Goal: Task Accomplishment & Management: Manage account settings

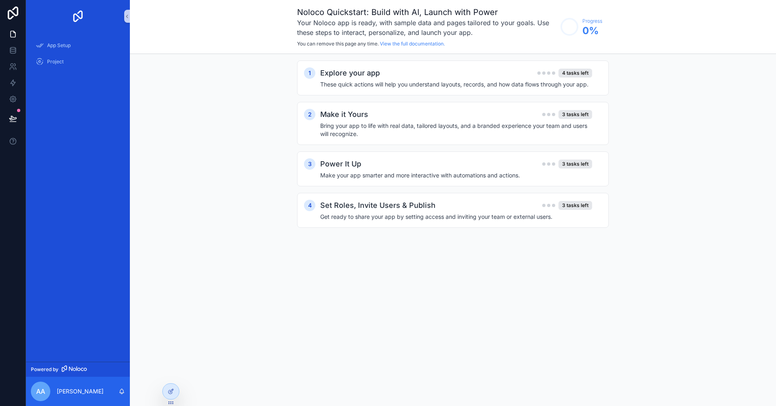
click at [287, 220] on div "1 Explore your app 4 tasks left These quick actions will help you understand la…" at bounding box center [453, 152] width 646 height 196
click at [489, 81] on h4 "These quick actions will help you understand layouts, records, and how data flo…" at bounding box center [456, 84] width 272 height 8
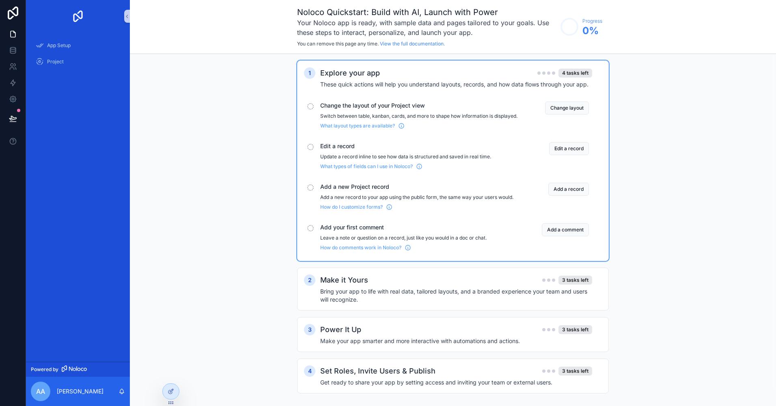
click at [349, 100] on div "Change the layout of your Project view Switch between table, kanban, cards, and…" at bounding box center [453, 115] width 298 height 34
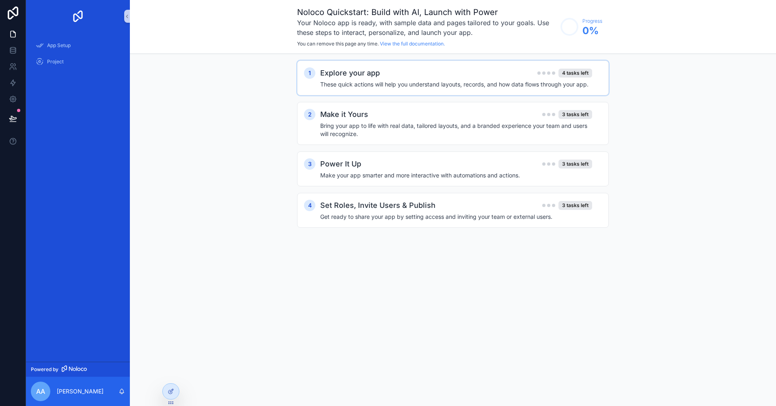
click at [353, 86] on h4 "These quick actions will help you understand layouts, records, and how data flo…" at bounding box center [456, 84] width 272 height 8
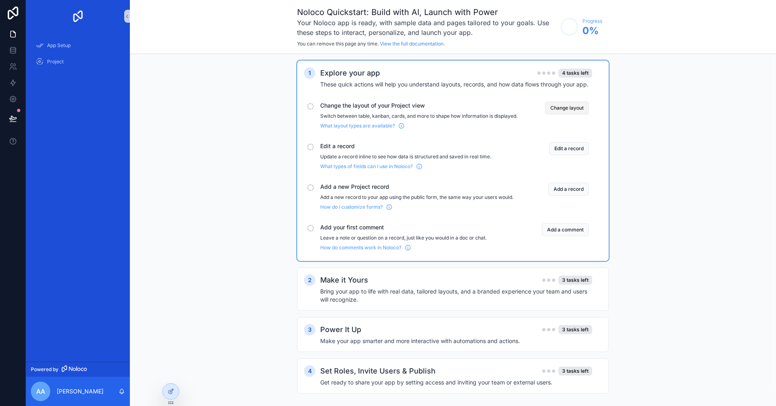
click at [563, 108] on button "Change layout" at bounding box center [567, 107] width 44 height 13
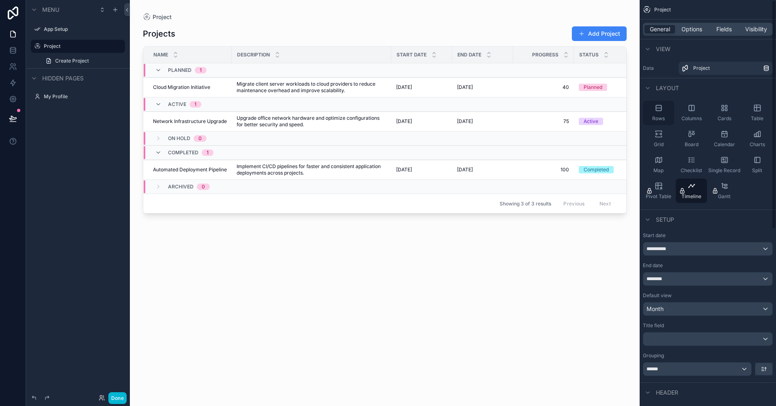
click at [660, 114] on div "Rows" at bounding box center [658, 113] width 31 height 24
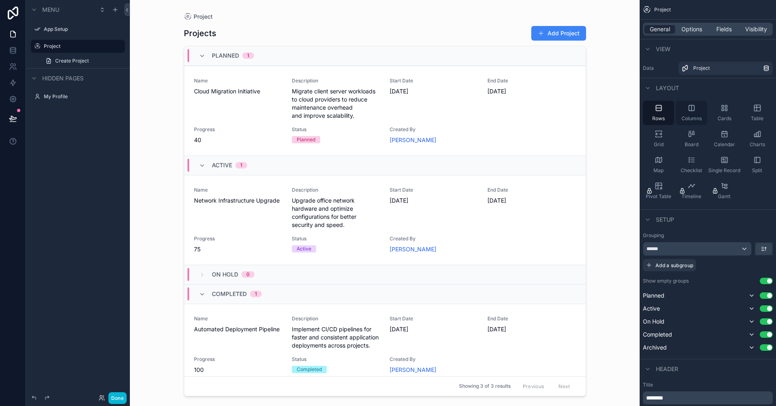
click at [690, 116] on span "Columns" at bounding box center [691, 118] width 20 height 6
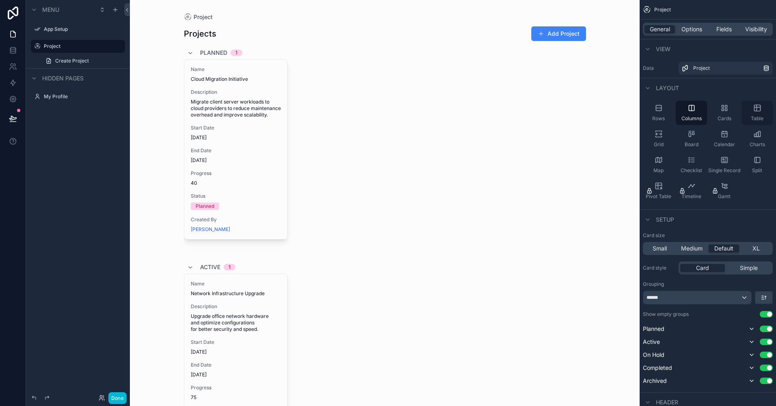
click at [752, 112] on div "Table" at bounding box center [756, 113] width 31 height 24
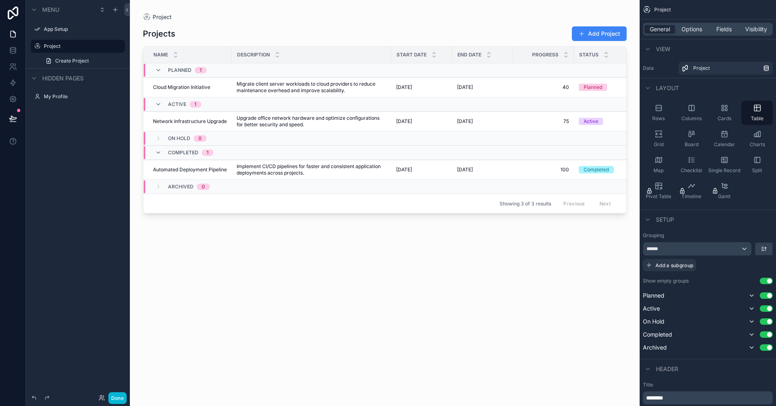
click at [160, 67] on div "Planned 1" at bounding box center [181, 70] width 52 height 13
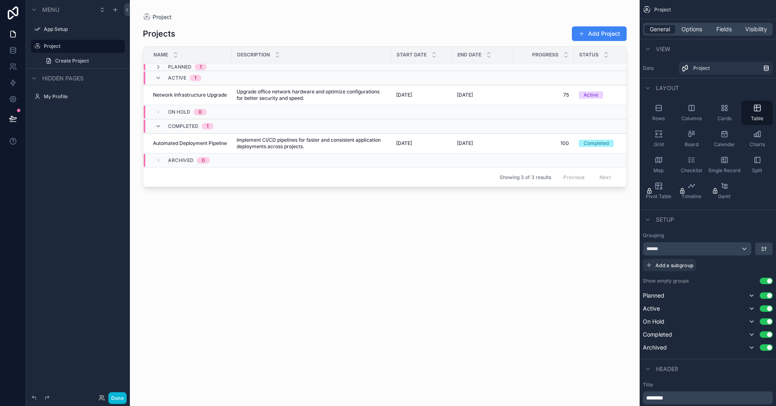
click at [160, 67] on icon "scrollable content" at bounding box center [158, 67] width 6 height 6
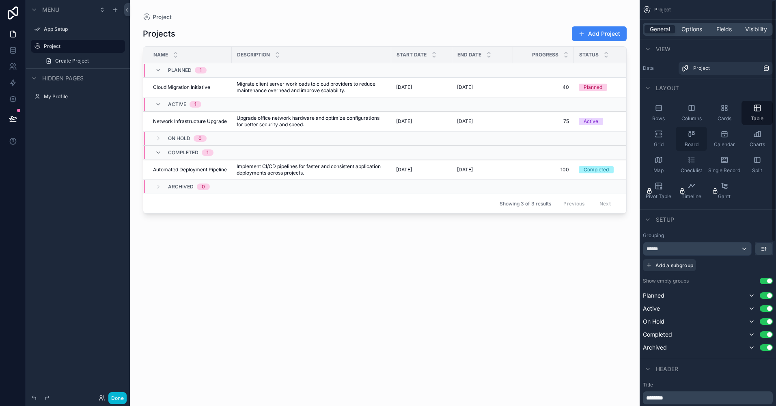
click at [695, 138] on div "Board" at bounding box center [690, 139] width 31 height 24
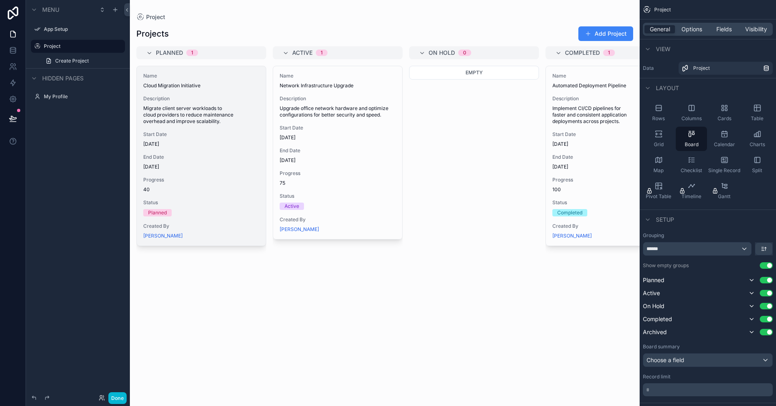
click at [191, 104] on div "Description Migrate client server workloads to cloud providers to reduce mainte…" at bounding box center [201, 109] width 116 height 29
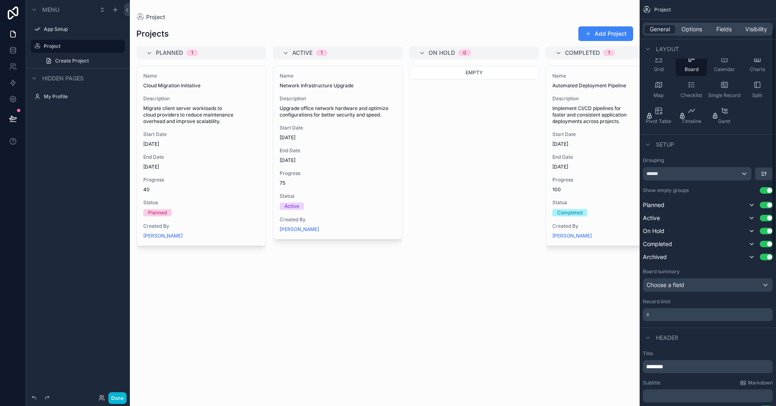
scroll to position [75, 0]
click at [708, 285] on div "Choose a field" at bounding box center [707, 284] width 129 height 13
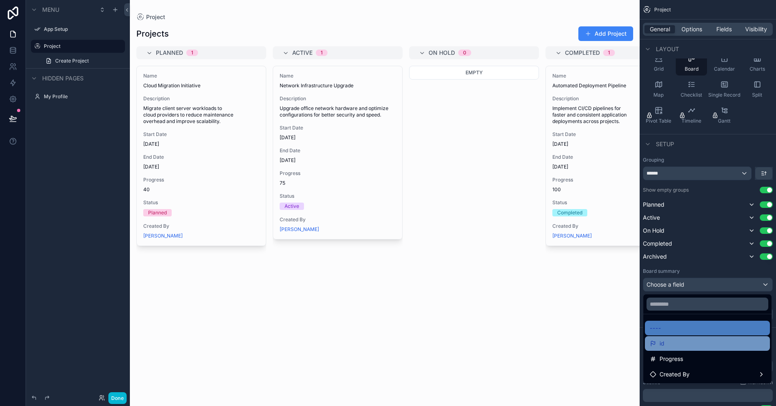
click at [687, 344] on div "id" at bounding box center [706, 343] width 115 height 10
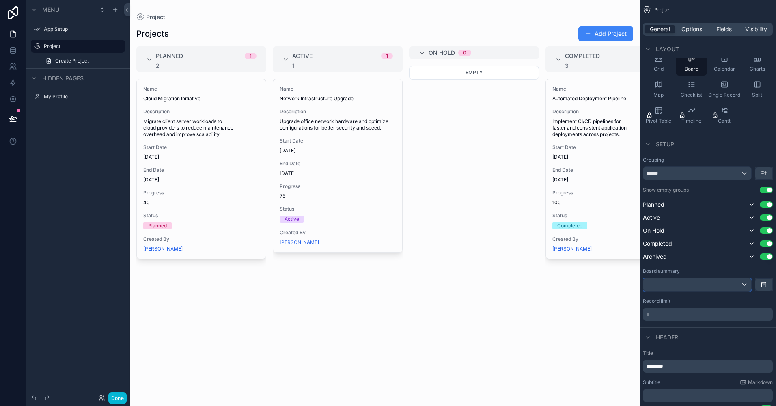
click at [742, 281] on div "scrollable content" at bounding box center [697, 284] width 108 height 13
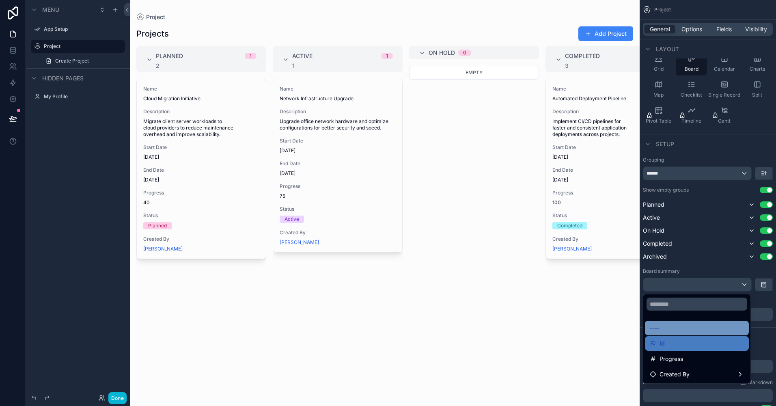
click at [667, 332] on div "----" at bounding box center [696, 328] width 94 height 10
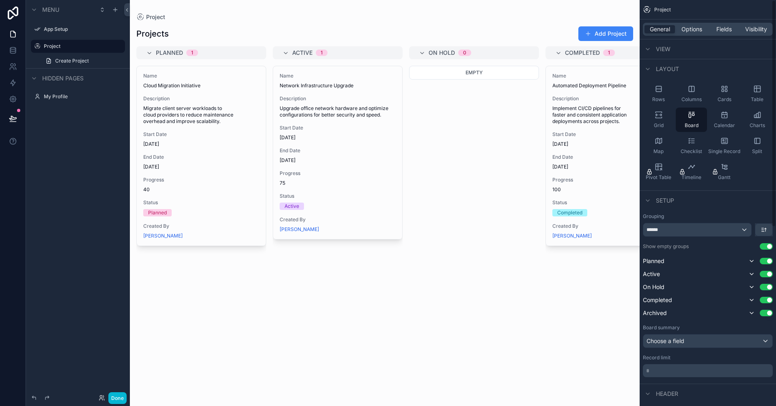
scroll to position [0, 0]
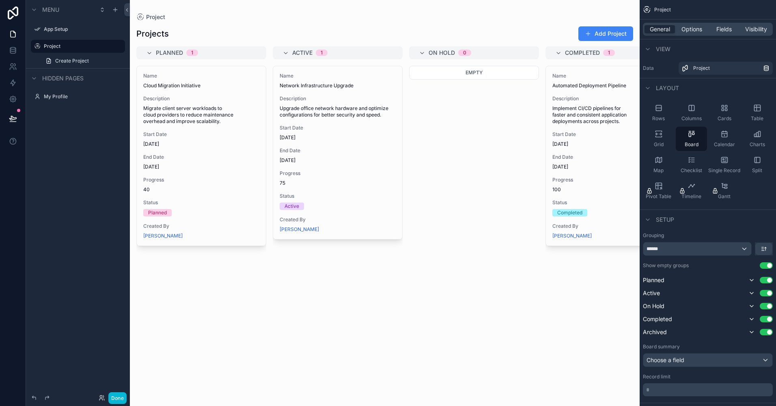
drag, startPoint x: 713, startPoint y: 148, endPoint x: 688, endPoint y: 38, distance: 112.3
click at [713, 148] on div "Calendar" at bounding box center [723, 139] width 31 height 24
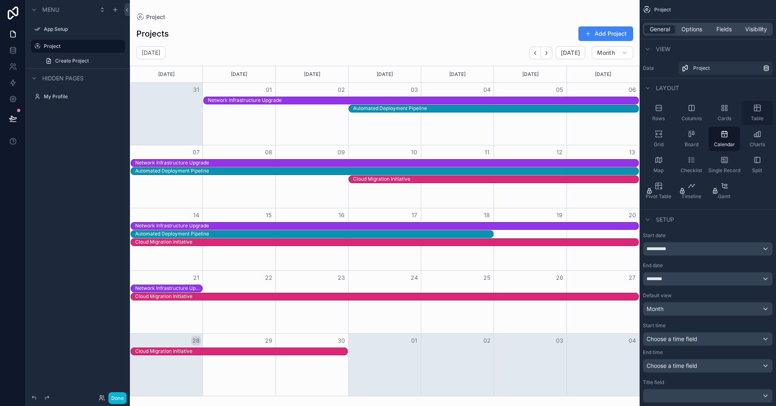
click at [763, 113] on div "Table" at bounding box center [756, 113] width 31 height 24
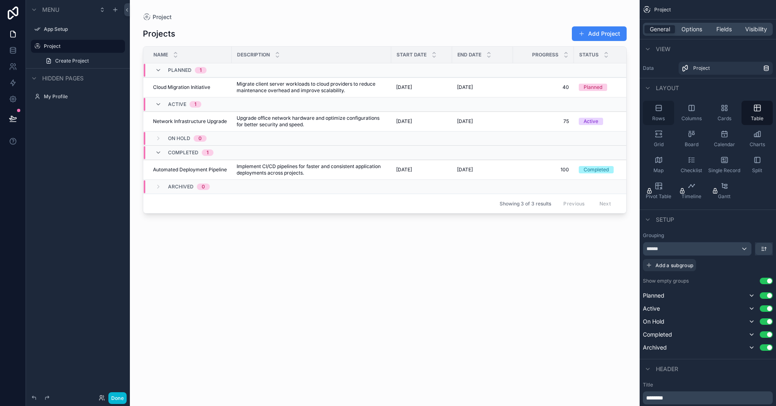
click at [665, 112] on div "Rows" at bounding box center [658, 113] width 31 height 24
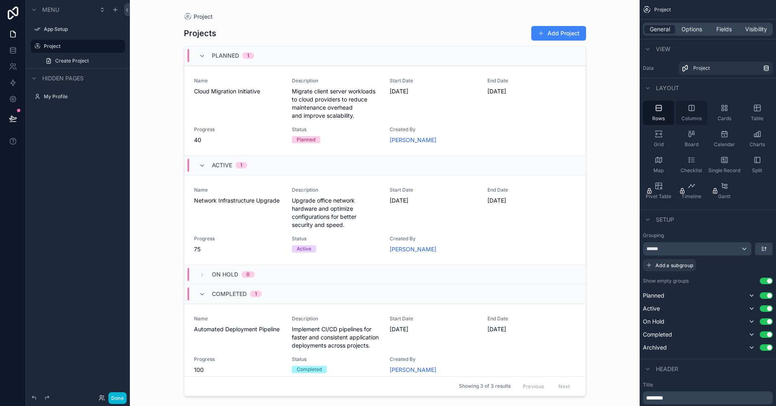
click at [691, 112] on div "Columns" at bounding box center [690, 113] width 31 height 24
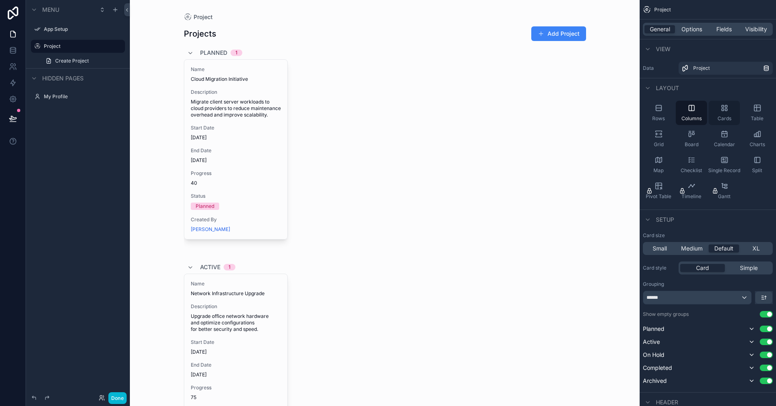
click at [725, 116] on span "Cards" at bounding box center [724, 118] width 14 height 6
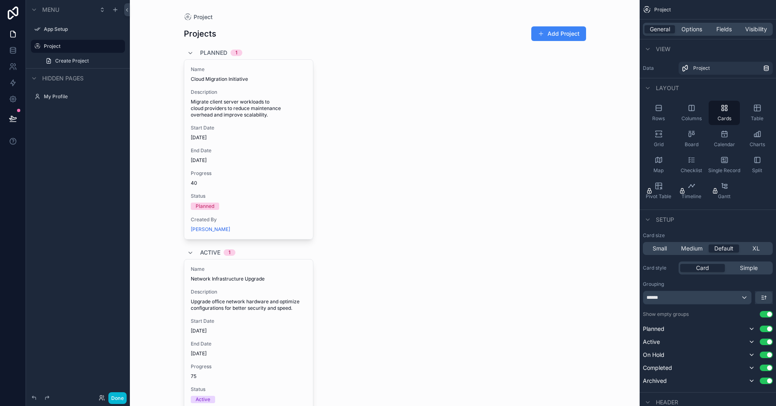
click at [707, 139] on div "Rows Columns Cards Table Grid Board Calendar Charts Map Checklist Single Record…" at bounding box center [707, 151] width 136 height 109
click at [680, 135] on div "Board" at bounding box center [690, 139] width 31 height 24
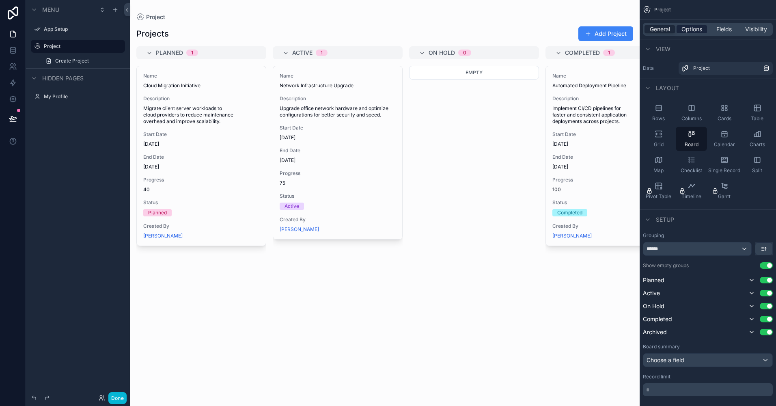
click at [694, 27] on span "Options" at bounding box center [691, 29] width 21 height 8
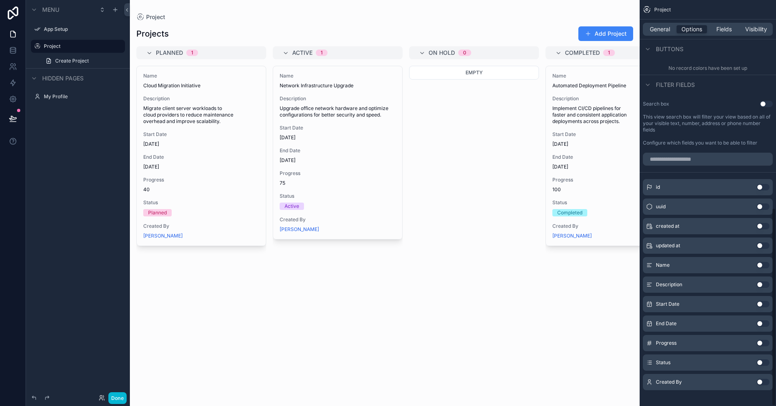
scroll to position [424, 0]
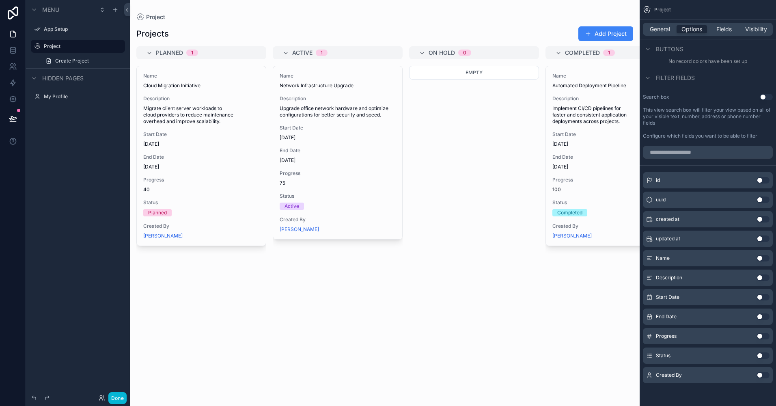
click at [765, 300] on div "Start Date Use setting" at bounding box center [708, 297] width 130 height 16
click at [761, 295] on button "Use setting" at bounding box center [762, 297] width 13 height 6
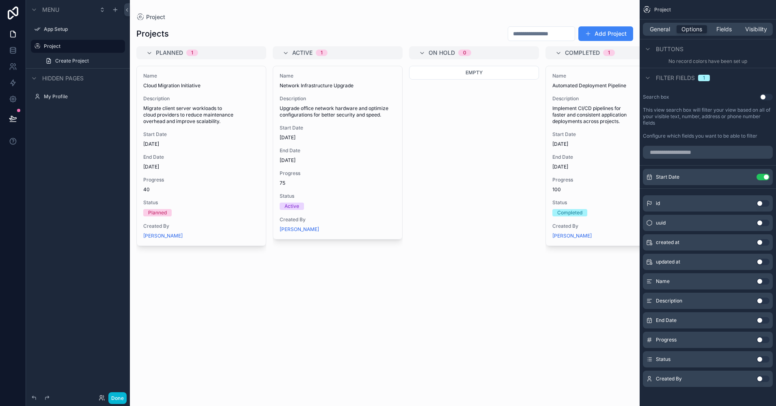
click at [761, 319] on button "Use setting" at bounding box center [762, 320] width 13 height 6
click at [759, 359] on button "Use setting" at bounding box center [762, 359] width 13 height 6
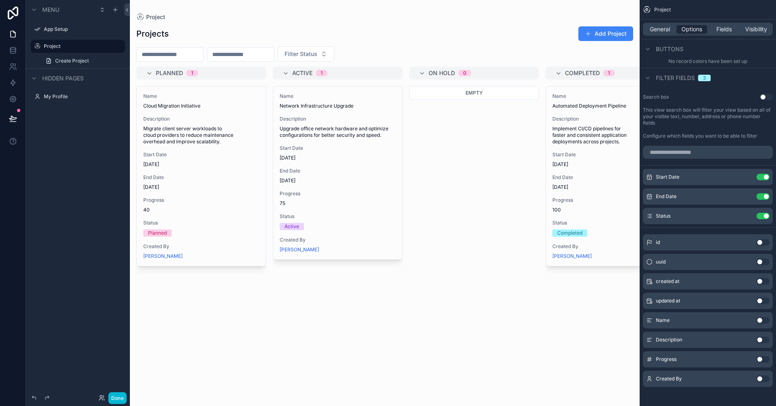
click at [762, 377] on button "Use setting" at bounding box center [762, 378] width 13 height 6
click at [764, 338] on button "Use setting" at bounding box center [762, 339] width 13 height 6
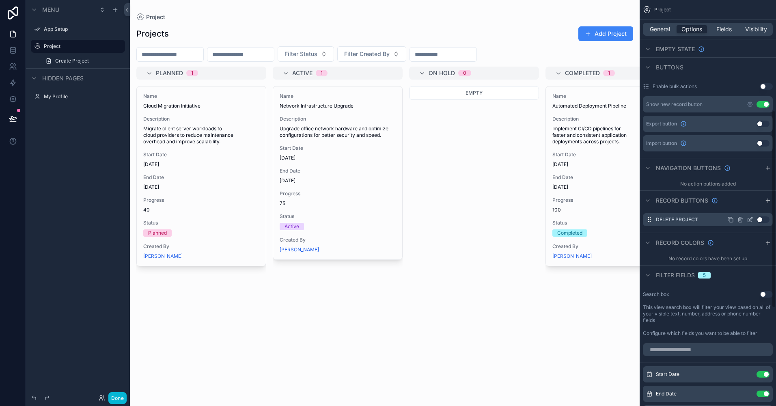
scroll to position [226, 0]
click at [761, 220] on button "Use setting" at bounding box center [762, 220] width 13 height 6
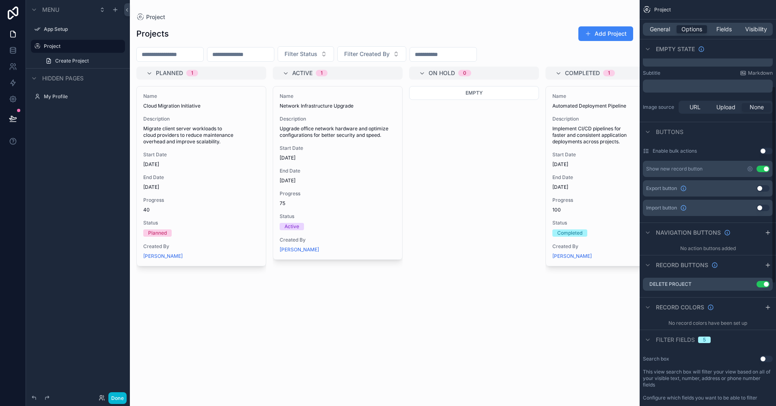
scroll to position [161, 0]
click at [762, 190] on button "Use setting" at bounding box center [762, 189] width 13 height 6
click at [765, 210] on button "Use setting" at bounding box center [762, 209] width 13 height 6
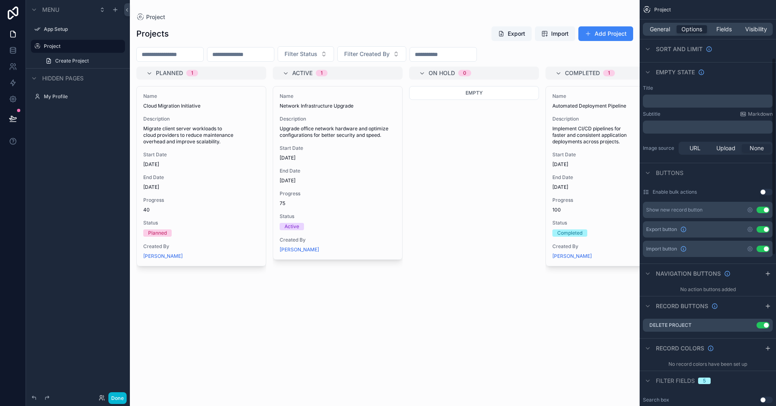
scroll to position [116, 0]
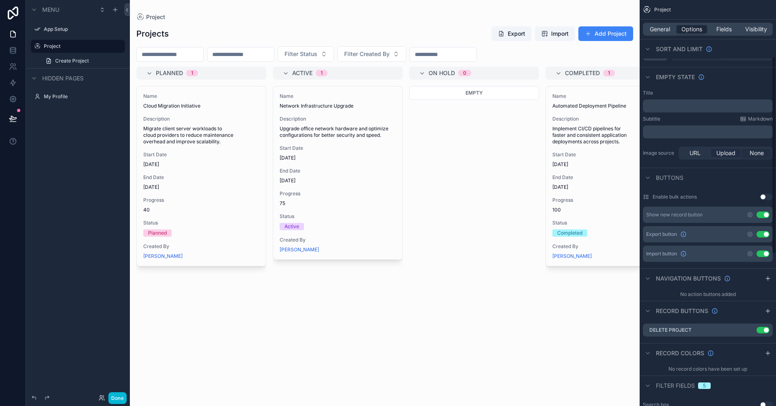
click at [727, 151] on span "Upload" at bounding box center [725, 153] width 19 height 8
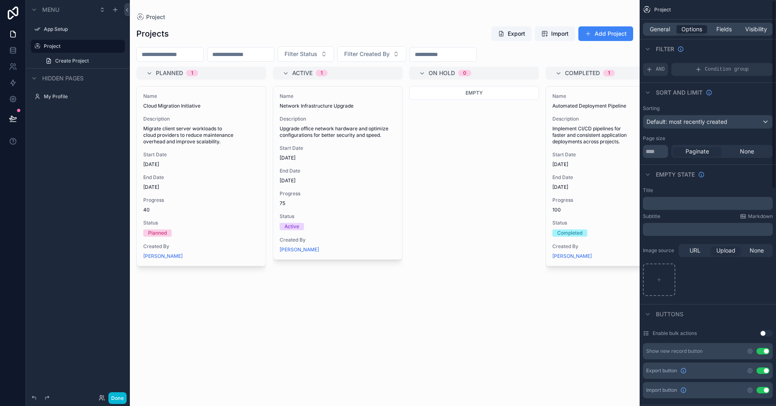
scroll to position [0, 0]
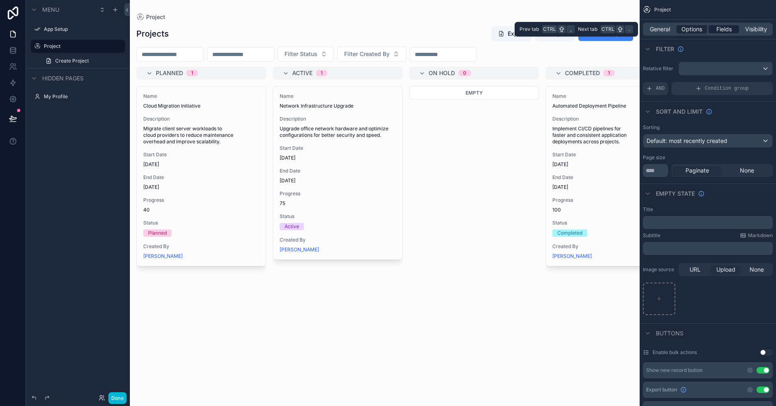
click at [722, 26] on span "Fields" at bounding box center [723, 29] width 15 height 8
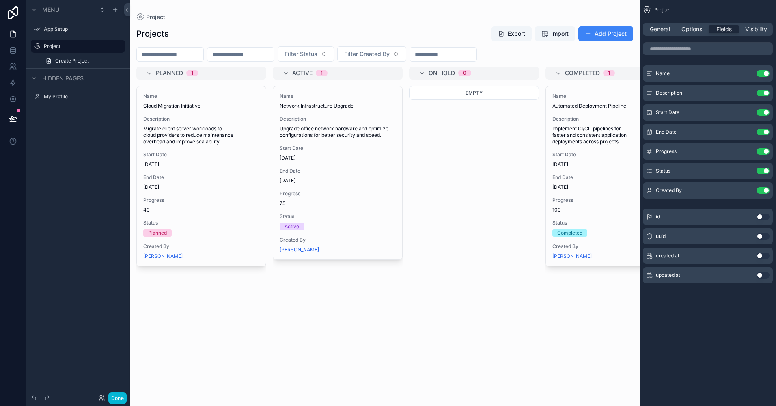
click at [759, 216] on button "Use setting" at bounding box center [762, 216] width 13 height 6
click at [767, 211] on button "Use setting" at bounding box center [762, 209] width 13 height 6
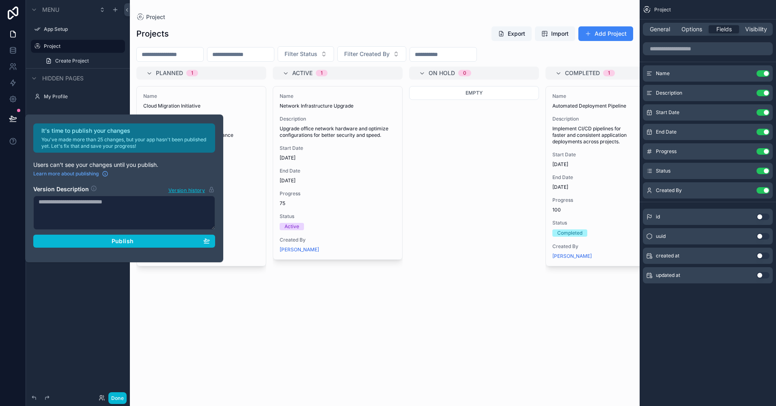
click at [478, 313] on div "Empty" at bounding box center [474, 241] width 130 height 310
click at [748, 30] on span "Visibility" at bounding box center [756, 29] width 22 height 8
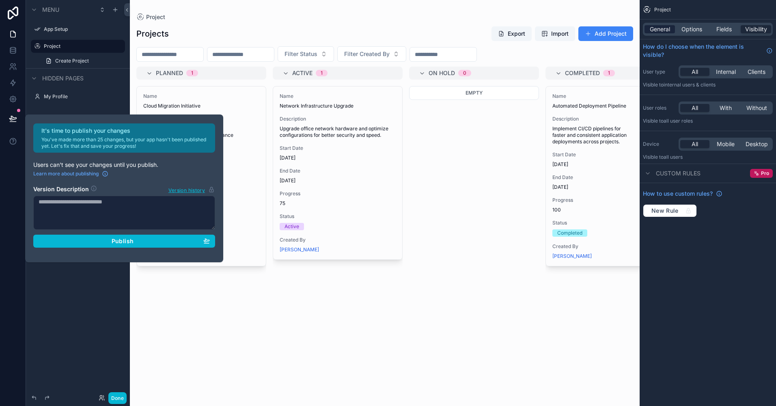
click at [658, 30] on span "General" at bounding box center [659, 29] width 20 height 8
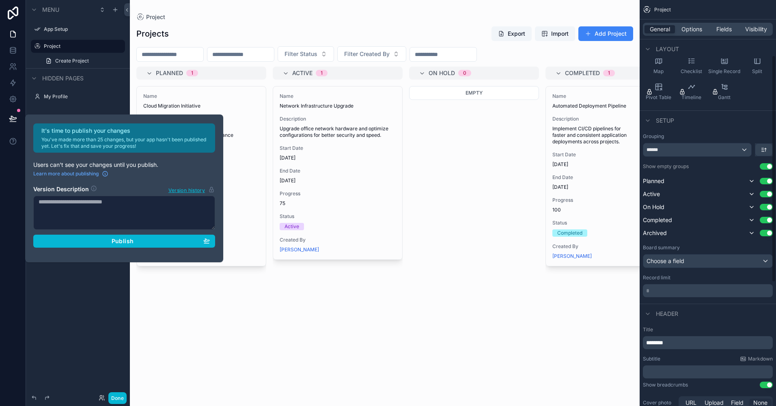
scroll to position [99, 0]
click at [701, 258] on div "Choose a field" at bounding box center [707, 260] width 129 height 13
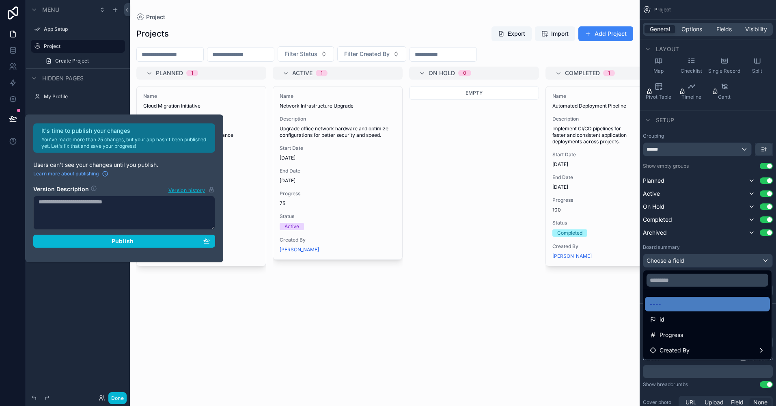
click at [701, 258] on div "scrollable content" at bounding box center [388, 203] width 776 height 406
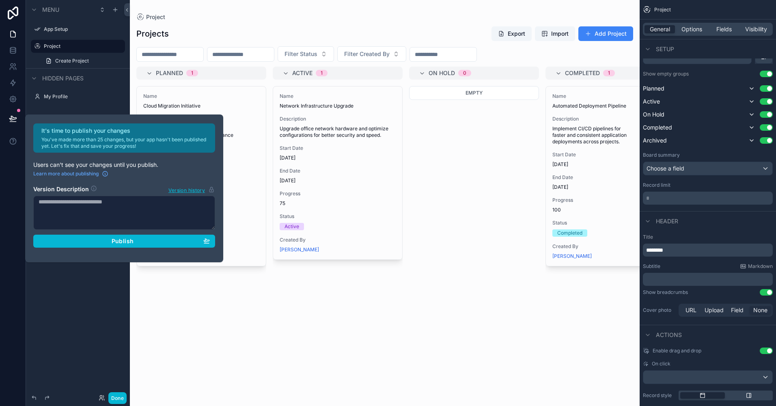
scroll to position [320, 0]
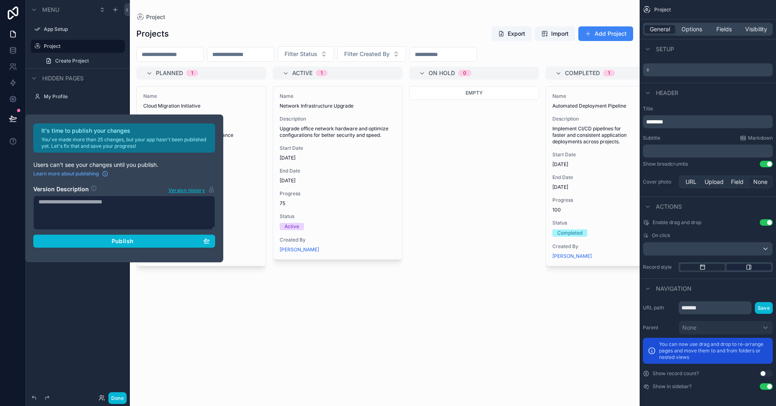
click at [752, 266] on div "scrollable content" at bounding box center [748, 267] width 45 height 6
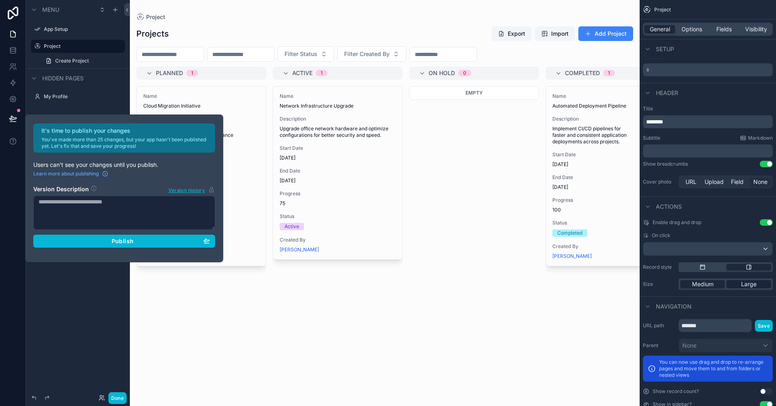
click at [744, 280] on span "Large" at bounding box center [748, 284] width 15 height 8
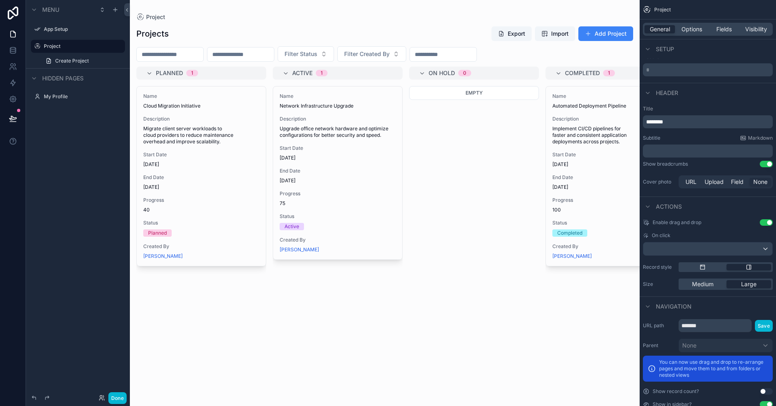
scroll to position [338, 0]
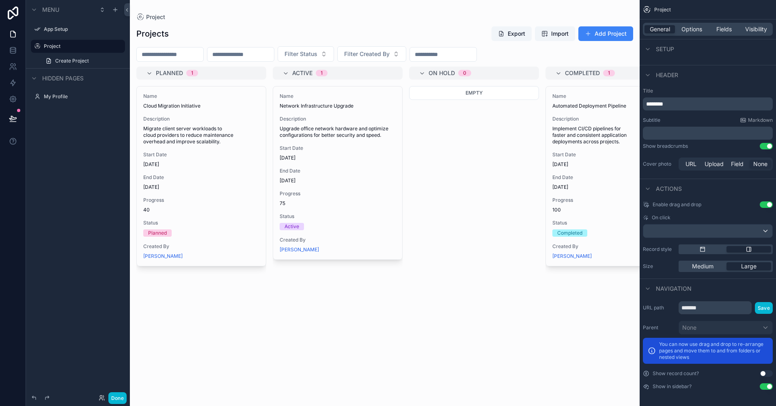
click at [717, 314] on div "URL path ******* Save Parent None You can now use drag and drop to re-arrange p…" at bounding box center [707, 345] width 136 height 95
click at [10, 99] on icon at bounding box center [13, 99] width 6 height 6
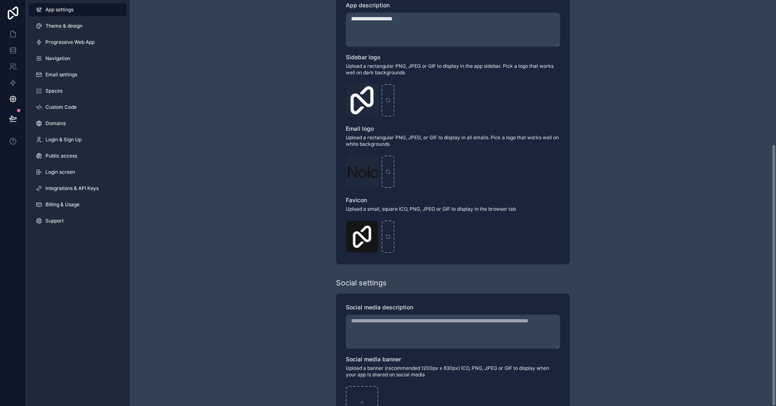
scroll to position [222, 0]
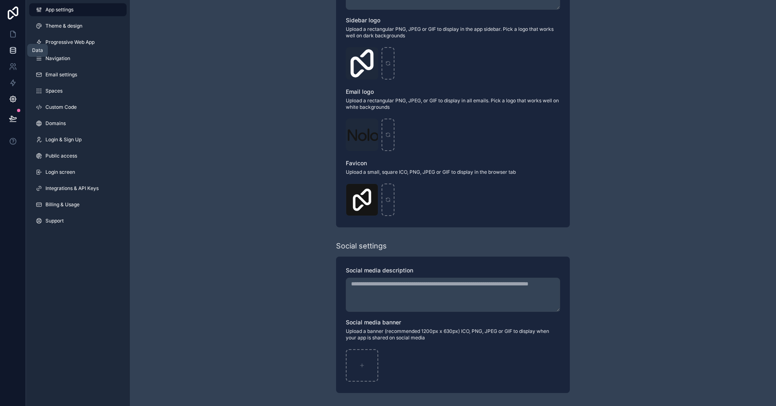
click at [11, 52] on icon at bounding box center [13, 50] width 8 height 8
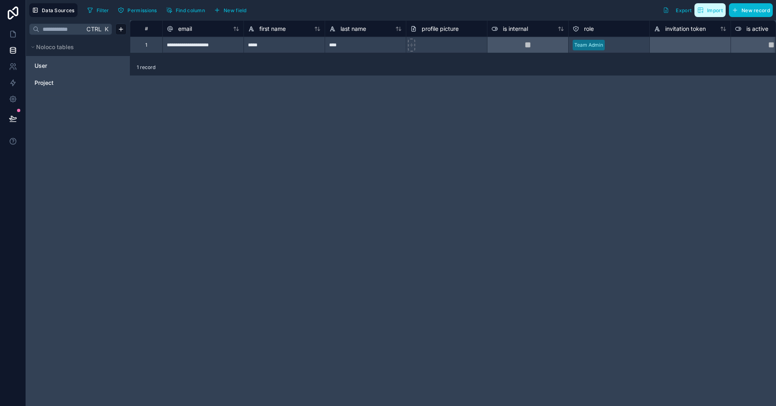
click at [720, 14] on button "Import" at bounding box center [709, 10] width 31 height 14
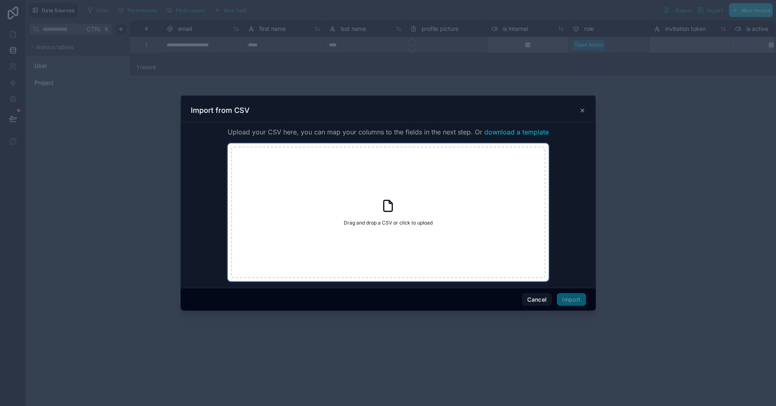
click at [396, 222] on span "Drag and drop a CSV or click to upload" at bounding box center [388, 222] width 89 height 6
click at [534, 295] on button "Cancel" at bounding box center [537, 299] width 30 height 13
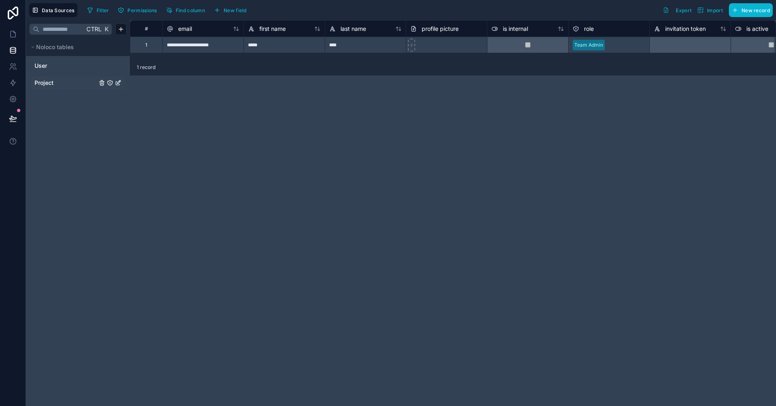
click at [36, 80] on span "Project" at bounding box center [43, 83] width 19 height 8
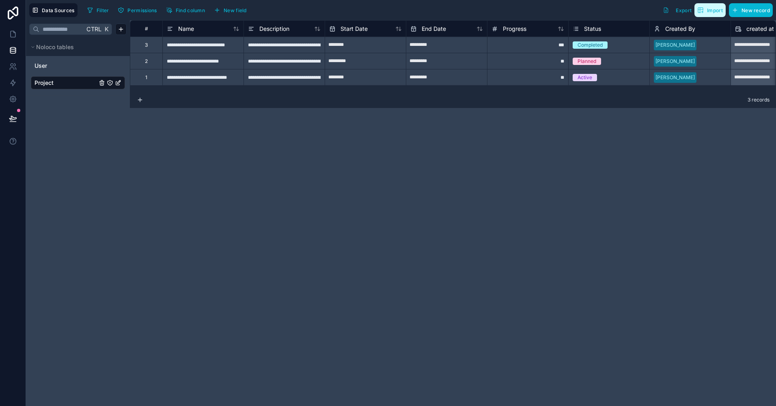
click at [704, 11] on span "Import" at bounding box center [710, 10] width 26 height 6
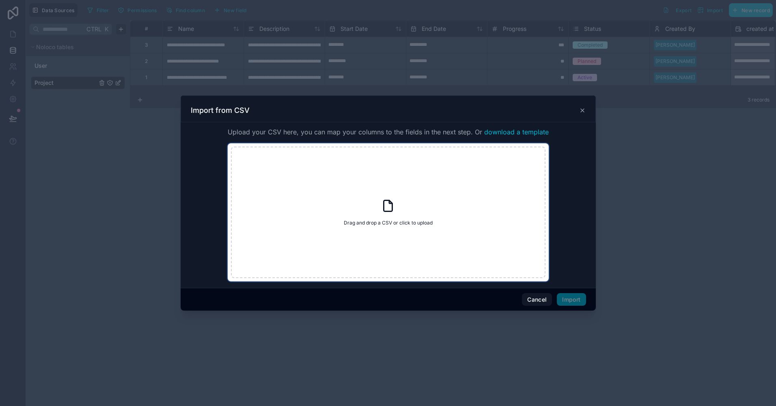
click at [441, 208] on div "Drag and drop a CSV or click to upload Drag and drop a CSV or click to upload" at bounding box center [388, 211] width 314 height 131
type input "**********"
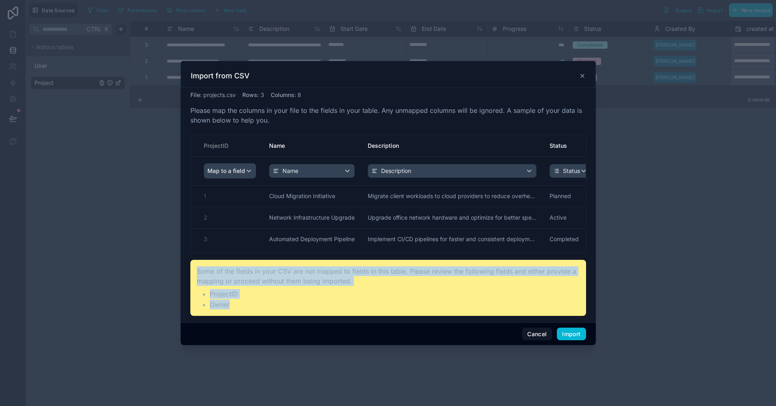
drag, startPoint x: 237, startPoint y: 302, endPoint x: 198, endPoint y: 270, distance: 50.4
click at [198, 270] on div "Some of the fields in your CSV are not mapped to fields in this table. Please r…" at bounding box center [388, 288] width 396 height 56
copy div "Some of the fields in your CSV are not mapped to fields in this table. Please r…"
click at [539, 335] on button "Cancel" at bounding box center [537, 333] width 30 height 13
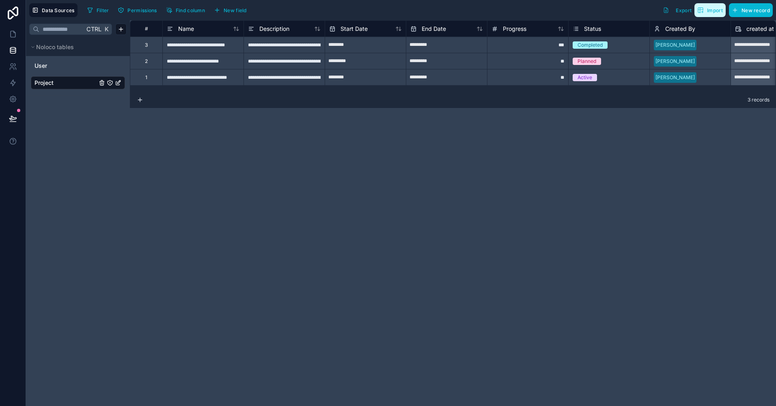
click at [713, 12] on span "Import" at bounding box center [715, 10] width 16 height 6
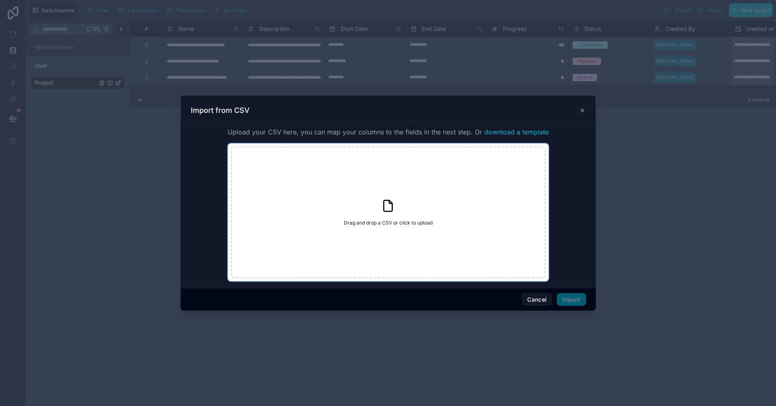
click at [432, 208] on div "Drag and drop a CSV or click to upload Drag and drop a CSV or click to upload" at bounding box center [388, 211] width 314 height 131
type input "**********"
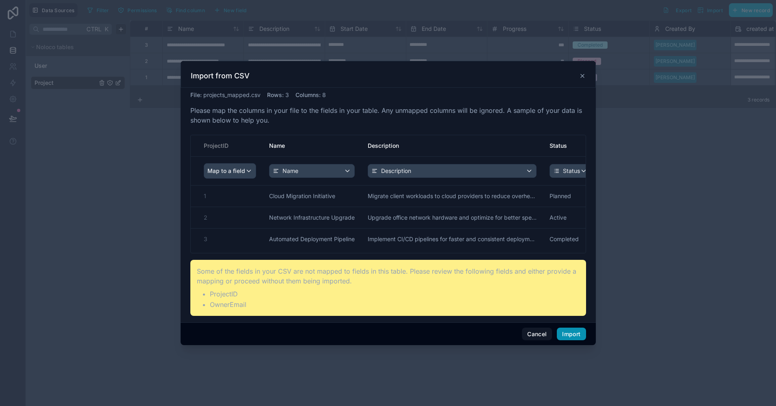
click at [573, 335] on button "Import" at bounding box center [571, 333] width 29 height 13
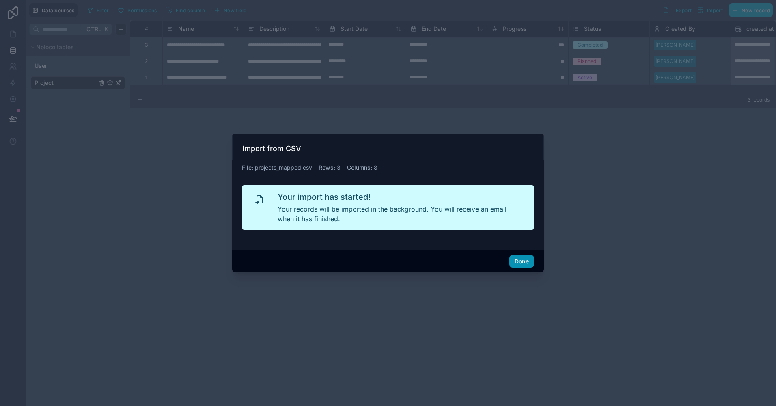
click at [526, 261] on button "Done" at bounding box center [521, 261] width 25 height 13
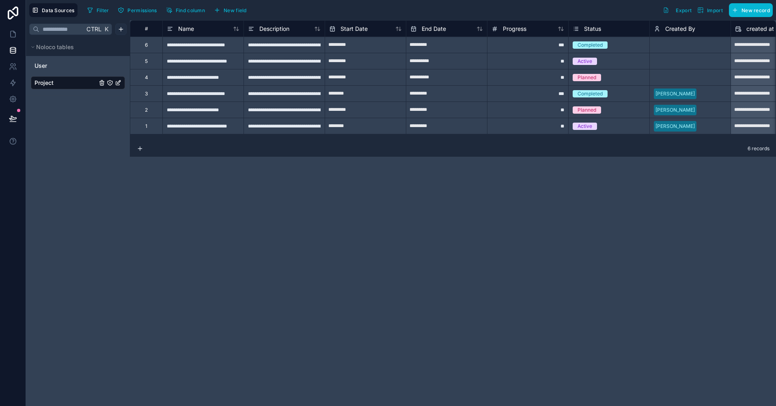
click at [120, 31] on html "**********" at bounding box center [388, 203] width 776 height 406
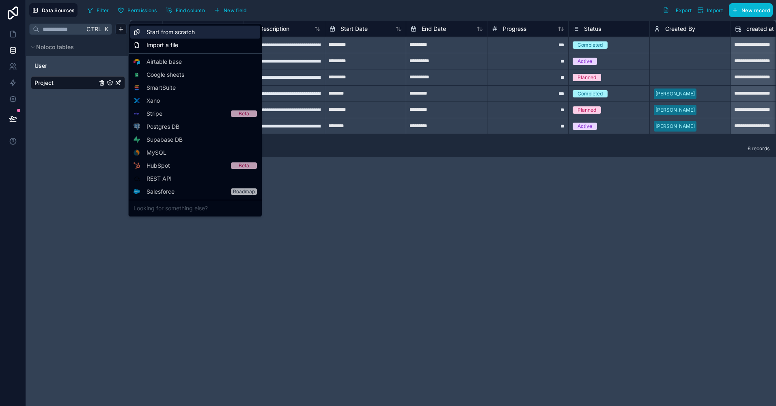
click at [154, 33] on span "Start from scratch" at bounding box center [170, 32] width 48 height 8
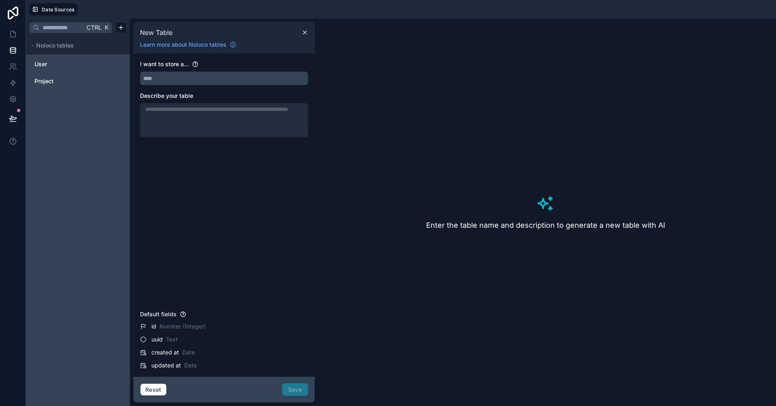
click at [161, 77] on div "Data Sources Ctrl K Noloco tables User Project New Table Learn more about Noloc…" at bounding box center [388, 203] width 776 height 406
click at [174, 76] on input "text" at bounding box center [223, 78] width 167 height 13
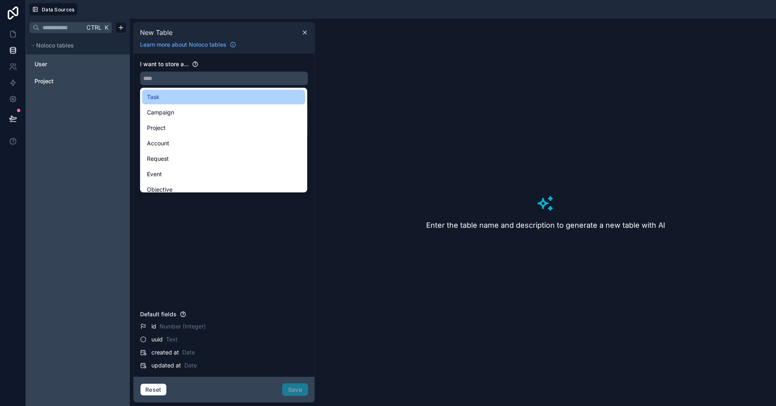
click at [163, 99] on div "Task" at bounding box center [223, 97] width 153 height 10
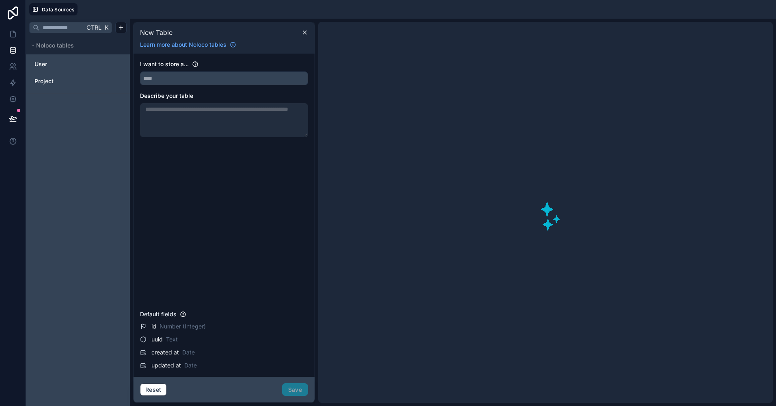
type input "****"
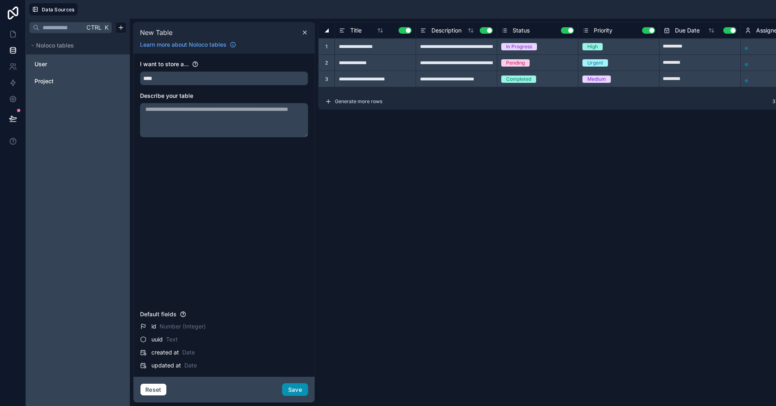
click at [300, 389] on button "Save" at bounding box center [295, 389] width 26 height 13
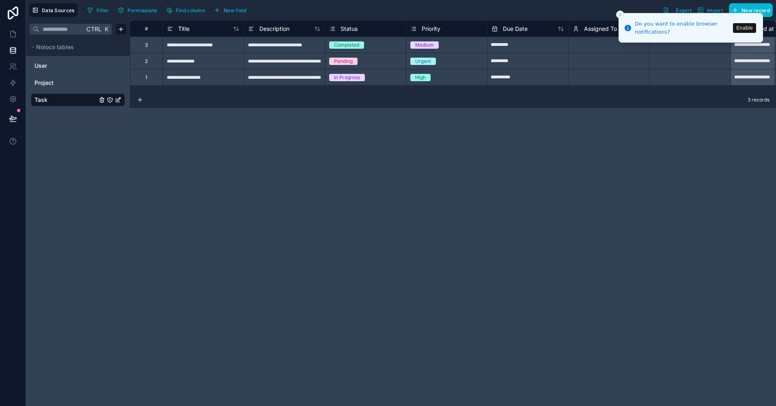
click at [745, 30] on button "Enable" at bounding box center [744, 28] width 23 height 10
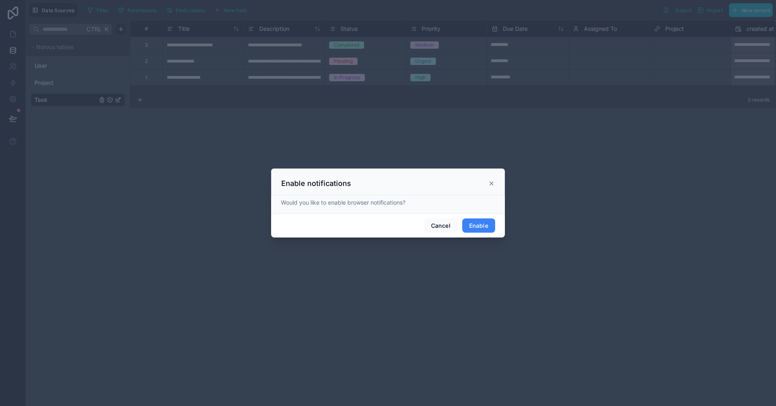
click at [482, 225] on button "Enable" at bounding box center [478, 225] width 33 height 15
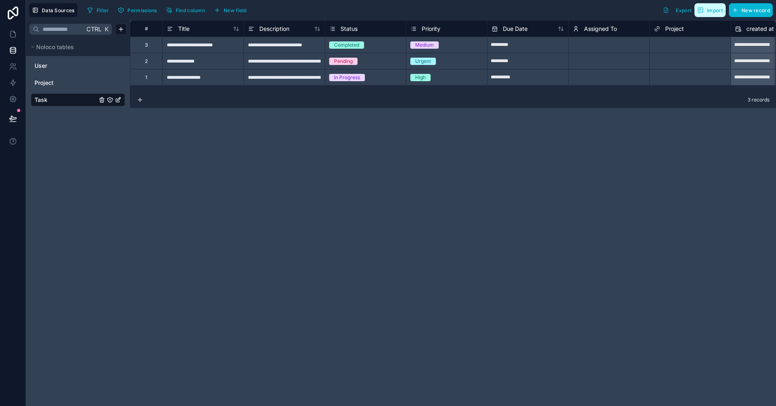
click at [710, 12] on span "Import" at bounding box center [715, 10] width 16 height 6
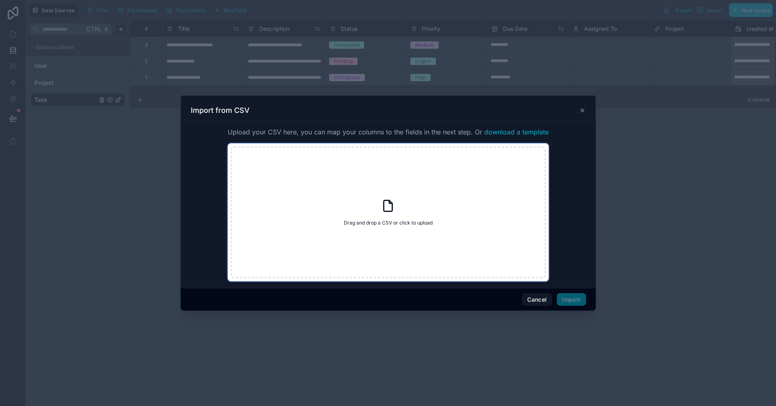
click at [413, 222] on span "Drag and drop a CSV or click to upload" at bounding box center [388, 222] width 89 height 6
type input "**********"
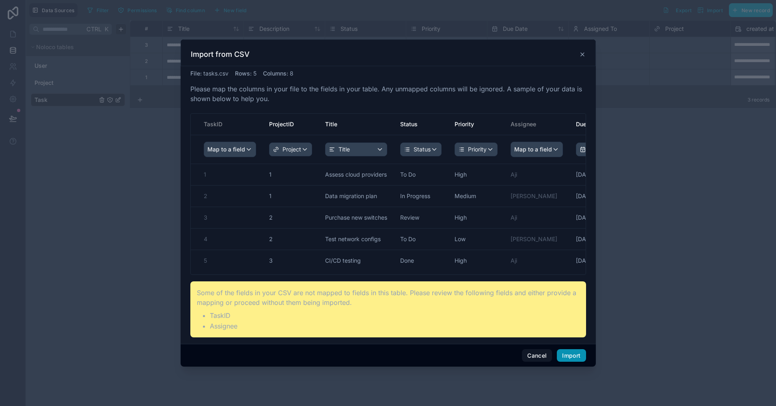
click at [574, 354] on button "Import" at bounding box center [571, 355] width 29 height 13
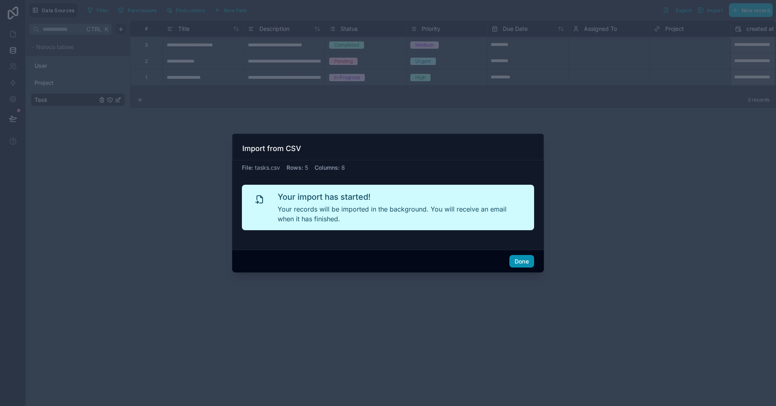
click at [524, 258] on button "Done" at bounding box center [521, 261] width 25 height 13
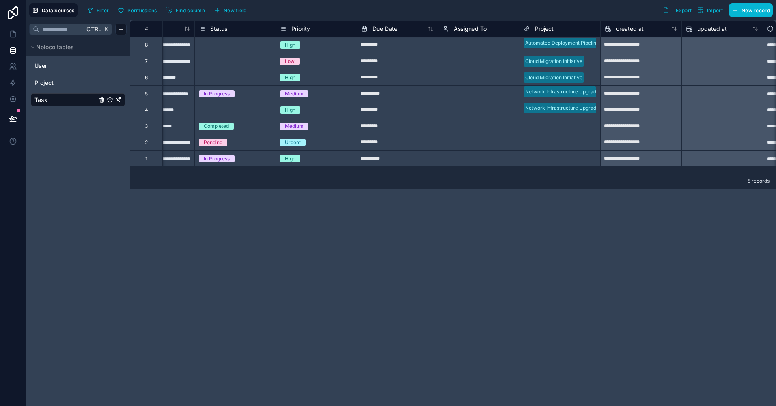
scroll to position [0, 122]
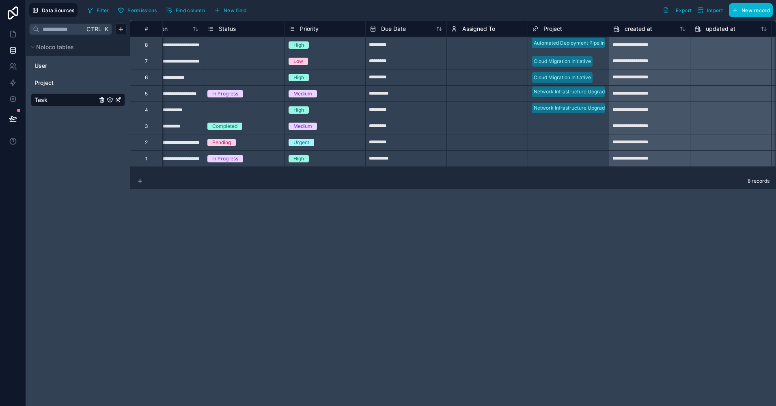
click at [467, 48] on div "Select a Assigned To" at bounding box center [474, 45] width 47 height 6
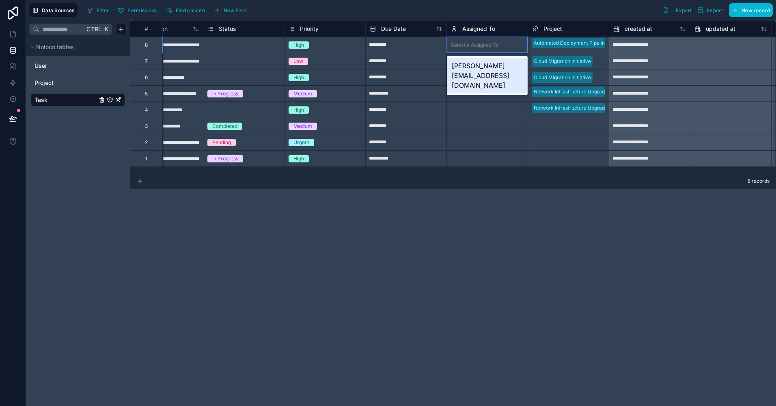
scroll to position [0, 2]
click at [480, 43] on div "Select a Assigned To" at bounding box center [474, 45] width 47 height 6
click at [478, 60] on div "swetha@warelycorp.com" at bounding box center [487, 76] width 81 height 36
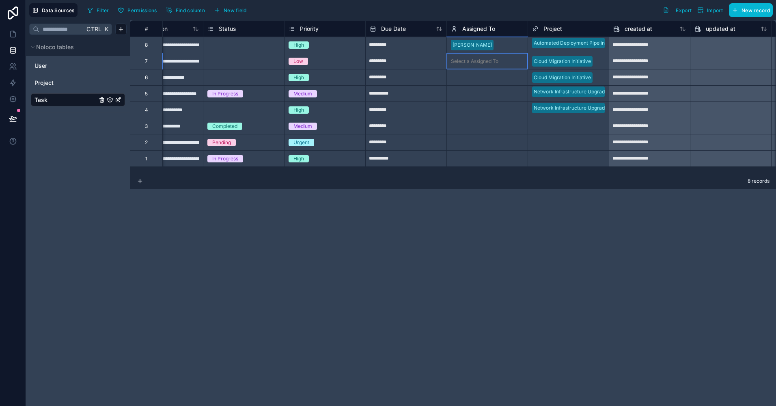
click at [471, 60] on div "Select a Assigned To" at bounding box center [474, 61] width 47 height 6
click at [471, 62] on div "Select a Assigned To" at bounding box center [474, 61] width 47 height 6
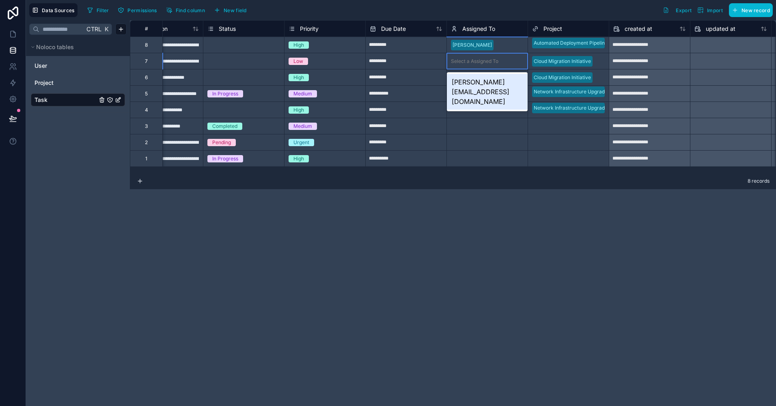
click at [473, 80] on div "swetha@warelycorp.com" at bounding box center [487, 92] width 81 height 36
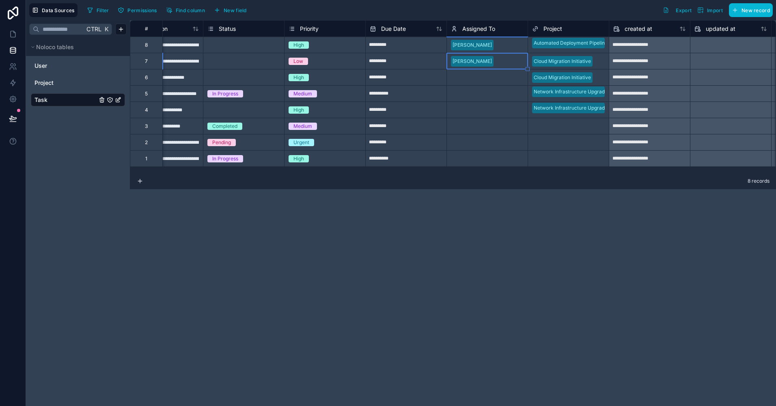
click at [466, 78] on div "Select a Assigned To" at bounding box center [474, 77] width 47 height 6
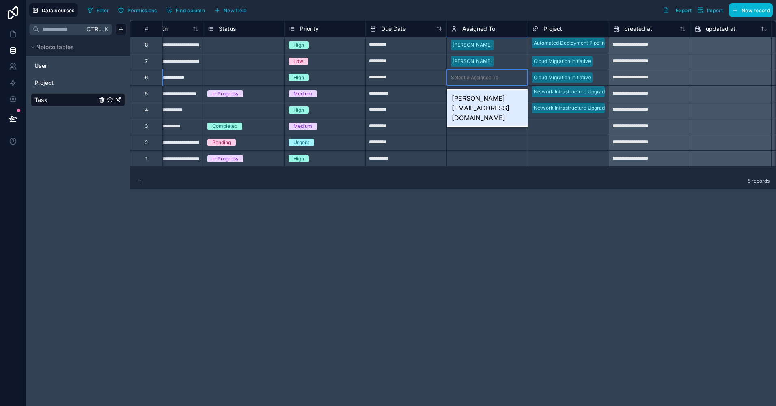
click at [466, 78] on div "Select a Assigned To" at bounding box center [474, 77] width 47 height 6
click at [473, 99] on div "swetha@warelycorp.com" at bounding box center [487, 108] width 81 height 36
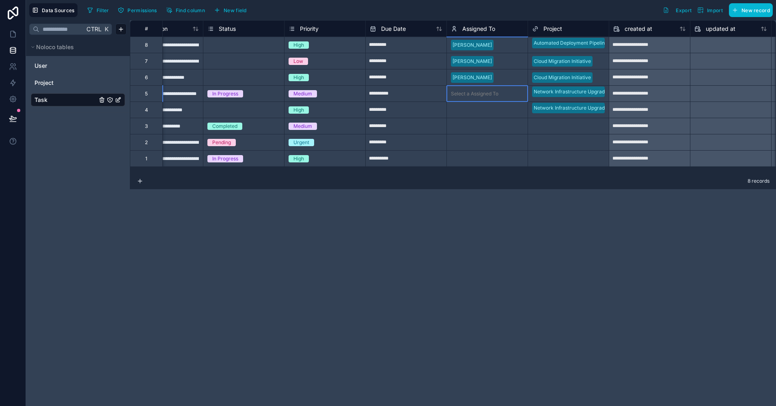
click at [469, 95] on div "Select a Assigned To" at bounding box center [474, 93] width 47 height 6
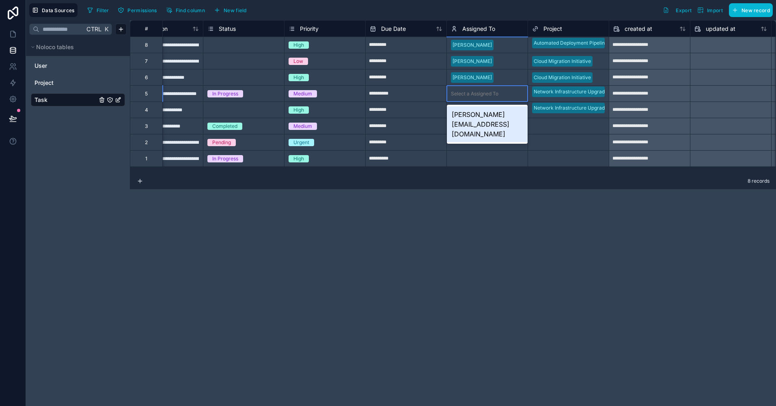
click at [469, 95] on div "Select a Assigned To" at bounding box center [474, 93] width 47 height 6
click at [470, 114] on div "[PERSON_NAME][EMAIL_ADDRESS][DOMAIN_NAME]" at bounding box center [487, 124] width 81 height 36
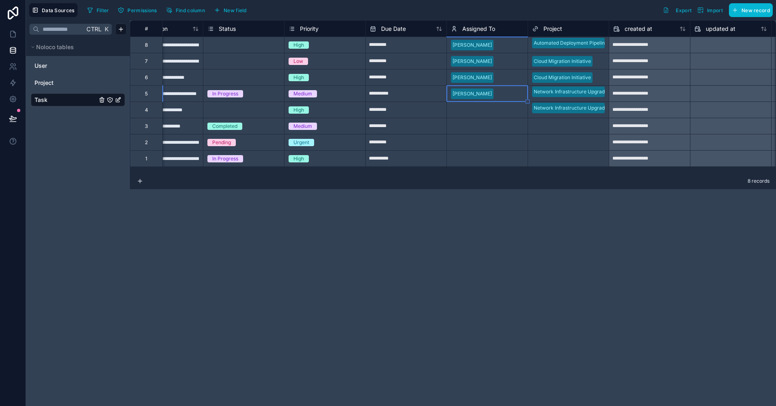
scroll to position [0, 0]
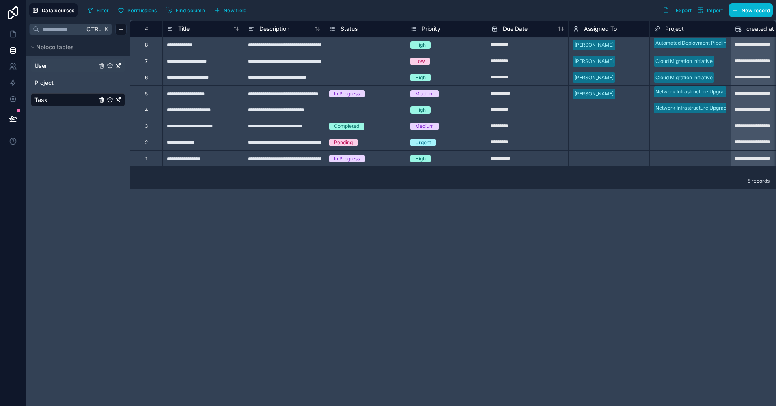
click at [52, 65] on link "User" at bounding box center [65, 66] width 62 height 8
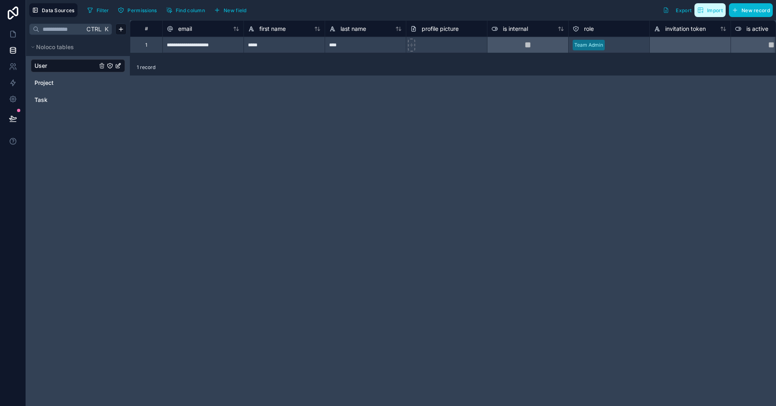
click at [704, 16] on button "Import" at bounding box center [709, 10] width 31 height 14
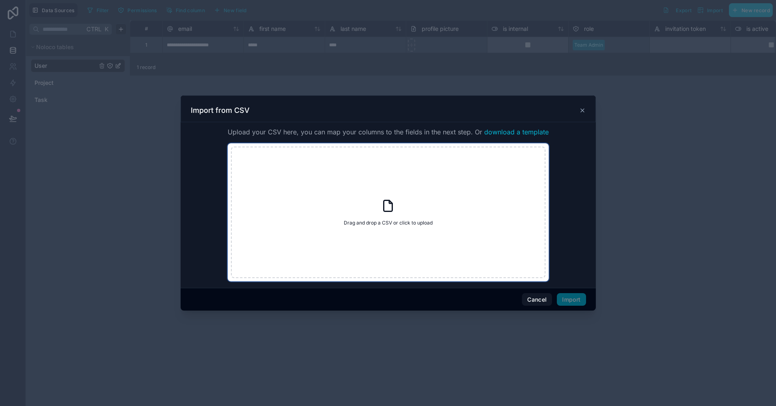
click at [386, 229] on div "Drag and drop a CSV or click to upload Drag and drop a CSV or click to upload" at bounding box center [388, 211] width 314 height 131
type input "**********"
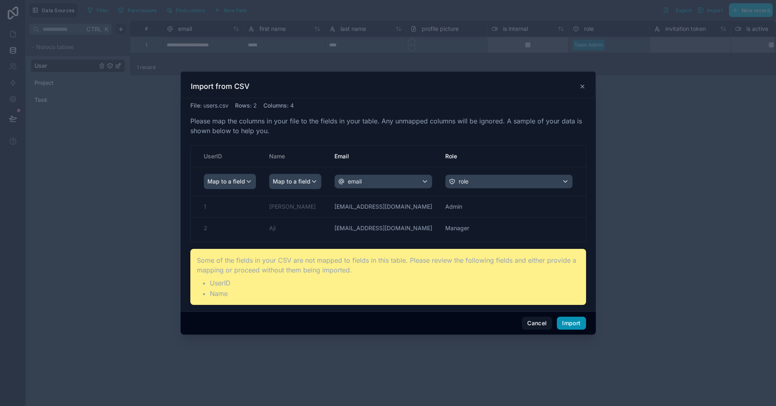
click at [568, 322] on button "Import" at bounding box center [571, 322] width 29 height 13
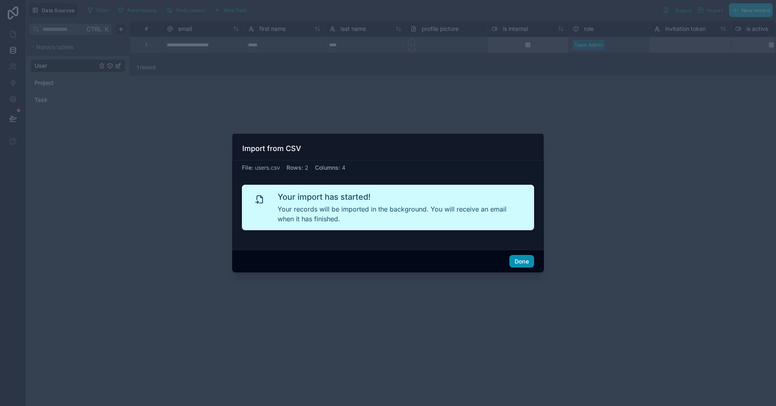
click at [527, 262] on button "Done" at bounding box center [521, 261] width 25 height 13
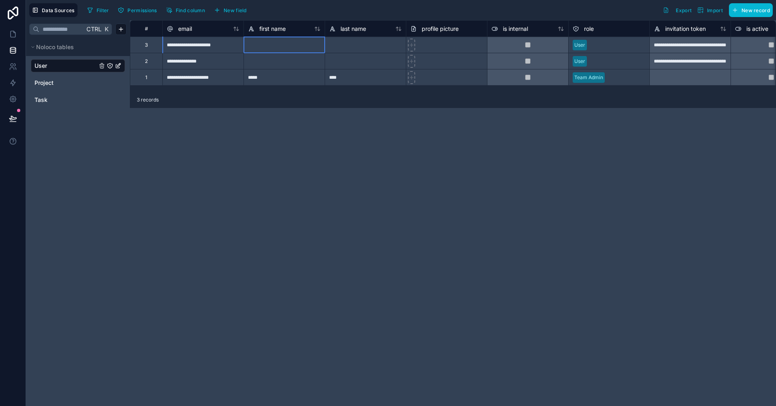
click at [256, 46] on div at bounding box center [283, 45] width 81 height 16
type input "*"
type input "******"
click at [338, 52] on div at bounding box center [365, 45] width 81 height 16
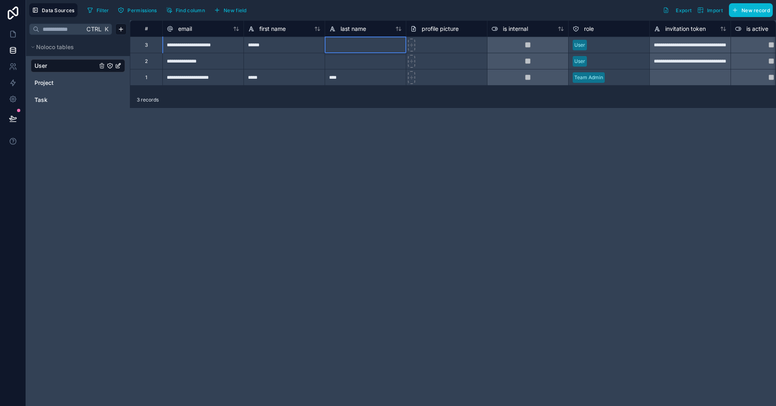
click at [342, 49] on div at bounding box center [365, 45] width 81 height 16
type input "*********"
click at [267, 63] on div at bounding box center [283, 61] width 81 height 16
type input "*******"
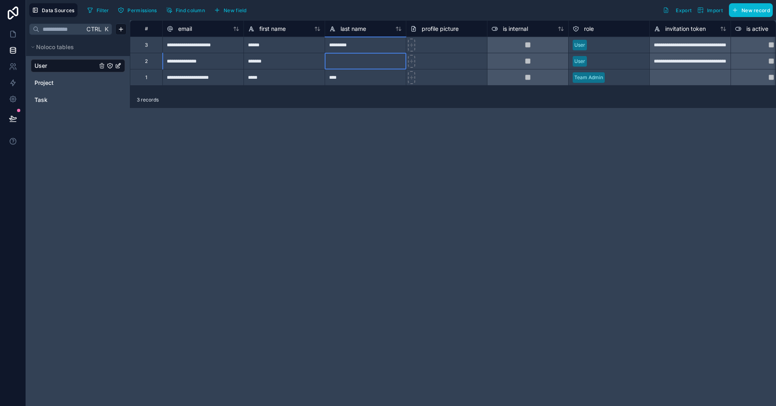
click at [338, 64] on div at bounding box center [365, 61] width 81 height 16
type input "******"
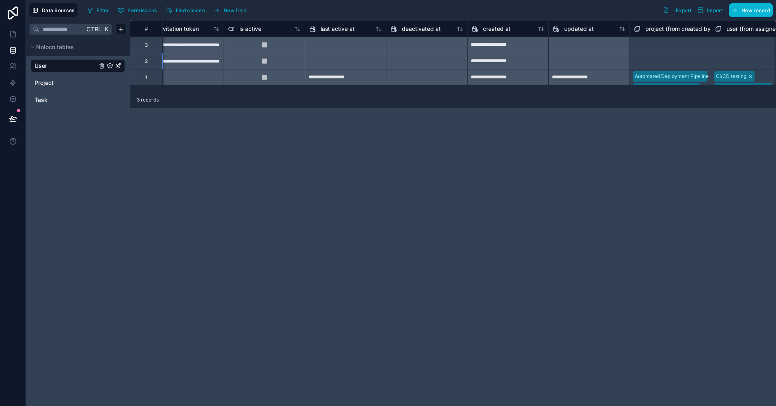
scroll to position [0, 604]
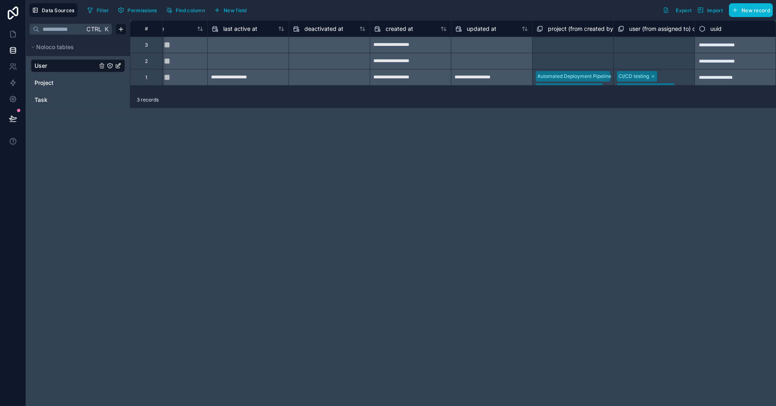
click at [577, 172] on div "**********" at bounding box center [453, 212] width 646 height 385
click at [45, 103] on span "Task" at bounding box center [40, 100] width 13 height 8
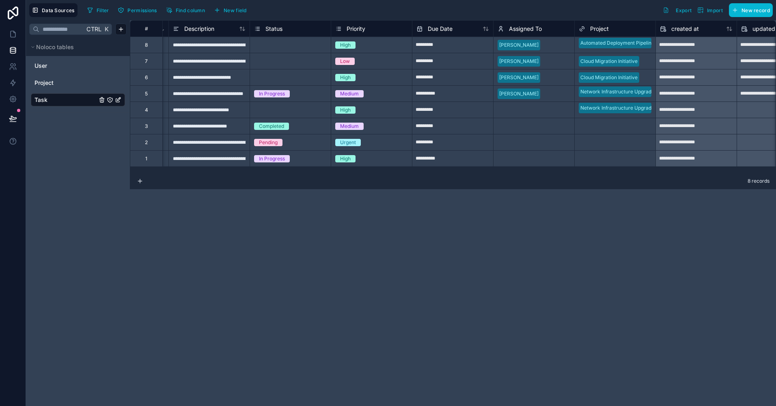
scroll to position [0, 75]
click at [523, 114] on div "Select a Assigned To" at bounding box center [533, 109] width 81 height 11
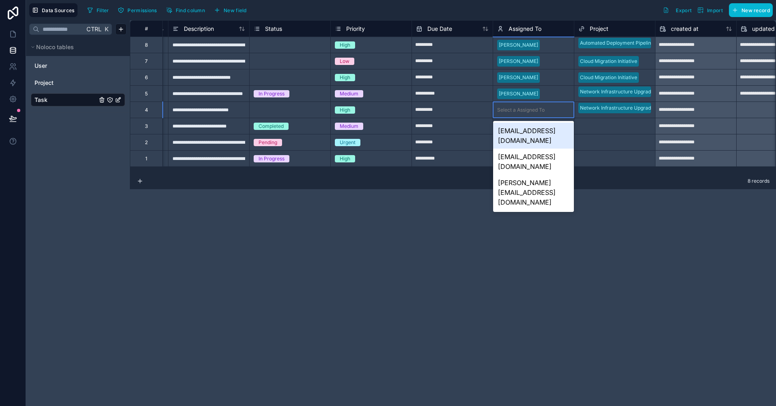
click at [525, 134] on div "[EMAIL_ADDRESS][DOMAIN_NAME]" at bounding box center [533, 136] width 81 height 26
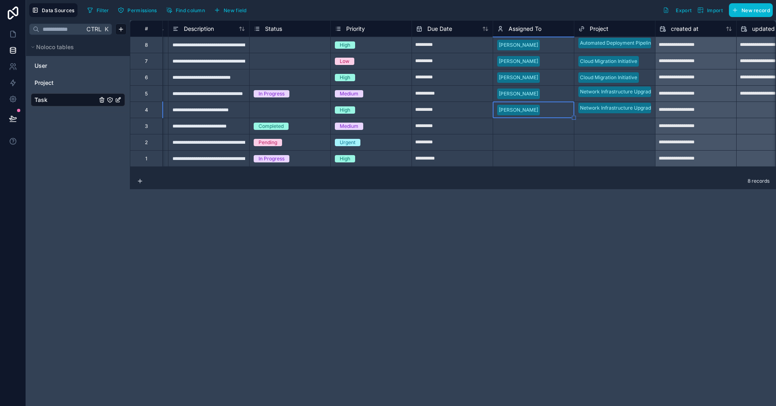
click at [518, 125] on div "Select a Assigned To" at bounding box center [520, 126] width 47 height 6
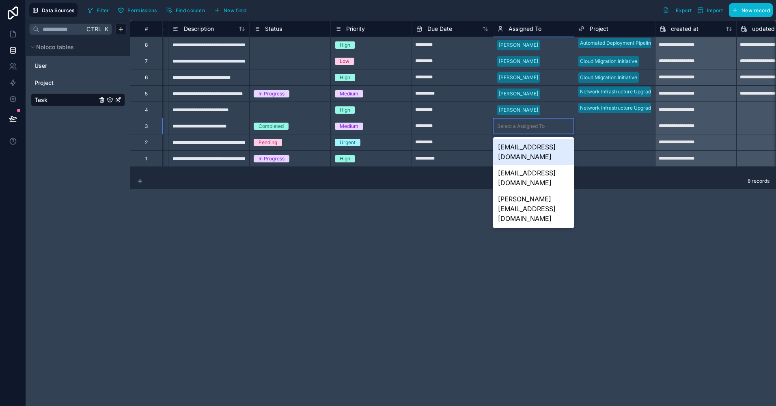
click at [518, 125] on div "Select a Assigned To" at bounding box center [520, 126] width 47 height 6
click at [527, 152] on div "[EMAIL_ADDRESS][DOMAIN_NAME]" at bounding box center [533, 152] width 81 height 26
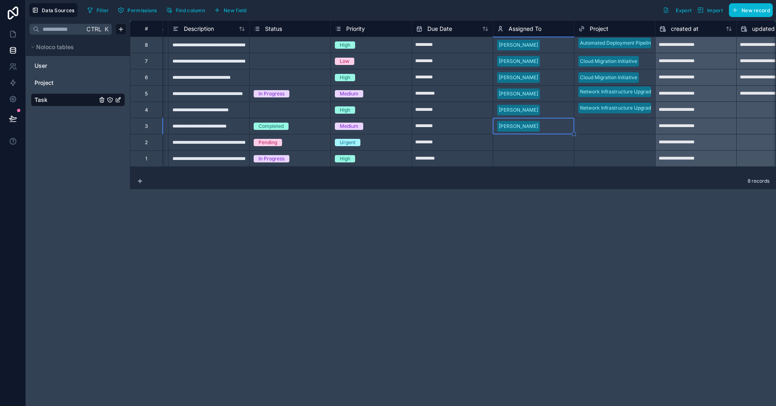
click at [518, 146] on div "Select a Assigned To" at bounding box center [533, 142] width 81 height 11
click at [518, 145] on div "Select a Assigned To" at bounding box center [520, 142] width 47 height 6
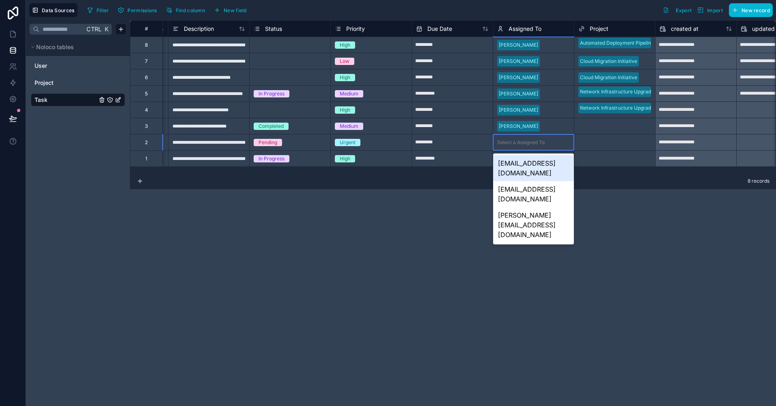
click at [523, 162] on div "[EMAIL_ADDRESS][DOMAIN_NAME]" at bounding box center [533, 168] width 81 height 26
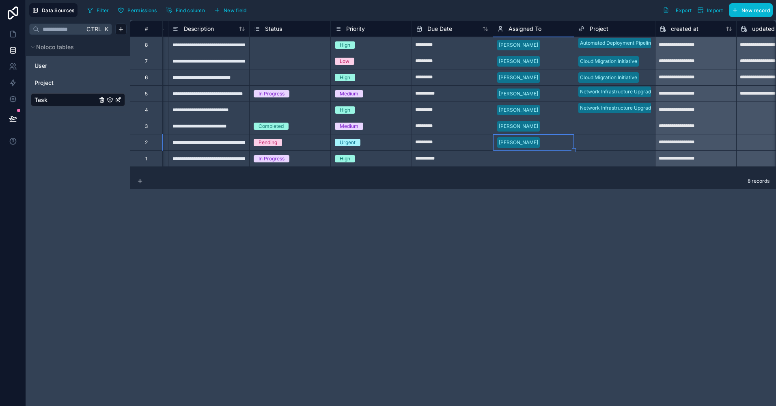
click at [517, 160] on div "Select a Assigned To" at bounding box center [520, 158] width 47 height 6
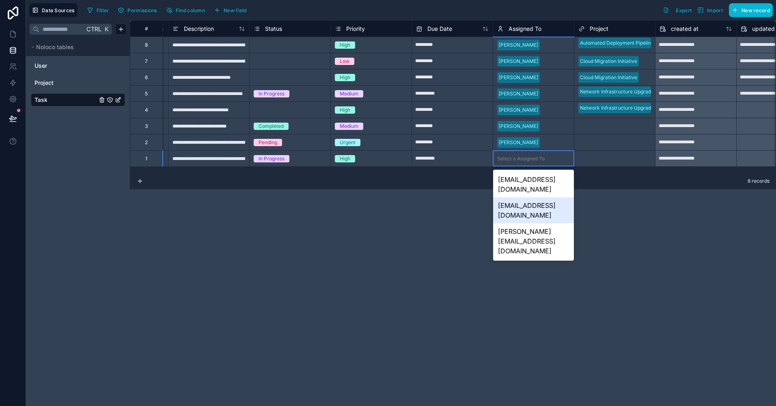
click at [524, 200] on div "[EMAIL_ADDRESS][DOMAIN_NAME]" at bounding box center [533, 210] width 81 height 26
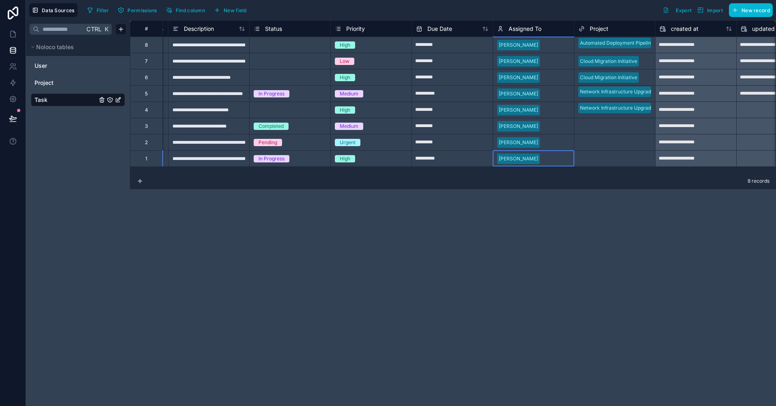
click at [540, 181] on div "8 records" at bounding box center [453, 181] width 646 height 16
click at [601, 126] on div "Select a Project" at bounding box center [596, 126] width 37 height 6
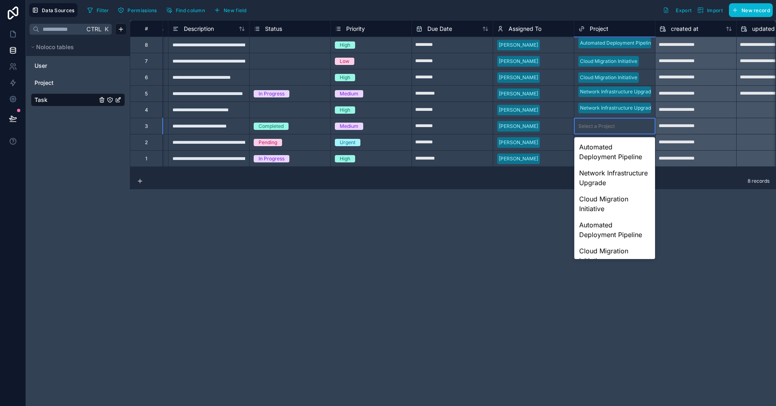
scroll to position [57, 0]
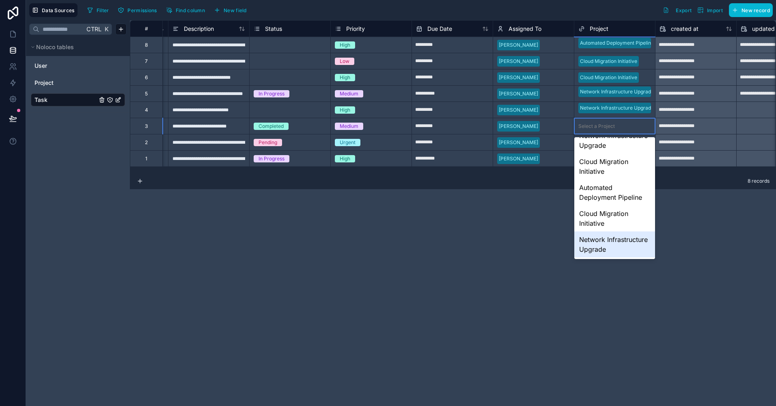
click at [603, 238] on div "Network Infrastructure Upgrade" at bounding box center [614, 244] width 81 height 26
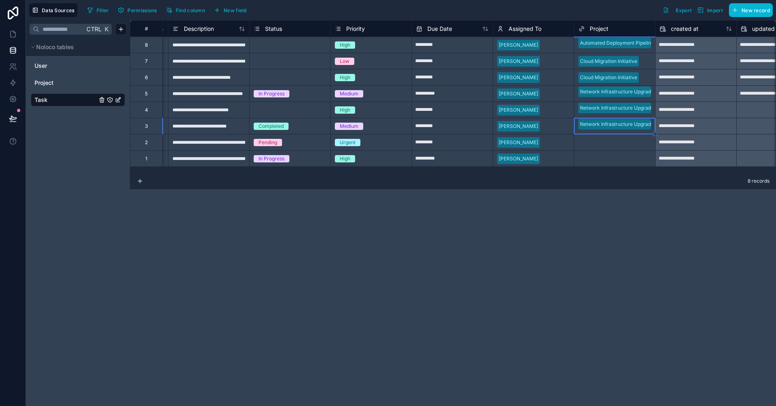
click at [589, 144] on div "Select a Project" at bounding box center [596, 142] width 37 height 6
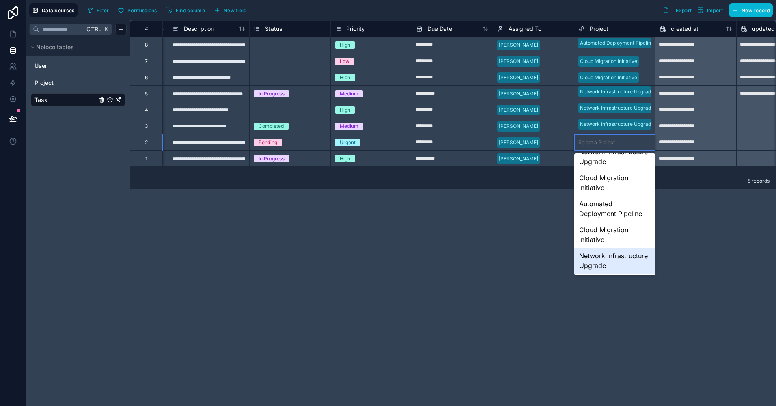
click at [600, 257] on div "Network Infrastructure Upgrade" at bounding box center [614, 260] width 81 height 26
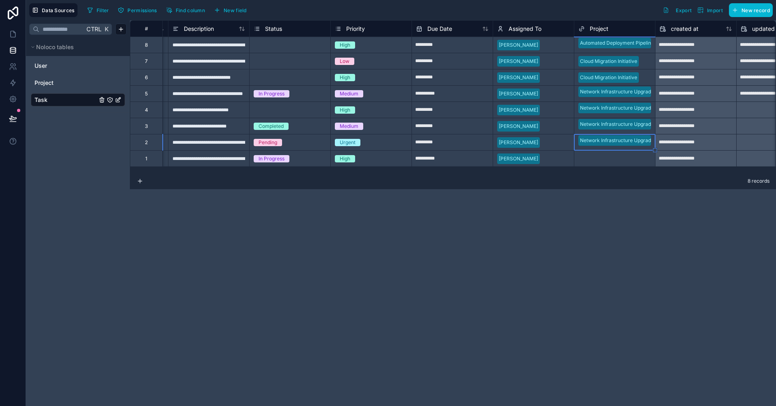
click at [600, 159] on div "Select a Project" at bounding box center [596, 158] width 37 height 6
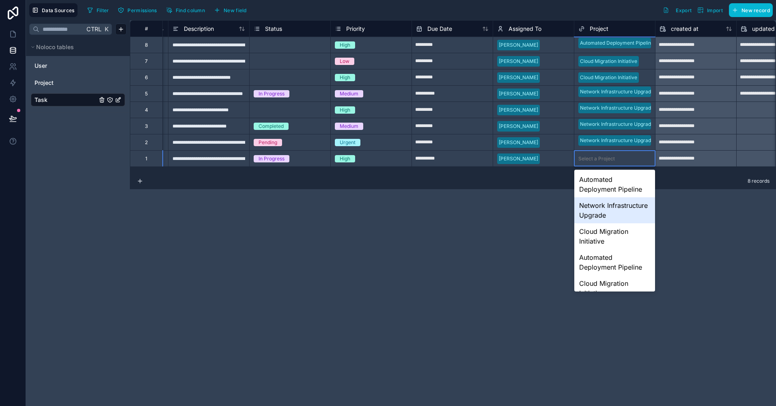
click at [595, 208] on div "Network Infrastructure Upgrade" at bounding box center [614, 210] width 81 height 26
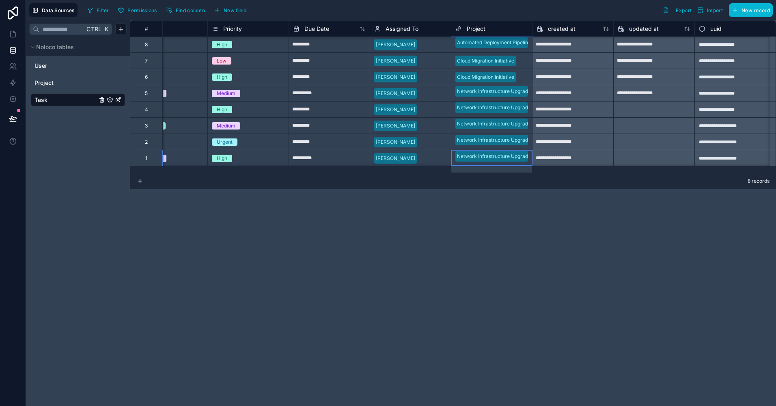
scroll to position [0, 0]
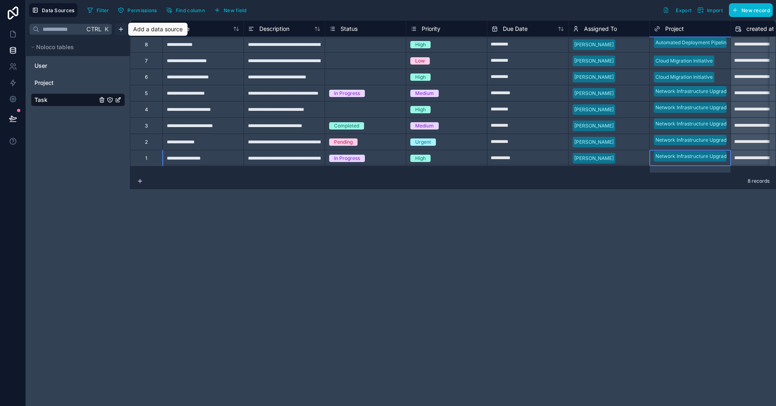
click at [123, 29] on html "**********" at bounding box center [388, 203] width 776 height 406
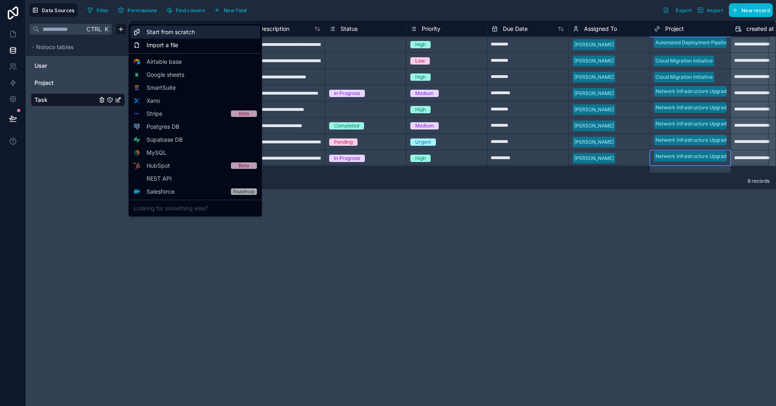
click at [165, 32] on span "Start from scratch" at bounding box center [170, 32] width 48 height 8
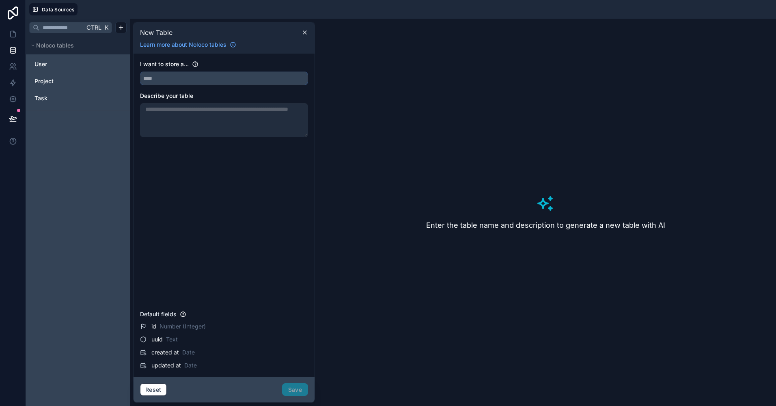
click at [195, 75] on input "text" at bounding box center [223, 78] width 167 height 13
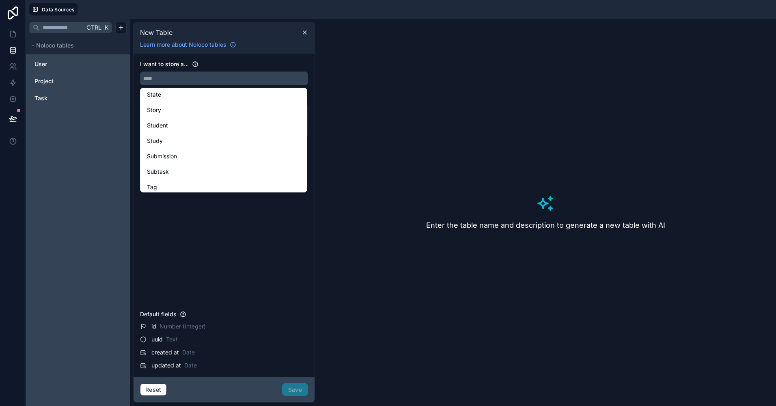
scroll to position [2267, 0]
click at [175, 158] on div "Subtask" at bounding box center [223, 158] width 153 height 10
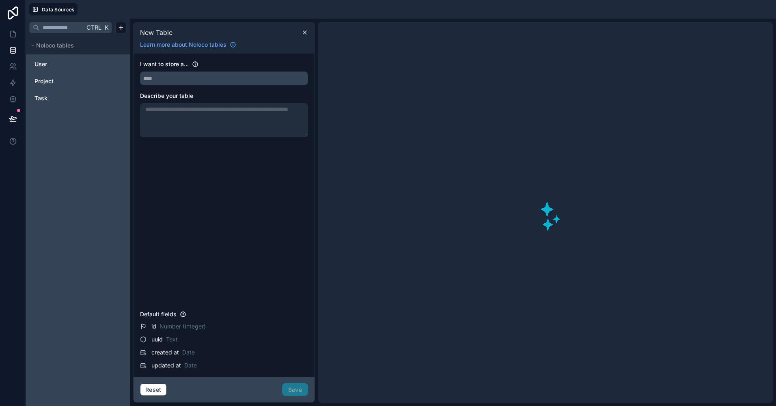
type input "*******"
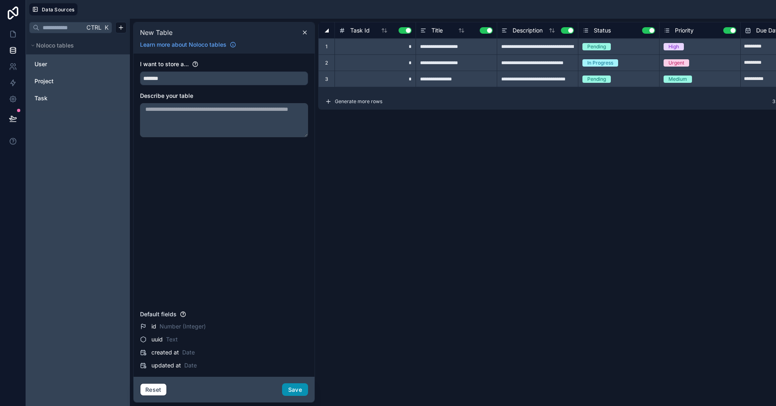
click at [289, 385] on button "Save" at bounding box center [295, 389] width 26 height 13
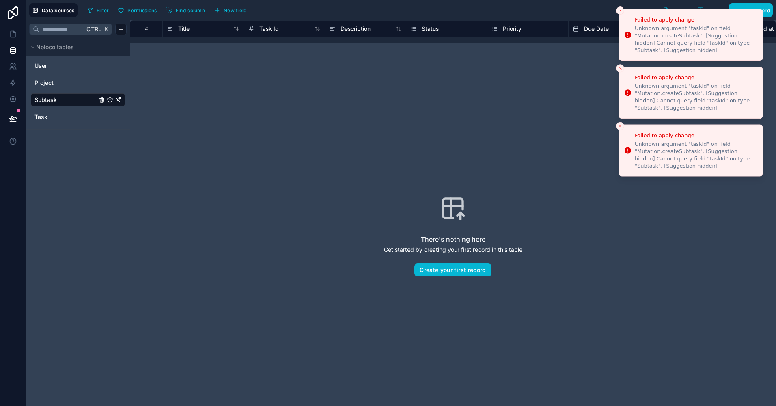
click at [618, 13] on icon "Close toast" at bounding box center [619, 10] width 5 height 5
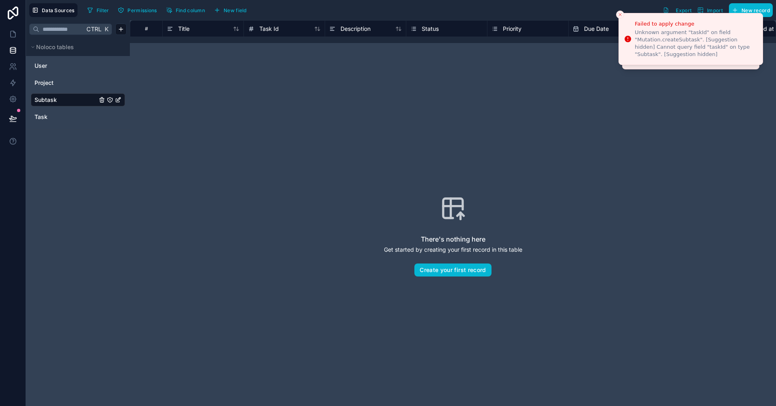
click at [618, 13] on icon "Close toast" at bounding box center [619, 14] width 5 height 5
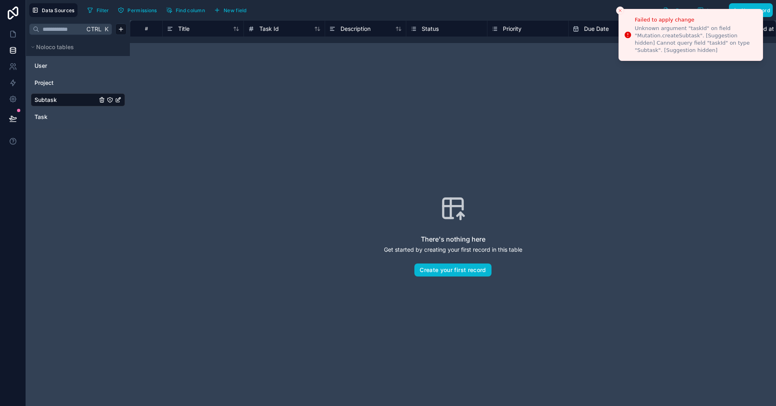
click at [618, 13] on icon "Close toast" at bounding box center [619, 10] width 5 height 5
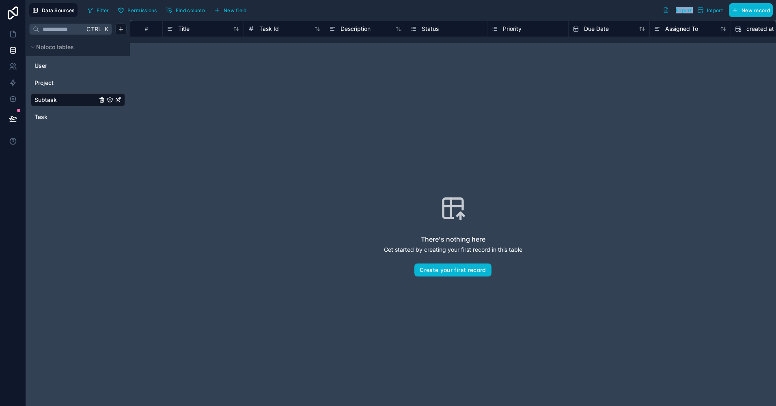
click at [618, 13] on div "Filter Permissions Find column New field Export Import New record" at bounding box center [428, 10] width 688 height 14
drag, startPoint x: 618, startPoint y: 13, endPoint x: 710, endPoint y: 13, distance: 91.7
click at [710, 13] on span "Import" at bounding box center [715, 10] width 16 height 6
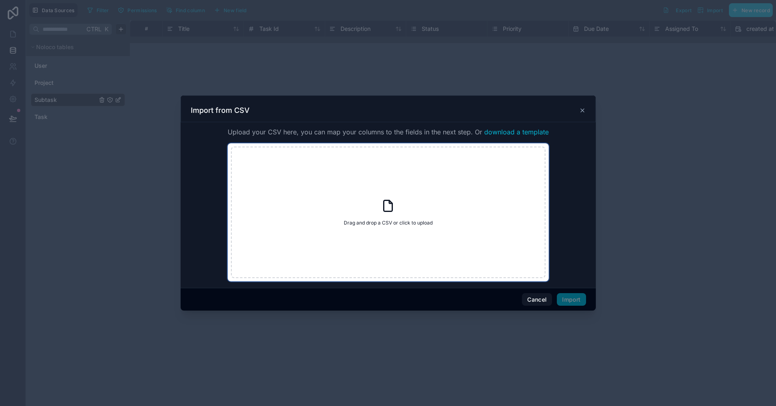
click at [359, 203] on div "Drag and drop a CSV or click to upload Drag and drop a CSV or click to upload" at bounding box center [388, 211] width 314 height 131
type input "**********"
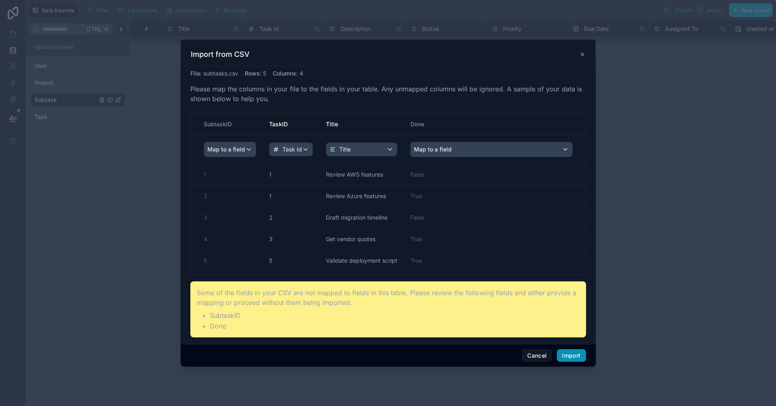
click at [576, 353] on button "Import" at bounding box center [571, 355] width 29 height 13
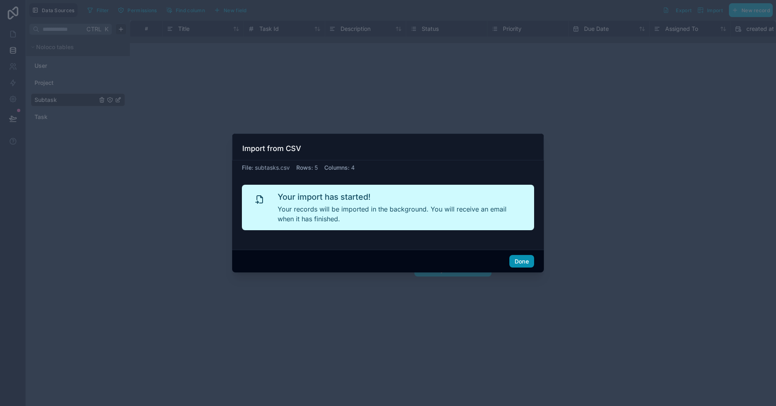
click at [514, 257] on button "Done" at bounding box center [521, 261] width 25 height 13
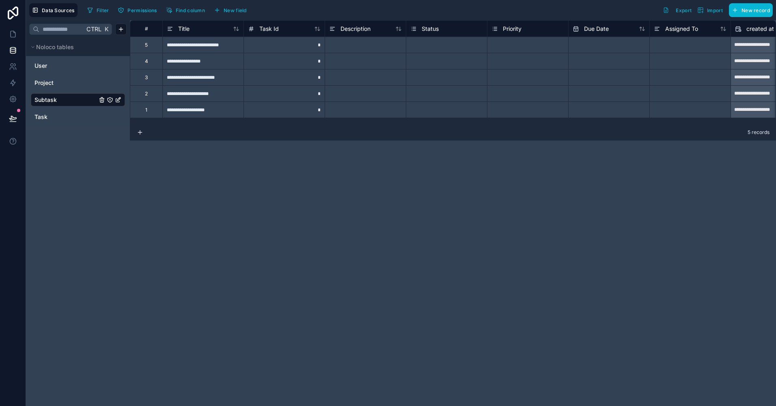
click at [432, 47] on div "Select a Status" at bounding box center [427, 45] width 34 height 6
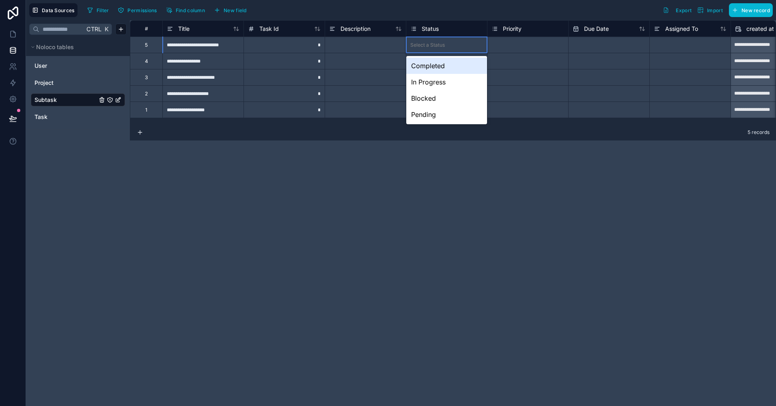
click at [432, 47] on div "Select a Status" at bounding box center [427, 45] width 34 height 6
click at [431, 80] on div "In Progress" at bounding box center [446, 82] width 81 height 16
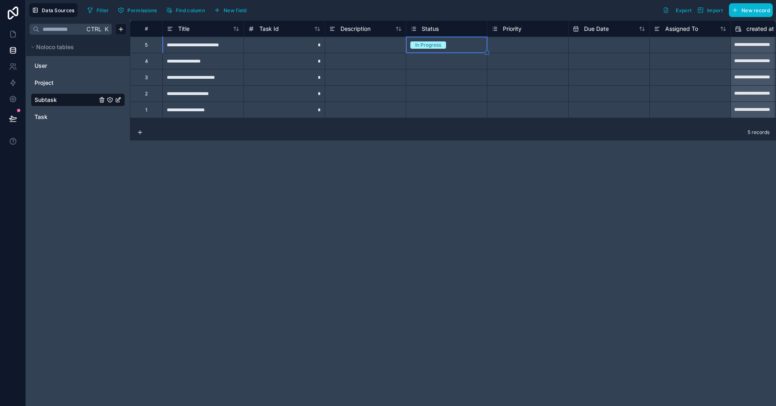
click at [671, 51] on div at bounding box center [689, 45] width 81 height 16
click at [671, 46] on input at bounding box center [689, 45] width 81 height 16
type input "**********"
click at [669, 57] on div at bounding box center [689, 61] width 81 height 16
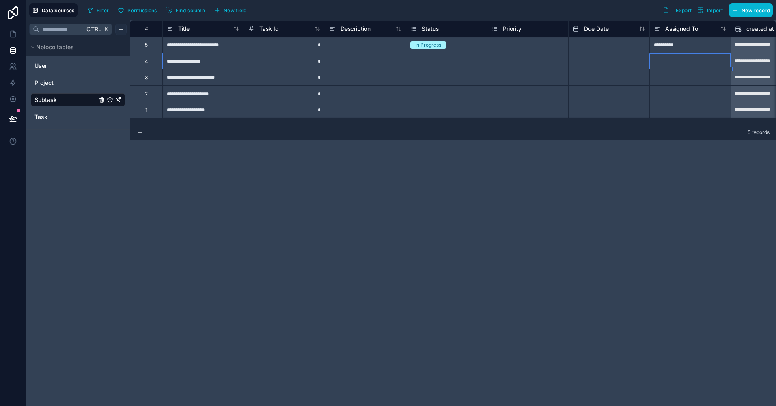
click at [122, 28] on html "**********" at bounding box center [388, 203] width 776 height 406
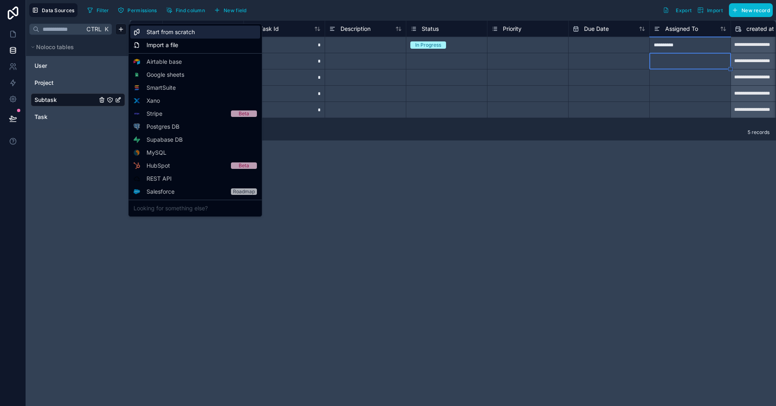
click at [163, 28] on span "Start from scratch" at bounding box center [170, 32] width 48 height 8
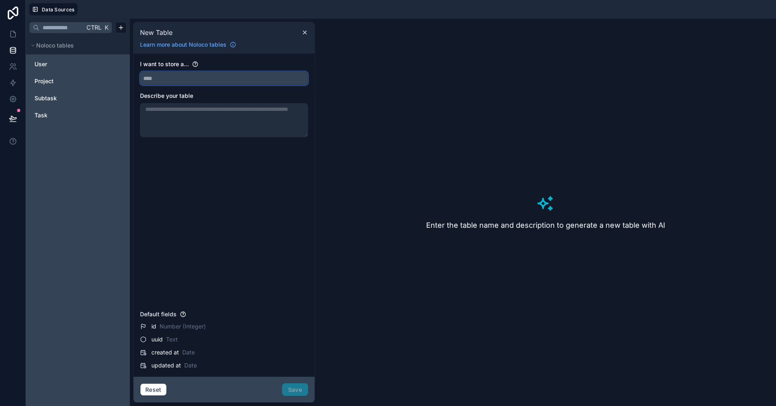
click at [229, 85] on button at bounding box center [224, 78] width 168 height 14
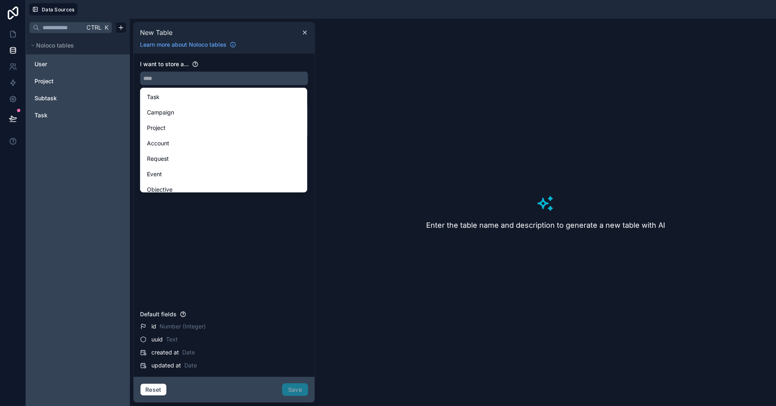
click at [214, 80] on input "text" at bounding box center [223, 78] width 167 height 13
click at [189, 235] on div "I want to store a... Describe your table" at bounding box center [224, 183] width 168 height 247
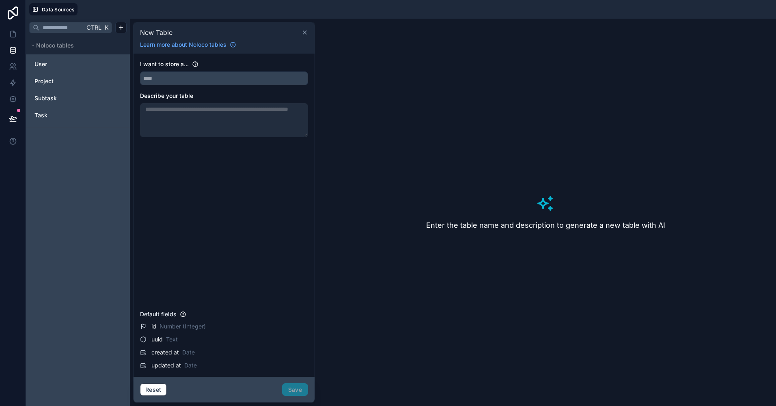
click at [308, 33] on icon at bounding box center [304, 32] width 6 height 6
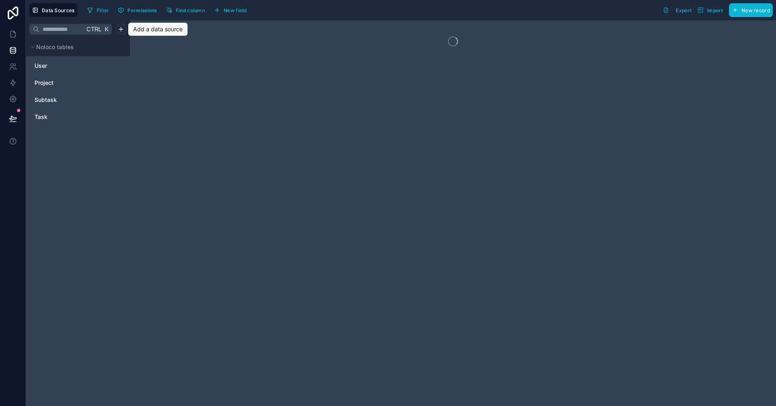
click at [122, 32] on html "Data Sources Filter Permissions Find column New field Export Import New record …" at bounding box center [388, 203] width 776 height 406
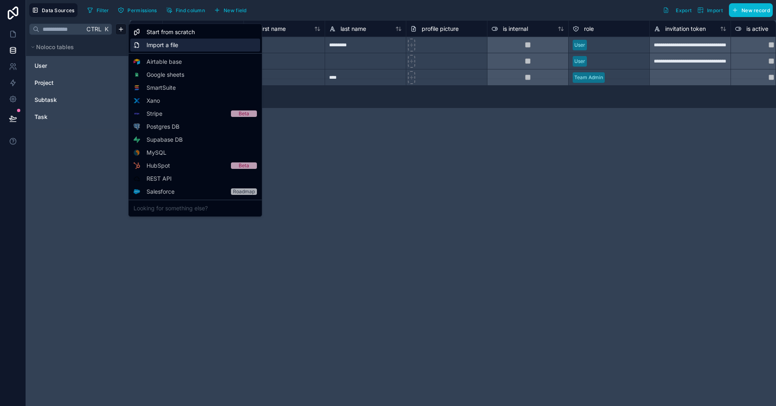
click at [156, 45] on span "Import a file" at bounding box center [162, 45] width 32 height 8
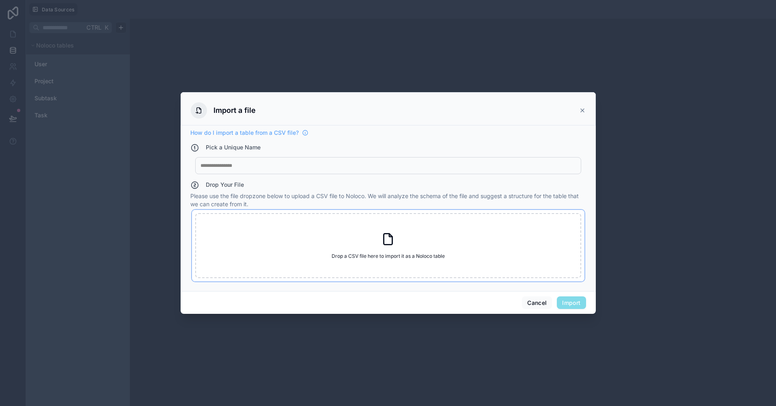
click at [404, 254] on span "Drop a CSV file here to import it as a Noloco table" at bounding box center [387, 256] width 113 height 6
type input "**********"
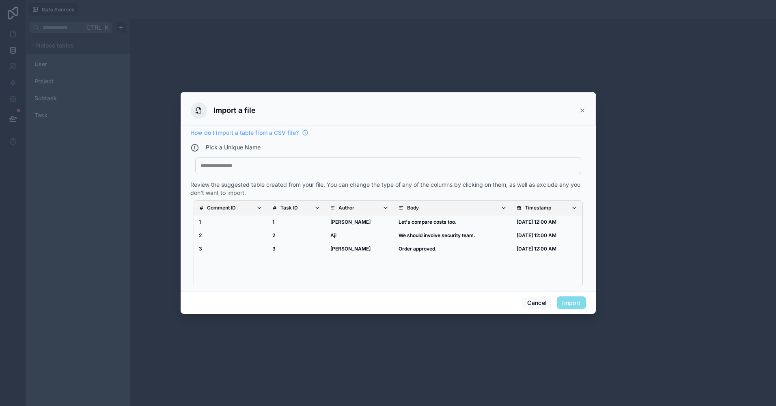
click at [265, 162] on div at bounding box center [387, 165] width 375 height 6
click at [577, 304] on button "Import" at bounding box center [571, 302] width 29 height 13
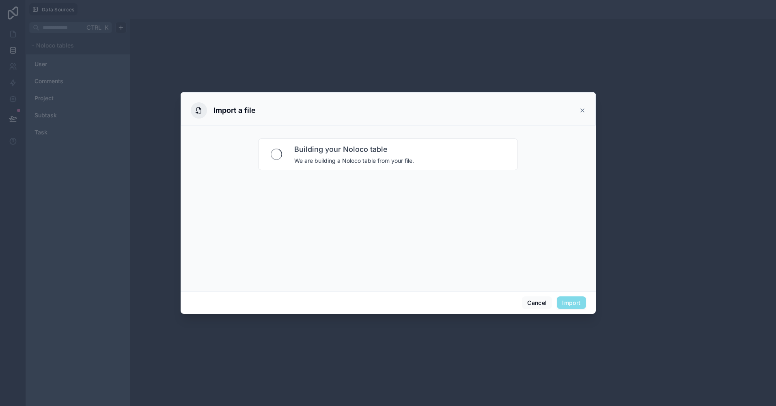
click at [441, 252] on div "Building your Noloco table We are building a Noloco table from your file." at bounding box center [388, 207] width 396 height 156
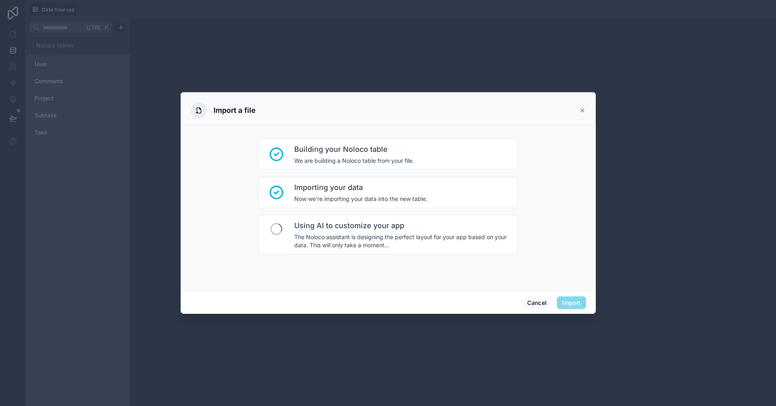
click at [441, 252] on div "Using AI to customize your app The Noloco assistant is designing the perfect la…" at bounding box center [388, 235] width 260 height 40
click at [565, 307] on button "Bring me to my app" at bounding box center [553, 302] width 66 height 13
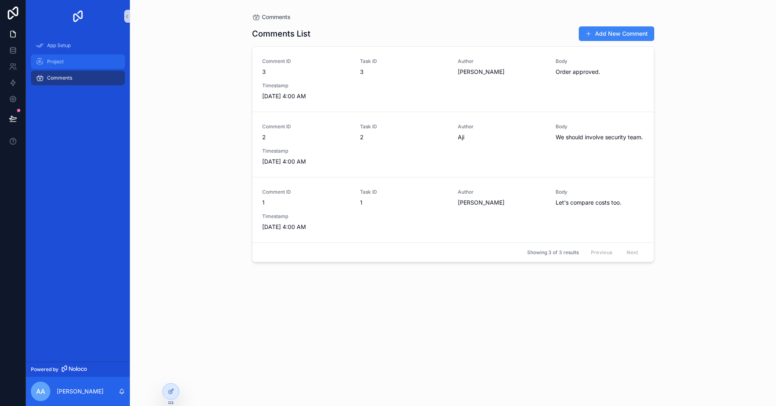
click at [51, 60] on span "Project" at bounding box center [55, 61] width 17 height 6
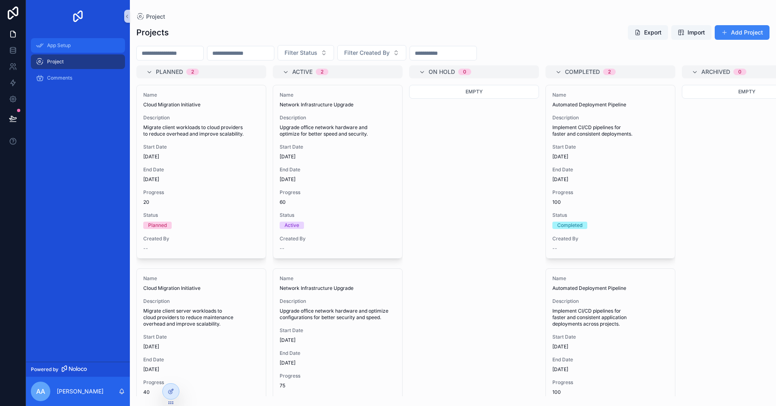
click at [67, 46] on span "App Setup" at bounding box center [59, 45] width 24 height 6
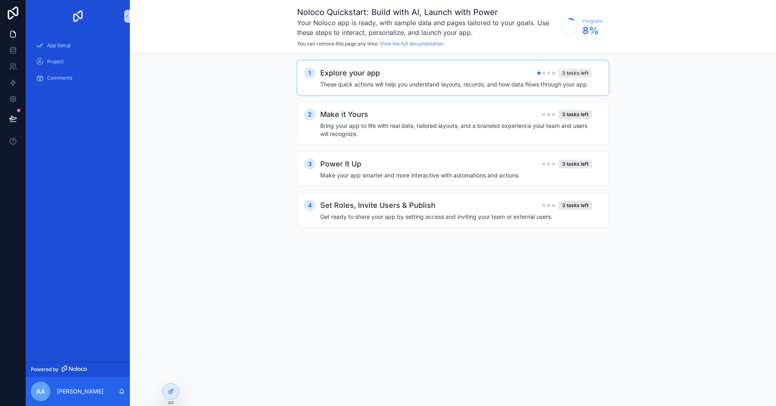
click at [572, 76] on div "3 tasks left" at bounding box center [575, 73] width 34 height 9
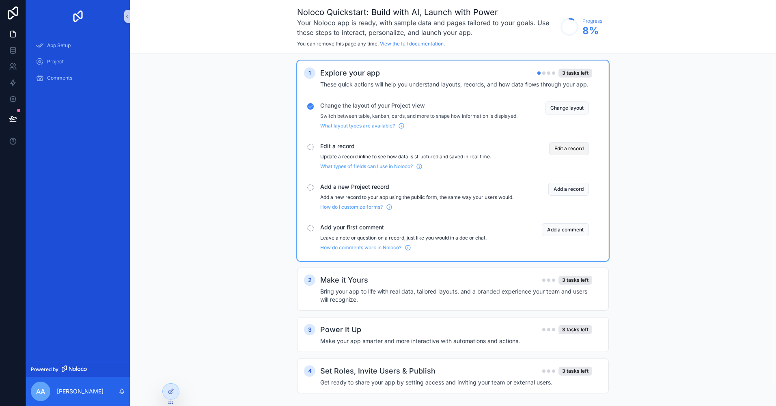
click at [576, 155] on button "Edit a record" at bounding box center [569, 148] width 40 height 13
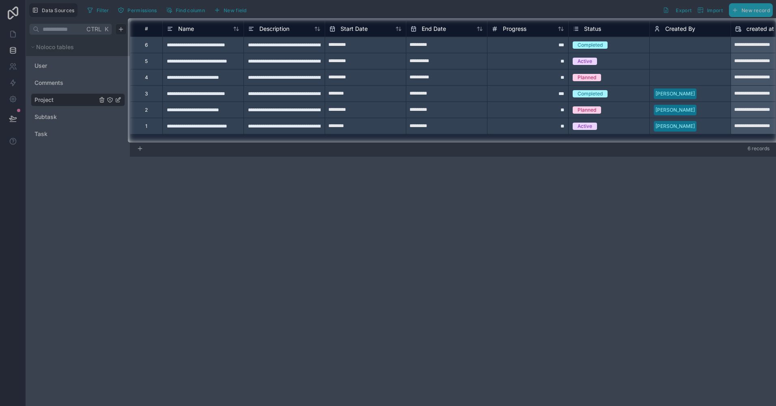
click at [546, 214] on div at bounding box center [388, 273] width 776 height 263
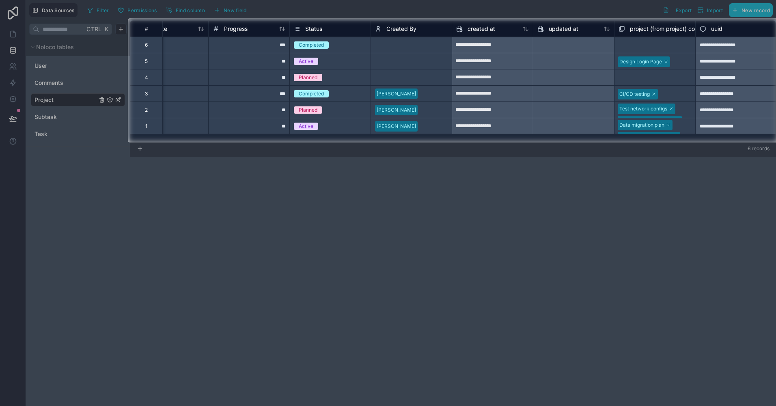
scroll to position [0, 280]
click at [47, 113] on div at bounding box center [64, 80] width 128 height 124
click at [460, 120] on div "**********" at bounding box center [491, 126] width 81 height 13
click at [436, 116] on div "[PERSON_NAME]" at bounding box center [410, 110] width 81 height 12
click at [408, 77] on div "Select a Created By" at bounding box center [397, 77] width 46 height 6
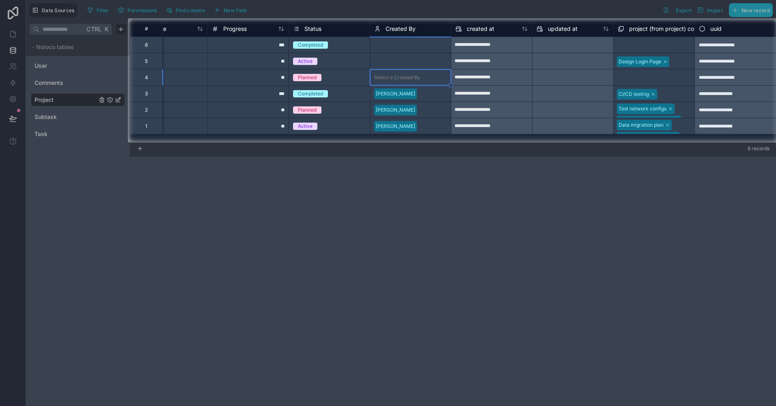
click at [408, 77] on div "Select a Created By" at bounding box center [397, 77] width 46 height 6
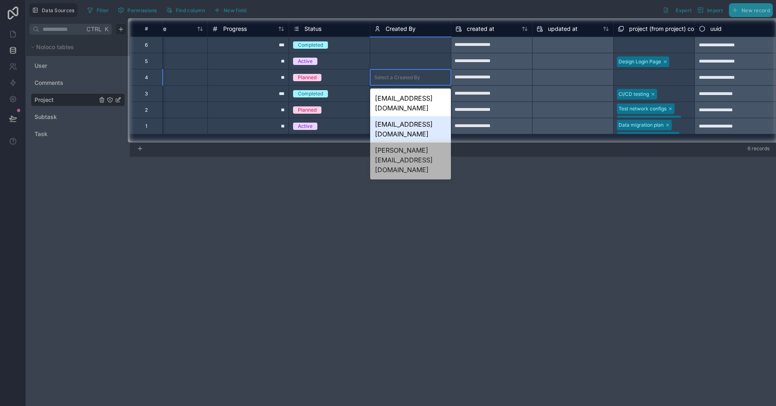
click at [402, 116] on div "aji@example.com" at bounding box center [410, 129] width 81 height 26
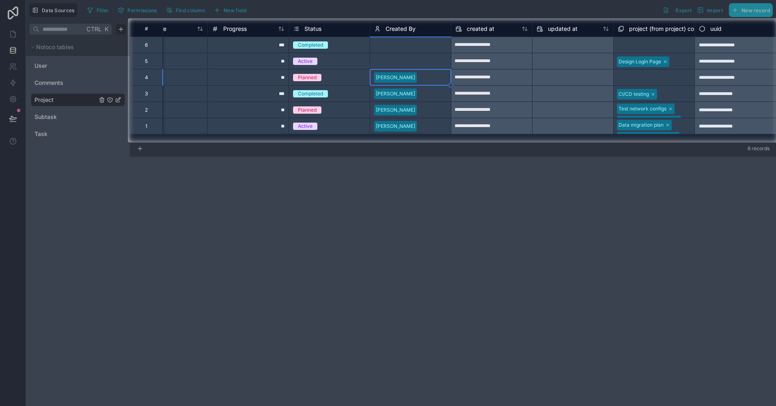
click at [399, 59] on div "Select a Created By" at bounding box center [397, 61] width 46 height 6
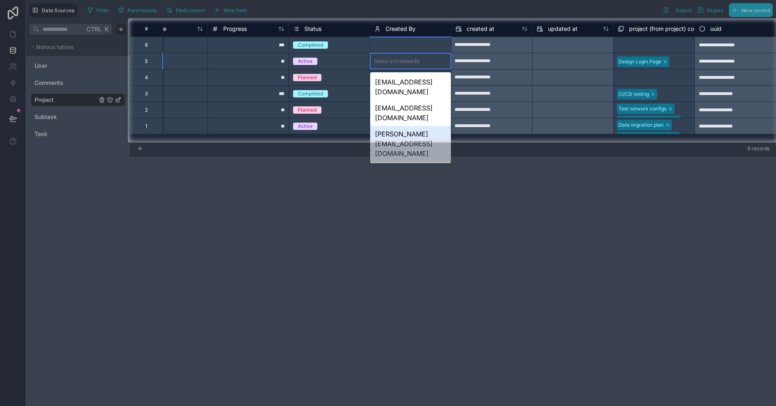
click at [409, 126] on div "swetha@warelycorp.com" at bounding box center [410, 144] width 81 height 36
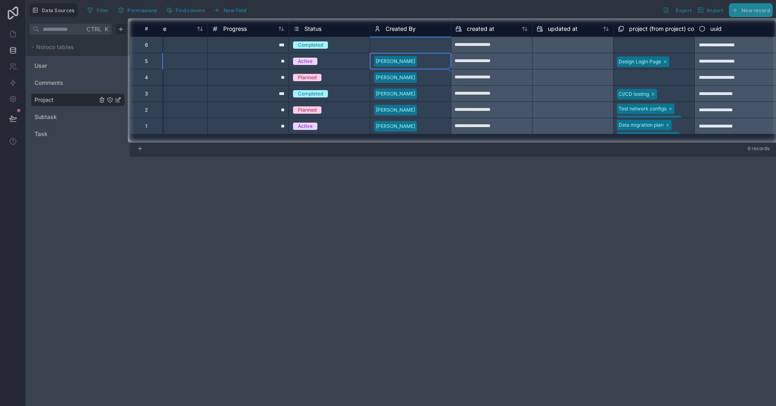
click at [398, 46] on div "Select a Created By" at bounding box center [397, 45] width 46 height 6
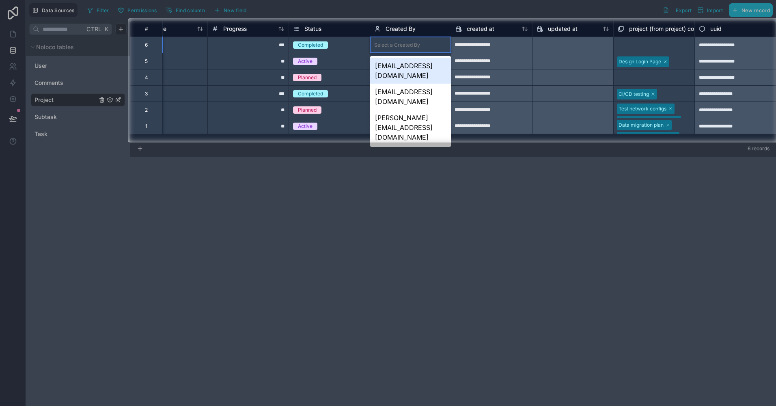
click at [398, 62] on div "abdul.aziz@example.com" at bounding box center [410, 71] width 81 height 26
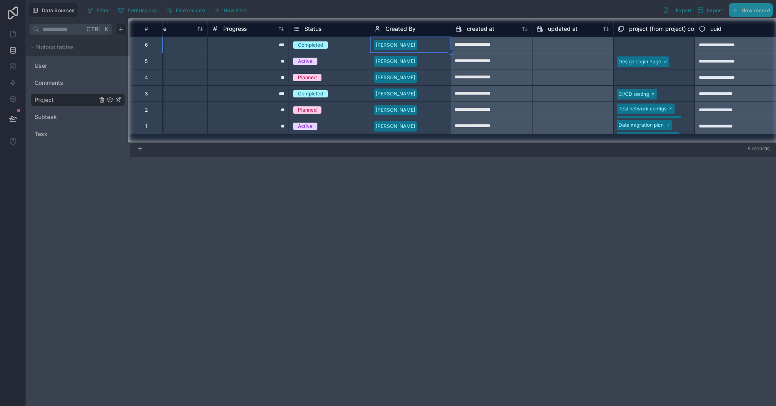
click at [380, 208] on div at bounding box center [388, 273] width 776 height 263
click at [21, 98] on div at bounding box center [64, 80] width 128 height 124
click at [320, 176] on div at bounding box center [388, 273] width 776 height 263
click at [24, 81] on div at bounding box center [64, 80] width 128 height 124
click at [11, 37] on div at bounding box center [64, 80] width 128 height 124
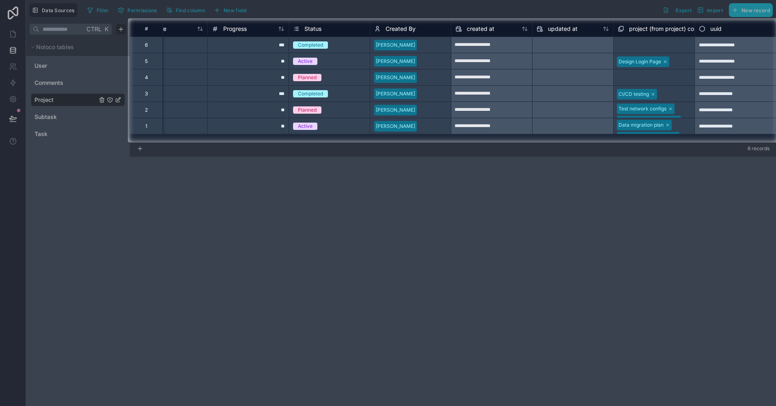
click at [11, 37] on div at bounding box center [64, 80] width 128 height 124
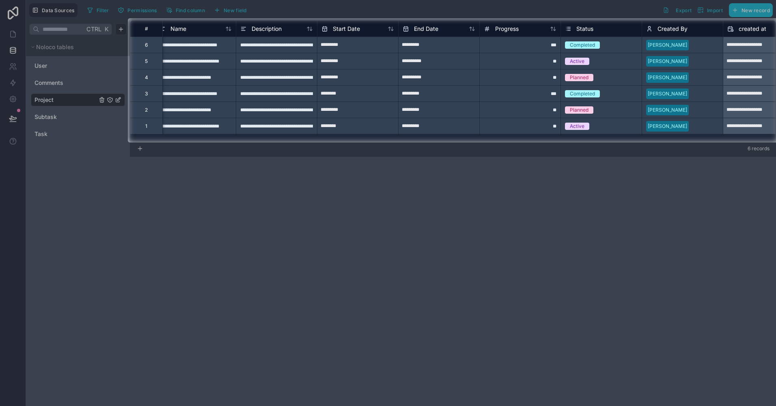
scroll to position [0, 0]
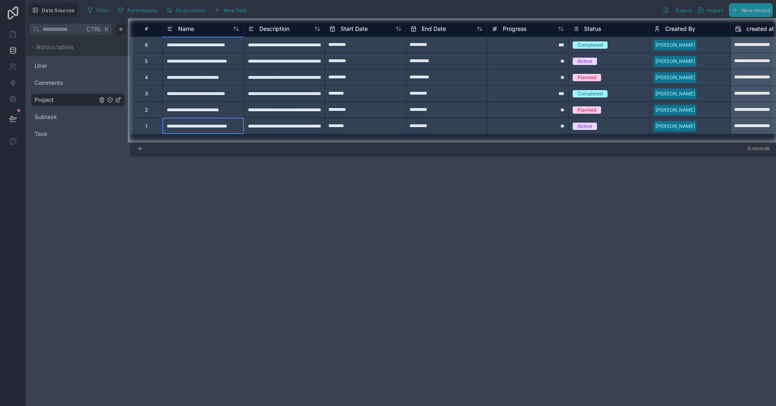
click at [208, 131] on div "**********" at bounding box center [202, 126] width 81 height 16
click at [208, 131] on input "**********" at bounding box center [203, 126] width 81 height 16
click at [226, 124] on input "**********" at bounding box center [203, 126] width 81 height 16
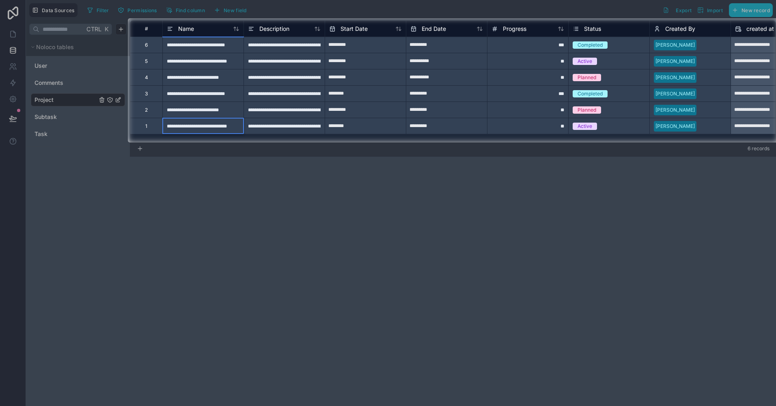
click at [229, 113] on div "**********" at bounding box center [202, 109] width 81 height 16
click at [280, 104] on div "**********" at bounding box center [283, 109] width 81 height 16
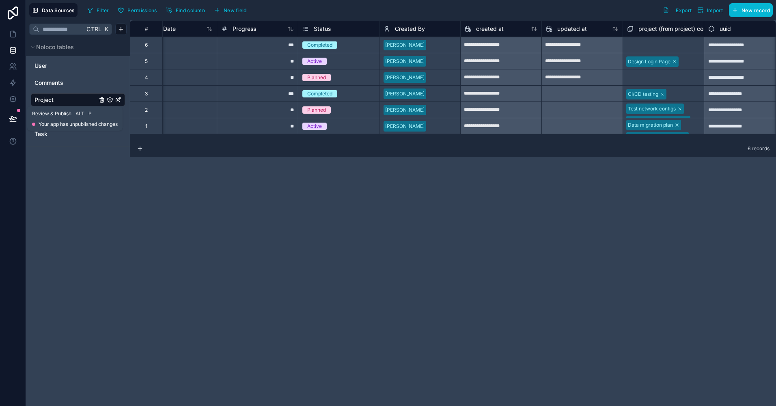
scroll to position [0, 280]
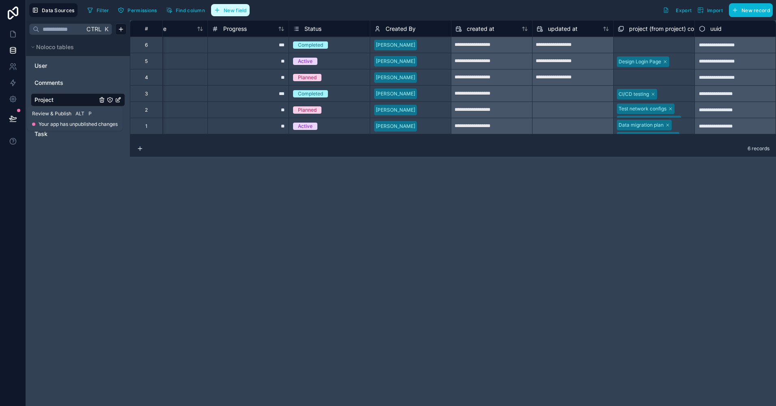
click at [221, 5] on button "New field" at bounding box center [230, 10] width 39 height 12
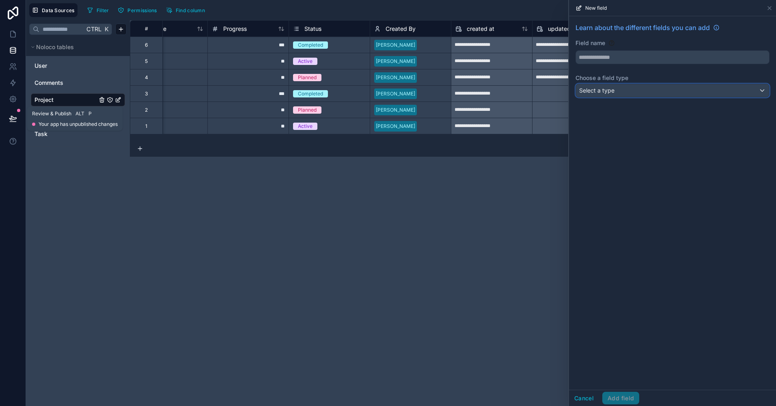
click at [616, 92] on div "Select a type" at bounding box center [672, 90] width 193 height 13
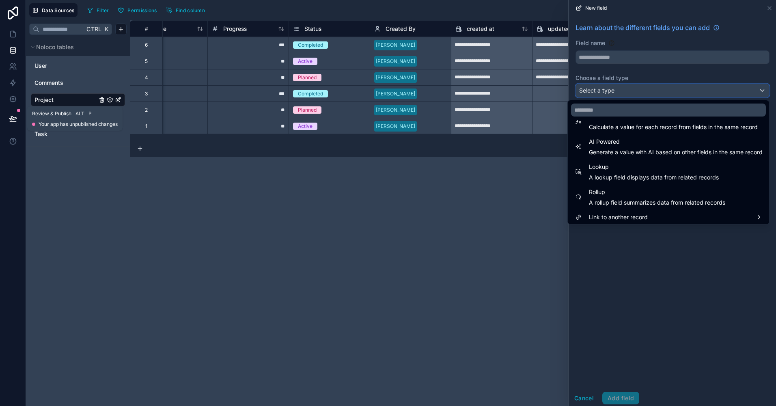
scroll to position [235, 0]
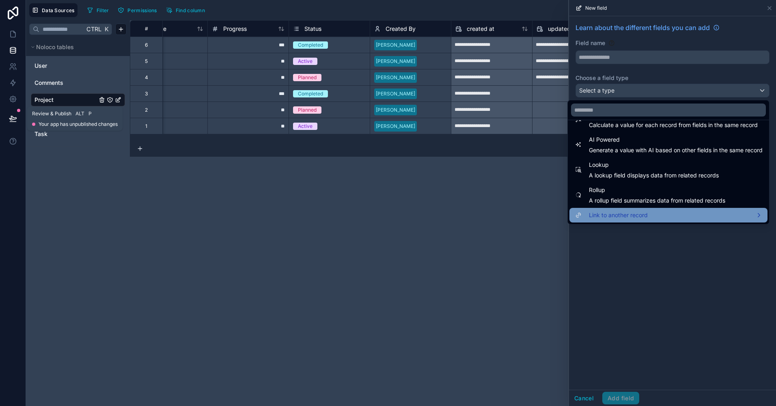
click at [621, 221] on div "Link to another record" at bounding box center [668, 215] width 198 height 15
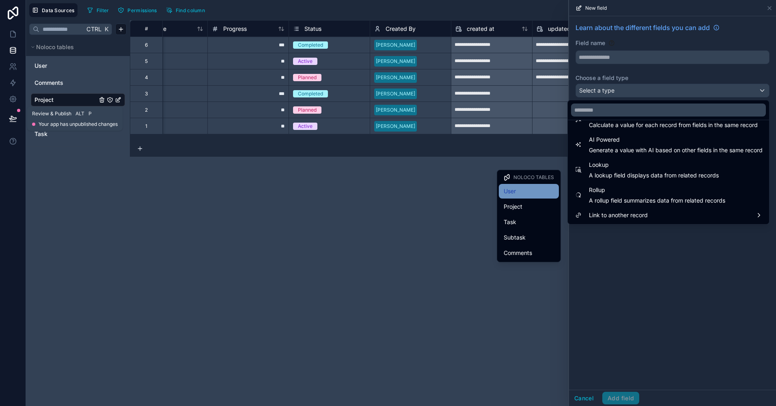
click at [523, 193] on div "User" at bounding box center [528, 191] width 50 height 10
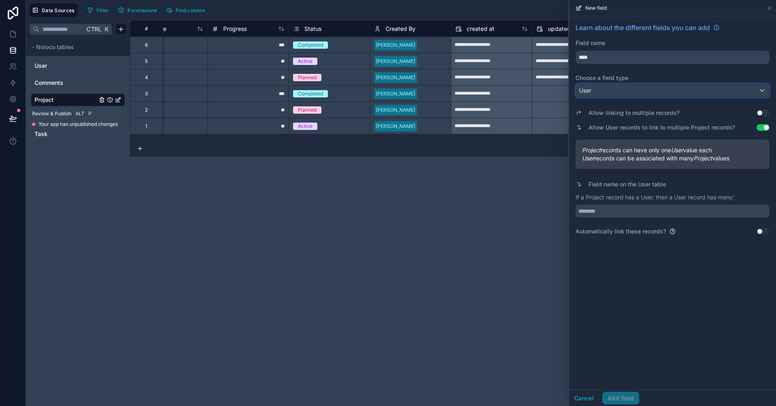
click at [626, 87] on div "User" at bounding box center [672, 90] width 193 height 13
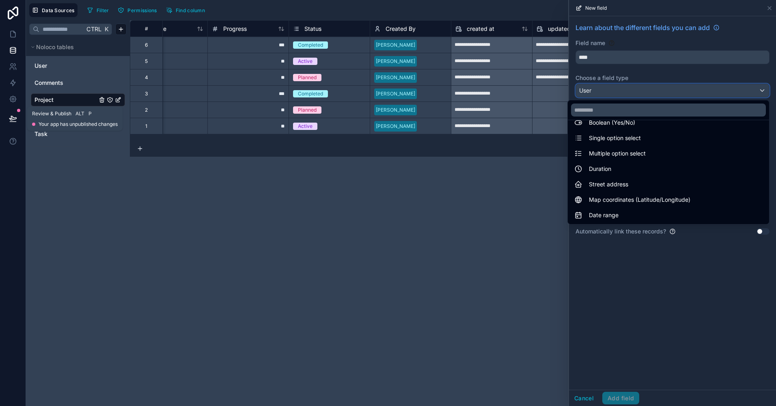
scroll to position [0, 0]
click at [614, 52] on div at bounding box center [672, 203] width 207 height 406
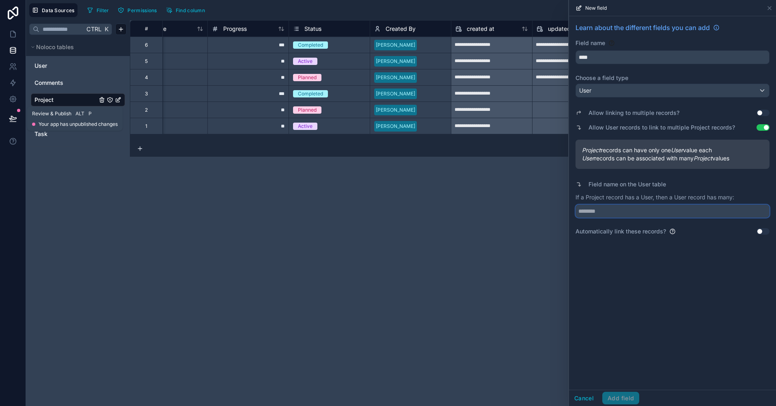
click at [622, 212] on input "text" at bounding box center [672, 210] width 194 height 13
click at [762, 110] on button "Use setting" at bounding box center [762, 113] width 13 height 6
click at [635, 86] on div "User" at bounding box center [672, 90] width 193 height 13
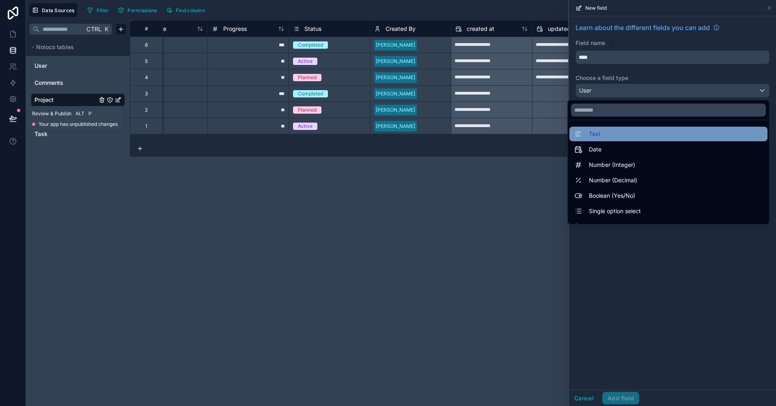
click at [596, 138] on div "Text" at bounding box center [668, 134] width 188 height 10
type input "****"
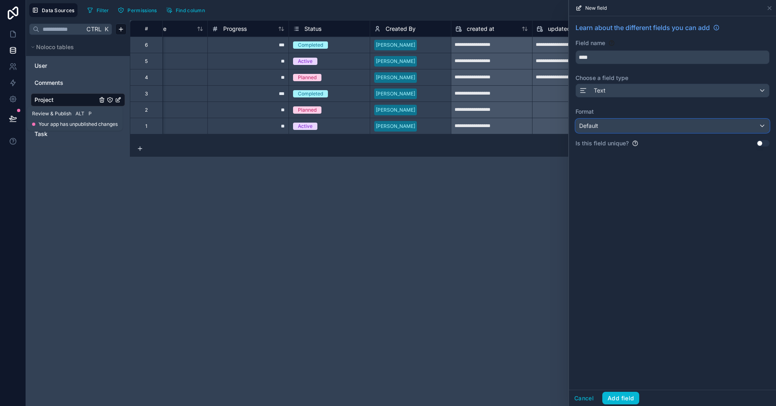
click at [598, 128] on div "Default" at bounding box center [672, 125] width 193 height 13
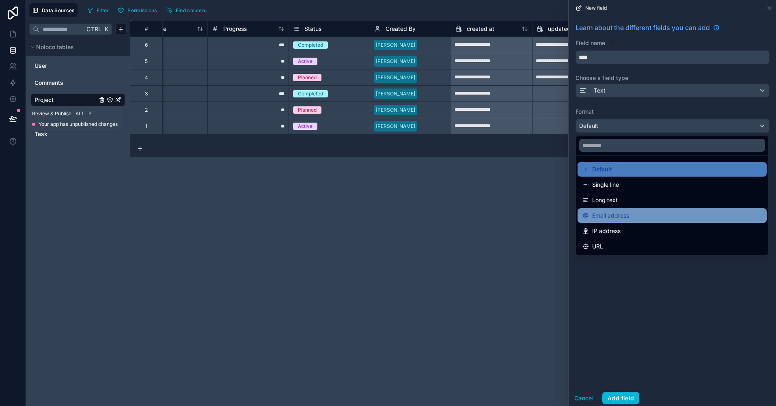
click at [617, 215] on span "Email address" at bounding box center [610, 216] width 37 height 10
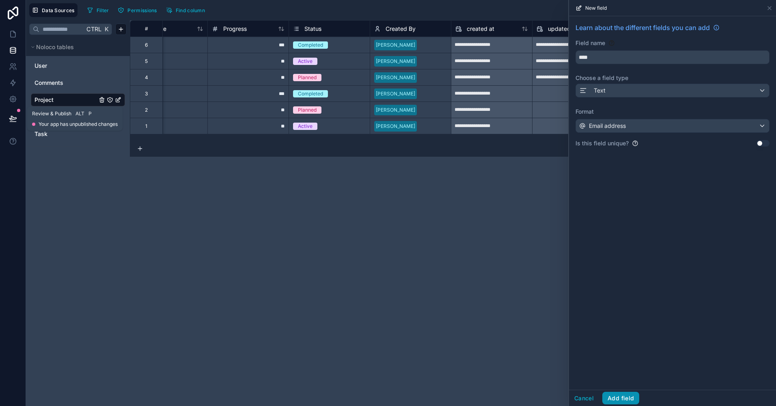
click at [626, 398] on button "Add field" at bounding box center [620, 397] width 37 height 13
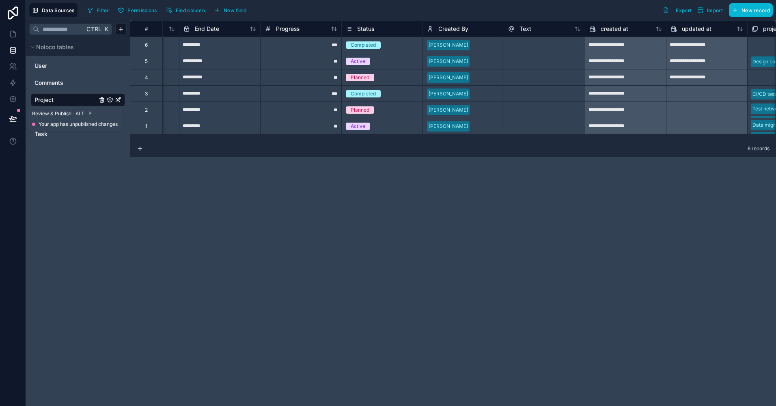
scroll to position [0, 226]
click at [531, 32] on span "Text" at bounding box center [526, 29] width 12 height 8
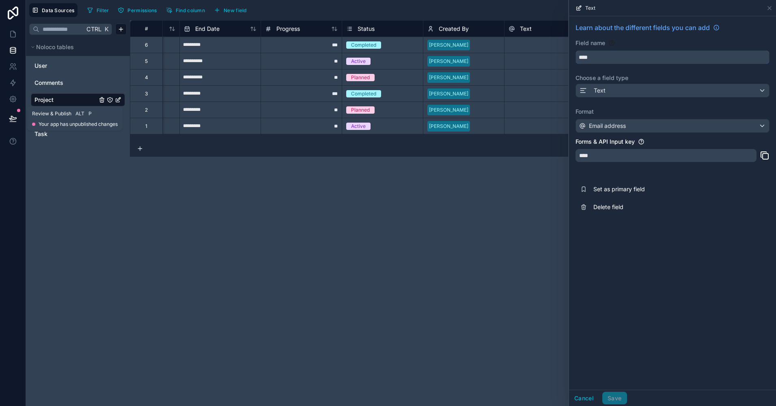
click at [597, 58] on input "****" at bounding box center [672, 57] width 193 height 13
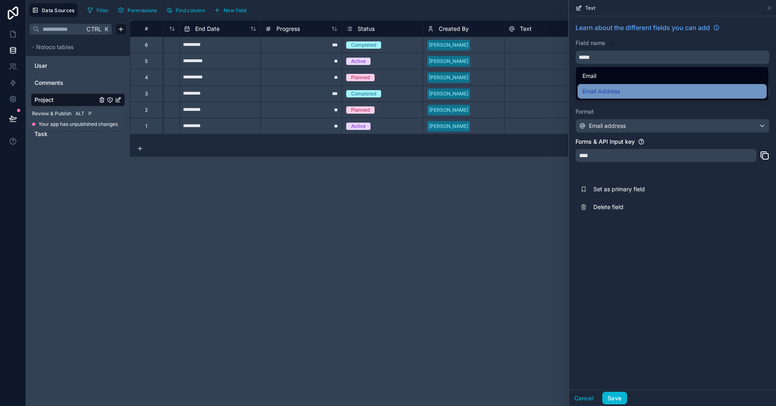
click at [605, 95] on span "Email Address" at bounding box center [601, 91] width 38 height 10
type input "**********"
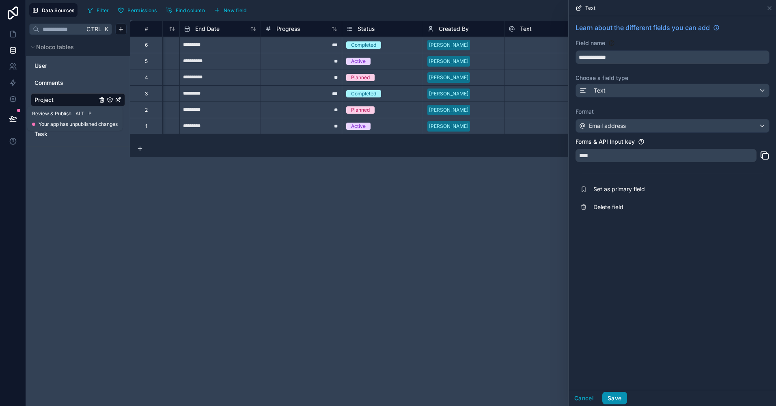
click at [614, 393] on button "Save" at bounding box center [614, 397] width 24 height 13
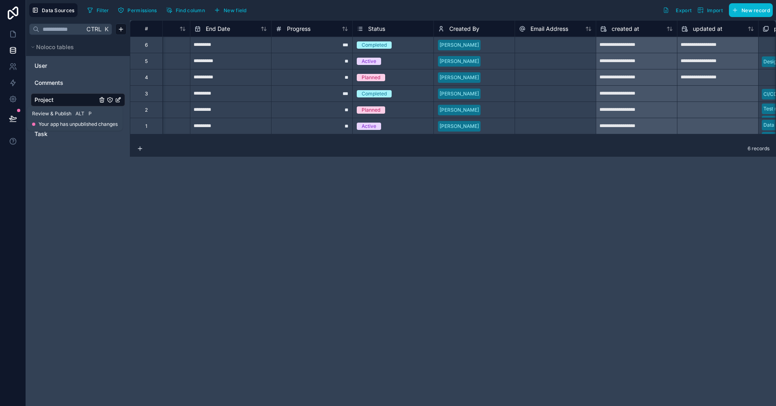
scroll to position [0, 217]
click at [537, 45] on div at bounding box center [553, 45] width 81 height 16
click at [537, 45] on input at bounding box center [553, 45] width 81 height 16
click at [532, 176] on div "**********" at bounding box center [453, 212] width 646 height 385
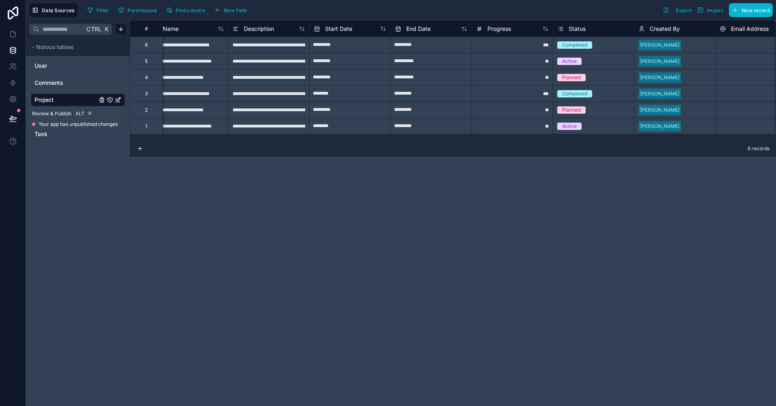
scroll to position [0, 4]
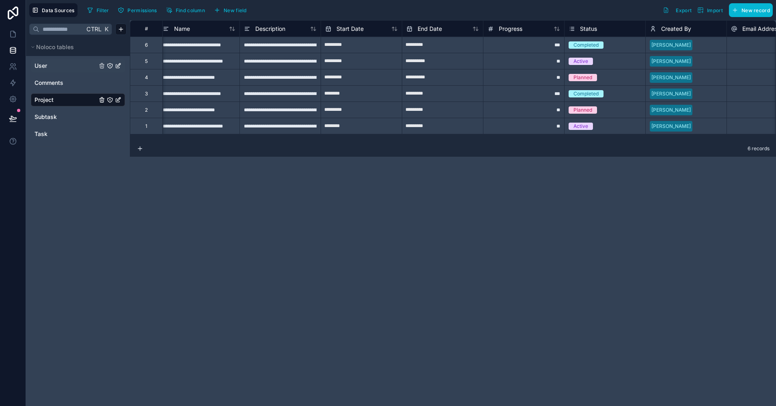
click at [53, 63] on link "User" at bounding box center [65, 66] width 62 height 8
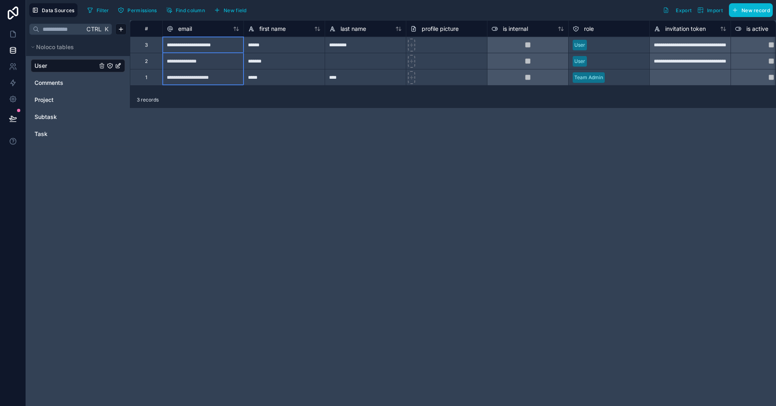
click at [211, 35] on div "email" at bounding box center [202, 28] width 81 height 16
click at [205, 28] on div "email" at bounding box center [203, 29] width 73 height 10
click at [196, 28] on div "email" at bounding box center [203, 29] width 73 height 10
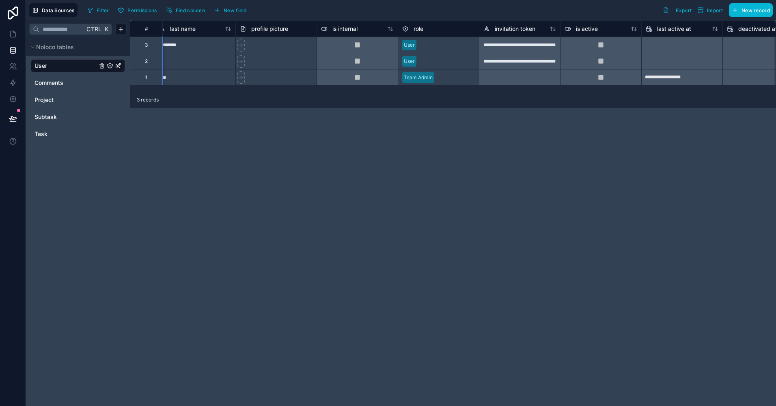
scroll to position [0, 171]
click at [52, 99] on span "Project" at bounding box center [43, 100] width 19 height 8
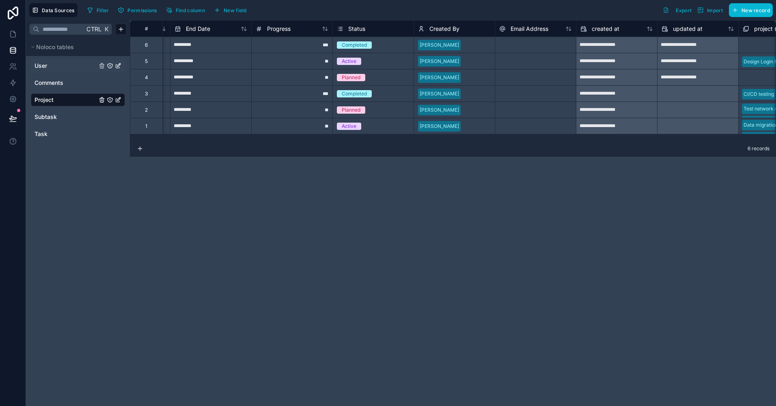
scroll to position [0, 237]
click at [533, 32] on span "Email Address" at bounding box center [528, 29] width 38 height 8
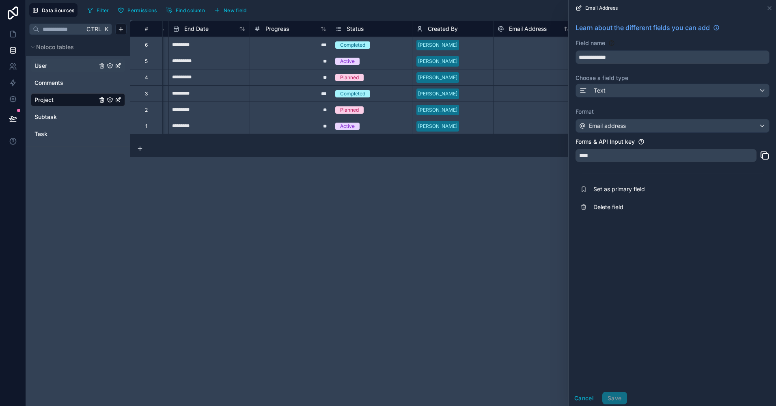
click at [645, 157] on div "****" at bounding box center [665, 155] width 181 height 13
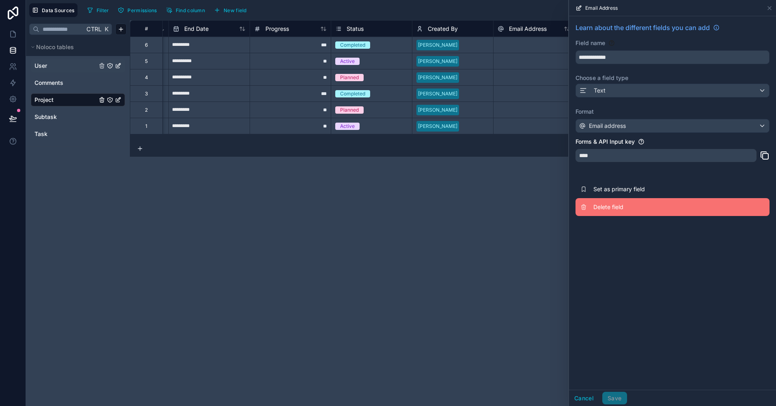
click at [607, 211] on button "Delete field" at bounding box center [672, 207] width 194 height 18
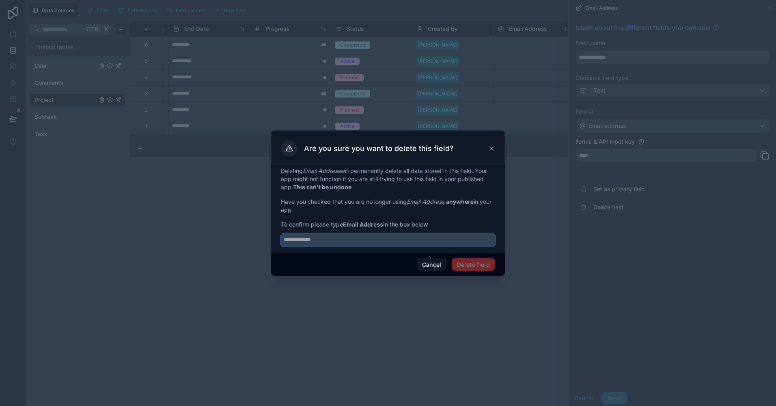
click at [361, 243] on input "text" at bounding box center [388, 239] width 214 height 13
drag, startPoint x: 383, startPoint y: 223, endPoint x: 383, endPoint y: 216, distance: 6.9
click at [383, 216] on div "Deleting Email Address will permanently delete all data stored in this field. Y…" at bounding box center [388, 207] width 214 height 80
copy div "To confirm please type Email Address"
click at [375, 237] on input "text" at bounding box center [388, 239] width 214 height 13
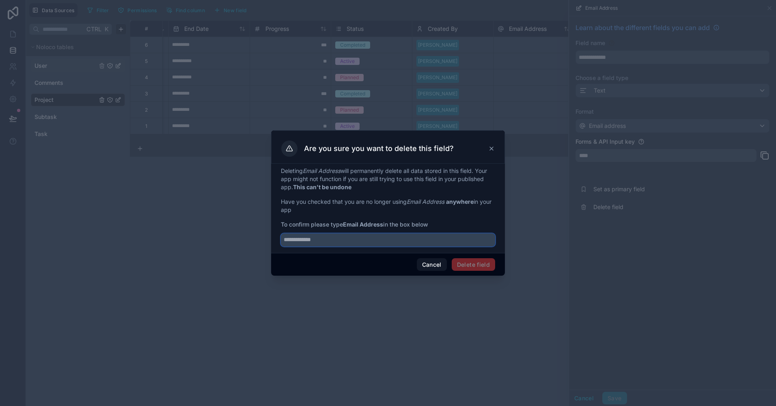
paste input "**********"
type input "**********"
click at [486, 267] on button "Delete field" at bounding box center [473, 264] width 43 height 13
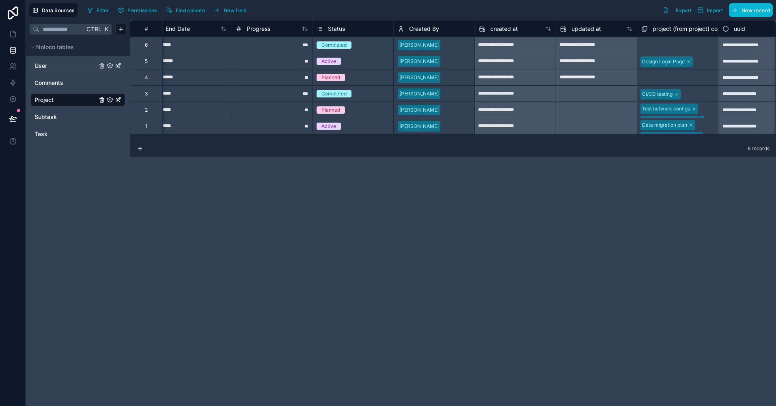
scroll to position [0, 280]
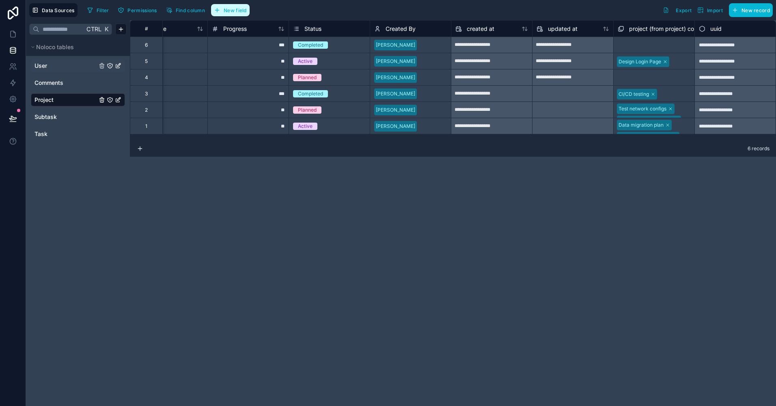
click at [233, 13] on span "New field" at bounding box center [235, 10] width 23 height 6
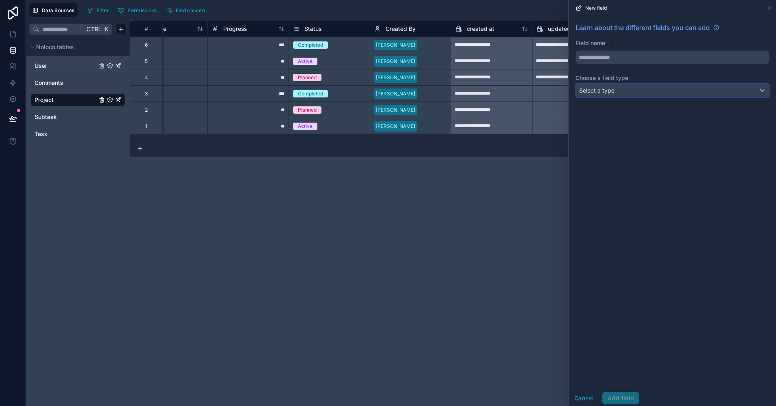
click at [612, 92] on span "Select a type" at bounding box center [596, 90] width 35 height 7
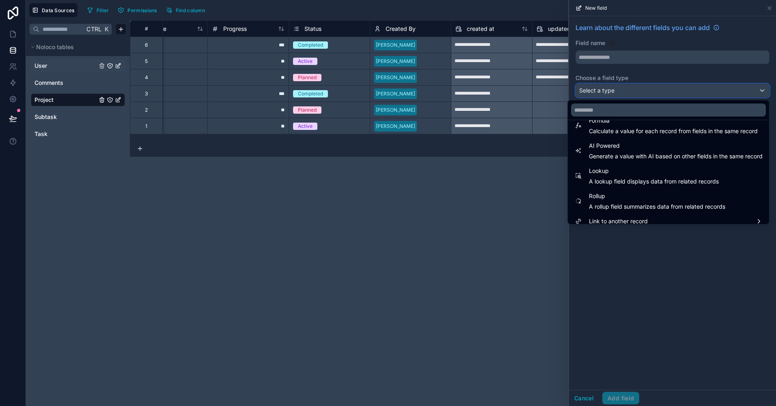
scroll to position [235, 0]
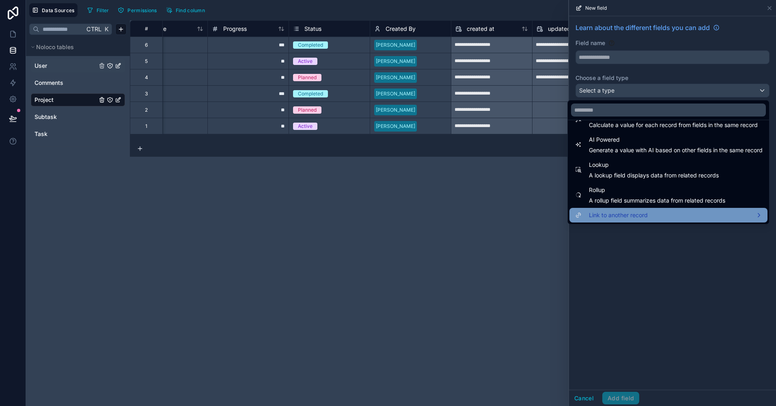
click at [635, 218] on span "Link to another record" at bounding box center [618, 215] width 59 height 10
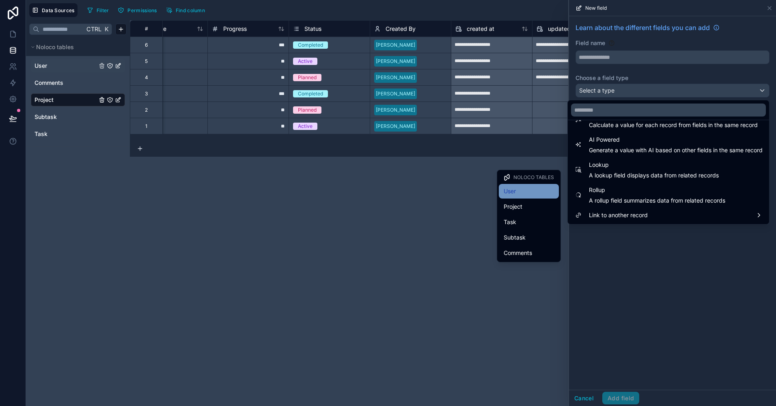
click at [535, 190] on div "User" at bounding box center [528, 191] width 50 height 10
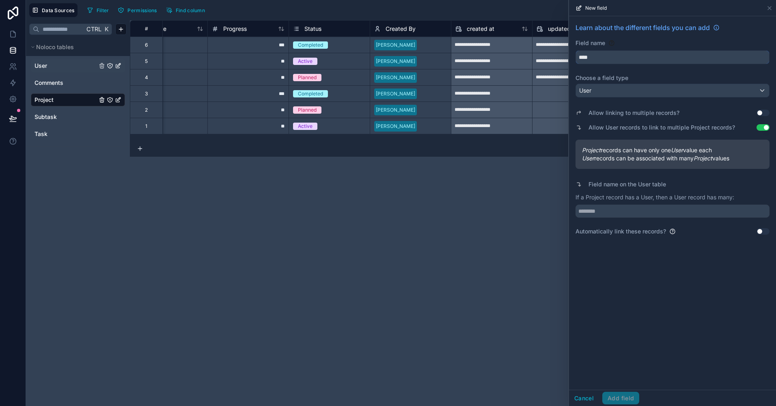
click at [598, 55] on input "****" at bounding box center [672, 57] width 193 height 13
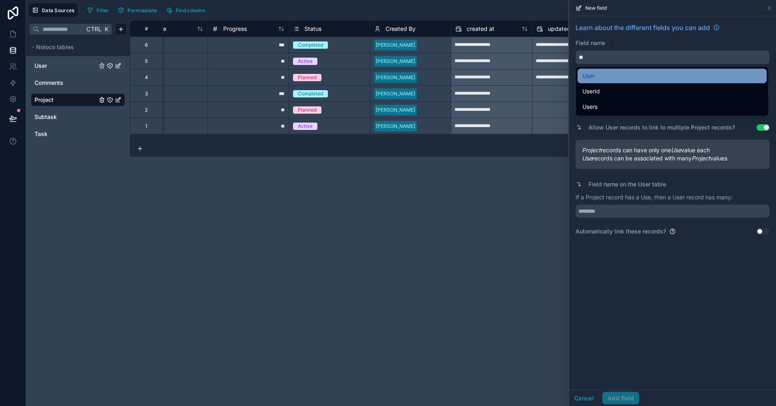
type input "*"
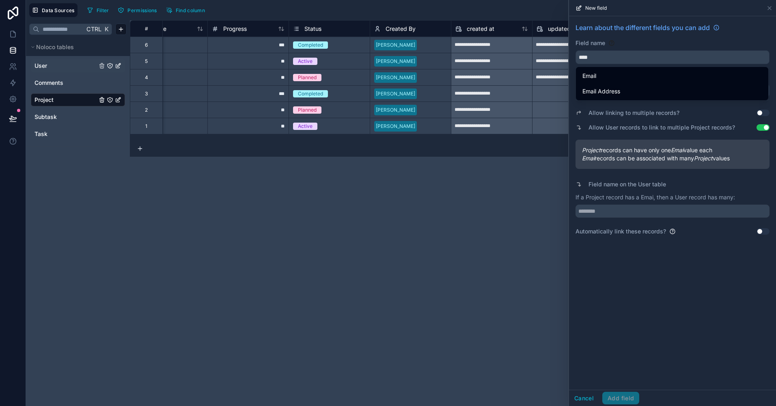
click at [591, 81] on div "Email" at bounding box center [671, 76] width 189 height 15
type input "*****"
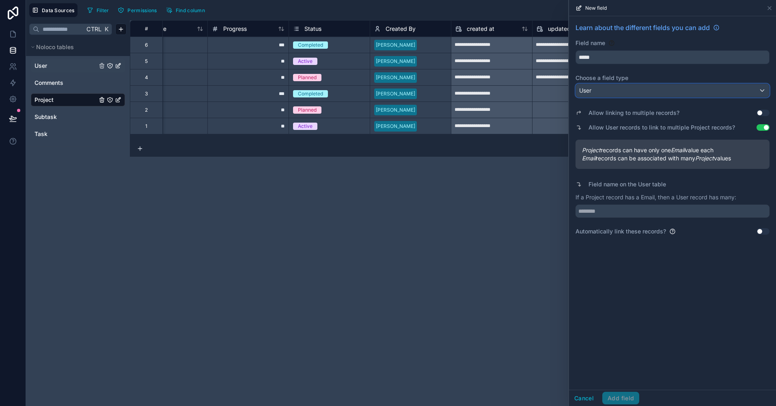
click at [595, 94] on div "User" at bounding box center [672, 90] width 193 height 13
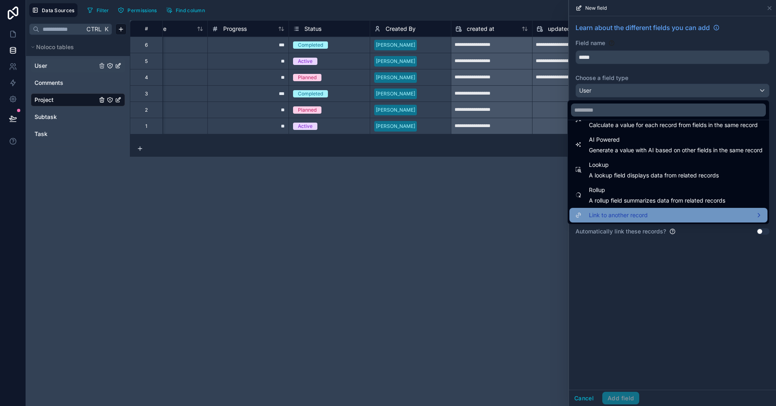
click at [621, 211] on span "Link to another record" at bounding box center [618, 215] width 59 height 10
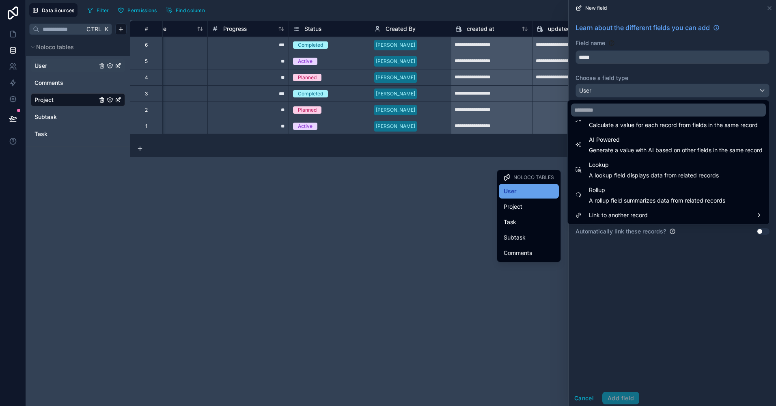
click at [540, 194] on div "User" at bounding box center [528, 191] width 50 height 10
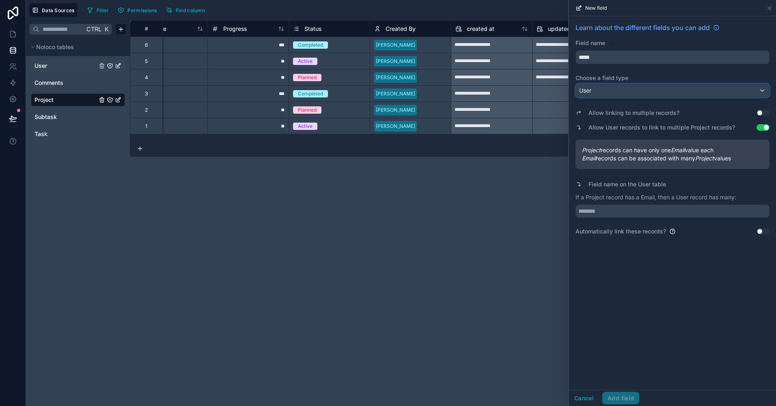
click at [627, 86] on div "User" at bounding box center [672, 90] width 193 height 13
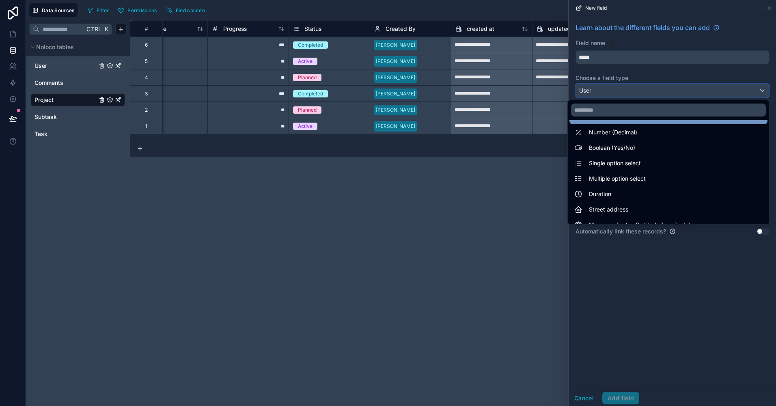
scroll to position [0, 0]
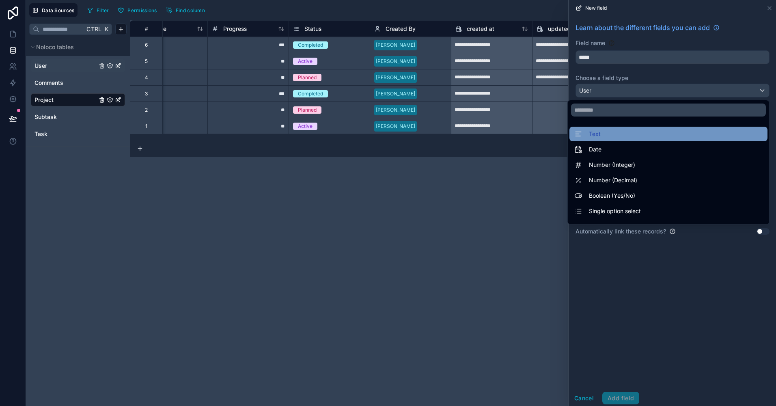
click at [611, 133] on div "Text" at bounding box center [668, 134] width 188 height 10
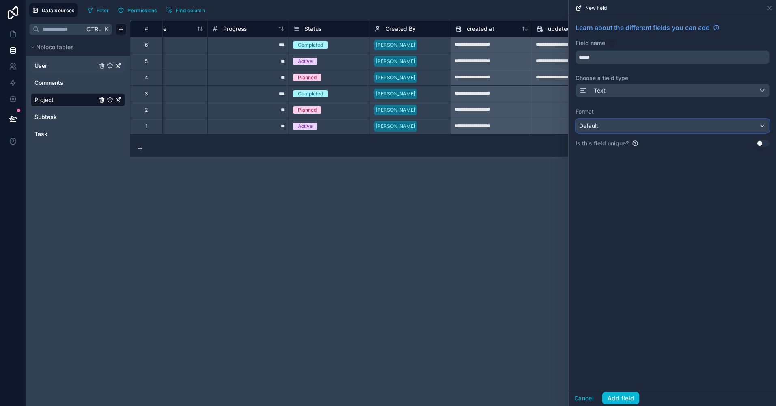
click at [617, 125] on div "Default" at bounding box center [672, 125] width 193 height 13
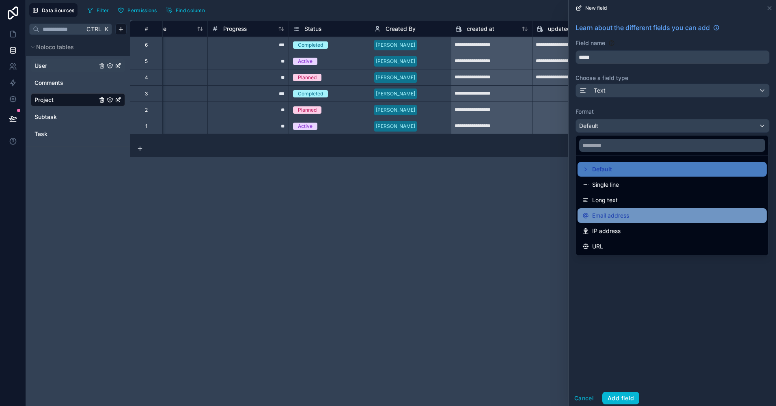
click at [628, 209] on div "Email address" at bounding box center [671, 215] width 189 height 15
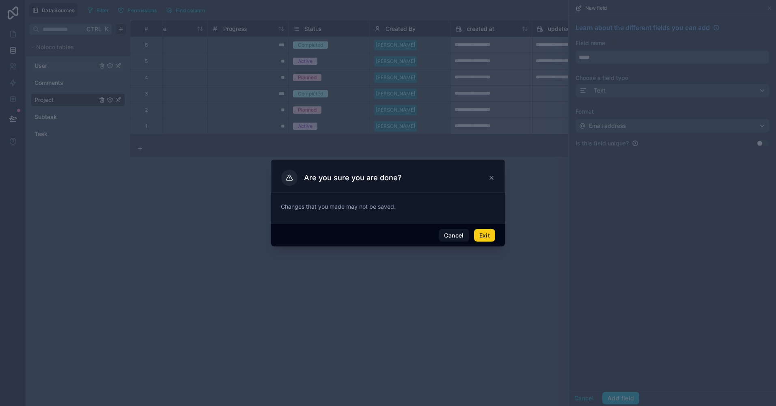
click at [490, 233] on button "Exit" at bounding box center [484, 235] width 21 height 13
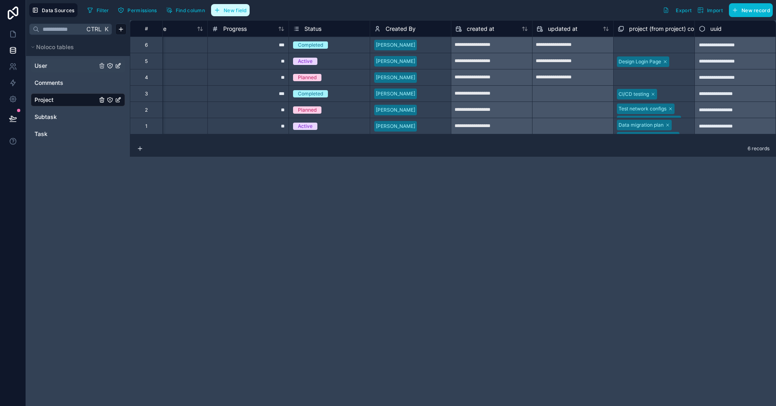
click at [231, 13] on span "New field" at bounding box center [235, 10] width 23 height 6
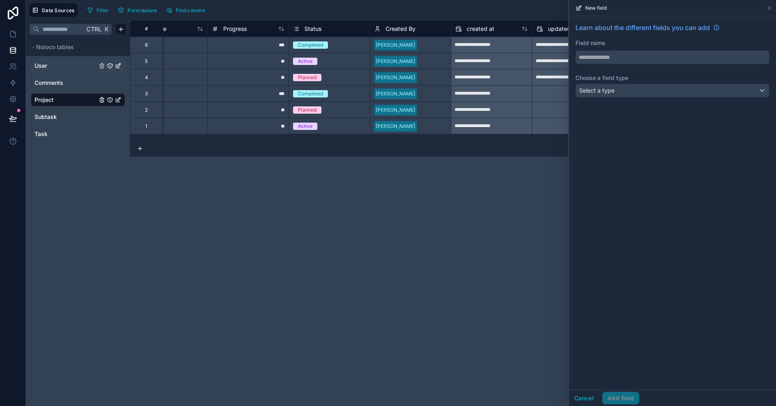
click at [600, 56] on input "text" at bounding box center [672, 57] width 193 height 13
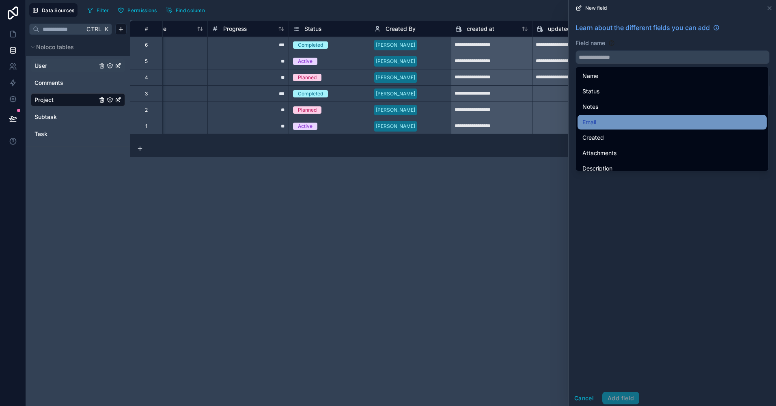
click at [611, 116] on div "Email" at bounding box center [671, 122] width 189 height 15
type input "*****"
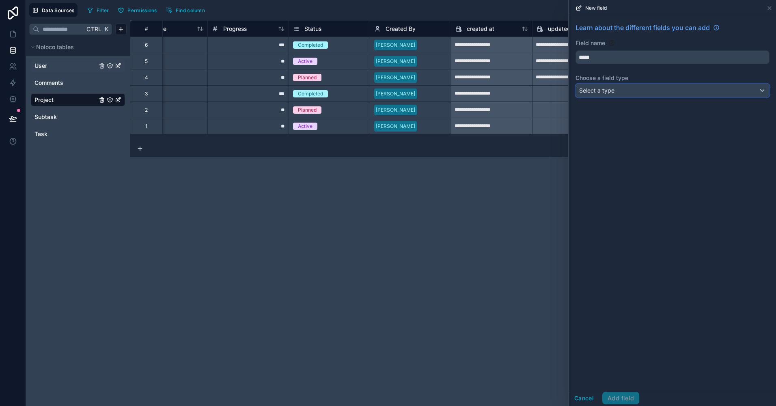
click at [614, 95] on div "Select a type" at bounding box center [672, 90] width 193 height 13
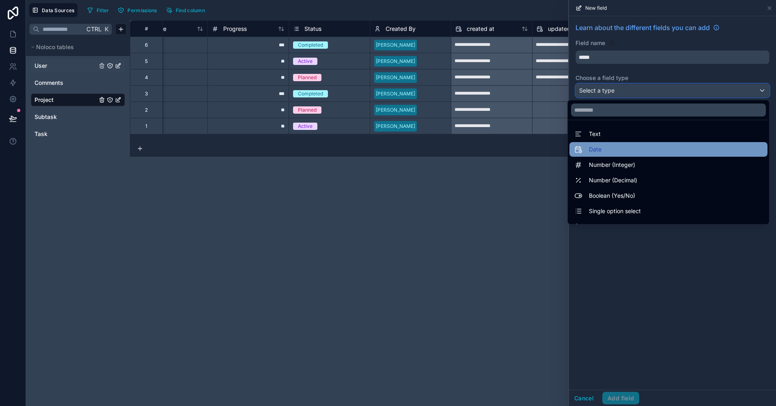
scroll to position [235, 0]
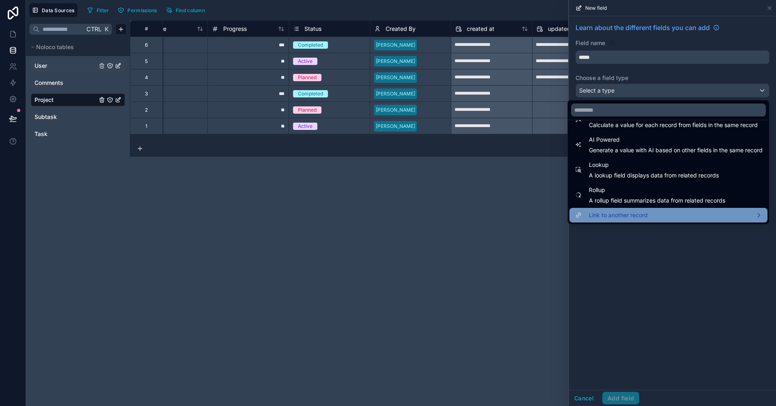
click at [622, 216] on span "Link to another record" at bounding box center [618, 215] width 59 height 10
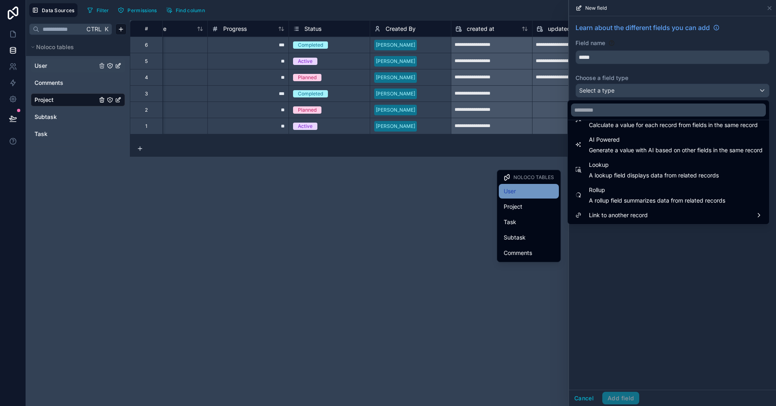
click at [512, 189] on span "User" at bounding box center [509, 191] width 12 height 10
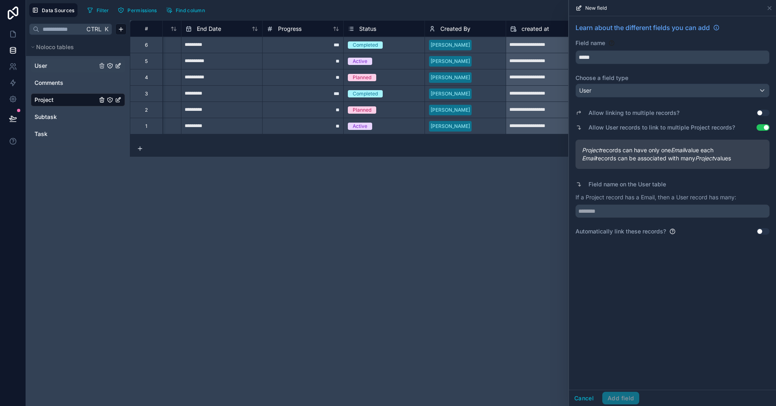
scroll to position [0, 280]
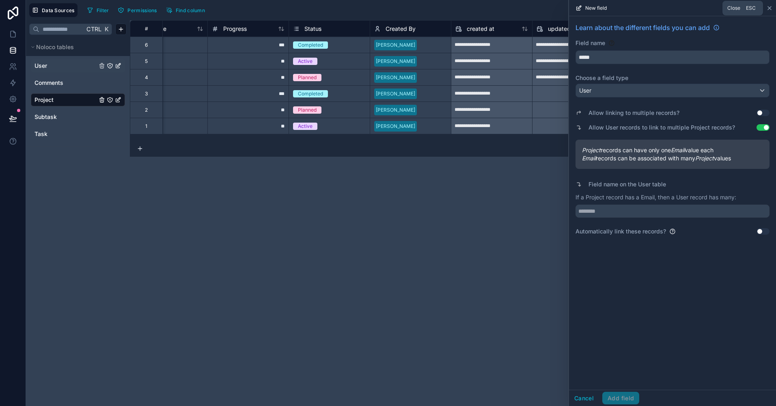
click at [766, 5] on icon at bounding box center [769, 8] width 6 height 6
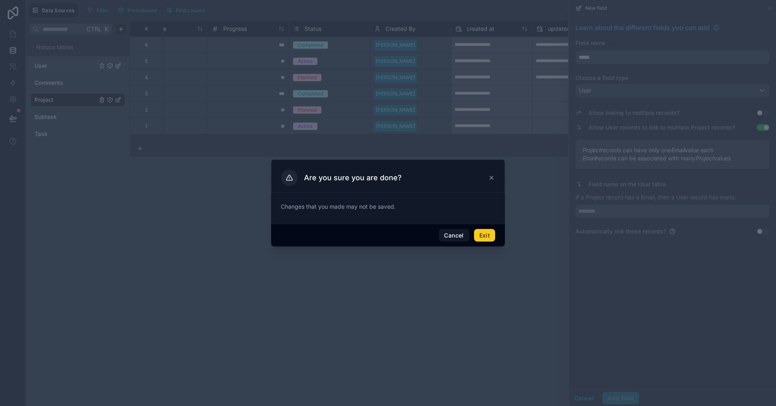
click at [485, 237] on button "Exit" at bounding box center [484, 235] width 21 height 13
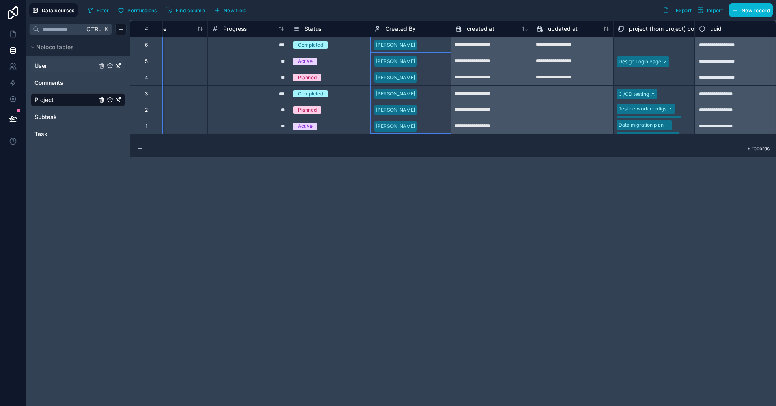
click at [422, 34] on div "Created By" at bounding box center [410, 28] width 81 height 16
click at [424, 30] on div "Created By" at bounding box center [410, 29] width 73 height 10
click at [411, 28] on span "Created By" at bounding box center [400, 29] width 30 height 8
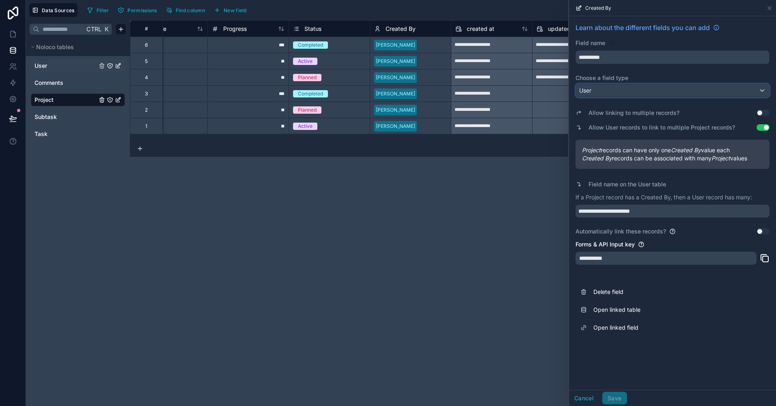
click at [617, 90] on div "User" at bounding box center [672, 90] width 193 height 13
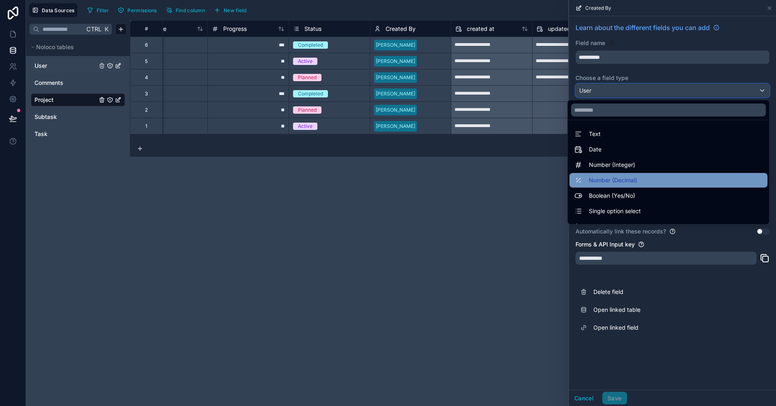
scroll to position [235, 0]
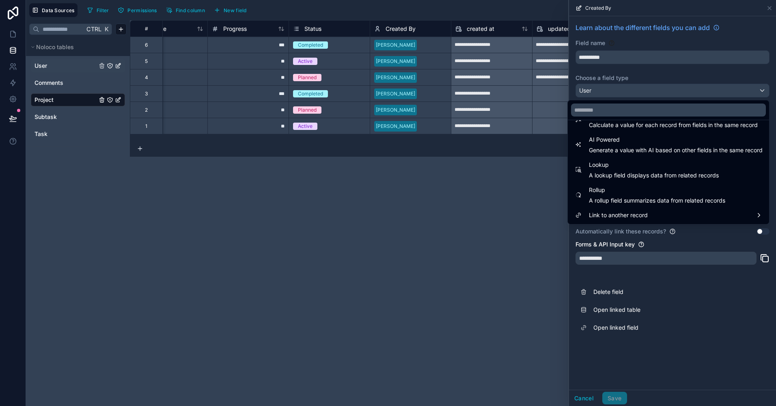
click at [673, 312] on div at bounding box center [672, 203] width 207 height 406
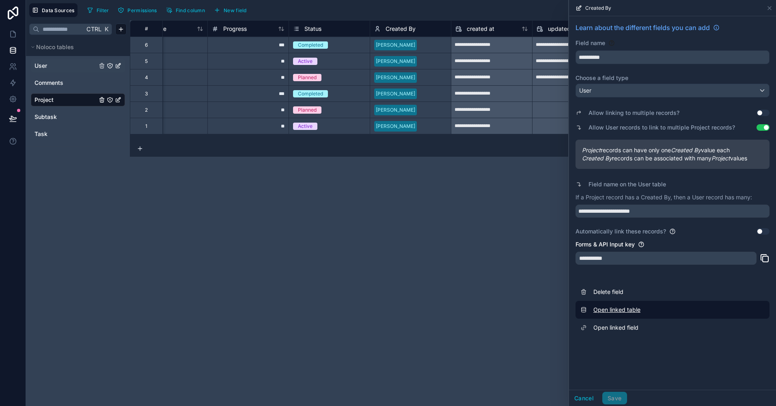
click at [617, 305] on link "Open linked table" at bounding box center [672, 310] width 194 height 18
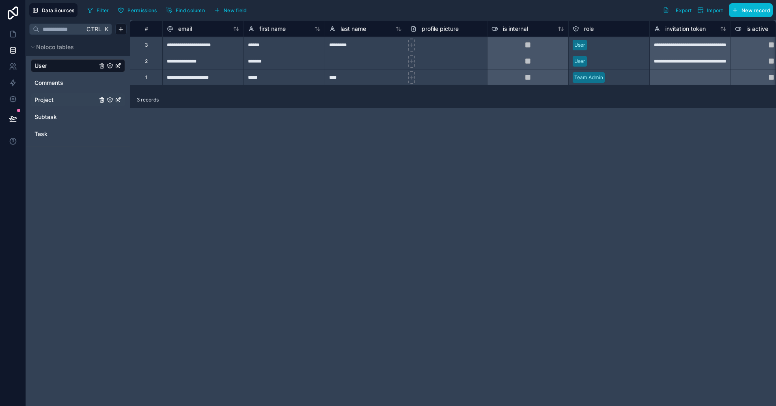
click at [61, 103] on link "Project" at bounding box center [65, 100] width 62 height 8
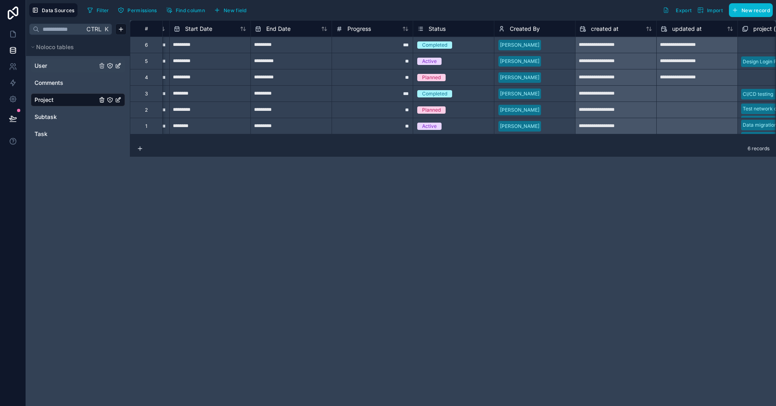
scroll to position [0, 280]
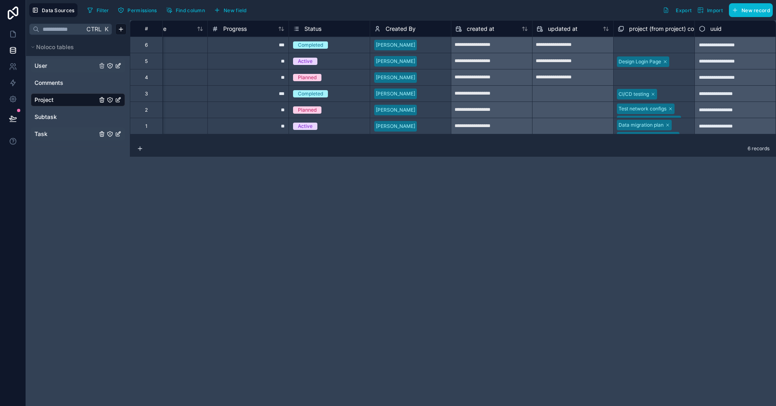
click at [69, 135] on link "Task" at bounding box center [65, 134] width 62 height 8
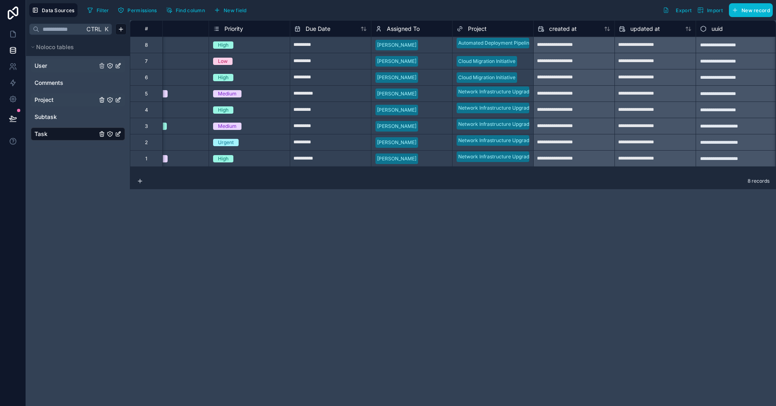
scroll to position [0, 198]
click at [71, 118] on link "Subtask" at bounding box center [65, 117] width 62 height 8
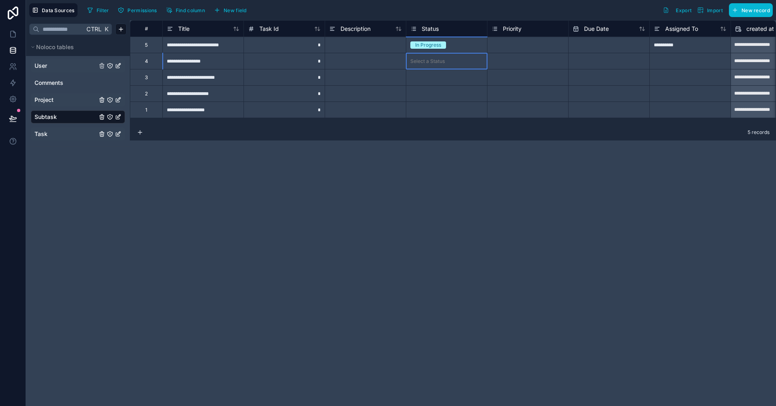
click at [430, 55] on div "Select a Status" at bounding box center [446, 61] width 81 height 16
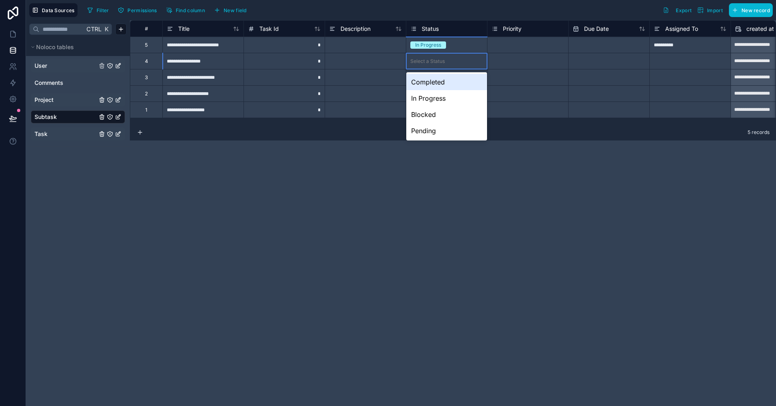
click at [437, 61] on div "Select a Status" at bounding box center [427, 61] width 34 height 6
click at [445, 83] on div "Completed" at bounding box center [446, 82] width 81 height 16
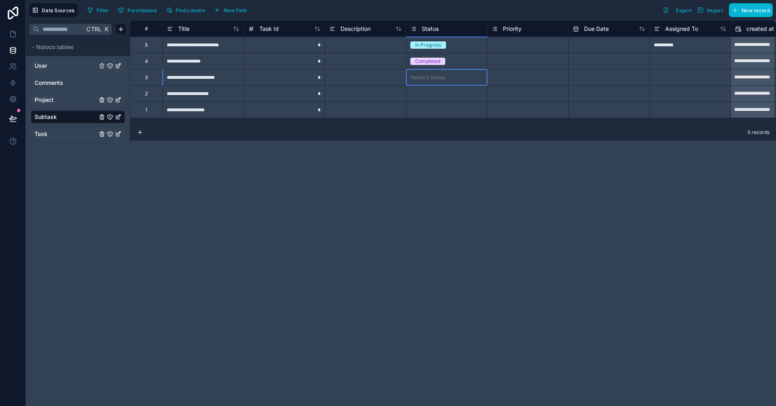
click at [441, 80] on div "Select a Status" at bounding box center [427, 77] width 34 height 6
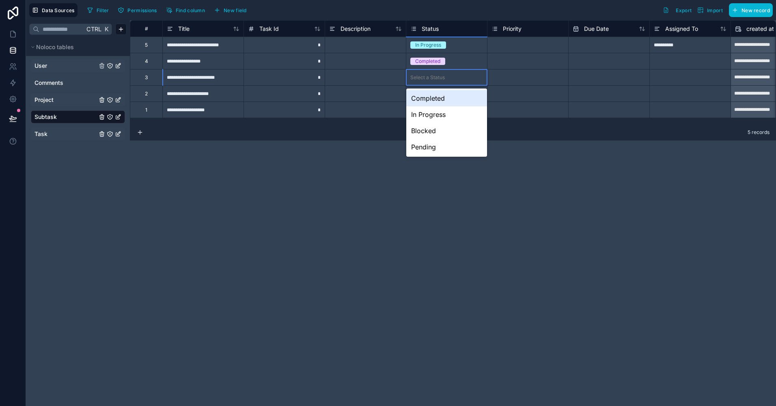
click at [441, 80] on div "Select a Status" at bounding box center [427, 77] width 34 height 6
click at [445, 116] on div "In Progress" at bounding box center [446, 114] width 81 height 16
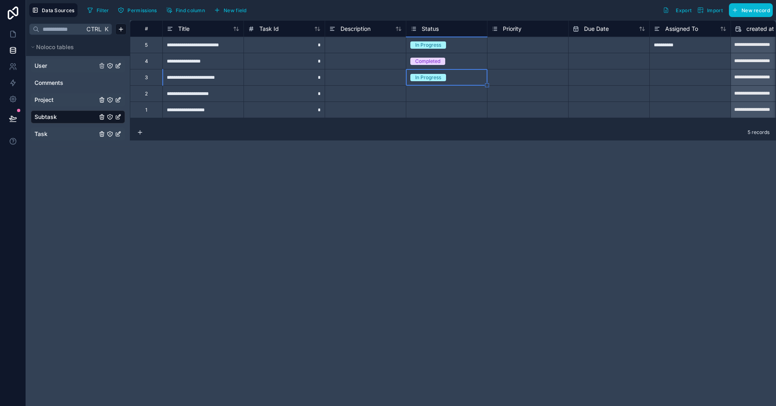
click at [437, 96] on div "Select a Status" at bounding box center [427, 93] width 34 height 6
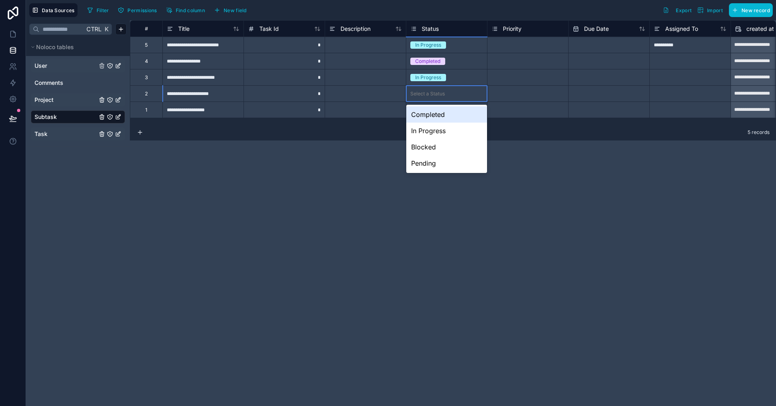
click at [438, 116] on div "Completed" at bounding box center [446, 114] width 81 height 16
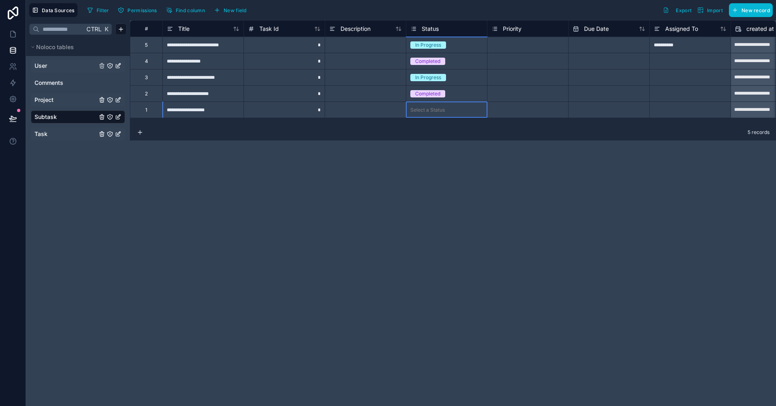
click at [438, 116] on div "Select a Status" at bounding box center [446, 110] width 81 height 16
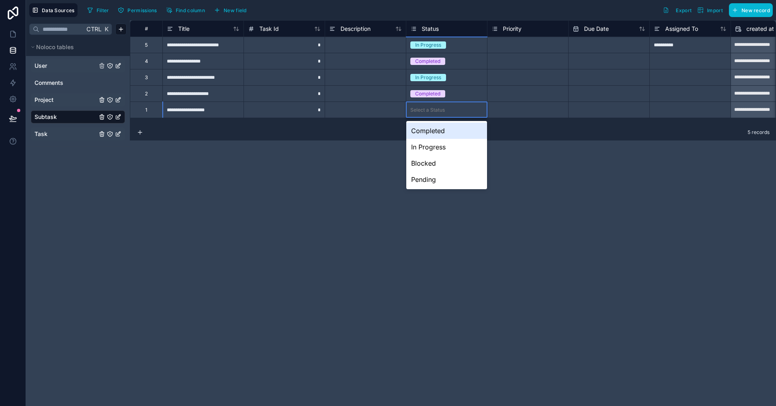
click at [438, 116] on div "Select a Status" at bounding box center [446, 110] width 81 height 16
click at [441, 179] on div "Pending" at bounding box center [446, 179] width 81 height 16
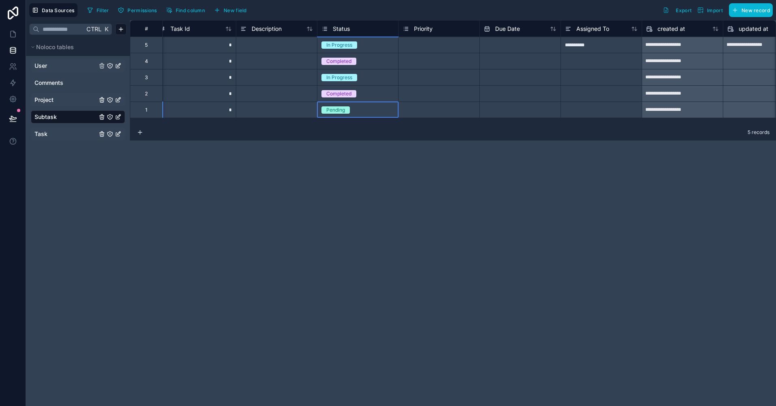
scroll to position [0, 89]
click at [589, 57] on div at bounding box center [600, 61] width 81 height 16
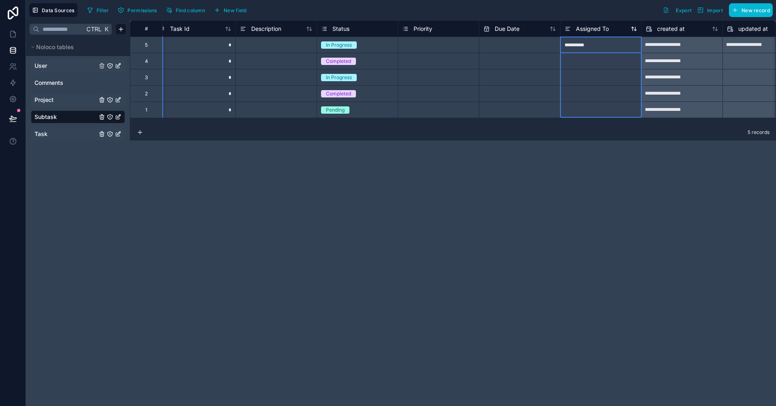
click at [606, 30] on span "Assigned To" at bounding box center [592, 29] width 33 height 8
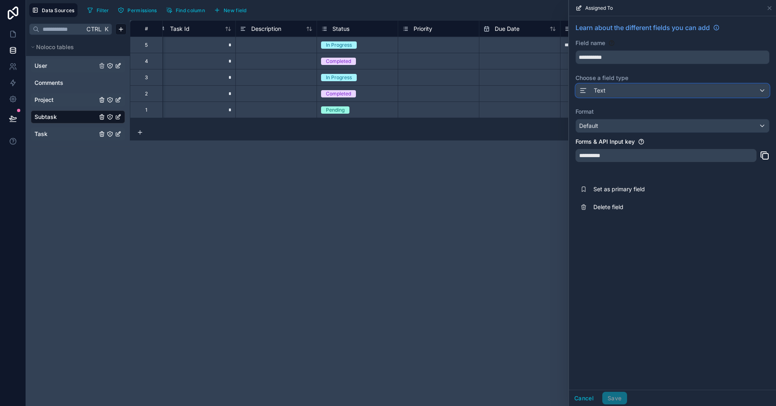
click at [613, 91] on div "Text" at bounding box center [672, 90] width 193 height 13
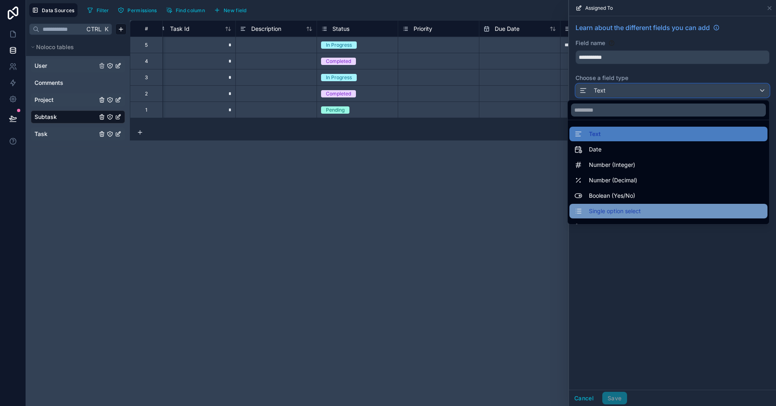
scroll to position [235, 0]
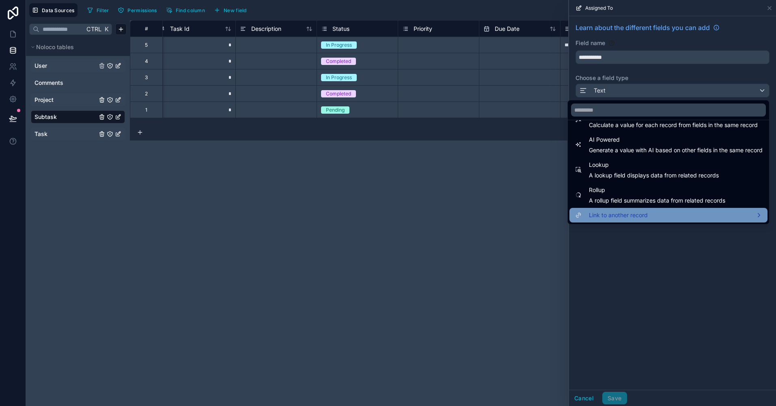
click at [635, 213] on span "Link to another record" at bounding box center [618, 215] width 59 height 10
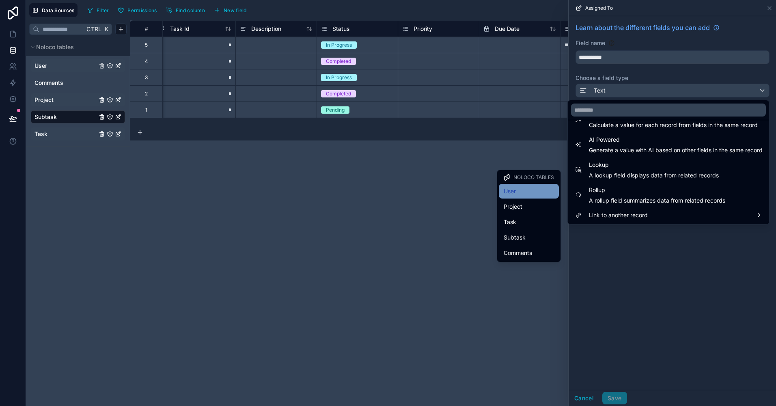
click at [541, 197] on div "User" at bounding box center [529, 191] width 60 height 15
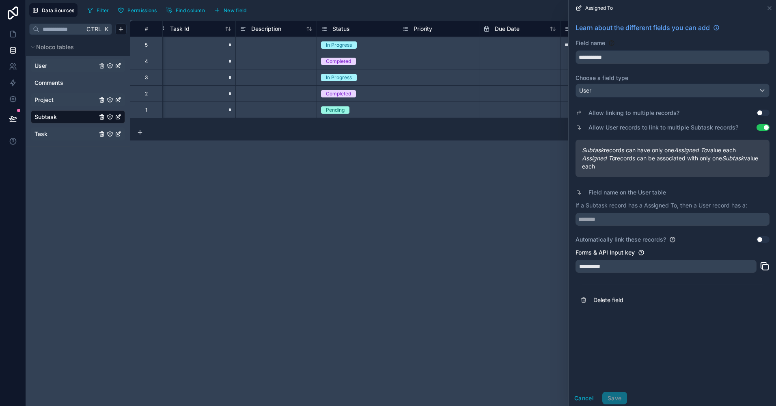
click at [759, 239] on button "Use setting" at bounding box center [762, 239] width 13 height 6
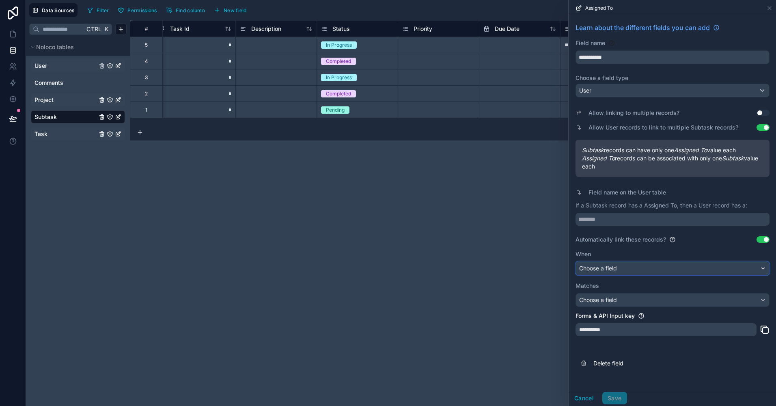
click at [697, 273] on div "Choose a field" at bounding box center [672, 268] width 193 height 13
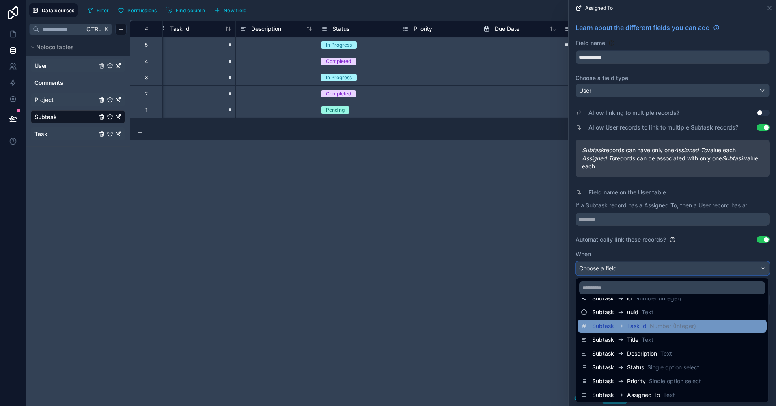
scroll to position [14, 0]
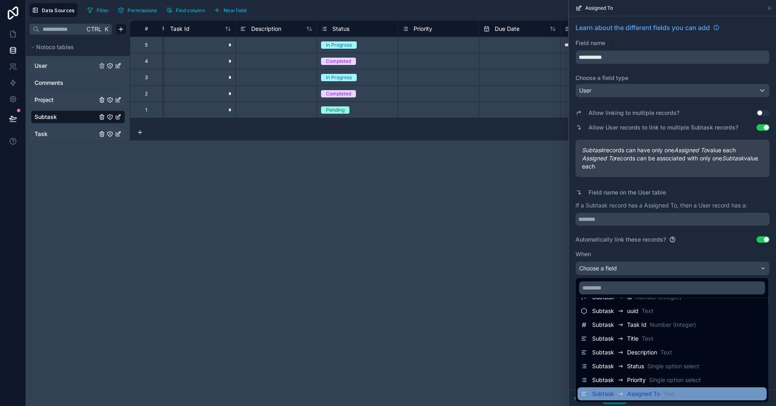
click at [680, 390] on div "Subtask Assigned To Text" at bounding box center [672, 394] width 183 height 10
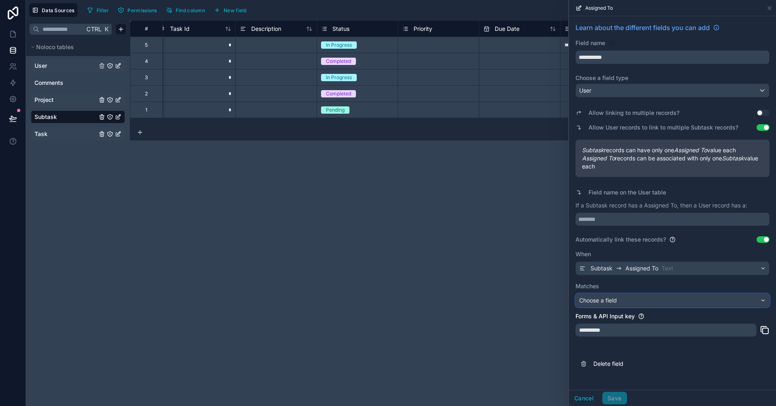
click at [649, 297] on div "Choose a field" at bounding box center [672, 300] width 193 height 13
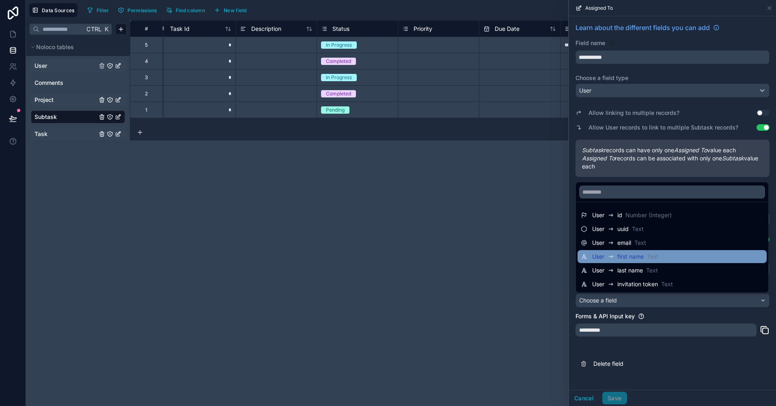
click at [656, 256] on span "Text" at bounding box center [653, 256] width 12 height 8
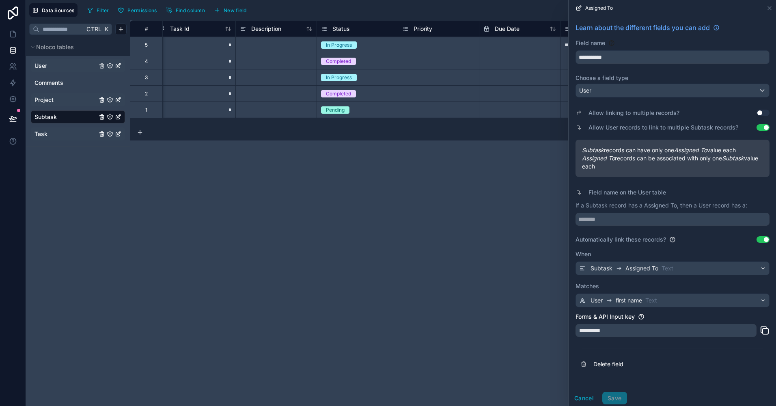
click at [621, 395] on div "Cancel Save" at bounding box center [598, 397] width 58 height 13
click at [760, 114] on button "Use setting" at bounding box center [762, 113] width 13 height 6
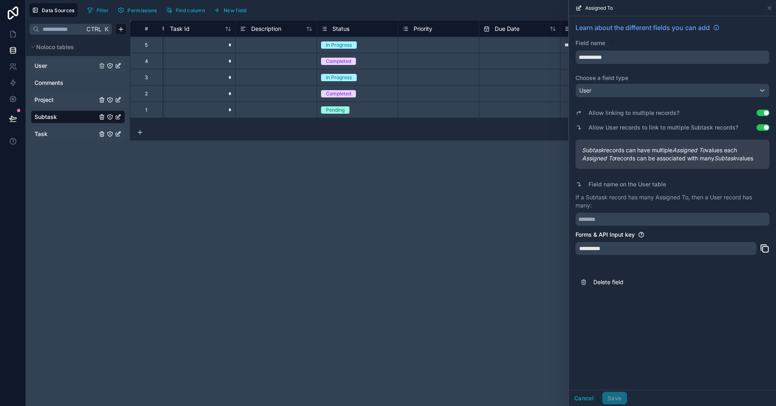
click at [761, 113] on button "Use setting" at bounding box center [762, 113] width 13 height 6
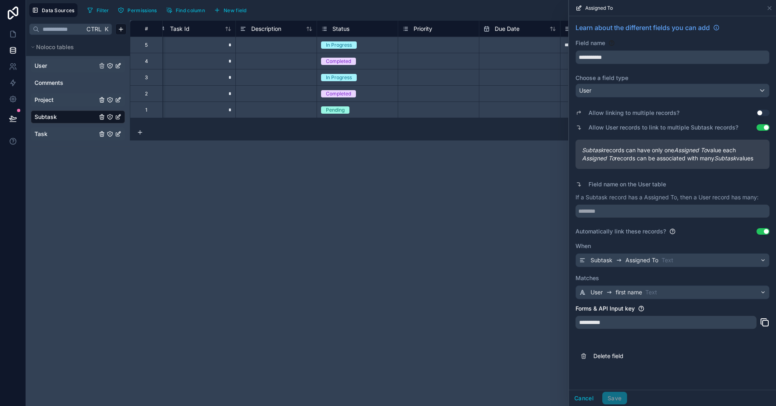
click at [763, 128] on button "Use setting" at bounding box center [762, 127] width 13 height 6
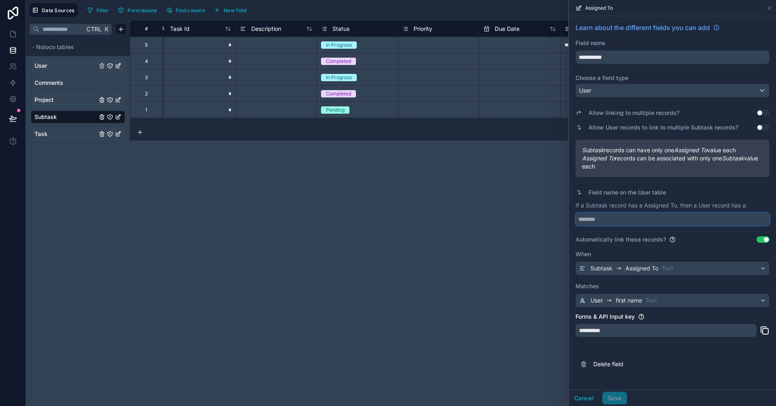
click at [624, 222] on input "text" at bounding box center [672, 219] width 194 height 13
click at [621, 396] on div "Cancel Save" at bounding box center [598, 397] width 58 height 13
click at [649, 331] on div "**********" at bounding box center [665, 330] width 181 height 13
click at [767, 329] on icon at bounding box center [764, 330] width 10 height 10
click at [611, 92] on div "User" at bounding box center [672, 90] width 193 height 13
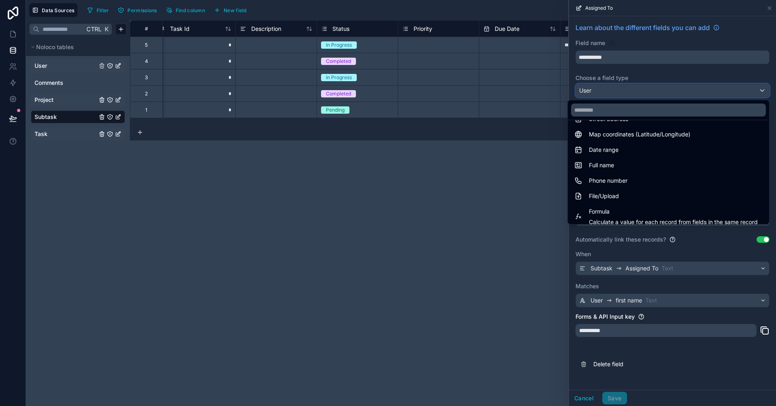
scroll to position [235, 0]
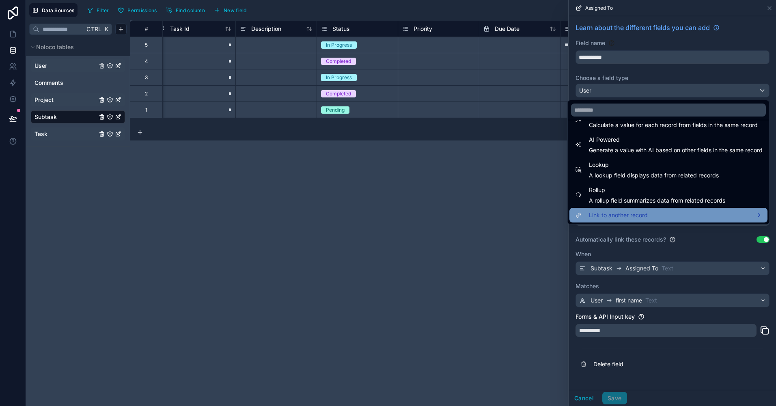
click at [618, 211] on span "Link to another record" at bounding box center [618, 215] width 59 height 10
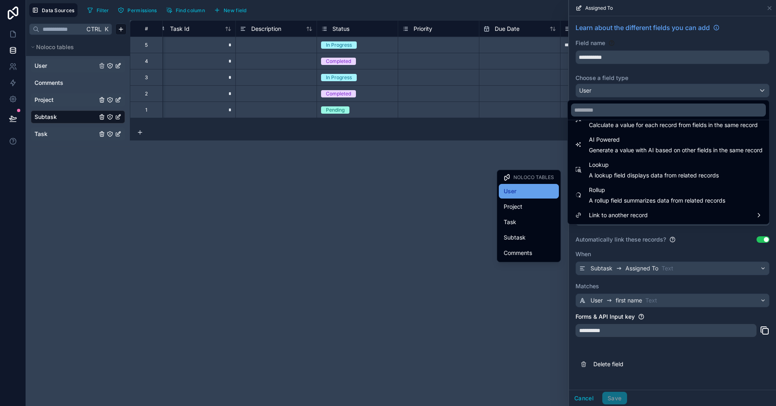
click at [531, 196] on div "User" at bounding box center [528, 191] width 50 height 10
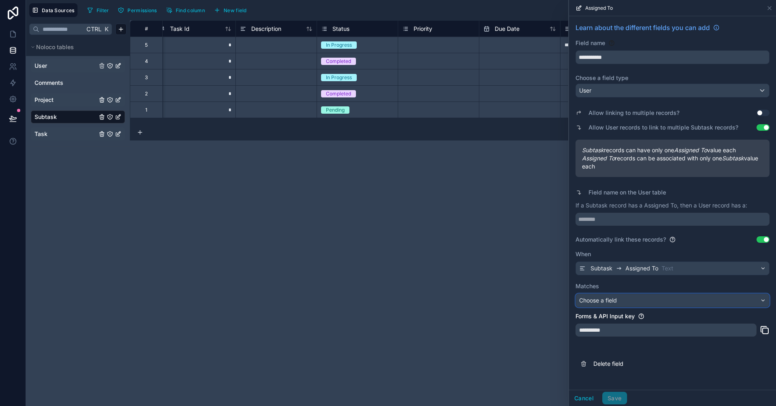
click at [615, 300] on span "Choose a field" at bounding box center [598, 300] width 38 height 7
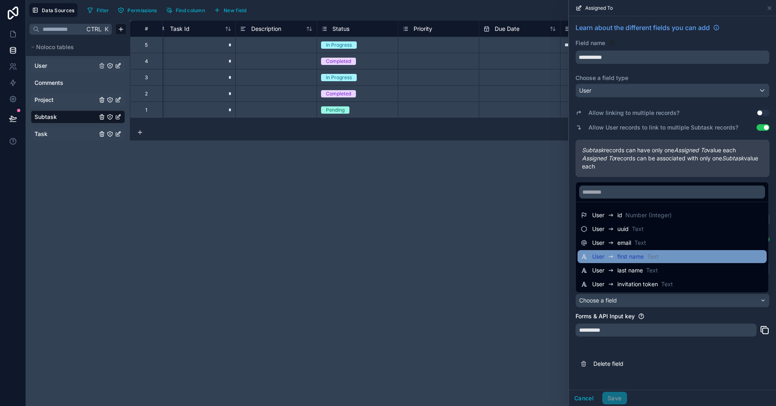
click at [639, 259] on span "first name" at bounding box center [630, 256] width 26 height 8
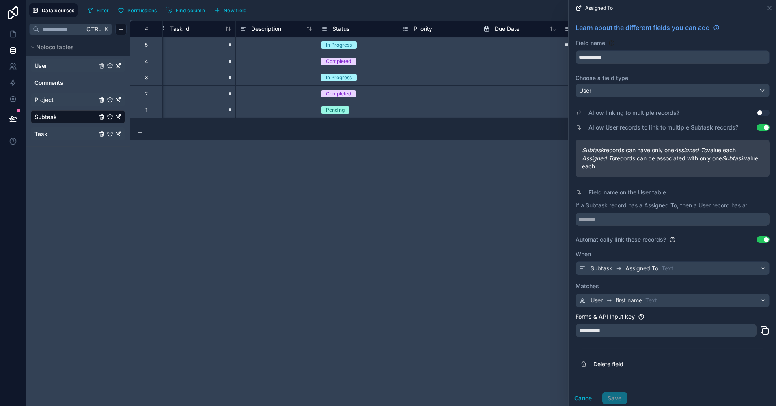
click at [760, 127] on button "Use setting" at bounding box center [762, 127] width 13 height 6
click at [761, 240] on button "Use setting" at bounding box center [762, 239] width 13 height 6
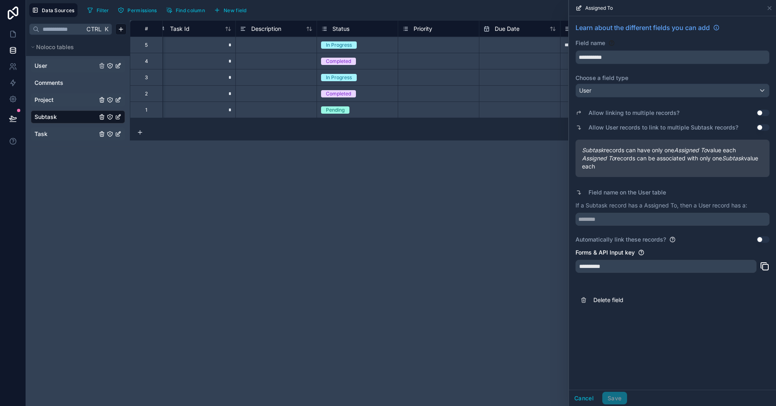
click at [761, 127] on button "Use setting" at bounding box center [762, 127] width 13 height 6
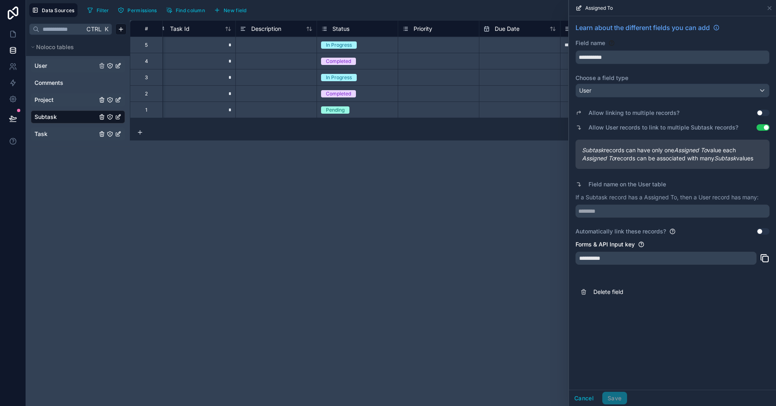
click at [520, 258] on div "**********" at bounding box center [453, 212] width 646 height 385
click at [541, 255] on div "**********" at bounding box center [453, 212] width 646 height 385
click at [602, 257] on div "**********" at bounding box center [665, 258] width 181 height 13
click at [760, 228] on div "Automatically link these records? Use setting" at bounding box center [672, 231] width 194 height 8
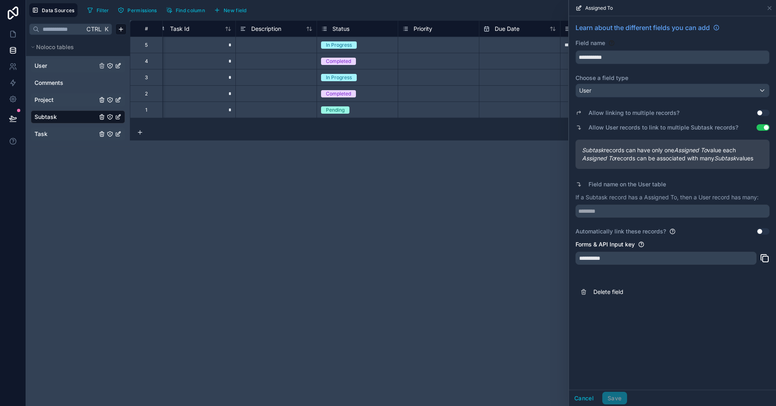
click at [763, 230] on button "Use setting" at bounding box center [762, 231] width 13 height 6
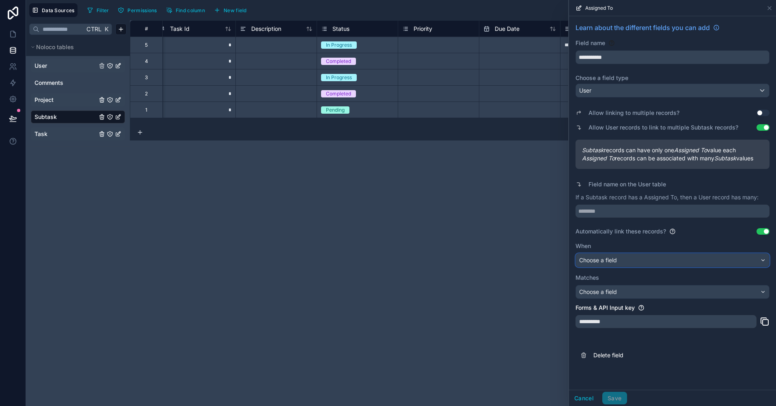
click at [655, 262] on div "Choose a field" at bounding box center [672, 260] width 193 height 13
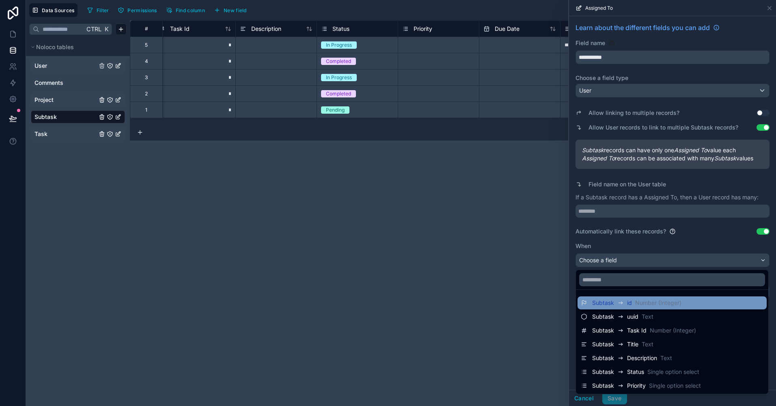
click at [635, 301] on span "Number (Integer)" at bounding box center [658, 303] width 46 height 8
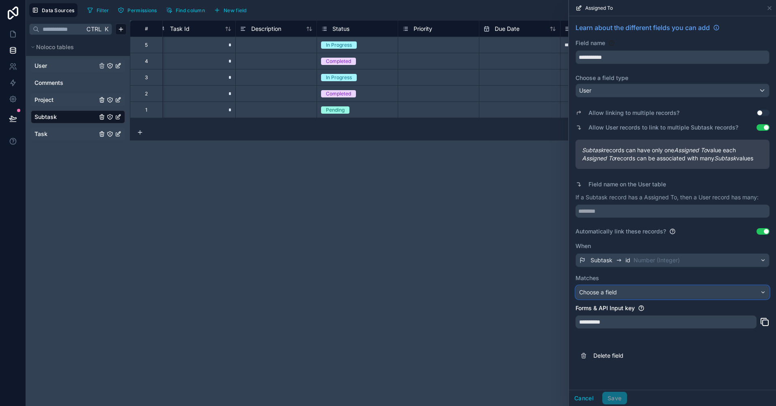
click at [631, 292] on div "Choose a field" at bounding box center [672, 292] width 193 height 13
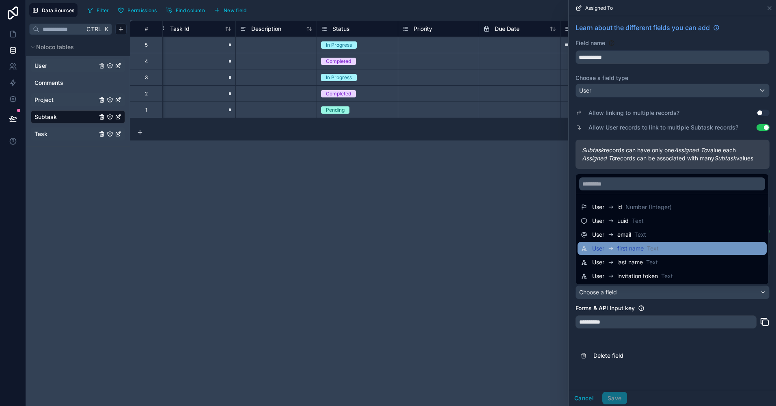
click at [634, 252] on div "User first name Text" at bounding box center [625, 248] width 67 height 10
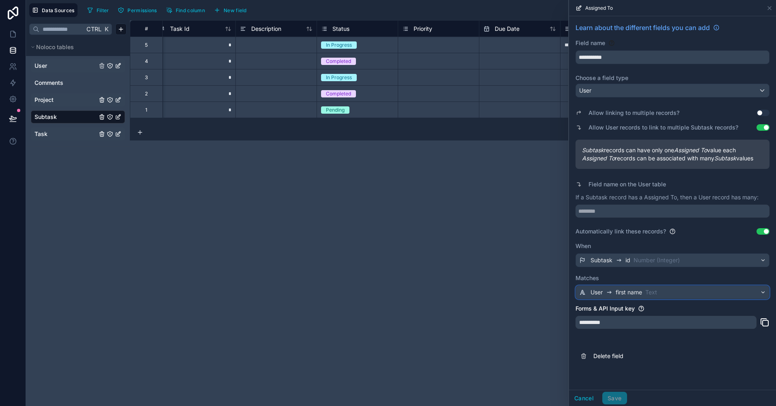
click at [631, 297] on div "User first name Text" at bounding box center [623, 292] width 67 height 10
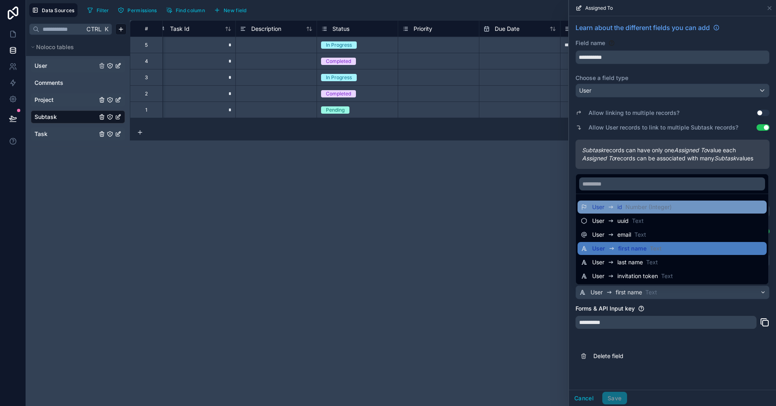
click at [629, 211] on div "User id Number (Integer)" at bounding box center [632, 207] width 80 height 10
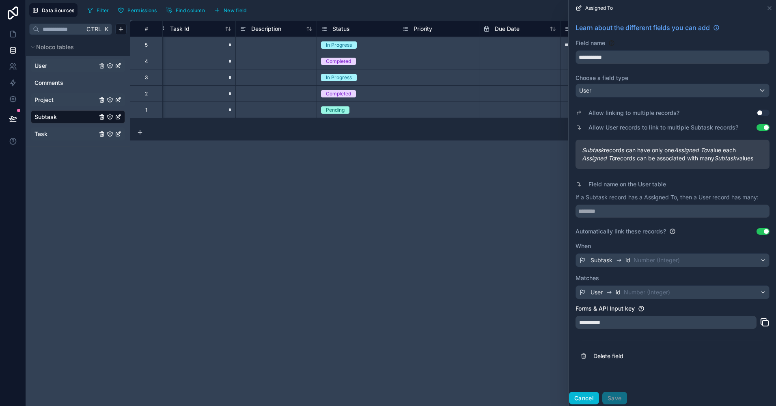
click at [578, 400] on button "Cancel" at bounding box center [584, 397] width 30 height 13
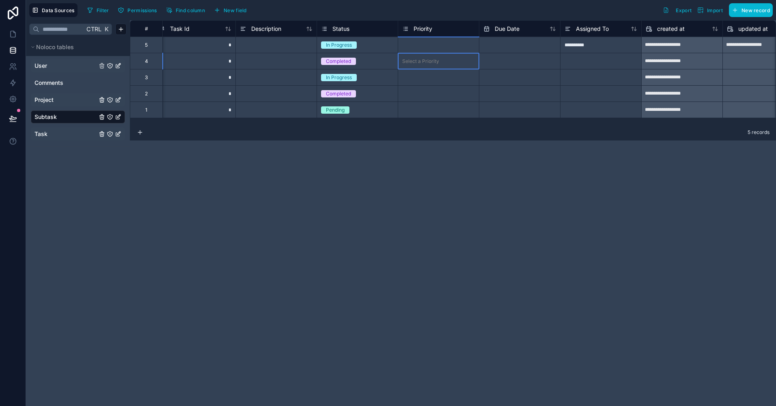
click at [474, 63] on div "Select a Priority" at bounding box center [438, 61] width 81 height 8
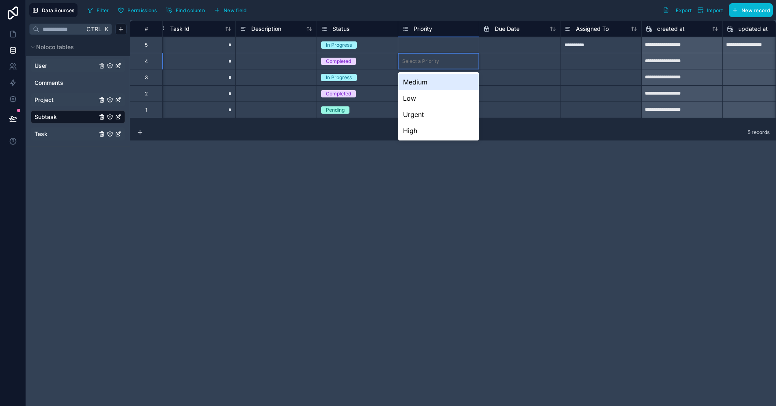
click at [474, 63] on div "Select a Priority" at bounding box center [438, 61] width 81 height 8
click at [462, 103] on div "Low" at bounding box center [438, 98] width 81 height 16
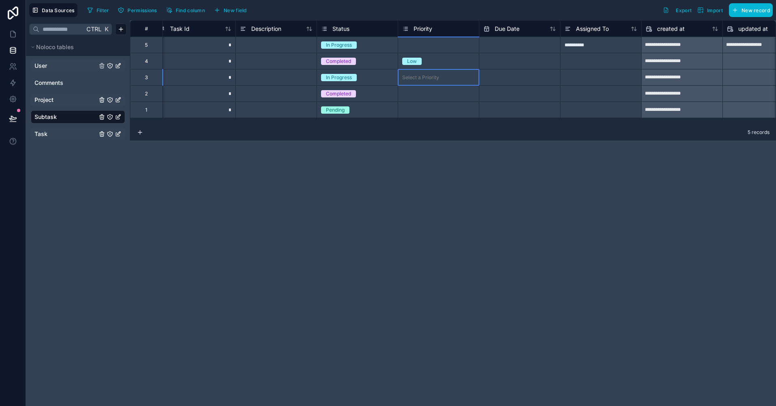
click at [446, 79] on div "Select a Priority" at bounding box center [438, 77] width 81 height 8
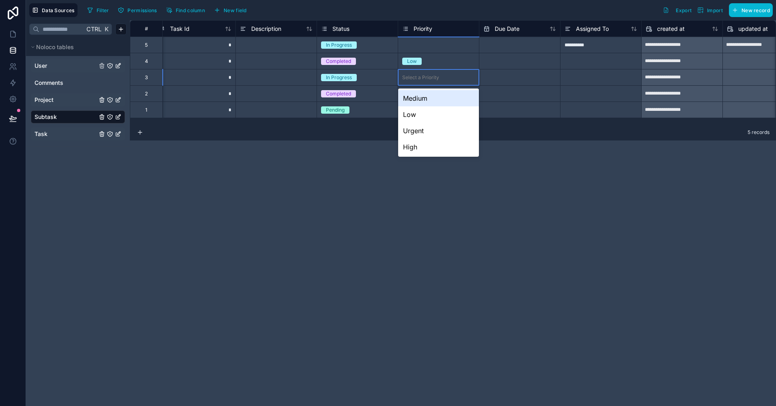
click at [446, 79] on div "Select a Priority" at bounding box center [438, 77] width 81 height 8
click at [440, 133] on div "Urgent" at bounding box center [438, 131] width 81 height 16
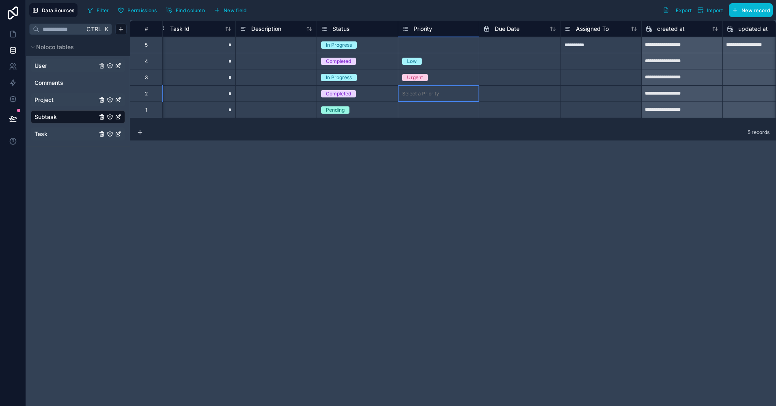
click at [433, 88] on div "Select a Priority" at bounding box center [438, 94] width 81 height 16
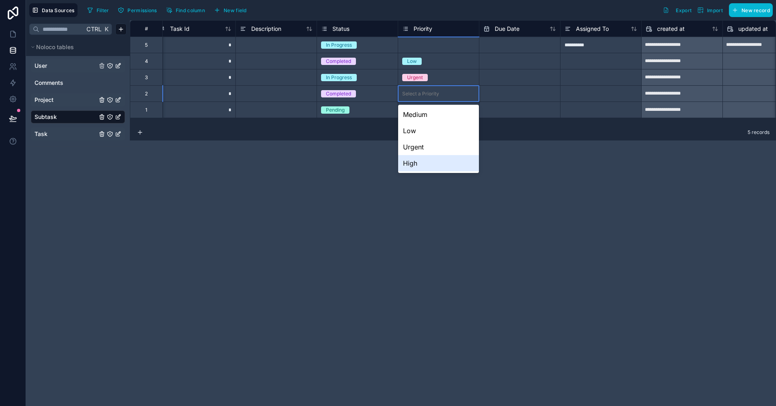
click at [433, 158] on div "High" at bounding box center [438, 163] width 81 height 16
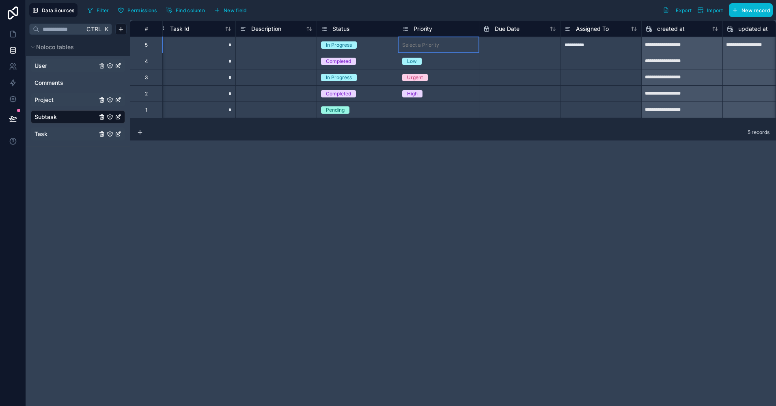
click at [441, 45] on div "Select a Priority" at bounding box center [438, 45] width 81 height 8
click at [492, 47] on input "text" at bounding box center [519, 45] width 81 height 13
select select "****"
select select "*"
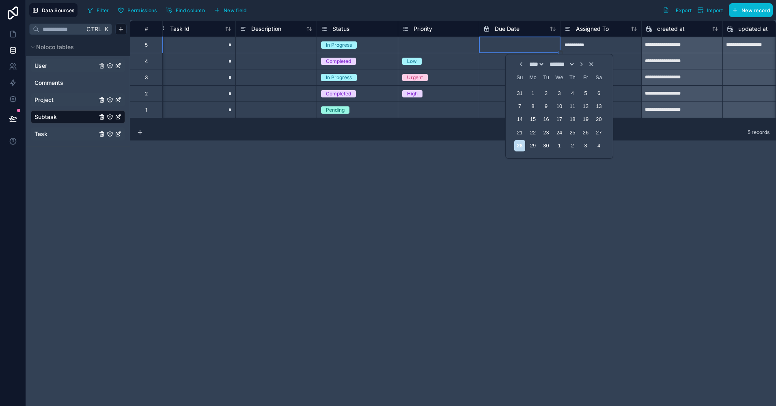
click at [492, 47] on input "text" at bounding box center [519, 45] width 81 height 13
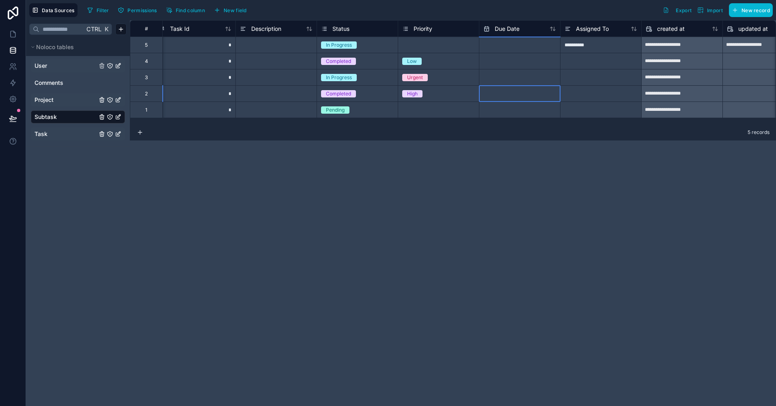
click at [523, 92] on input "text" at bounding box center [519, 93] width 81 height 13
select select "****"
select select "*"
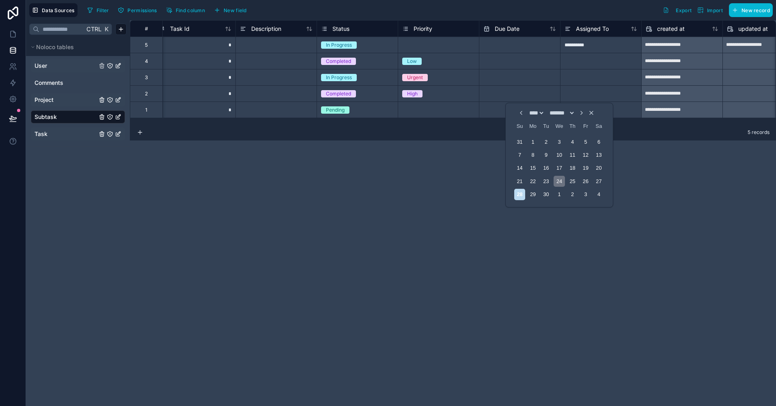
click at [563, 183] on div "24" at bounding box center [558, 181] width 11 height 11
click at [574, 195] on div "4" at bounding box center [572, 194] width 11 height 11
type input "*********"
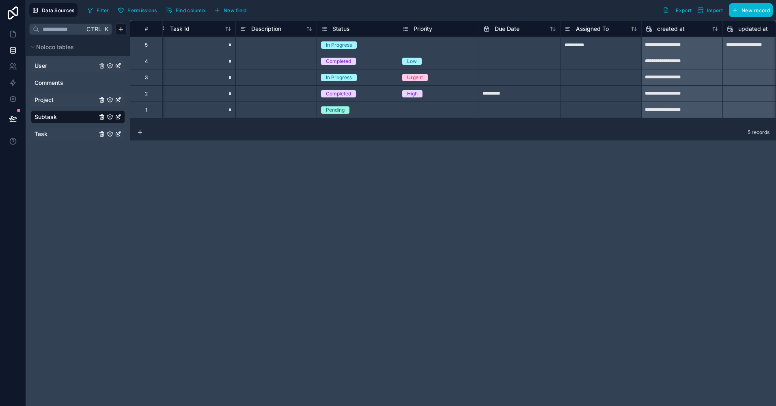
click at [534, 212] on div "**********" at bounding box center [453, 212] width 646 height 385
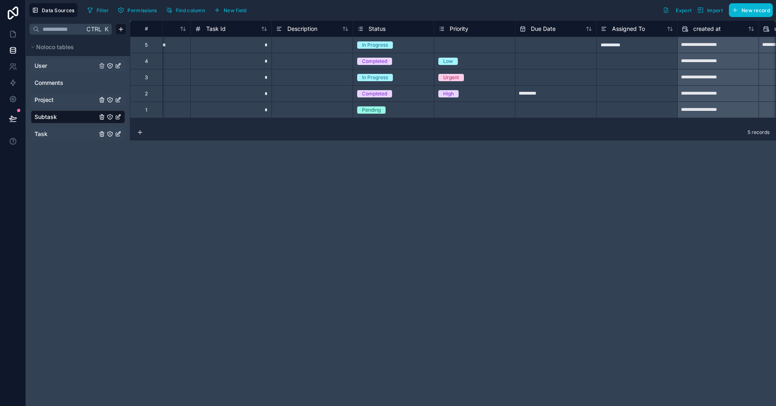
scroll to position [0, 54]
click at [609, 64] on div at bounding box center [636, 61] width 81 height 16
click at [624, 36] on div "Assigned To" at bounding box center [636, 28] width 81 height 16
click at [629, 30] on span "Assigned To" at bounding box center [627, 29] width 33 height 8
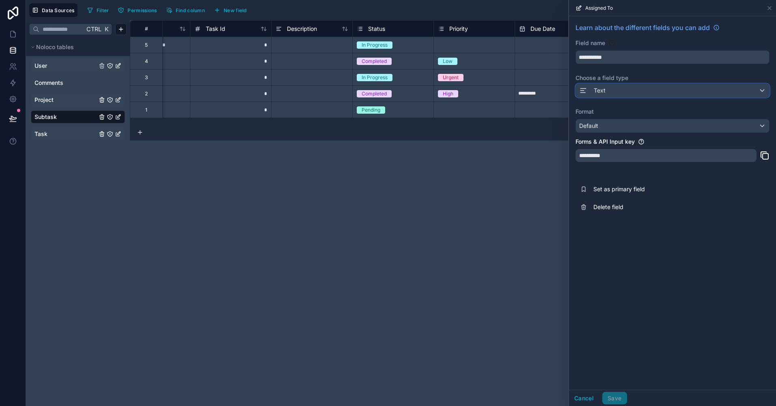
click at [648, 95] on div "Text" at bounding box center [672, 90] width 193 height 13
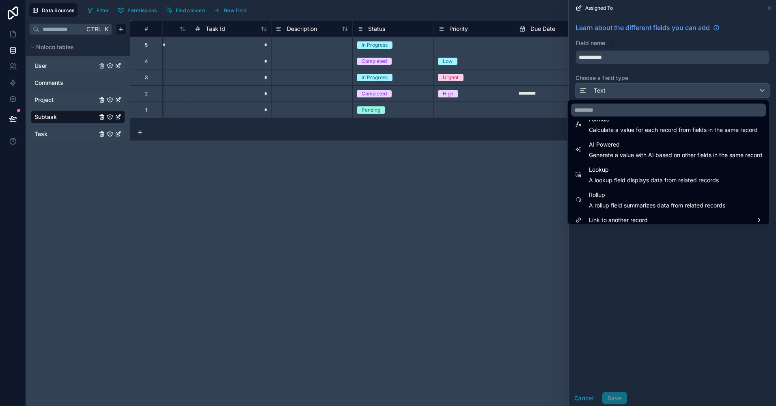
scroll to position [235, 0]
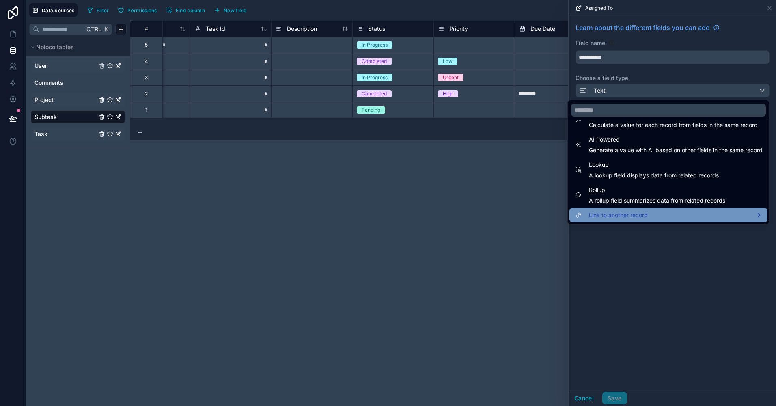
click at [626, 220] on div "Link to another record" at bounding box center [668, 215] width 198 height 15
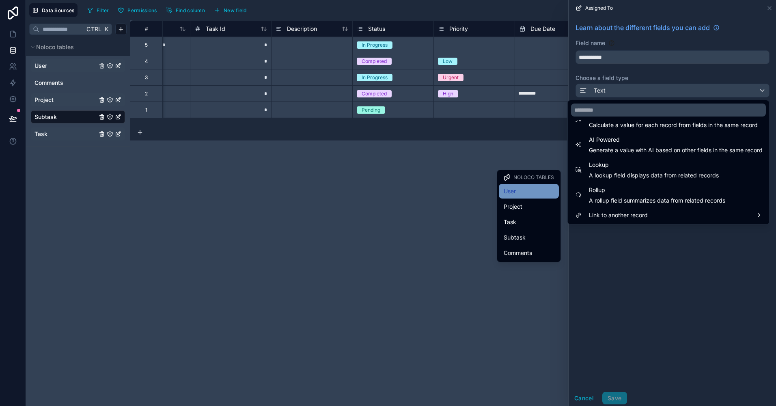
click at [544, 194] on div "User" at bounding box center [528, 191] width 50 height 10
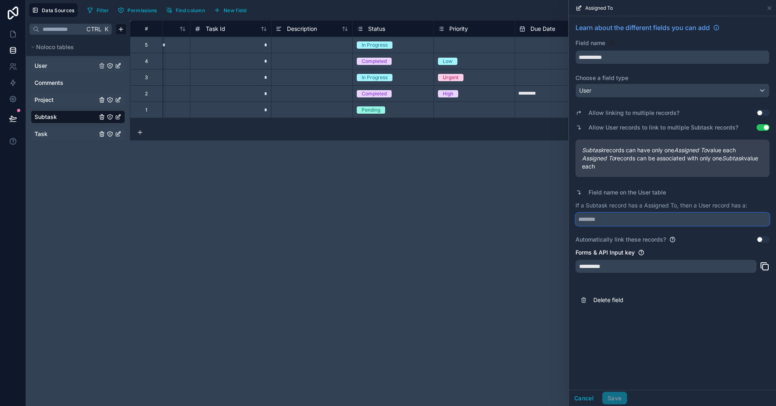
click at [626, 221] on input "text" at bounding box center [672, 219] width 194 height 13
click at [762, 130] on button "Use setting" at bounding box center [762, 127] width 13 height 6
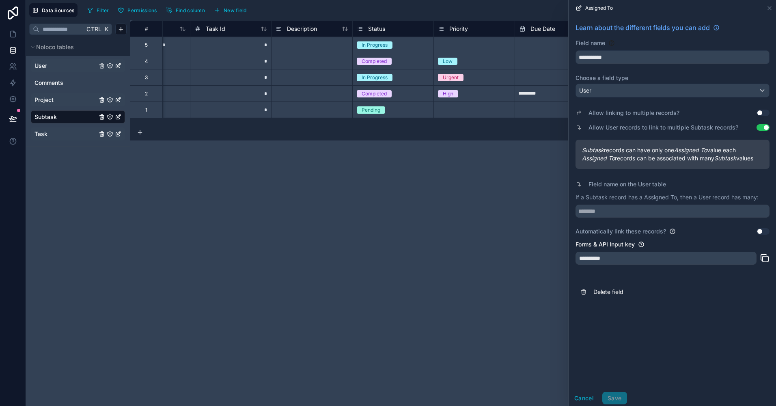
click at [761, 231] on button "Use setting" at bounding box center [762, 231] width 13 height 6
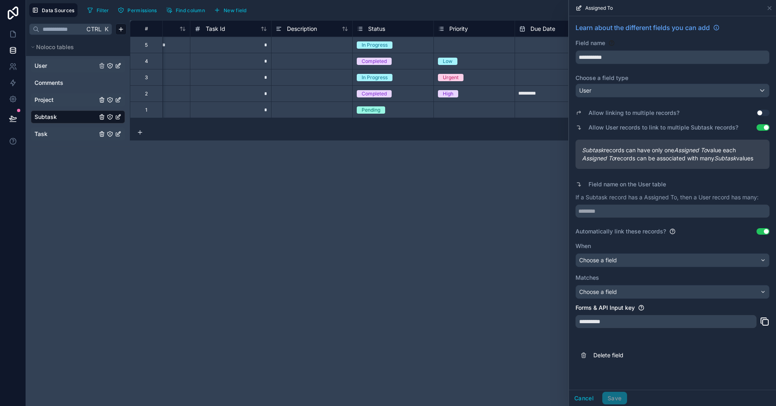
click at [762, 128] on button "Use setting" at bounding box center [762, 127] width 13 height 6
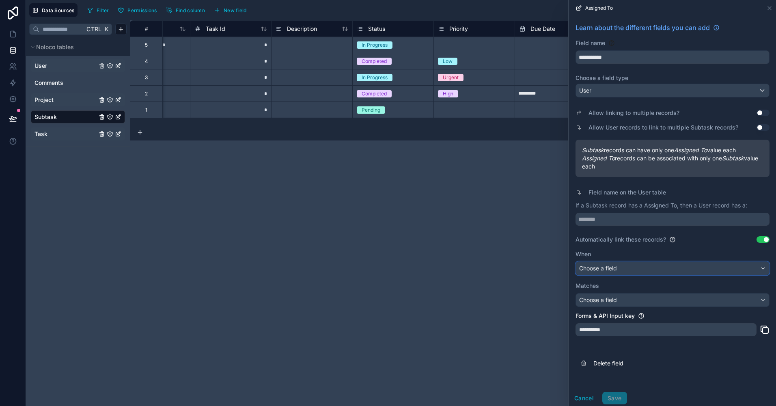
click at [643, 267] on div "Choose a field" at bounding box center [672, 268] width 193 height 13
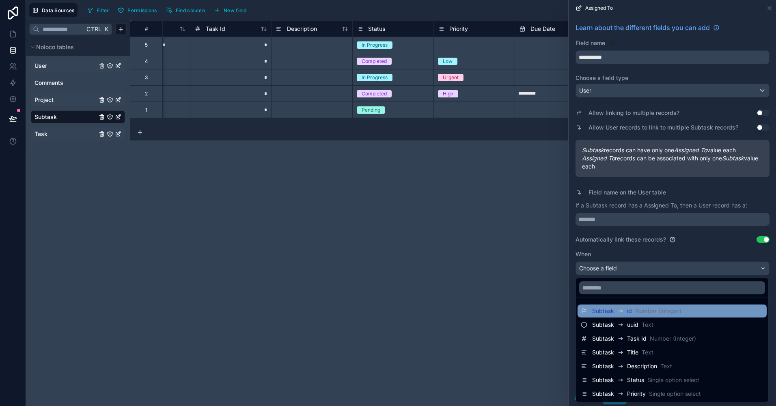
click at [632, 316] on div "Subtask id Number (Integer)" at bounding box center [671, 310] width 189 height 13
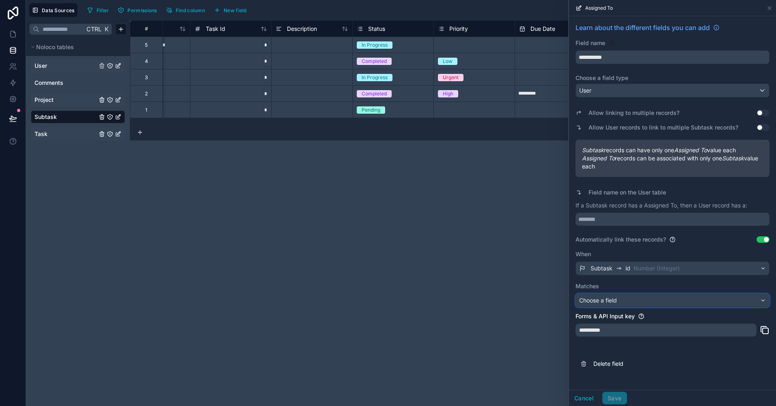
click at [624, 302] on div "Choose a field" at bounding box center [672, 300] width 193 height 13
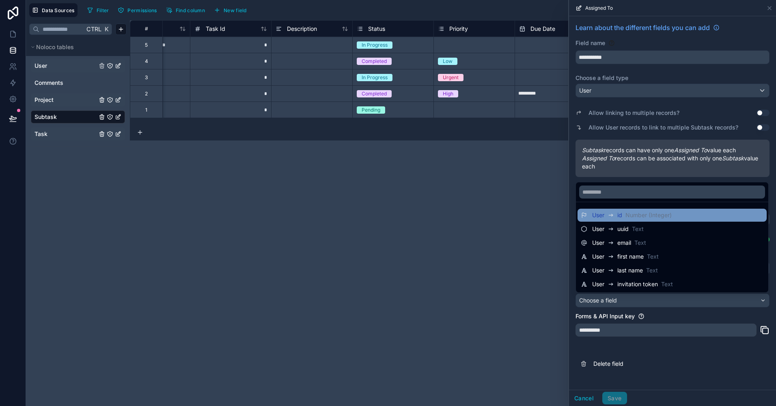
click at [624, 216] on div "User id Number (Integer)" at bounding box center [632, 215] width 80 height 10
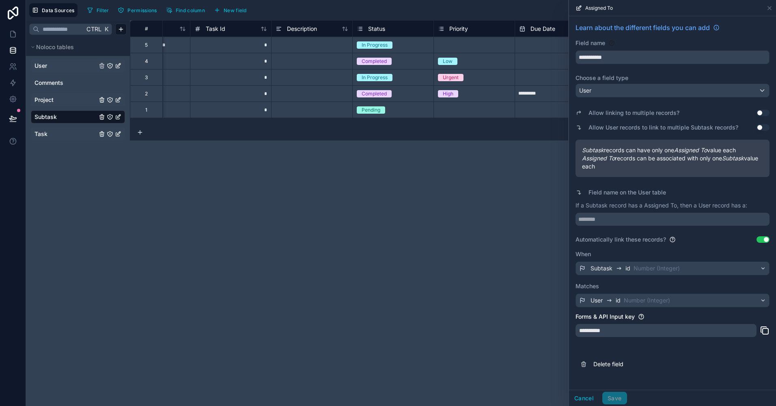
click at [621, 398] on div "Cancel Save" at bounding box center [598, 397] width 58 height 13
click at [462, 154] on div "**********" at bounding box center [453, 212] width 646 height 385
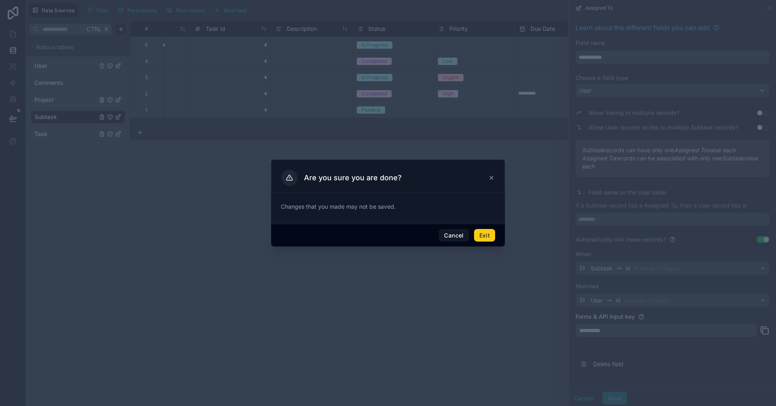
click at [483, 238] on button "Exit" at bounding box center [484, 235] width 21 height 13
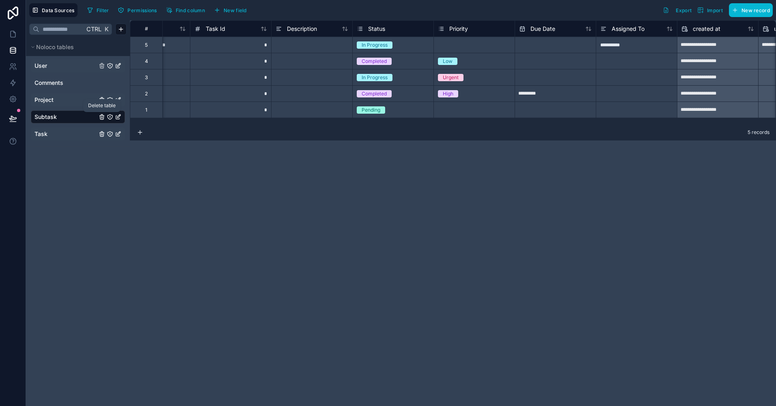
scroll to position [0, 198]
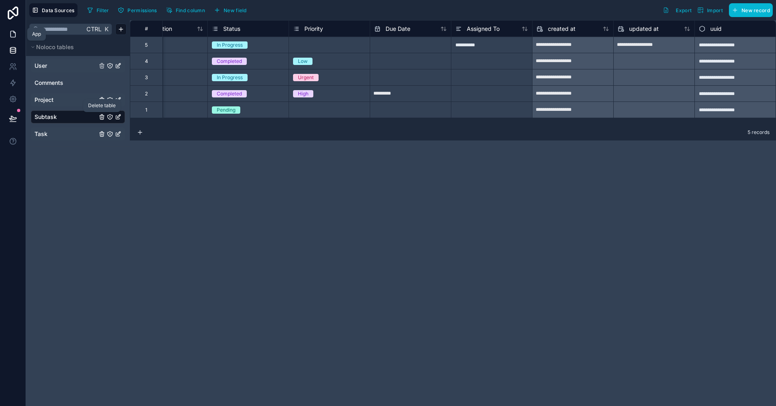
click at [9, 30] on icon at bounding box center [13, 34] width 8 height 8
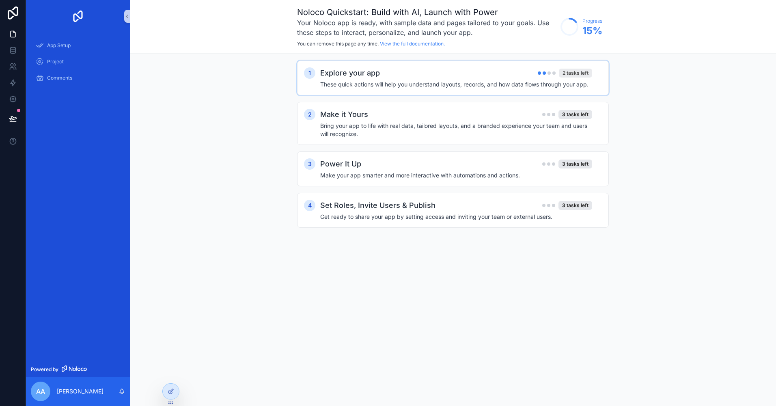
click at [571, 72] on div "2 tasks left" at bounding box center [575, 73] width 33 height 9
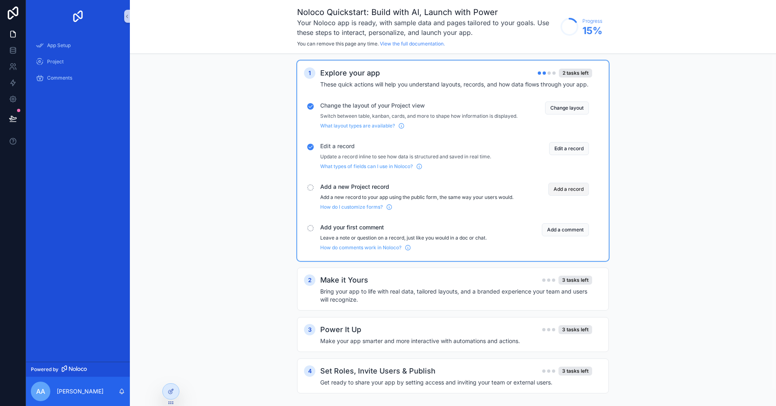
click at [562, 196] on button "Add a record" at bounding box center [568, 189] width 41 height 13
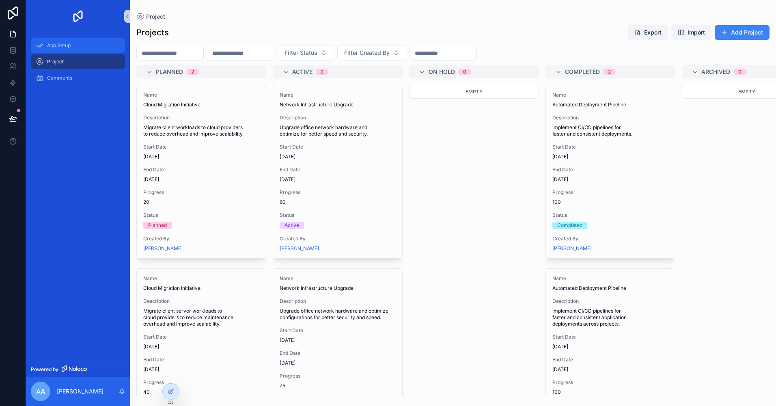
click at [97, 43] on div "App Setup" at bounding box center [78, 45] width 84 height 13
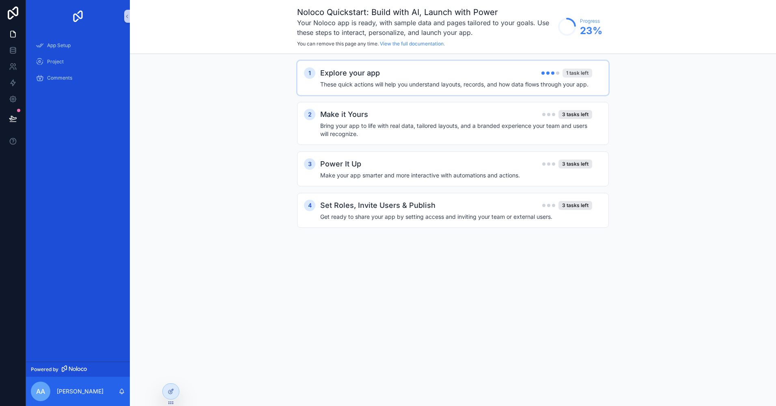
click at [573, 73] on div "1 task left" at bounding box center [577, 73] width 30 height 9
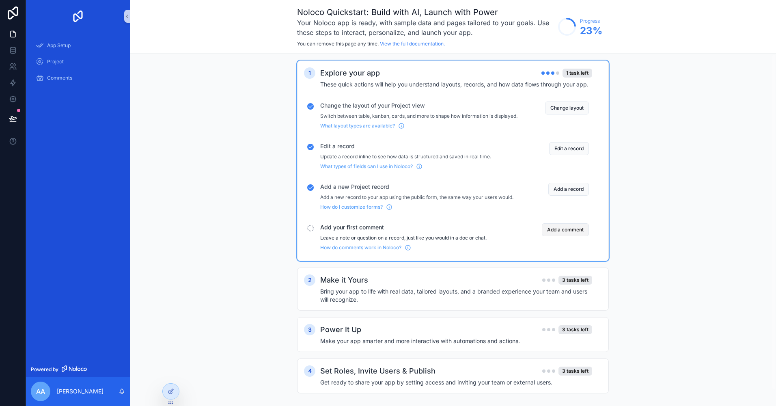
click at [576, 236] on button "Add a comment" at bounding box center [565, 229] width 47 height 13
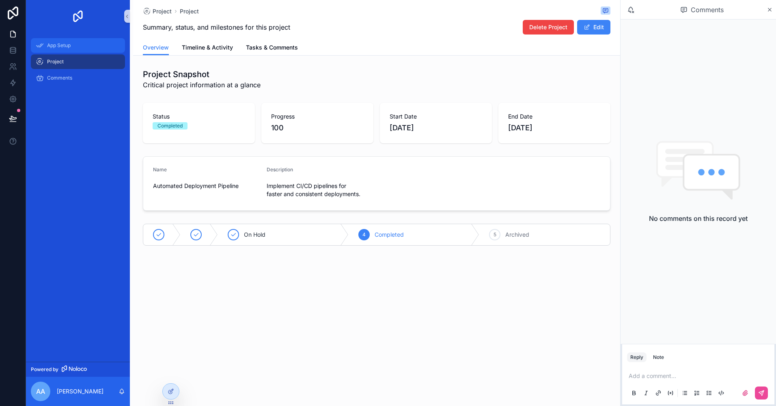
click at [92, 46] on div "App Setup" at bounding box center [78, 45] width 84 height 13
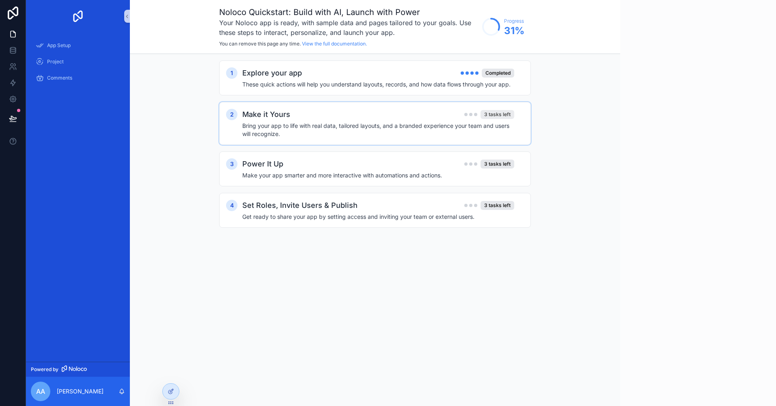
click at [495, 114] on div "3 tasks left" at bounding box center [497, 114] width 34 height 9
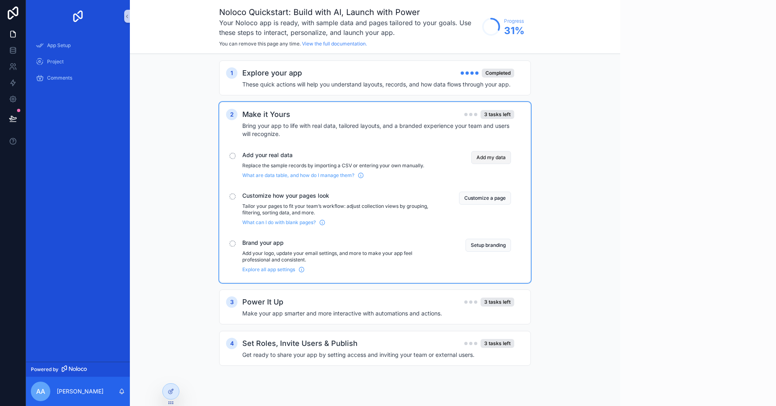
click at [488, 157] on button "Add my data" at bounding box center [491, 157] width 40 height 13
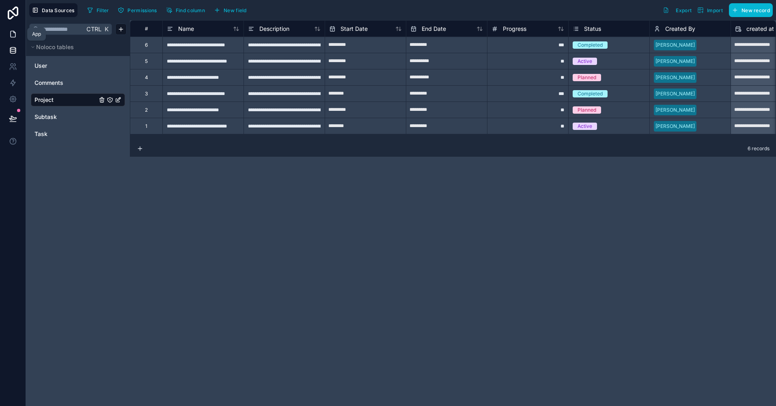
click at [10, 30] on icon at bounding box center [13, 34] width 8 height 8
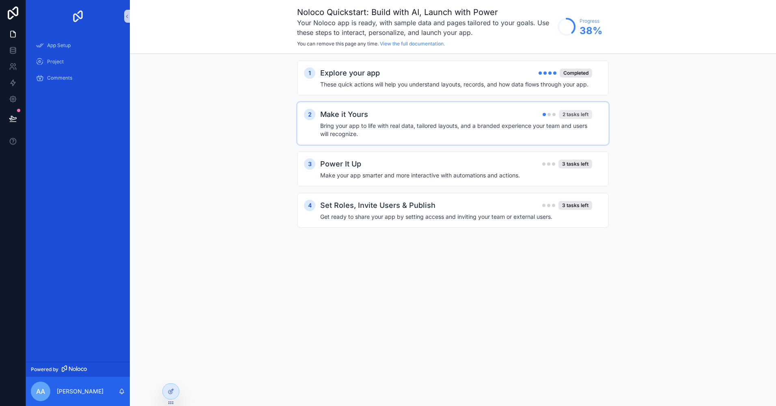
click at [575, 114] on div "2 tasks left" at bounding box center [575, 114] width 33 height 9
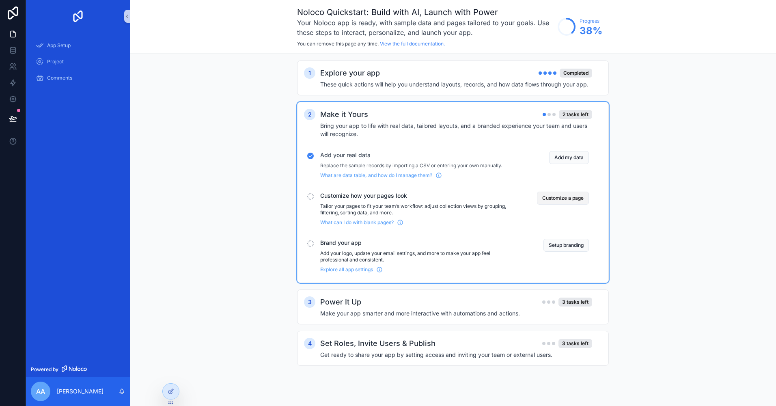
click at [572, 195] on button "Customize a page" at bounding box center [563, 197] width 52 height 13
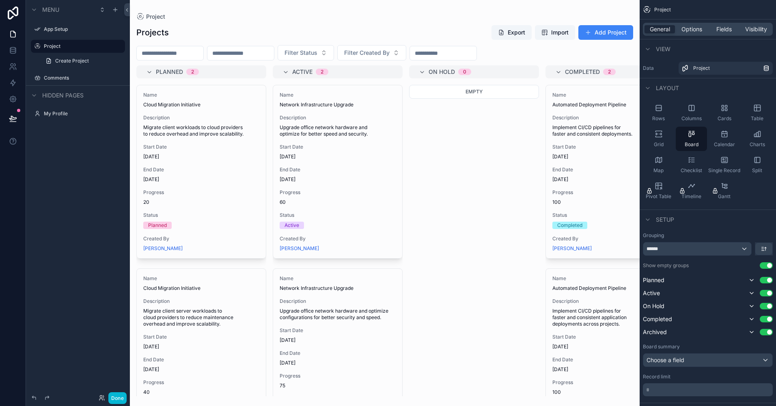
click at [469, 140] on div "scrollable content" at bounding box center [385, 203] width 510 height 406
click at [726, 160] on icon "scrollable content" at bounding box center [724, 160] width 8 height 8
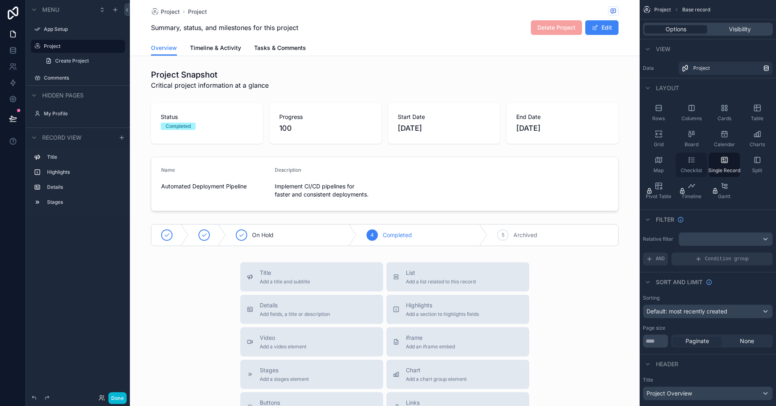
click at [687, 155] on div "Checklist" at bounding box center [690, 165] width 31 height 24
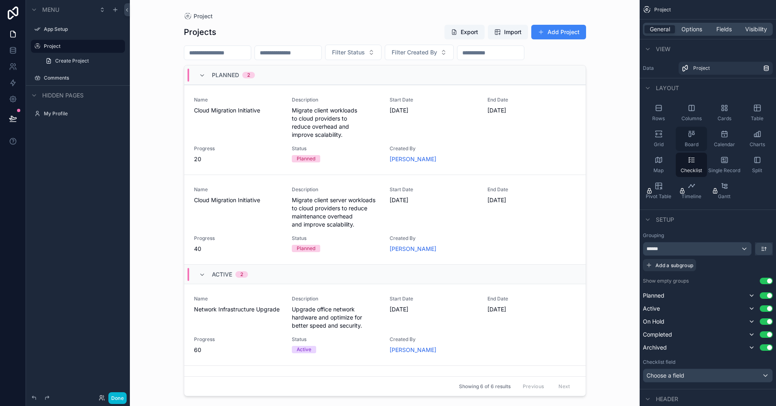
click at [690, 136] on icon "scrollable content" at bounding box center [689, 135] width 2 height 4
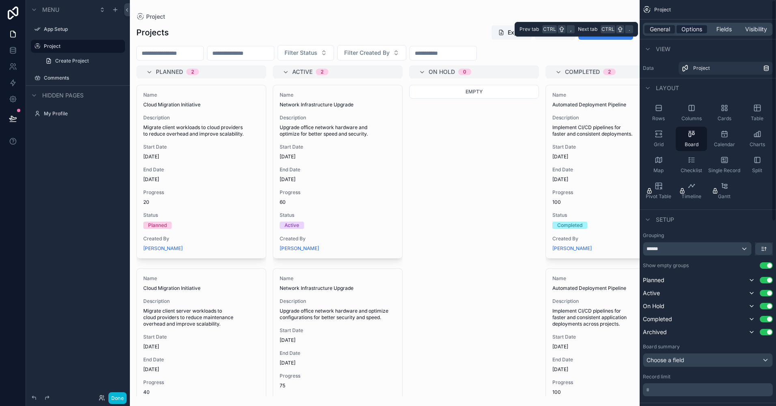
click at [691, 25] on span "Options" at bounding box center [691, 29] width 21 height 8
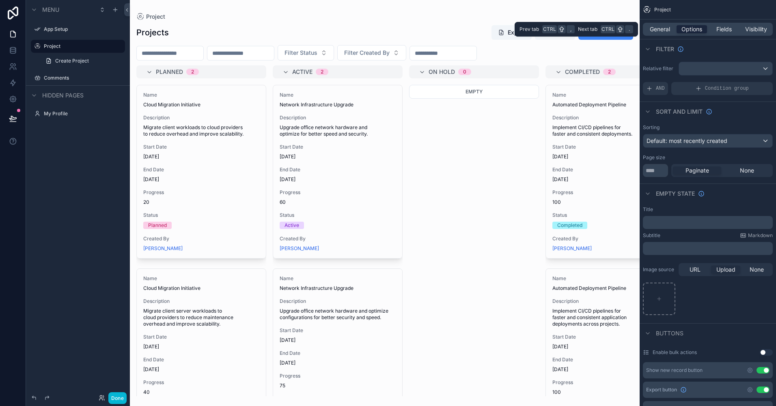
click at [689, 29] on span "Options" at bounding box center [691, 29] width 21 height 8
click at [718, 25] on span "Fields" at bounding box center [723, 29] width 15 height 8
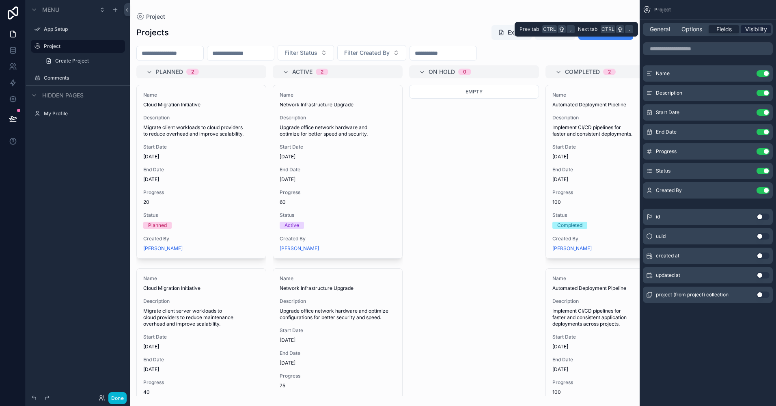
click at [762, 30] on span "Visibility" at bounding box center [756, 29] width 22 height 8
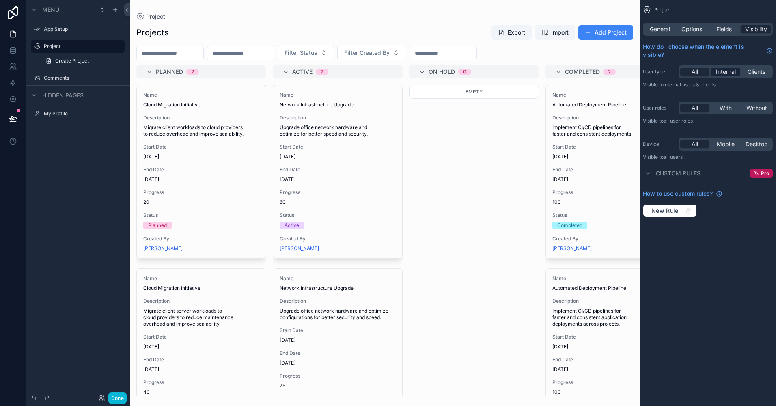
click at [721, 73] on span "Internal" at bounding box center [726, 72] width 20 height 8
click at [724, 110] on span "With" at bounding box center [725, 108] width 12 height 8
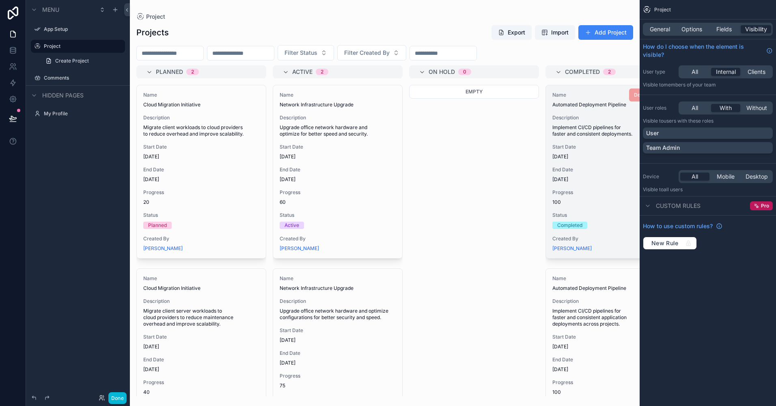
click at [577, 108] on div "Name Automated Deployment Pipeline Description Implement CI/CD pipelines for fa…" at bounding box center [610, 171] width 129 height 173
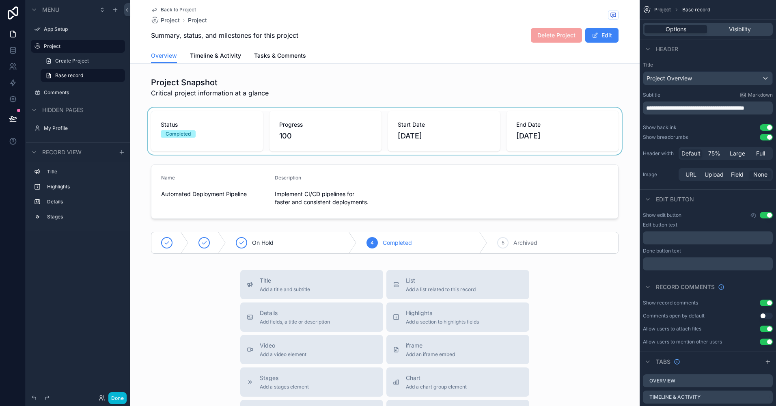
click at [232, 143] on div "scrollable content" at bounding box center [385, 131] width 510 height 47
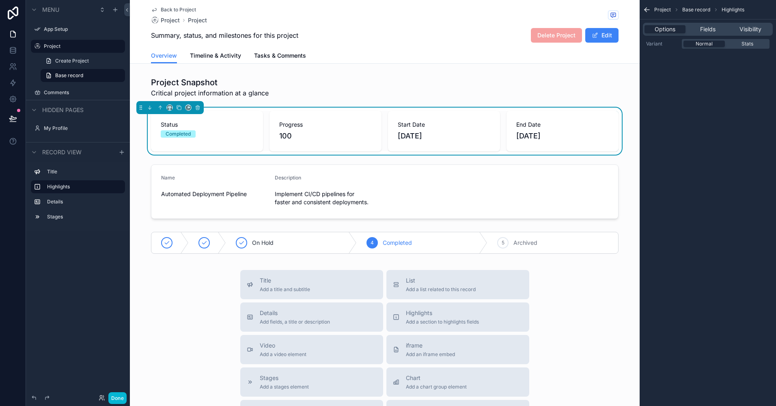
click at [547, 228] on div "Project Snapshot Critical project information at a glance Status Completed Prog…" at bounding box center [385, 164] width 510 height 183
click at [544, 237] on div "scrollable content" at bounding box center [385, 242] width 510 height 28
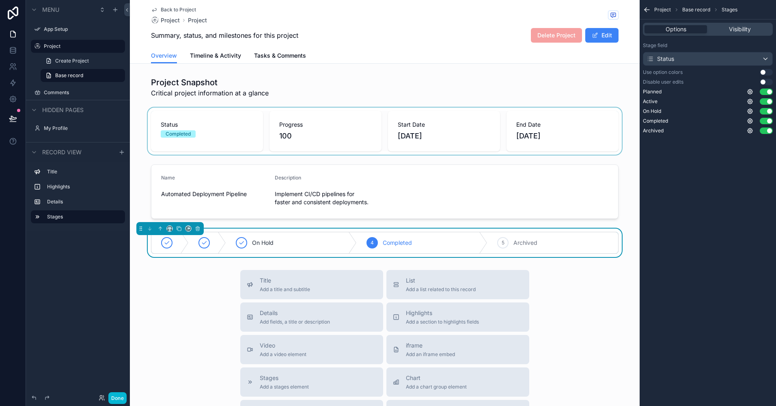
click at [767, 73] on button "Use setting" at bounding box center [765, 72] width 13 height 6
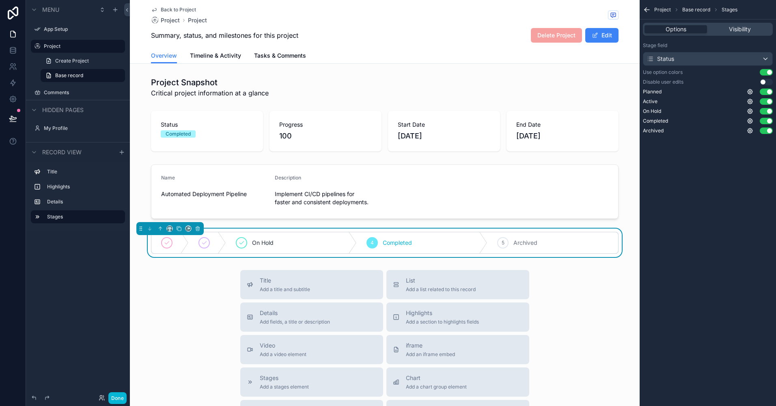
click at [767, 73] on button "Use setting" at bounding box center [765, 72] width 13 height 6
click at [766, 85] on button "Use setting" at bounding box center [765, 82] width 13 height 6
click at [645, 12] on icon "scrollable content" at bounding box center [647, 10] width 8 height 8
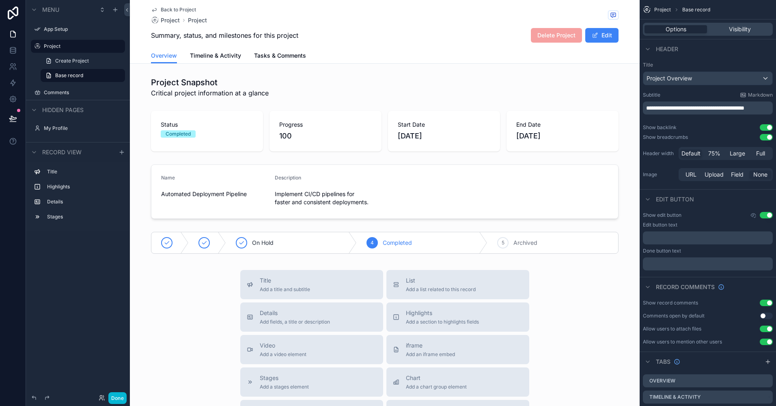
click at [656, 11] on span "Project" at bounding box center [662, 9] width 17 height 6
click at [172, 13] on span "Back to Project" at bounding box center [178, 9] width 35 height 6
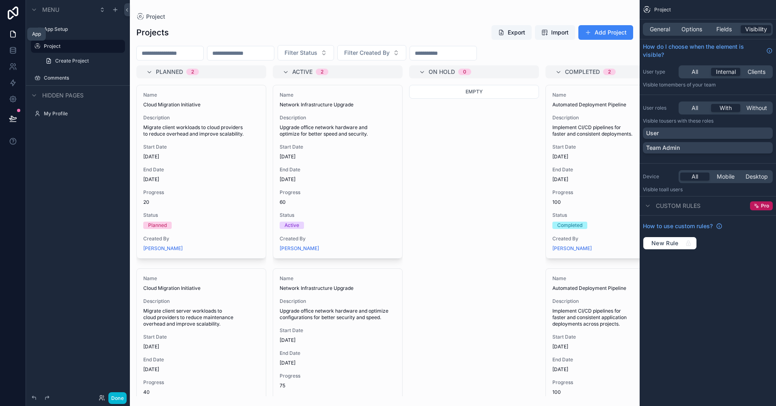
click at [12, 32] on icon at bounding box center [13, 34] width 8 height 8
click at [35, 6] on icon "scrollable content" at bounding box center [34, 9] width 6 height 6
click at [8, 49] on link at bounding box center [13, 50] width 26 height 16
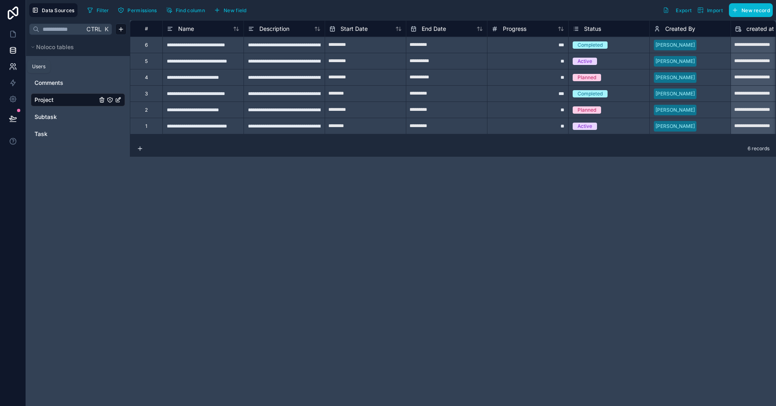
click at [16, 68] on icon at bounding box center [13, 66] width 8 height 8
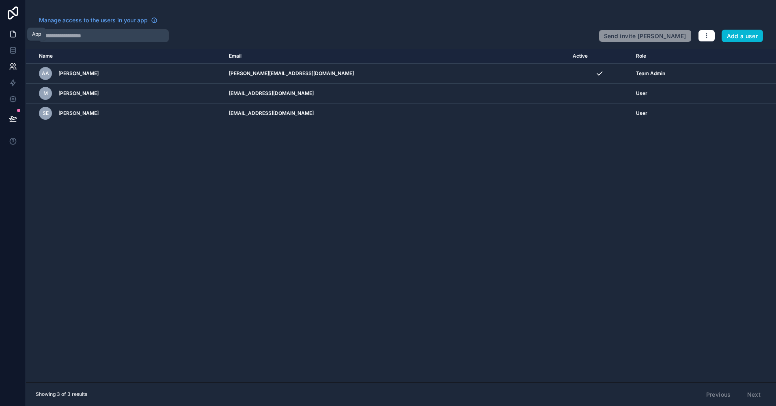
click at [17, 38] on icon at bounding box center [13, 34] width 8 height 8
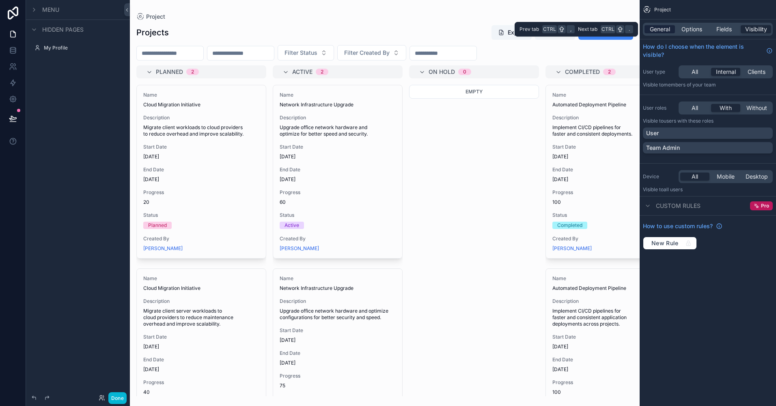
click at [652, 30] on span "General" at bounding box center [659, 29] width 20 height 8
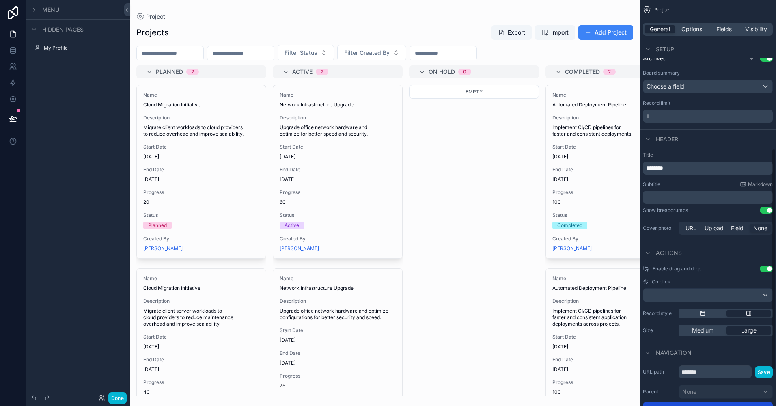
scroll to position [338, 0]
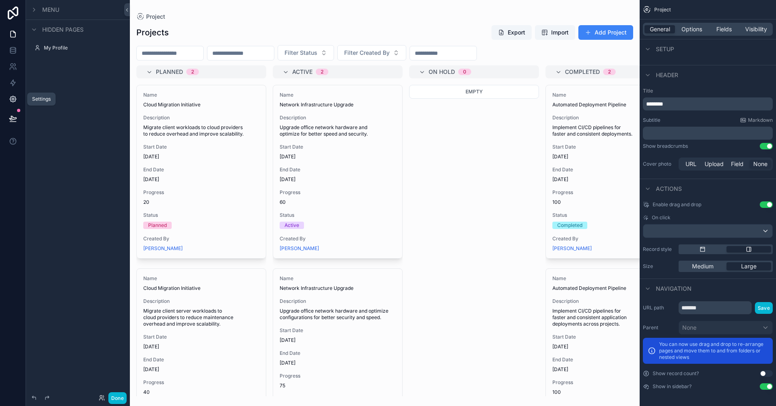
click at [16, 101] on icon at bounding box center [13, 99] width 8 height 8
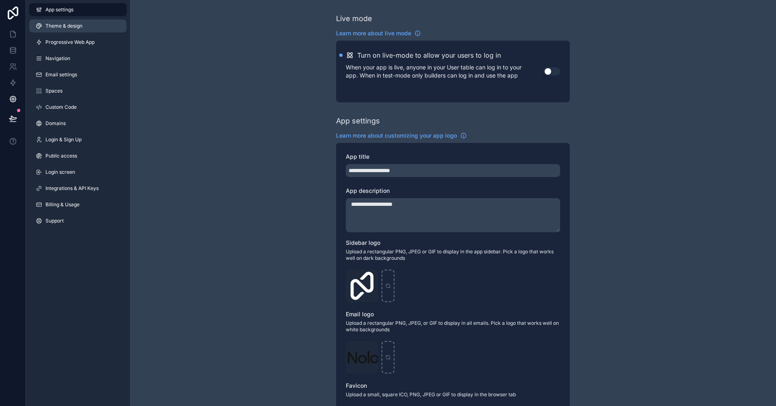
click at [79, 26] on span "Theme & design" at bounding box center [63, 26] width 37 height 6
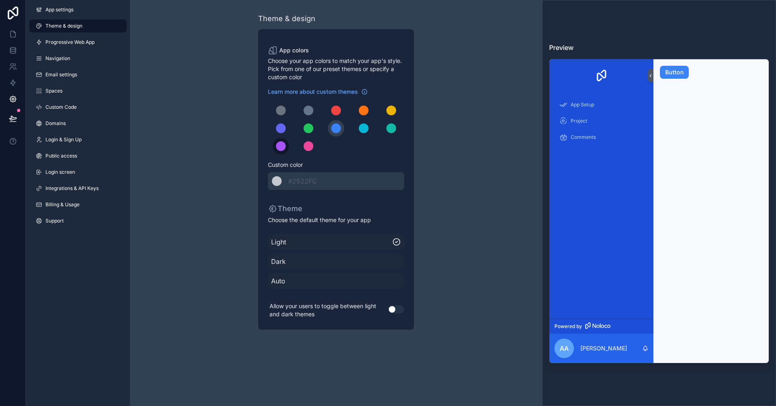
click at [281, 146] on div "scrollable content" at bounding box center [281, 146] width 10 height 10
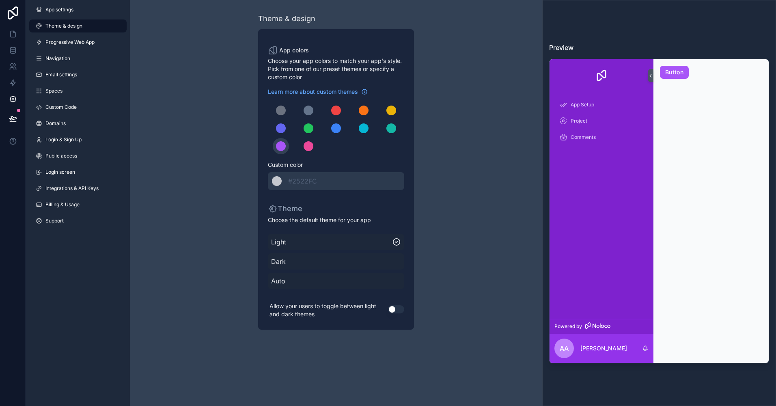
click at [295, 258] on span "Dark" at bounding box center [336, 261] width 130 height 10
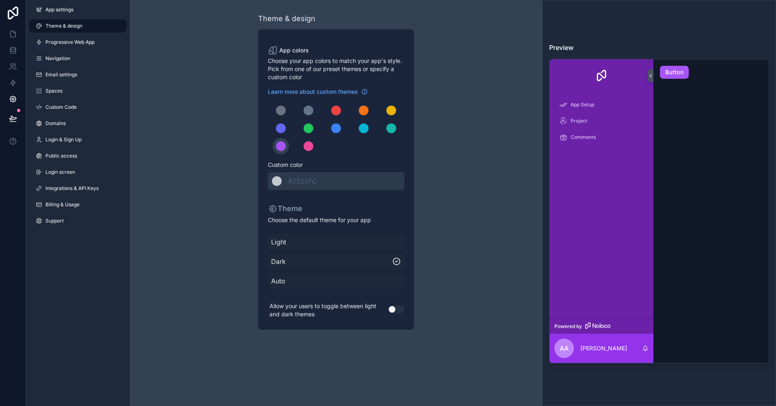
click at [395, 310] on button "Use setting" at bounding box center [396, 309] width 16 height 8
click at [97, 42] on link "Progressive Web App" at bounding box center [77, 42] width 97 height 13
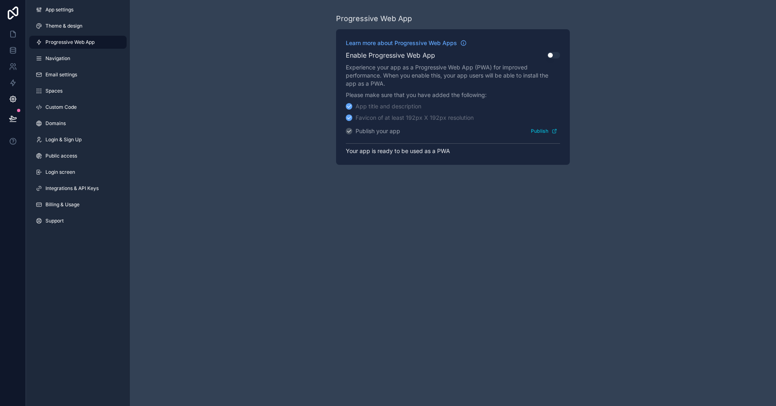
click at [553, 54] on button "Use setting" at bounding box center [553, 55] width 13 height 6
click at [80, 62] on link "Navigation" at bounding box center [77, 58] width 97 height 13
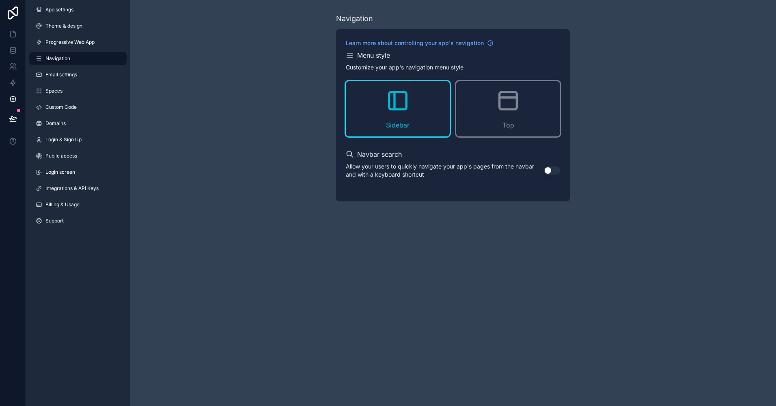
click at [547, 172] on button "Use setting" at bounding box center [552, 170] width 16 height 8
click at [75, 78] on link "Email settings" at bounding box center [77, 74] width 97 height 13
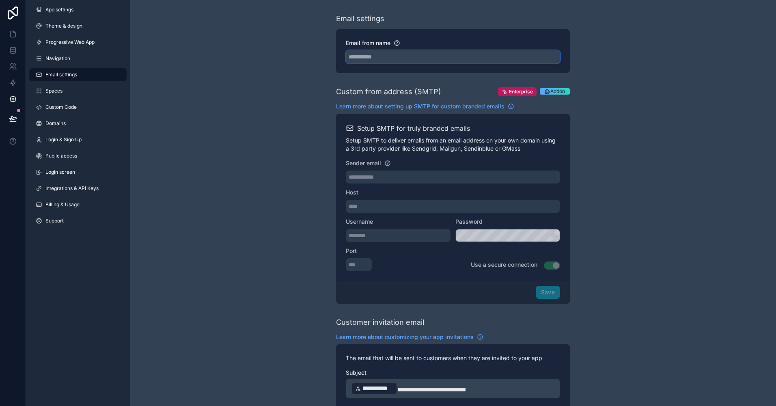
click at [366, 57] on input "Email from name" at bounding box center [453, 56] width 214 height 13
type input "**********"
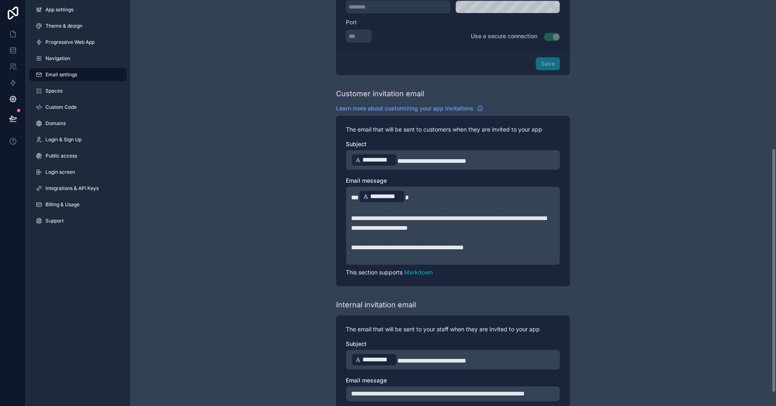
scroll to position [268, 0]
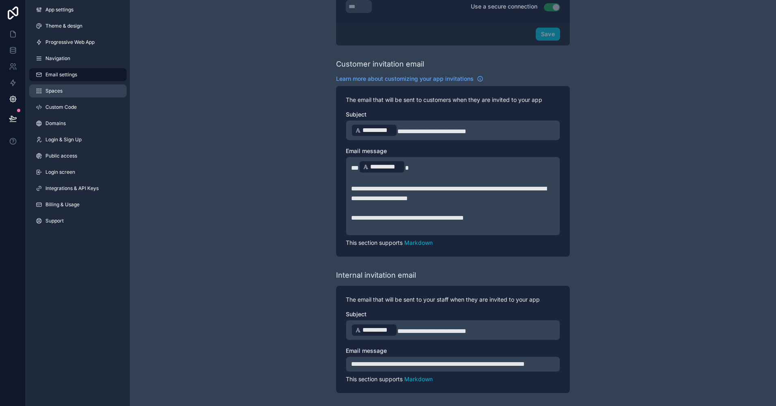
click at [86, 92] on link "Spaces" at bounding box center [77, 90] width 97 height 13
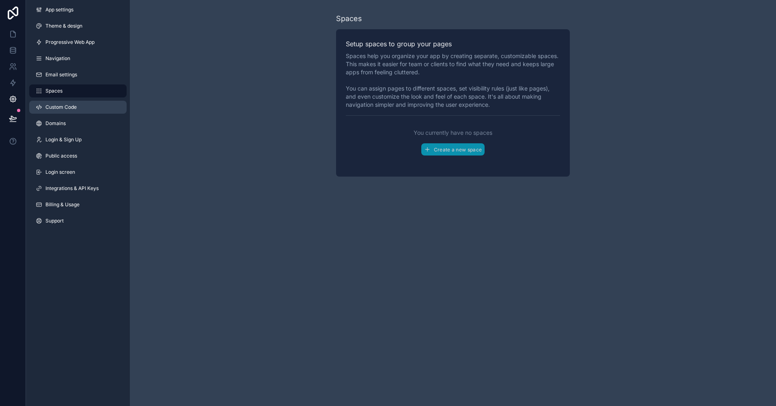
click at [80, 112] on link "Custom Code" at bounding box center [77, 107] width 97 height 13
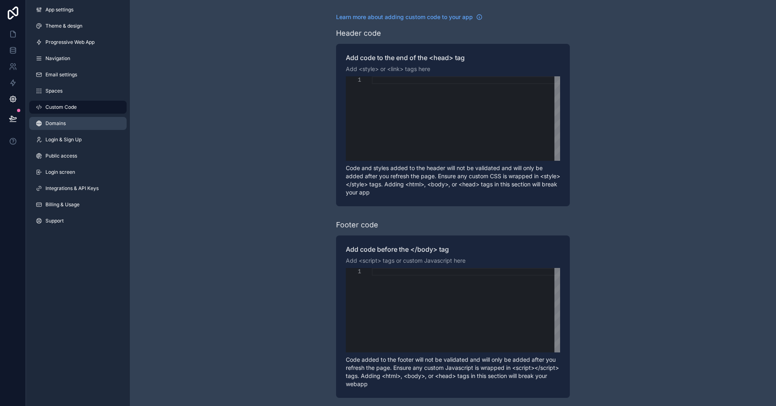
click at [80, 128] on link "Domains" at bounding box center [77, 123] width 97 height 13
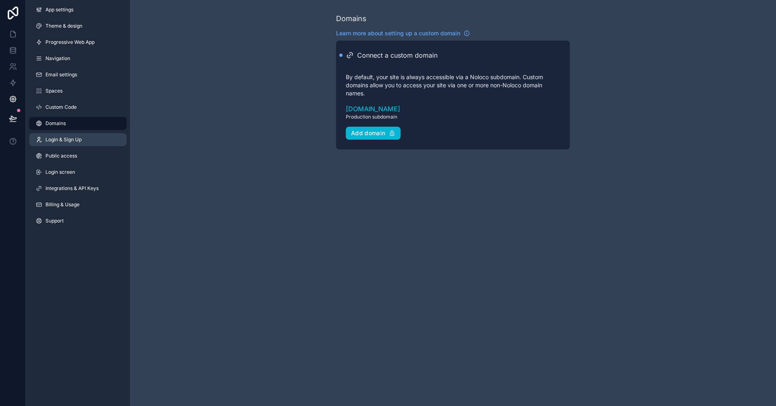
click at [68, 144] on link "Login & Sign Up" at bounding box center [77, 139] width 97 height 13
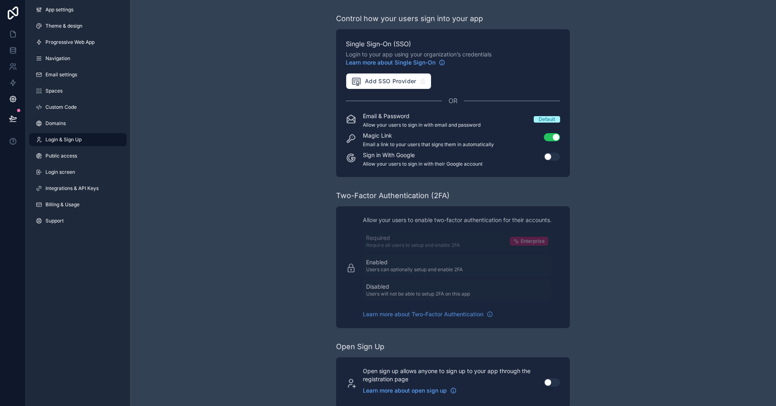
click at [548, 155] on button "Use setting" at bounding box center [552, 157] width 16 height 8
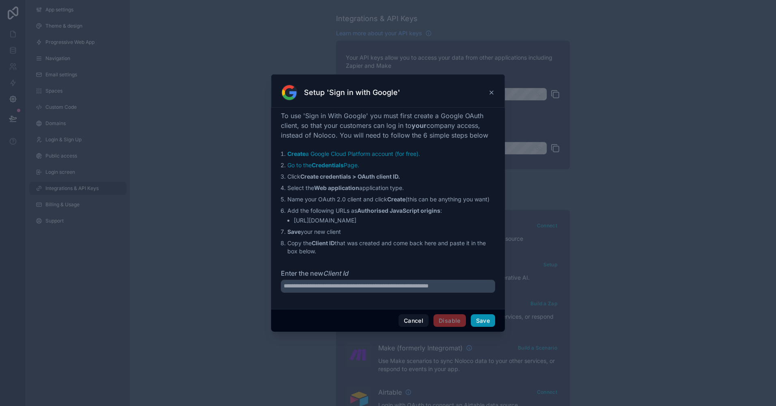
click at [481, 314] on button "Save" at bounding box center [483, 320] width 24 height 13
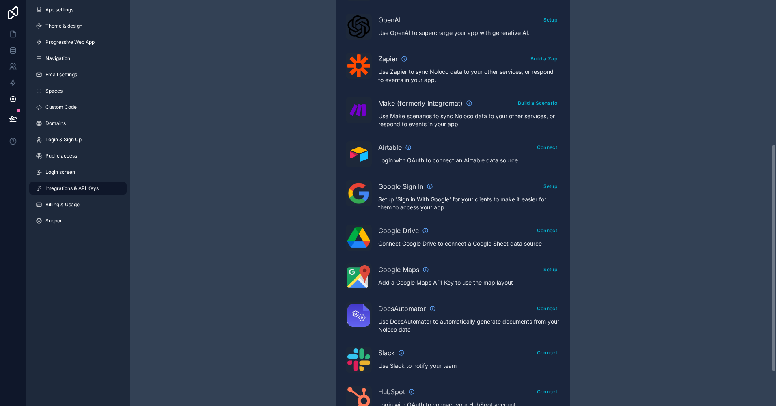
scroll to position [263, 0]
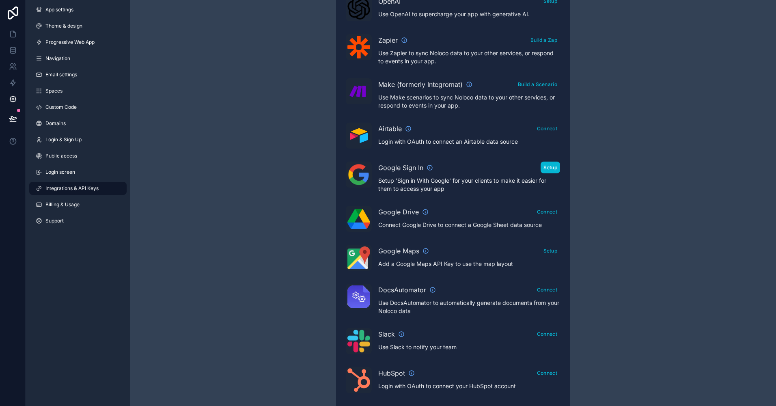
click at [544, 164] on button "Setup" at bounding box center [550, 167] width 20 height 12
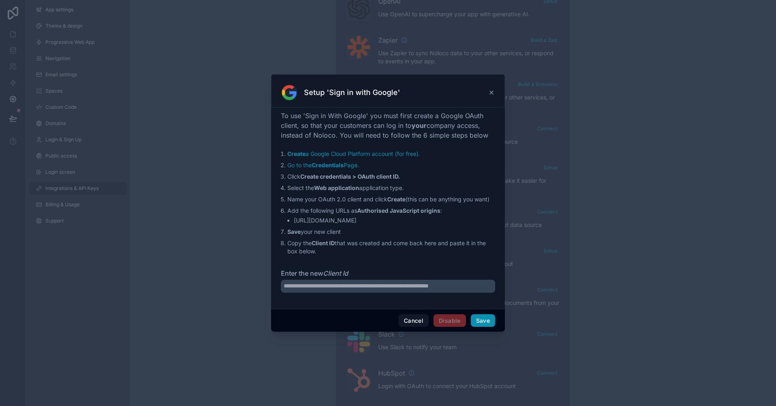
click at [482, 321] on button "Save" at bounding box center [483, 320] width 24 height 13
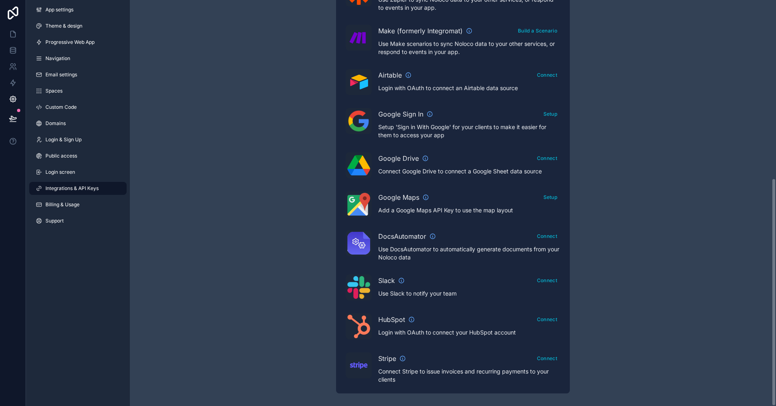
scroll to position [317, 0]
click at [70, 92] on link "Spaces" at bounding box center [77, 90] width 97 height 13
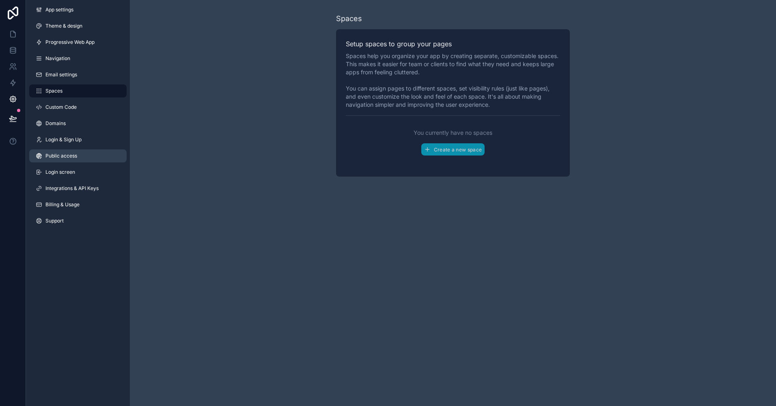
click at [67, 149] on link "Public access" at bounding box center [77, 155] width 97 height 13
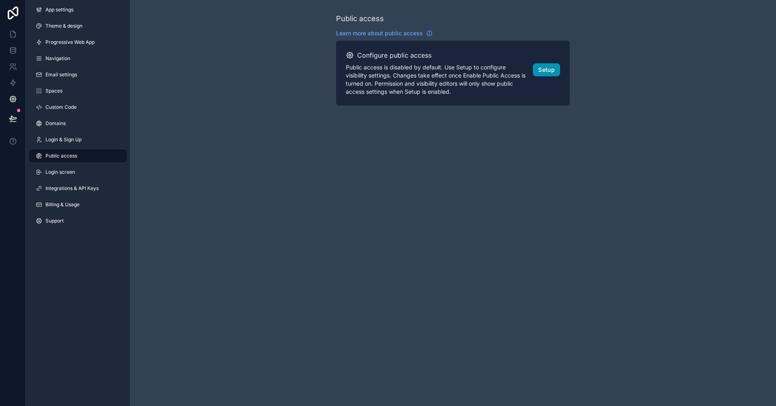
click at [542, 67] on button "Setup" at bounding box center [546, 69] width 27 height 13
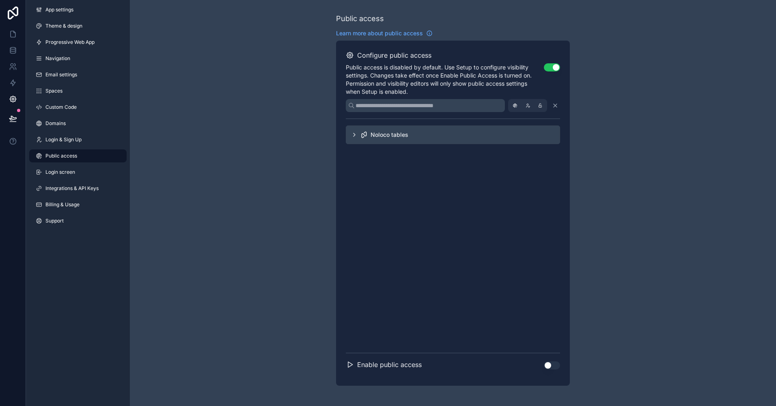
click at [393, 134] on div "Noloco tables" at bounding box center [389, 135] width 38 height 8
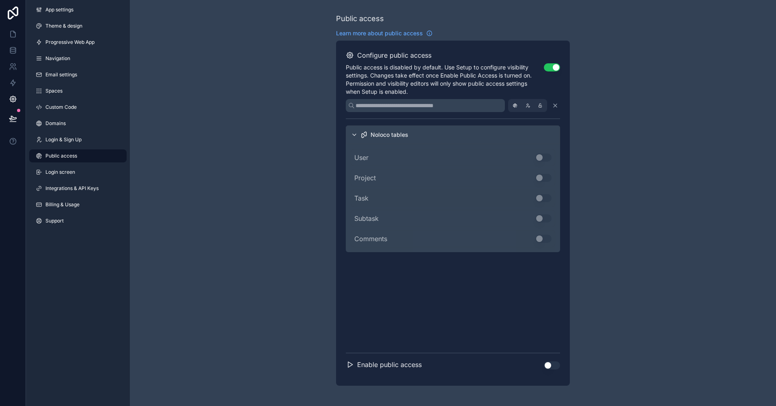
click at [549, 371] on div "Enable public access Use setting" at bounding box center [453, 367] width 214 height 16
click at [551, 363] on button "Use setting" at bounding box center [552, 365] width 16 height 8
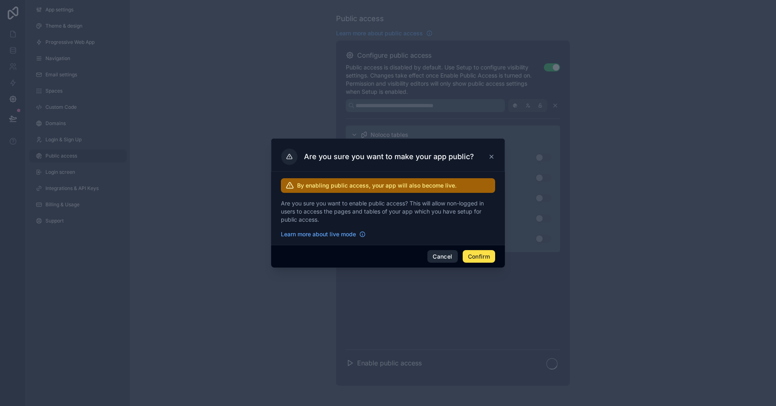
click at [439, 258] on button "Cancel" at bounding box center [442, 256] width 30 height 13
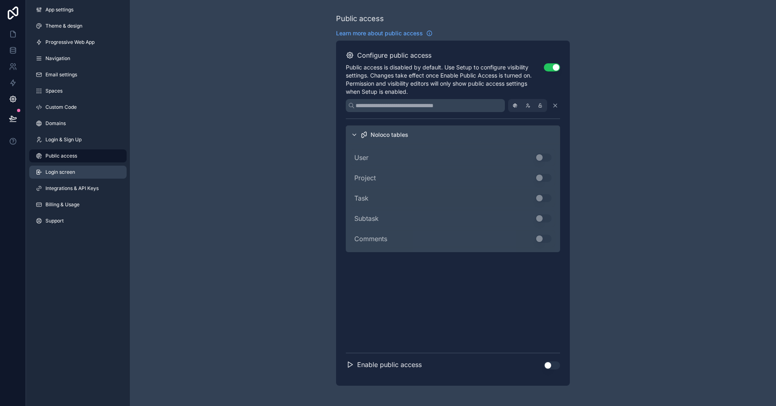
click at [84, 174] on link "Login screen" at bounding box center [77, 172] width 97 height 13
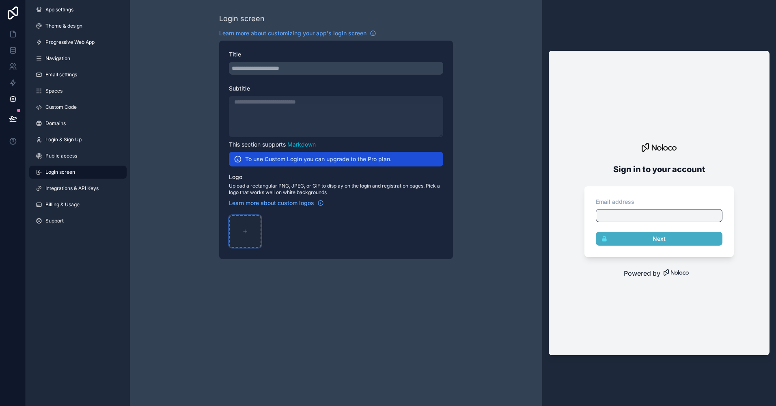
click at [246, 228] on icon "scrollable content" at bounding box center [245, 231] width 6 height 6
type input "**********"
click at [60, 185] on span "Integrations & API Keys" at bounding box center [71, 188] width 53 height 6
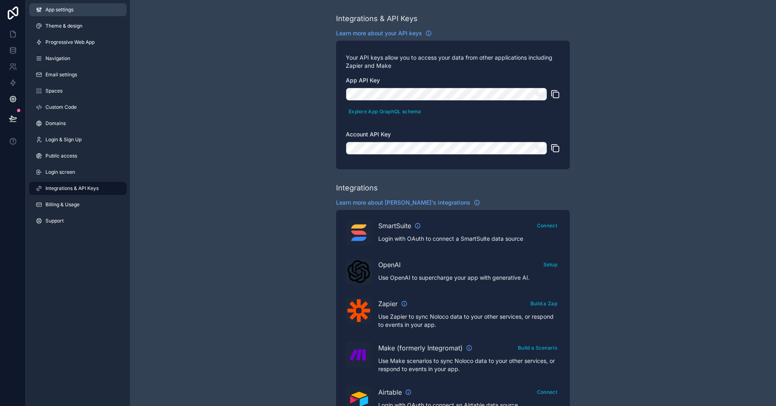
click at [59, 12] on span "App settings" at bounding box center [59, 9] width 28 height 6
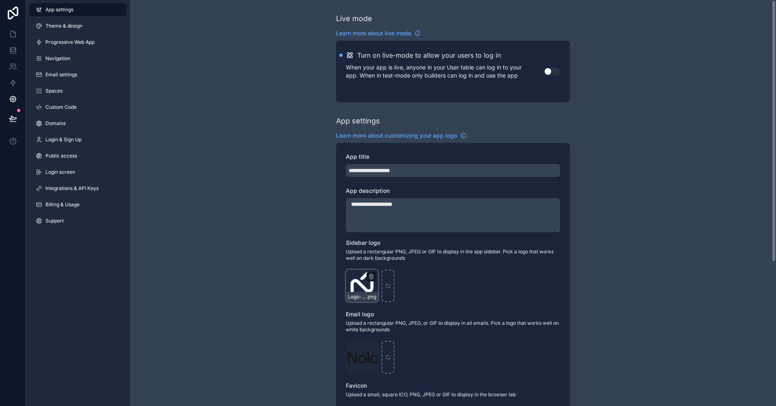
click at [356, 289] on div "Logo-Sq-No-Padding .png" at bounding box center [362, 285] width 32 height 32
click at [355, 284] on div "Logo-Sq-No-Padding .png" at bounding box center [362, 285] width 32 height 32
click at [369, 275] on icon "scrollable content" at bounding box center [371, 277] width 4 height 4
click at [376, 264] on span "Confirm delete?" at bounding box center [359, 262] width 49 height 10
click at [388, 261] on icon "button" at bounding box center [388, 261] width 6 height 6
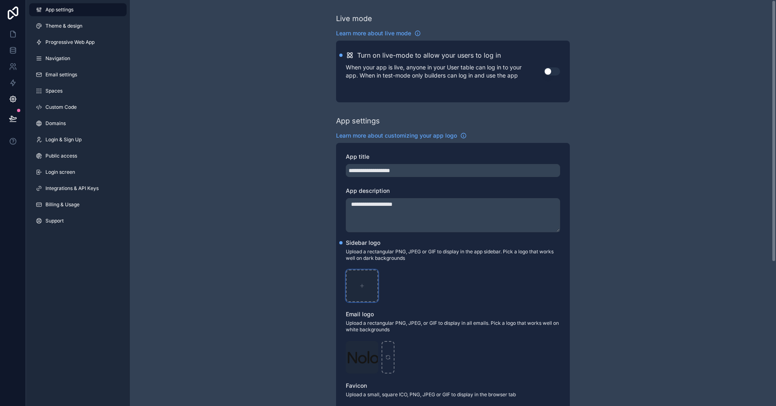
click at [355, 292] on div "scrollable content" at bounding box center [362, 285] width 32 height 32
type input "**********"
click at [369, 359] on div "Logo .png" at bounding box center [362, 357] width 32 height 32
click at [372, 347] on icon "scrollable content" at bounding box center [371, 347] width 6 height 6
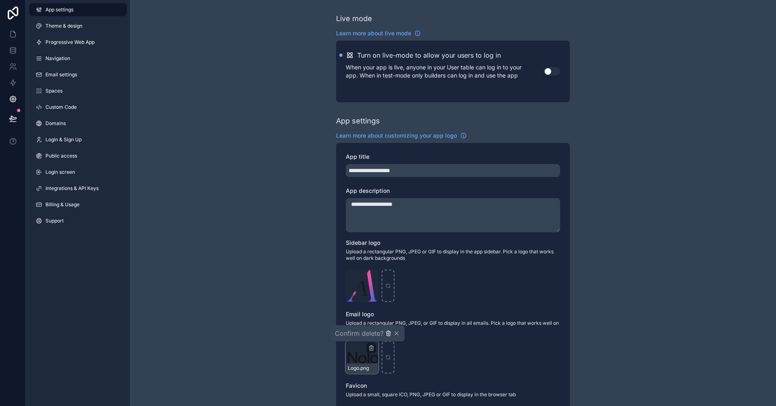
click at [387, 332] on icon "button" at bounding box center [388, 334] width 4 height 4
click at [365, 355] on div "scrollable content" at bounding box center [362, 357] width 32 height 32
type input "**********"
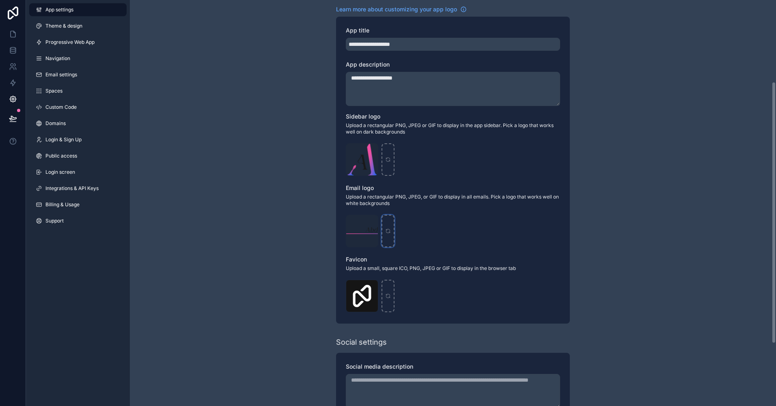
scroll to position [127, 0]
click at [371, 286] on icon "scrollable content" at bounding box center [371, 286] width 6 height 6
click at [388, 269] on icon "button" at bounding box center [388, 269] width 2 height 1
click at [366, 292] on div "scrollable content" at bounding box center [362, 295] width 32 height 32
type input "**********"
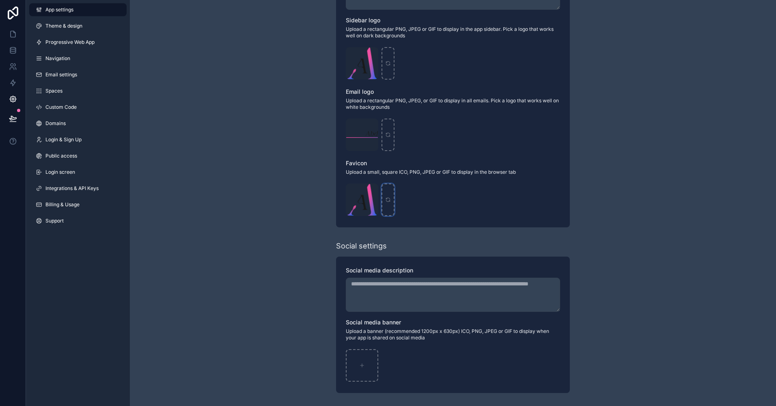
scroll to position [0, 0]
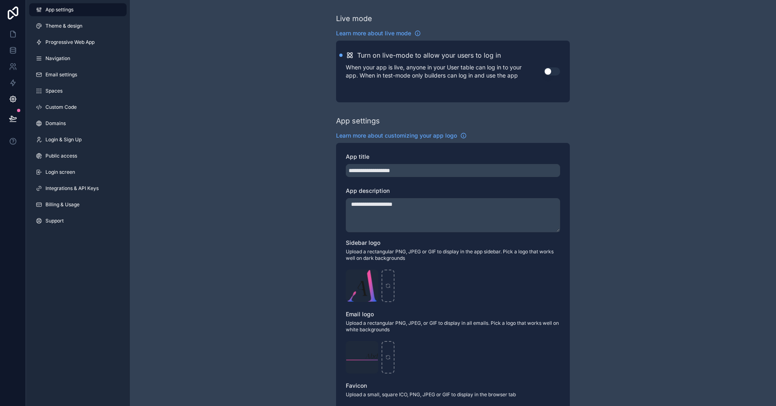
click at [553, 69] on button "Use setting" at bounding box center [552, 71] width 16 height 8
click at [16, 34] on icon at bounding box center [13, 34] width 8 height 8
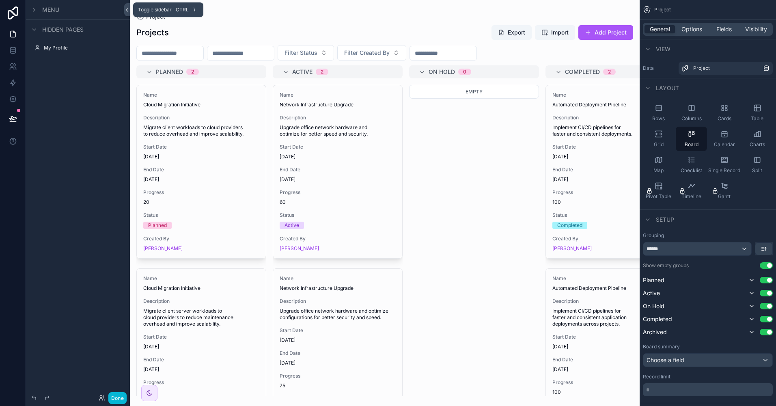
click at [128, 13] on button at bounding box center [127, 9] width 6 height 13
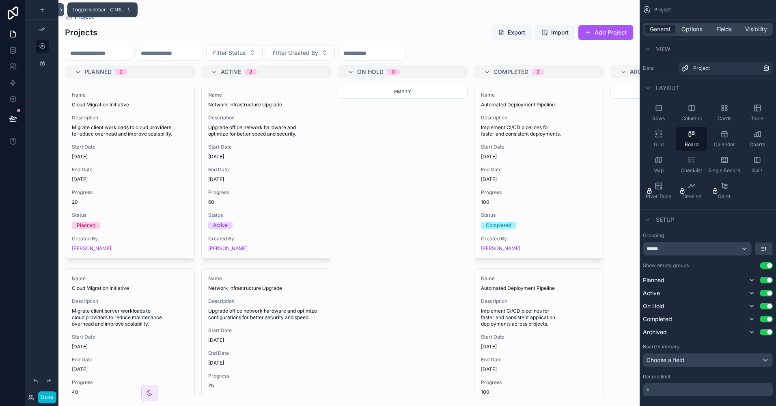
click at [63, 10] on icon at bounding box center [61, 10] width 6 height 6
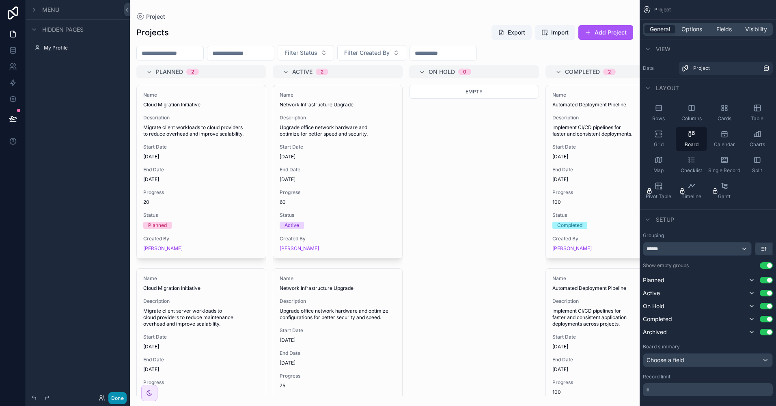
click at [119, 394] on button "Done" at bounding box center [117, 398] width 18 height 12
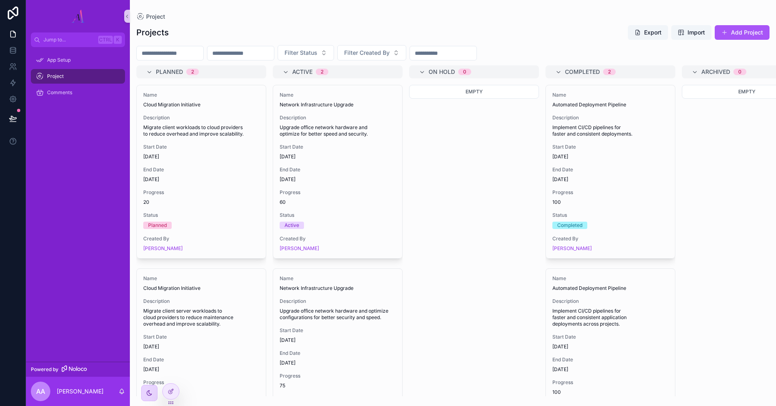
click at [148, 389] on div "scrollable content" at bounding box center [149, 392] width 7 height 7
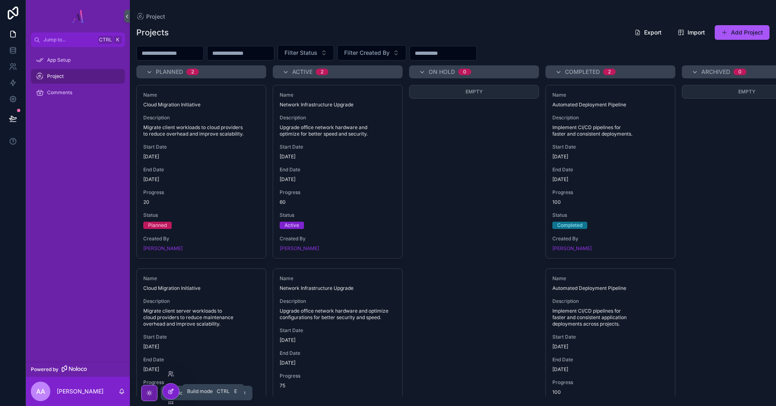
click at [172, 389] on icon at bounding box center [171, 390] width 3 height 3
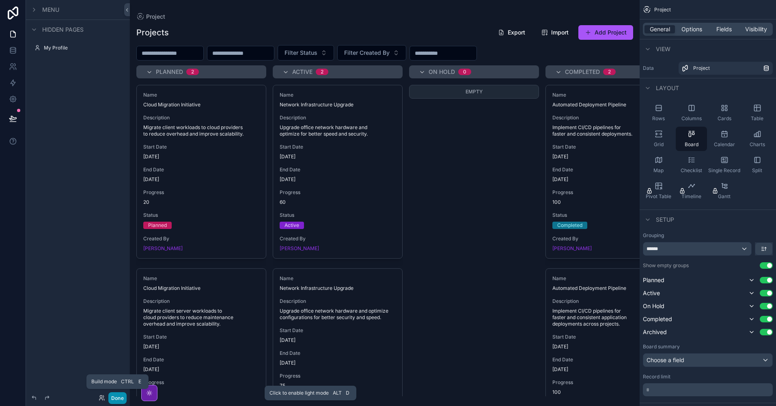
click at [120, 400] on button "Done" at bounding box center [117, 398] width 18 height 12
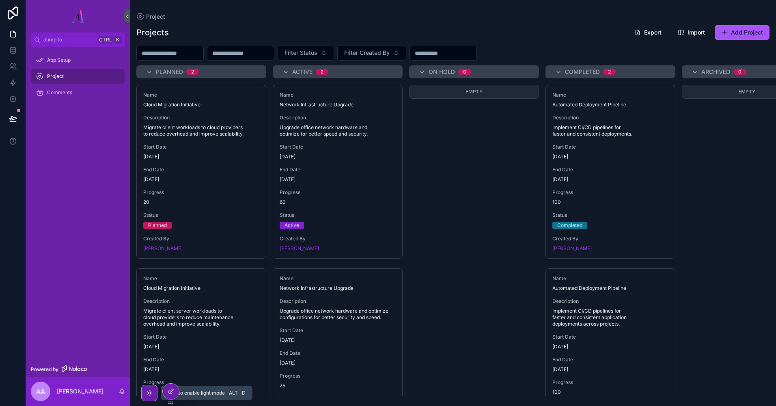
click at [81, 16] on img "scrollable content" at bounding box center [77, 16] width 13 height 13
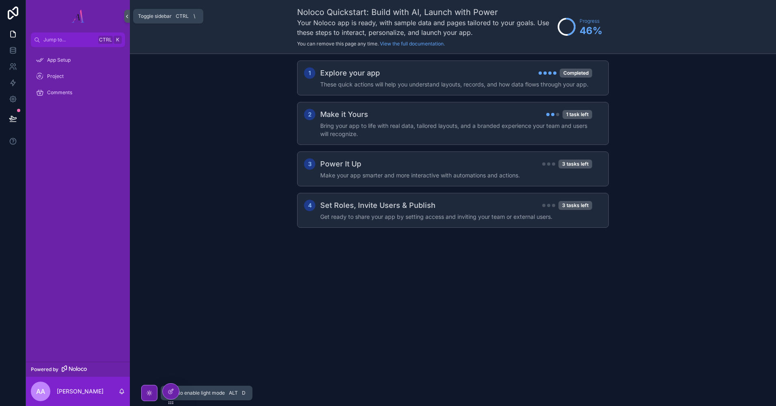
click at [129, 15] on icon "scrollable content" at bounding box center [127, 16] width 6 height 6
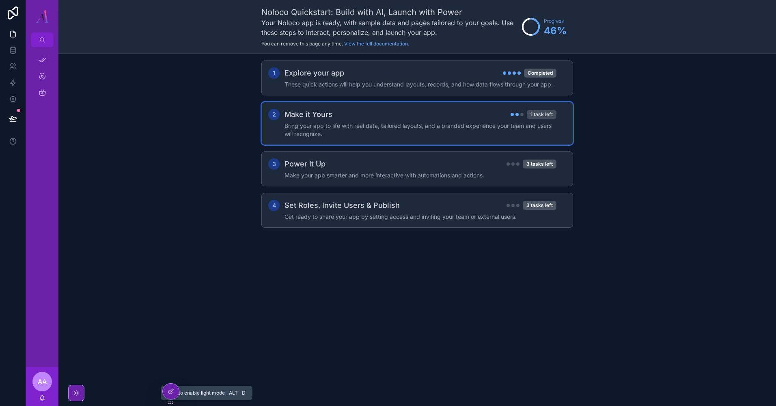
click at [545, 112] on div "1 task left" at bounding box center [542, 114] width 30 height 9
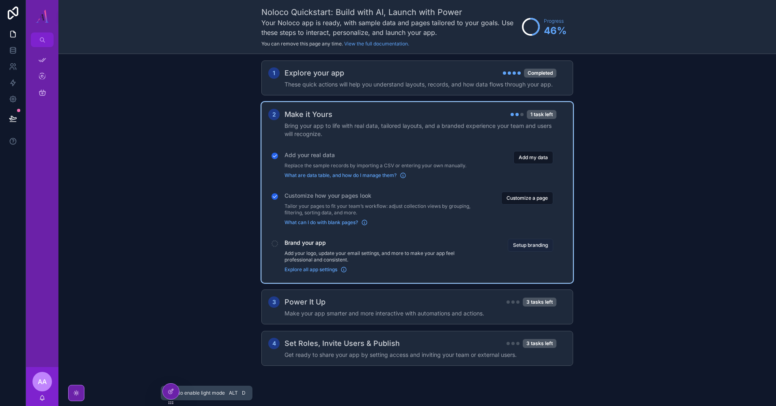
click at [535, 243] on button "Setup branding" at bounding box center [530, 245] width 45 height 13
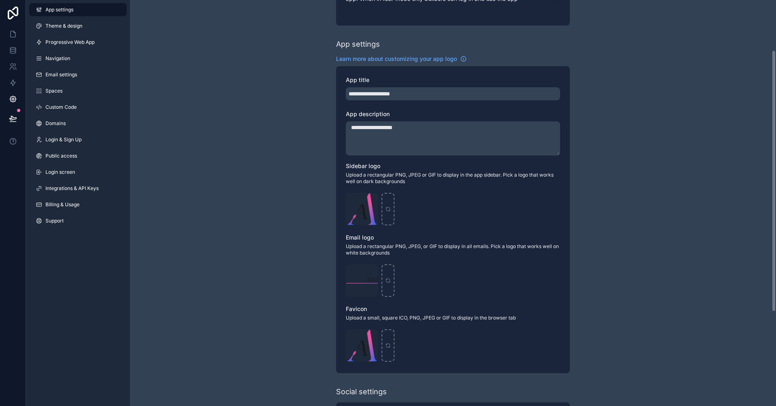
scroll to position [77, 0]
click at [371, 198] on icon "scrollable content" at bounding box center [371, 198] width 4 height 0
click at [387, 186] on icon "button" at bounding box center [388, 185] width 4 height 4
click at [366, 206] on div "scrollable content" at bounding box center [362, 208] width 32 height 32
type input "**********"
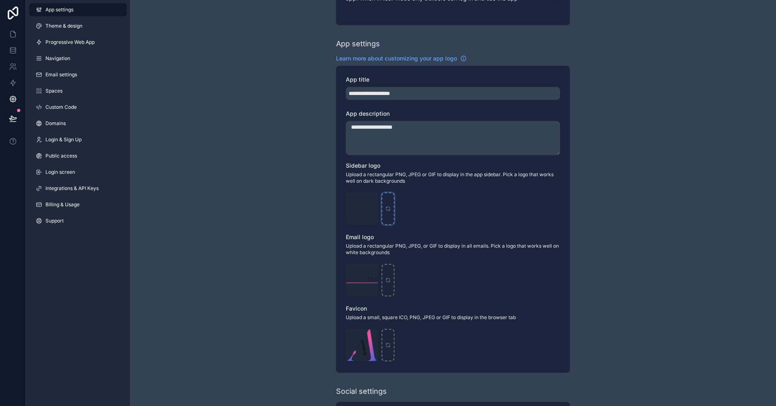
scroll to position [222, 0]
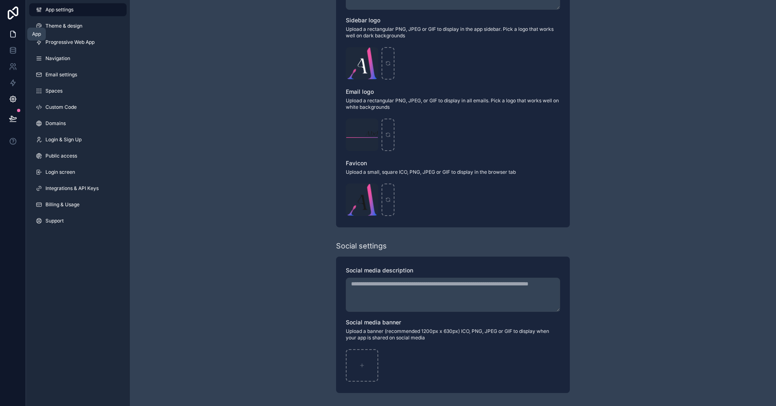
click at [15, 35] on icon at bounding box center [13, 34] width 8 height 8
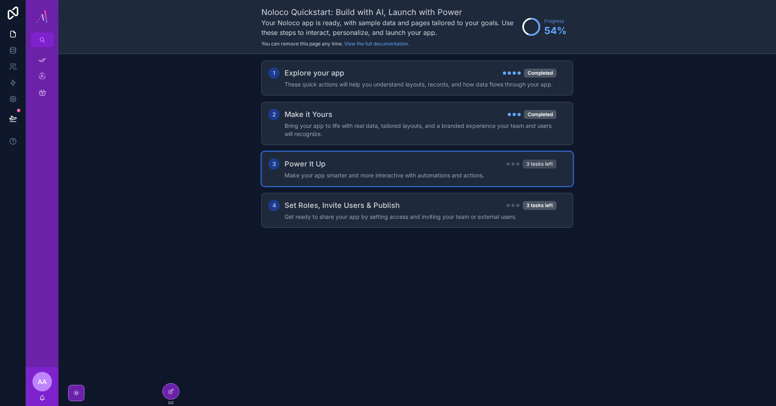
click at [534, 162] on div "3 tasks left" at bounding box center [540, 163] width 34 height 9
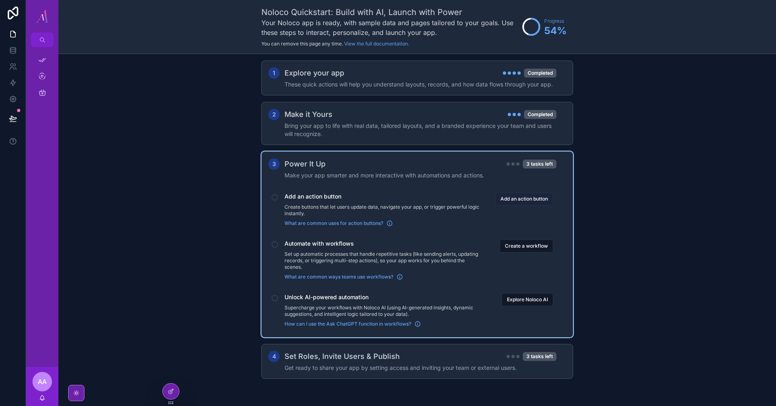
click at [529, 204] on button "Add an action button" at bounding box center [524, 198] width 58 height 13
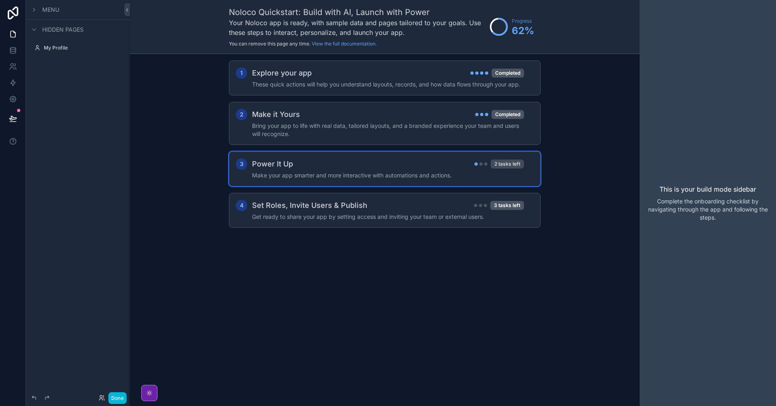
click at [494, 162] on div "2 tasks left" at bounding box center [506, 163] width 33 height 9
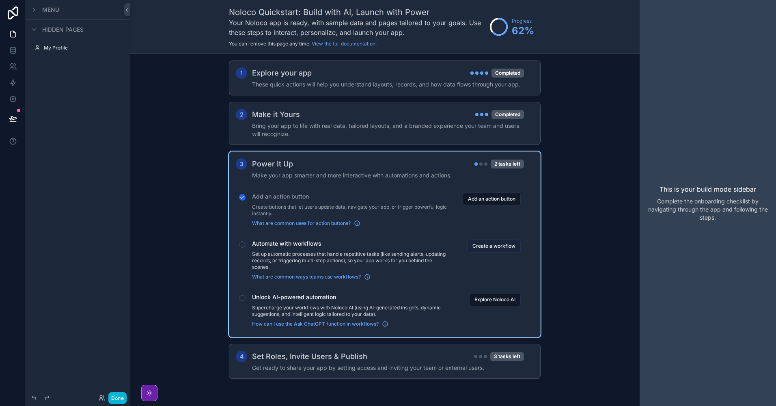
click at [492, 242] on button "Create a workflow" at bounding box center [494, 245] width 54 height 13
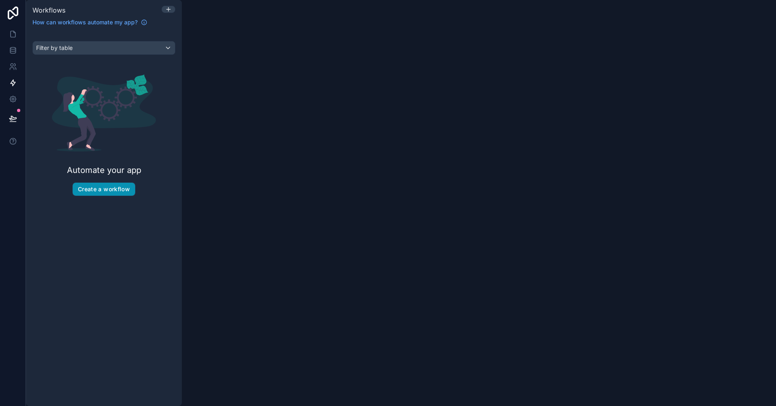
click at [110, 192] on button "Create a workflow" at bounding box center [104, 189] width 62 height 13
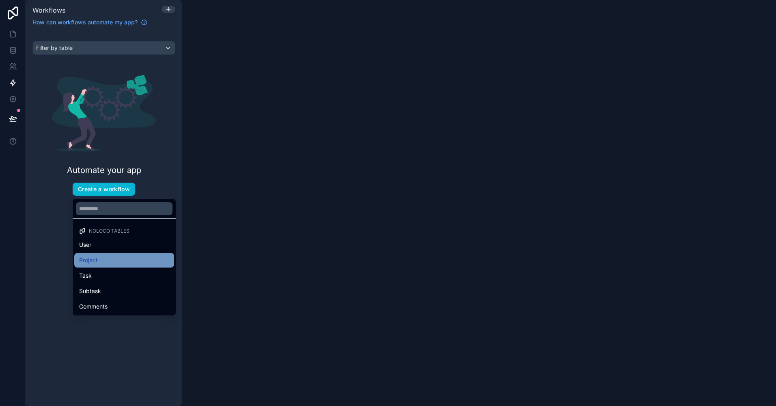
click at [105, 261] on div "Project" at bounding box center [124, 260] width 90 height 10
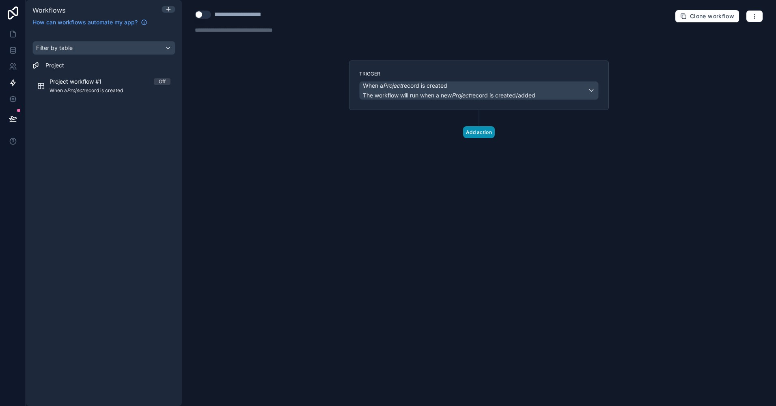
click at [480, 135] on button "Add action" at bounding box center [479, 132] width 32 height 12
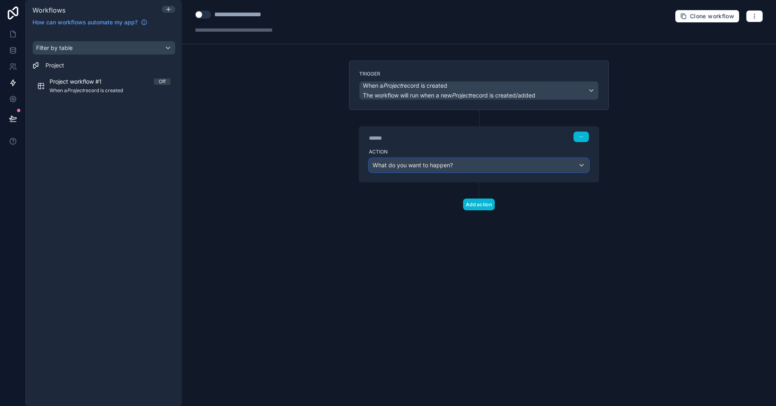
click at [502, 168] on div "What do you want to happen?" at bounding box center [478, 165] width 219 height 13
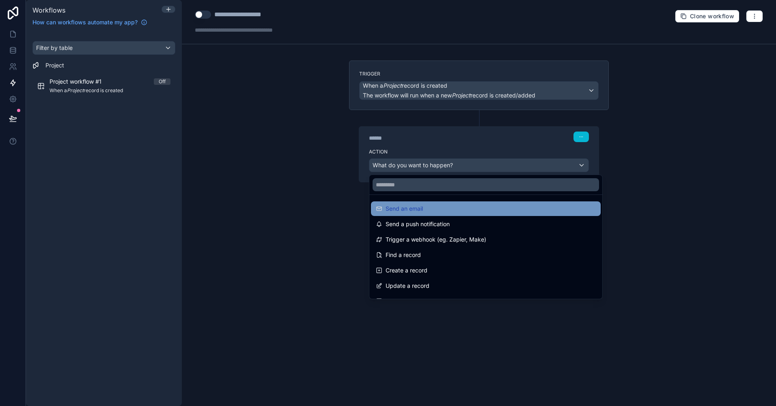
click at [429, 208] on div "Send an email" at bounding box center [486, 209] width 220 height 10
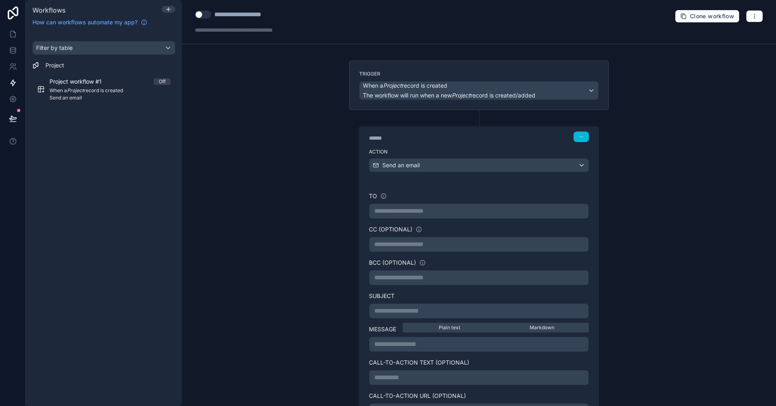
click at [416, 211] on p "**********" at bounding box center [478, 211] width 209 height 10
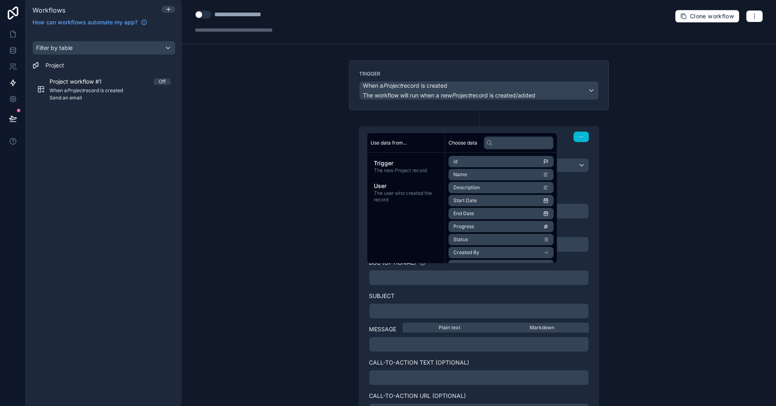
scroll to position [89, 0]
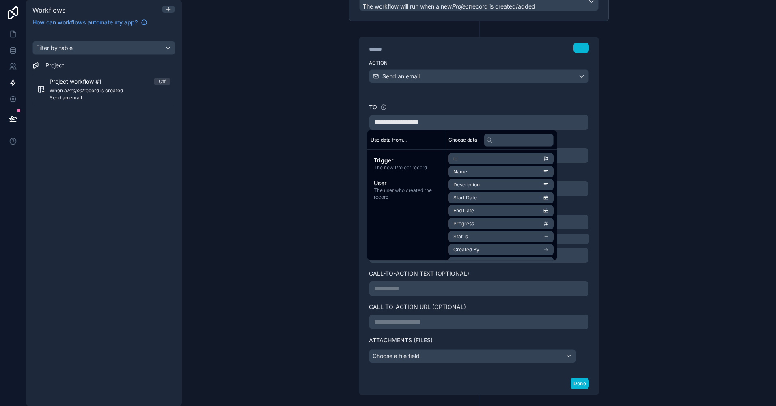
click at [400, 289] on p "**********" at bounding box center [478, 289] width 209 height 10
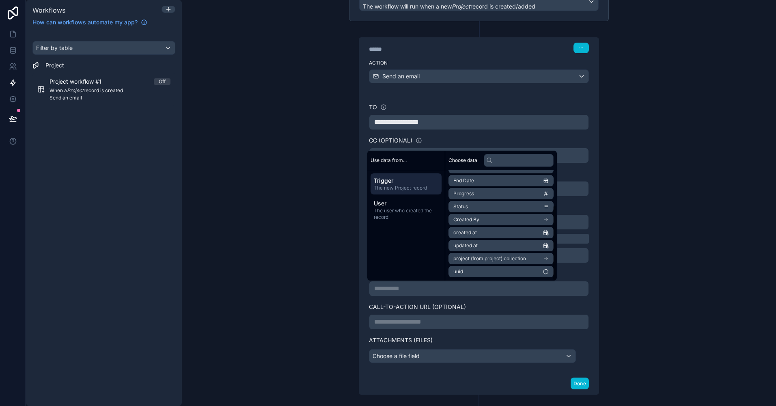
scroll to position [0, 0]
click at [421, 321] on p "**********" at bounding box center [478, 322] width 209 height 10
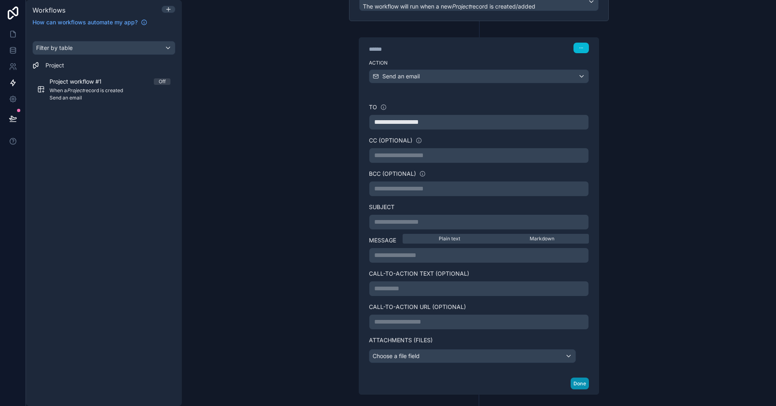
click at [578, 385] on button "Done" at bounding box center [579, 383] width 18 height 12
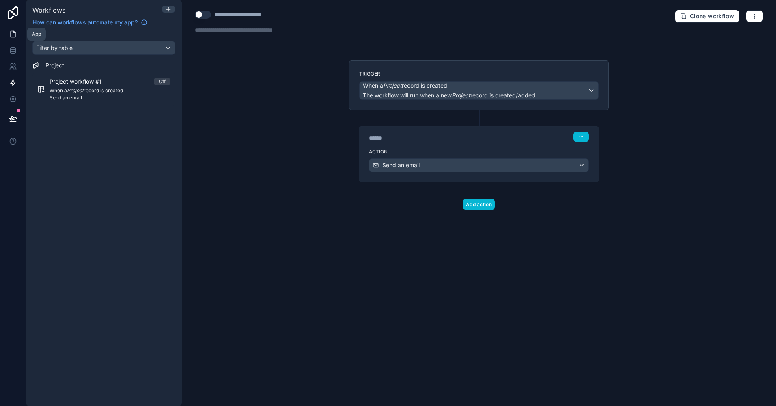
click at [14, 34] on icon at bounding box center [13, 34] width 8 height 8
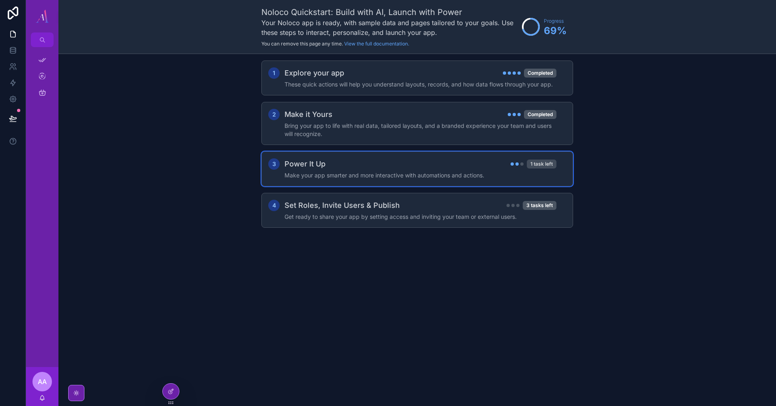
click at [553, 165] on div "1 task left" at bounding box center [542, 163] width 30 height 9
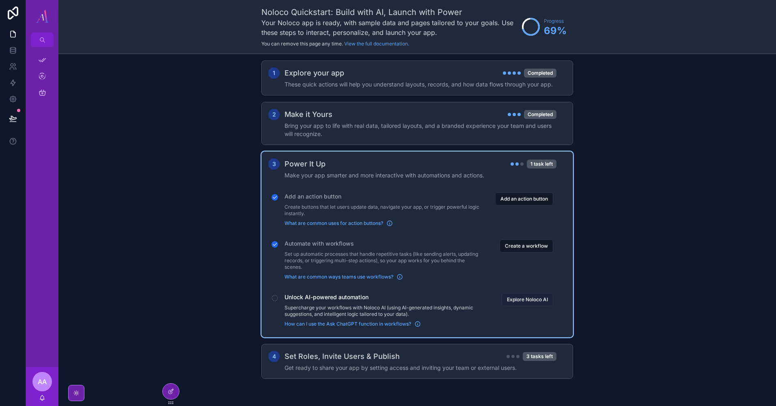
click at [532, 298] on button "Explore Noloco AI" at bounding box center [527, 299] width 52 height 13
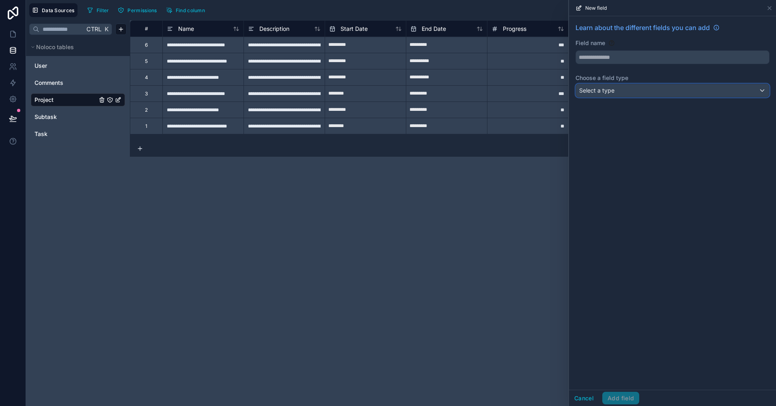
click at [619, 94] on div "Select a type" at bounding box center [672, 90] width 193 height 13
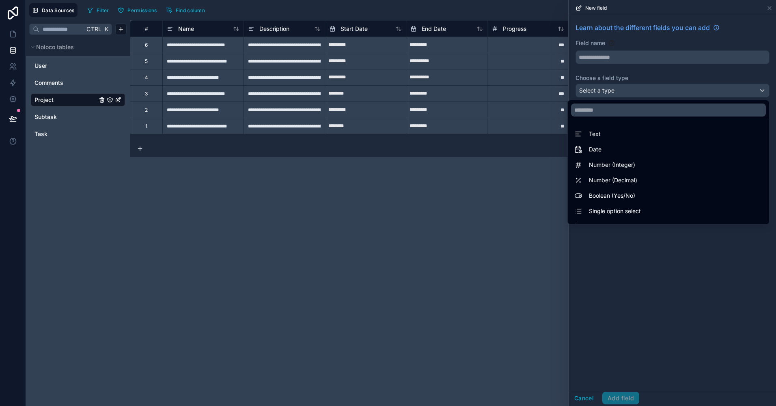
click at [465, 268] on div "**********" at bounding box center [453, 212] width 646 height 385
click at [12, 38] on icon at bounding box center [13, 34] width 8 height 8
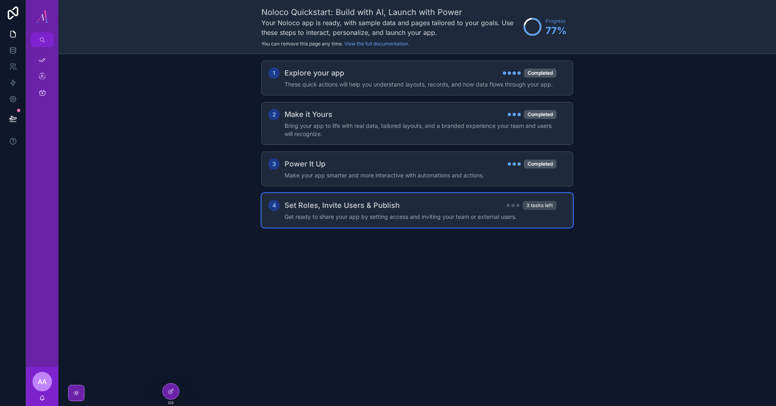
click at [531, 205] on div "3 tasks left" at bounding box center [540, 205] width 34 height 9
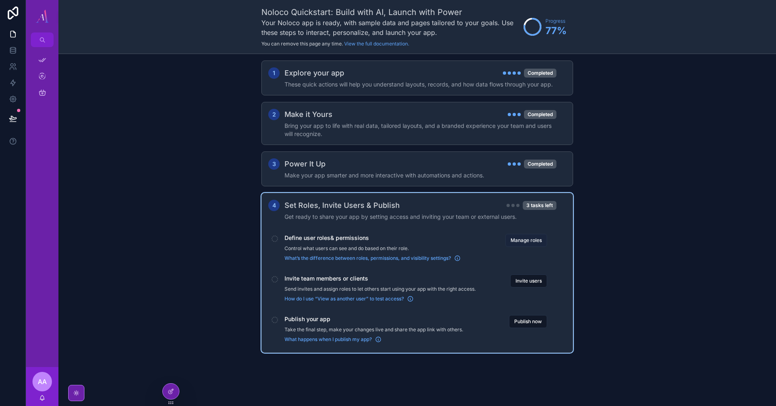
click at [530, 243] on button "Manage roles" at bounding box center [526, 240] width 42 height 13
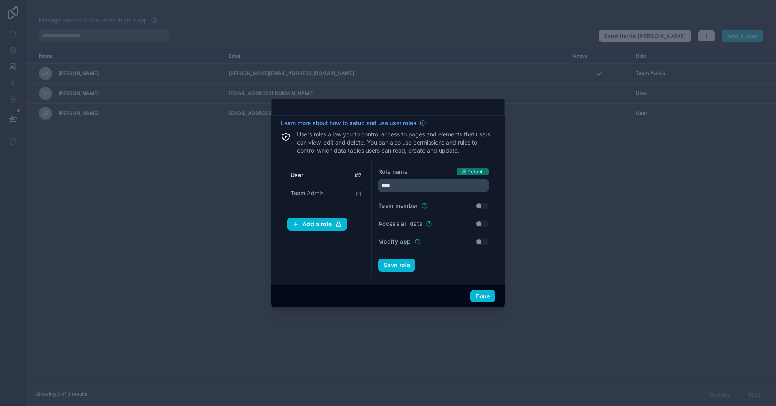
click at [340, 191] on div "Team Admin # 1" at bounding box center [325, 193] width 77 height 15
click at [324, 178] on div "User # 2" at bounding box center [325, 175] width 77 height 15
type input "****"
click at [394, 266] on button "Save role" at bounding box center [396, 264] width 37 height 13
click at [476, 299] on button "Done" at bounding box center [482, 296] width 25 height 13
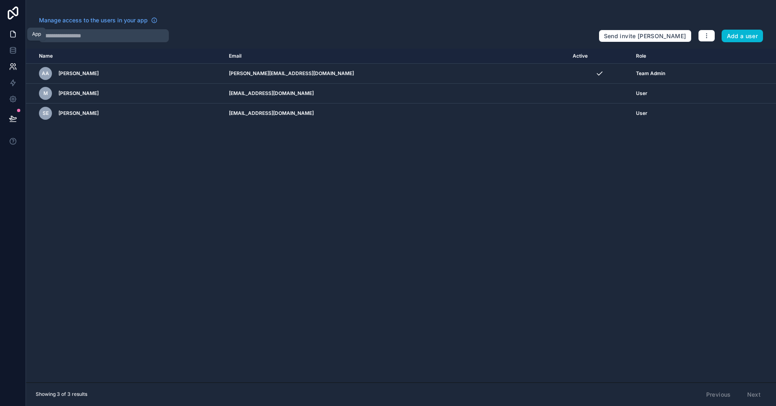
click at [15, 36] on icon at bounding box center [13, 34] width 8 height 8
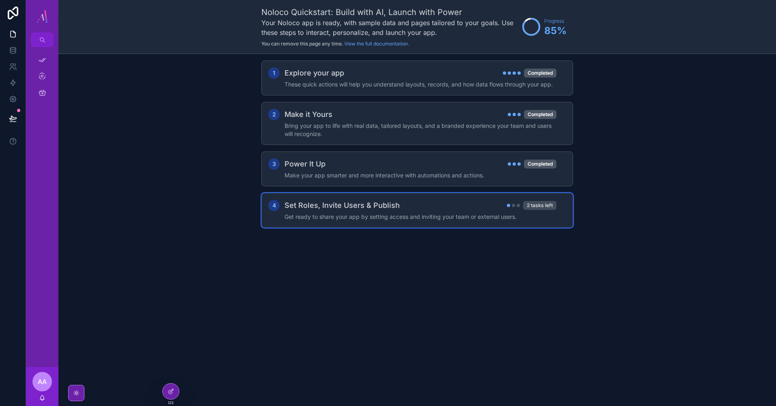
click at [546, 206] on div "2 tasks left" at bounding box center [539, 205] width 33 height 9
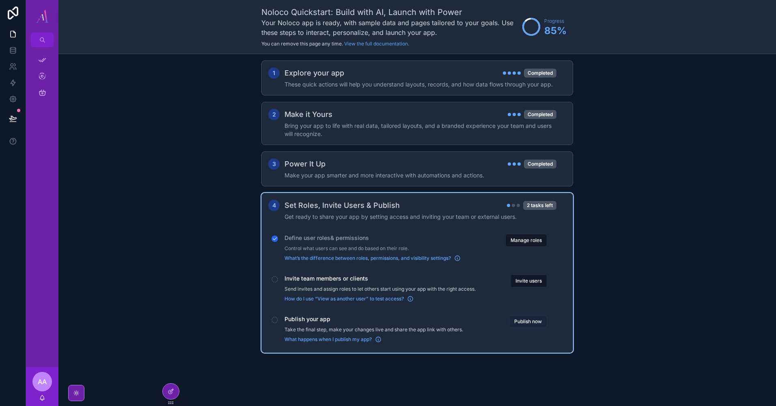
click at [531, 319] on button "Publish now" at bounding box center [528, 321] width 38 height 13
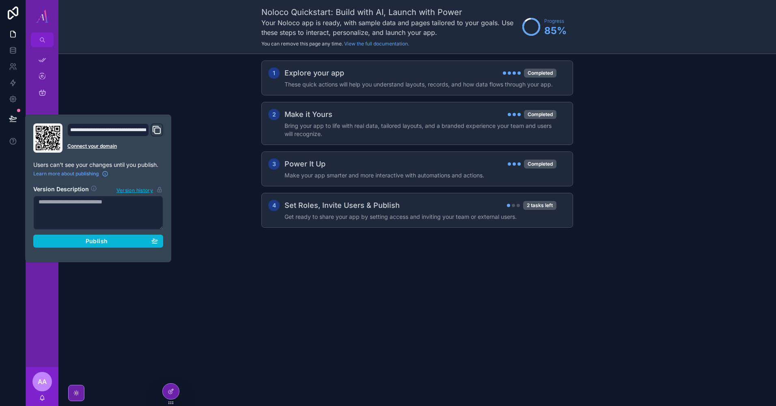
click at [155, 129] on icon "Domain and Custom Link" at bounding box center [157, 130] width 10 height 10
click at [107, 241] on span "Publish" at bounding box center [97, 240] width 22 height 7
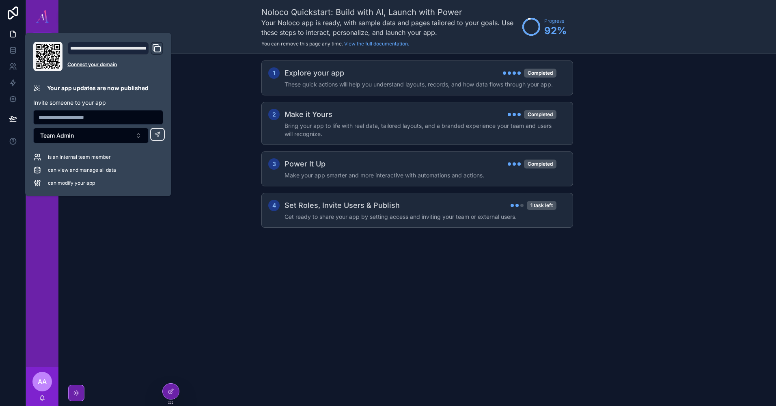
click at [83, 117] on input "text" at bounding box center [98, 117] width 129 height 11
type input "**********"
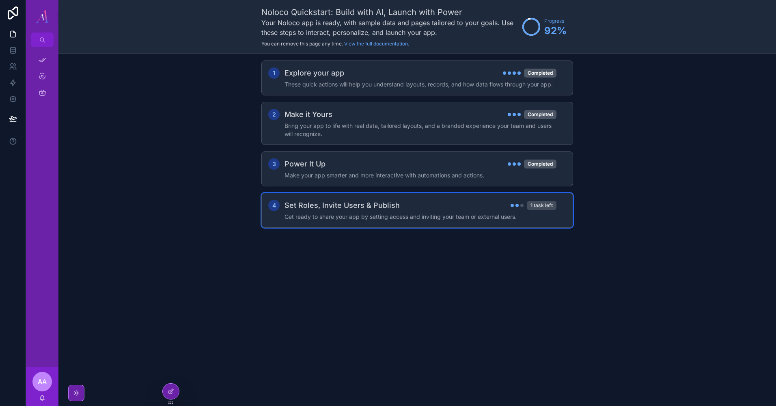
click at [546, 202] on div "1 task left" at bounding box center [542, 205] width 30 height 9
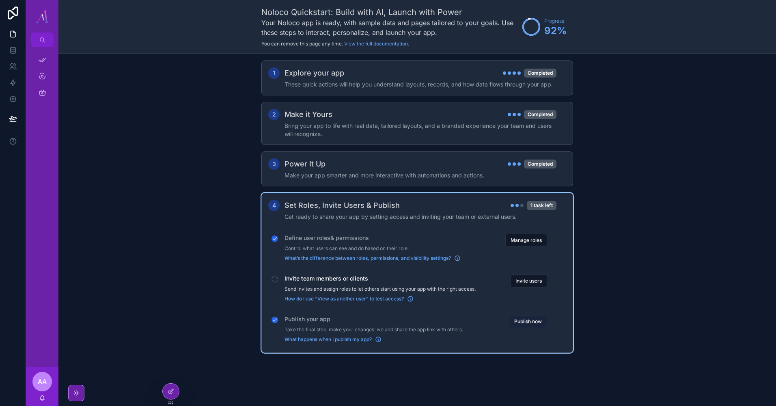
click at [529, 320] on button "Publish now" at bounding box center [528, 321] width 38 height 13
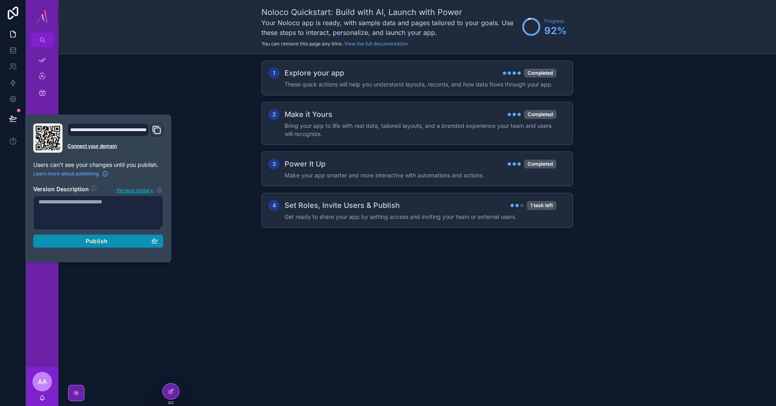
click at [112, 237] on div "Publish" at bounding box center [98, 240] width 119 height 7
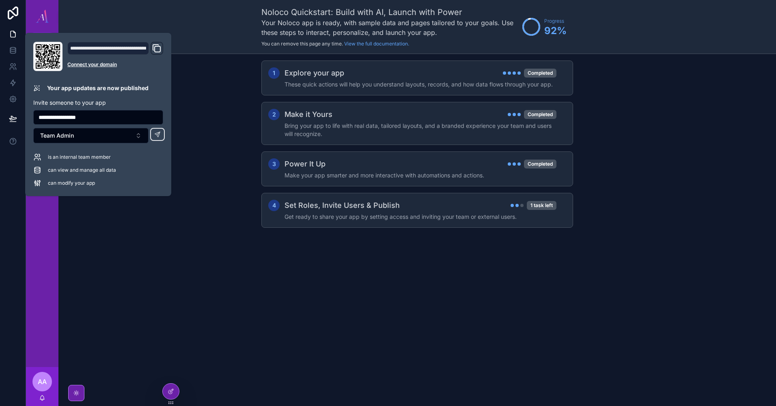
click at [155, 56] on div "**********" at bounding box center [115, 56] width 96 height 29
click at [155, 47] on icon "Domain and Custom Link" at bounding box center [157, 48] width 10 height 10
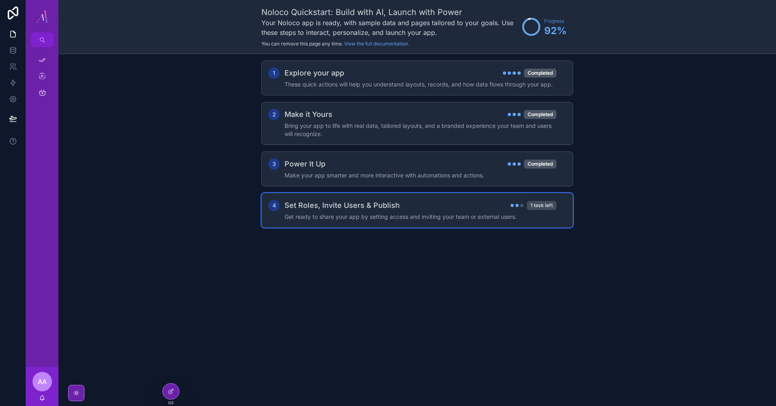
click at [540, 206] on div "1 task left" at bounding box center [542, 205] width 30 height 9
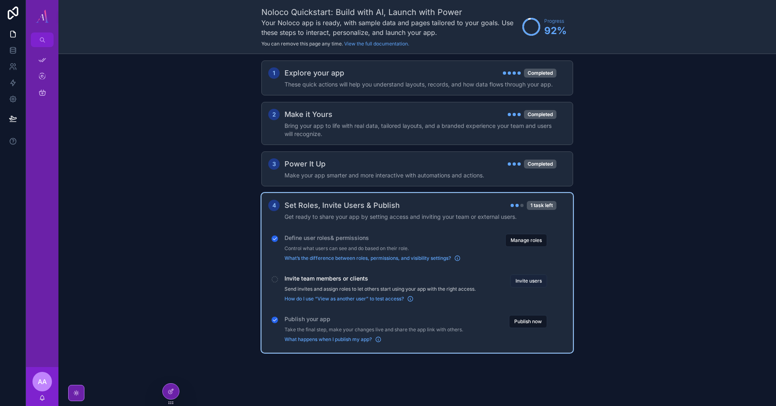
click at [535, 279] on button "Invite users" at bounding box center [528, 280] width 37 height 13
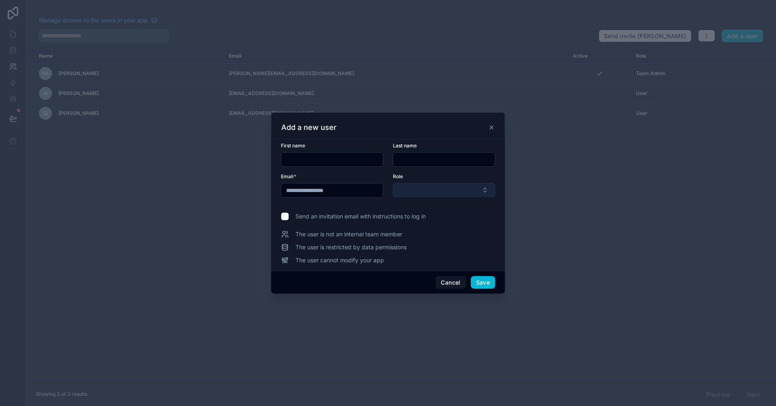
click at [412, 186] on button "Select Button" at bounding box center [444, 190] width 102 height 14
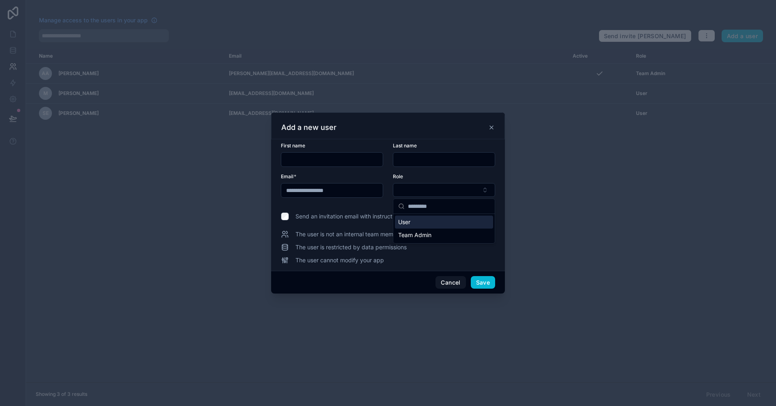
click at [517, 279] on div at bounding box center [388, 203] width 776 height 406
click at [488, 280] on button "Save" at bounding box center [483, 282] width 24 height 13
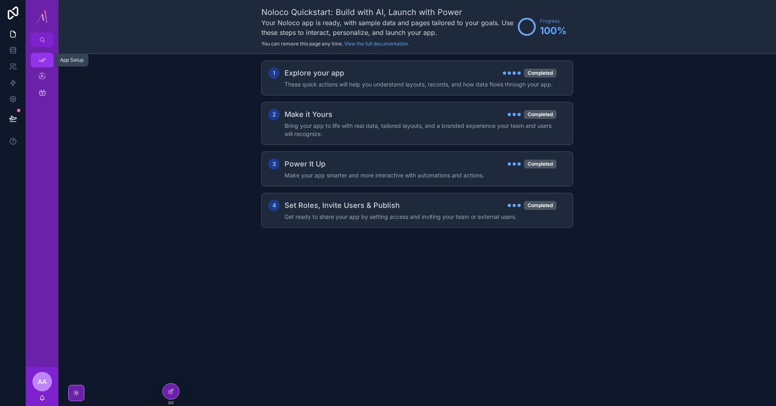
click at [43, 65] on div "App Setup" at bounding box center [42, 60] width 13 height 13
click at [43, 78] on icon "scrollable content" at bounding box center [42, 76] width 8 height 8
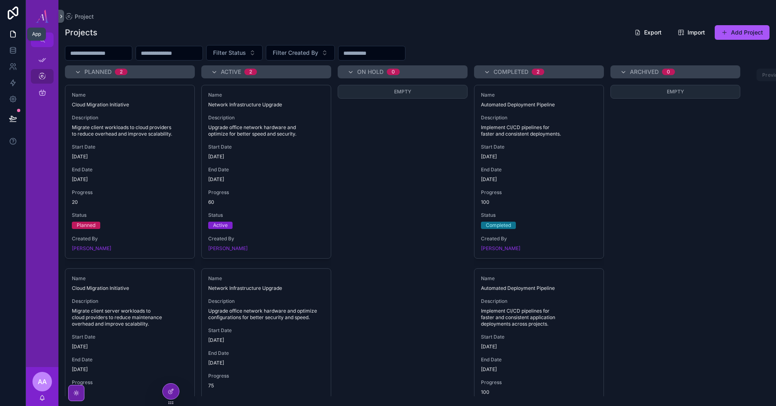
click at [12, 34] on icon at bounding box center [13, 34] width 8 height 8
click at [75, 390] on icon "scrollable content" at bounding box center [76, 392] width 6 height 6
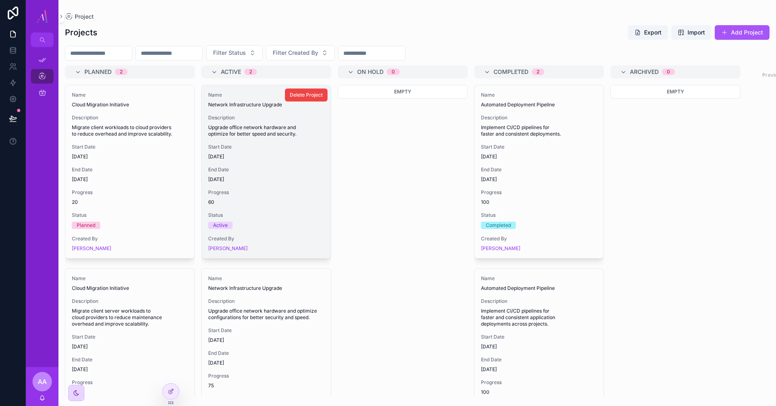
scroll to position [58, 0]
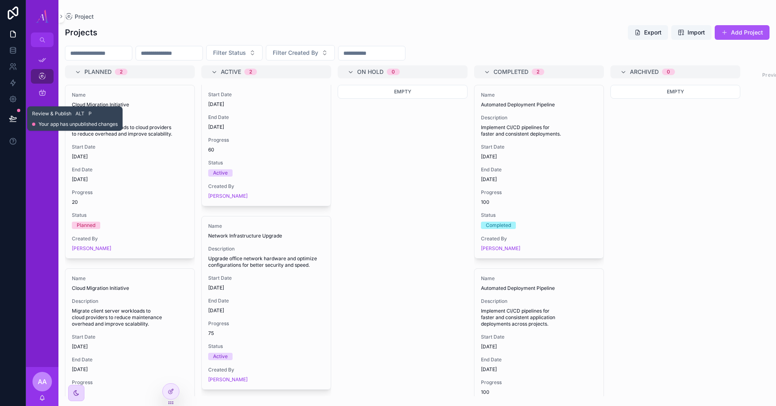
click at [15, 121] on icon at bounding box center [13, 118] width 8 height 8
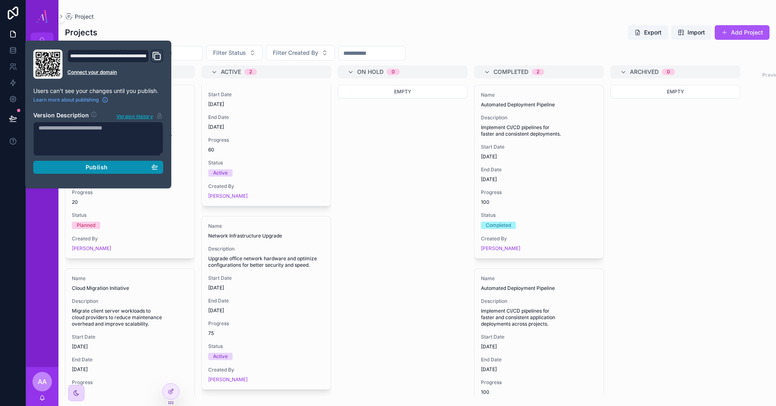
click at [86, 172] on button "Publish" at bounding box center [98, 167] width 130 height 13
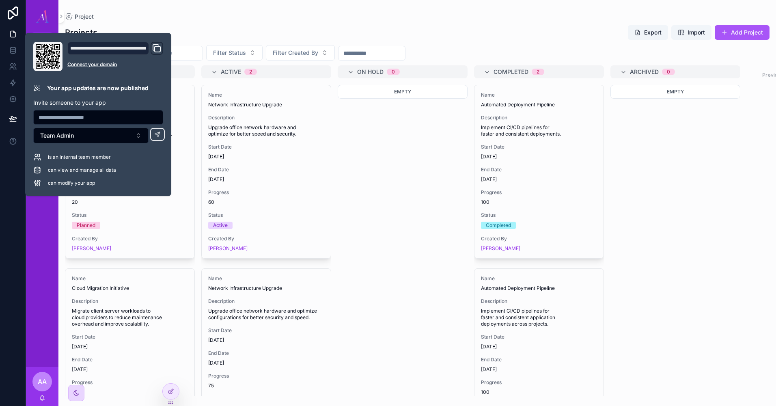
click at [159, 52] on icon "Domain and Custom Link" at bounding box center [158, 49] width 6 height 6
click at [197, 58] on input "scrollable content" at bounding box center [169, 52] width 67 height 11
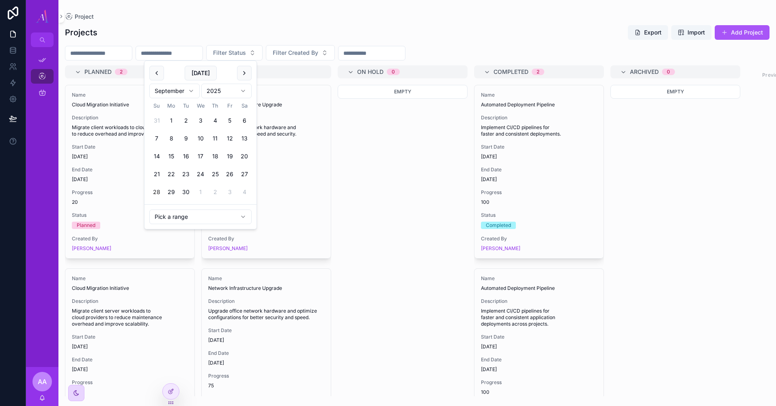
click at [221, 42] on div "Projects Export Import Add Project Filter Status Filter Created By Planned 2 Na…" at bounding box center [416, 208] width 717 height 376
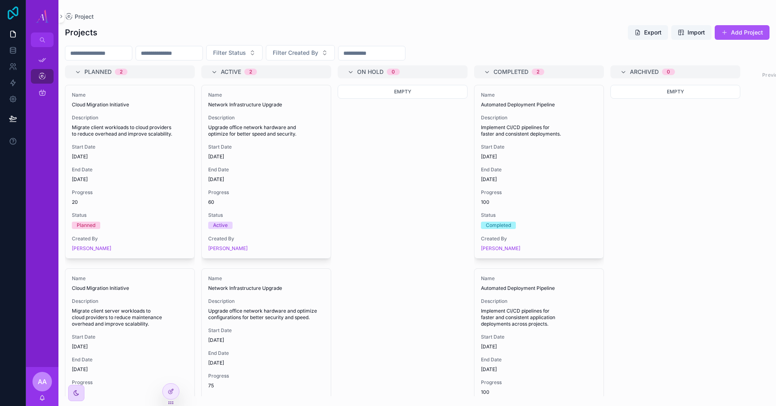
click at [12, 17] on icon at bounding box center [13, 12] width 11 height 13
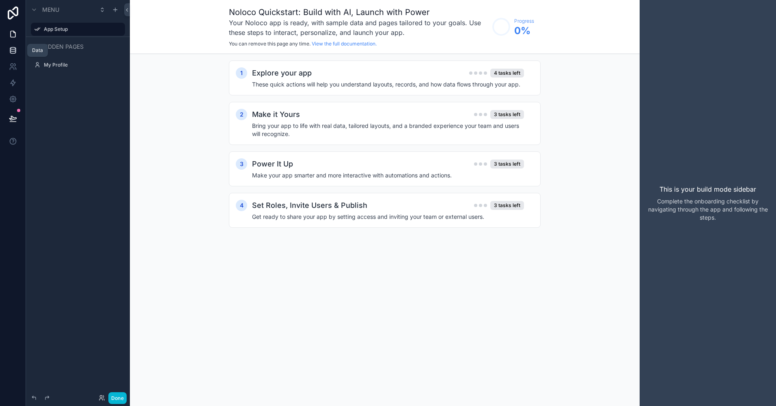
click at [13, 47] on icon at bounding box center [13, 50] width 8 height 8
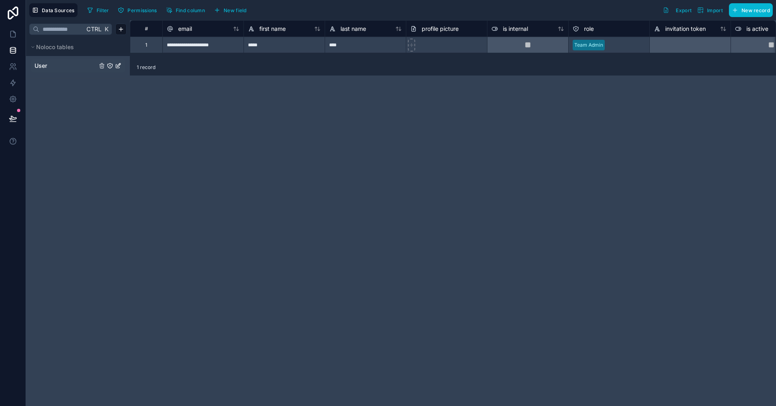
click at [73, 67] on link "User" at bounding box center [65, 66] width 62 height 8
click at [282, 30] on span "first name" at bounding box center [272, 29] width 26 height 8
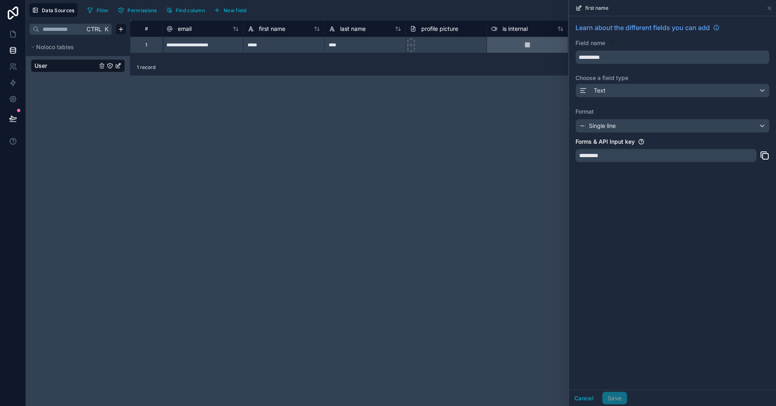
click at [487, 217] on div "**********" at bounding box center [453, 212] width 646 height 385
click at [583, 395] on button "Cancel" at bounding box center [584, 397] width 30 height 13
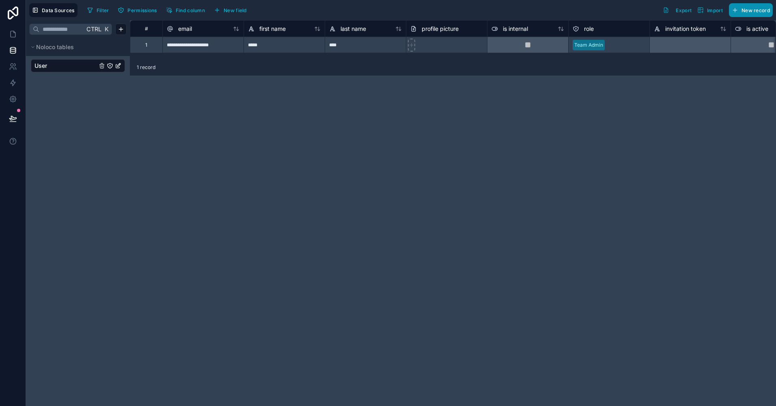
click at [740, 10] on button "New record" at bounding box center [751, 10] width 44 height 14
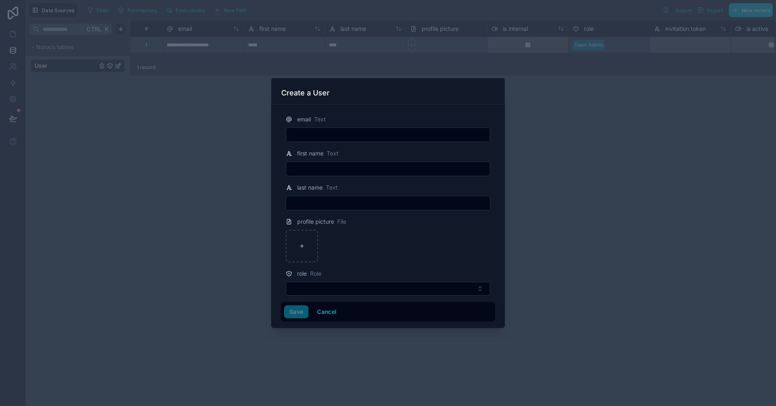
click at [358, 140] on input "text" at bounding box center [388, 134] width 204 height 11
type input "**********"
type input "*****"
type input "*******"
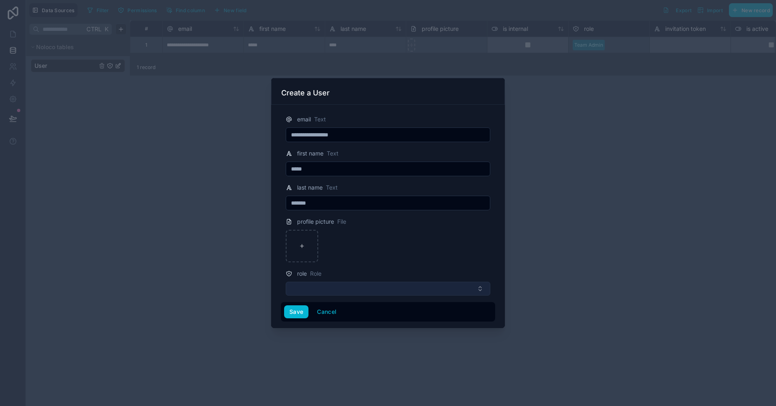
click at [325, 284] on button "Select Button" at bounding box center [388, 289] width 204 height 14
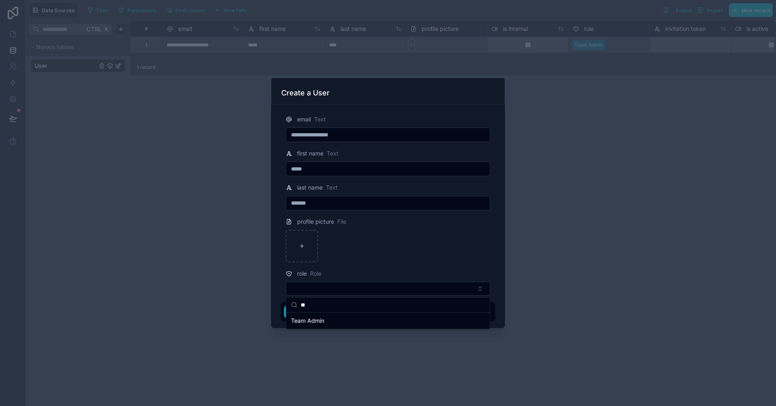
type input "*"
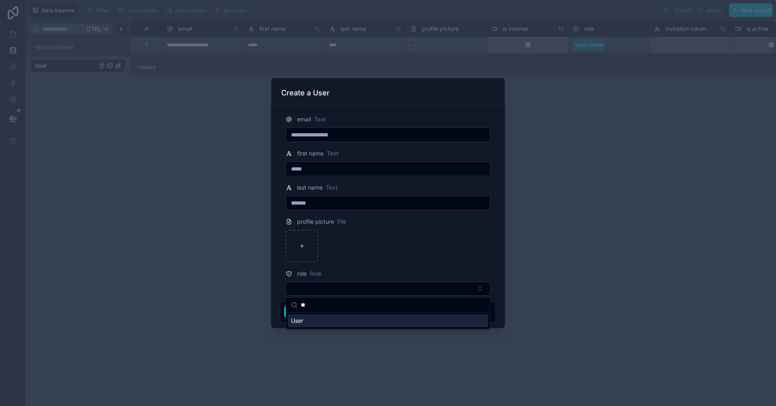
type input "**"
click at [310, 322] on div "User" at bounding box center [388, 320] width 200 height 13
click at [301, 313] on button "Save" at bounding box center [296, 312] width 24 height 13
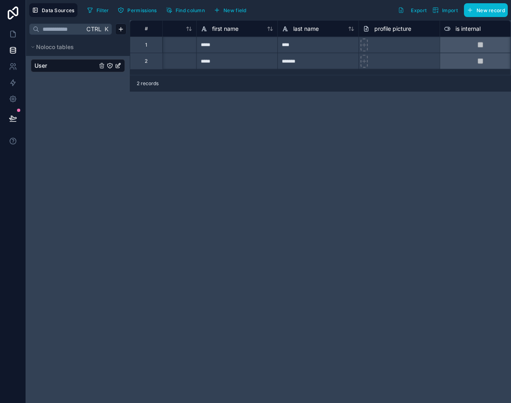
scroll to position [0, 49]
click at [236, 12] on span "New field" at bounding box center [235, 10] width 23 height 6
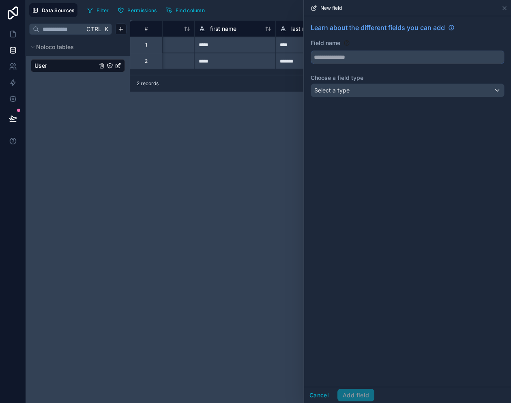
click at [340, 55] on input "text" at bounding box center [407, 57] width 193 height 13
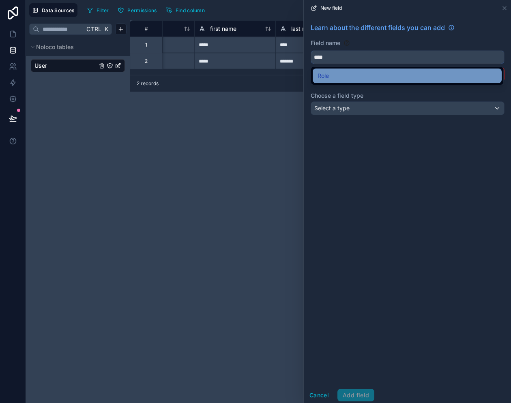
type input "****"
click at [331, 77] on div "Role" at bounding box center [407, 76] width 179 height 10
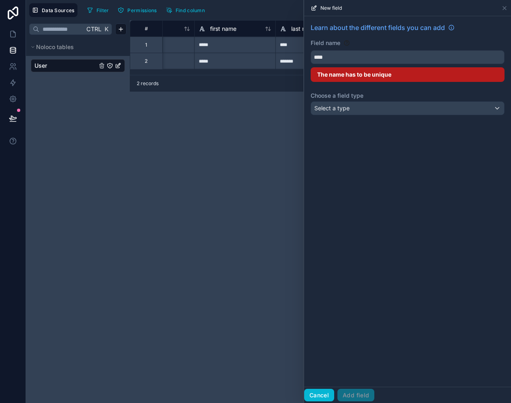
click at [318, 394] on button "Cancel" at bounding box center [319, 395] width 30 height 13
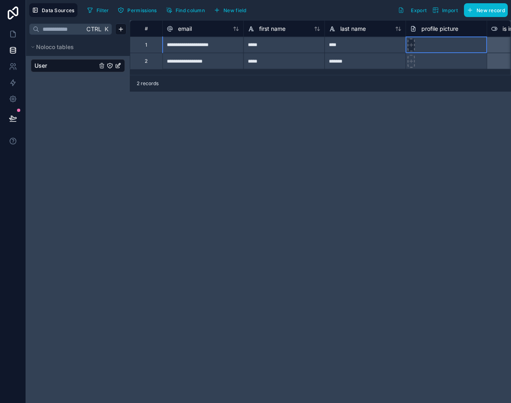
click at [413, 41] on div at bounding box center [411, 45] width 7 height 13
type input "**********"
click at [412, 65] on div at bounding box center [411, 61] width 7 height 13
type input "**********"
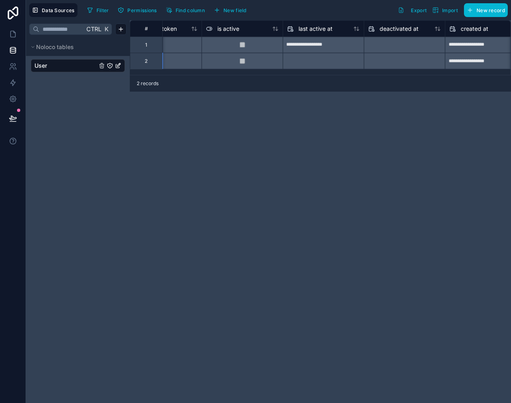
scroll to position [0, 560]
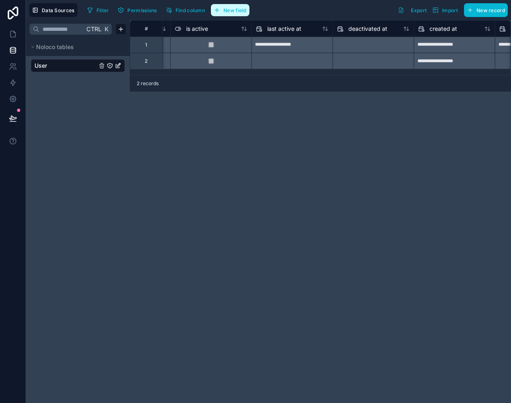
click at [240, 8] on span "New field" at bounding box center [235, 10] width 23 height 6
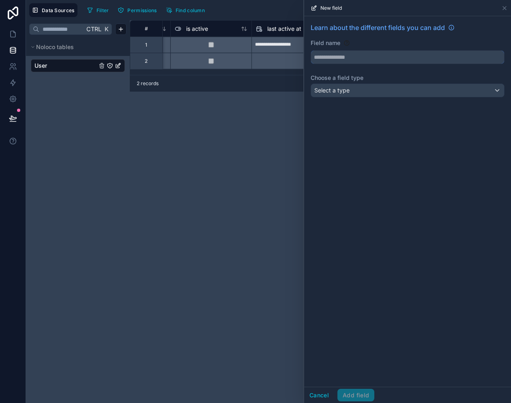
click at [347, 55] on input "text" at bounding box center [407, 57] width 193 height 13
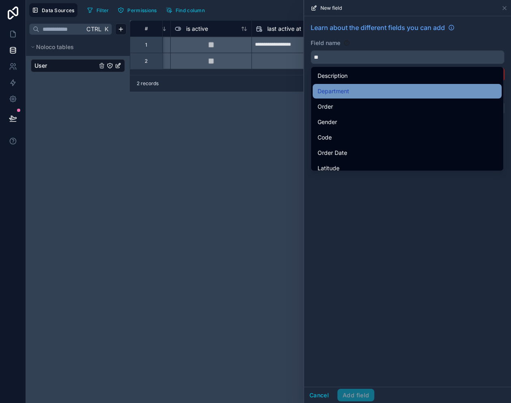
click at [338, 96] on span "Department" at bounding box center [334, 91] width 32 height 10
type input "**********"
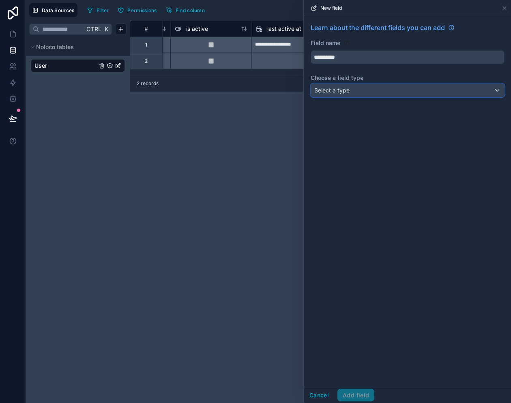
click at [352, 93] on div "Select a type" at bounding box center [407, 90] width 193 height 13
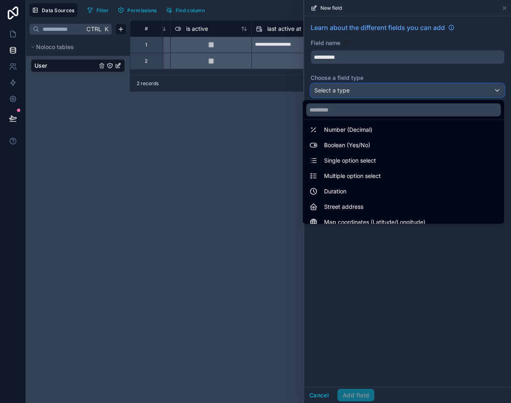
scroll to position [51, 0]
click at [353, 154] on div "Single option select" at bounding box center [404, 160] width 198 height 15
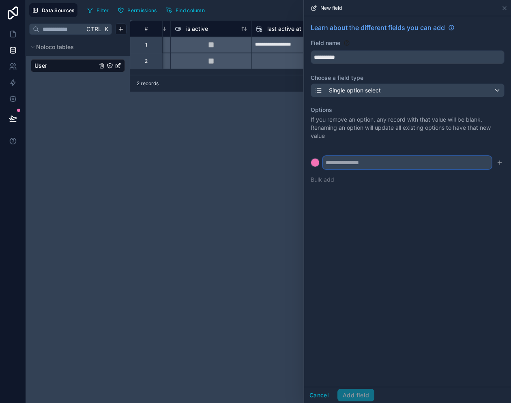
click at [355, 166] on input "text" at bounding box center [407, 162] width 169 height 13
type input "**********"
click at [501, 166] on button "submit" at bounding box center [500, 163] width 10 height 10
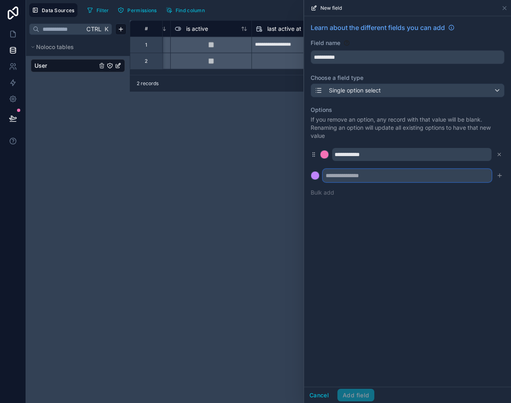
click at [392, 181] on input "text" at bounding box center [407, 175] width 169 height 13
type input "**********"
click at [504, 175] on button "submit" at bounding box center [500, 176] width 10 height 10
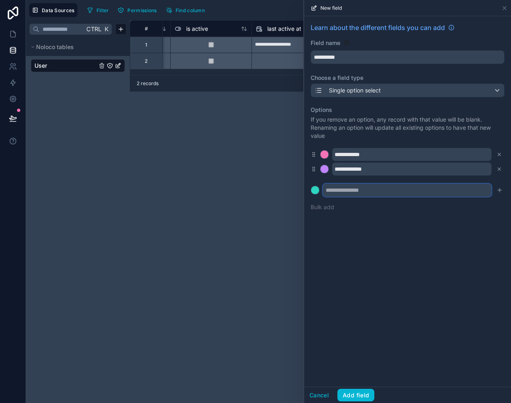
click at [409, 188] on input "text" at bounding box center [407, 190] width 169 height 13
type input "**********"
click at [500, 189] on icon "submit" at bounding box center [500, 190] width 6 height 6
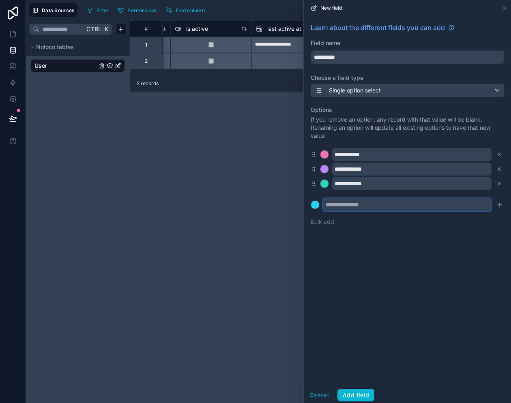
click at [419, 207] on input "text" at bounding box center [407, 204] width 169 height 13
type input "**********"
click at [357, 391] on button "Add field" at bounding box center [356, 395] width 37 height 13
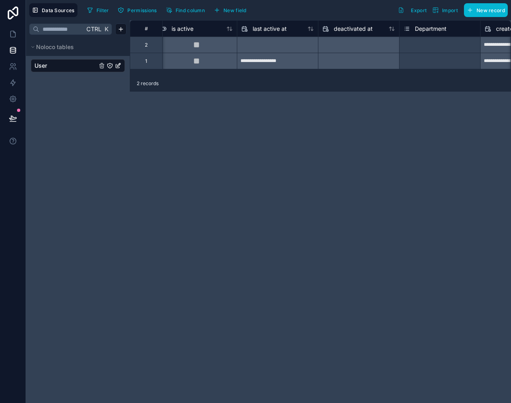
scroll to position [0, 575]
drag, startPoint x: 360, startPoint y: 51, endPoint x: 439, endPoint y: 38, distance: 80.1
click at [439, 38] on div "**********" at bounding box center [139, 45] width 1168 height 16
click at [427, 42] on div "Select a Department" at bounding box center [426, 45] width 47 height 6
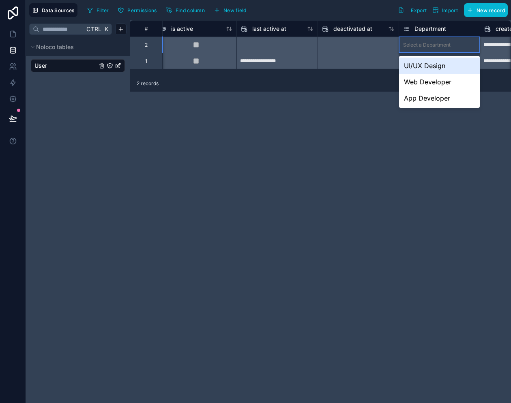
click at [422, 68] on div "UI/UX Design" at bounding box center [439, 66] width 81 height 16
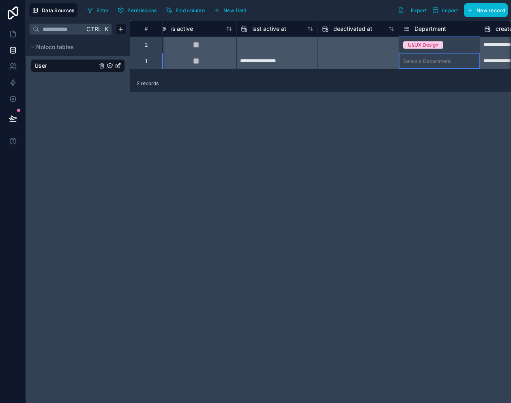
click at [422, 64] on div "Select a Department" at bounding box center [426, 61] width 47 height 6
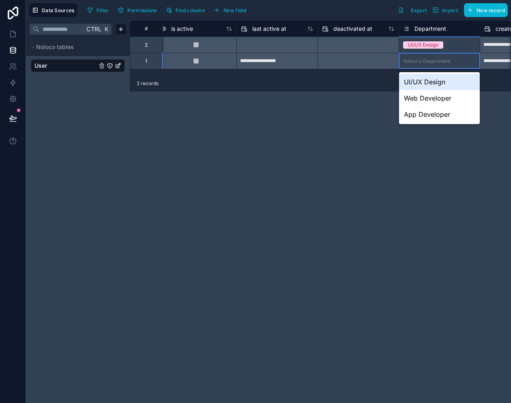
click at [422, 63] on div "Select a Department" at bounding box center [426, 61] width 47 height 6
click at [423, 99] on div "Web Developer" at bounding box center [439, 98] width 81 height 16
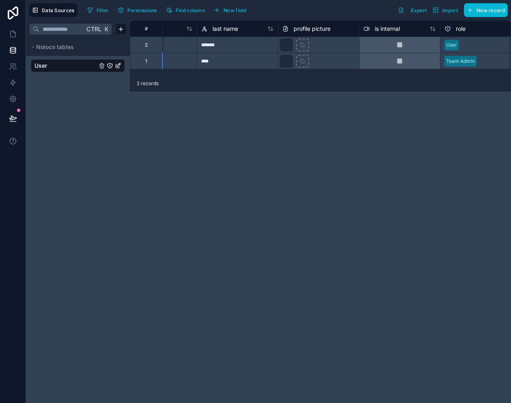
scroll to position [0, 0]
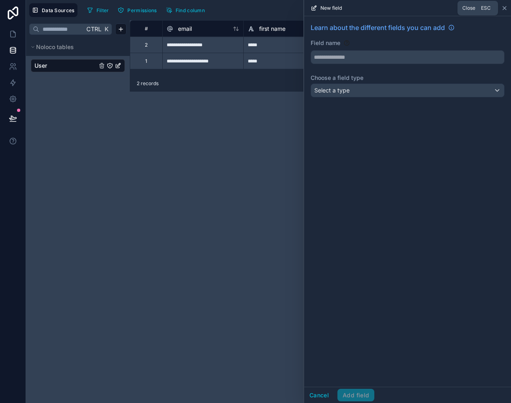
click at [503, 6] on icon at bounding box center [504, 7] width 3 height 3
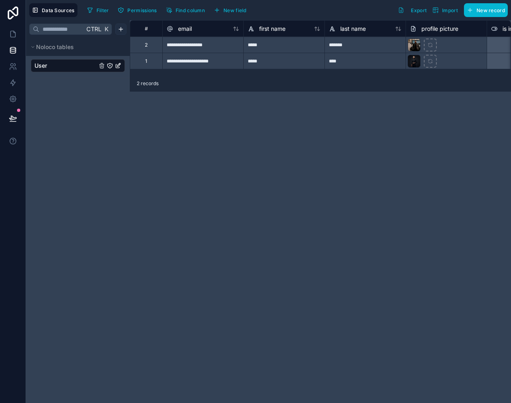
click at [121, 30] on html "**********" at bounding box center [255, 201] width 511 height 403
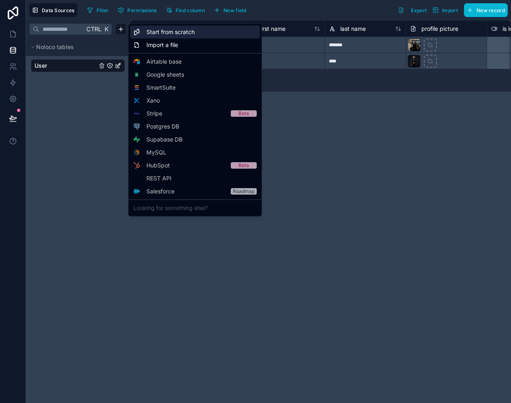
click at [168, 32] on span "Start from scratch" at bounding box center [170, 32] width 48 height 8
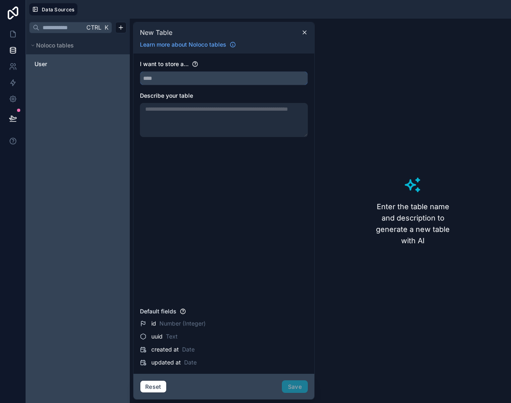
click at [172, 79] on input "text" at bounding box center [223, 78] width 167 height 13
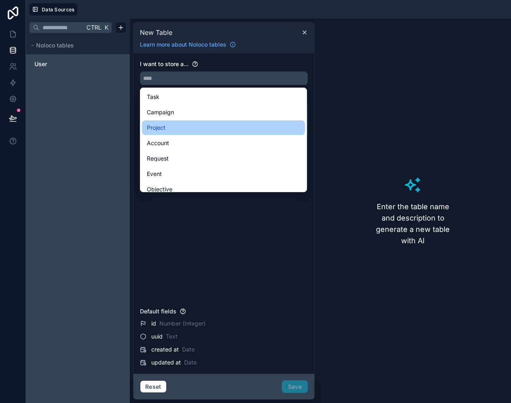
click at [166, 126] on div "Project" at bounding box center [223, 128] width 153 height 10
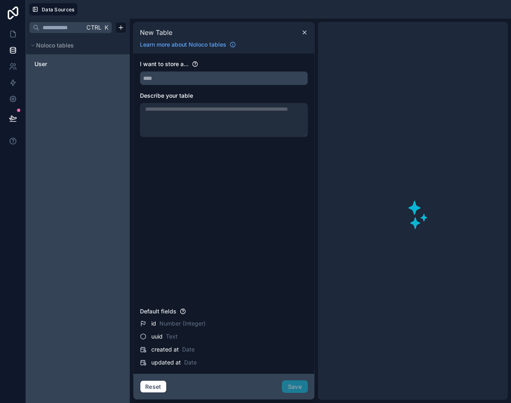
type input "*******"
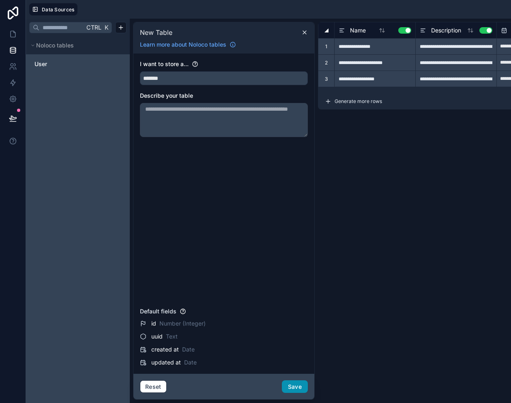
click at [290, 385] on button "Save" at bounding box center [295, 387] width 26 height 13
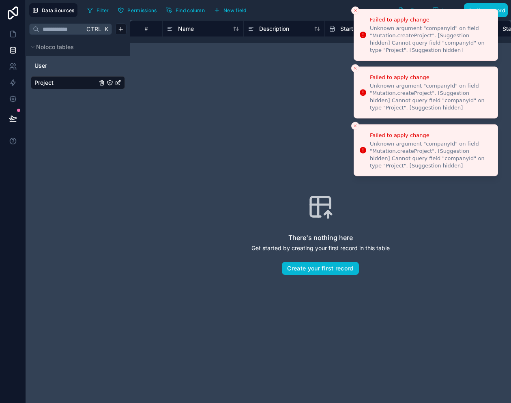
click at [356, 12] on icon "Close toast" at bounding box center [355, 10] width 5 height 5
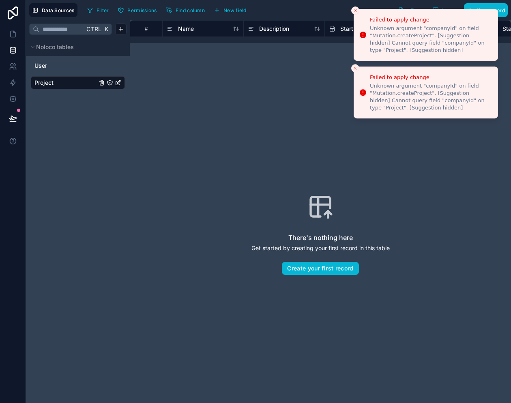
click at [356, 12] on icon "Close toast" at bounding box center [355, 10] width 5 height 5
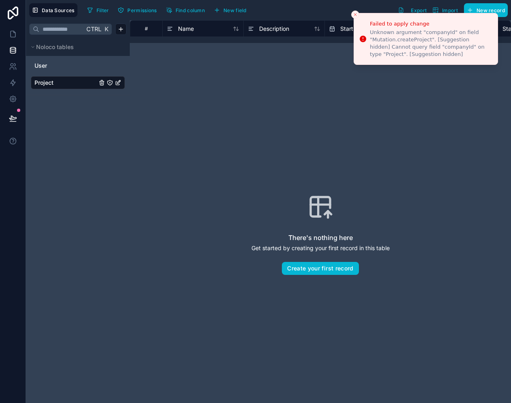
click at [356, 12] on icon "Close toast" at bounding box center [355, 14] width 5 height 5
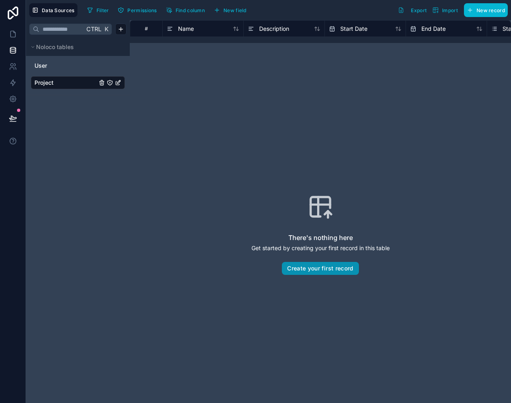
click at [323, 272] on button "Create your first record" at bounding box center [320, 268] width 77 height 13
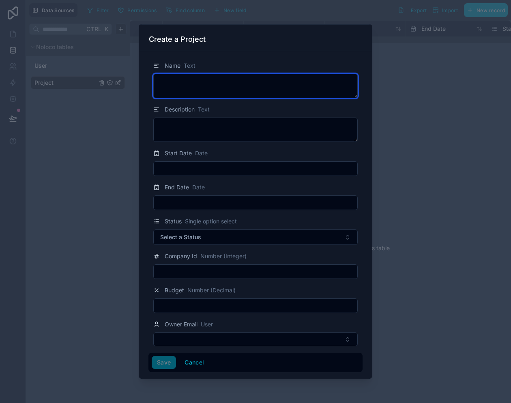
click at [193, 86] on textarea at bounding box center [255, 86] width 204 height 24
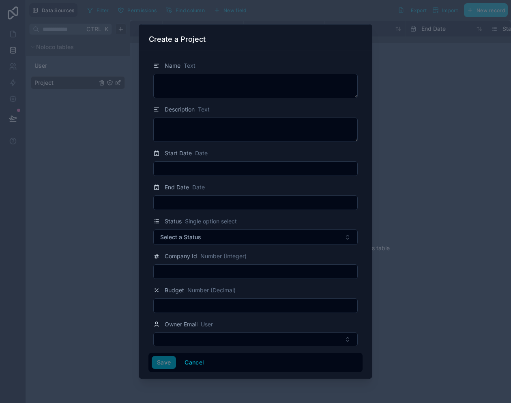
click at [385, 101] on div at bounding box center [255, 201] width 511 height 403
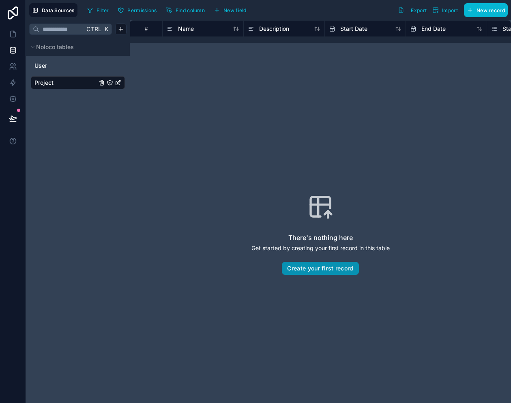
click at [338, 273] on button "Create your first record" at bounding box center [320, 268] width 77 height 13
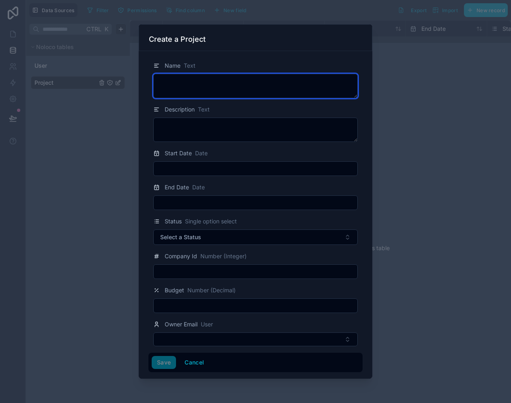
click at [187, 84] on textarea at bounding box center [255, 86] width 204 height 24
type textarea "**********"
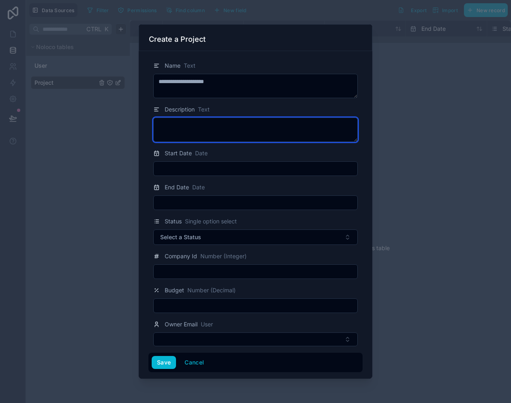
click at [187, 136] on textarea at bounding box center [255, 130] width 204 height 24
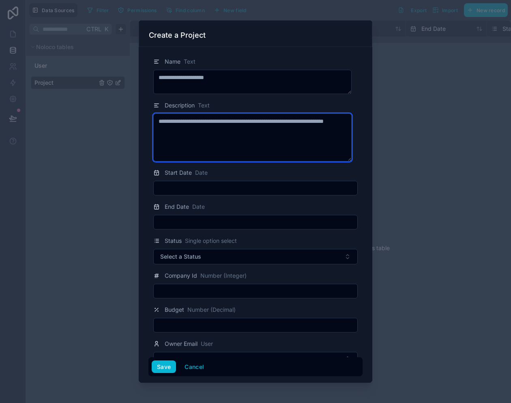
type textarea "**********"
click at [191, 186] on input "text" at bounding box center [256, 188] width 204 height 11
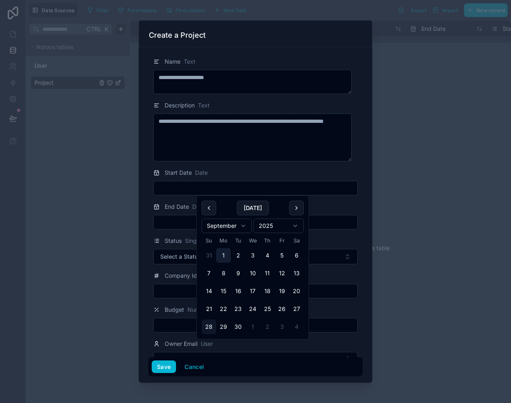
click at [224, 251] on button "1" at bounding box center [223, 255] width 15 height 15
type input "********"
click at [186, 223] on input "text" at bounding box center [256, 222] width 204 height 11
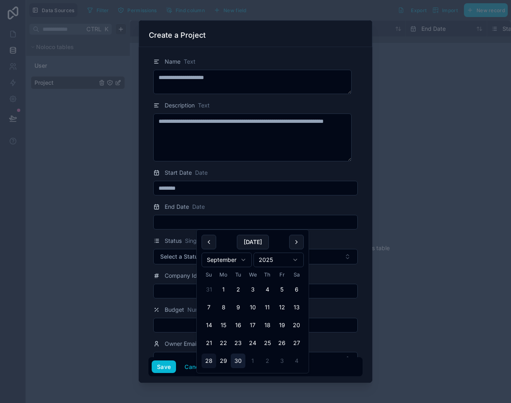
click at [239, 357] on button "30" at bounding box center [238, 361] width 15 height 15
type input "*********"
click at [177, 262] on button "Select a Status" at bounding box center [255, 256] width 204 height 15
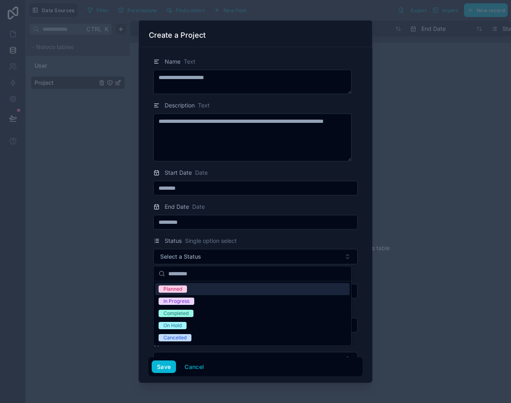
click at [181, 290] on div "Planned" at bounding box center [172, 289] width 19 height 7
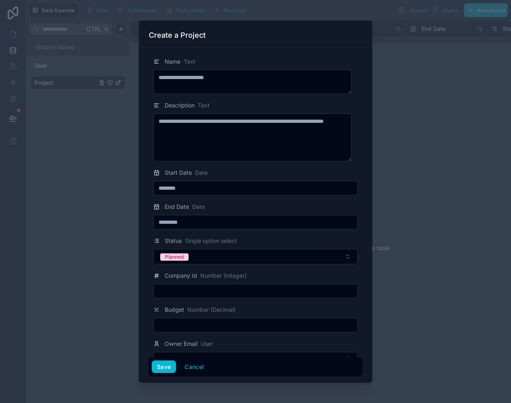
click at [177, 290] on input "text" at bounding box center [256, 291] width 204 height 11
type input "*"
click at [181, 330] on input "text" at bounding box center [256, 325] width 204 height 11
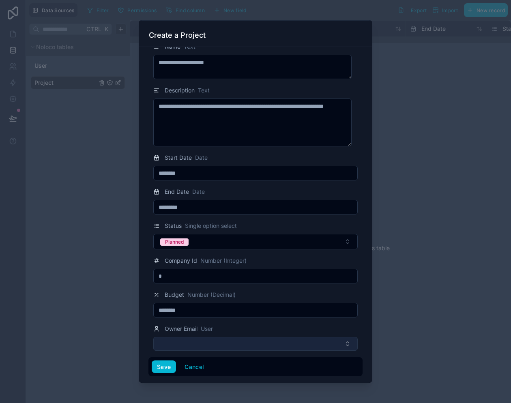
type input "********"
click at [174, 343] on button "Select Button" at bounding box center [255, 344] width 204 height 14
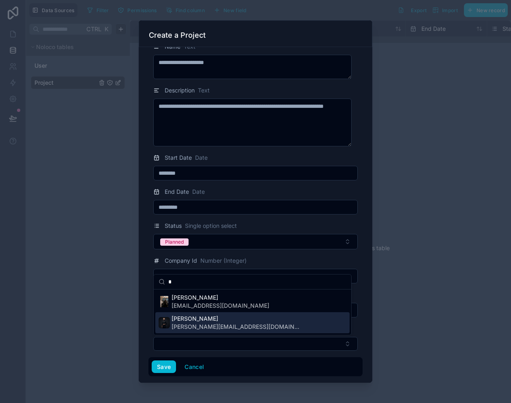
type input "*"
click at [195, 325] on span "[PERSON_NAME][EMAIL_ADDRESS][DOMAIN_NAME]" at bounding box center [237, 327] width 130 height 8
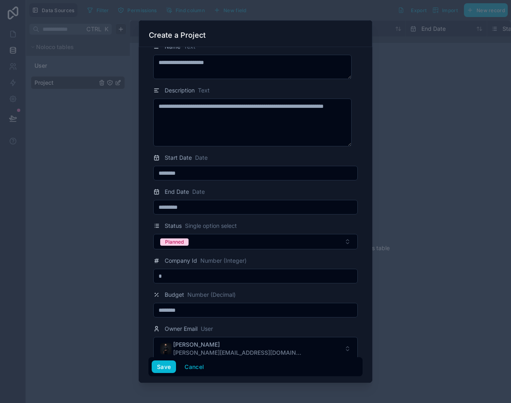
scroll to position [25, 0]
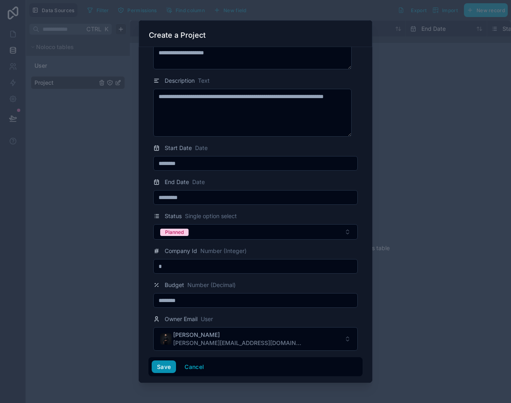
click at [165, 363] on button "Save" at bounding box center [164, 367] width 24 height 13
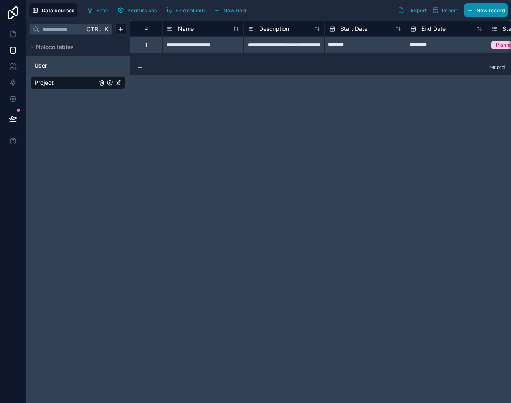
click at [476, 8] on button "New record" at bounding box center [486, 10] width 44 height 14
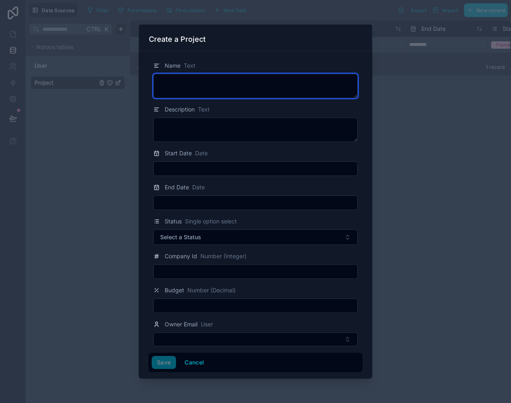
click at [178, 82] on textarea at bounding box center [255, 86] width 204 height 24
type textarea "**********"
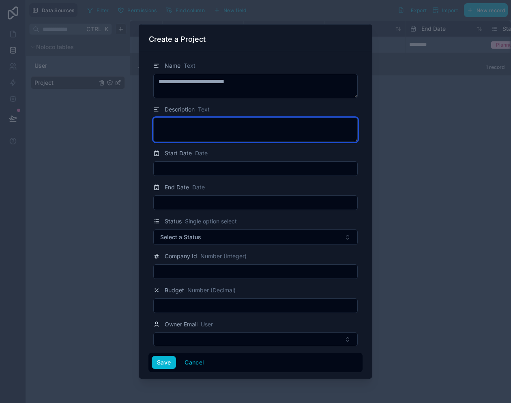
click at [178, 126] on textarea at bounding box center [255, 130] width 204 height 24
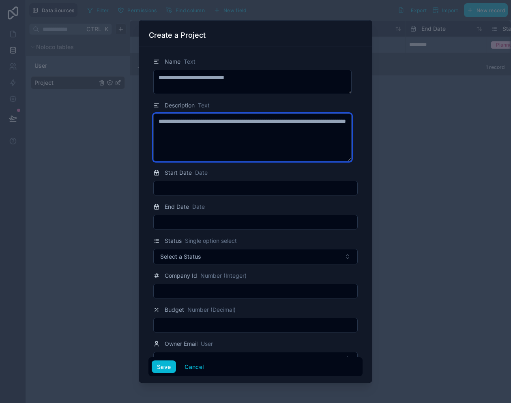
type textarea "**********"
click at [201, 188] on input "text" at bounding box center [256, 188] width 204 height 11
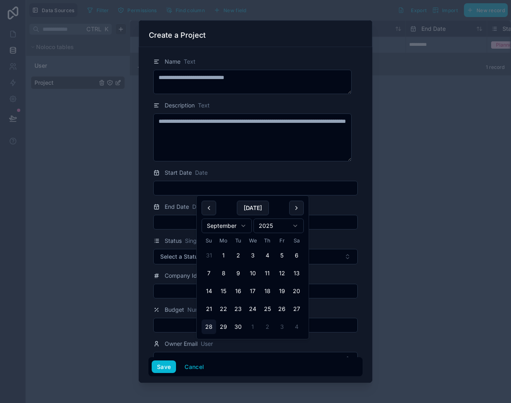
click at [247, 225] on html "**********" at bounding box center [255, 201] width 511 height 403
click at [252, 256] on button "1" at bounding box center [252, 255] width 15 height 15
click at [268, 324] on button "30" at bounding box center [267, 327] width 15 height 15
type input "**********"
click at [172, 224] on input "text" at bounding box center [256, 222] width 204 height 11
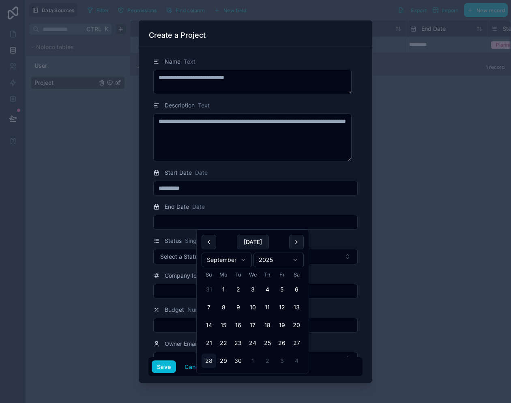
click at [243, 260] on html "**********" at bounding box center [255, 201] width 511 height 403
click at [209, 376] on button "30" at bounding box center [209, 379] width 15 height 15
type input "**********"
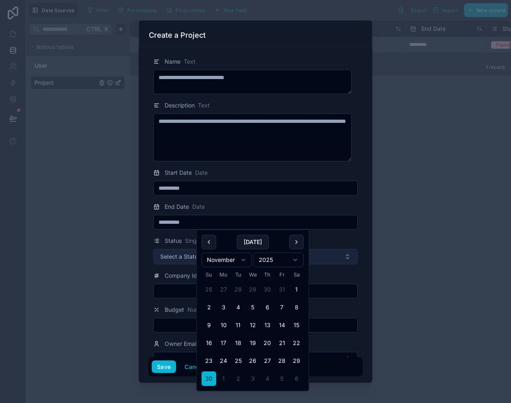
click at [163, 260] on span "Select a Status" at bounding box center [180, 257] width 41 height 8
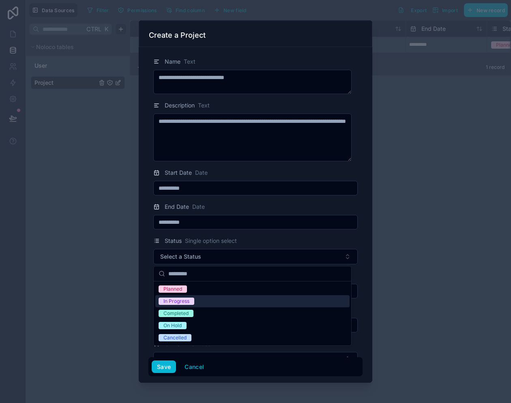
click at [173, 302] on div "In Progress" at bounding box center [176, 301] width 26 height 7
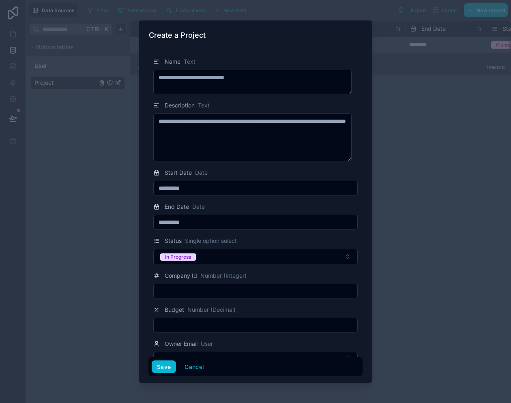
click at [185, 294] on input "text" at bounding box center [256, 291] width 204 height 11
type input "*"
click at [181, 327] on input "text" at bounding box center [256, 325] width 204 height 11
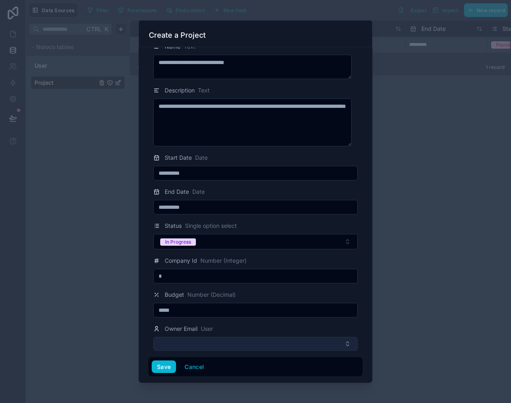
type input "*****"
click at [171, 340] on button "Select Button" at bounding box center [255, 344] width 204 height 14
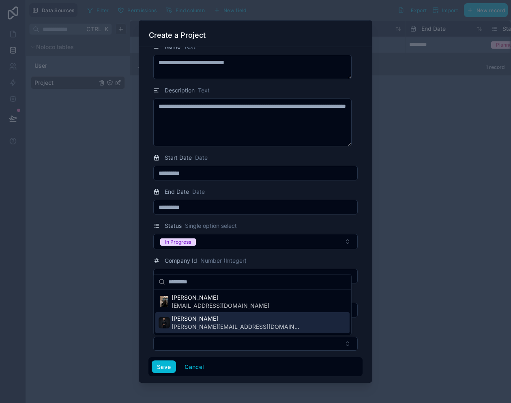
click at [181, 318] on span "[PERSON_NAME]" at bounding box center [237, 319] width 130 height 8
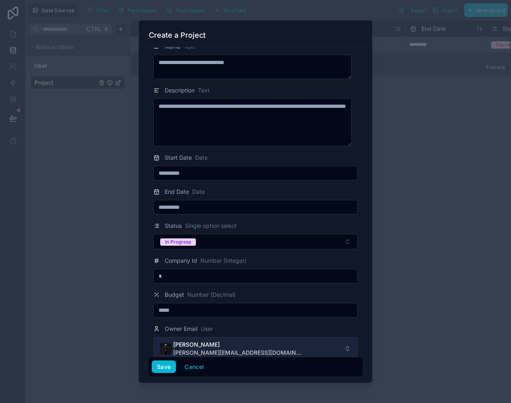
click at [183, 350] on span "[PERSON_NAME][EMAIL_ADDRESS][DOMAIN_NAME]" at bounding box center [238, 353] width 130 height 8
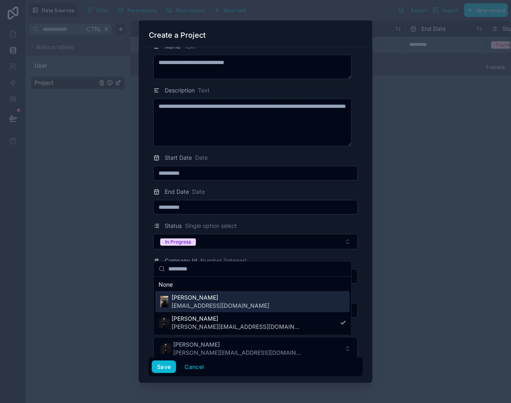
click at [184, 304] on span "[EMAIL_ADDRESS][DOMAIN_NAME]" at bounding box center [221, 306] width 98 height 8
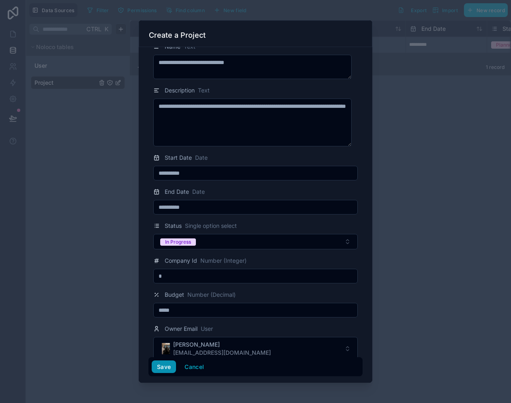
click at [167, 368] on button "Save" at bounding box center [164, 367] width 24 height 13
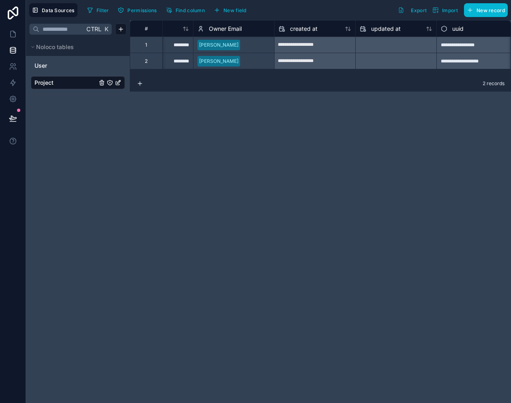
scroll to position [0, 544]
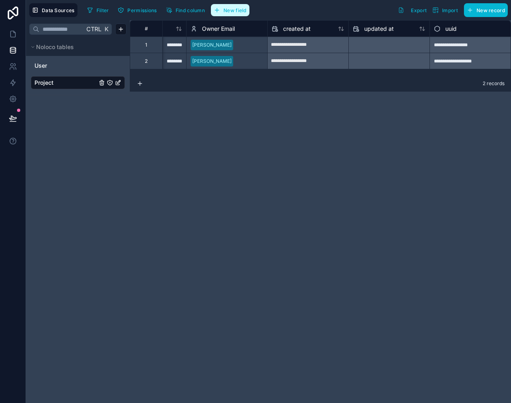
click at [233, 13] on span "New field" at bounding box center [235, 10] width 23 height 6
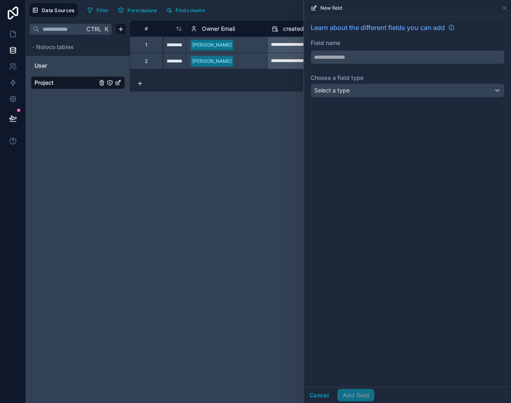
click at [343, 61] on input "text" at bounding box center [407, 57] width 193 height 13
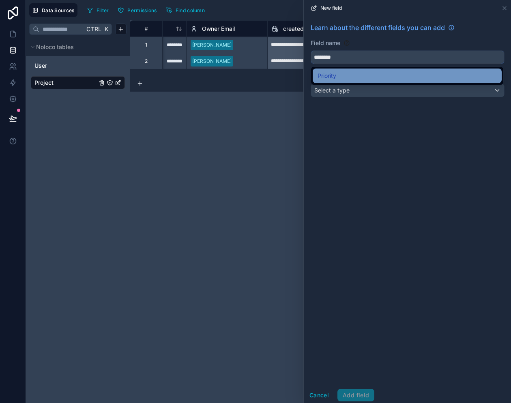
type input "********"
click at [330, 79] on span "Priority" at bounding box center [327, 76] width 19 height 10
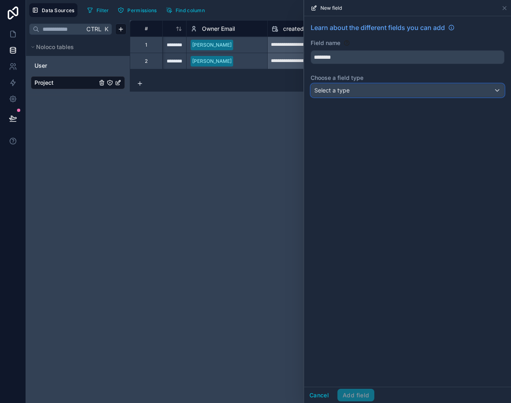
click at [338, 88] on span "Select a type" at bounding box center [331, 90] width 35 height 7
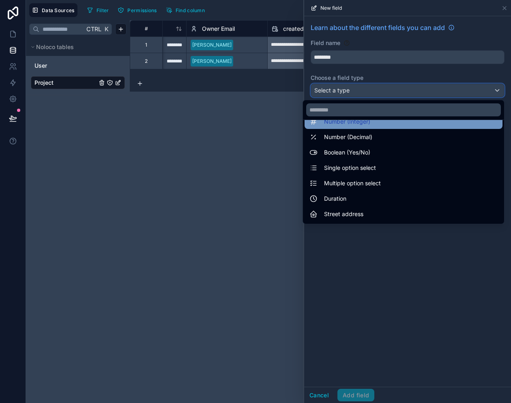
scroll to position [43, 0]
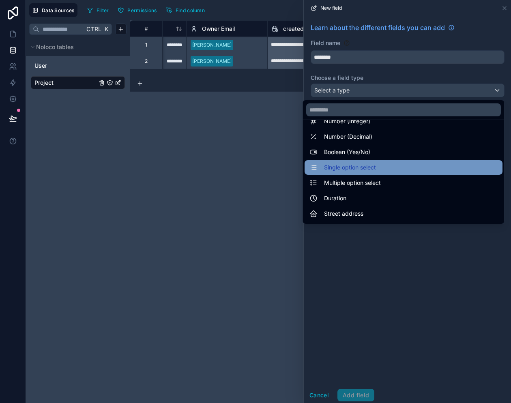
click at [336, 167] on span "Single option select" at bounding box center [350, 168] width 52 height 10
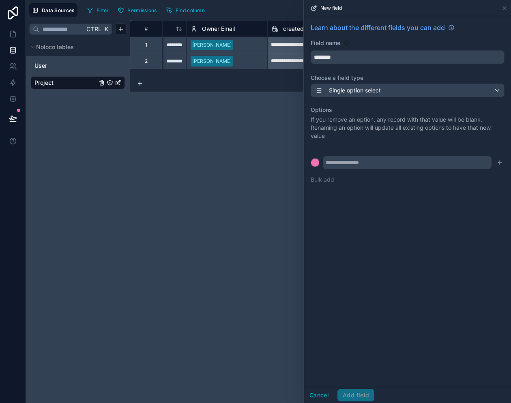
click at [312, 187] on div "Options If you remove an option, any record with that value will be blank. Rena…" at bounding box center [408, 145] width 194 height 88
click at [323, 181] on button "Bulk add" at bounding box center [323, 180] width 24 height 8
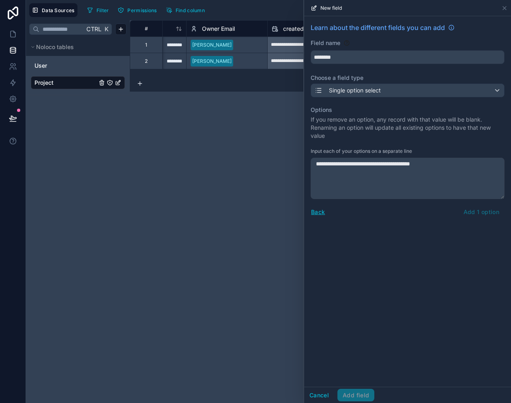
click at [481, 212] on div "Back Add 1 option" at bounding box center [408, 212] width 194 height 13
click at [460, 172] on textarea "**********" at bounding box center [408, 178] width 194 height 41
type textarea "********"
click at [491, 217] on div "Back Add 1 option" at bounding box center [408, 212] width 194 height 13
click at [318, 211] on button "Back" at bounding box center [318, 211] width 15 height 9
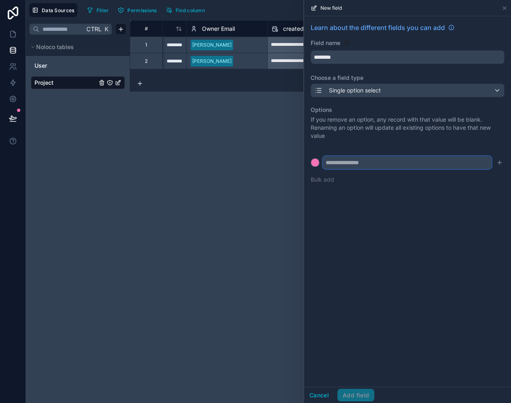
click at [355, 165] on input "text" at bounding box center [407, 162] width 169 height 13
type input "********"
click at [499, 161] on icon "submit" at bounding box center [500, 162] width 6 height 6
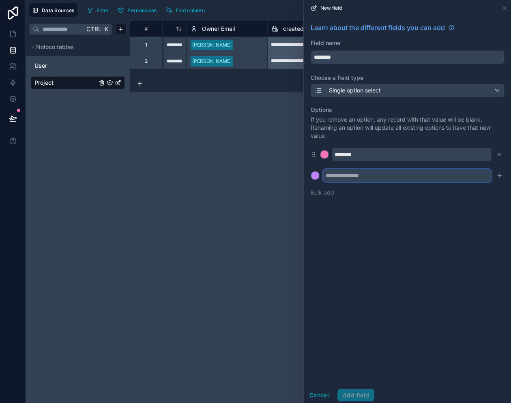
click at [403, 176] on input "text" at bounding box center [407, 175] width 169 height 13
type input "******"
click at [501, 176] on icon "submit" at bounding box center [500, 176] width 4 height 0
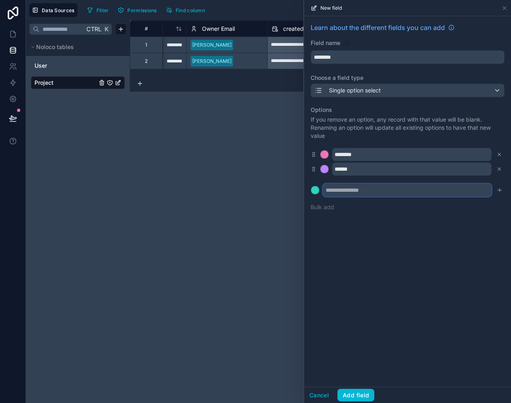
click at [401, 195] on input "text" at bounding box center [407, 190] width 169 height 13
type input "*******"
click at [503, 192] on button "submit" at bounding box center [500, 190] width 10 height 10
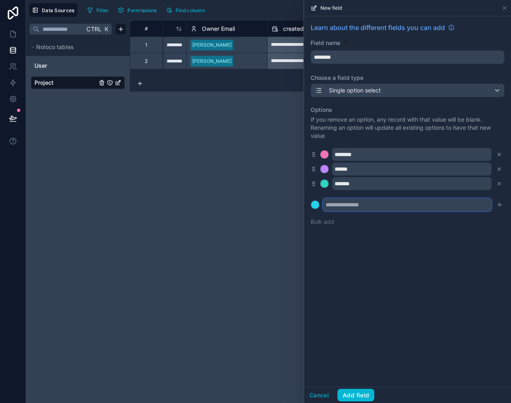
click at [407, 205] on input "text" at bounding box center [407, 204] width 169 height 13
type input "*********"
click at [502, 203] on icon "submit" at bounding box center [500, 205] width 6 height 6
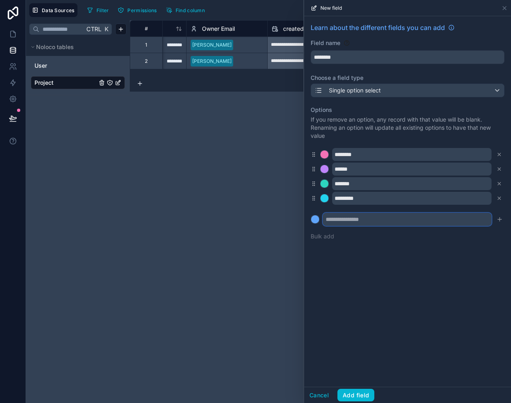
click at [414, 219] on input "text" at bounding box center [407, 219] width 169 height 13
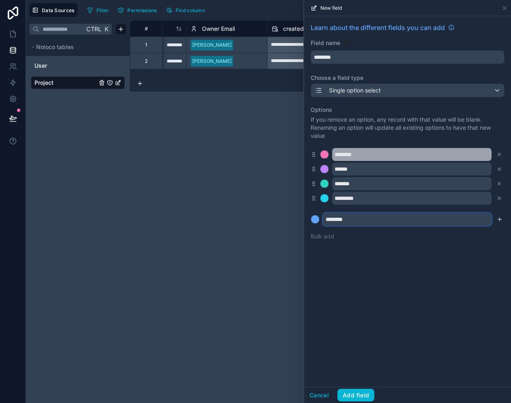
type input "********"
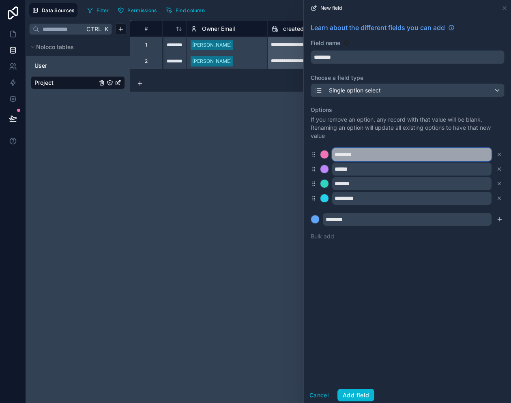
click at [367, 156] on input "********" at bounding box center [411, 154] width 159 height 13
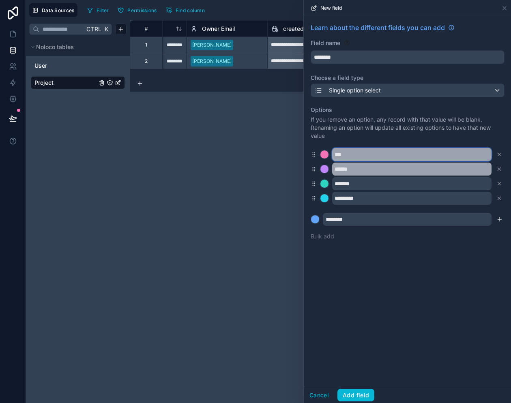
type input "***"
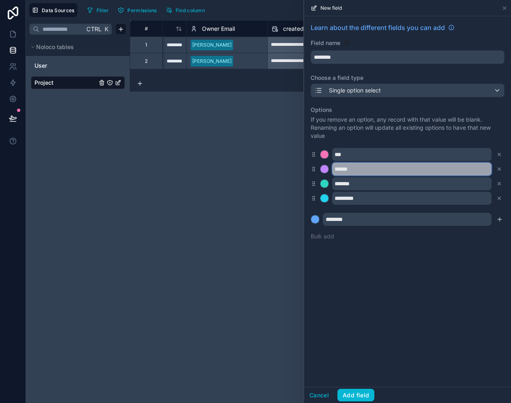
click at [362, 172] on input "******" at bounding box center [411, 169] width 159 height 13
type input "******"
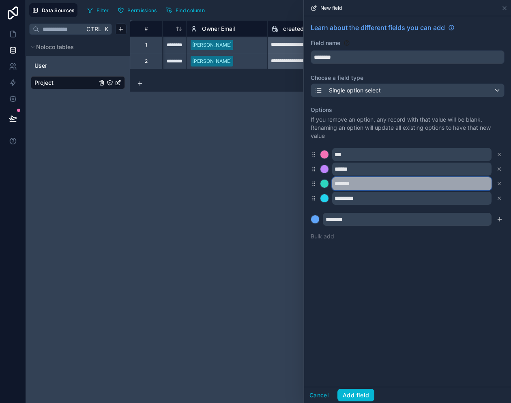
click at [362, 183] on input "*******" at bounding box center [411, 183] width 159 height 13
type input "****"
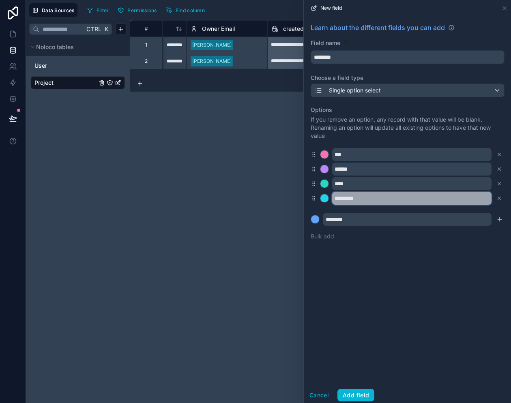
click at [370, 203] on input "*********" at bounding box center [411, 198] width 159 height 13
type input "*********"
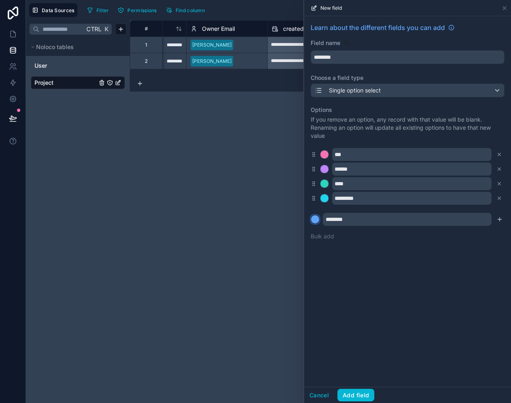
click at [314, 216] on div at bounding box center [315, 219] width 8 height 8
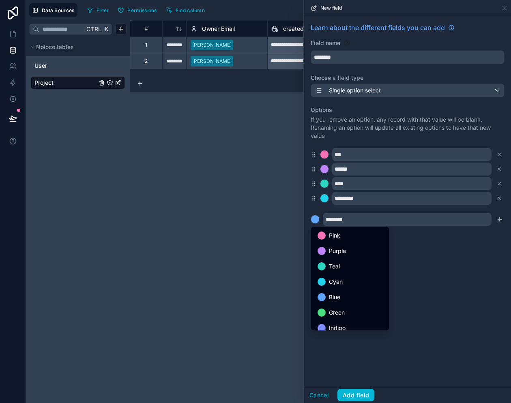
click at [456, 224] on div at bounding box center [407, 201] width 207 height 403
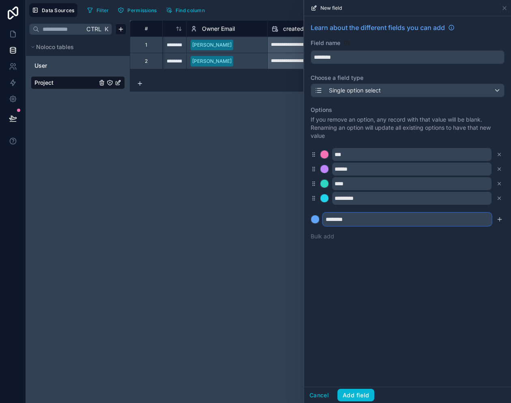
click at [352, 220] on input "********" at bounding box center [407, 219] width 169 height 13
click at [353, 390] on button "Add field" at bounding box center [356, 395] width 37 height 13
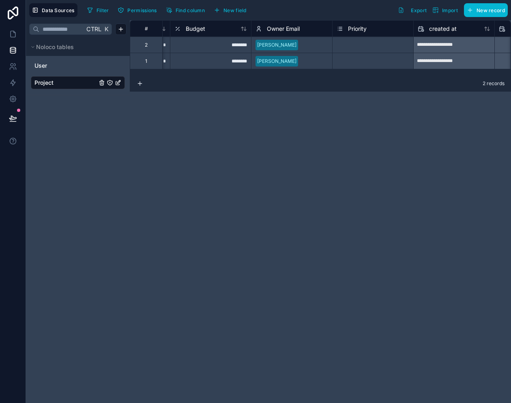
scroll to position [0, 480]
click at [361, 46] on div "Select a Priority" at bounding box center [354, 45] width 37 height 6
click at [368, 44] on div "Select a Priority" at bounding box center [354, 45] width 37 height 6
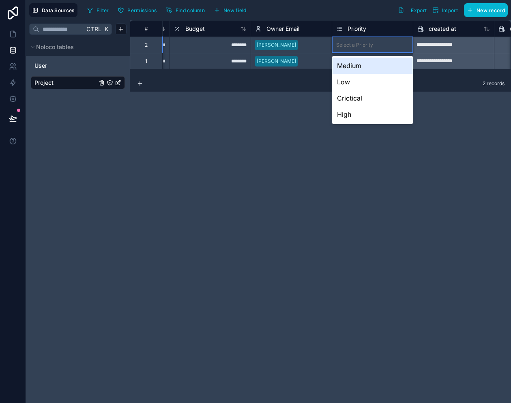
click at [355, 69] on div "Medium" at bounding box center [372, 66] width 81 height 16
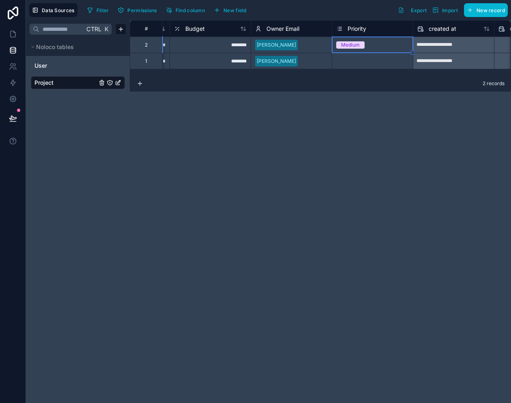
click at [356, 63] on div "Select a Priority" at bounding box center [354, 61] width 37 height 6
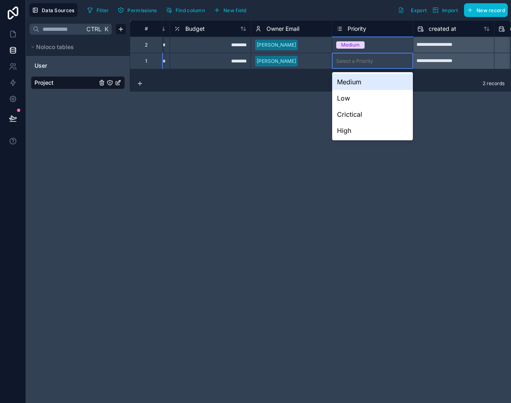
click at [356, 63] on div "Select a Priority" at bounding box center [354, 61] width 37 height 6
click at [354, 129] on div "High" at bounding box center [372, 131] width 81 height 16
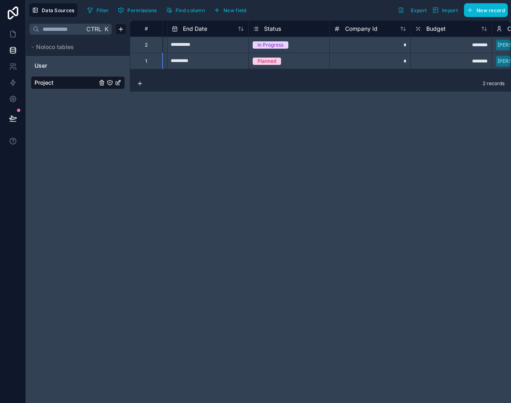
scroll to position [0, 237]
click at [281, 29] on span "Status" at bounding box center [274, 29] width 17 height 8
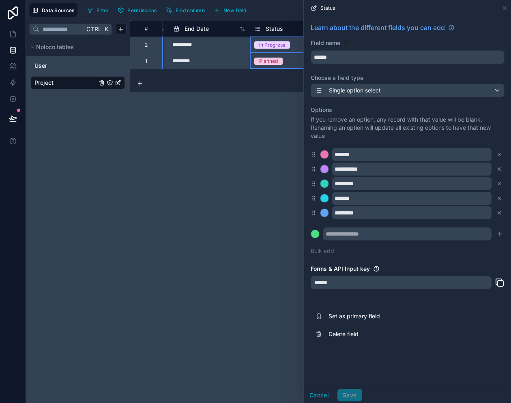
click at [238, 234] on div "**********" at bounding box center [320, 211] width 381 height 383
click at [318, 392] on button "Cancel" at bounding box center [319, 395] width 30 height 13
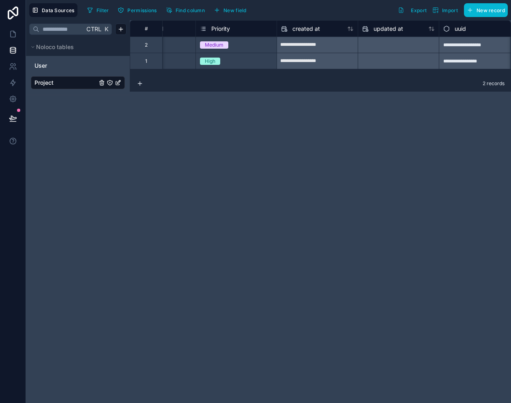
scroll to position [0, 625]
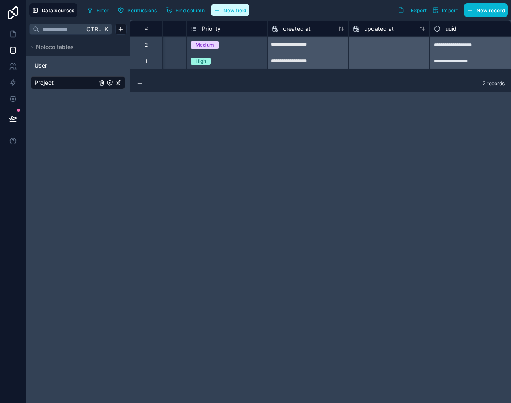
click at [241, 12] on span "New field" at bounding box center [235, 10] width 23 height 6
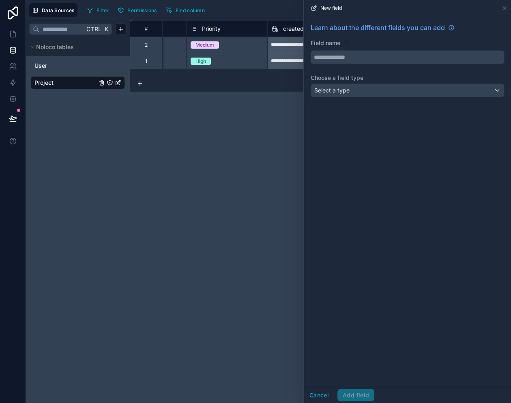
click at [329, 57] on input "text" at bounding box center [407, 57] width 193 height 13
type input "********"
click at [336, 95] on div "Select a type" at bounding box center [407, 90] width 193 height 13
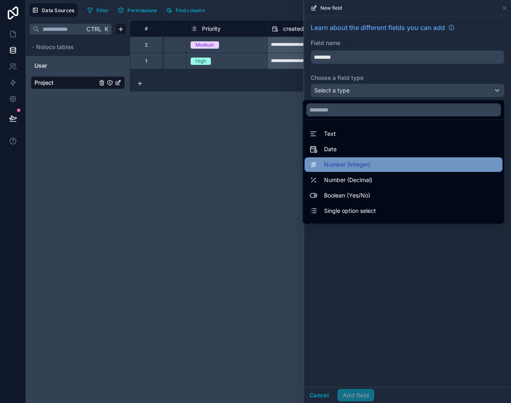
click at [347, 158] on div "Number (Integer)" at bounding box center [404, 164] width 198 height 15
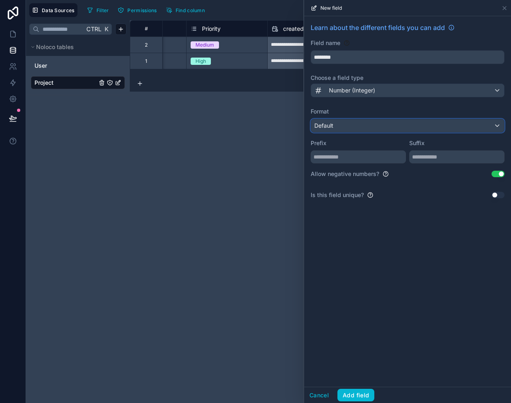
click at [337, 123] on div "Default" at bounding box center [407, 125] width 193 height 13
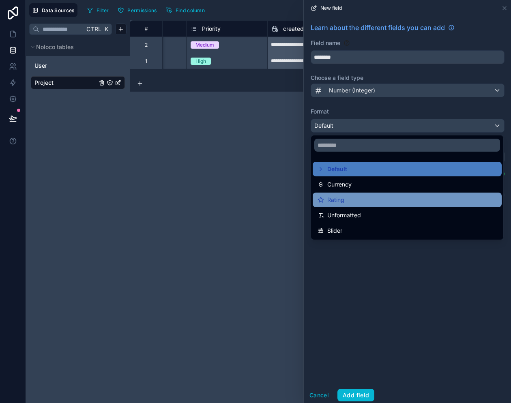
click at [344, 203] on span "Rating" at bounding box center [335, 200] width 17 height 10
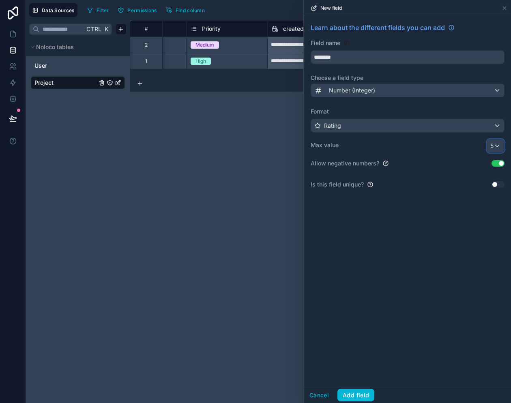
click at [499, 145] on div "5" at bounding box center [495, 146] width 17 height 13
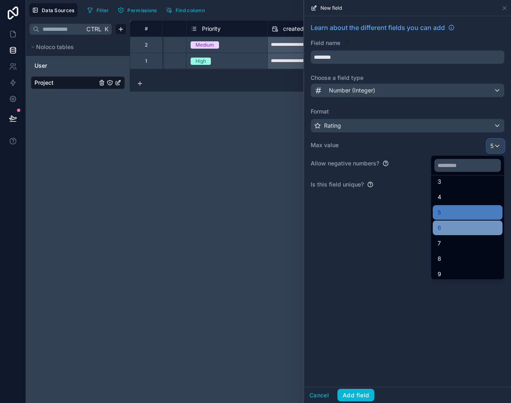
scroll to position [42, 0]
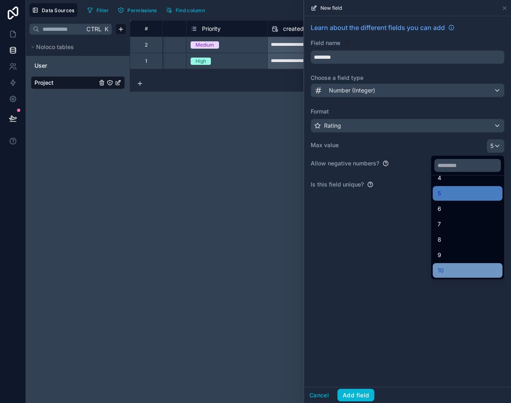
click at [438, 268] on div "10" at bounding box center [468, 271] width 60 height 10
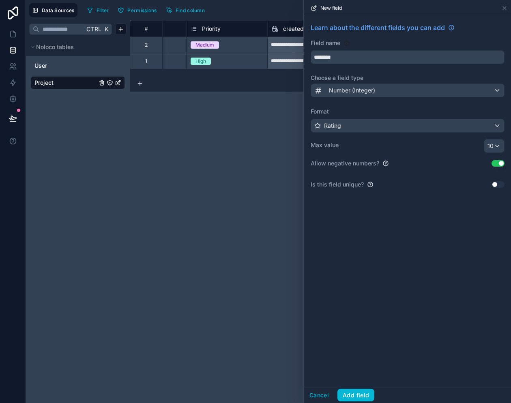
click at [445, 118] on div "Format Rating Max value 10" at bounding box center [408, 130] width 194 height 45
click at [438, 124] on div "Rating" at bounding box center [407, 125] width 193 height 13
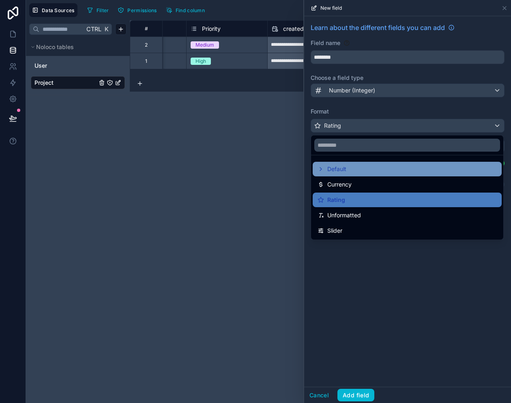
click at [348, 172] on div "Default" at bounding box center [407, 169] width 179 height 10
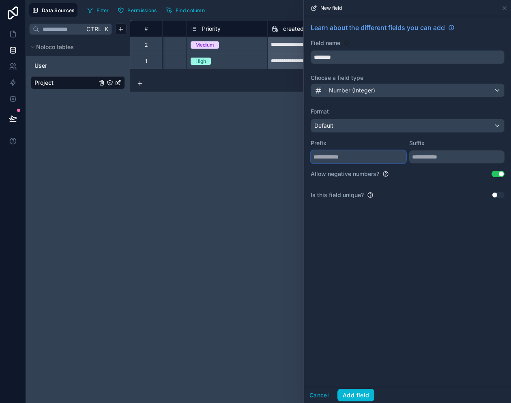
click at [364, 156] on input "text" at bounding box center [358, 157] width 95 height 13
click at [363, 125] on div "Default" at bounding box center [407, 125] width 193 height 13
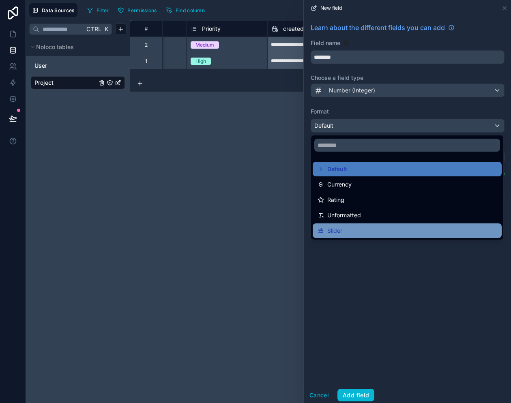
click at [342, 228] on span "Slider" at bounding box center [334, 231] width 15 height 10
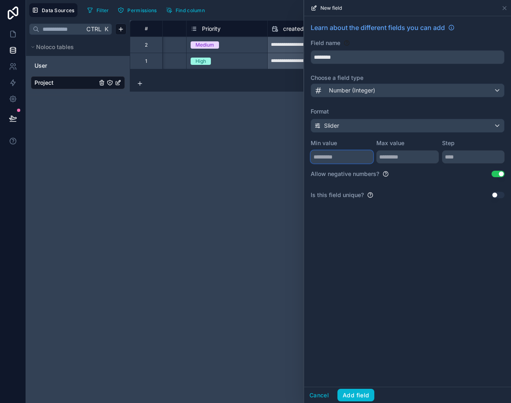
click at [343, 161] on input "number" at bounding box center [342, 157] width 62 height 13
type input "*"
click at [399, 153] on input "**" at bounding box center [407, 157] width 62 height 13
click at [330, 158] on input "number" at bounding box center [342, 157] width 62 height 13
type input "*"
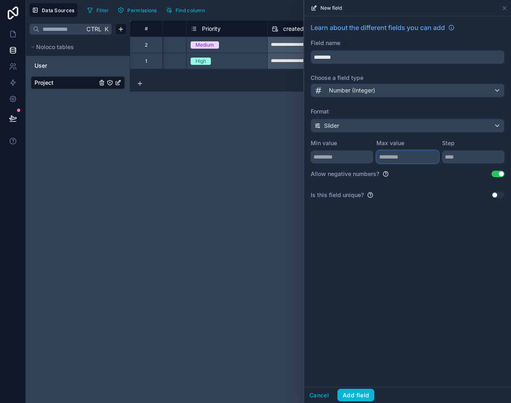
click at [391, 158] on input "**" at bounding box center [407, 157] width 62 height 13
type input "***"
click at [460, 158] on input "number" at bounding box center [473, 157] width 62 height 13
type input "**"
click at [356, 390] on button "Add field" at bounding box center [356, 395] width 37 height 13
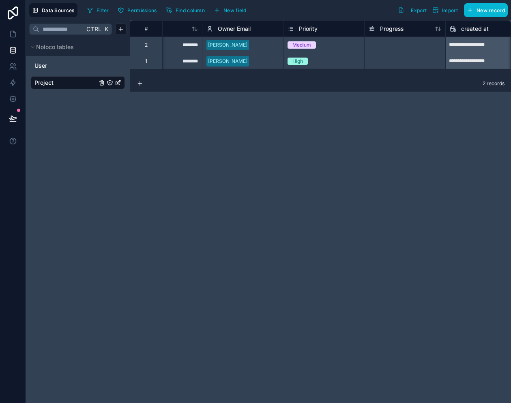
scroll to position [0, 529]
click at [387, 47] on div at bounding box center [404, 45] width 81 height 16
type input "**"
click at [397, 62] on div at bounding box center [404, 61] width 81 height 16
type input "**"
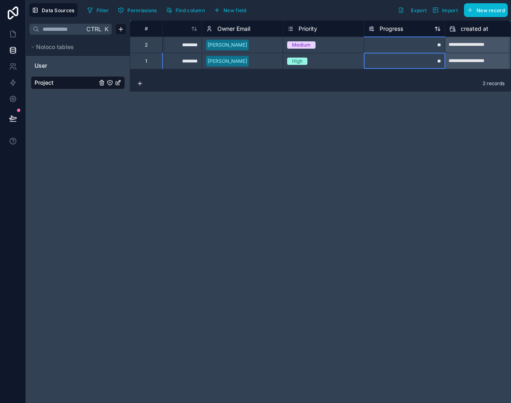
click at [407, 31] on div "Progress" at bounding box center [404, 29] width 73 height 10
click at [392, 30] on span "Progress" at bounding box center [392, 29] width 24 height 8
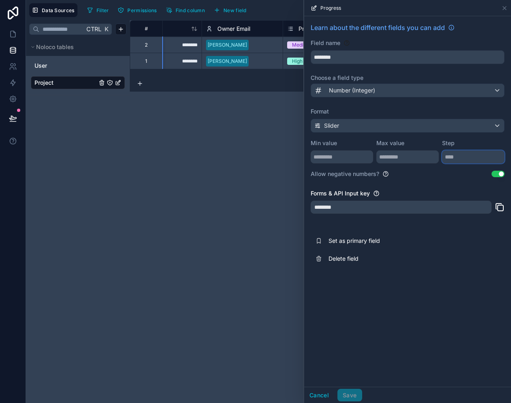
click at [456, 159] on input "**" at bounding box center [473, 157] width 62 height 13
type input "*"
type input "**"
click at [348, 396] on button "Save" at bounding box center [350, 395] width 24 height 13
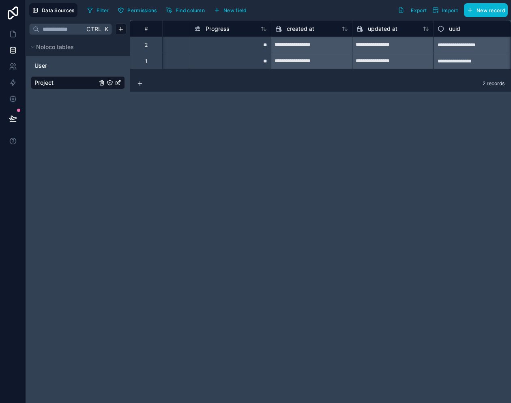
scroll to position [0, 706]
click at [231, 12] on span "New field" at bounding box center [235, 10] width 23 height 6
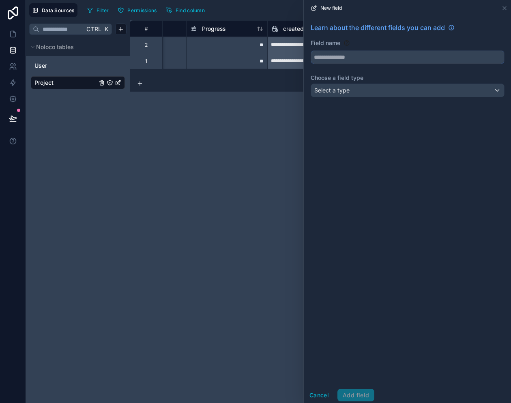
click at [340, 60] on input "text" at bounding box center [407, 57] width 193 height 13
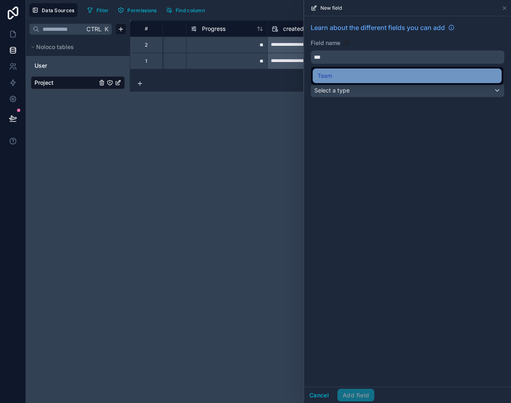
click at [328, 73] on span "Team" at bounding box center [325, 76] width 15 height 10
type input "****"
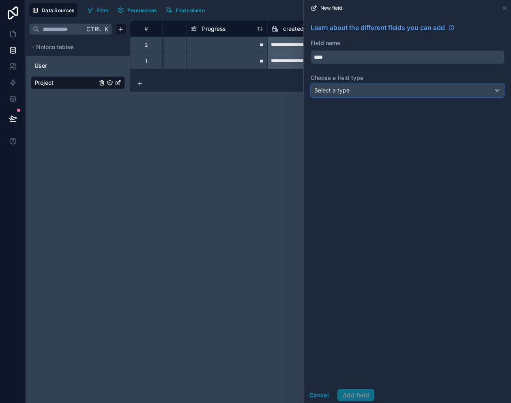
click at [337, 86] on span "Select a type" at bounding box center [331, 90] width 35 height 8
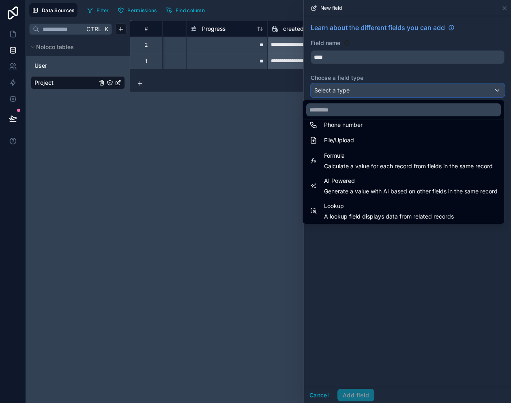
scroll to position [235, 0]
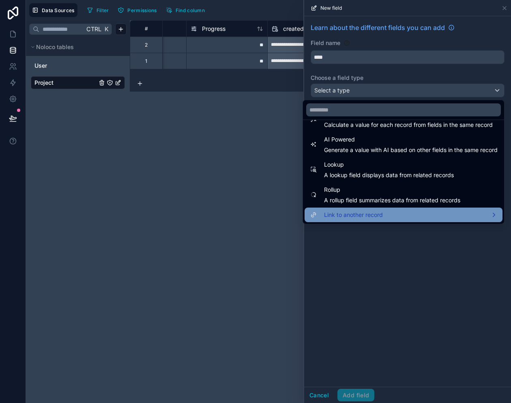
click at [337, 215] on span "Link to another record" at bounding box center [353, 215] width 59 height 10
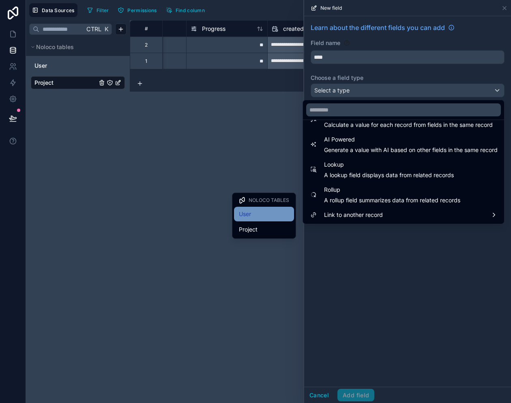
click at [268, 215] on div "User" at bounding box center [264, 214] width 50 height 10
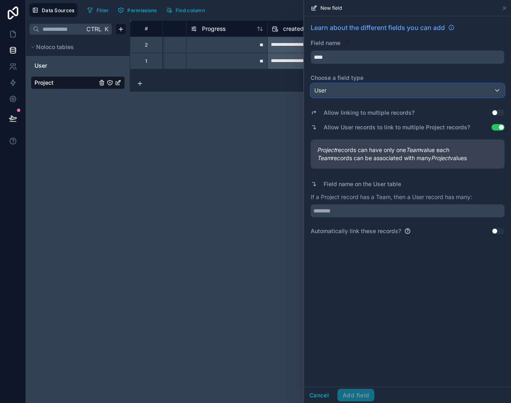
click at [336, 88] on div "User" at bounding box center [407, 90] width 193 height 13
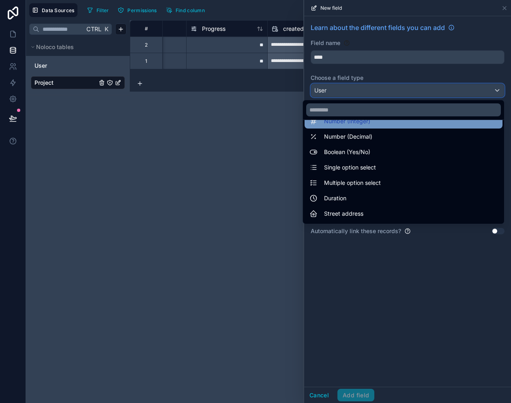
scroll to position [47, 0]
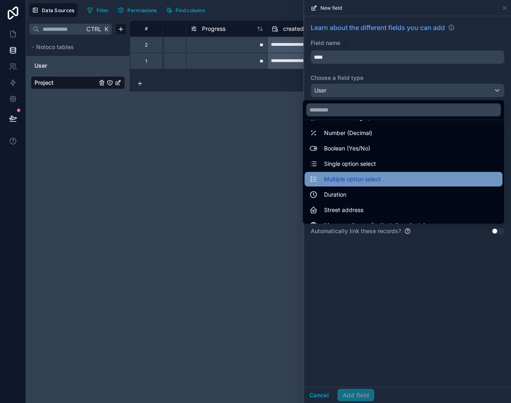
click at [347, 179] on span "Multiple option select" at bounding box center [352, 179] width 57 height 10
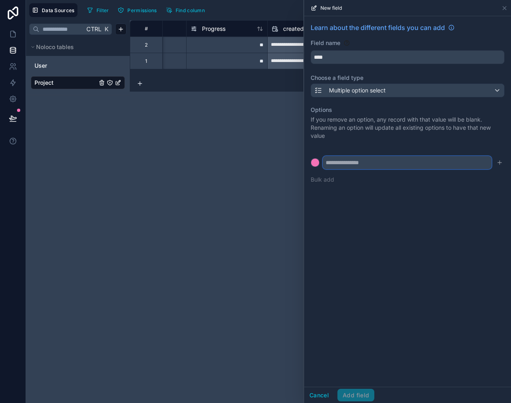
click at [346, 164] on input "text" at bounding box center [407, 162] width 169 height 13
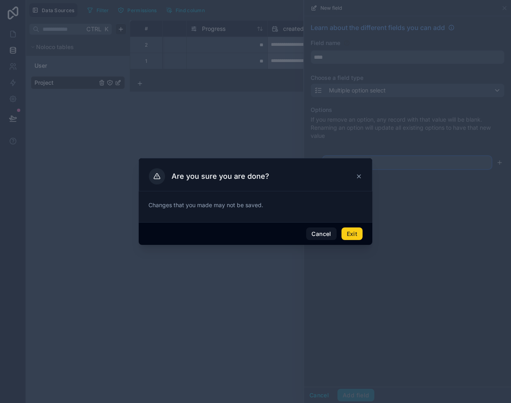
type input "*"
click at [353, 234] on button "Exit" at bounding box center [352, 234] width 21 height 13
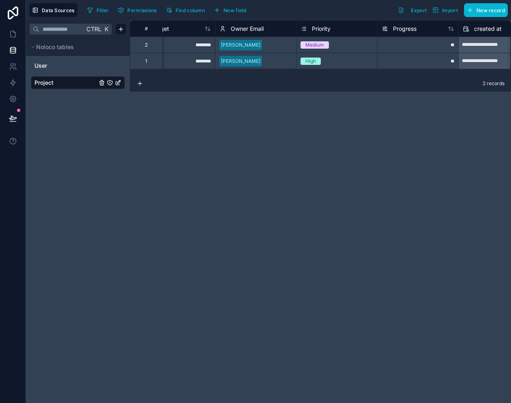
scroll to position [0, 517]
click at [239, 9] on span "New field" at bounding box center [235, 10] width 23 height 6
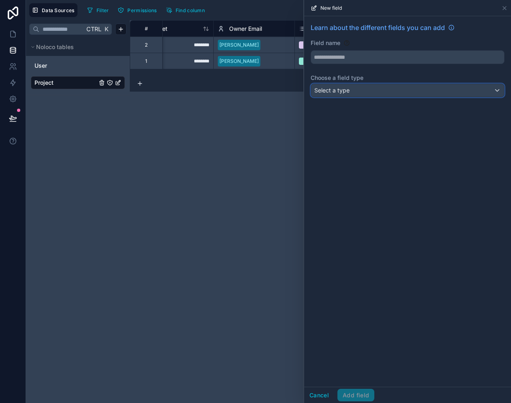
click at [343, 86] on div "Select a type" at bounding box center [407, 90] width 193 height 13
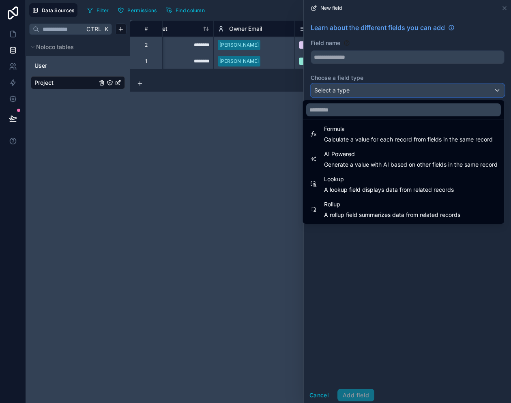
scroll to position [235, 0]
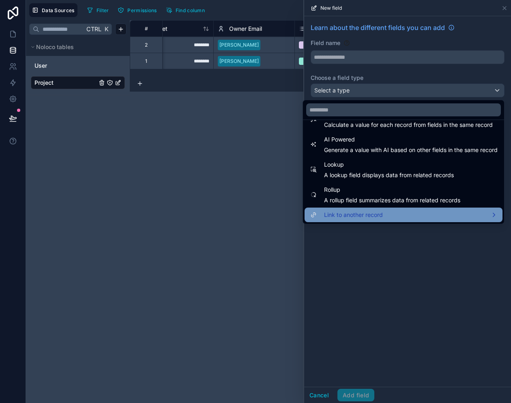
click at [336, 216] on span "Link to another record" at bounding box center [353, 215] width 59 height 10
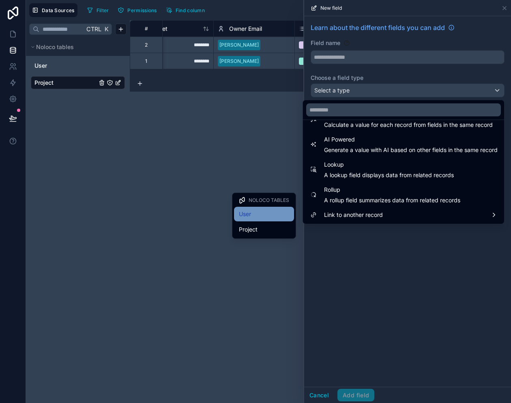
click at [265, 213] on div "User" at bounding box center [264, 214] width 50 height 10
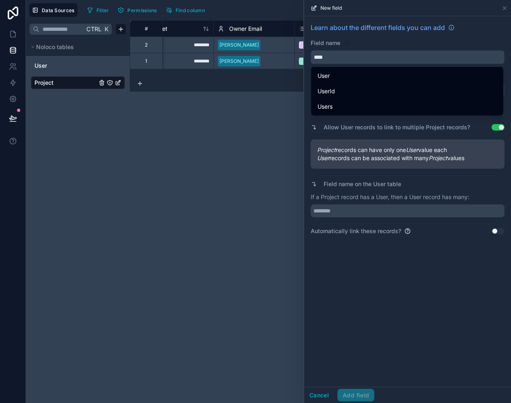
click at [338, 56] on input "****" at bounding box center [407, 57] width 193 height 13
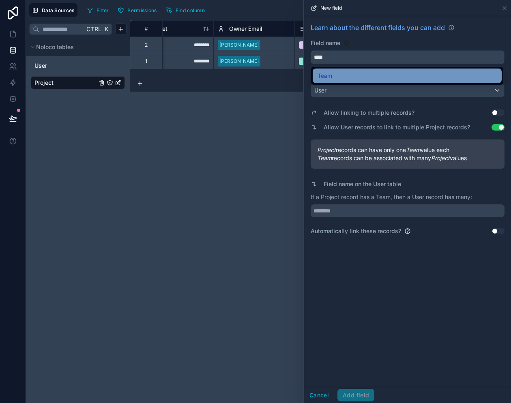
type input "****"
click at [328, 73] on span "Team" at bounding box center [325, 76] width 15 height 10
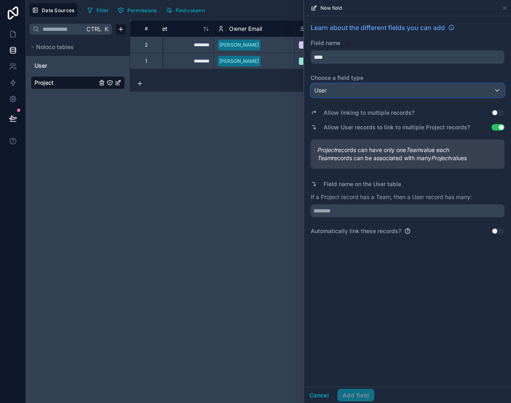
click at [326, 92] on span "User" at bounding box center [320, 90] width 12 height 8
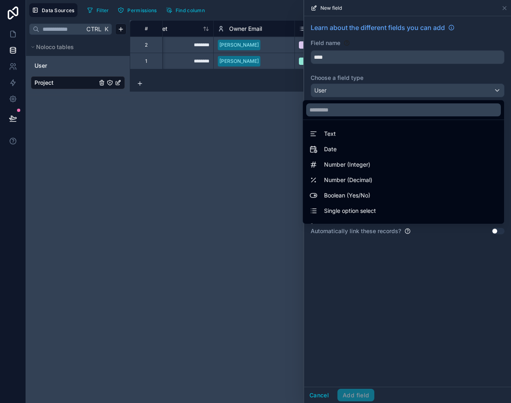
click at [339, 79] on div at bounding box center [407, 201] width 207 height 403
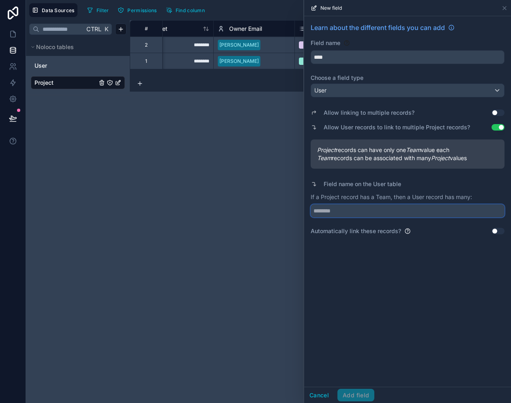
click at [359, 209] on input "text" at bounding box center [408, 210] width 194 height 13
click at [499, 232] on button "Use setting" at bounding box center [498, 231] width 13 height 6
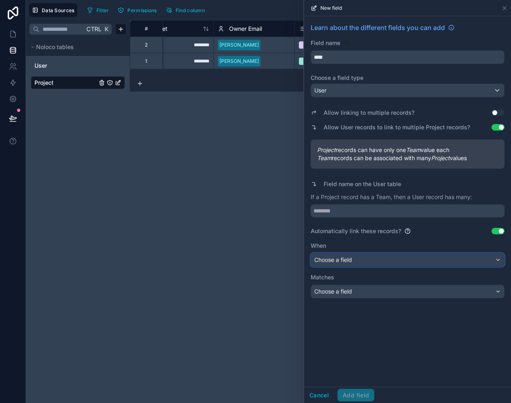
click at [452, 260] on div "Choose a field" at bounding box center [407, 260] width 193 height 13
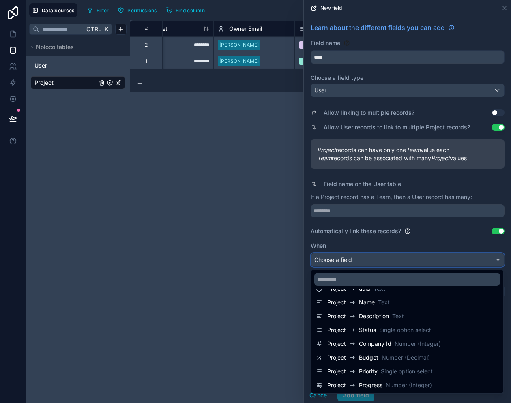
scroll to position [0, 0]
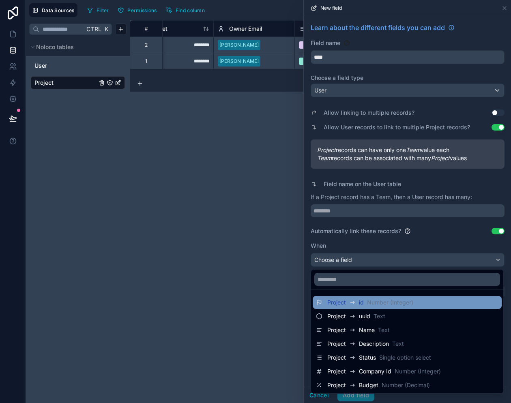
click at [365, 306] on div "Project id Number (Integer)" at bounding box center [370, 303] width 86 height 10
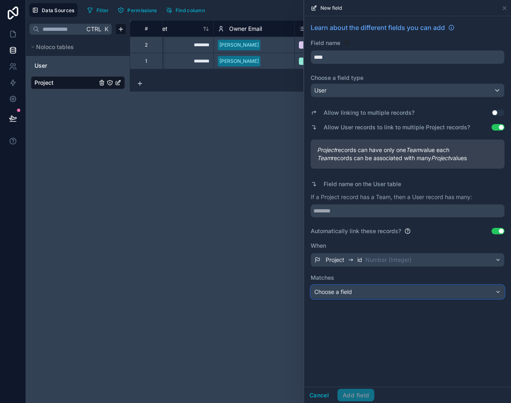
click at [370, 288] on div "Choose a field" at bounding box center [407, 292] width 193 height 13
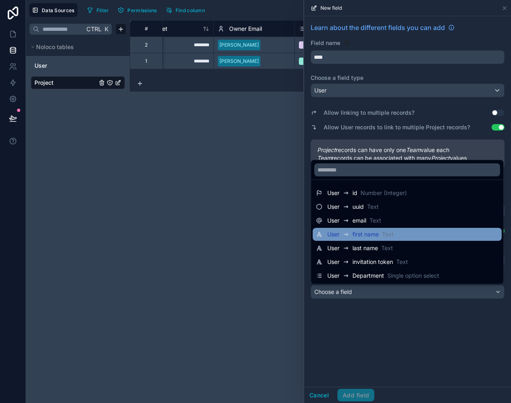
click at [371, 235] on span "first name" at bounding box center [366, 234] width 26 height 8
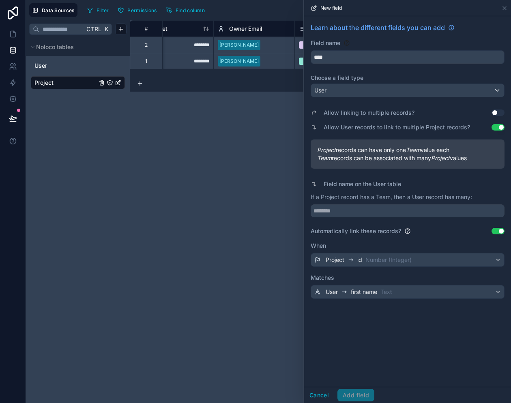
click at [499, 232] on button "Use setting" at bounding box center [498, 231] width 13 height 6
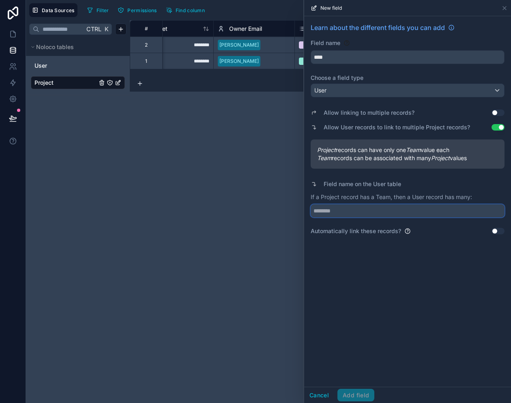
click at [414, 217] on input "text" at bounding box center [408, 210] width 194 height 13
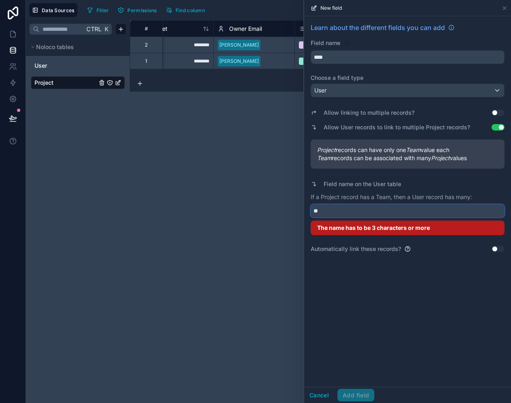
type input "*"
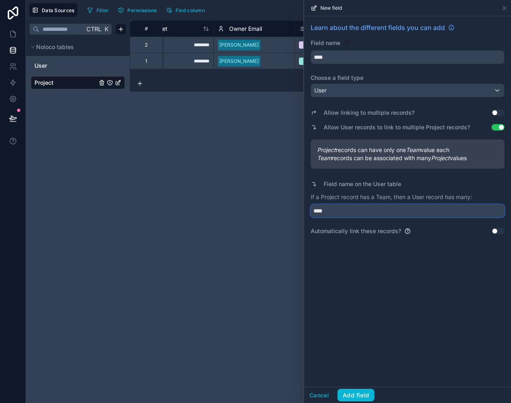
type input "****"
click at [402, 288] on div "Learn about the different fields you can add Field name **** Choose a field typ…" at bounding box center [407, 201] width 207 height 371
click at [355, 393] on button "Add field" at bounding box center [356, 395] width 37 height 13
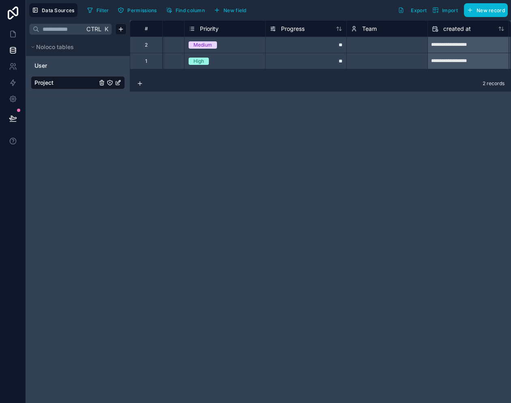
scroll to position [0, 653]
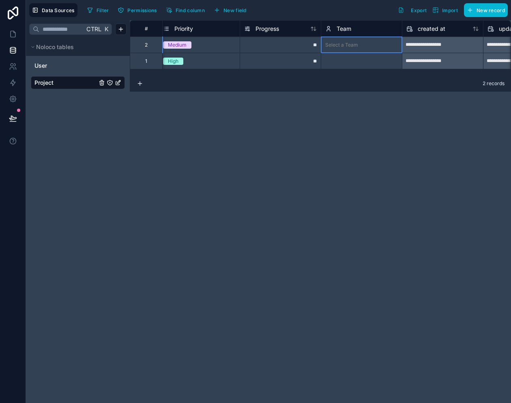
click at [377, 47] on div at bounding box center [379, 45] width 37 height 8
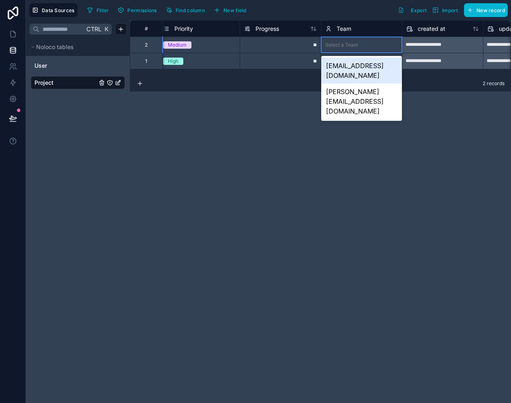
click at [377, 47] on div at bounding box center [379, 45] width 37 height 8
click at [364, 65] on div "[EMAIL_ADDRESS][DOMAIN_NAME]" at bounding box center [361, 71] width 81 height 26
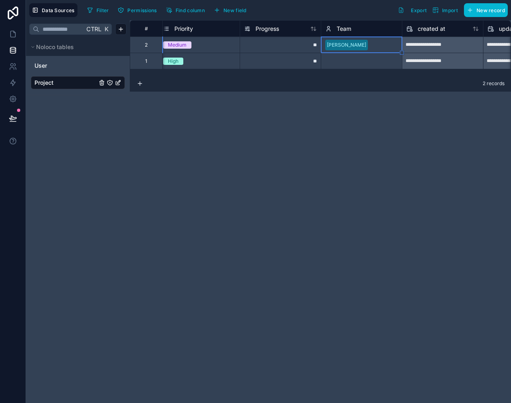
click at [356, 61] on div "Select a Team" at bounding box center [341, 61] width 33 height 6
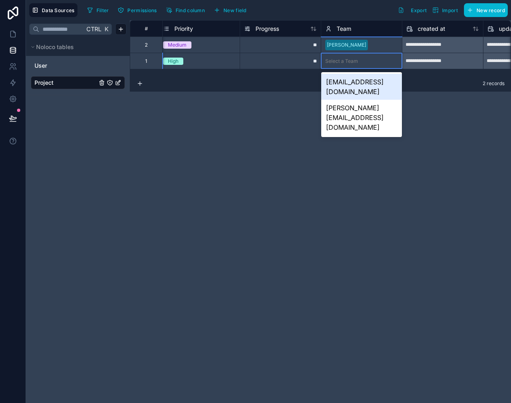
click at [356, 61] on div "Select a Team" at bounding box center [341, 61] width 33 height 6
click at [354, 80] on div "[EMAIL_ADDRESS][DOMAIN_NAME]" at bounding box center [361, 87] width 81 height 26
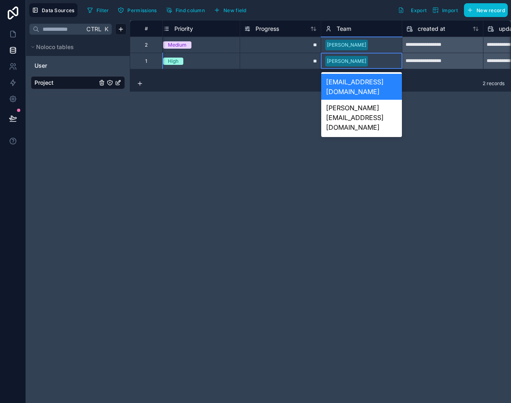
click at [371, 58] on div at bounding box center [384, 61] width 27 height 8
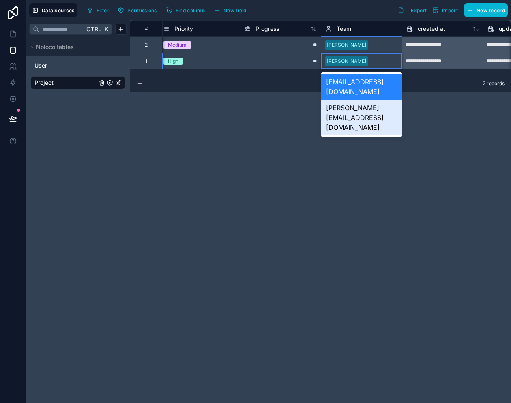
click at [364, 100] on div "[PERSON_NAME][EMAIL_ADDRESS][DOMAIN_NAME]" at bounding box center [361, 118] width 81 height 36
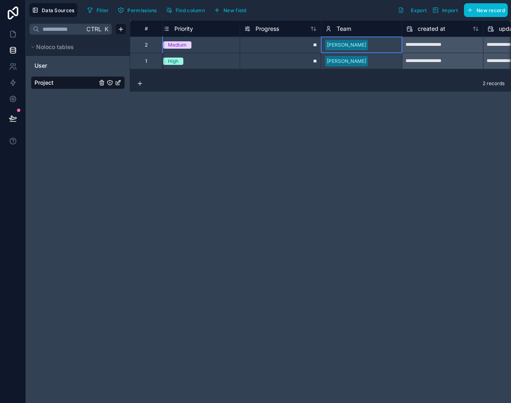
click at [373, 47] on div at bounding box center [384, 45] width 27 height 8
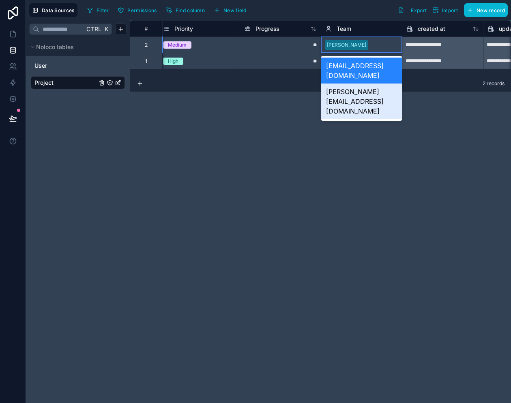
click at [366, 84] on div "[PERSON_NAME][EMAIL_ADDRESS][DOMAIN_NAME]" at bounding box center [361, 102] width 81 height 36
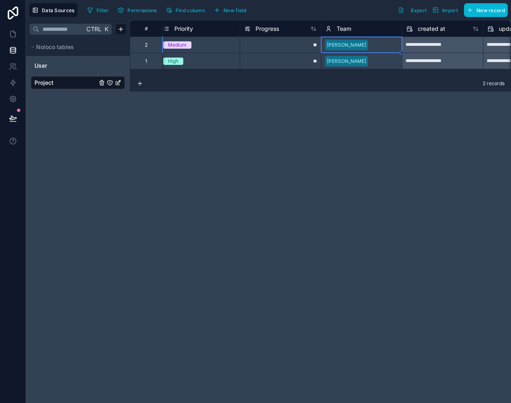
click at [367, 106] on div "**********" at bounding box center [320, 211] width 381 height 383
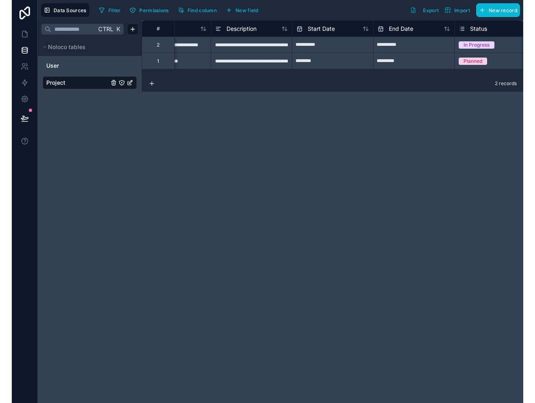
scroll to position [0, 0]
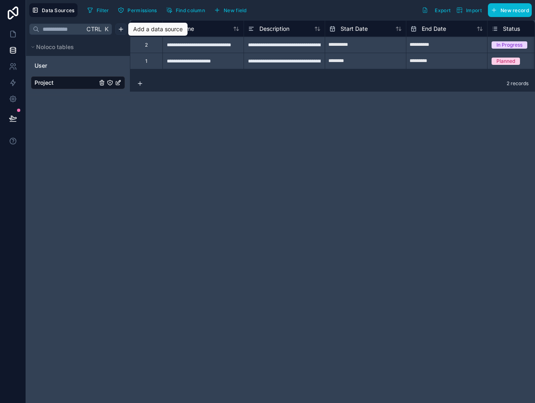
click at [120, 29] on html "**********" at bounding box center [267, 201] width 535 height 403
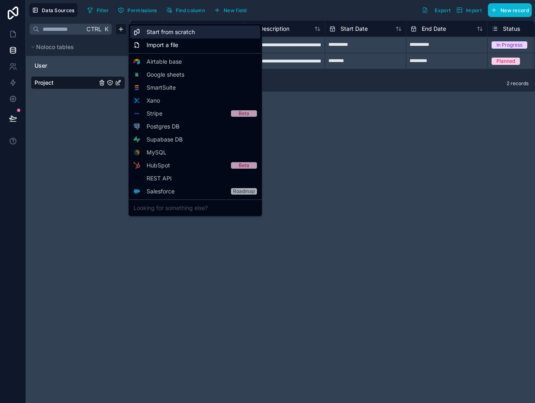
click at [172, 34] on span "Start from scratch" at bounding box center [170, 32] width 48 height 8
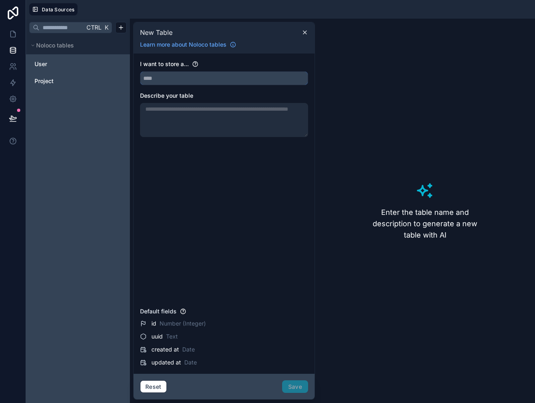
click at [175, 78] on input "text" at bounding box center [223, 78] width 167 height 13
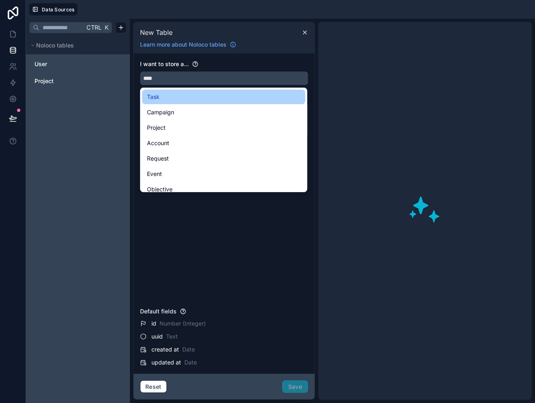
type input "****"
click at [153, 96] on span "Task" at bounding box center [153, 97] width 13 height 10
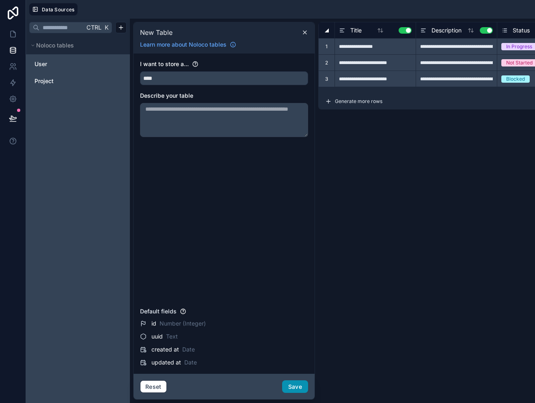
click at [295, 385] on button "Save" at bounding box center [295, 387] width 26 height 13
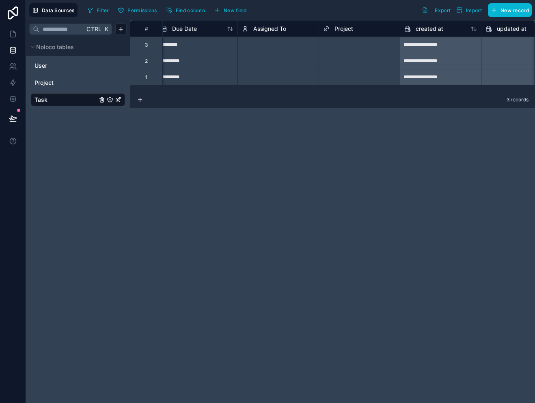
scroll to position [0, 331]
click at [351, 43] on div "Select a Project" at bounding box center [341, 45] width 37 height 6
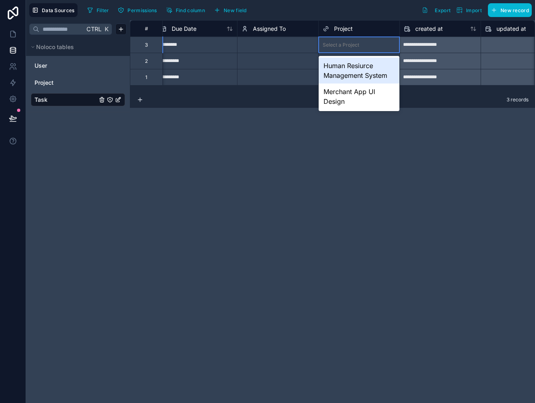
click at [353, 69] on div "Human Resiurce Management System" at bounding box center [358, 71] width 81 height 26
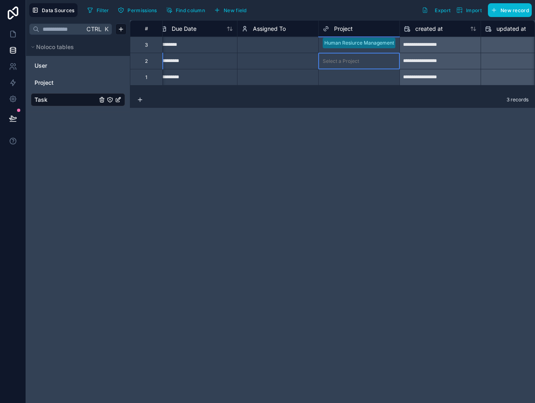
click at [353, 64] on div "Select a Project" at bounding box center [341, 61] width 37 height 6
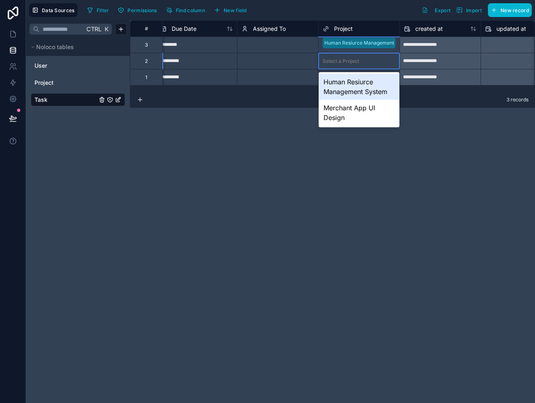
click at [353, 64] on div "Select a Project" at bounding box center [341, 61] width 37 height 6
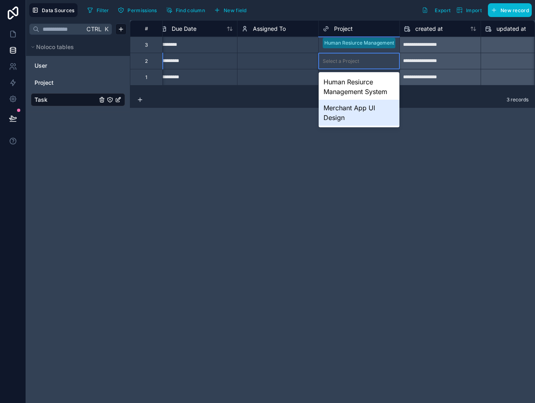
click at [352, 108] on div "Merchant App UI Design" at bounding box center [358, 113] width 81 height 26
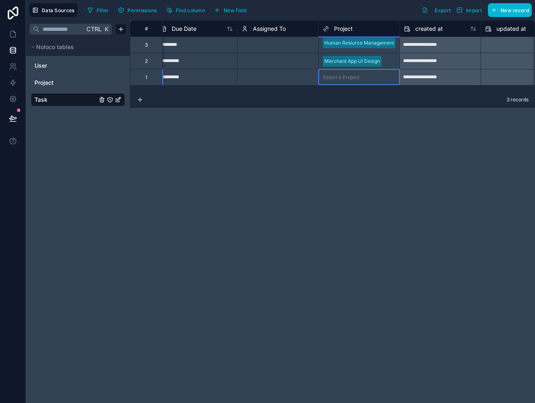
click at [361, 81] on div "Select a Project" at bounding box center [358, 77] width 81 height 11
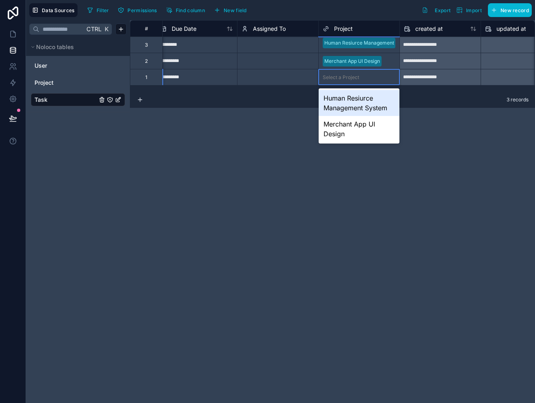
click at [361, 81] on div "Select a Project" at bounding box center [358, 77] width 81 height 11
click at [363, 103] on div "Human Resiurce Management System" at bounding box center [358, 103] width 81 height 26
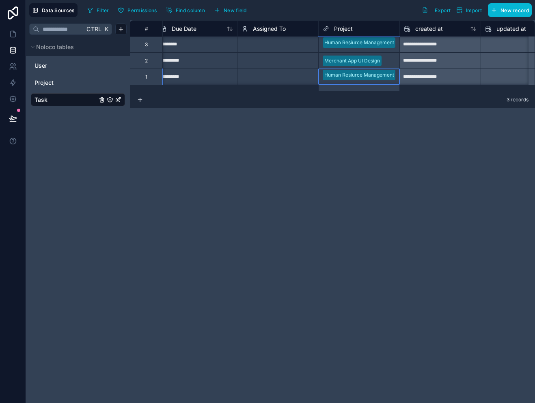
click at [267, 48] on div "Select a Assigned To" at bounding box center [277, 44] width 81 height 11
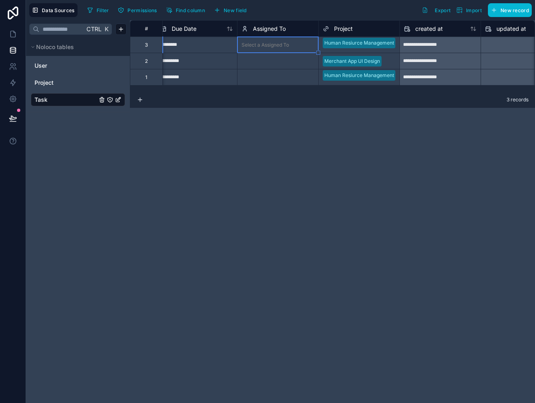
click at [267, 48] on div "Select a Assigned To" at bounding box center [264, 45] width 47 height 6
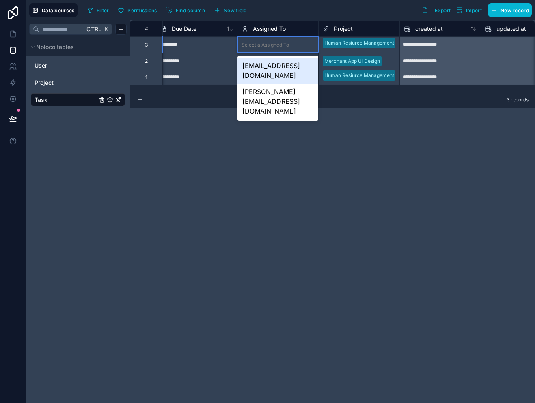
click at [277, 66] on div "[EMAIL_ADDRESS][DOMAIN_NAME]" at bounding box center [277, 71] width 81 height 26
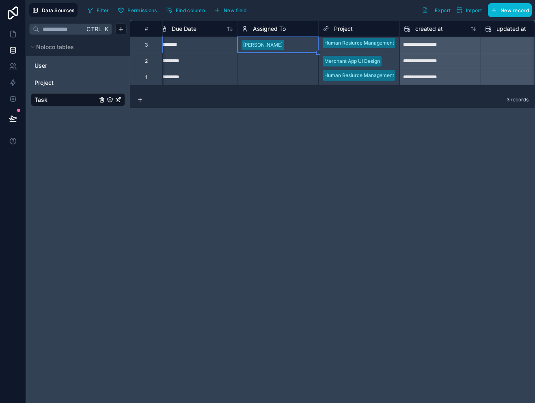
click at [264, 66] on div "Select a Assigned To" at bounding box center [277, 61] width 81 height 11
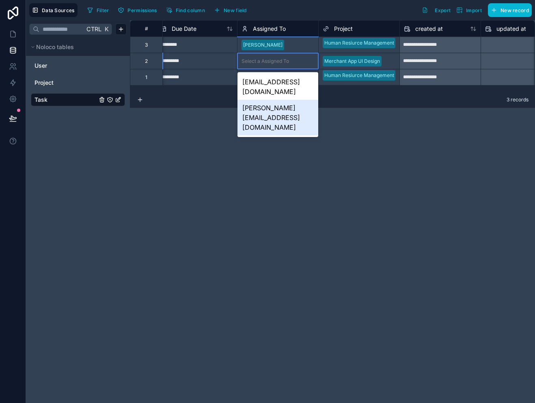
click at [266, 100] on div "[PERSON_NAME][EMAIL_ADDRESS][DOMAIN_NAME]" at bounding box center [277, 118] width 81 height 36
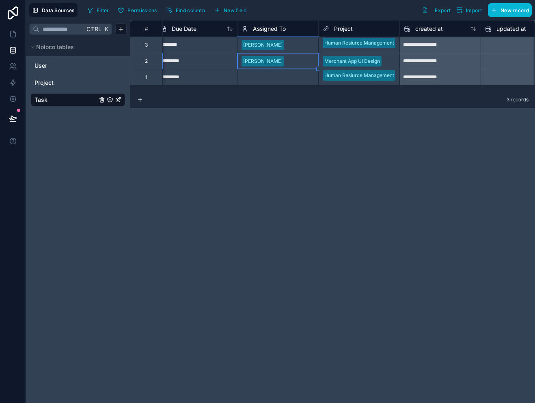
click at [267, 80] on div "Select a Assigned To" at bounding box center [264, 77] width 47 height 6
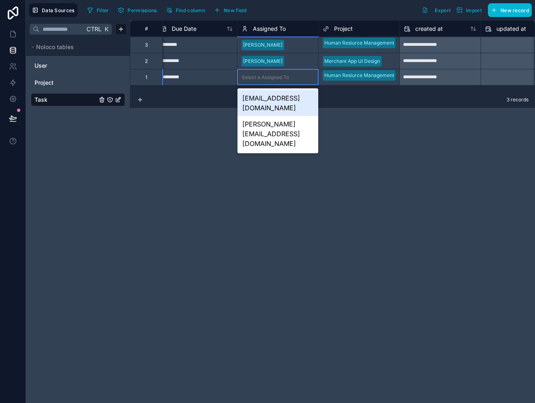
click at [270, 98] on div "[EMAIL_ADDRESS][DOMAIN_NAME]" at bounding box center [277, 103] width 81 height 26
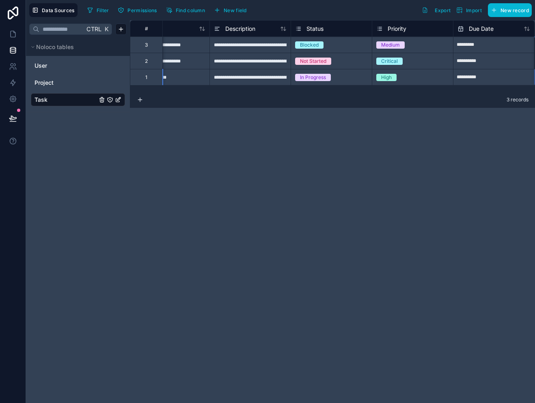
scroll to position [0, 0]
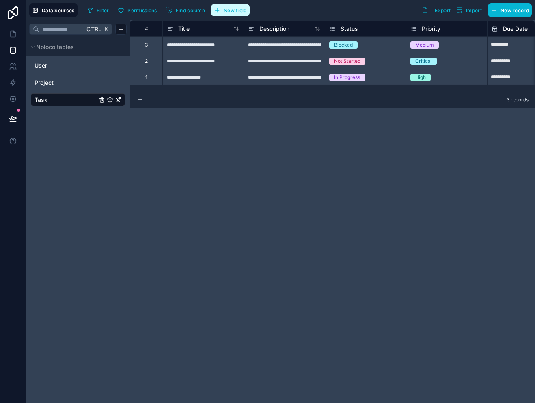
click at [241, 8] on span "New field" at bounding box center [235, 10] width 23 height 6
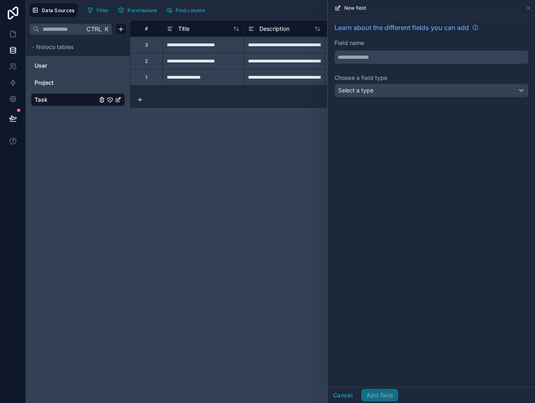
click at [342, 60] on input "text" at bounding box center [431, 57] width 193 height 13
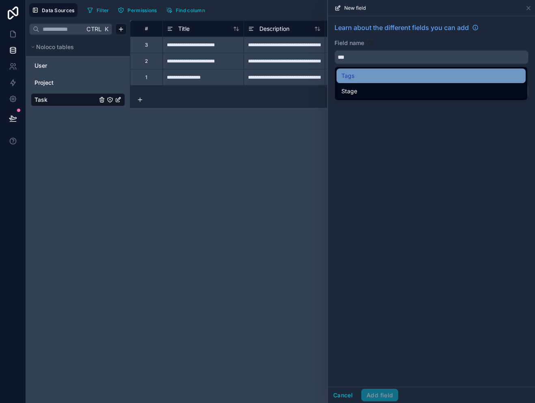
click at [347, 76] on span "Tags" at bounding box center [347, 76] width 13 height 10
type input "****"
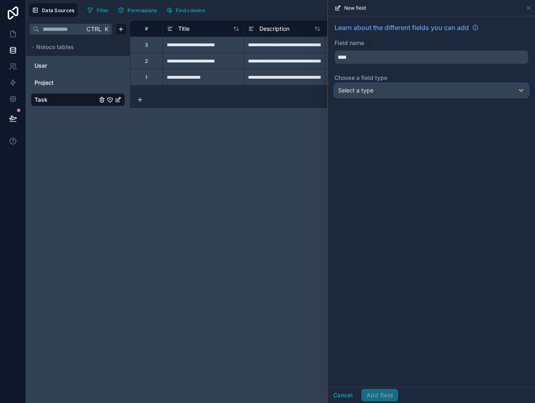
click at [357, 88] on span "Select a type" at bounding box center [355, 90] width 35 height 7
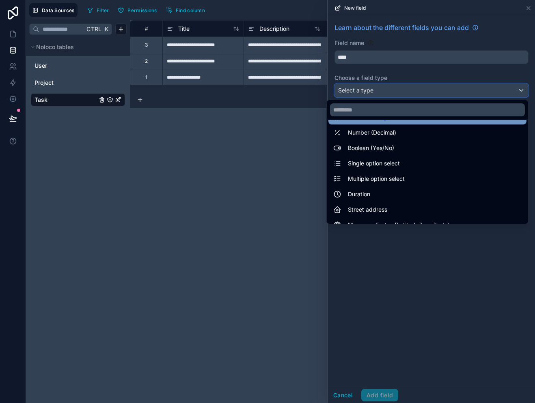
scroll to position [48, 0]
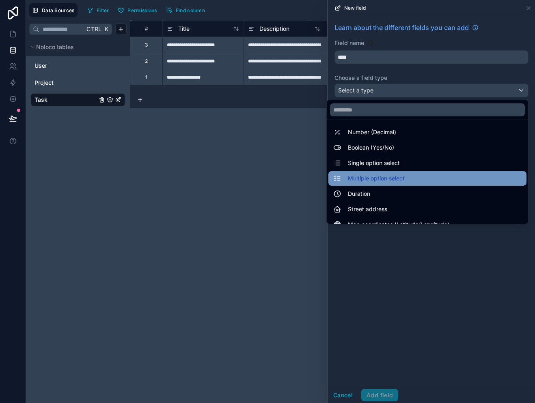
click at [361, 175] on span "Multiple option select" at bounding box center [376, 179] width 57 height 10
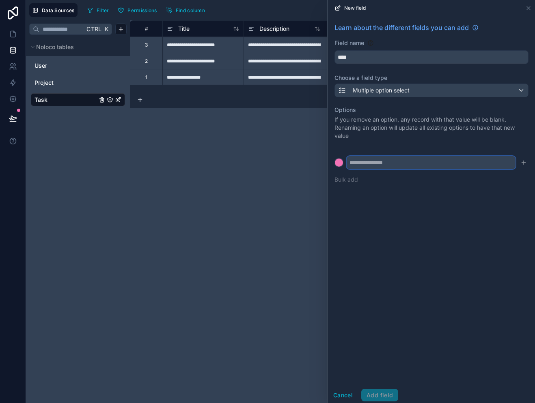
click at [372, 166] on input "text" at bounding box center [430, 162] width 169 height 13
type input "***"
click at [525, 163] on icon "submit" at bounding box center [523, 162] width 6 height 6
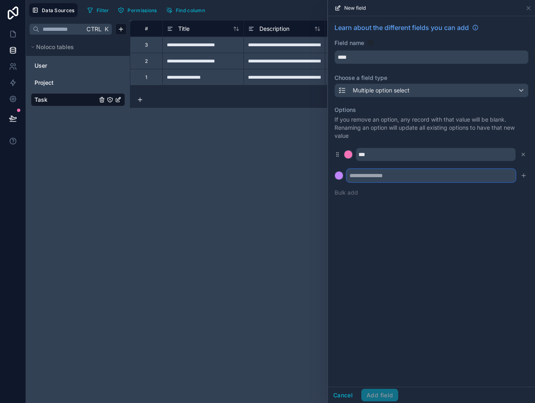
click at [425, 178] on input "text" at bounding box center [430, 175] width 169 height 13
type input "********"
click at [524, 176] on icon "submit" at bounding box center [523, 175] width 6 height 6
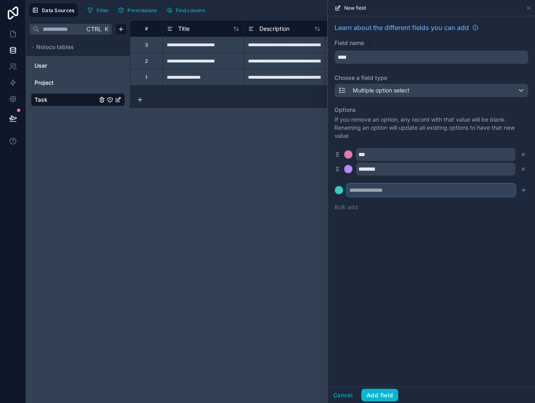
click at [447, 189] on input "text" at bounding box center [430, 190] width 169 height 13
type input "**********"
click at [524, 189] on icon "submit" at bounding box center [523, 190] width 6 height 6
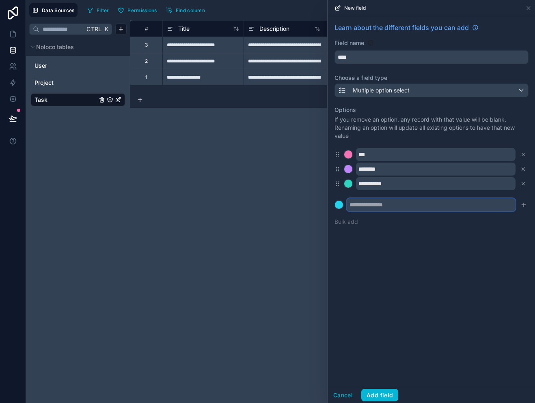
click at [455, 203] on input "text" at bounding box center [430, 204] width 169 height 13
type input "*********"
click at [382, 396] on button "Add field" at bounding box center [379, 395] width 37 height 13
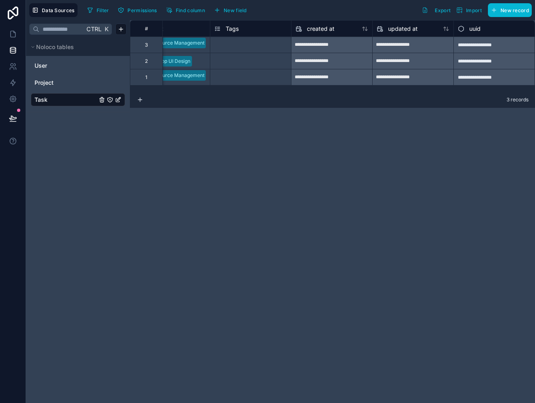
scroll to position [0, 458]
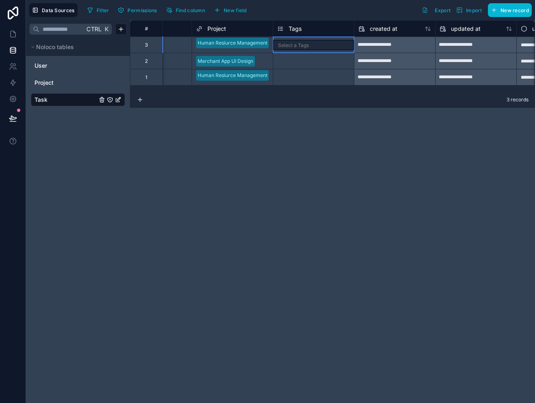
click at [288, 46] on div "Select a Tags" at bounding box center [293, 45] width 31 height 6
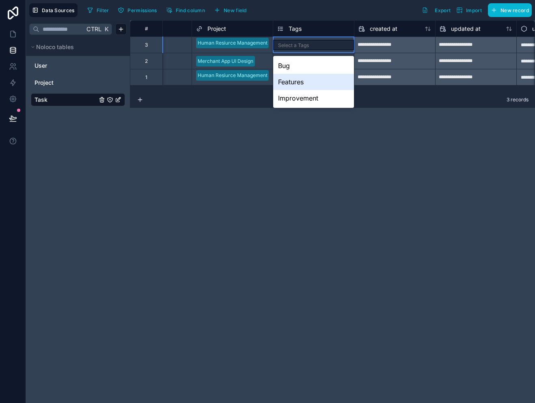
click at [296, 85] on div "Features" at bounding box center [313, 82] width 81 height 16
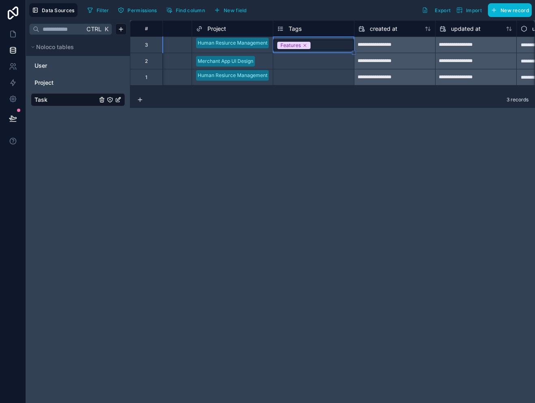
click at [301, 63] on div "Select a Tags" at bounding box center [292, 61] width 31 height 6
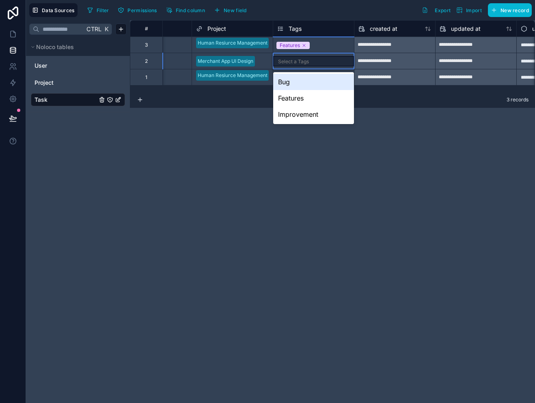
click at [301, 63] on div "Select a Tags" at bounding box center [293, 61] width 31 height 6
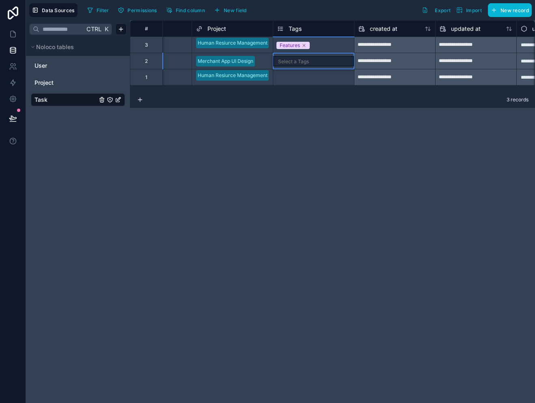
click at [295, 60] on div "Select a Tags" at bounding box center [293, 61] width 31 height 6
click at [295, 59] on div "Select a Tags" at bounding box center [293, 61] width 31 height 6
click at [287, 61] on div "Select a Tags" at bounding box center [293, 61] width 31 height 6
click at [286, 75] on div "Select a Tags" at bounding box center [292, 78] width 31 height 6
click at [286, 75] on div "Select a Tags" at bounding box center [293, 78] width 31 height 6
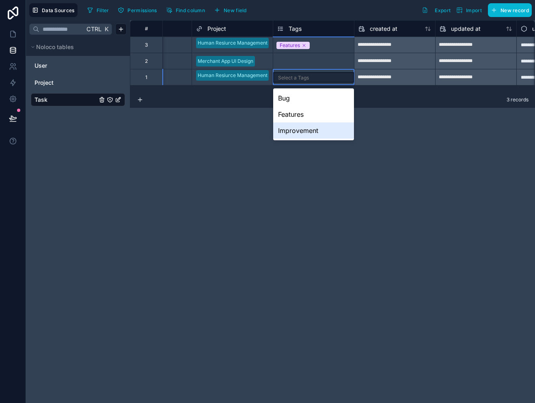
click at [292, 130] on div "Improvement" at bounding box center [313, 131] width 81 height 16
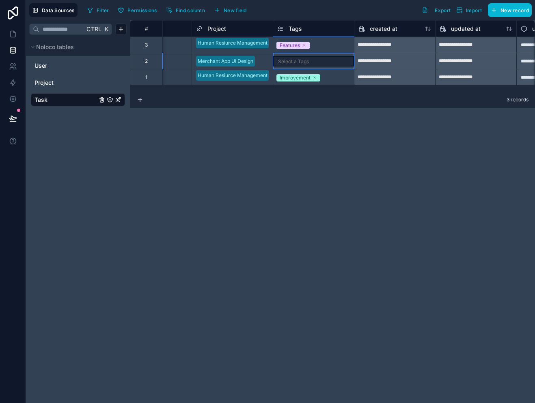
click at [290, 62] on div "Select a Tags" at bounding box center [293, 61] width 31 height 6
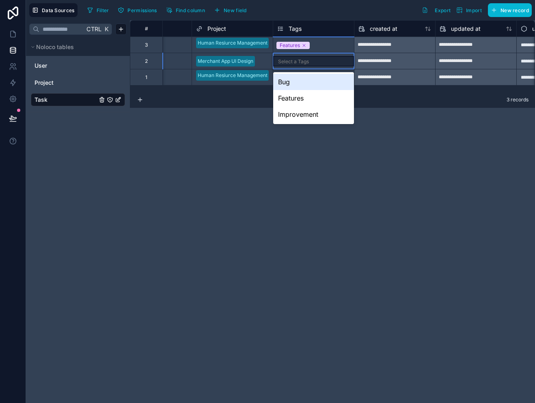
click at [288, 82] on div "Bug" at bounding box center [313, 82] width 81 height 16
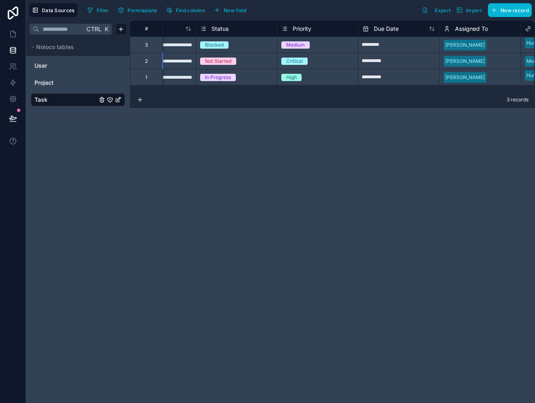
scroll to position [0, 120]
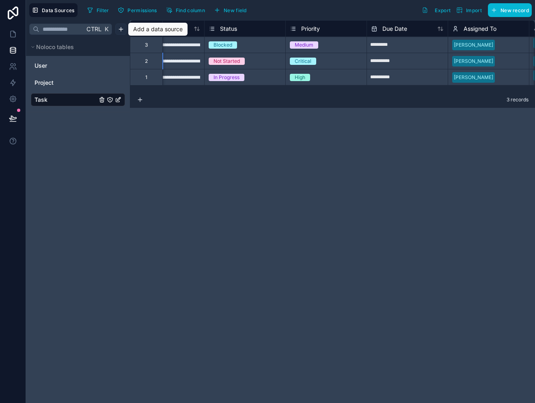
click at [121, 31] on html "**********" at bounding box center [267, 201] width 535 height 403
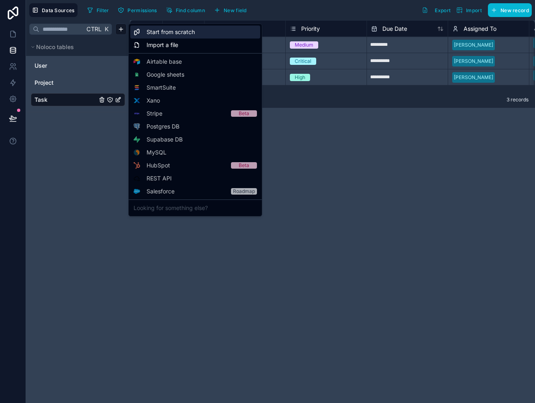
click at [159, 34] on span "Start from scratch" at bounding box center [170, 32] width 48 height 8
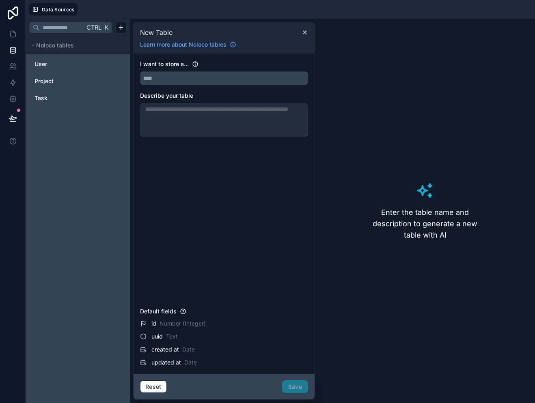
click at [183, 78] on input "text" at bounding box center [223, 78] width 167 height 13
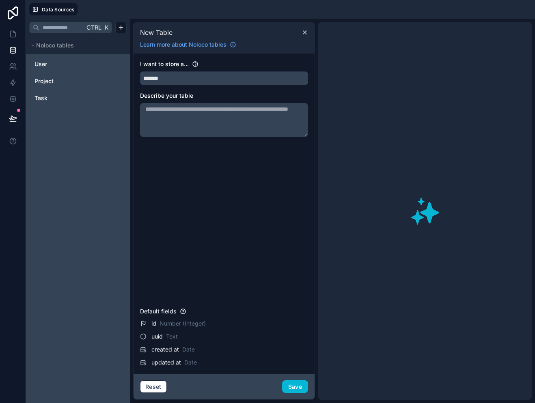
type input "********"
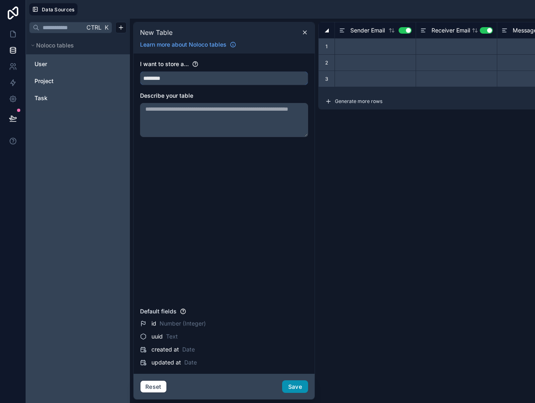
type input "********"
click at [297, 385] on button "Save" at bounding box center [295, 387] width 26 height 13
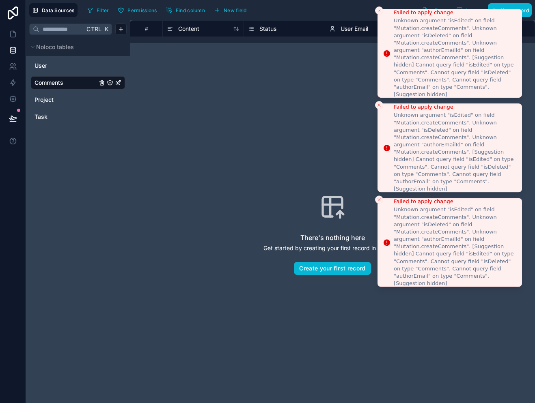
click at [378, 15] on li "Failed to apply change Unknown argument "isEdited" on field "Mutation.createCom…" at bounding box center [449, 53] width 144 height 89
click at [379, 11] on line "Close toast" at bounding box center [379, 10] width 2 height 2
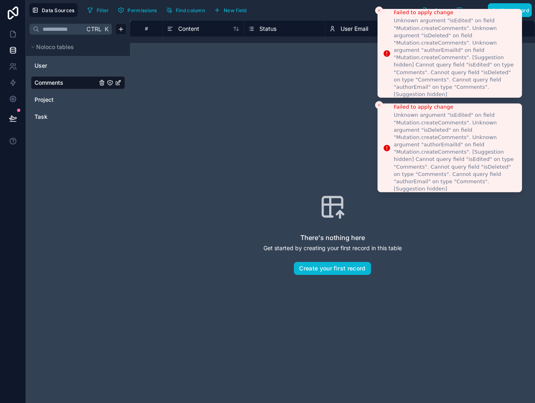
click at [379, 11] on line "Close toast" at bounding box center [379, 10] width 2 height 2
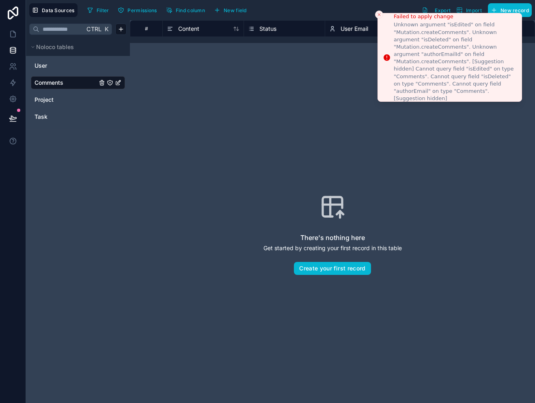
click at [379, 11] on button "Close toast" at bounding box center [379, 15] width 8 height 8
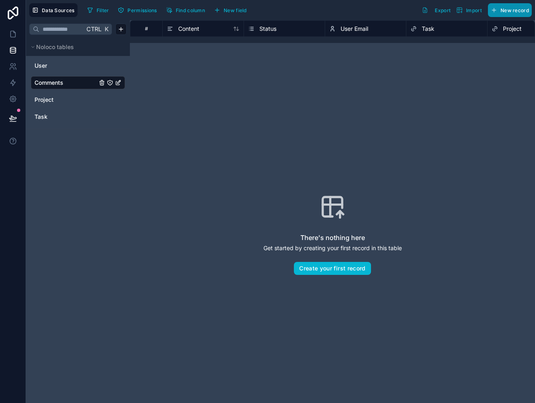
click at [510, 11] on span "New record" at bounding box center [514, 10] width 28 height 6
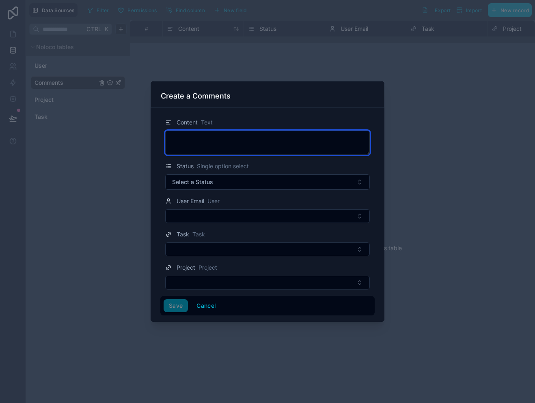
click at [253, 155] on textarea at bounding box center [267, 143] width 204 height 24
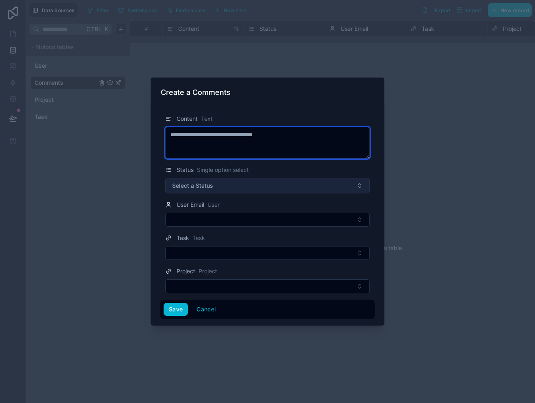
type textarea "**********"
click at [253, 182] on button "Select a Status" at bounding box center [267, 185] width 204 height 15
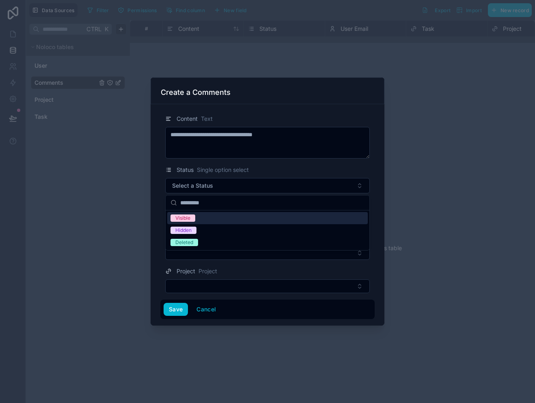
click at [186, 220] on div "Visible" at bounding box center [182, 218] width 15 height 7
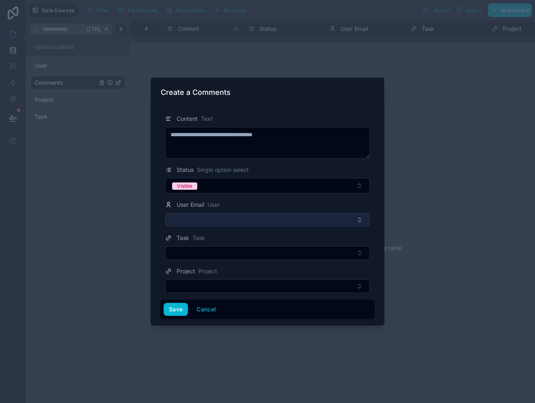
click at [195, 219] on button "Select Button" at bounding box center [267, 220] width 204 height 14
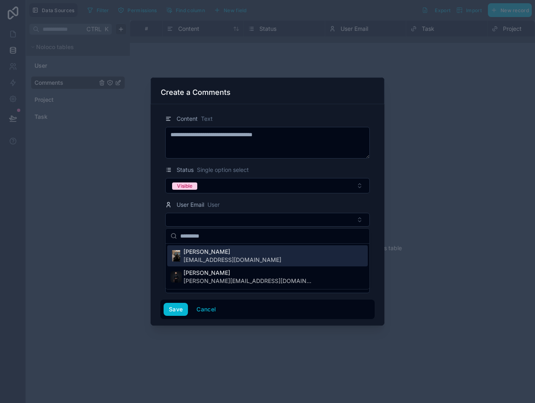
click at [198, 259] on span "[EMAIL_ADDRESS][DOMAIN_NAME]" at bounding box center [232, 260] width 98 height 8
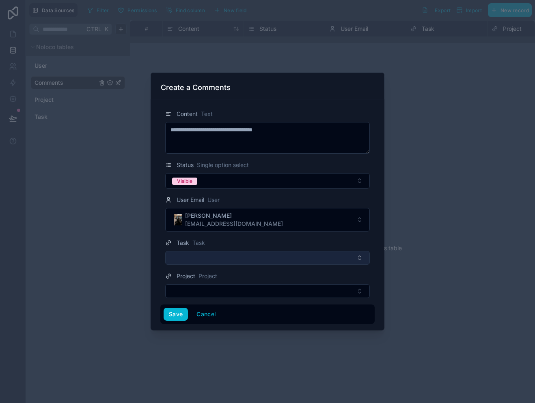
click at [196, 253] on button "Select Button" at bounding box center [267, 258] width 204 height 14
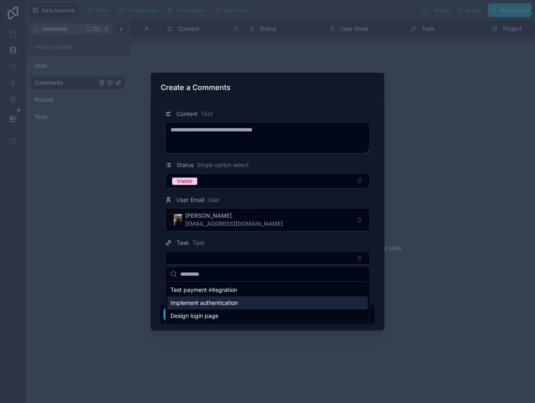
click at [191, 301] on span "Implement authentication" at bounding box center [203, 303] width 67 height 8
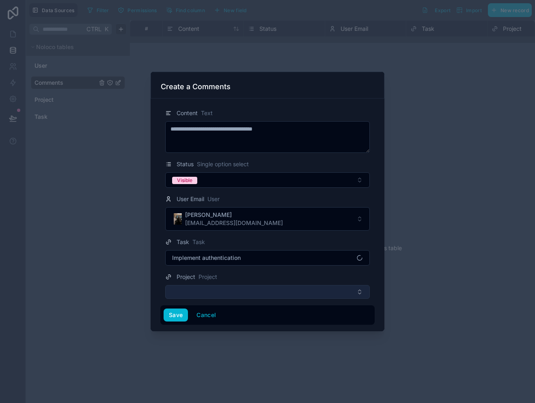
click at [191, 290] on button "Select Button" at bounding box center [267, 292] width 204 height 14
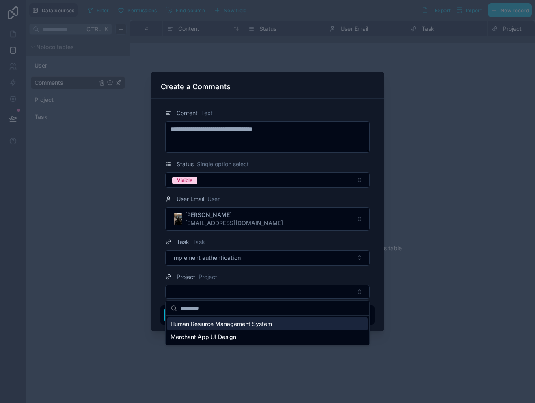
click at [188, 326] on span "Human Resiurce Management System" at bounding box center [220, 324] width 101 height 8
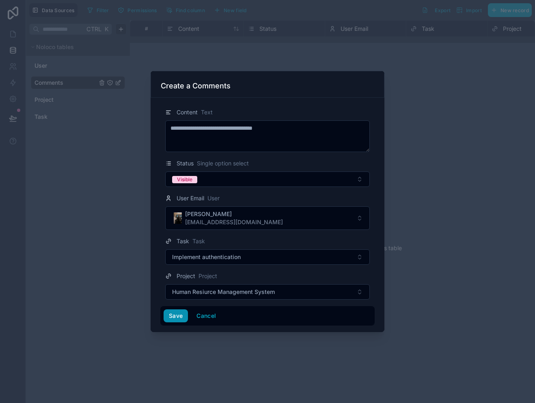
click at [176, 318] on button "Save" at bounding box center [175, 316] width 24 height 13
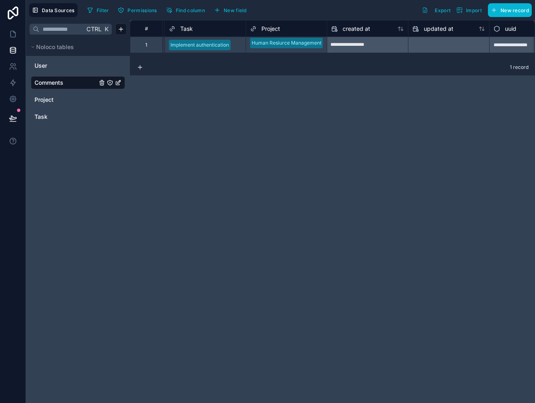
scroll to position [0, 277]
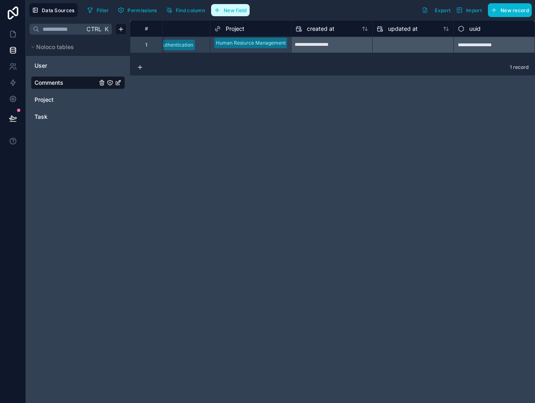
click at [228, 14] on button "New field" at bounding box center [230, 10] width 39 height 12
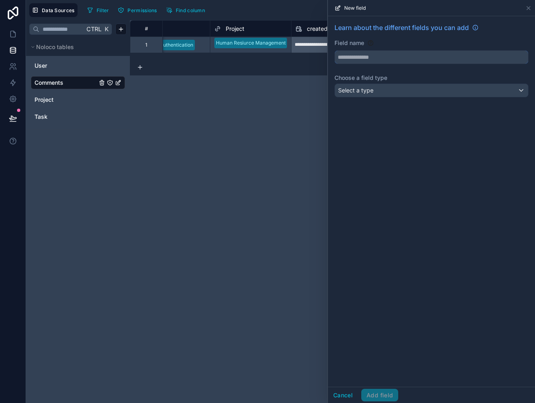
click at [359, 55] on input "text" at bounding box center [431, 57] width 193 height 13
type input "**********"
click at [372, 92] on span "Select a type" at bounding box center [355, 90] width 35 height 7
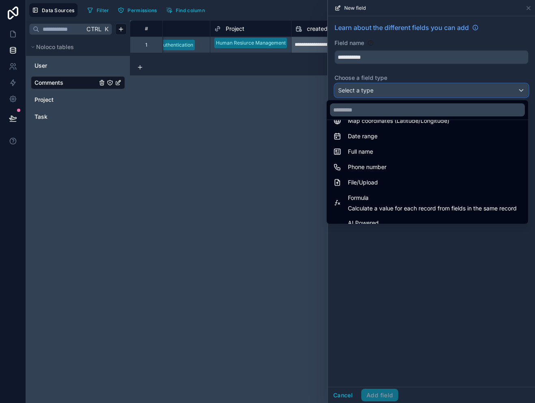
scroll to position [153, 0]
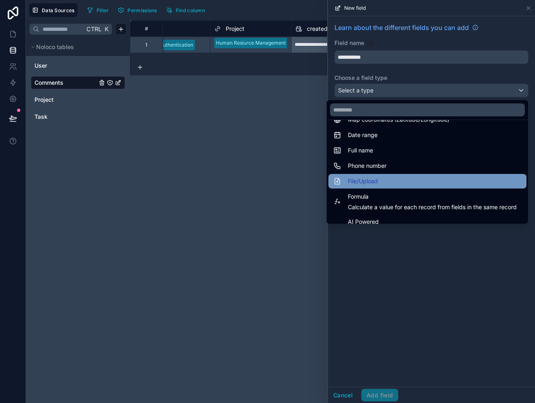
click at [356, 182] on span "File/Upload" at bounding box center [363, 181] width 30 height 10
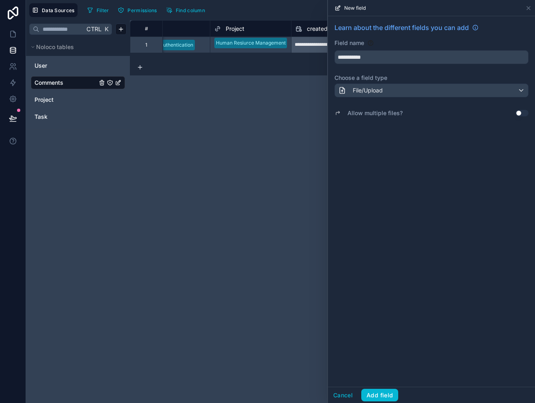
click at [519, 115] on button "Use setting" at bounding box center [521, 113] width 13 height 6
click at [379, 393] on button "Add field" at bounding box center [379, 395] width 37 height 13
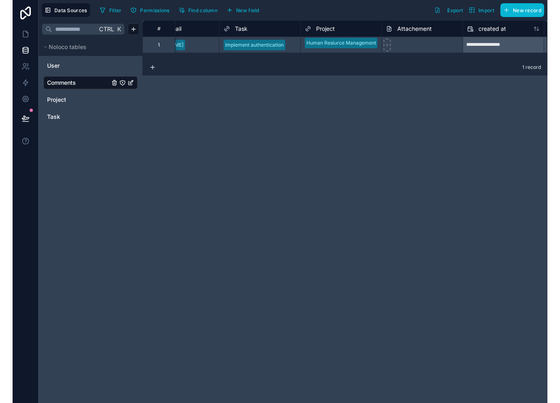
scroll to position [0, 201]
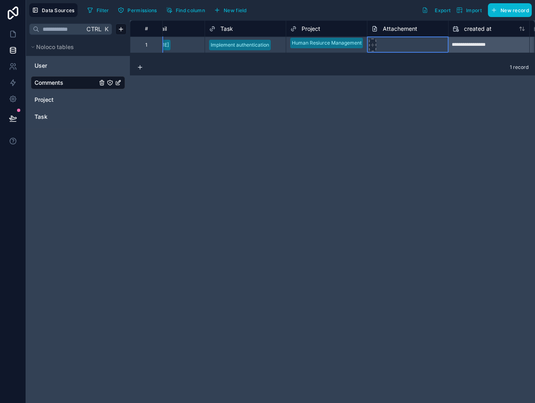
click at [374, 40] on div at bounding box center [372, 45] width 7 height 13
type input "**********"
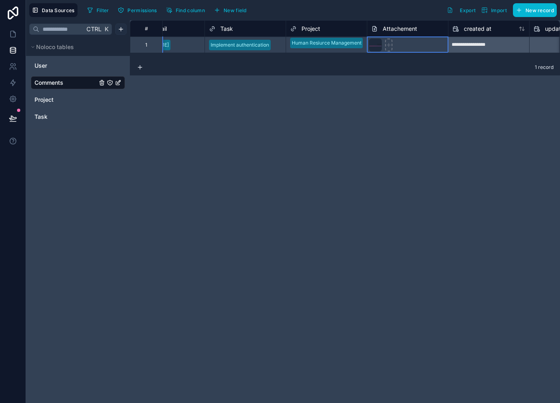
click at [118, 31] on html "**********" at bounding box center [280, 201] width 560 height 403
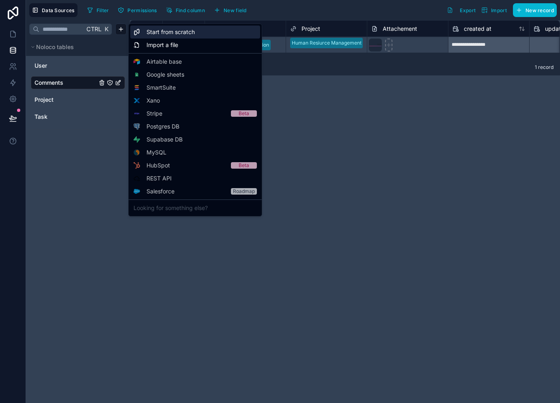
click at [165, 30] on span "Start from scratch" at bounding box center [170, 32] width 48 height 8
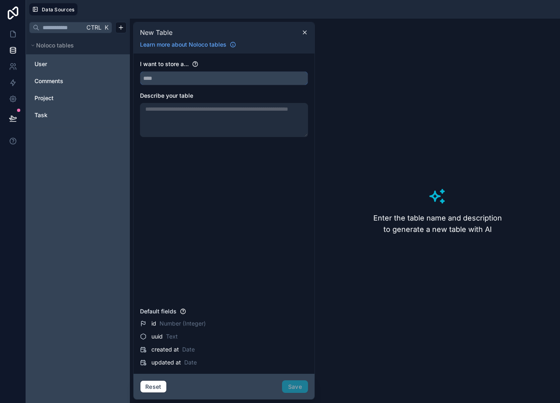
click at [176, 81] on input "text" at bounding box center [223, 78] width 167 height 13
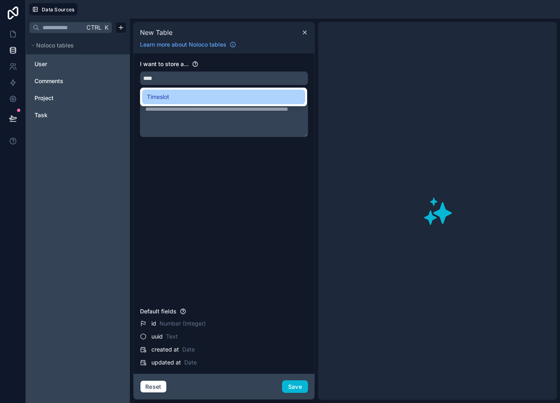
click at [169, 100] on span "Timeslot" at bounding box center [158, 97] width 22 height 10
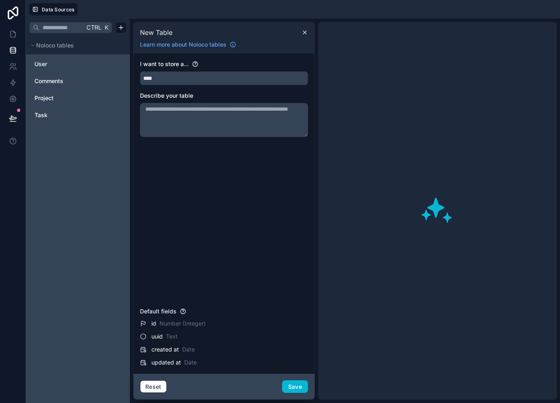
type input "********"
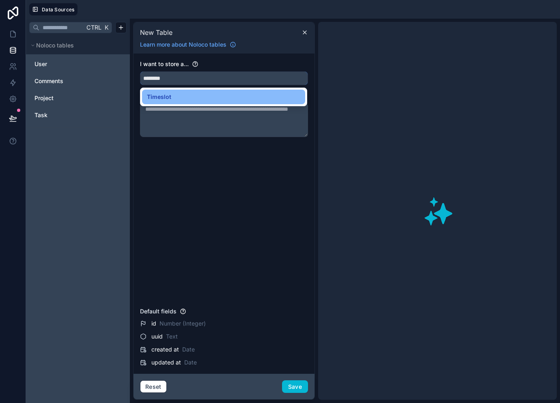
click at [160, 84] on input "********" at bounding box center [223, 78] width 167 height 13
click at [163, 97] on span "Timeslot" at bounding box center [159, 97] width 24 height 10
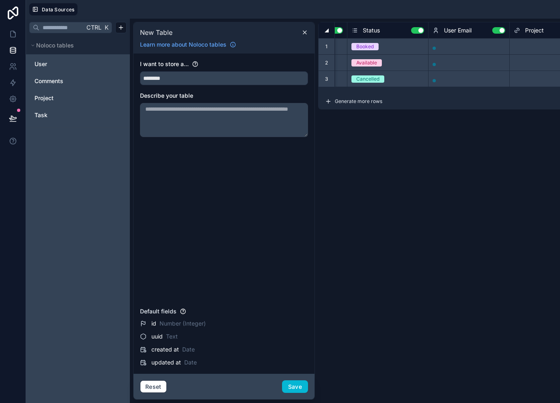
scroll to position [0, 161]
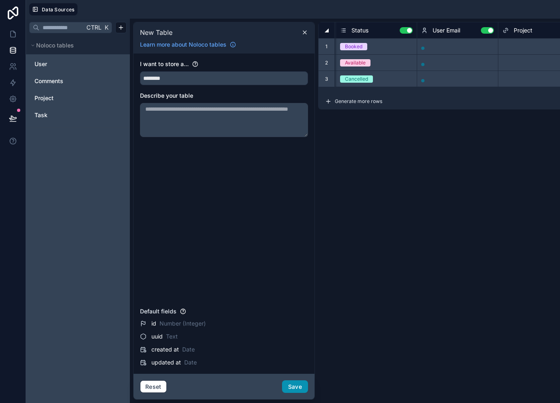
click at [299, 386] on button "Save" at bounding box center [295, 387] width 26 height 13
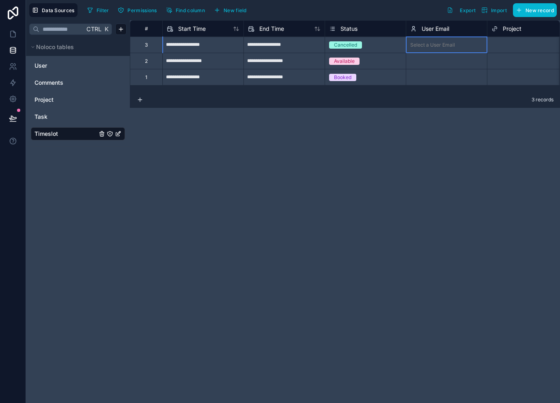
click at [449, 43] on div "Select a User Email" at bounding box center [432, 45] width 45 height 6
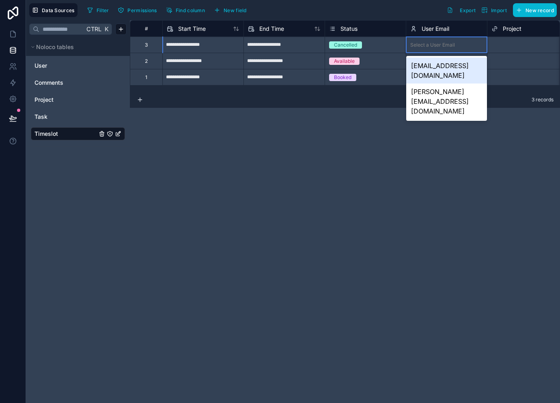
click at [446, 64] on div "[EMAIL_ADDRESS][DOMAIN_NAME]" at bounding box center [446, 71] width 81 height 26
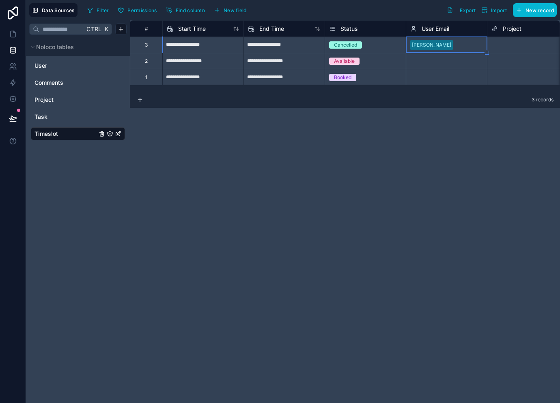
click at [437, 62] on div "Select a User Email" at bounding box center [432, 61] width 45 height 6
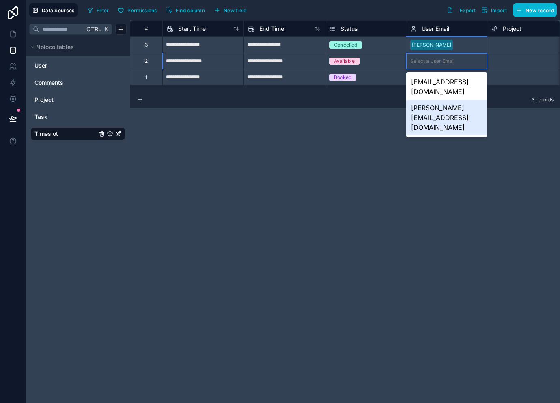
click at [437, 100] on div "[PERSON_NAME][EMAIL_ADDRESS][DOMAIN_NAME]" at bounding box center [446, 118] width 81 height 36
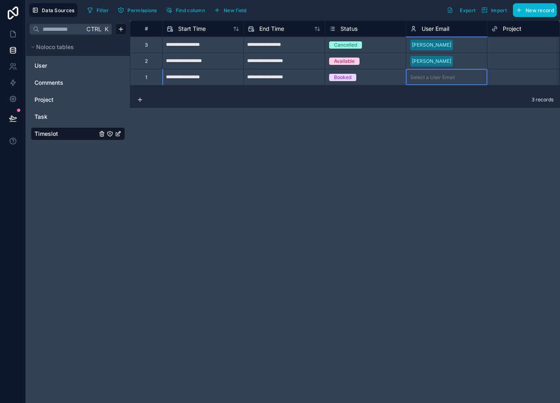
click at [445, 79] on div "Select a User Email" at bounding box center [432, 77] width 45 height 6
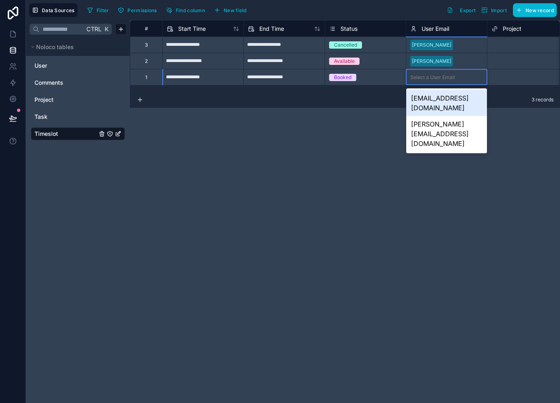
click at [445, 79] on div "Select a User Email" at bounding box center [432, 77] width 45 height 6
click at [445, 96] on div "[EMAIL_ADDRESS][DOMAIN_NAME]" at bounding box center [446, 103] width 81 height 26
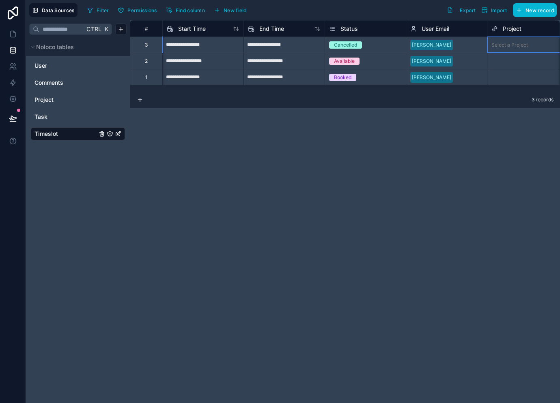
scroll to position [0, 9]
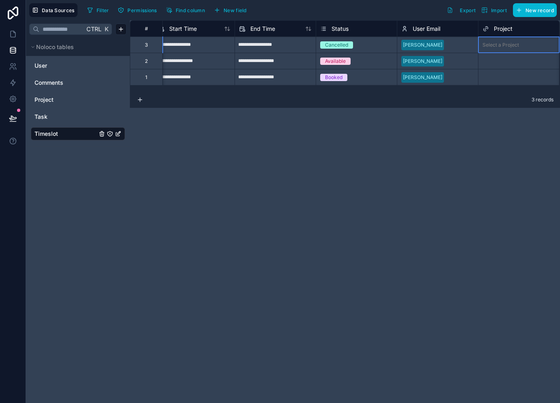
click at [514, 44] on div "Select a Project" at bounding box center [500, 45] width 37 height 6
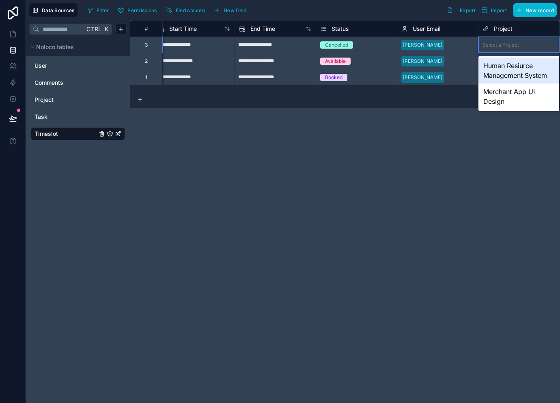
click at [505, 67] on div "Human Resiurce Management System" at bounding box center [518, 71] width 81 height 26
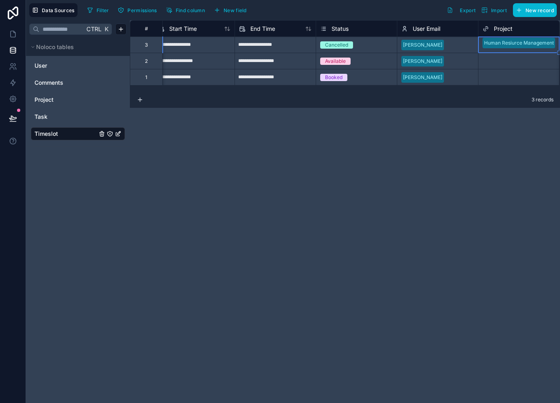
click at [501, 65] on div "Select a Project" at bounding box center [518, 61] width 81 height 11
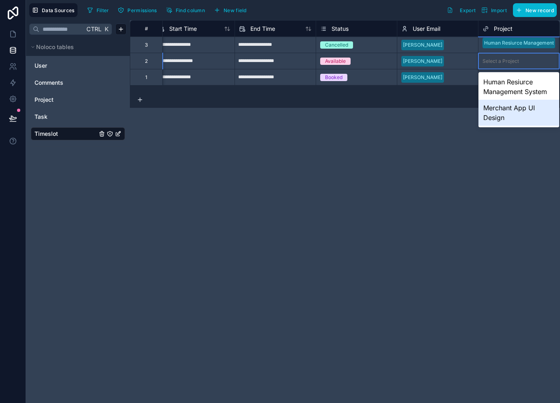
click at [497, 105] on div "Merchant App UI Design" at bounding box center [518, 113] width 81 height 26
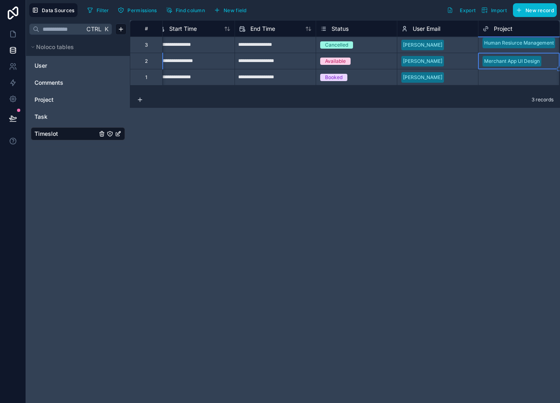
click at [508, 81] on div "Select a Project" at bounding box center [518, 77] width 81 height 11
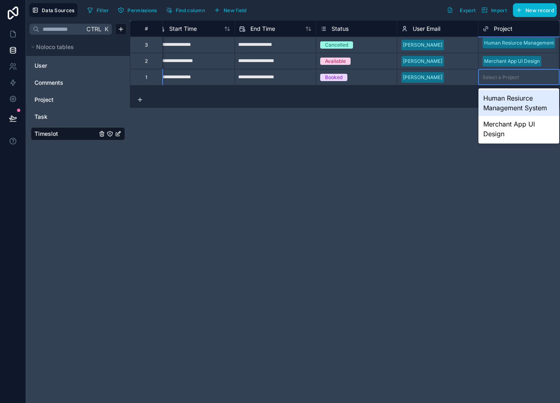
click at [507, 101] on div "Human Resiurce Management System" at bounding box center [518, 103] width 81 height 26
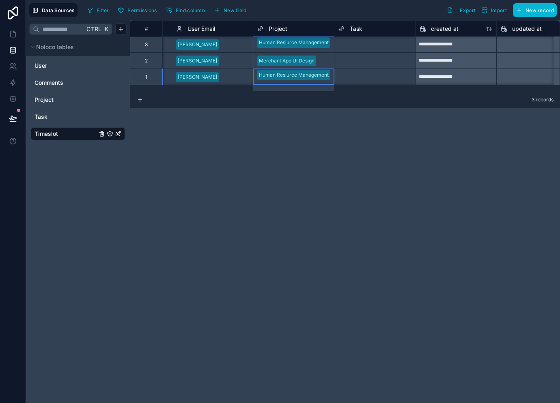
scroll to position [0, 235]
click at [392, 44] on div at bounding box center [391, 45] width 39 height 8
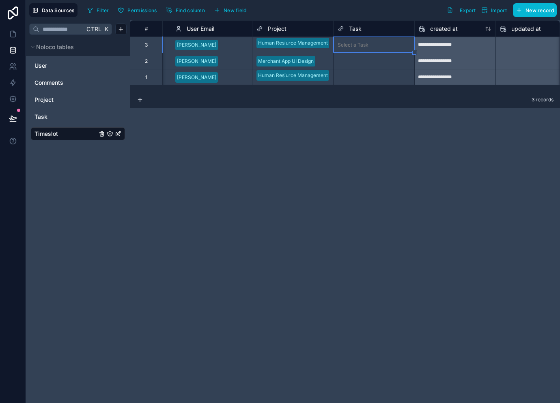
click at [392, 44] on div at bounding box center [391, 45] width 39 height 8
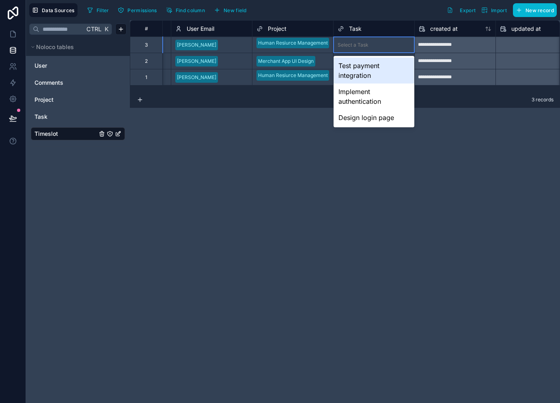
click at [384, 72] on div "Test payment integration" at bounding box center [373, 71] width 81 height 26
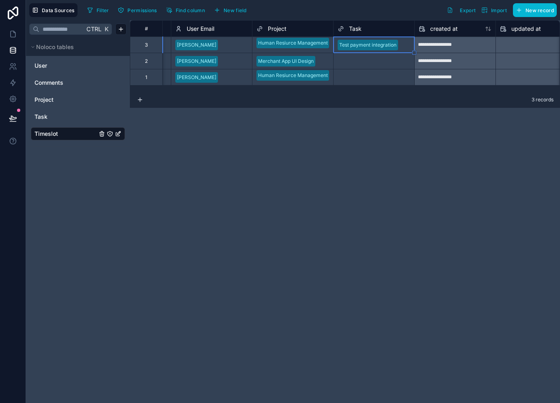
click at [381, 69] on div "Select a Task" at bounding box center [373, 77] width 81 height 16
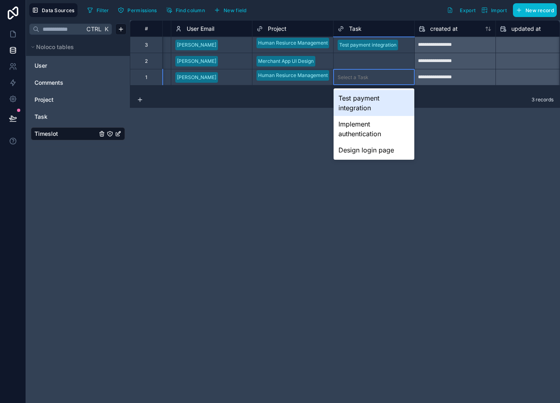
click at [374, 75] on div at bounding box center [391, 77] width 39 height 8
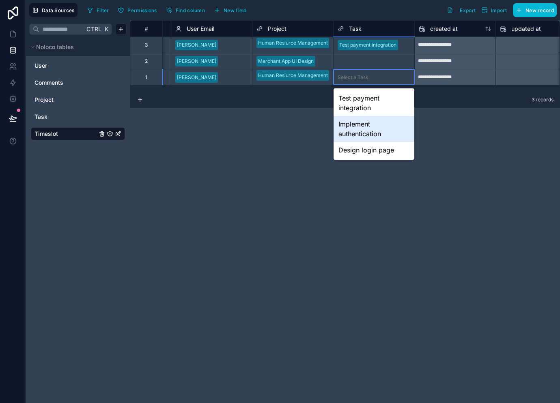
click at [368, 120] on div "Implement authentication" at bounding box center [373, 129] width 81 height 26
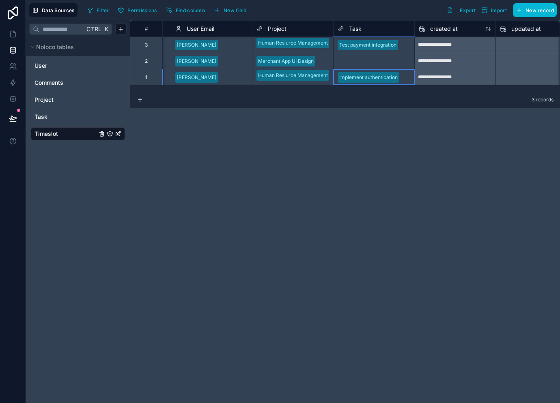
click at [361, 60] on div "Select a Task" at bounding box center [353, 61] width 31 height 6
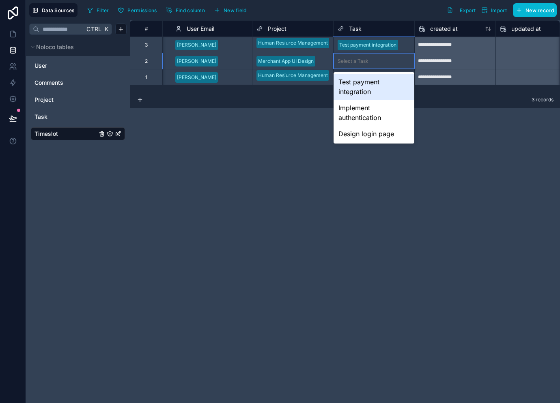
click at [361, 60] on div "Select a Task" at bounding box center [353, 61] width 31 height 6
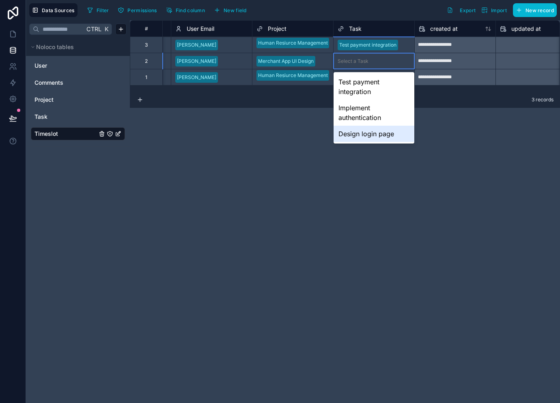
click at [357, 133] on div "Design login page" at bounding box center [373, 134] width 81 height 16
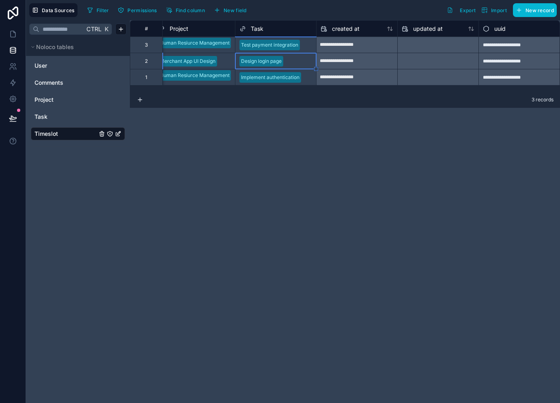
scroll to position [0, 0]
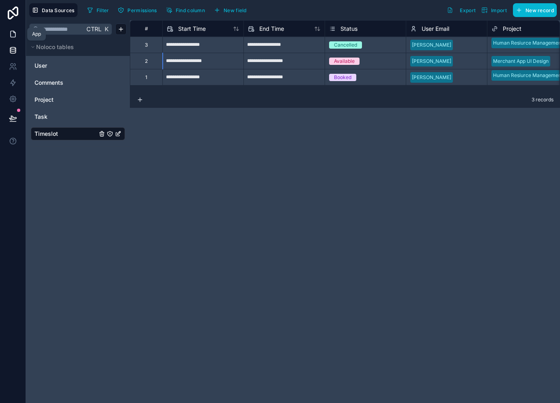
click at [15, 32] on icon at bounding box center [13, 34] width 8 height 8
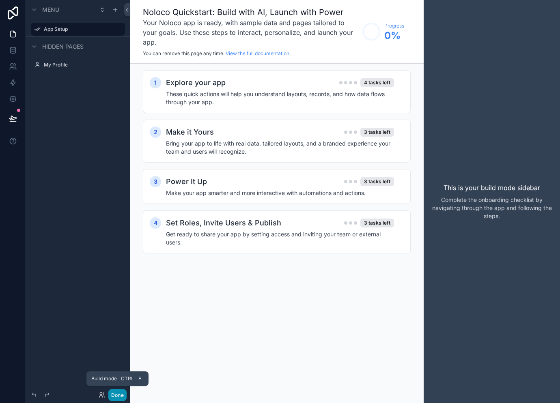
click at [115, 398] on button "Done" at bounding box center [117, 395] width 18 height 12
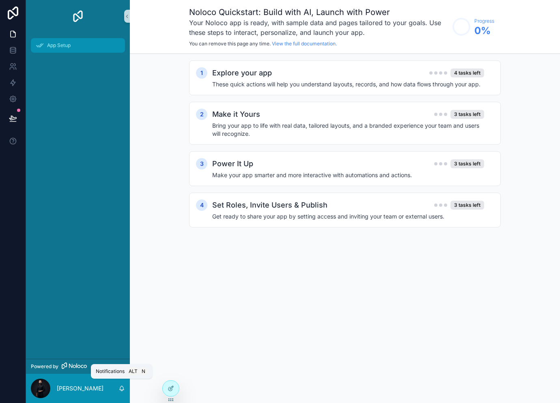
click at [61, 47] on span "App Setup" at bounding box center [59, 45] width 24 height 6
click at [460, 72] on div "4 tasks left" at bounding box center [467, 73] width 34 height 9
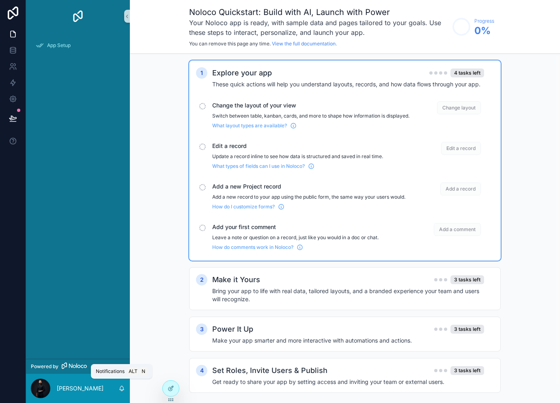
click at [464, 106] on span "Change layout" at bounding box center [459, 107] width 44 height 13
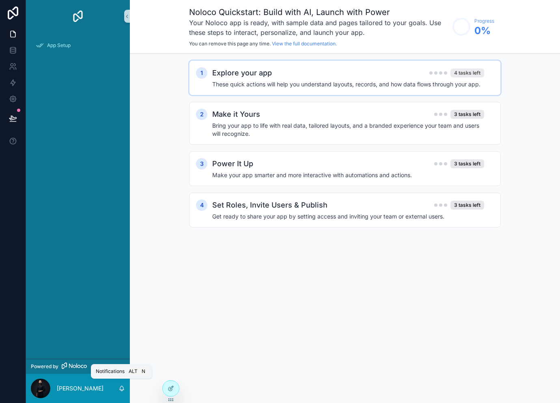
click at [472, 75] on div "4 tasks left" at bounding box center [467, 73] width 34 height 9
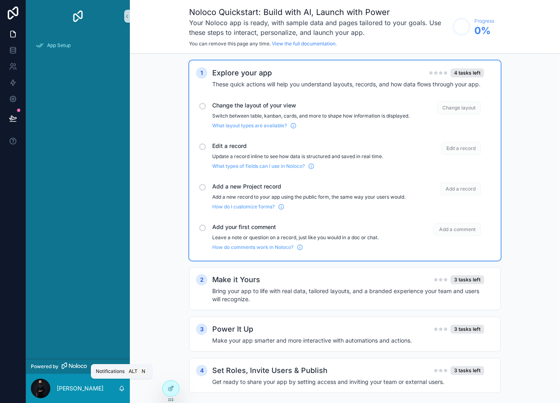
click at [224, 109] on span "Change the layout of your view" at bounding box center [310, 105] width 197 height 8
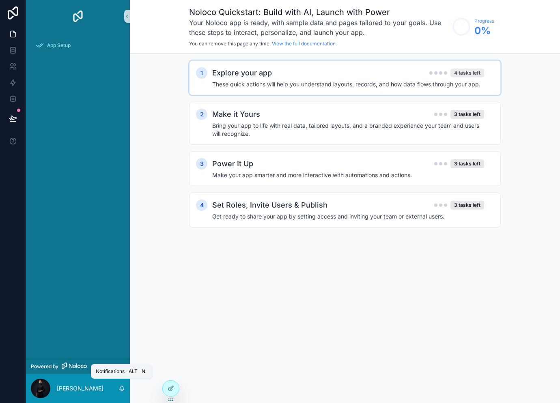
click at [458, 70] on div "4 tasks left" at bounding box center [467, 73] width 34 height 9
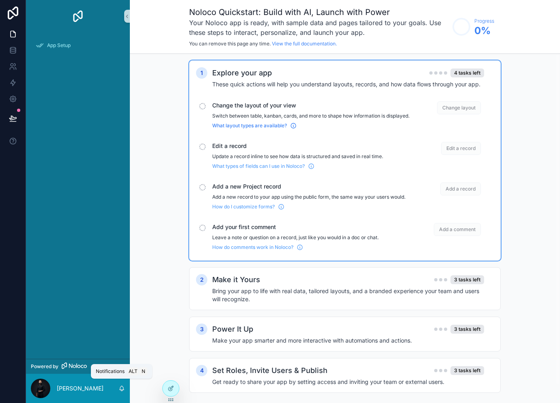
click at [266, 129] on span "What layout types are available?" at bounding box center [249, 126] width 75 height 6
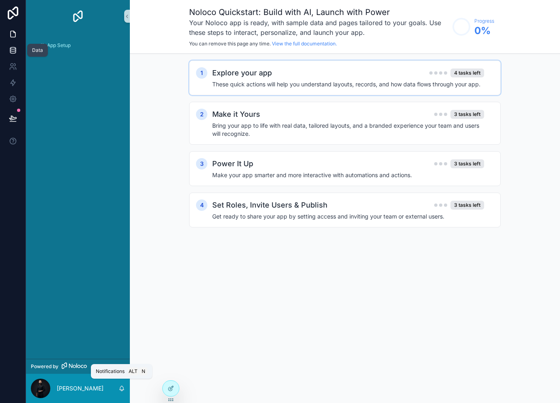
click at [20, 51] on link at bounding box center [13, 50] width 26 height 16
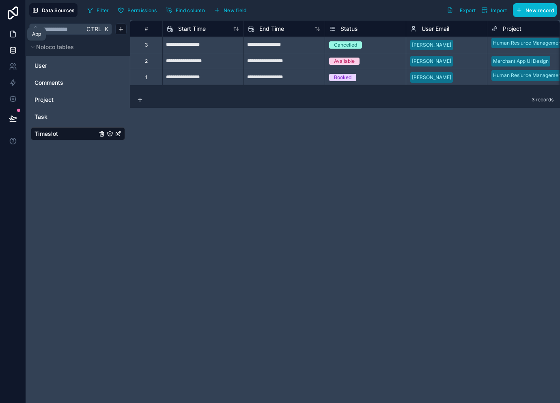
click at [9, 35] on icon at bounding box center [13, 34] width 8 height 8
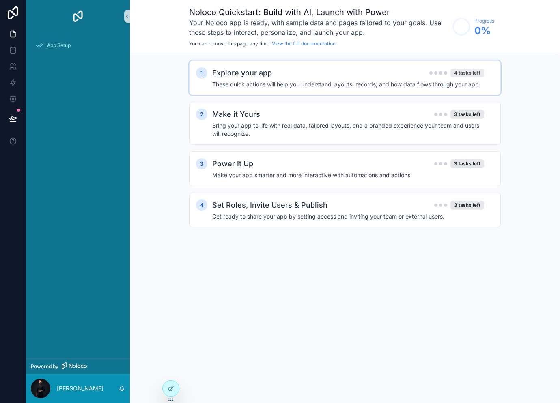
click at [474, 71] on div "4 tasks left" at bounding box center [467, 73] width 34 height 9
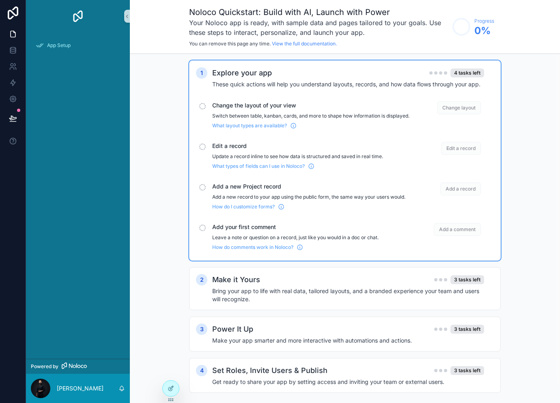
click at [204, 105] on div "scrollable content" at bounding box center [202, 106] width 6 height 6
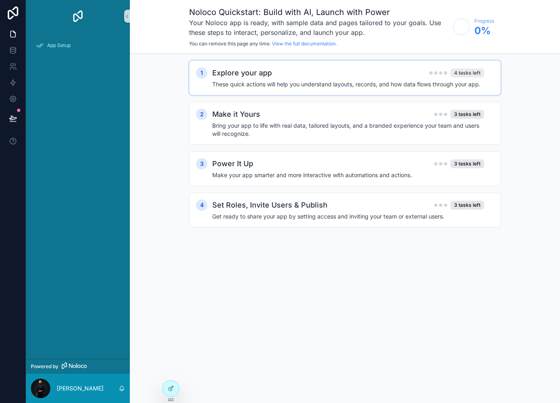
click at [467, 77] on div "4 tasks left" at bounding box center [467, 73] width 34 height 9
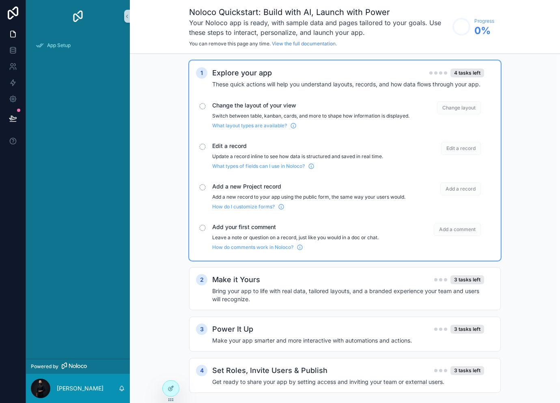
click at [461, 106] on span "Change layout" at bounding box center [459, 107] width 44 height 13
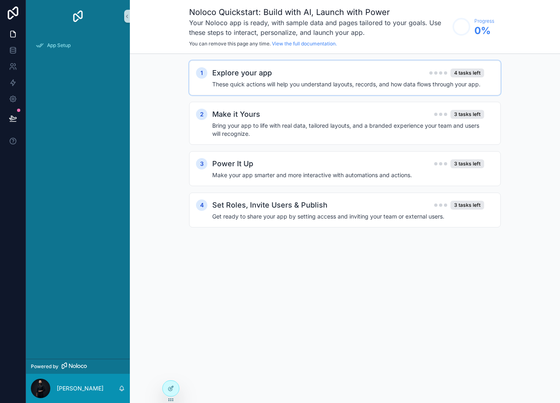
click at [467, 30] on circle "scrollable content" at bounding box center [461, 27] width 16 height 16
click at [470, 73] on div "4 tasks left" at bounding box center [467, 73] width 34 height 9
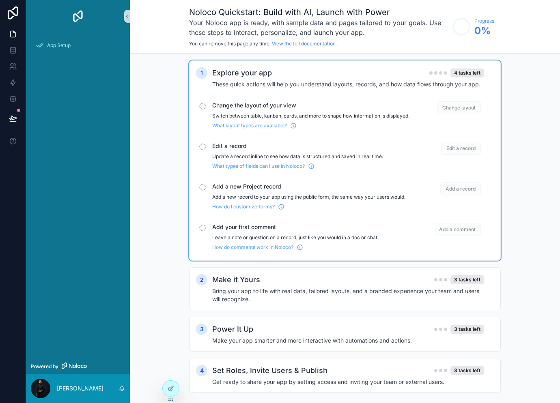
click at [462, 107] on span "Change layout" at bounding box center [459, 107] width 44 height 13
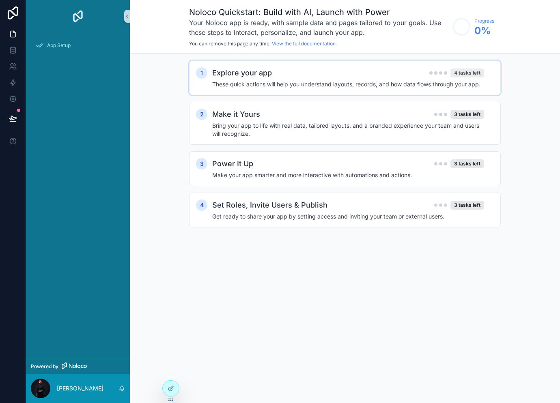
click at [472, 70] on div "4 tasks left" at bounding box center [467, 73] width 34 height 9
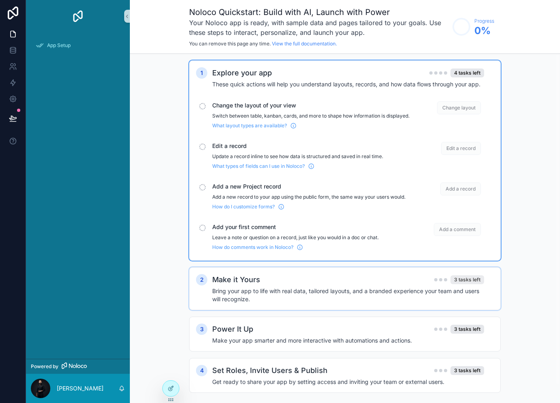
click at [463, 284] on div "3 tasks left" at bounding box center [467, 279] width 34 height 9
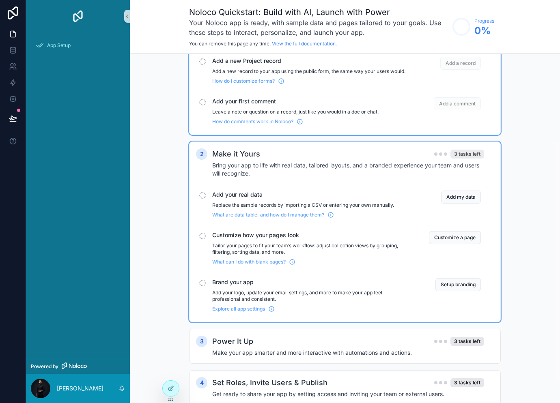
scroll to position [126, 0]
click at [458, 203] on button "Add my data" at bounding box center [461, 196] width 40 height 13
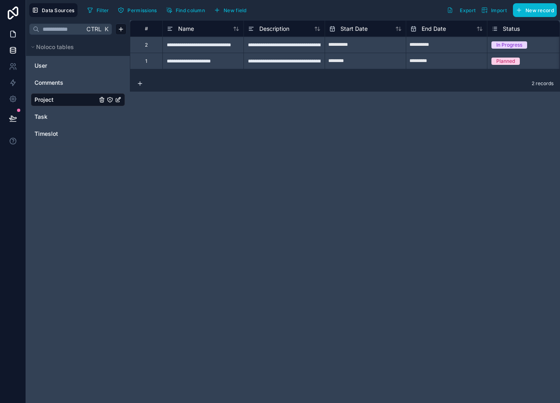
click at [11, 34] on div at bounding box center [280, 211] width 560 height 384
click at [11, 33] on icon at bounding box center [13, 34] width 8 height 8
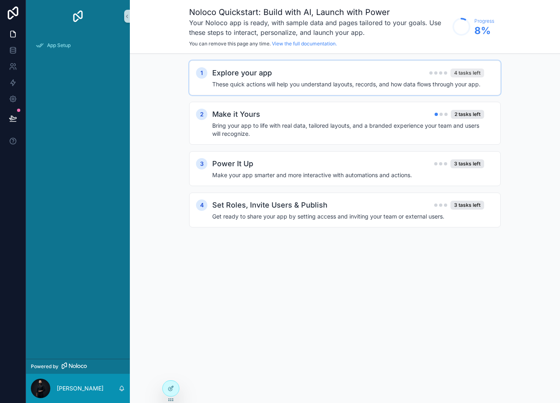
click at [462, 74] on div "4 tasks left" at bounding box center [467, 73] width 34 height 9
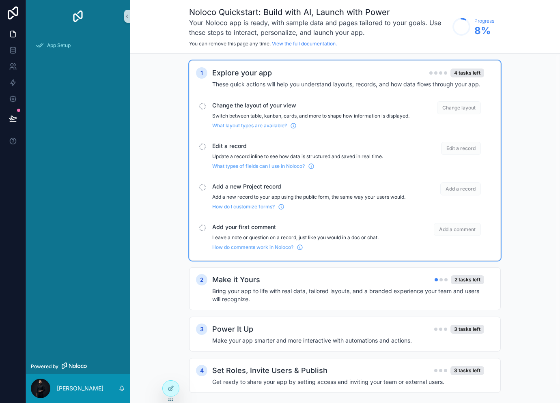
click at [247, 73] on h2 "Explore your app" at bounding box center [242, 72] width 60 height 11
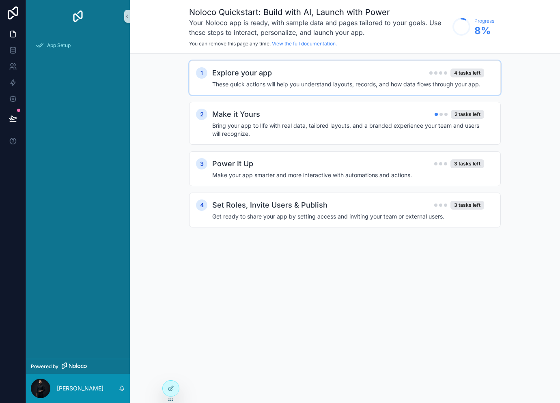
click at [247, 73] on h2 "Explore your app" at bounding box center [242, 72] width 60 height 11
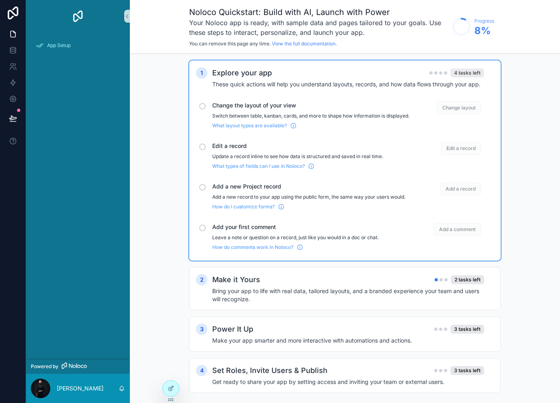
click at [467, 72] on div "4 tasks left" at bounding box center [467, 73] width 34 height 9
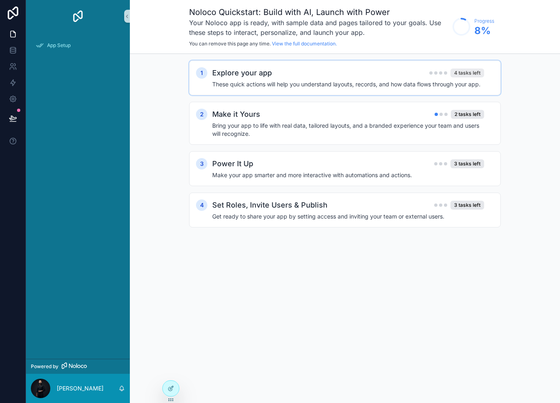
click at [467, 72] on div "4 tasks left" at bounding box center [467, 73] width 34 height 9
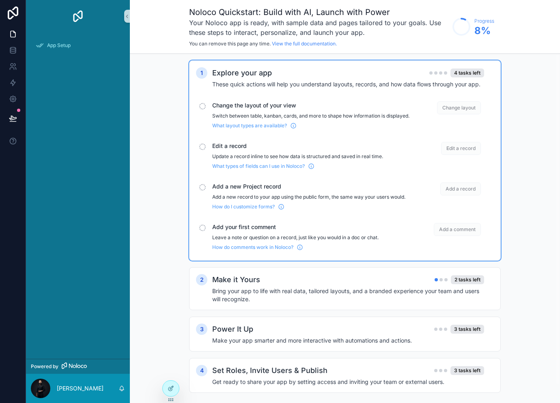
click at [458, 110] on span "Change layout" at bounding box center [459, 107] width 44 height 13
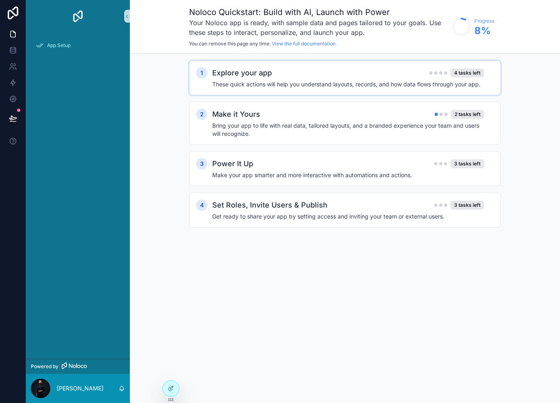
click at [505, 258] on div "Noloco Quickstart: Build with AI, Launch with Power Your Noloco app is ready, w…" at bounding box center [345, 201] width 430 height 403
click at [471, 73] on div "4 tasks left" at bounding box center [467, 73] width 34 height 9
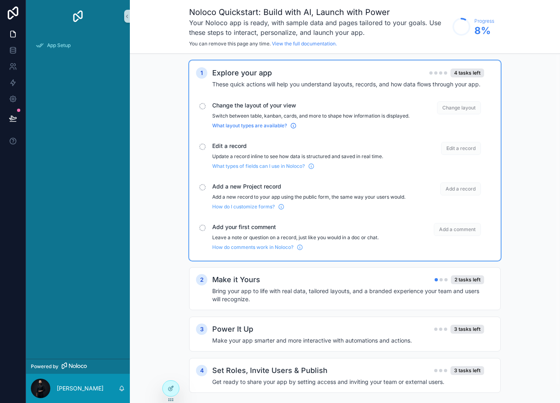
click at [256, 129] on span "What layout types are available?" at bounding box center [249, 126] width 75 height 6
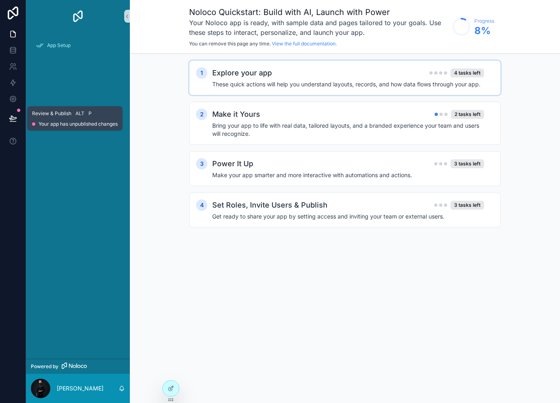
click at [14, 118] on icon at bounding box center [12, 118] width 7 height 4
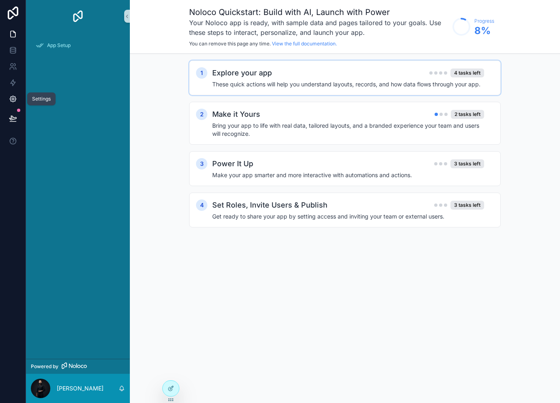
click at [10, 100] on icon at bounding box center [13, 99] width 6 height 6
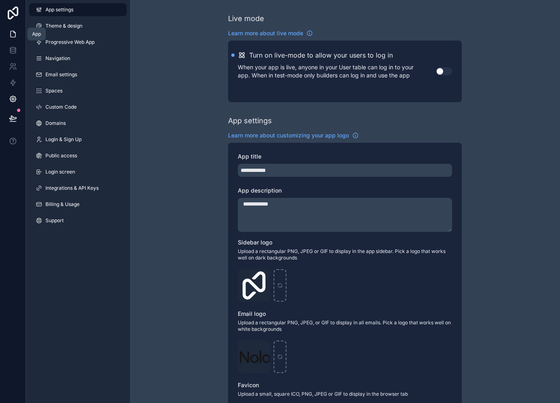
click at [9, 34] on icon at bounding box center [13, 34] width 8 height 8
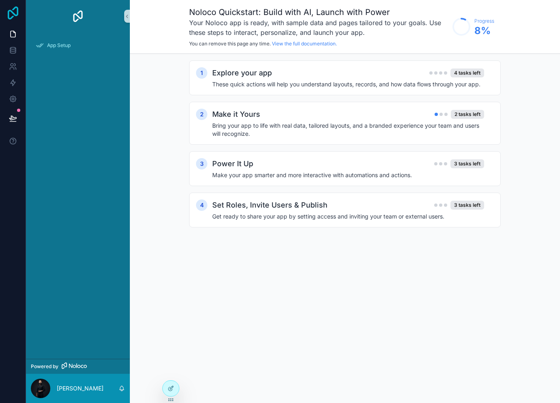
click at [12, 19] on icon at bounding box center [13, 12] width 16 height 13
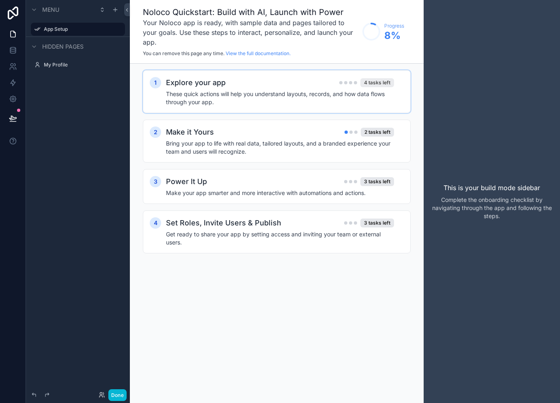
click at [375, 78] on div "4 tasks left" at bounding box center [377, 82] width 34 height 9
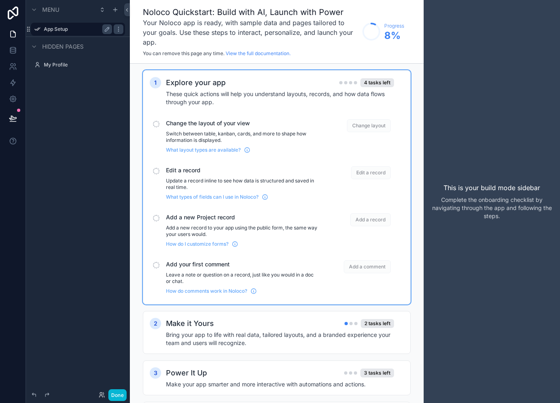
click at [60, 26] on label "App Setup" at bounding box center [76, 29] width 65 height 6
click at [59, 70] on div "My Profile" at bounding box center [77, 64] width 91 height 13
click at [67, 65] on label "My Profile" at bounding box center [76, 65] width 65 height 6
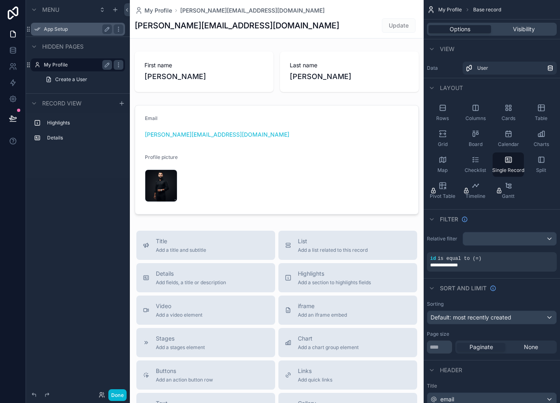
click at [57, 24] on div "App Setup" at bounding box center [77, 29] width 91 height 13
click at [32, 31] on div "scrollable content" at bounding box center [37, 29] width 10 height 10
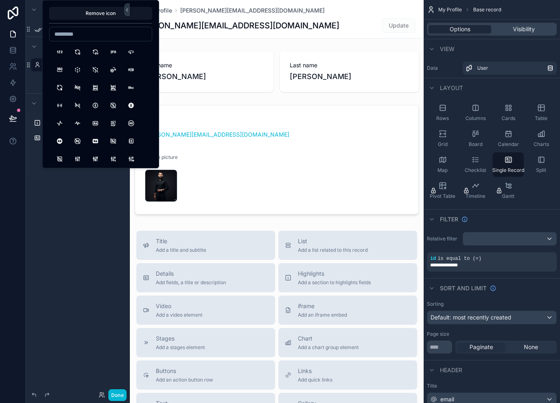
click at [73, 209] on div "Menu ********* Hidden pages My Profile Create a User Record view Highlights Det…" at bounding box center [78, 197] width 104 height 394
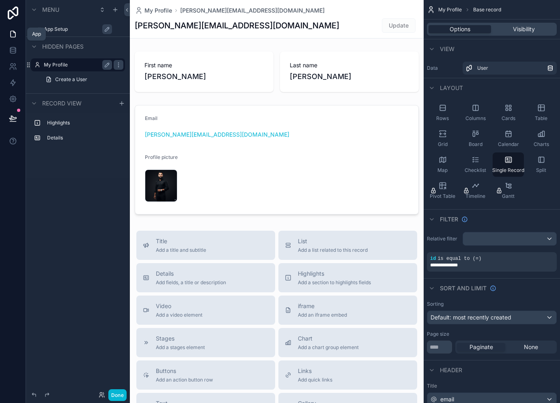
click at [15, 37] on icon at bounding box center [13, 34] width 5 height 6
click at [122, 391] on button "Done" at bounding box center [117, 395] width 18 height 12
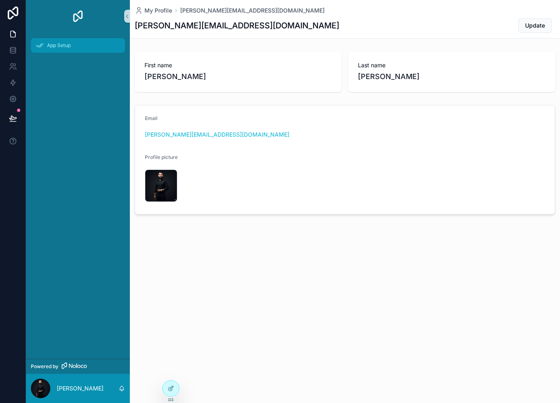
click at [46, 46] on div "App Setup" at bounding box center [78, 45] width 84 height 13
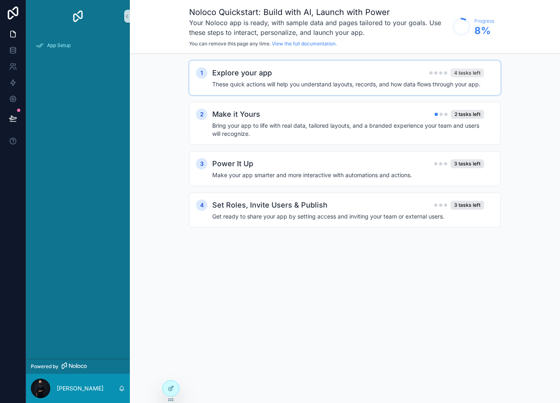
click at [471, 73] on div "4 tasks left" at bounding box center [467, 73] width 34 height 9
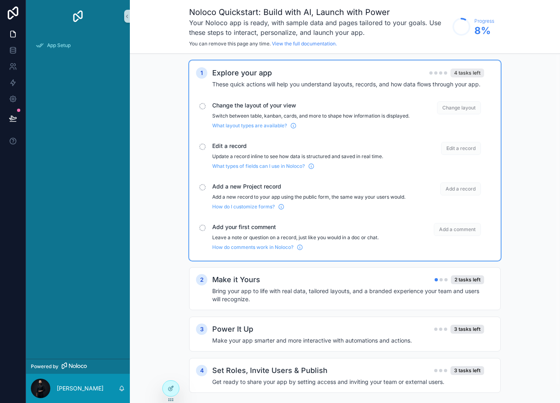
click at [471, 73] on div "4 tasks left" at bounding box center [467, 73] width 34 height 9
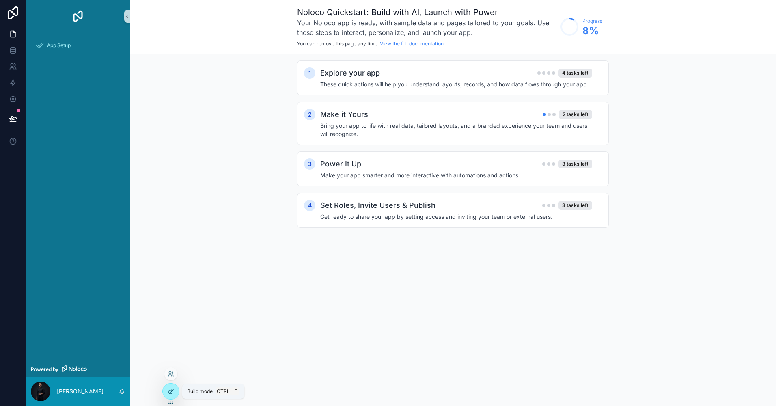
click at [170, 388] on icon at bounding box center [171, 391] width 6 height 6
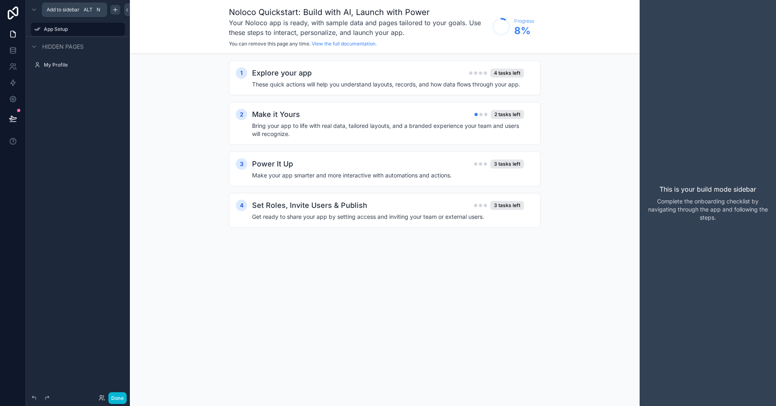
click at [118, 10] on div "scrollable content" at bounding box center [115, 10] width 10 height 10
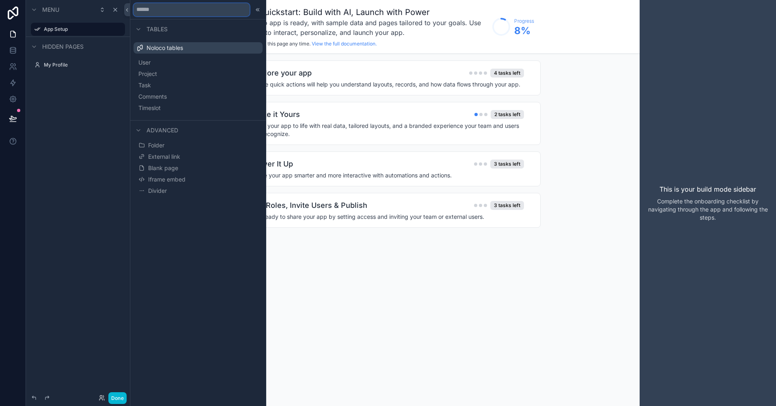
click at [151, 9] on input "text" at bounding box center [191, 9] width 116 height 13
click at [178, 13] on input "text" at bounding box center [191, 9] width 116 height 13
type input "*********"
click at [158, 129] on span "Advanced" at bounding box center [162, 130] width 32 height 8
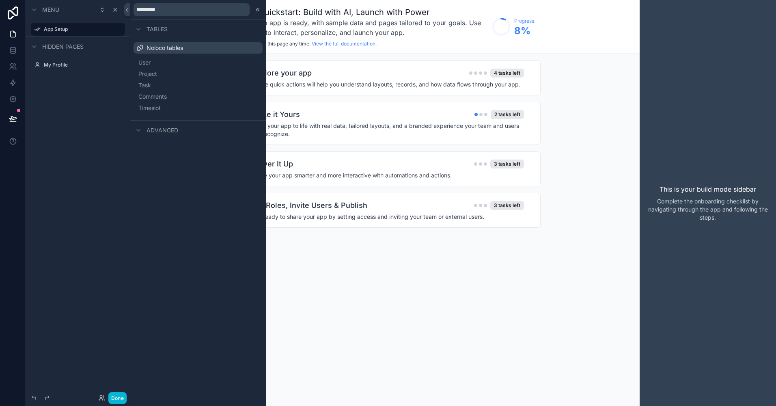
click at [155, 31] on span "Tables" at bounding box center [156, 29] width 21 height 8
click at [118, 28] on icon "scrollable content" at bounding box center [118, 27] width 0 height 0
click at [183, 13] on input "*********" at bounding box center [191, 9] width 116 height 13
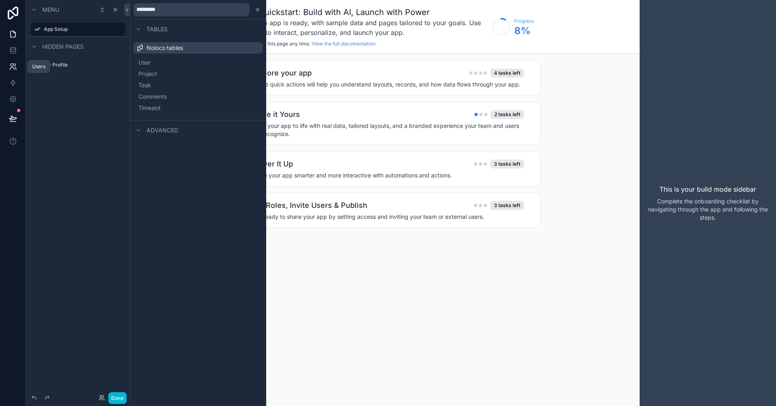
click at [12, 62] on icon at bounding box center [13, 66] width 8 height 8
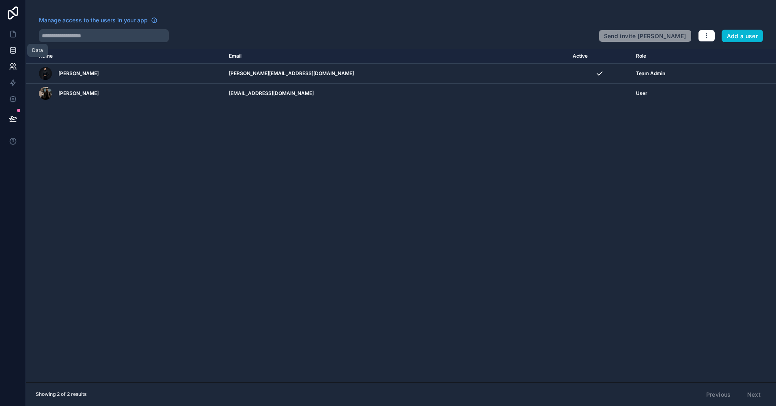
click at [12, 52] on icon at bounding box center [12, 49] width 5 height 3
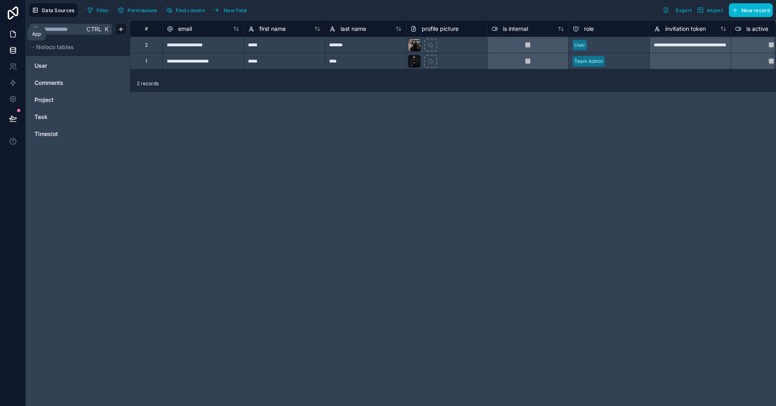
click at [14, 30] on icon at bounding box center [13, 34] width 8 height 8
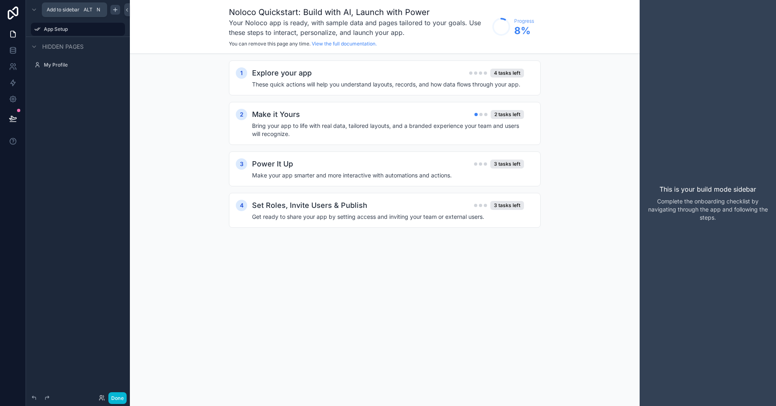
click at [116, 6] on div "scrollable content" at bounding box center [115, 10] width 10 height 10
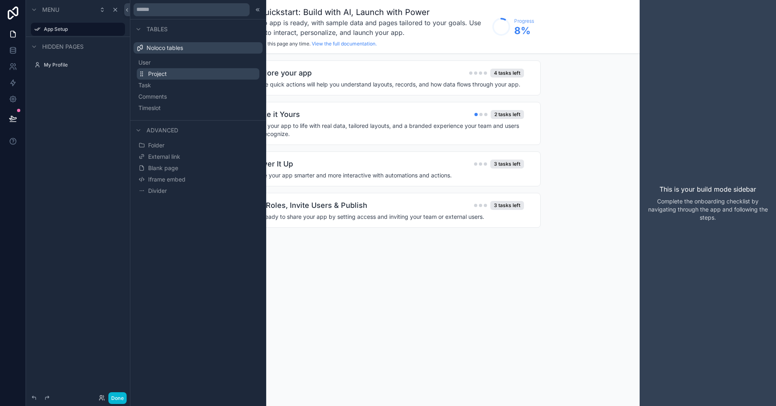
click at [157, 72] on span "Project" at bounding box center [157, 74] width 19 height 8
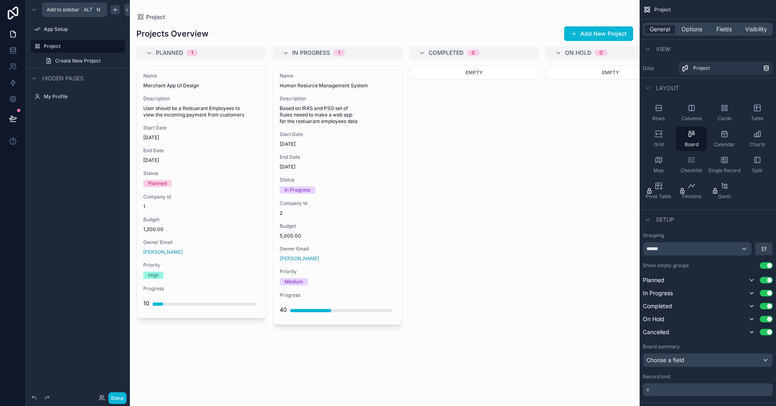
click at [116, 6] on div "scrollable content" at bounding box center [115, 10] width 10 height 10
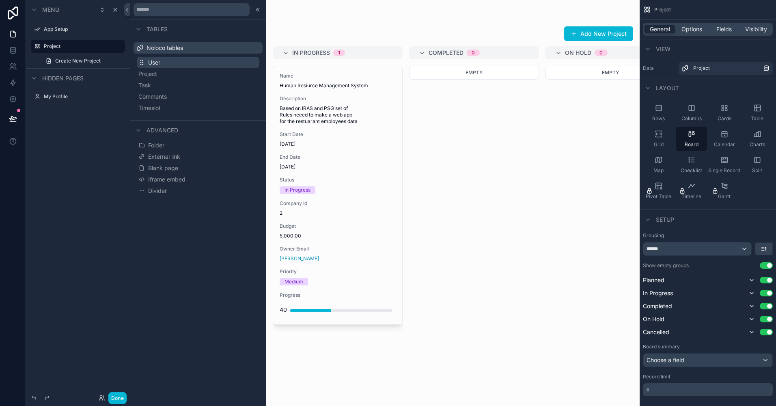
click at [156, 62] on span "User" at bounding box center [154, 62] width 12 height 8
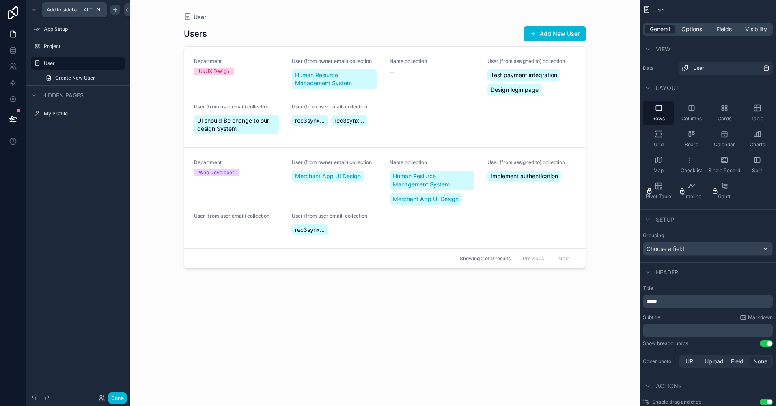
click at [115, 11] on icon "scrollable content" at bounding box center [115, 9] width 6 height 6
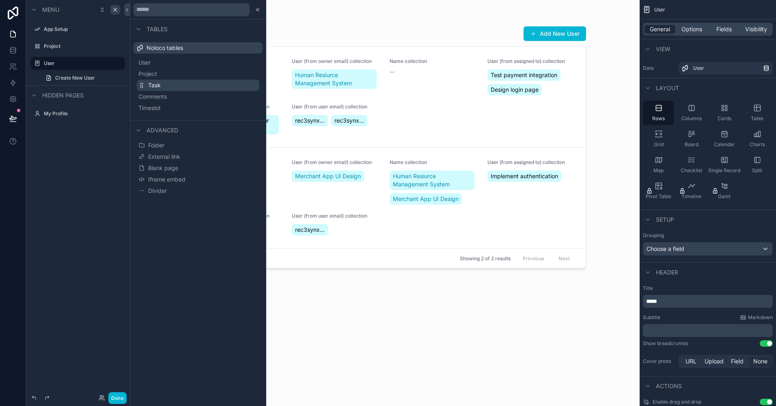
click at [150, 85] on span "Task" at bounding box center [154, 85] width 13 height 8
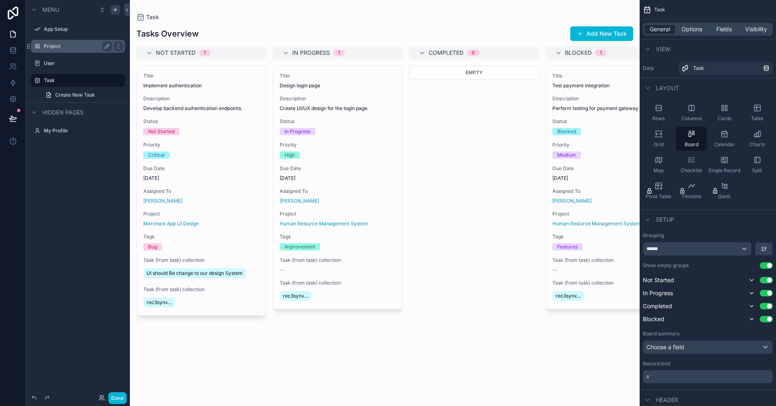
click at [57, 47] on label "Project" at bounding box center [76, 46] width 65 height 6
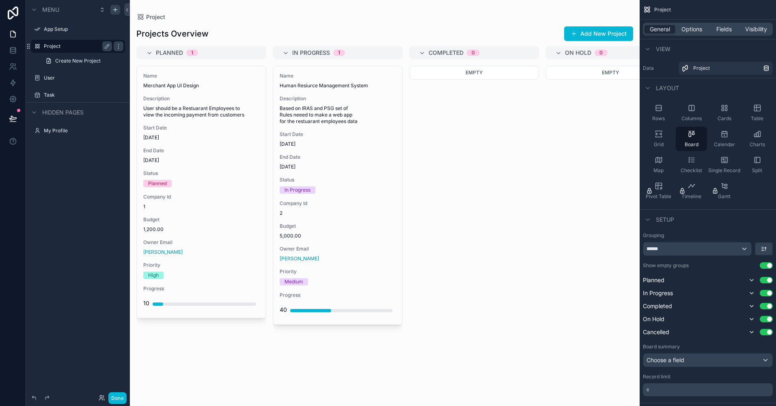
click at [338, 54] on div "scrollable content" at bounding box center [385, 203] width 510 height 406
click at [559, 47] on icon "scrollable content" at bounding box center [647, 49] width 6 height 6
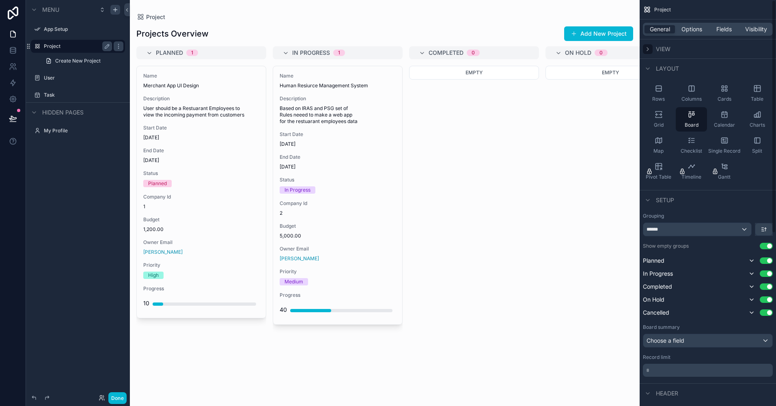
click at [559, 47] on icon "scrollable content" at bounding box center [647, 49] width 6 height 6
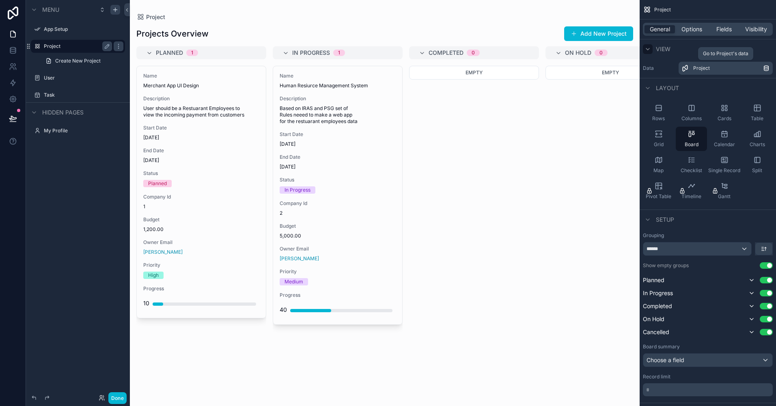
click at [559, 67] on div "Project" at bounding box center [728, 68] width 70 height 6
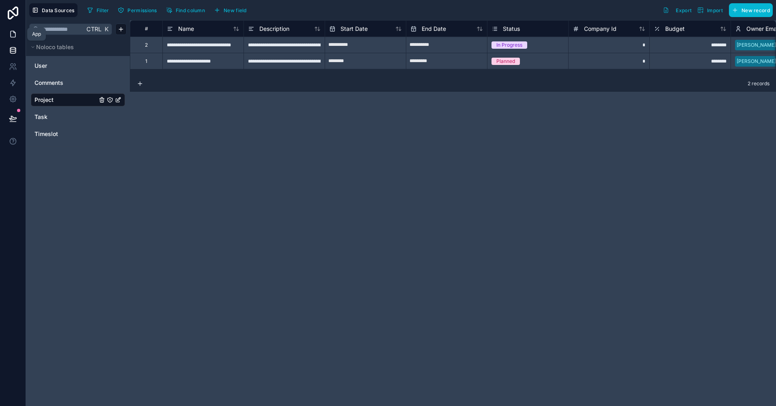
click at [15, 32] on icon at bounding box center [13, 34] width 5 height 6
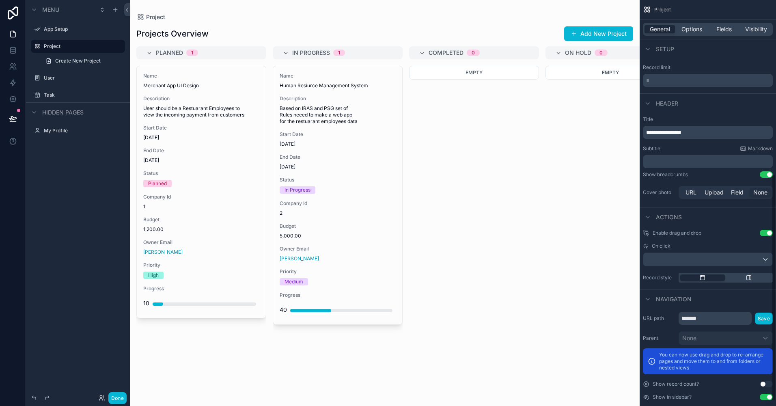
scroll to position [320, 0]
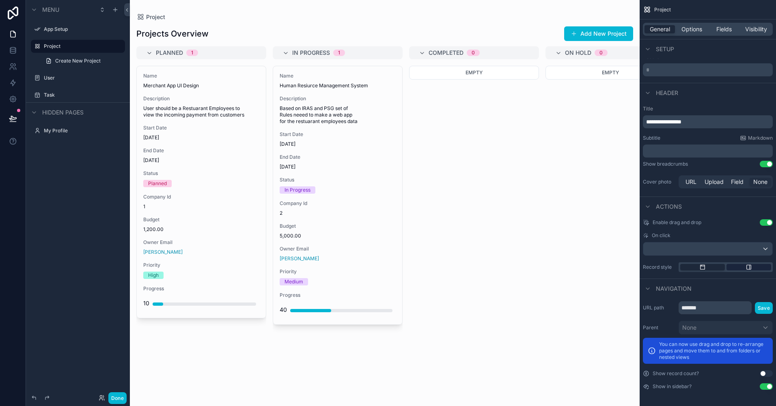
click at [559, 267] on div "scrollable content" at bounding box center [748, 267] width 45 height 6
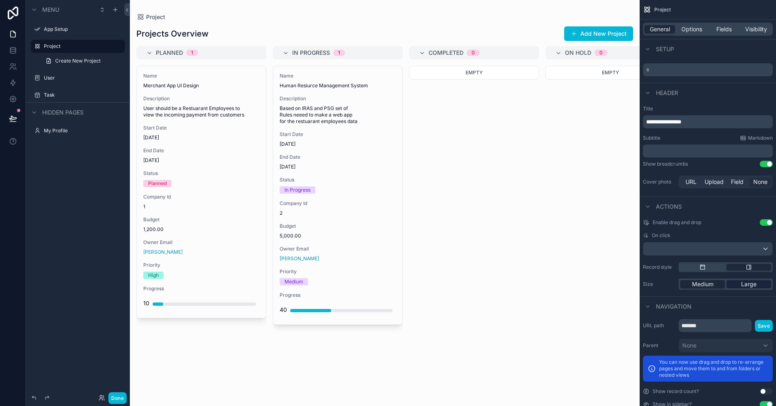
click at [559, 286] on span "Large" at bounding box center [748, 284] width 15 height 8
click at [559, 269] on icon "scrollable content" at bounding box center [702, 267] width 6 height 6
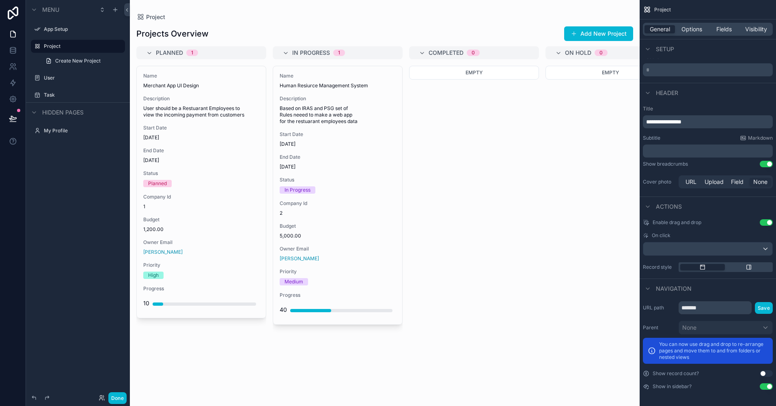
click at [559, 375] on button "Use setting" at bounding box center [765, 373] width 13 height 6
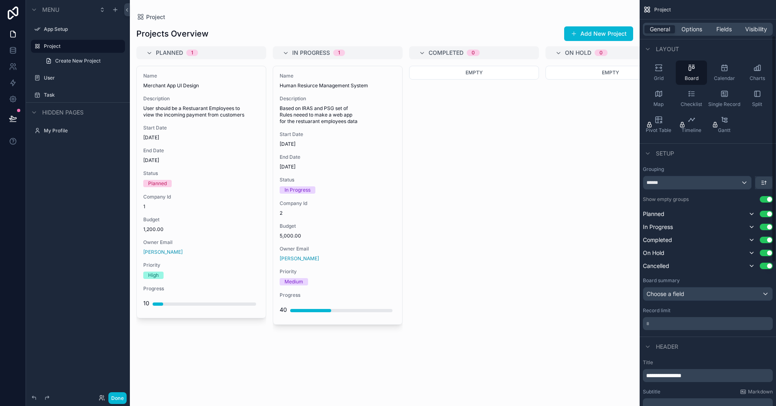
scroll to position [0, 0]
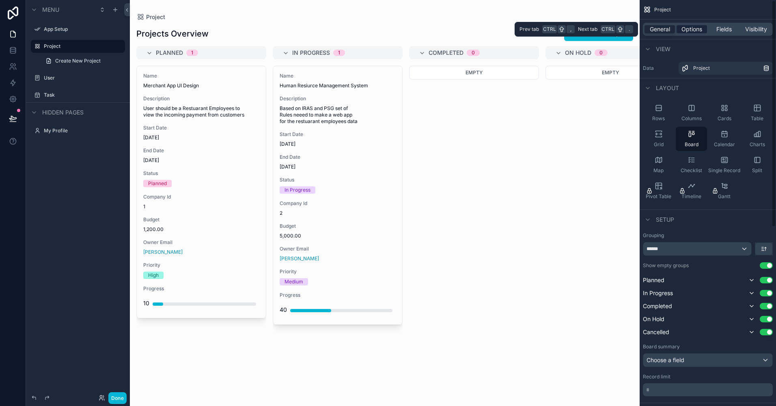
click at [559, 28] on span "Options" at bounding box center [691, 29] width 21 height 8
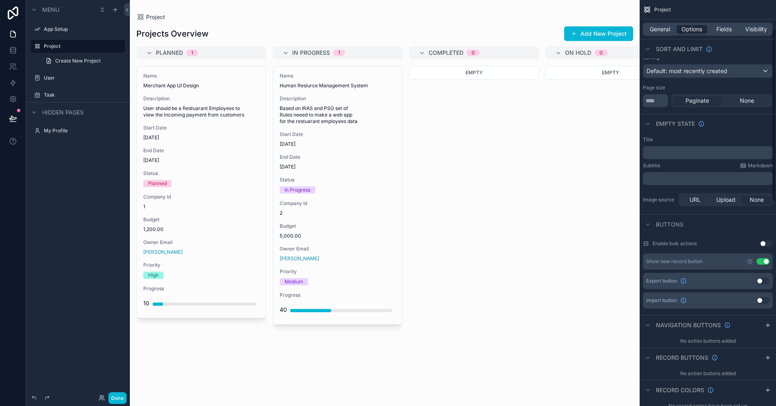
scroll to position [70, 0]
click at [559, 279] on button "Use setting" at bounding box center [762, 280] width 13 height 6
click at [559, 300] on button "Use setting" at bounding box center [762, 300] width 13 height 6
click at [559, 241] on div "Enable bulk actions Use setting" at bounding box center [708, 243] width 130 height 6
click at [559, 242] on button "Use setting" at bounding box center [765, 243] width 13 height 6
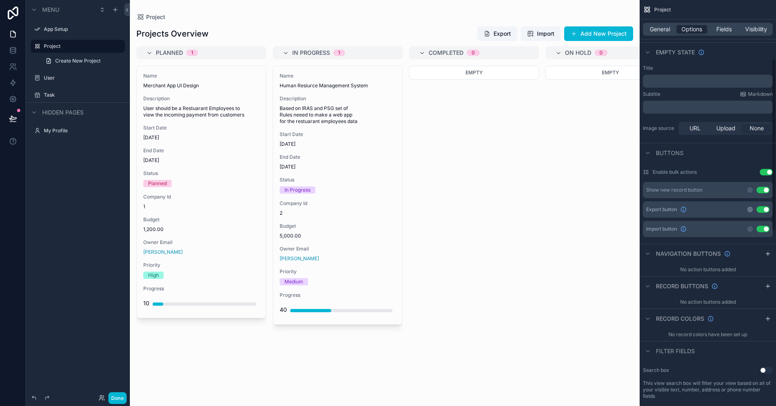
scroll to position [142, 0]
click at [559, 256] on icon "scrollable content" at bounding box center [767, 253] width 6 height 6
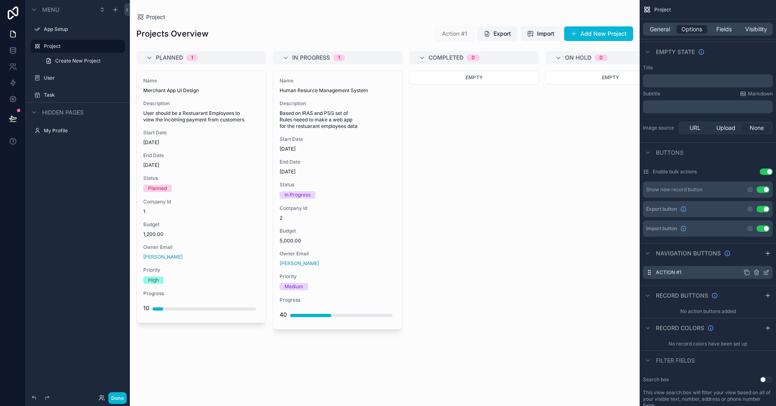
click at [559, 273] on icon "scrollable content" at bounding box center [756, 272] width 6 height 6
click at [559, 257] on icon at bounding box center [753, 259] width 6 height 6
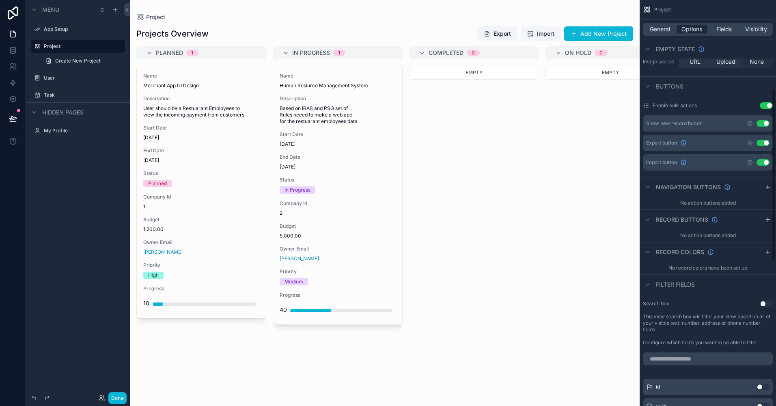
scroll to position [209, 0]
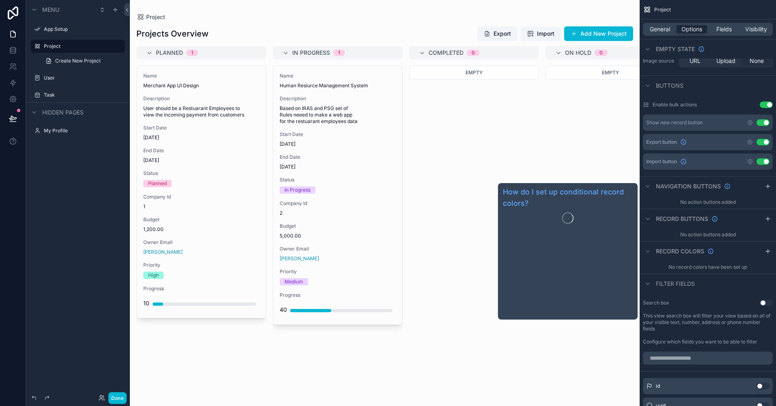
click at [559, 254] on span "Record colors" at bounding box center [680, 251] width 48 height 8
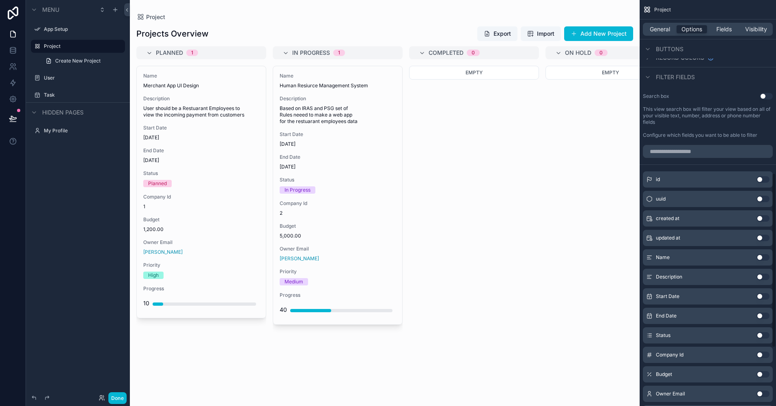
scroll to position [538, 0]
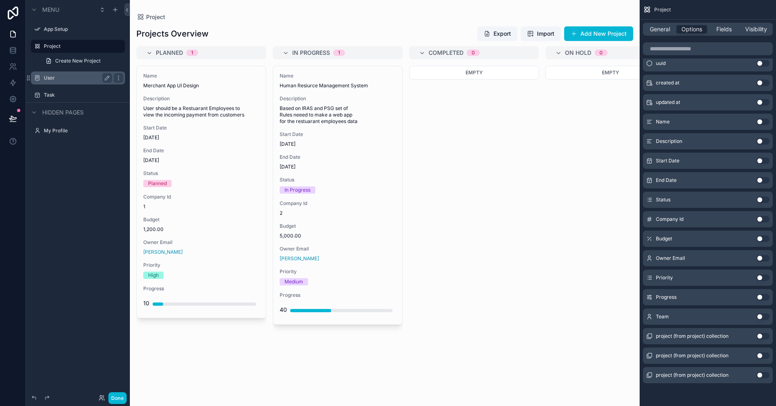
click at [56, 75] on label "User" at bounding box center [76, 78] width 65 height 6
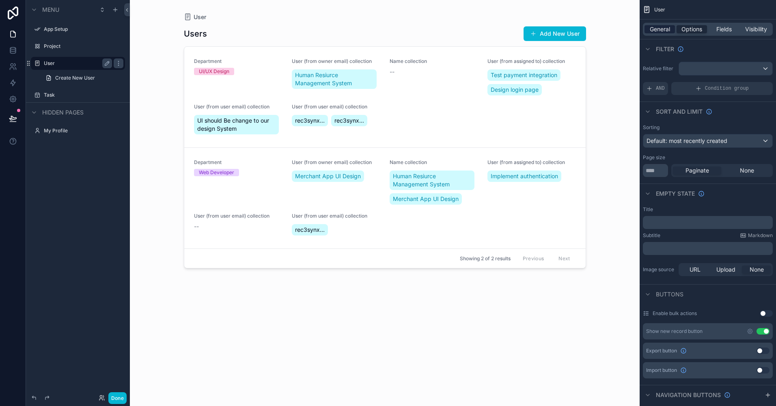
click at [559, 29] on span "General" at bounding box center [659, 29] width 20 height 8
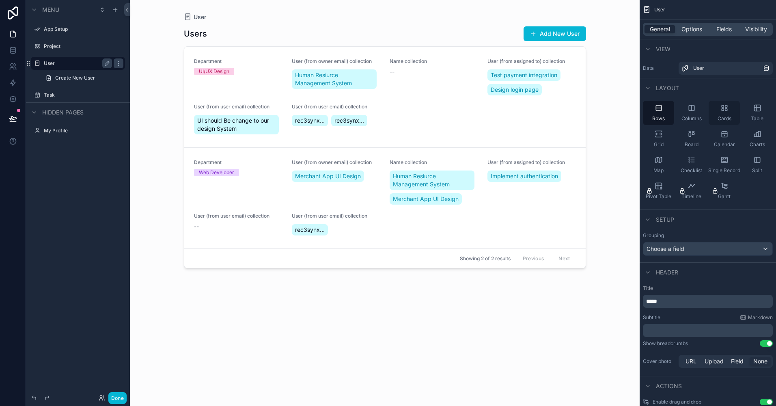
click at [559, 117] on span "Cards" at bounding box center [724, 118] width 14 height 6
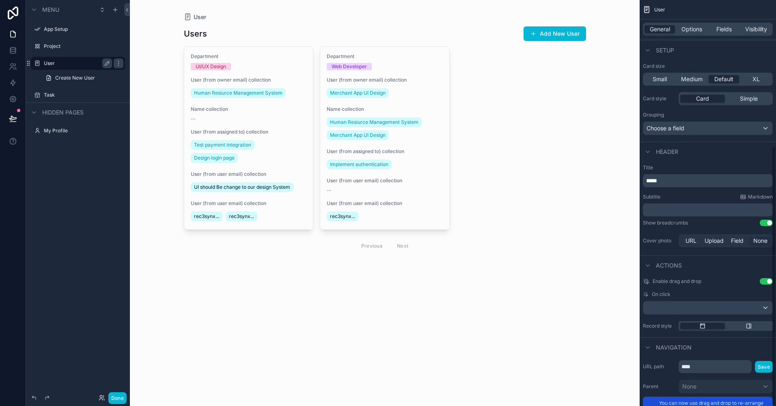
scroll to position [228, 0]
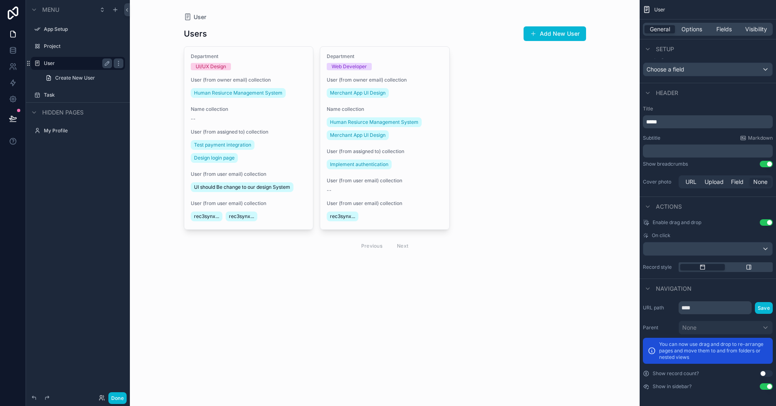
click at [559, 222] on button "Use setting" at bounding box center [765, 222] width 13 height 6
click at [559, 247] on div "scrollable content" at bounding box center [707, 248] width 129 height 13
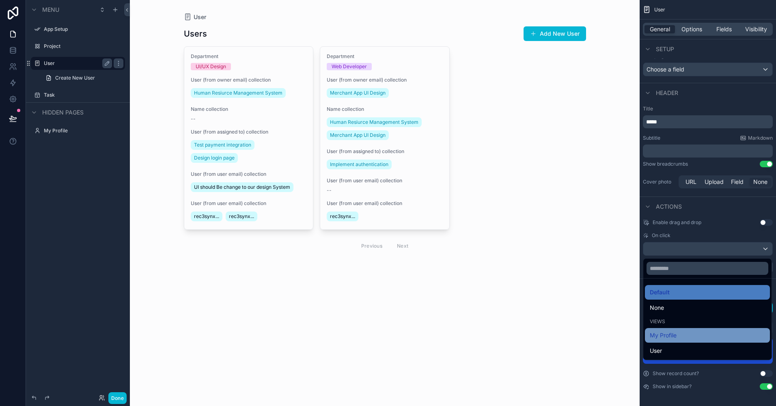
click at [559, 332] on span "My Profile" at bounding box center [662, 335] width 27 height 10
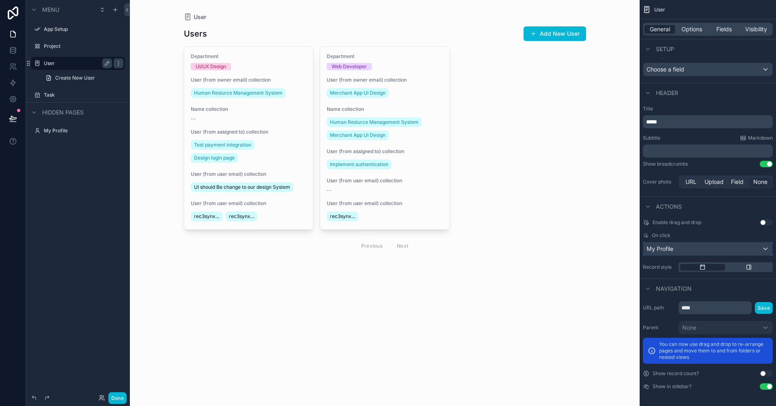
click at [559, 250] on div "My Profile" at bounding box center [707, 248] width 129 height 13
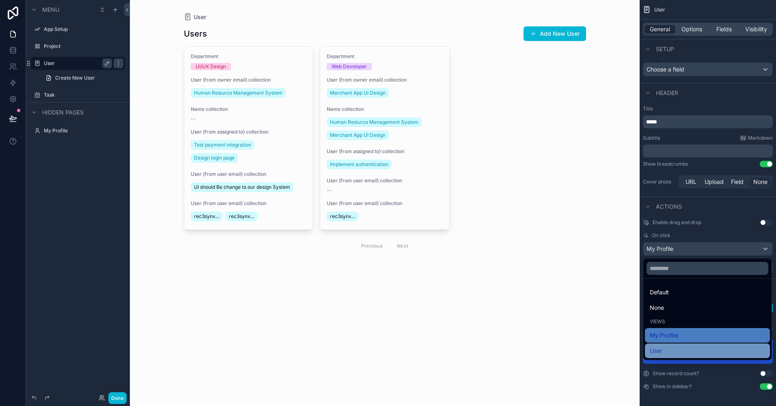
click at [559, 348] on div "User" at bounding box center [706, 351] width 115 height 10
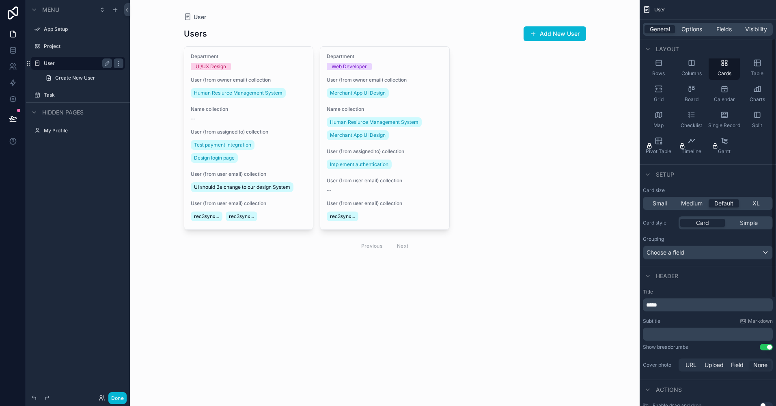
scroll to position [43, 0]
click at [559, 219] on div "Card Simple" at bounding box center [725, 224] width 94 height 13
click at [559, 245] on div "Grouping Choose a field" at bounding box center [708, 249] width 130 height 24
click at [559, 256] on div "Choose a field" at bounding box center [707, 253] width 129 height 13
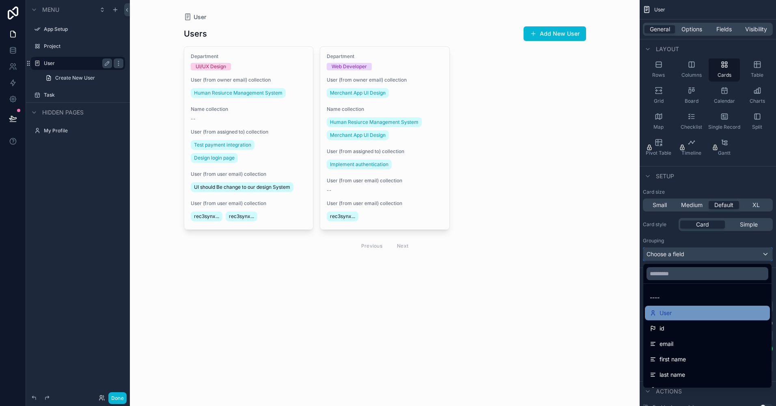
scroll to position [15, 0]
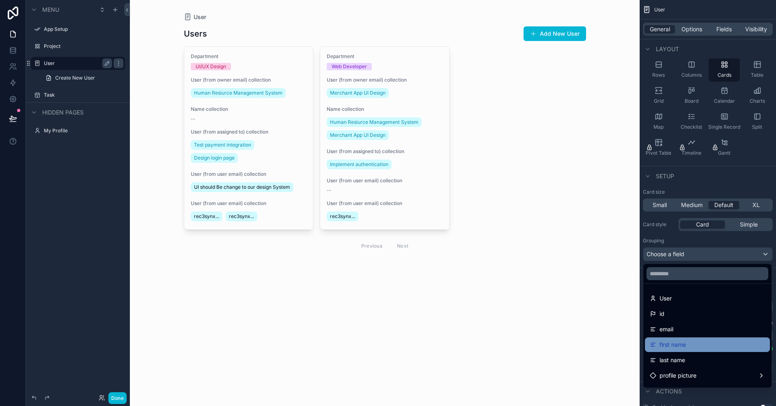
click at [559, 340] on span "first name" at bounding box center [672, 345] width 26 height 10
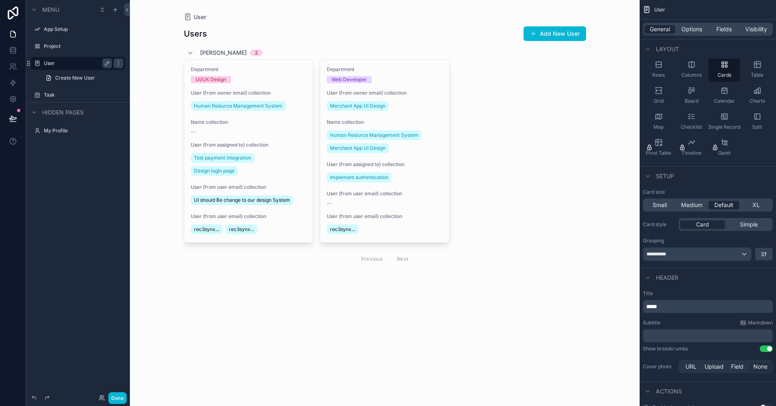
click at [559, 306] on p "*****" at bounding box center [708, 306] width 125 height 8
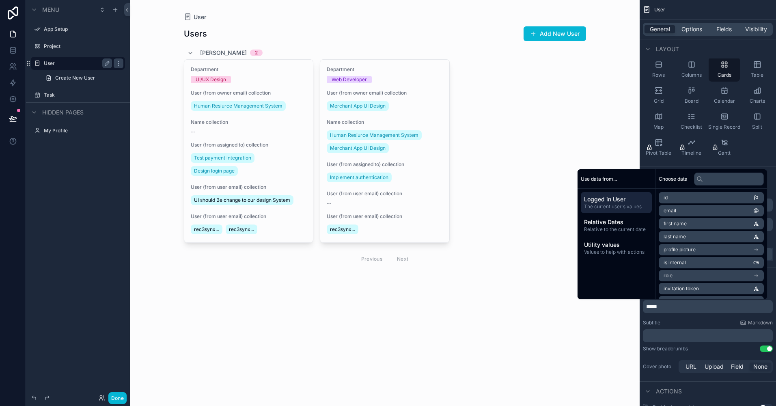
click at [559, 318] on div "Title ***** Subtitle Markdown ﻿ Show breadcrumbs Use setting Cover photo URL Up…" at bounding box center [707, 332] width 136 height 91
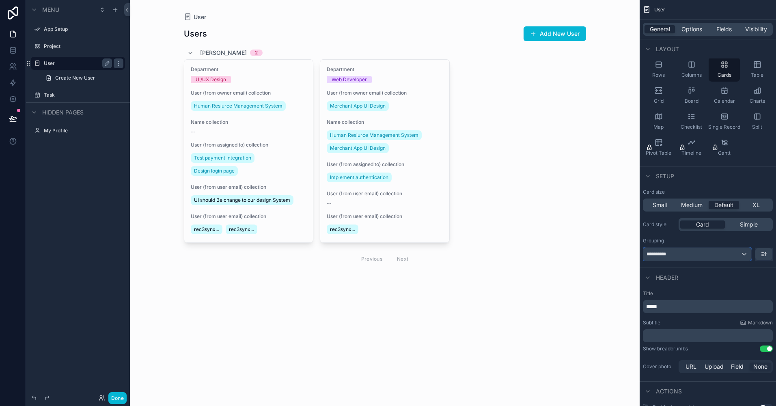
click at [559, 254] on div "**********" at bounding box center [697, 253] width 108 height 13
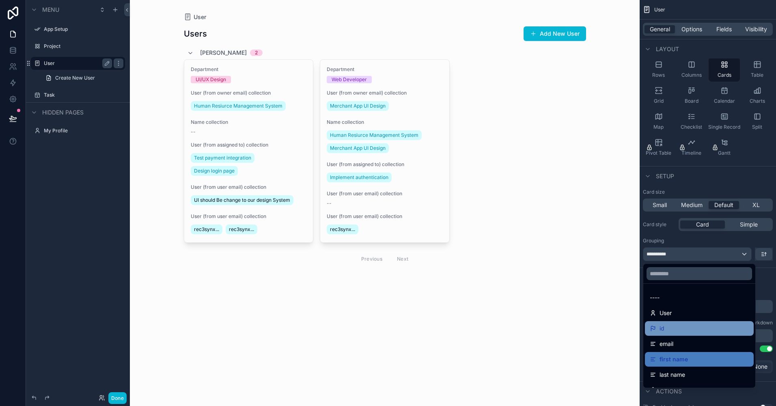
click at [559, 325] on div "id" at bounding box center [698, 328] width 99 height 10
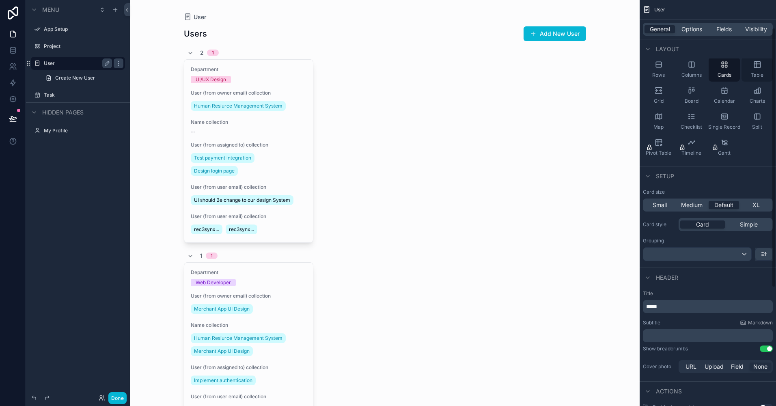
click at [559, 71] on div "Table" at bounding box center [756, 69] width 31 height 24
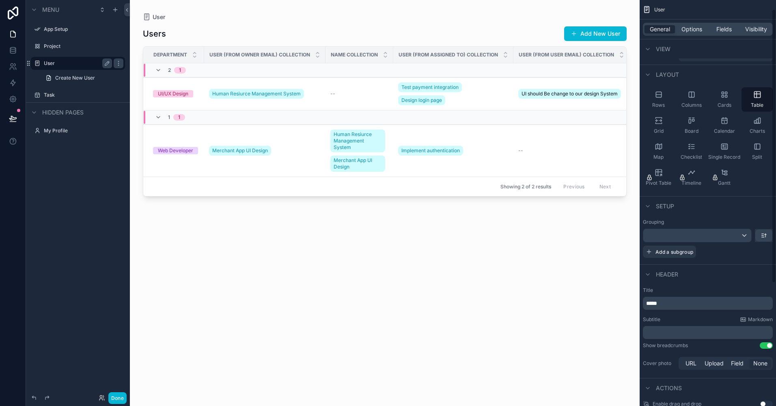
scroll to position [195, 0]
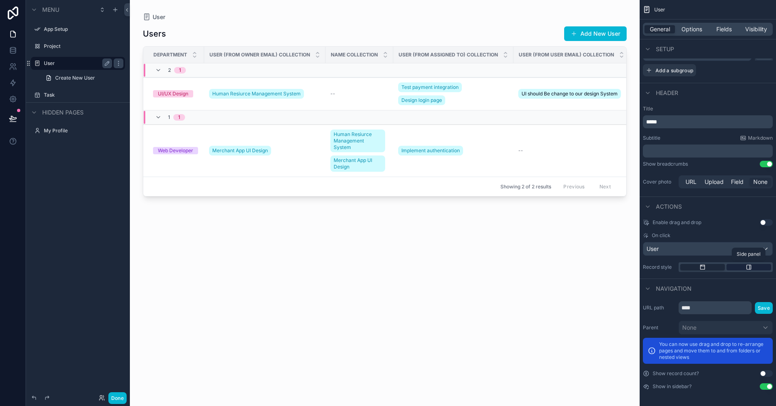
click at [559, 265] on div "scrollable content" at bounding box center [748, 267] width 45 height 6
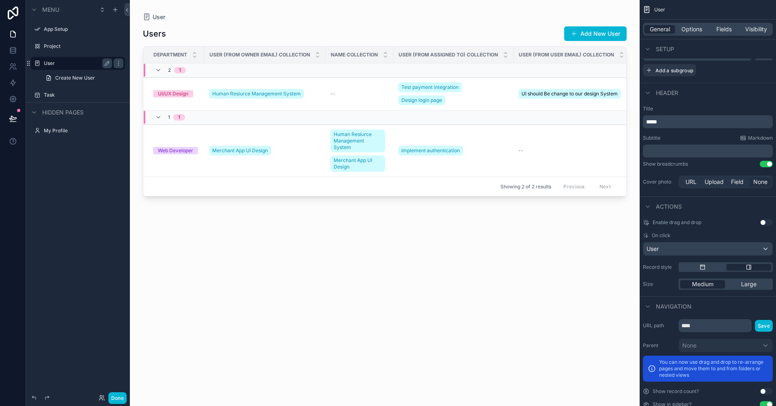
click at [559, 271] on div "scrollable content" at bounding box center [725, 267] width 94 height 10
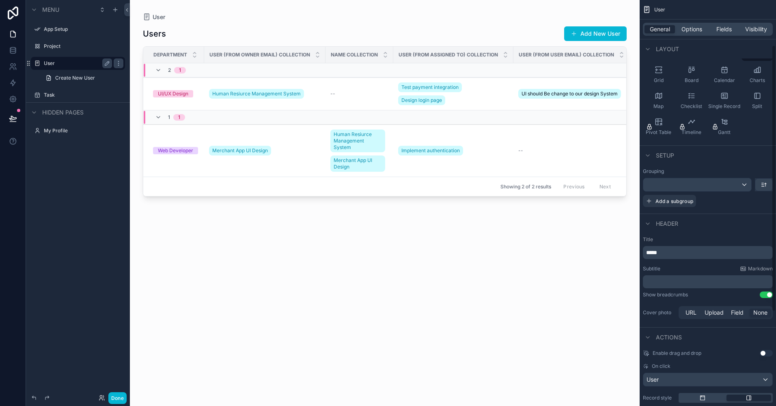
scroll to position [62, 0]
click at [559, 188] on div "scrollable content" at bounding box center [697, 186] width 108 height 13
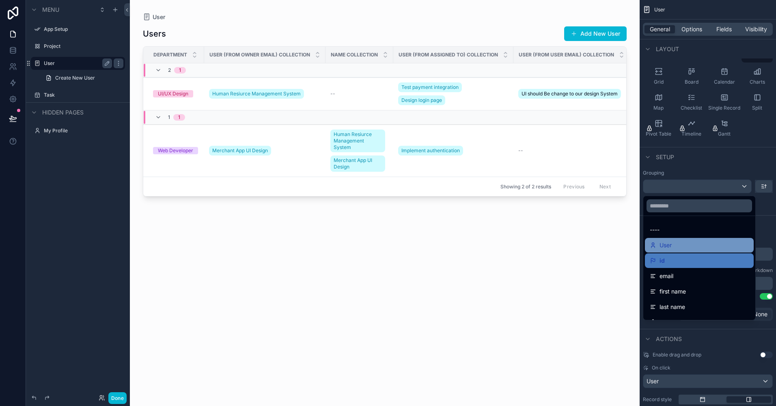
click at [559, 247] on div "User" at bounding box center [698, 245] width 99 height 10
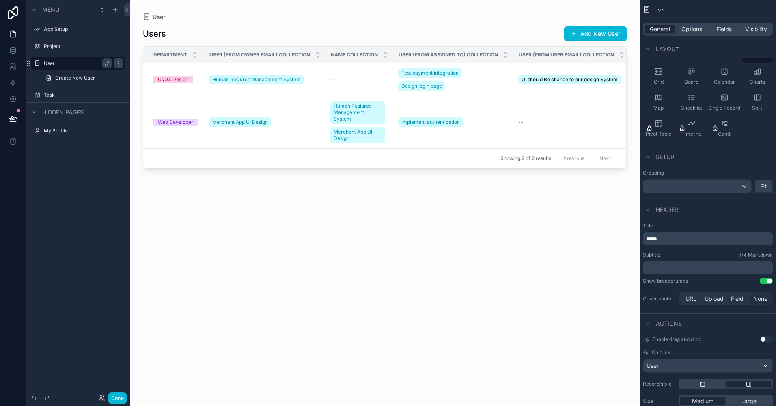
drag, startPoint x: 445, startPoint y: 166, endPoint x: 521, endPoint y: 171, distance: 76.4
click at [521, 171] on div "scrollable content" at bounding box center [385, 198] width 510 height 396
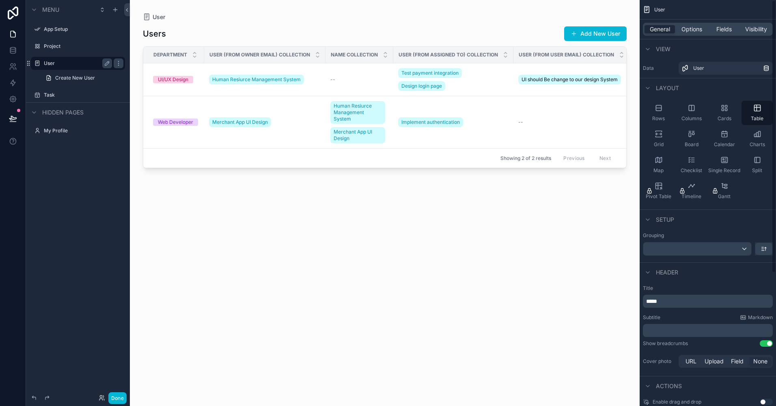
scroll to position [0, 0]
click at [559, 30] on span "Options" at bounding box center [691, 29] width 21 height 8
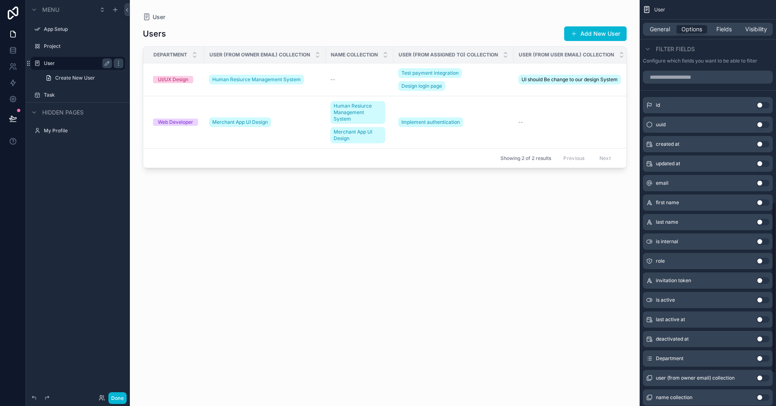
scroll to position [464, 0]
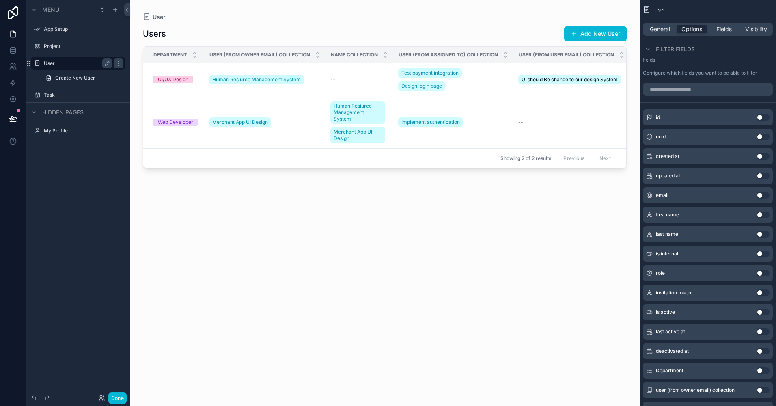
click at [559, 215] on button "Use setting" at bounding box center [762, 214] width 13 height 6
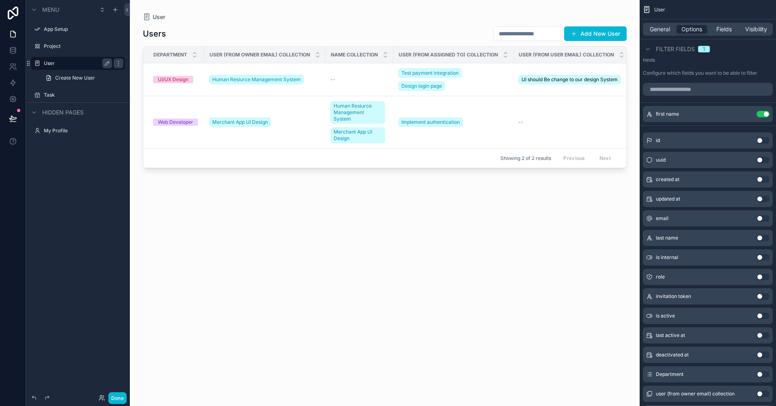
click at [559, 235] on button "Use setting" at bounding box center [762, 237] width 13 height 6
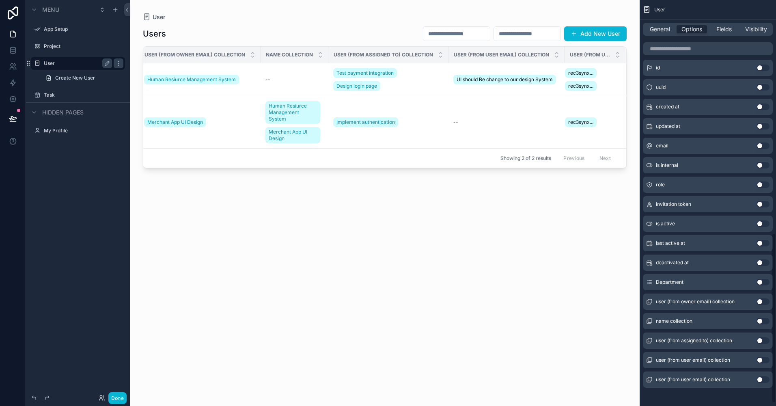
scroll to position [561, 0]
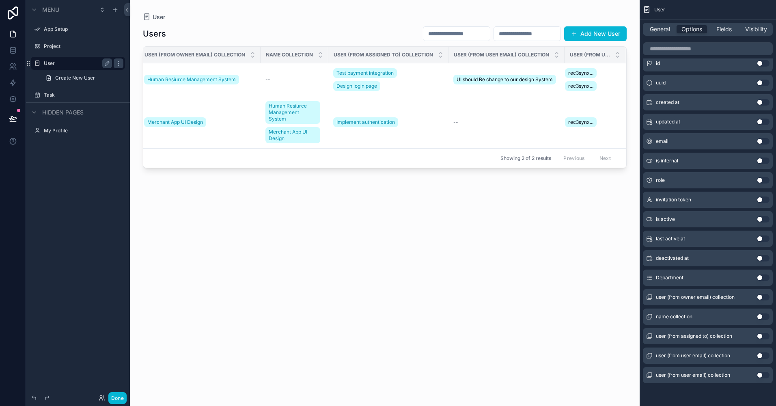
click at [559, 279] on button "Use setting" at bounding box center [762, 277] width 13 height 6
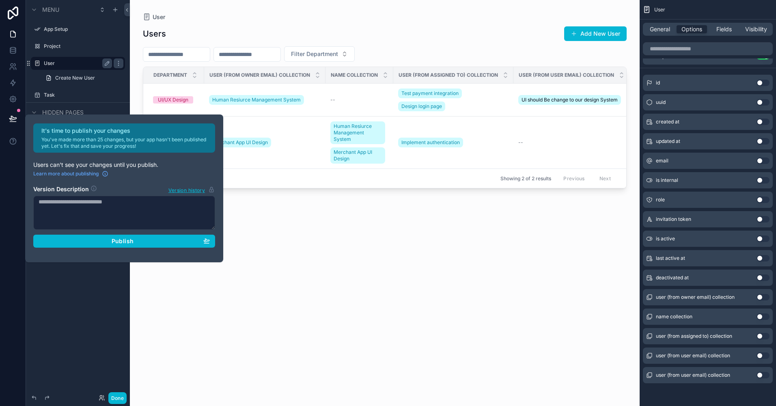
click at [559, 197] on button "Use setting" at bounding box center [762, 199] width 13 height 6
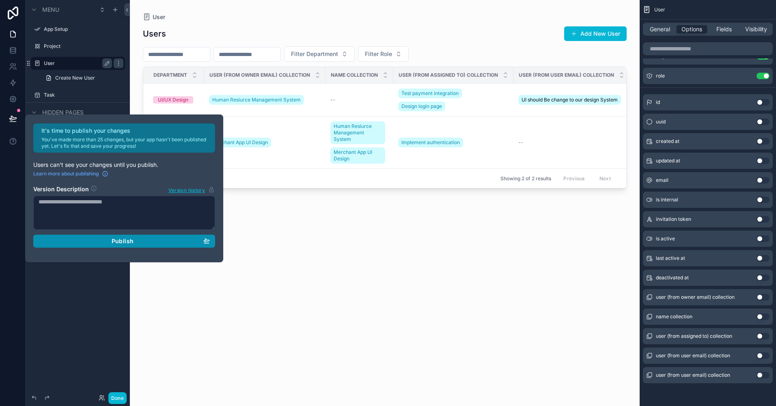
click at [156, 246] on button "Publish" at bounding box center [124, 240] width 182 height 13
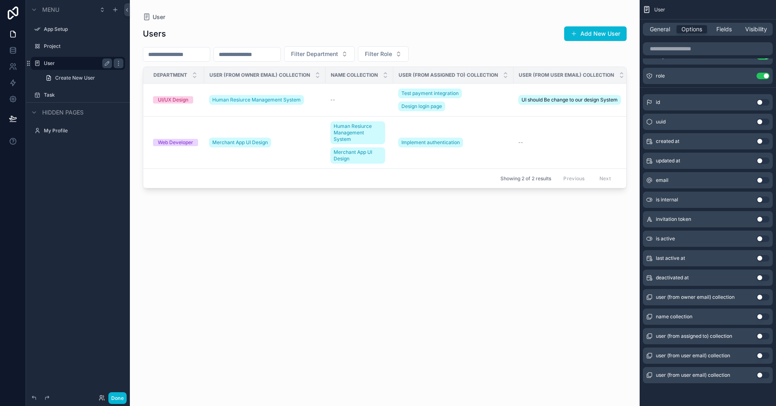
click at [262, 198] on div "Users Add New User Filter Department Filter Role Department User (from owner em…" at bounding box center [385, 208] width 484 height 375
click at [559, 239] on button "Use setting" at bounding box center [762, 238] width 13 height 6
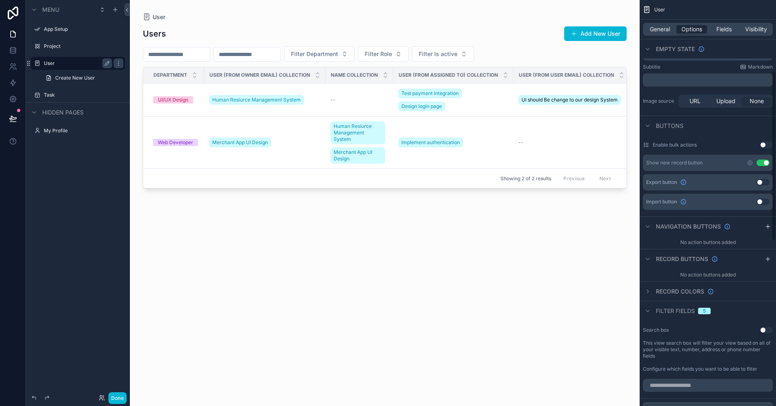
scroll to position [168, 0]
click at [559, 182] on button "Use setting" at bounding box center [762, 182] width 13 height 6
click at [559, 200] on button "Use setting" at bounding box center [762, 202] width 13 height 6
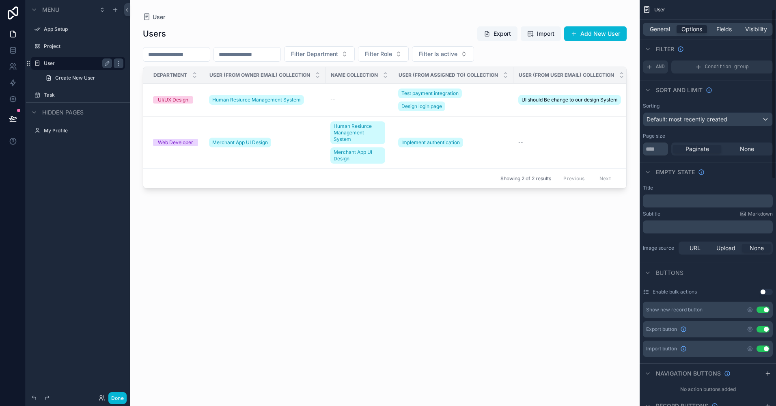
scroll to position [0, 0]
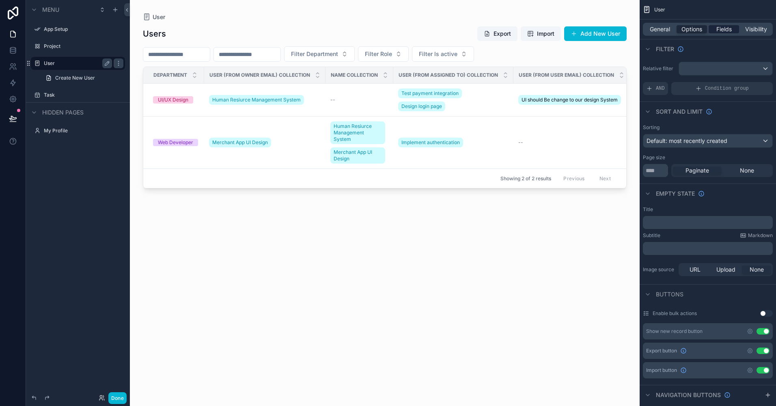
click at [559, 30] on span "Fields" at bounding box center [723, 29] width 15 height 8
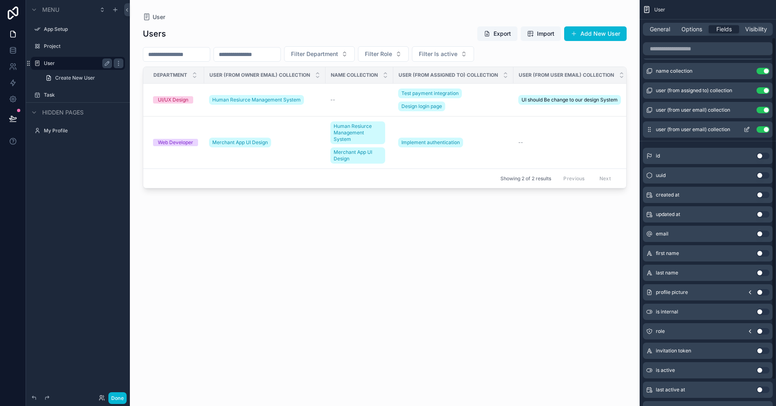
scroll to position [45, 0]
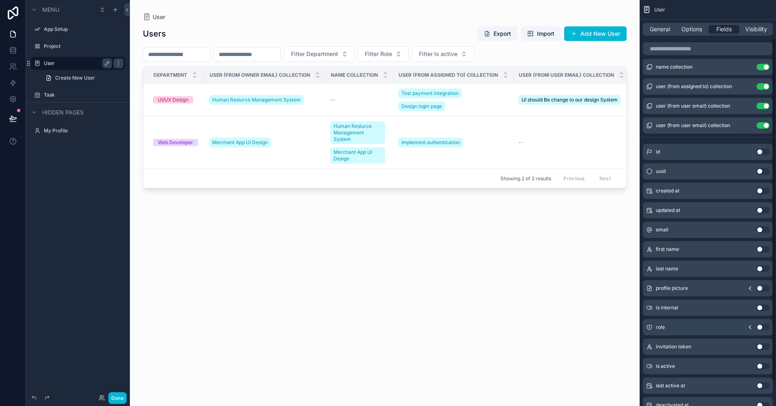
click at [559, 250] on button "Use setting" at bounding box center [762, 249] width 13 height 6
click at [559, 269] on button "Use setting" at bounding box center [762, 268] width 13 height 6
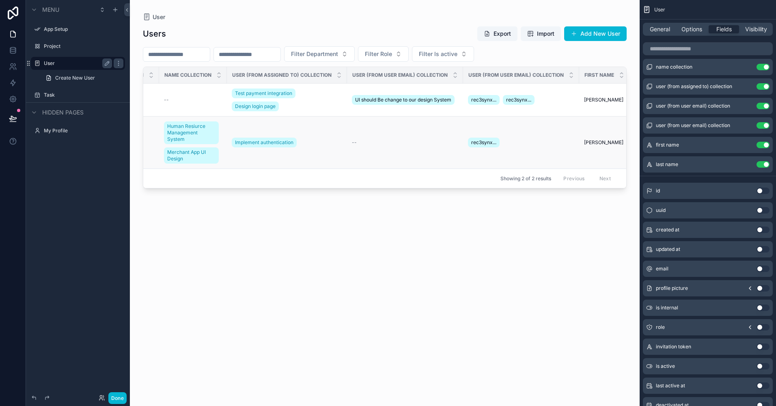
scroll to position [0, 242]
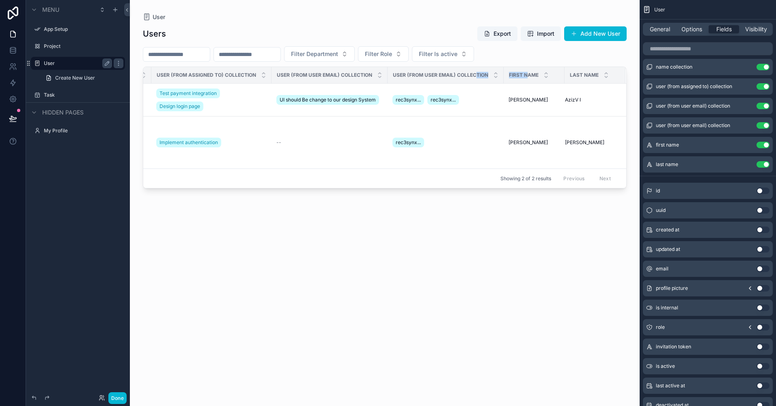
drag, startPoint x: 527, startPoint y: 75, endPoint x: 477, endPoint y: 74, distance: 49.1
click at [477, 74] on tr "Department User (from owner email) collection Name collection User (from assign…" at bounding box center [263, 75] width 725 height 17
drag, startPoint x: 477, startPoint y: 74, endPoint x: 549, endPoint y: 77, distance: 71.9
click at [549, 77] on div "First name" at bounding box center [534, 74] width 60 height 15
drag, startPoint x: 549, startPoint y: 77, endPoint x: 531, endPoint y: 75, distance: 18.0
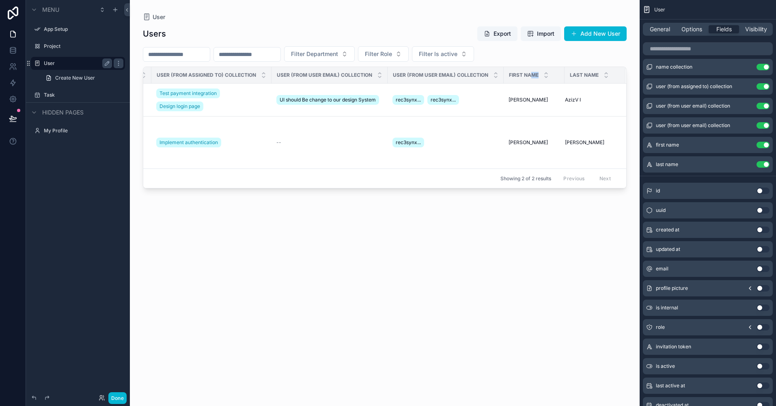
click at [531, 75] on div "First name" at bounding box center [534, 74] width 60 height 15
drag, startPoint x: 531, startPoint y: 75, endPoint x: 555, endPoint y: 77, distance: 24.1
click at [555, 77] on div "First name" at bounding box center [534, 74] width 60 height 15
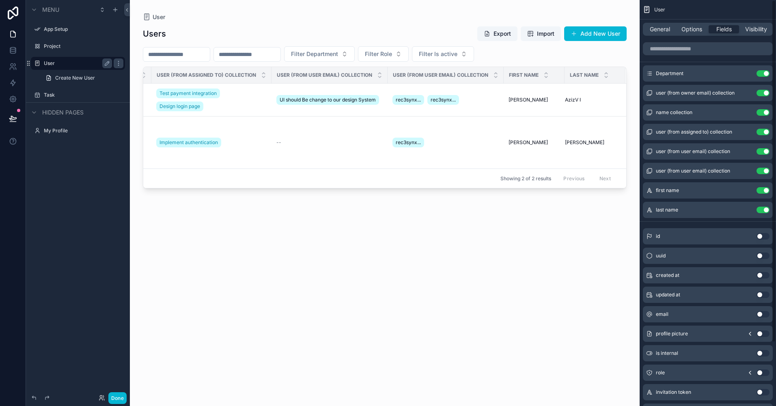
scroll to position [0, 0]
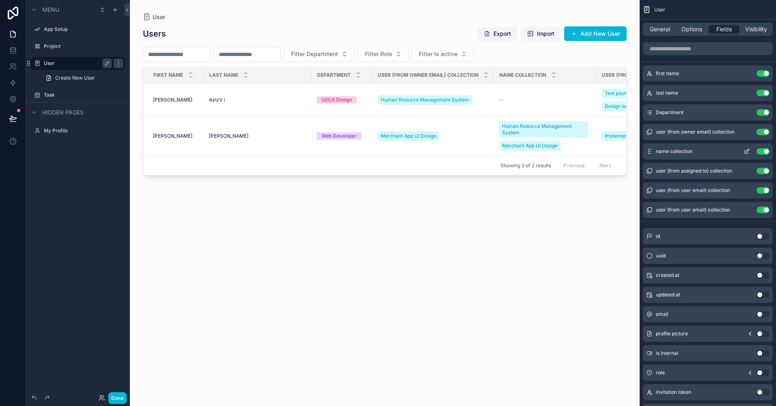
click at [559, 153] on button "Use setting" at bounding box center [762, 151] width 13 height 6
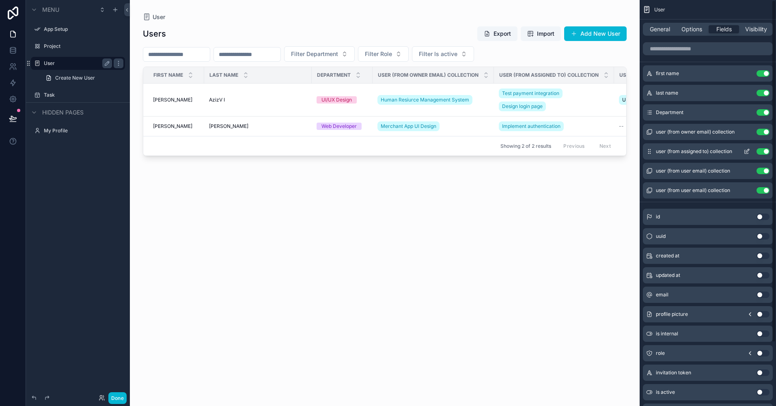
click at [559, 153] on button "Use setting" at bounding box center [762, 151] width 13 height 6
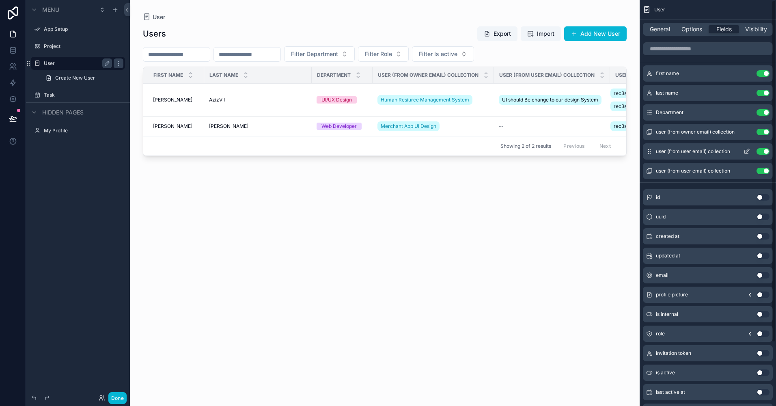
click at [559, 153] on button "Use setting" at bounding box center [762, 151] width 13 height 6
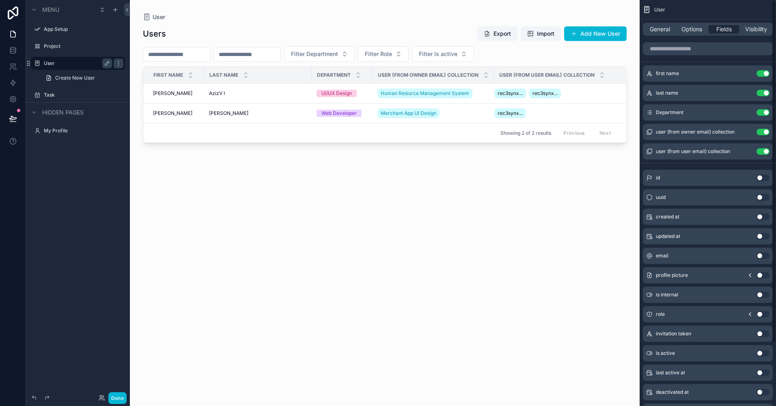
click at [559, 153] on button "Use setting" at bounding box center [762, 151] width 13 height 6
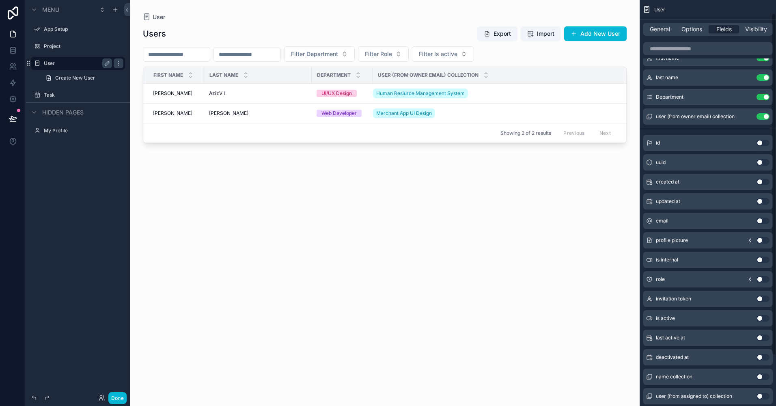
scroll to position [17, 0]
click at [559, 217] on button "Use setting" at bounding box center [762, 219] width 13 height 6
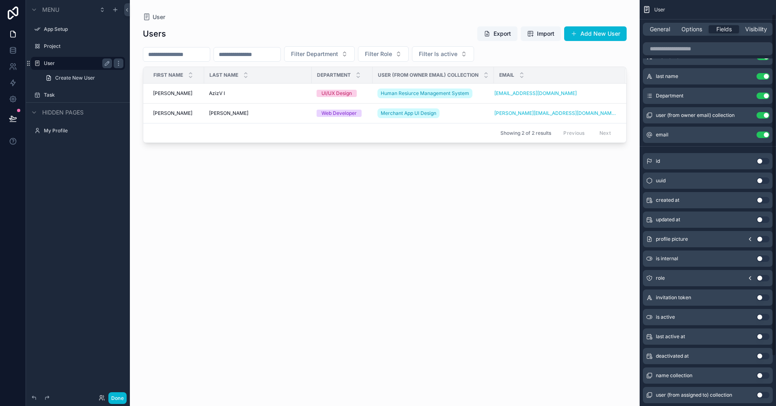
click at [559, 244] on div "profile picture Use setting" at bounding box center [708, 239] width 130 height 16
click at [559, 278] on button "Use setting" at bounding box center [762, 278] width 13 height 6
click at [559, 236] on button "Use setting" at bounding box center [762, 239] width 13 height 6
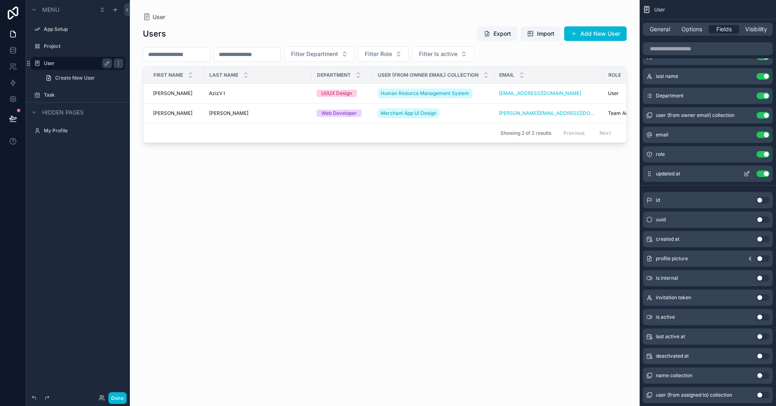
click at [559, 172] on button "Use setting" at bounding box center [762, 173] width 13 height 6
click at [559, 258] on button "Use setting" at bounding box center [762, 258] width 13 height 6
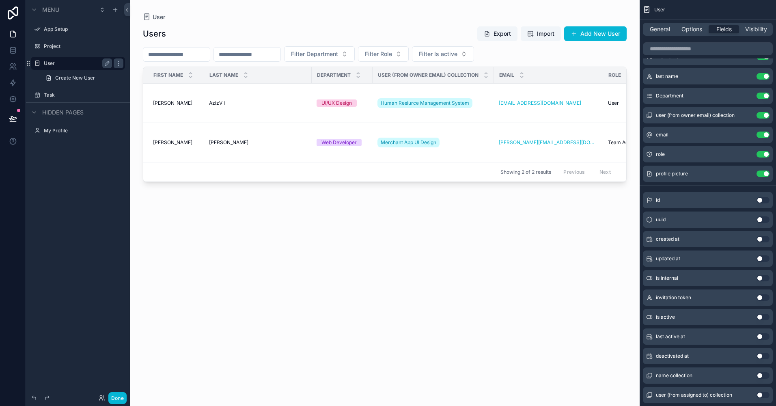
click at [559, 317] on button "Use setting" at bounding box center [762, 317] width 13 height 6
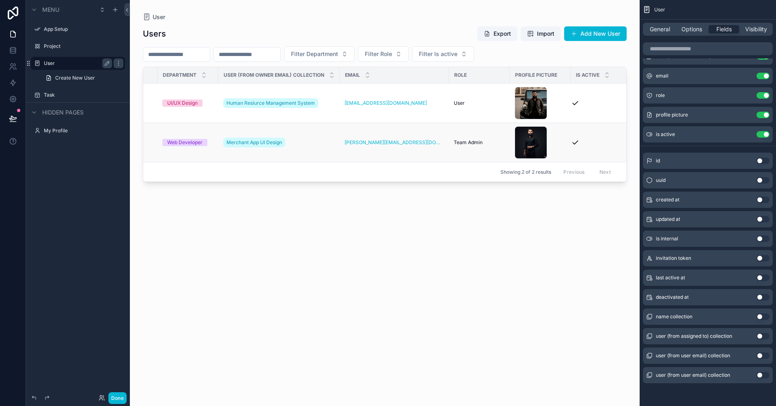
scroll to position [0, 0]
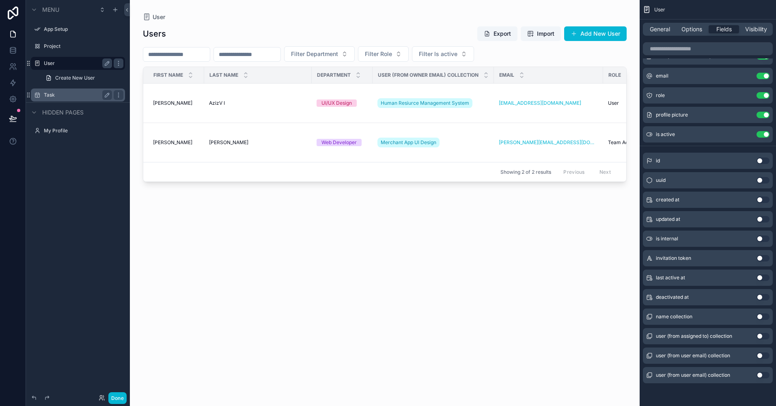
click at [64, 95] on label "Task" at bounding box center [76, 95] width 65 height 6
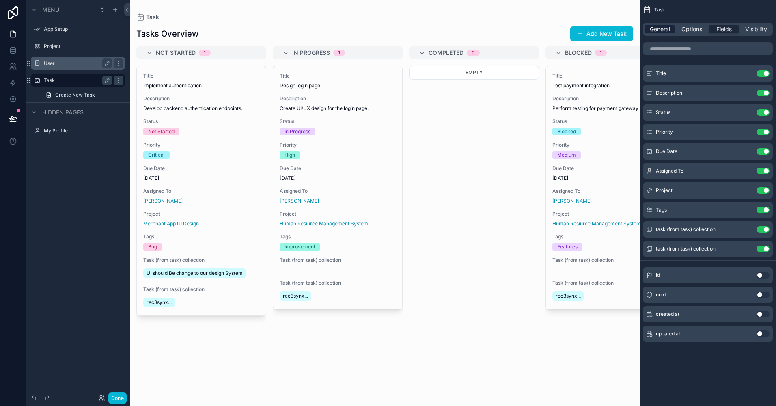
click at [559, 31] on span "General" at bounding box center [659, 29] width 20 height 8
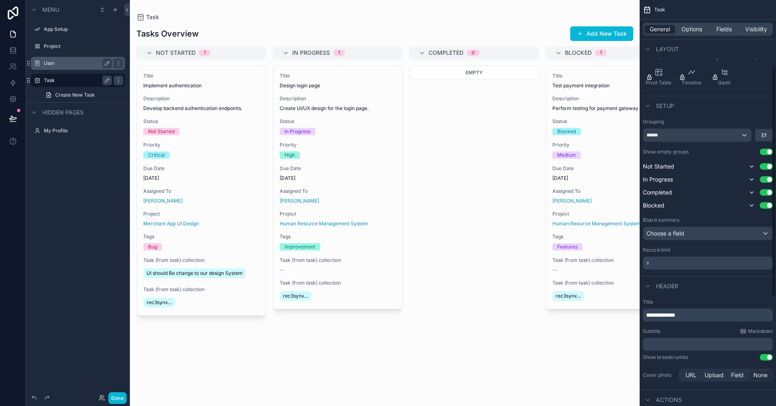
scroll to position [117, 0]
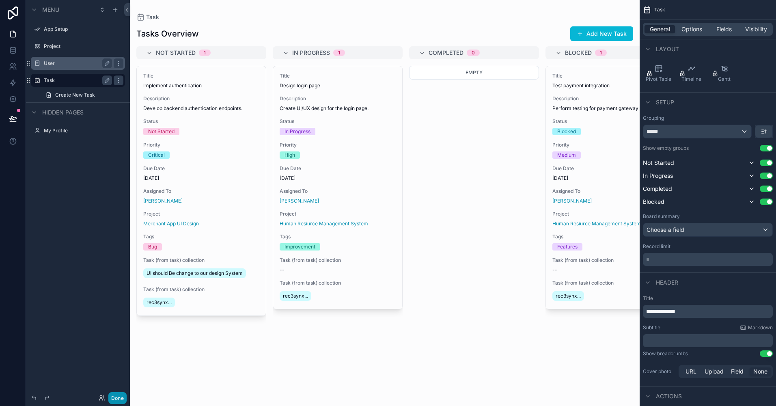
click at [119, 395] on button "Done" at bounding box center [117, 398] width 18 height 12
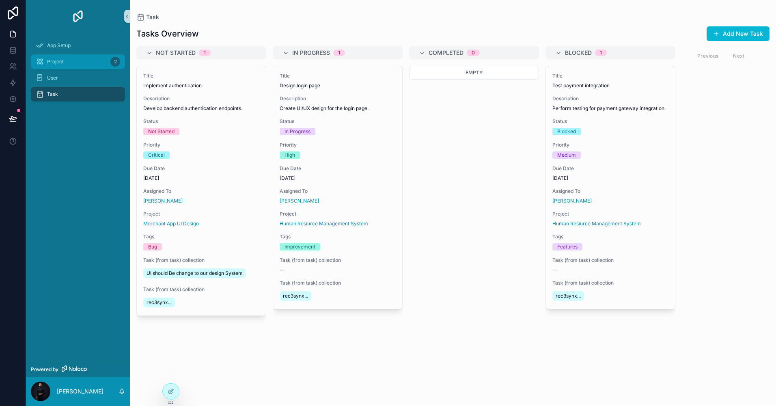
click at [51, 62] on span "Project" at bounding box center [55, 61] width 17 height 6
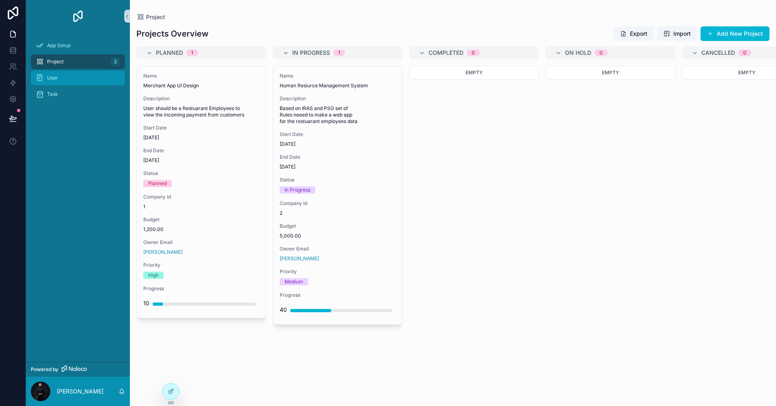
click at [58, 75] on div "User" at bounding box center [78, 77] width 84 height 13
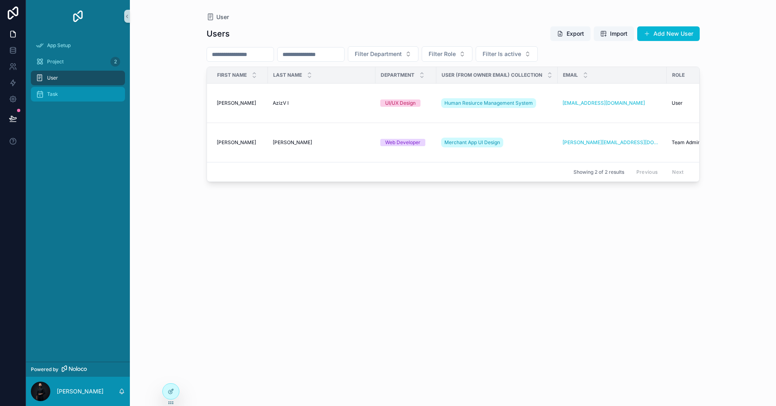
click at [58, 95] on div "Task" at bounding box center [78, 94] width 84 height 13
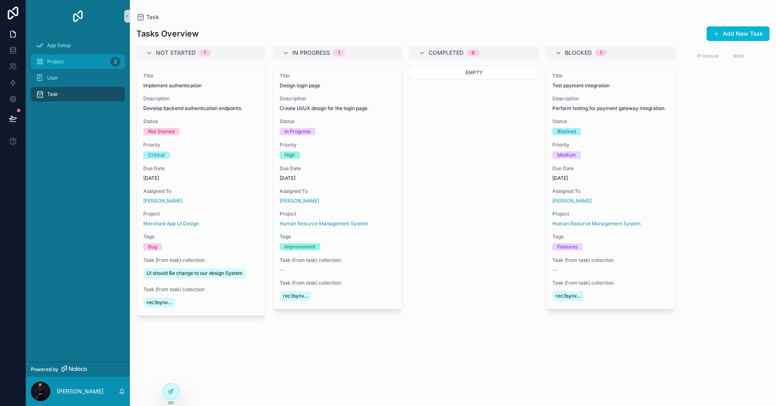
click at [52, 66] on div "Project 2" at bounding box center [78, 61] width 84 height 13
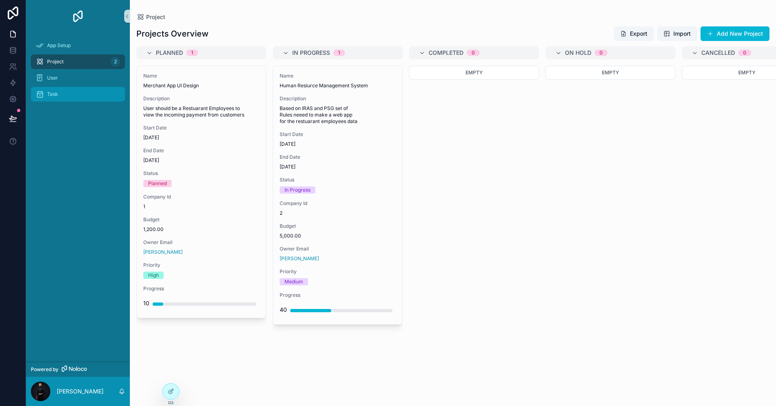
click at [52, 90] on div "Task" at bounding box center [78, 94] width 84 height 13
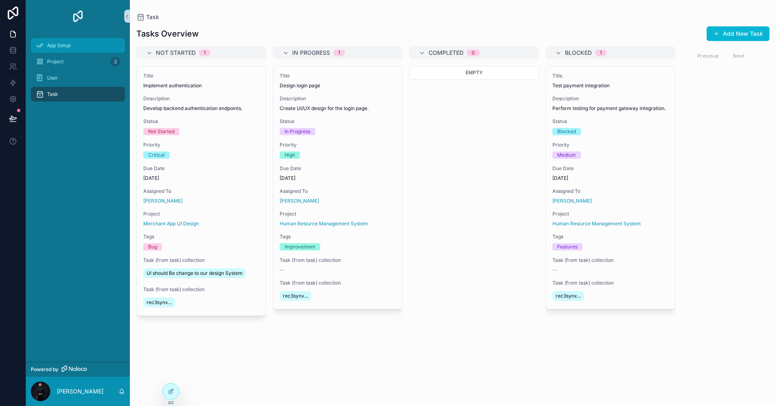
click at [62, 44] on span "App Setup" at bounding box center [59, 45] width 24 height 6
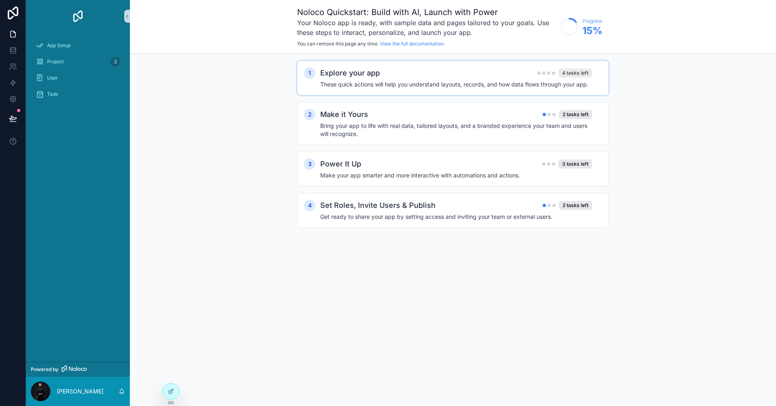
click at [559, 71] on div "4 tasks left" at bounding box center [575, 73] width 34 height 9
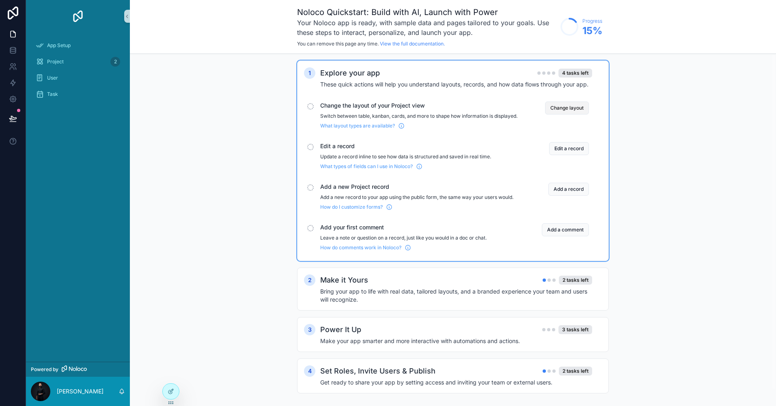
click at [559, 103] on button "Change layout" at bounding box center [567, 107] width 44 height 13
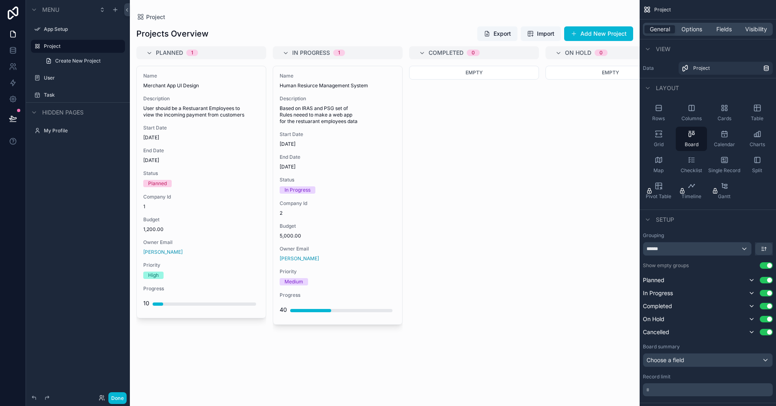
click at [57, 53] on div "Project Create New Project" at bounding box center [78, 53] width 104 height 29
click at [118, 13] on div "scrollable content" at bounding box center [115, 10] width 10 height 10
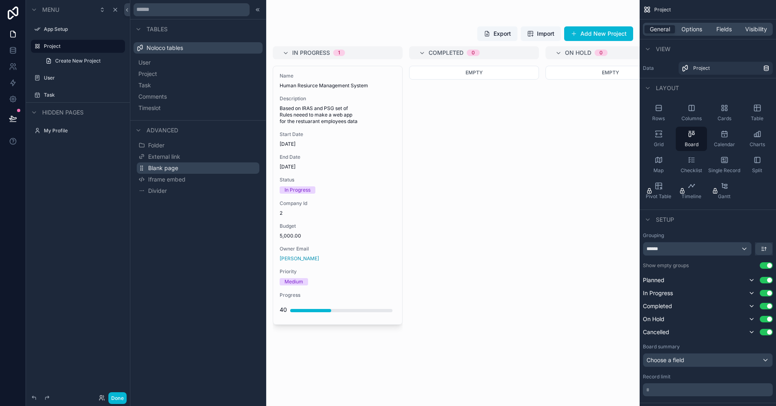
click at [166, 167] on span "Blank page" at bounding box center [163, 168] width 30 height 8
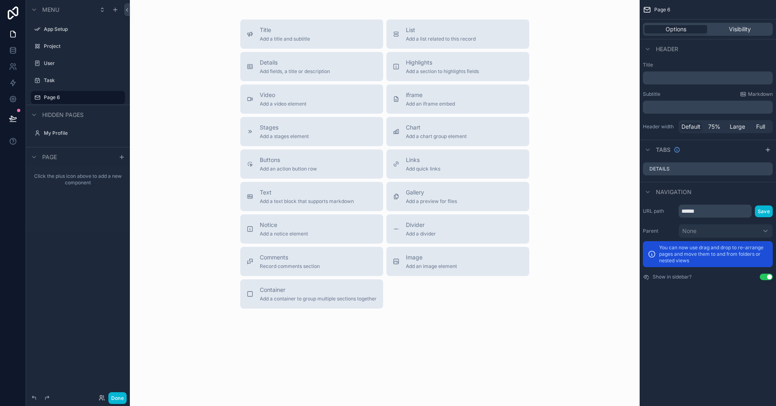
click at [310, 16] on div "Title Add a title and subtitle List Add a list related to this record Details A…" at bounding box center [385, 186] width 510 height 373
click at [295, 40] on span "Add a title and subtitle" at bounding box center [285, 39] width 50 height 6
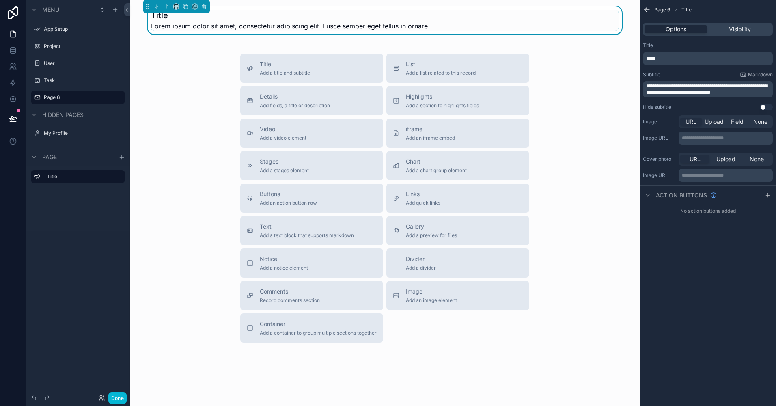
click at [236, 22] on span "Lorem ipsum dolor sit amet, consectetur adipiscing elit. Fusce semper eget tell…" at bounding box center [290, 26] width 279 height 10
click at [160, 17] on h1 "Title" at bounding box center [290, 15] width 279 height 11
click at [210, 29] on span "Lorem ipsum dolor sit amet, consectetur adipiscing elit. Fusce semper eget tell…" at bounding box center [290, 26] width 279 height 10
click at [559, 53] on div "*****" at bounding box center [708, 58] width 130 height 13
click at [559, 57] on p "*****" at bounding box center [708, 58] width 125 height 6
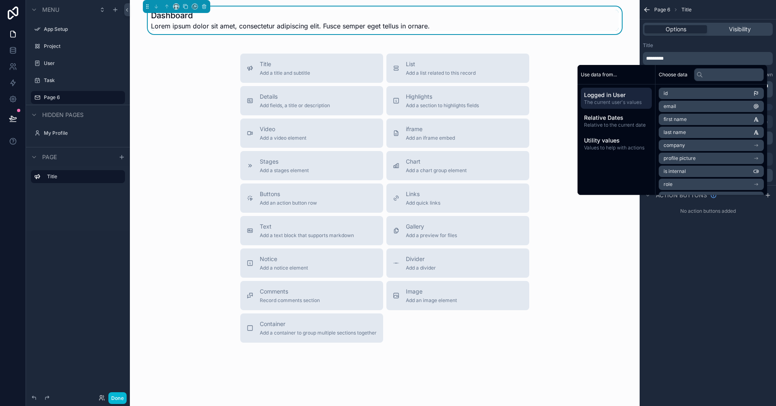
click at [559, 47] on div "Title" at bounding box center [708, 45] width 130 height 6
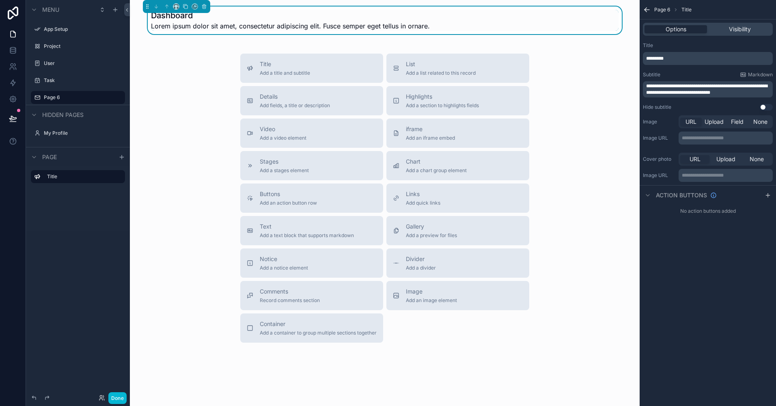
click at [559, 86] on span "**********" at bounding box center [706, 89] width 121 height 11
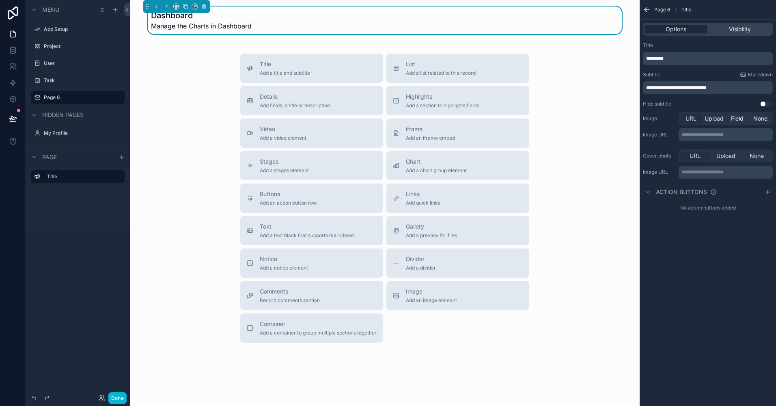
click at [559, 76] on div "Subtitle Markdown" at bounding box center [708, 74] width 130 height 6
click at [559, 104] on button "Use setting" at bounding box center [765, 104] width 13 height 6
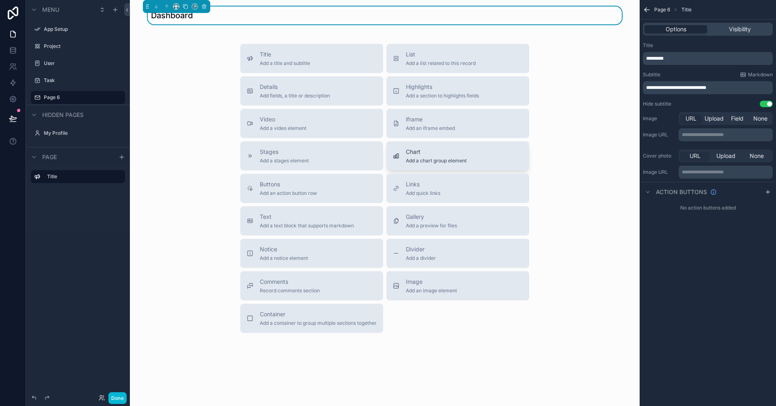
click at [436, 159] on span "Add a chart group element" at bounding box center [436, 160] width 61 height 6
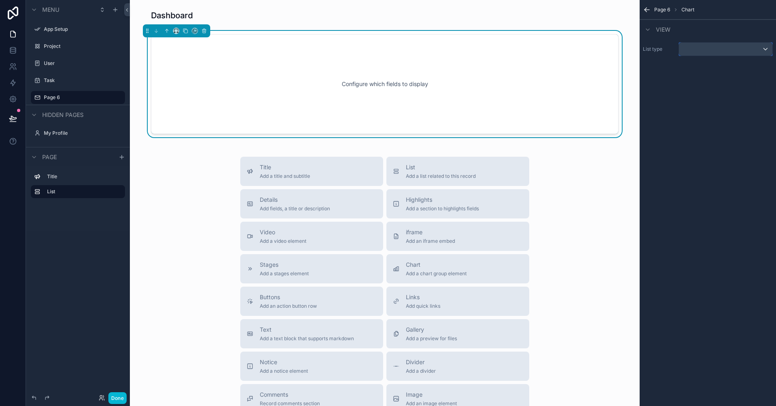
click at [559, 43] on div "scrollable content" at bounding box center [725, 49] width 93 height 13
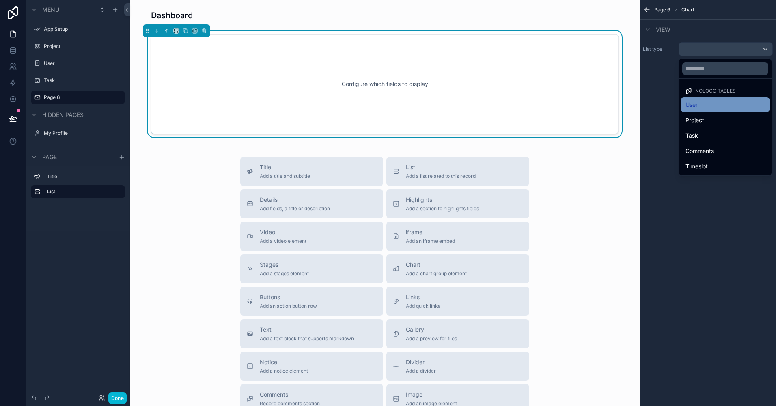
click at [559, 105] on div "User" at bounding box center [725, 105] width 80 height 10
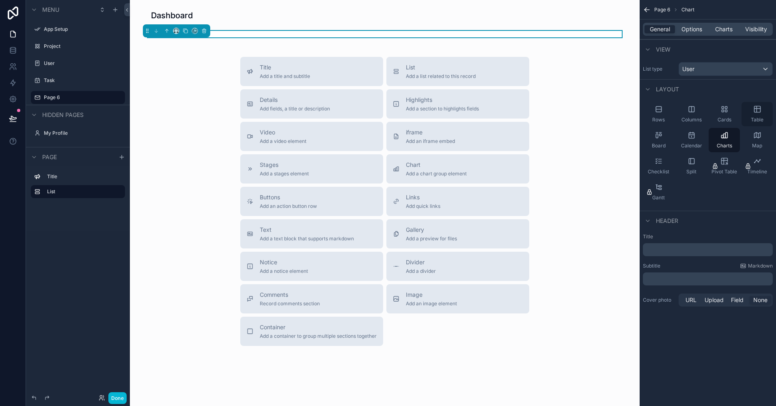
click at [559, 115] on div "Table" at bounding box center [756, 114] width 31 height 24
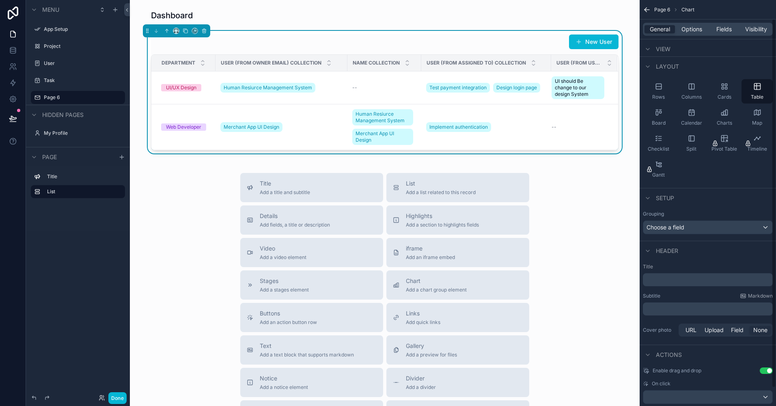
scroll to position [23, 0]
click at [559, 227] on div "Choose a field" at bounding box center [707, 226] width 129 height 13
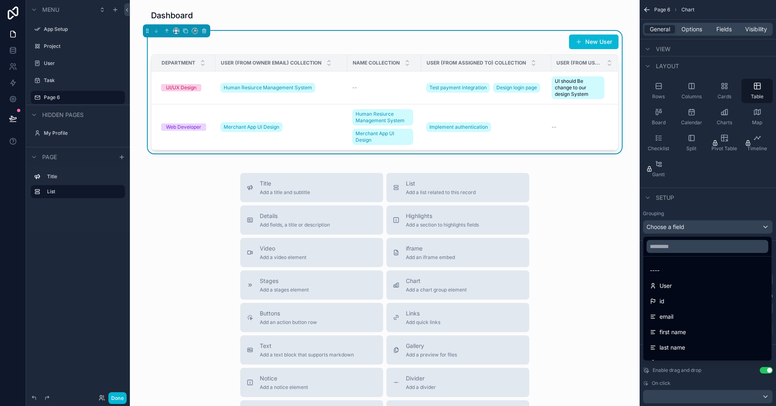
click at [559, 206] on div "scrollable content" at bounding box center [388, 203] width 776 height 406
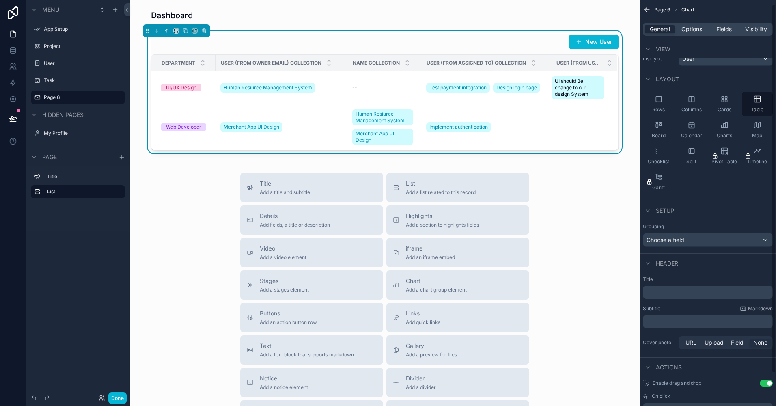
scroll to position [0, 0]
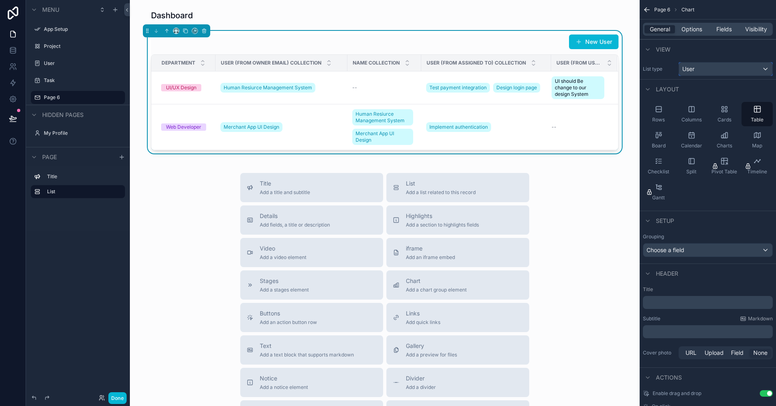
click at [559, 71] on div "User" at bounding box center [725, 68] width 93 height 13
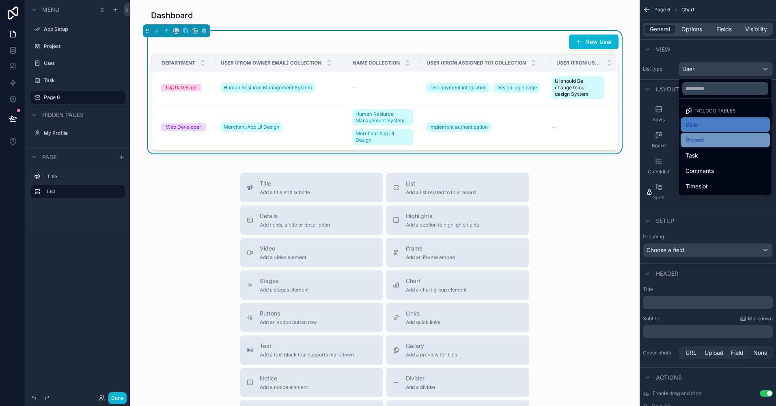
click at [559, 141] on div "Project" at bounding box center [725, 140] width 80 height 10
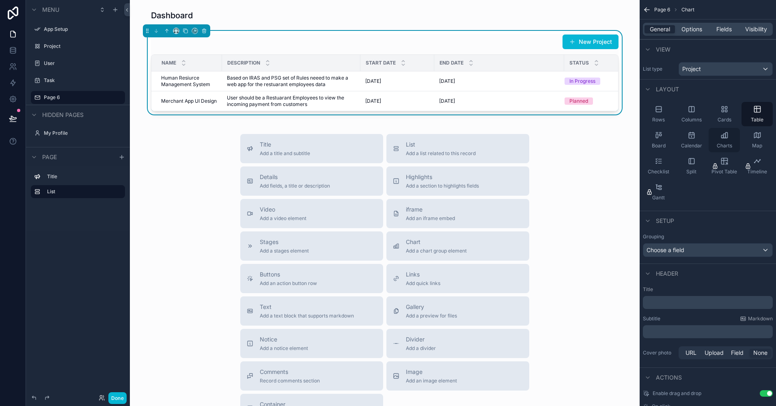
click at [559, 144] on div "Charts" at bounding box center [723, 140] width 31 height 24
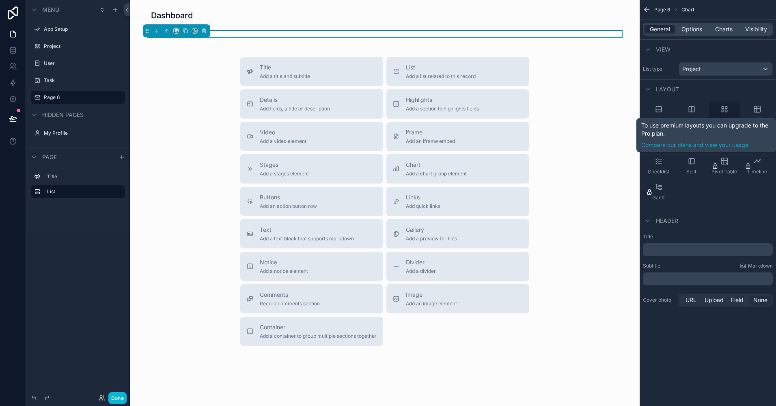
click at [559, 113] on icon "scrollable content" at bounding box center [724, 109] width 8 height 8
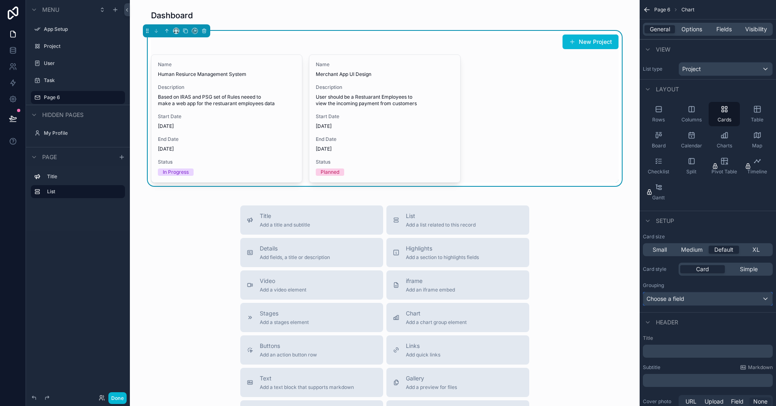
click at [559, 297] on div "Choose a field" at bounding box center [707, 298] width 129 height 13
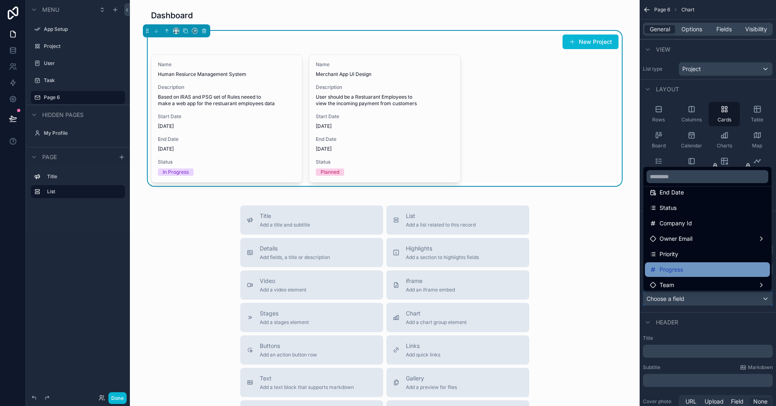
scroll to position [100, 0]
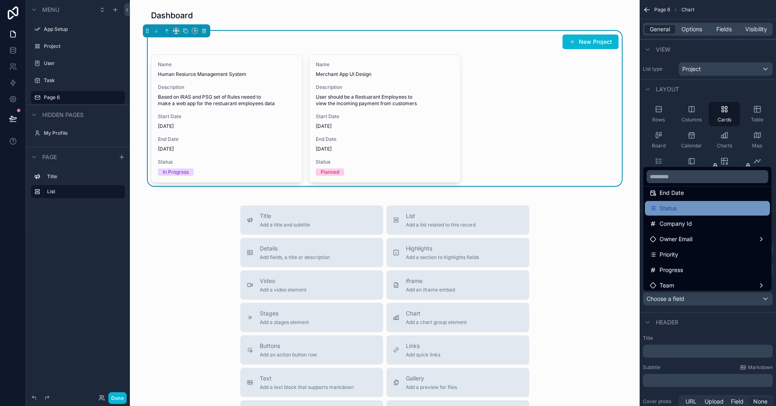
click at [559, 207] on span "Status" at bounding box center [667, 208] width 17 height 10
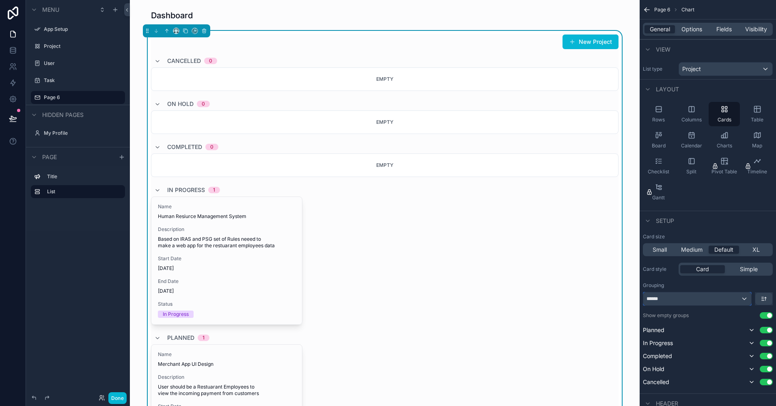
click at [559, 304] on div "******" at bounding box center [697, 298] width 108 height 13
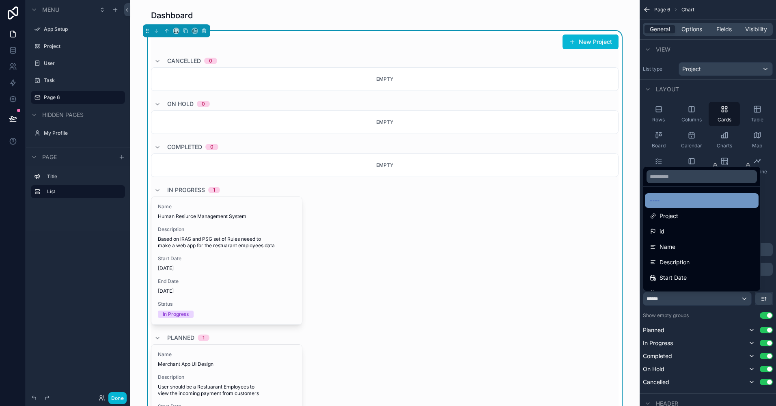
click at [559, 201] on div "----" at bounding box center [701, 201] width 104 height 10
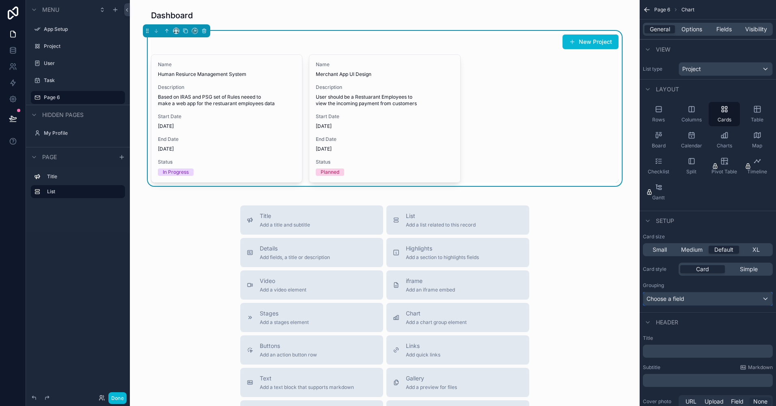
click at [559, 300] on div "Choose a field" at bounding box center [707, 298] width 129 height 13
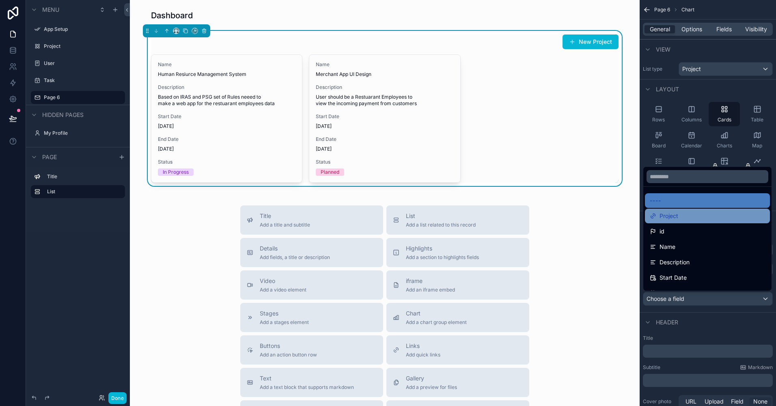
click at [559, 210] on div "Project" at bounding box center [707, 216] width 125 height 15
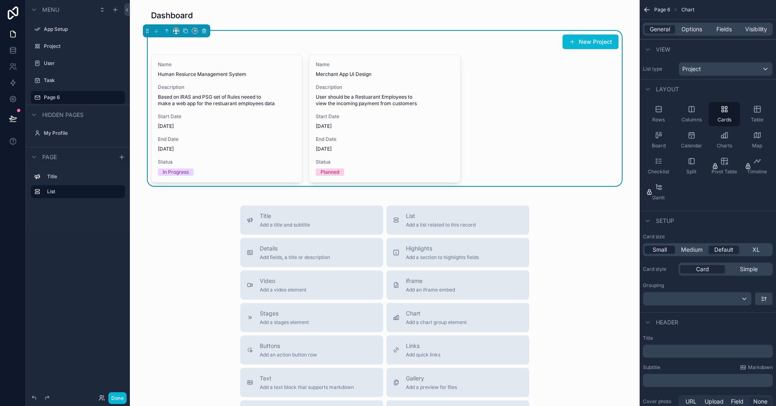
click at [559, 251] on div "Small" at bounding box center [659, 249] width 30 height 8
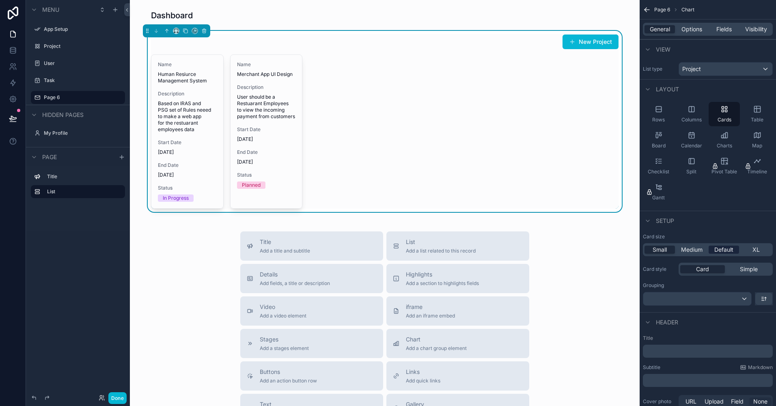
click at [559, 248] on span "Default" at bounding box center [723, 249] width 19 height 8
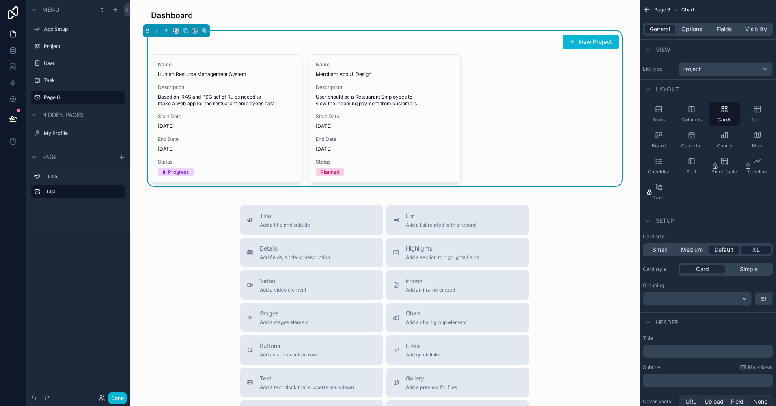
click at [559, 249] on span "XL" at bounding box center [755, 249] width 7 height 8
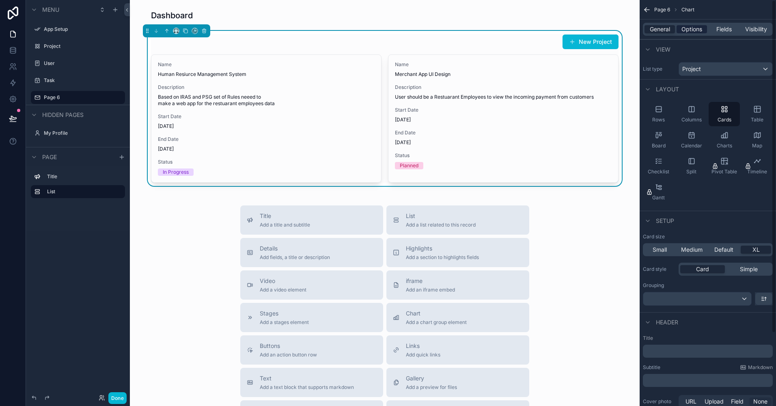
click at [559, 30] on span "Options" at bounding box center [691, 29] width 21 height 8
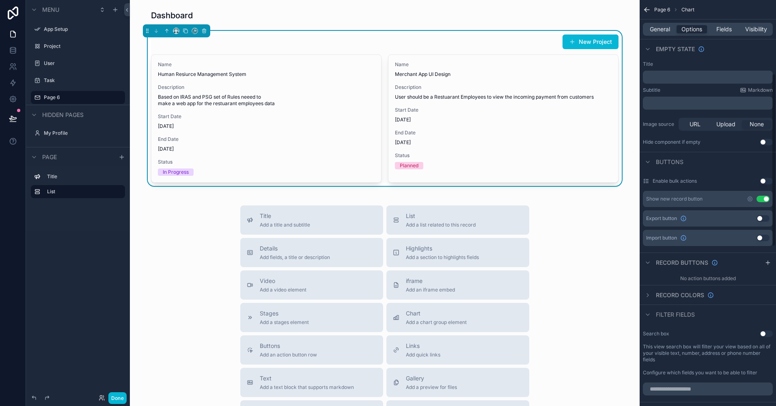
scroll to position [172, 0]
click at [559, 220] on button "Use setting" at bounding box center [762, 218] width 13 height 6
click at [559, 198] on button "Use setting" at bounding box center [762, 198] width 13 height 6
click at [559, 215] on button "Use setting" at bounding box center [762, 218] width 13 height 6
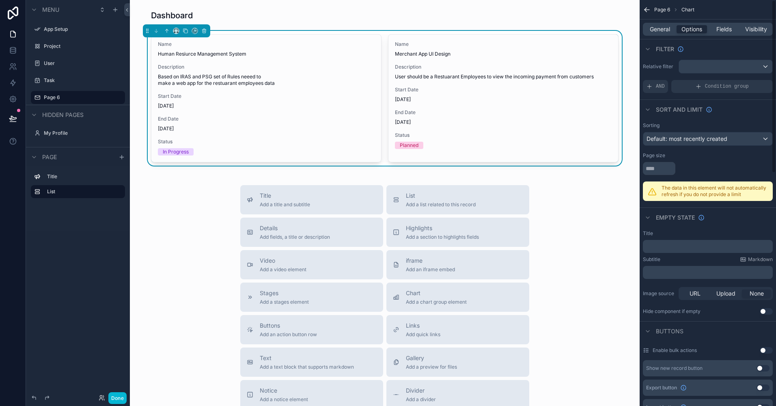
scroll to position [0, 0]
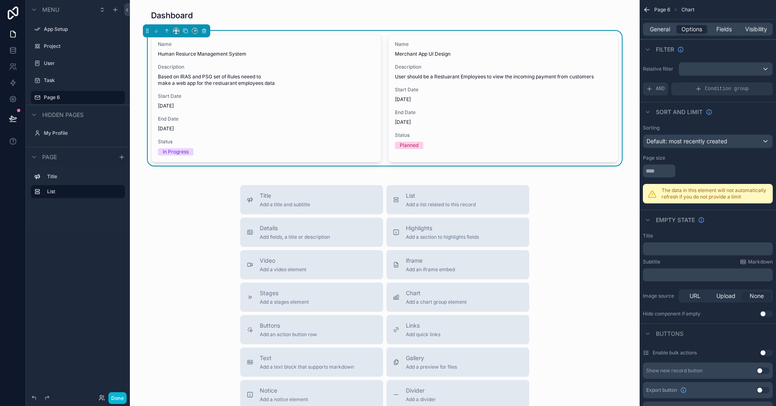
click at [559, 34] on div "General Options Fields Visibility" at bounding box center [708, 29] width 130 height 13
click at [559, 33] on span "General" at bounding box center [659, 29] width 20 height 8
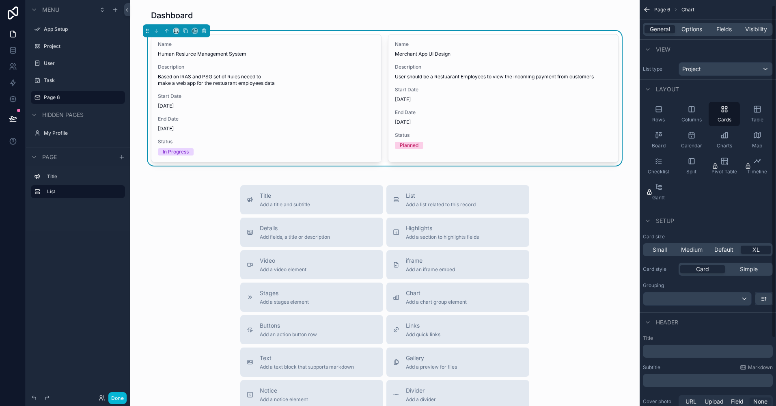
scroll to position [89, 0]
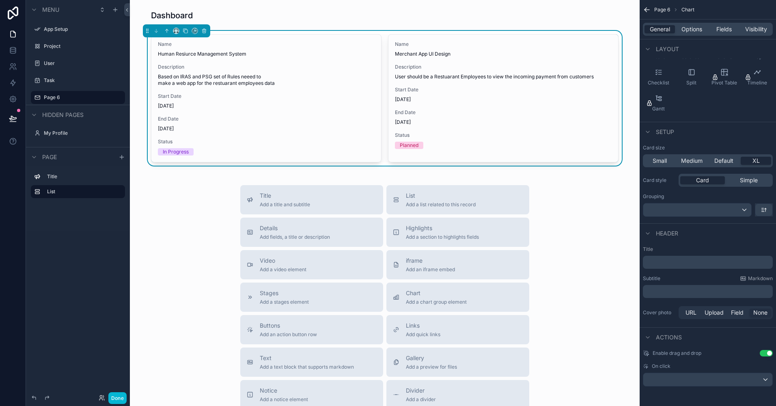
click at [559, 262] on p "﻿" at bounding box center [708, 262] width 125 height 8
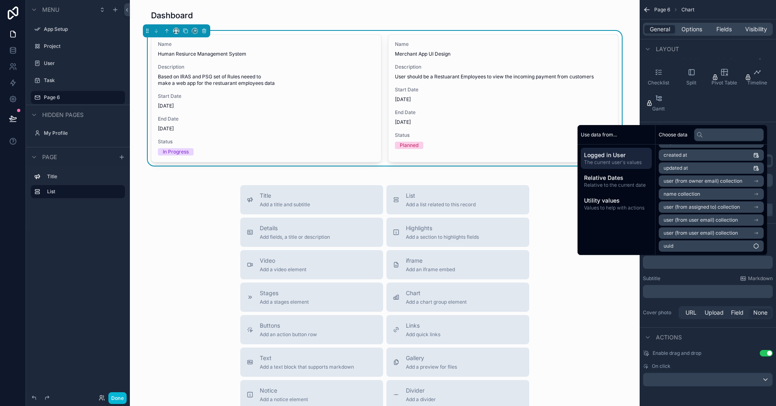
scroll to position [0, 0]
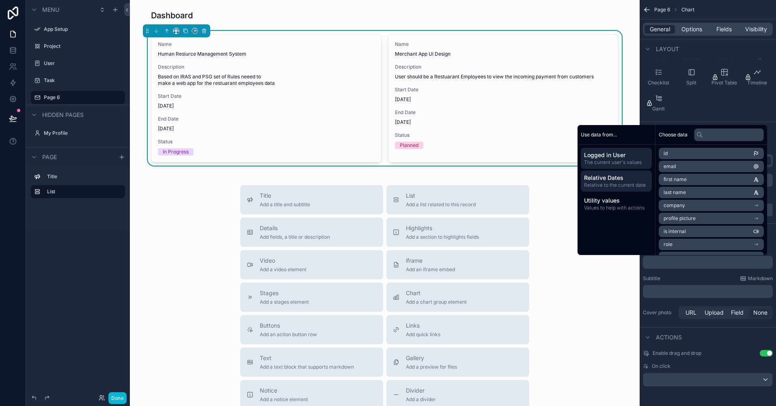
click at [559, 181] on span "Relative Dates" at bounding box center [616, 178] width 65 height 8
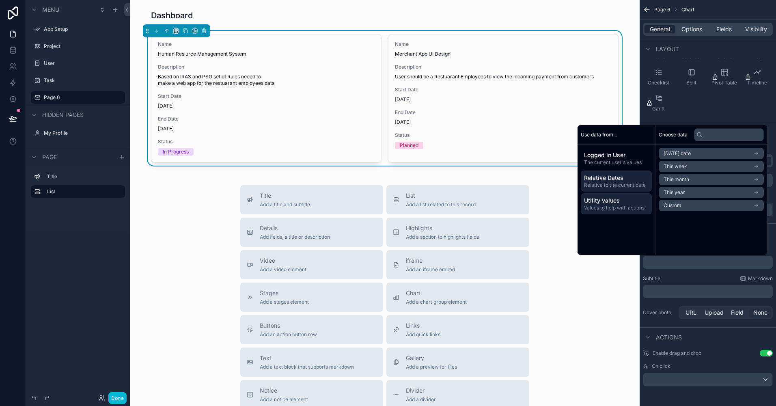
click at [559, 196] on span "Utility values" at bounding box center [616, 200] width 65 height 8
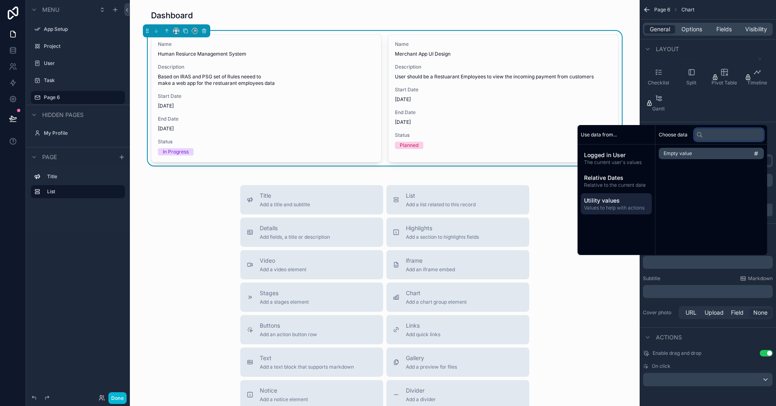
click at [559, 138] on input "text" at bounding box center [729, 134] width 70 height 13
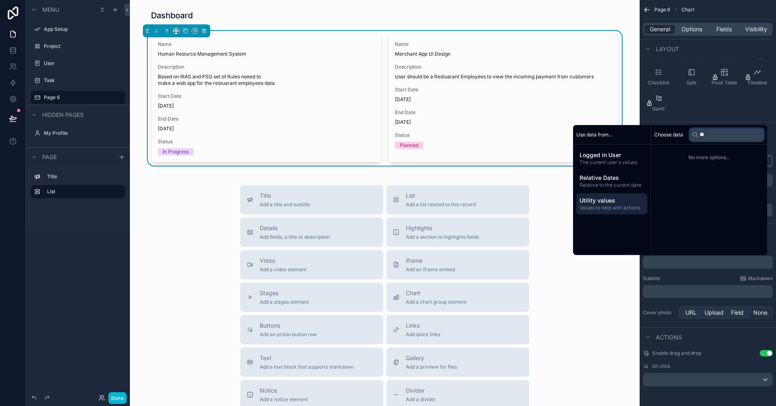
type input "***"
click at [559, 281] on div "Subtitle Markdown" at bounding box center [708, 278] width 130 height 6
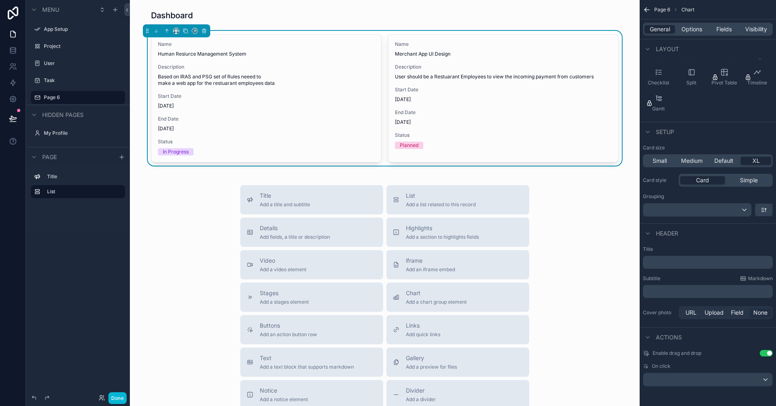
click at [559, 263] on p "﻿" at bounding box center [708, 262] width 125 height 8
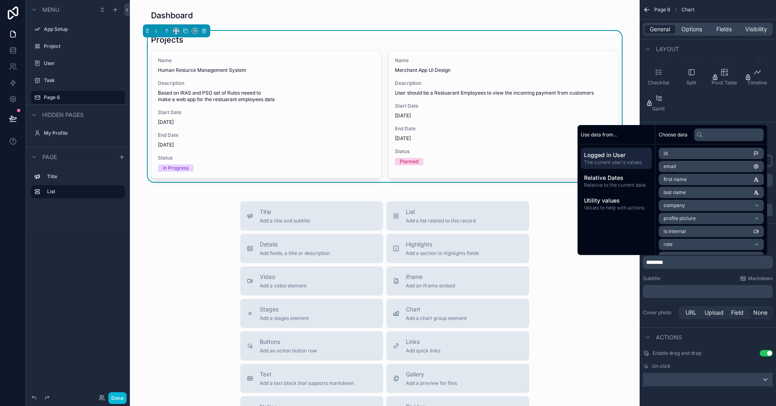
click at [559, 377] on div "scrollable content" at bounding box center [707, 379] width 129 height 13
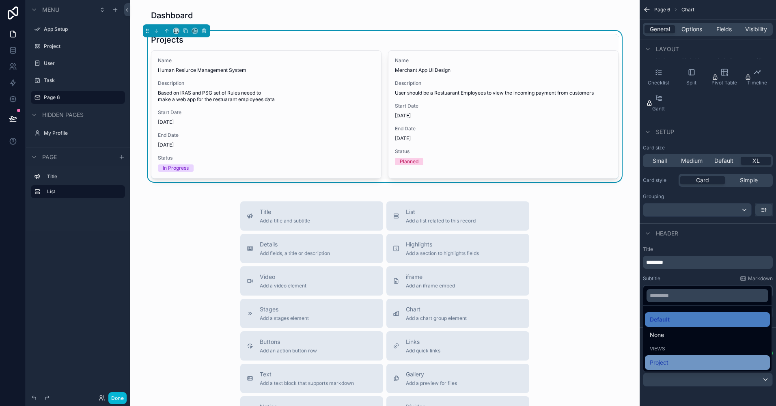
click at [559, 361] on div "Project" at bounding box center [706, 362] width 115 height 10
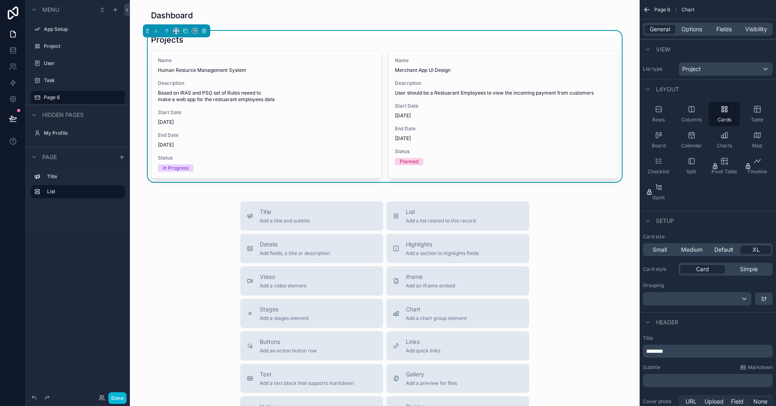
click at [162, 232] on div "Title Add a title and subtitle List Add a list related to this record Details A…" at bounding box center [384, 345] width 497 height 289
click at [121, 395] on button "Done" at bounding box center [117, 398] width 18 height 12
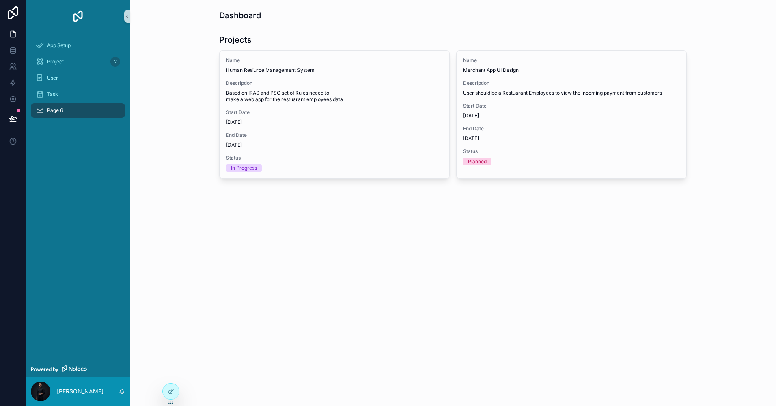
click at [56, 110] on span "Page 6" at bounding box center [55, 110] width 16 height 6
click at [57, 40] on div "App Setup" at bounding box center [78, 45] width 84 height 13
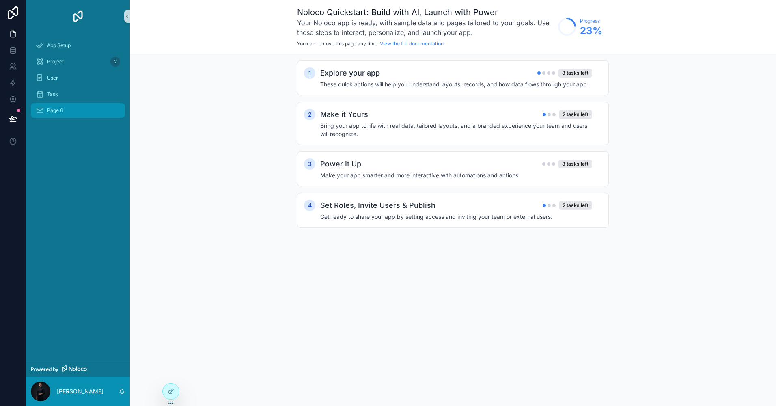
click at [56, 112] on span "Page 6" at bounding box center [55, 110] width 16 height 6
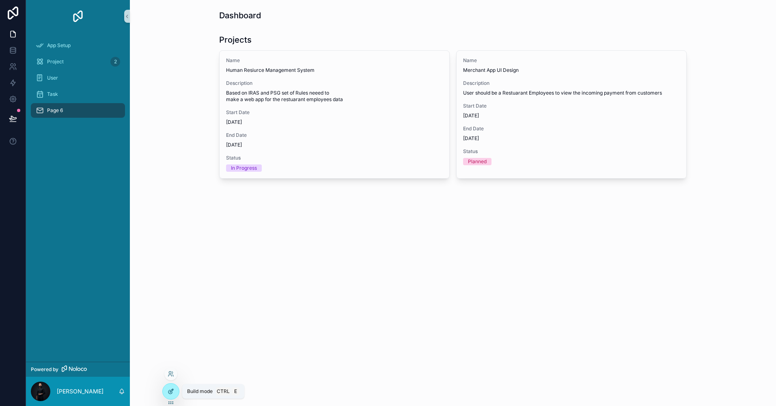
click at [173, 391] on icon at bounding box center [171, 391] width 6 height 6
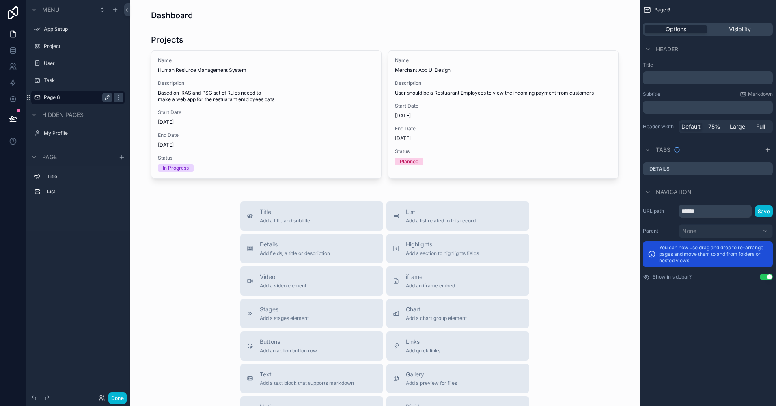
click at [107, 98] on icon "scrollable content" at bounding box center [107, 97] width 6 height 6
click at [75, 101] on input "******" at bounding box center [71, 97] width 55 height 10
type input "*********"
click at [110, 97] on icon "scrollable content" at bounding box center [107, 97] width 6 height 6
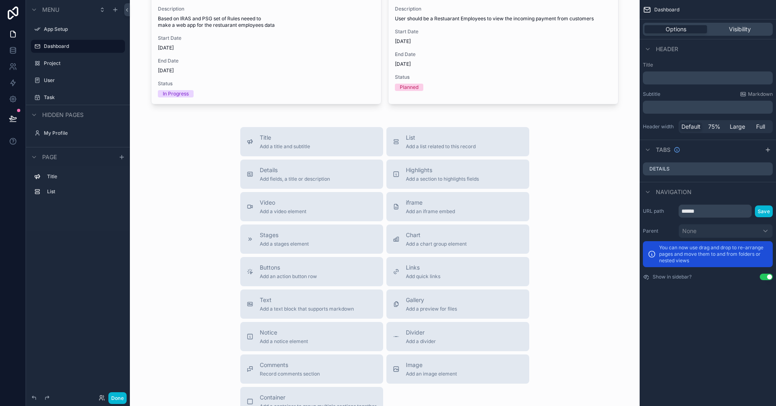
scroll to position [75, 0]
click at [424, 239] on div "Chart Add a chart group element" at bounding box center [436, 238] width 61 height 16
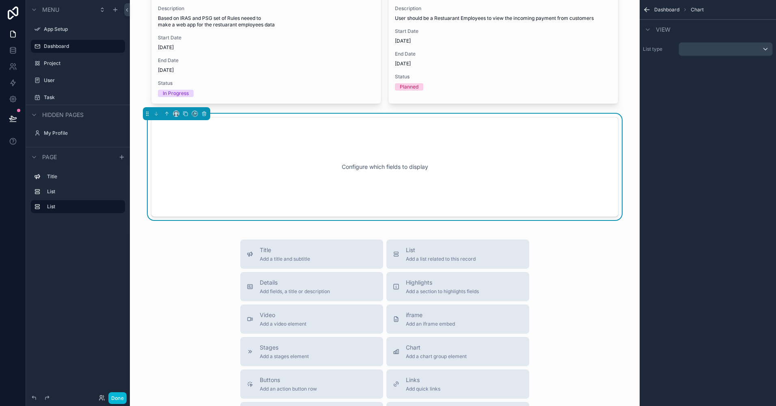
scroll to position [39, 0]
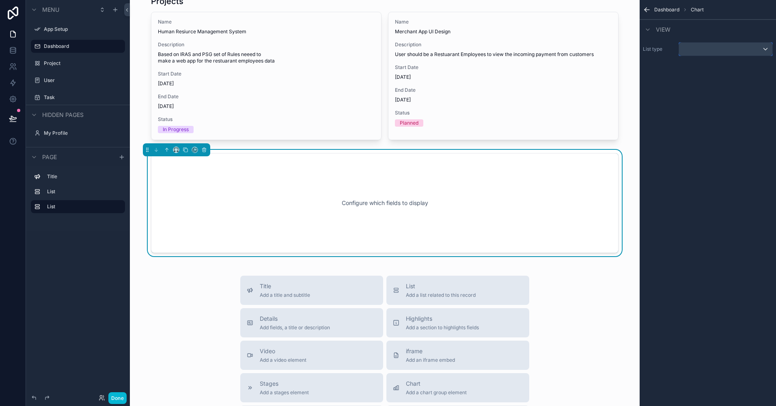
click at [559, 51] on div "scrollable content" at bounding box center [725, 49] width 93 height 13
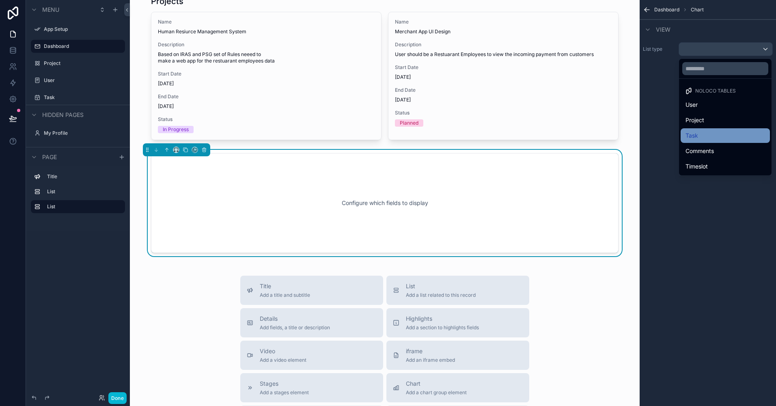
click at [559, 130] on div "Task" at bounding box center [724, 135] width 89 height 15
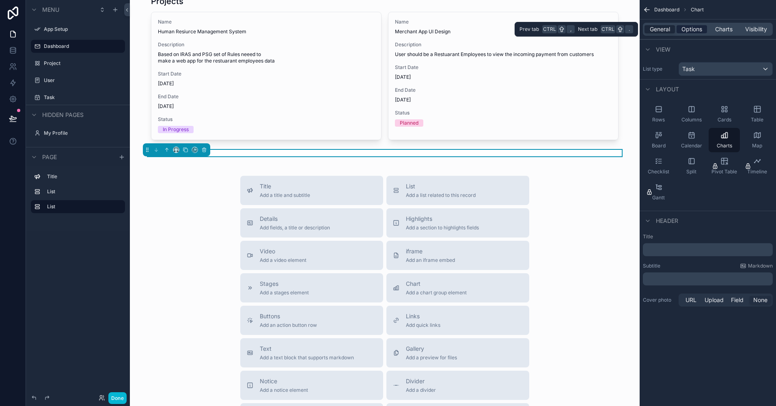
click at [559, 29] on span "Options" at bounding box center [691, 29] width 21 height 8
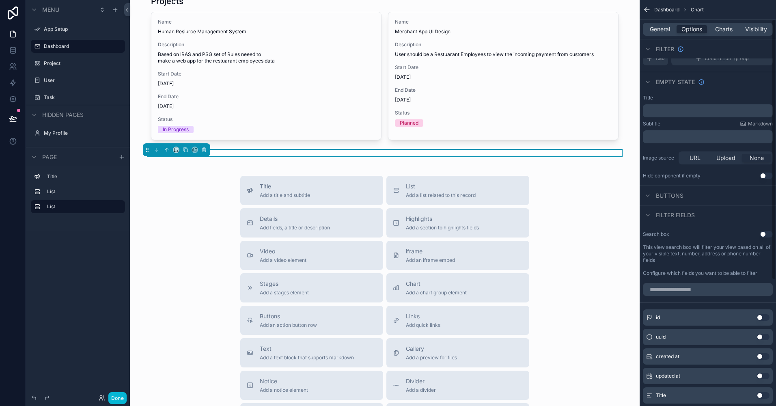
scroll to position [0, 0]
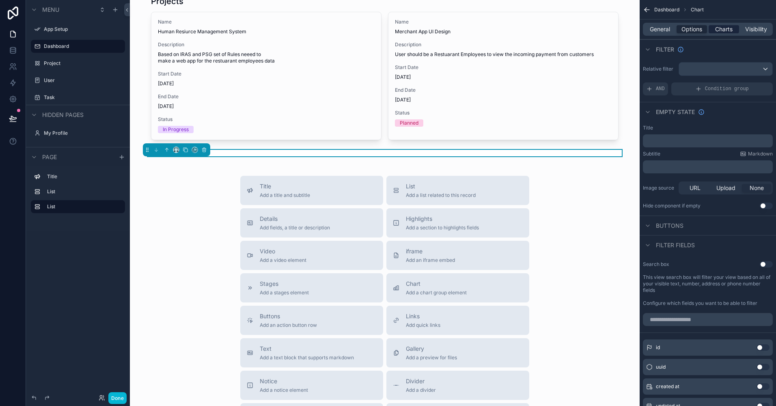
click at [559, 32] on span "Charts" at bounding box center [723, 29] width 17 height 8
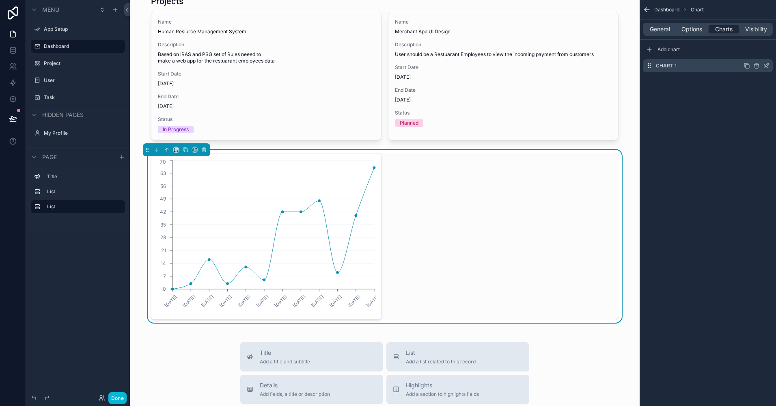
click at [559, 64] on div "Chart 1" at bounding box center [708, 65] width 130 height 13
click at [559, 53] on div "Add chart" at bounding box center [708, 49] width 130 height 13
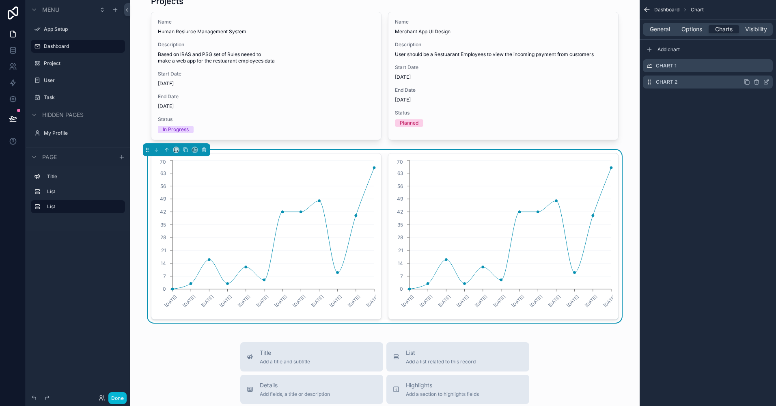
click at [559, 82] on icon "scrollable content" at bounding box center [756, 83] width 0 height 2
click at [559, 71] on icon at bounding box center [753, 70] width 4 height 4
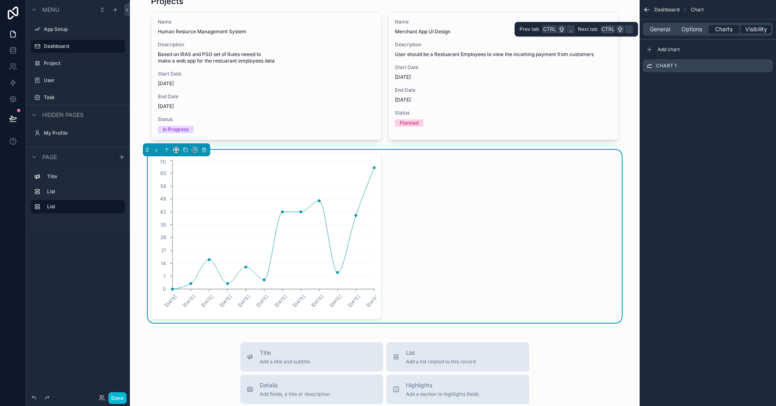
click at [559, 28] on span "Visibility" at bounding box center [756, 29] width 22 height 8
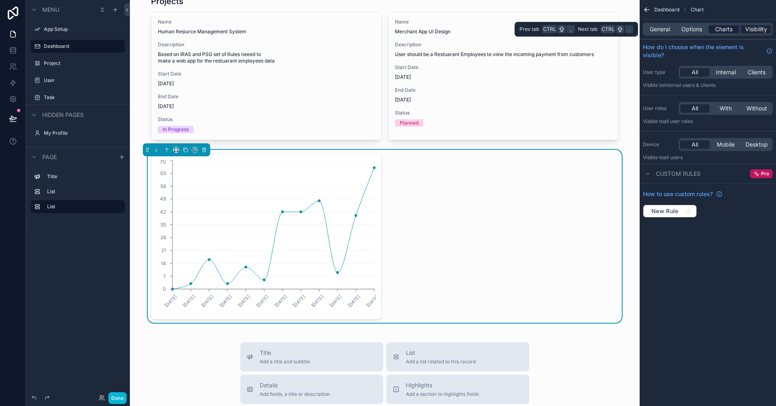
click at [559, 28] on span "Charts" at bounding box center [723, 29] width 17 height 8
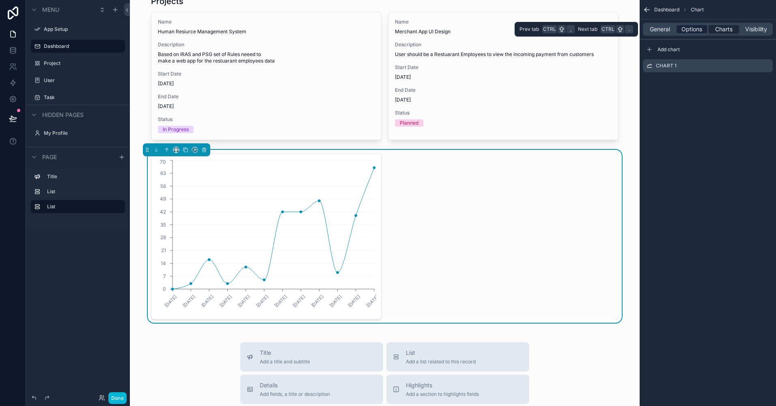
click at [559, 27] on span "Options" at bounding box center [691, 29] width 21 height 8
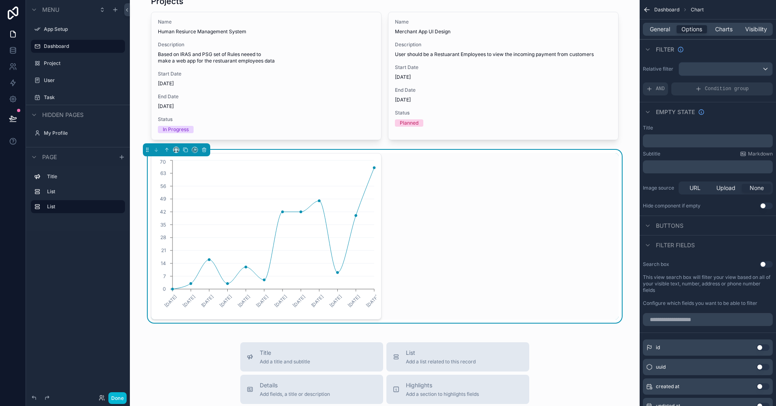
click at [559, 33] on div "General Options Charts Visibility" at bounding box center [708, 29] width 130 height 13
click at [559, 31] on span "General" at bounding box center [659, 29] width 20 height 8
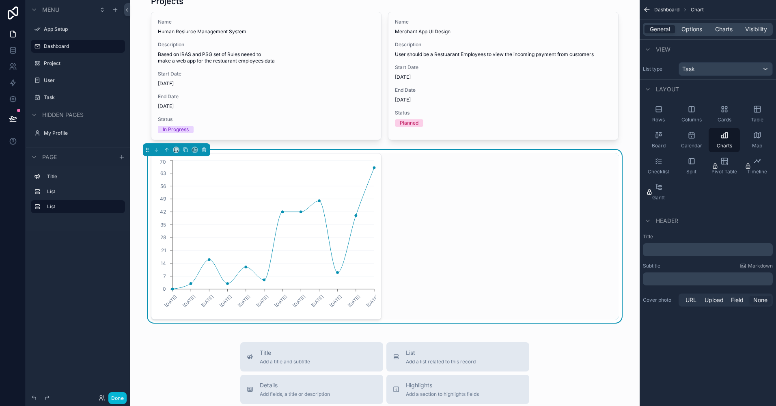
click at [559, 254] on div "﻿" at bounding box center [708, 249] width 130 height 13
click at [559, 249] on p "﻿" at bounding box center [708, 249] width 125 height 8
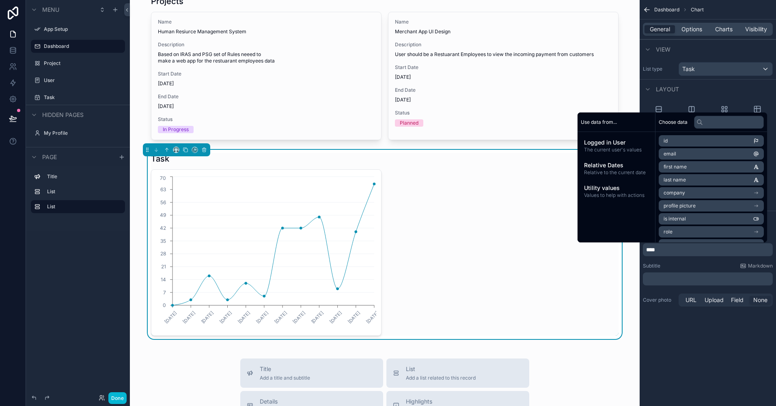
click at [559, 313] on div "Dashboard Chart General Options Charts Visibility View List type Task Layout Ro…" at bounding box center [707, 163] width 136 height 327
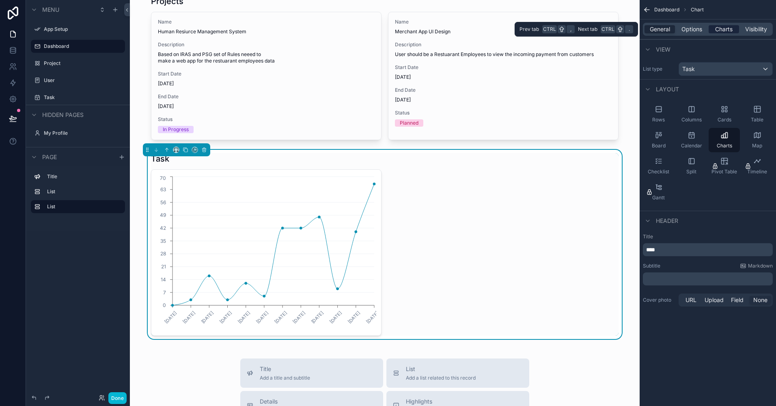
click at [559, 29] on span "Charts" at bounding box center [723, 29] width 17 height 8
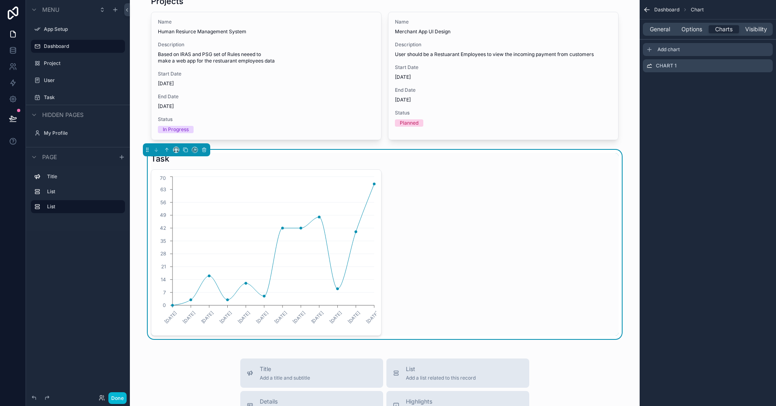
click at [559, 49] on span "Add chart" at bounding box center [668, 49] width 22 height 6
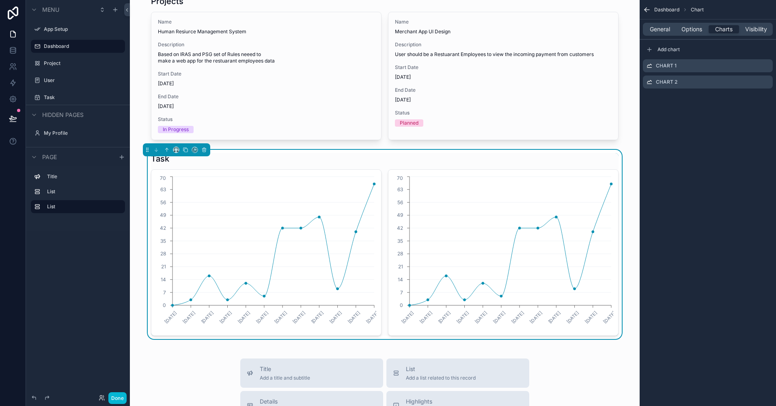
click at [120, 397] on button "Done" at bounding box center [117, 398] width 18 height 12
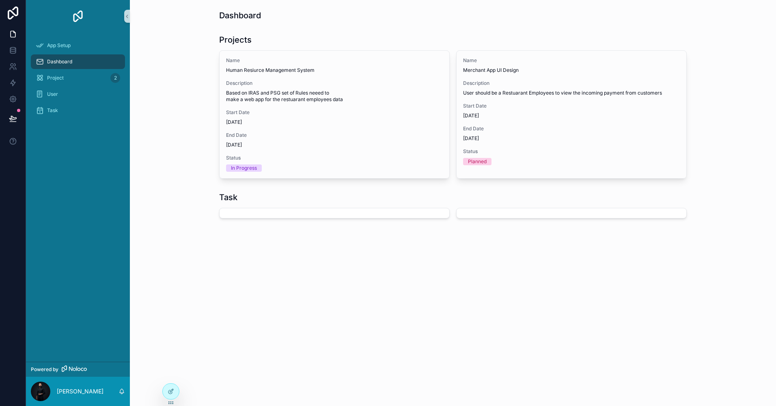
scroll to position [0, 0]
click at [240, 214] on div "scrollable content" at bounding box center [334, 213] width 230 height 11
click at [170, 388] on icon at bounding box center [171, 391] width 6 height 6
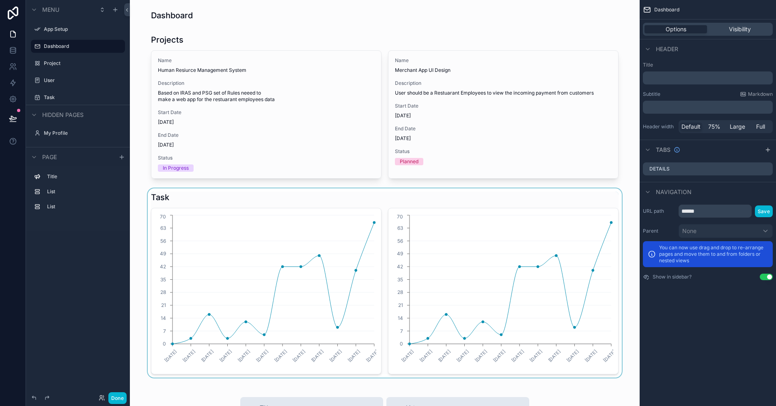
click at [356, 206] on div "scrollable content" at bounding box center [384, 282] width 497 height 189
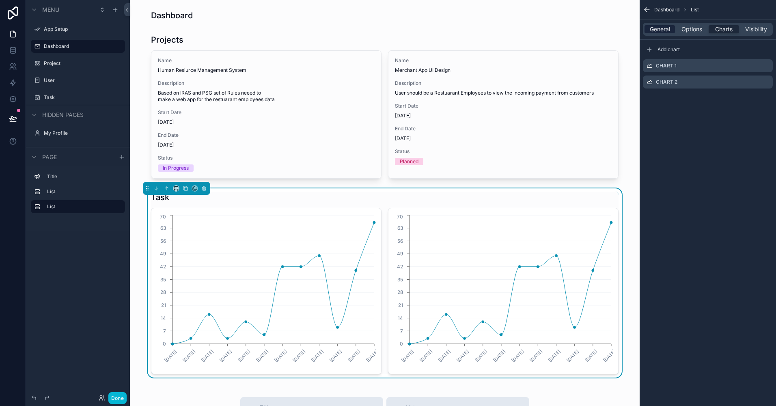
click at [559, 31] on span "General" at bounding box center [659, 29] width 20 height 8
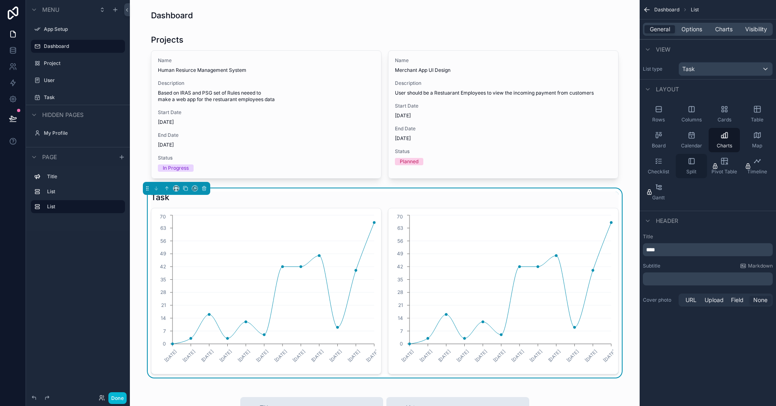
click at [559, 159] on icon "scrollable content" at bounding box center [691, 161] width 8 height 8
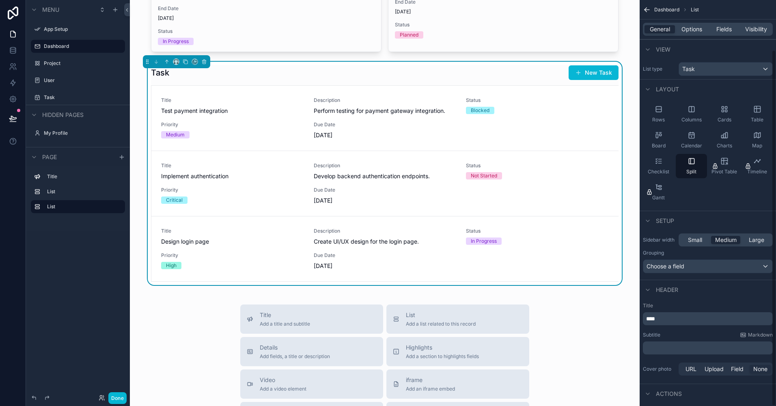
scroll to position [56, 0]
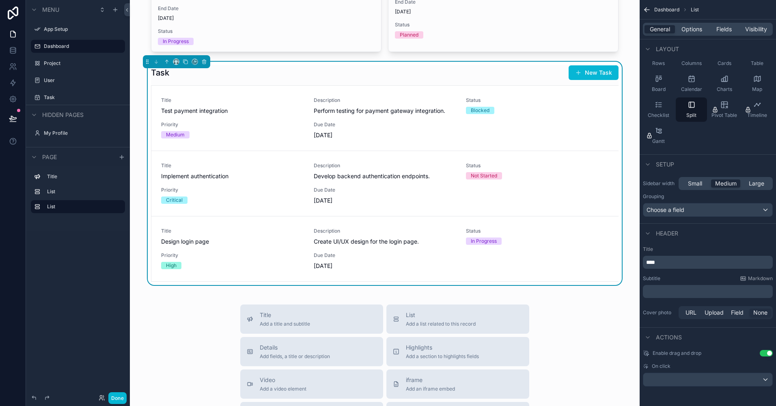
drag, startPoint x: 766, startPoint y: 354, endPoint x: 735, endPoint y: 247, distance: 110.9
click at [559, 354] on button "Use setting" at bounding box center [765, 353] width 13 height 6
click at [559, 185] on span "Small" at bounding box center [695, 183] width 14 height 8
click at [559, 27] on span "Options" at bounding box center [691, 29] width 21 height 8
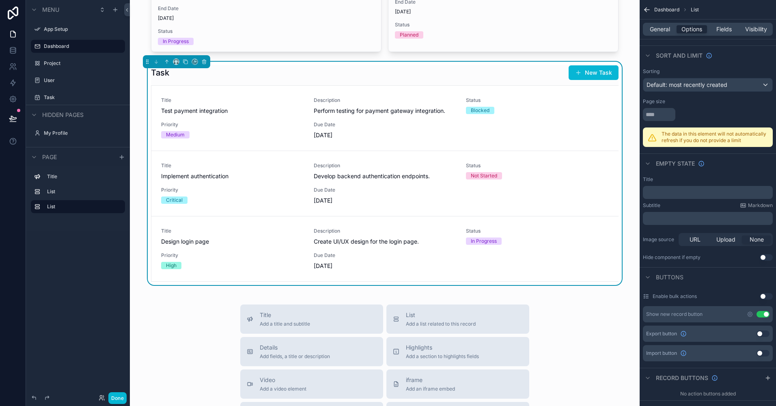
click at [559, 314] on button "Use setting" at bounding box center [762, 314] width 13 height 6
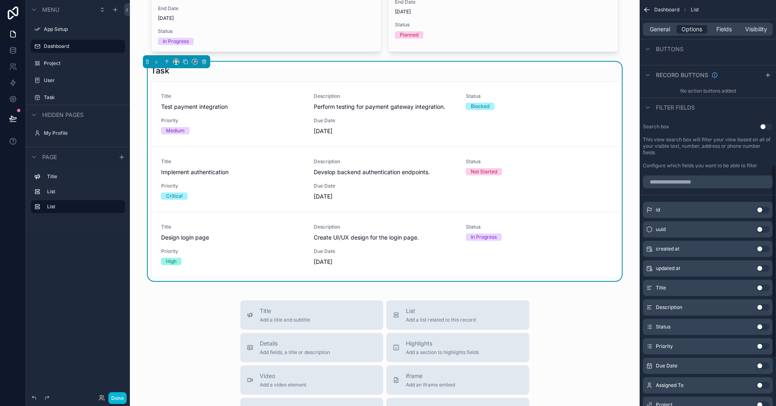
scroll to position [447, 0]
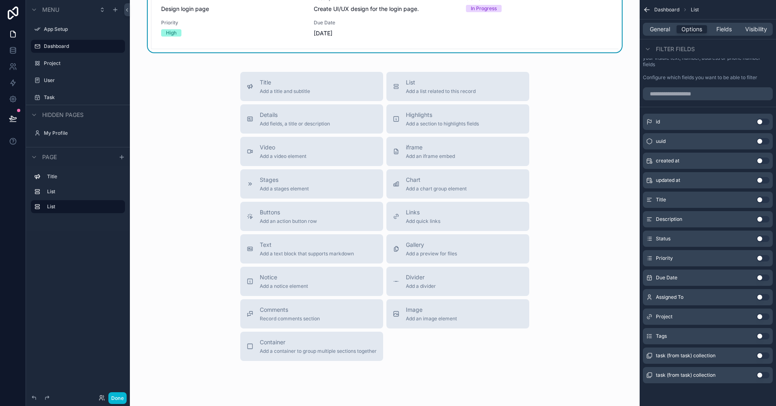
scroll to position [368, 0]
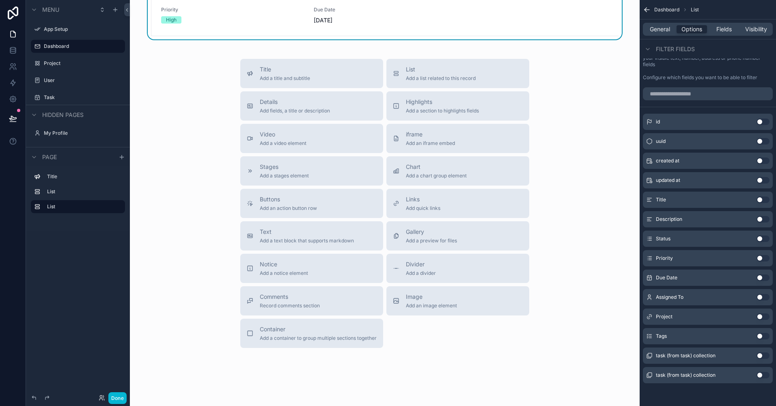
click at [140, 365] on div "Dashboard Projects Name Human Resiurce Management System Description Based on I…" at bounding box center [385, 22] width 510 height 781
click at [559, 13] on icon "scrollable content" at bounding box center [647, 10] width 8 height 8
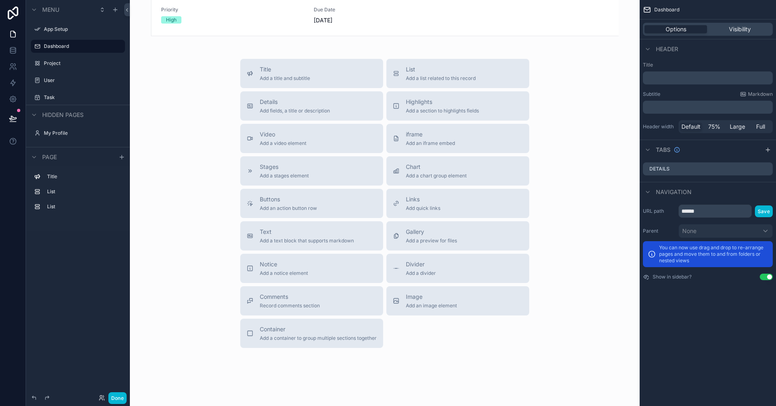
scroll to position [0, 0]
click at [117, 393] on button "Done" at bounding box center [117, 398] width 18 height 12
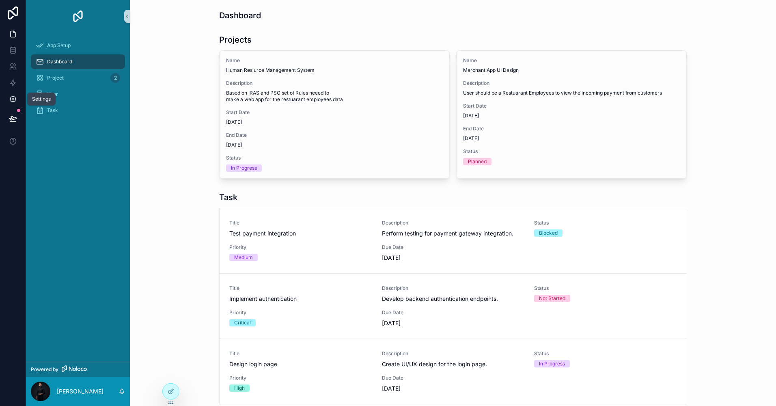
click at [11, 102] on icon at bounding box center [13, 99] width 8 height 8
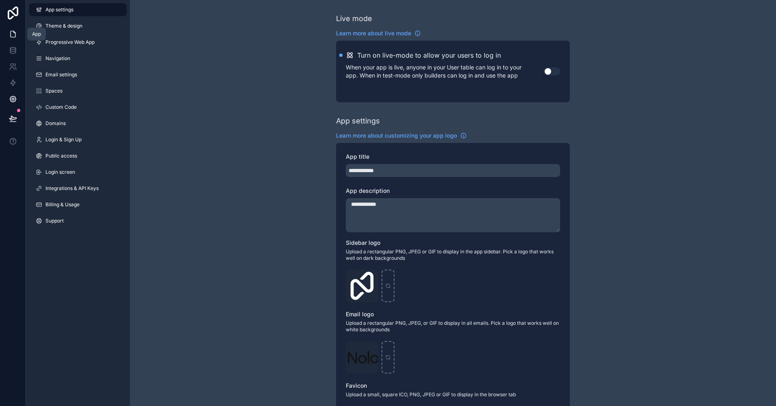
click at [15, 30] on icon at bounding box center [13, 34] width 8 height 8
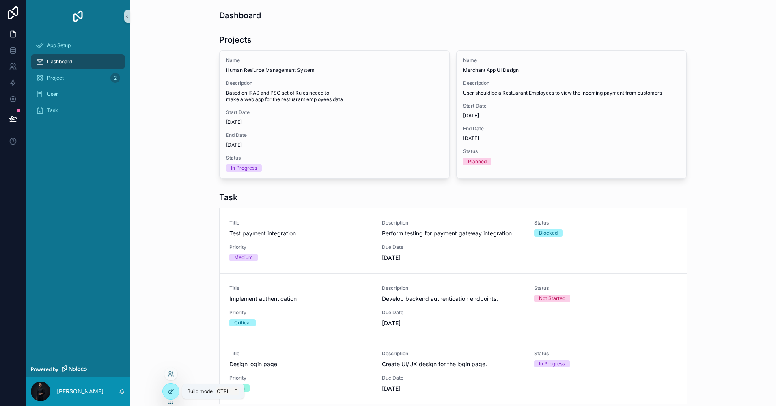
click at [174, 395] on div at bounding box center [171, 390] width 16 height 15
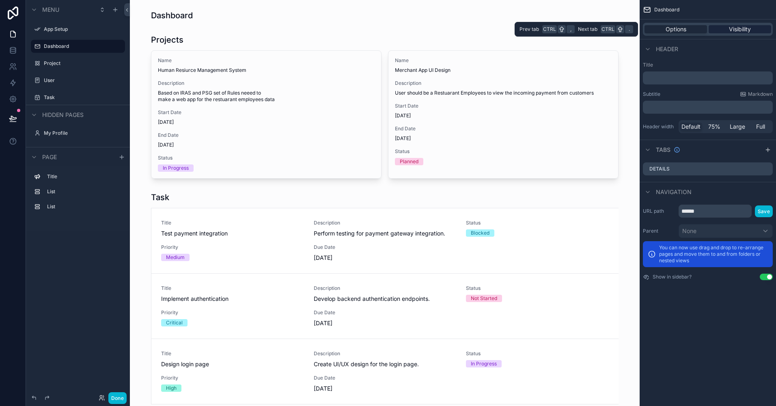
click at [559, 30] on div "Visibility" at bounding box center [739, 29] width 62 height 8
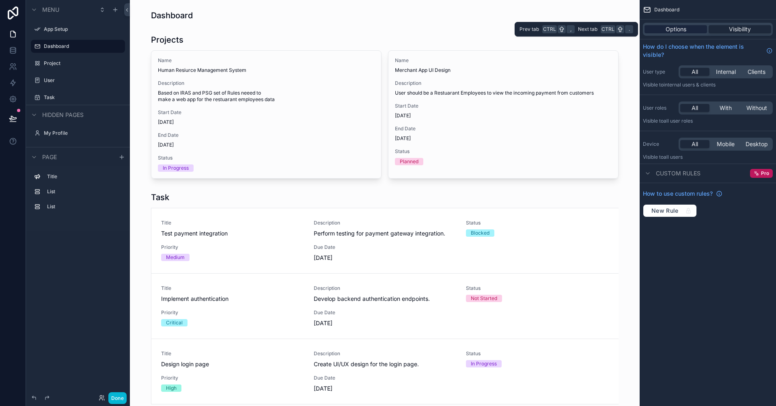
click at [559, 27] on span "Options" at bounding box center [675, 29] width 21 height 8
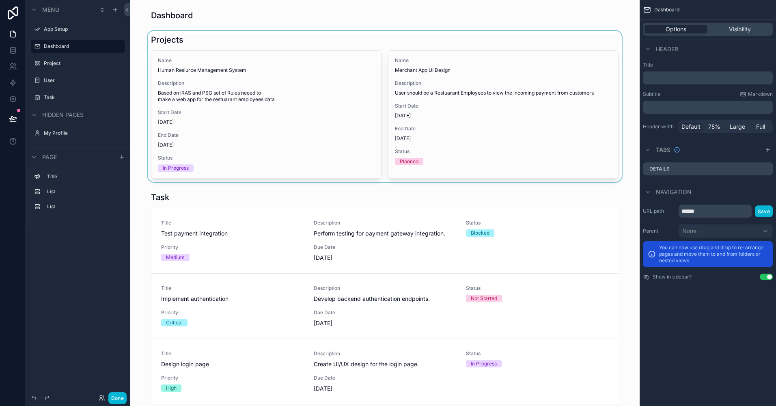
click at [397, 105] on div "scrollable content" at bounding box center [384, 106] width 497 height 151
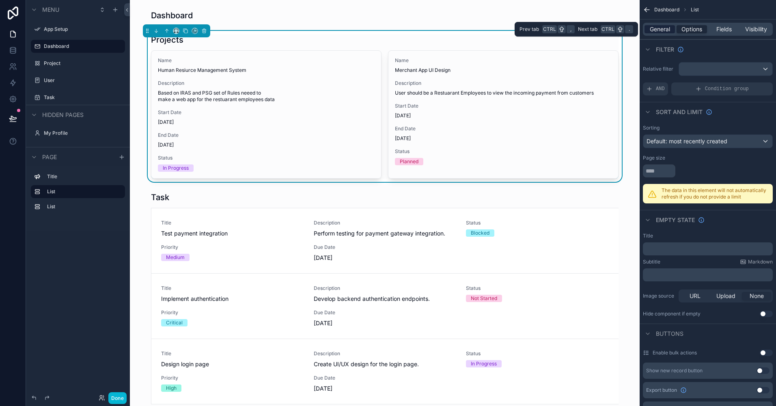
click at [559, 29] on span "General" at bounding box center [659, 29] width 20 height 8
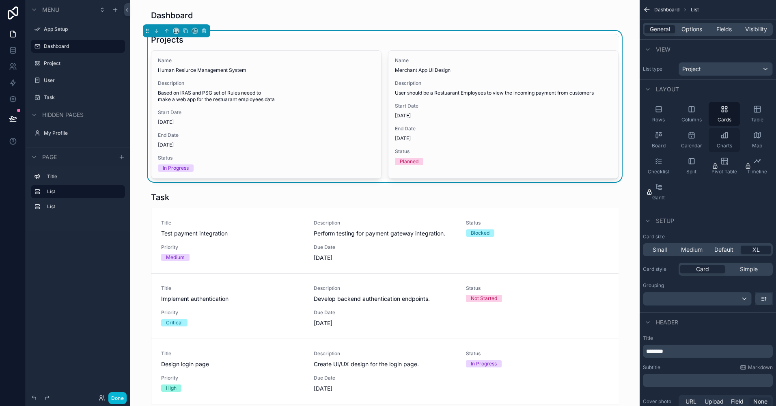
click at [559, 148] on span "Charts" at bounding box center [723, 145] width 15 height 6
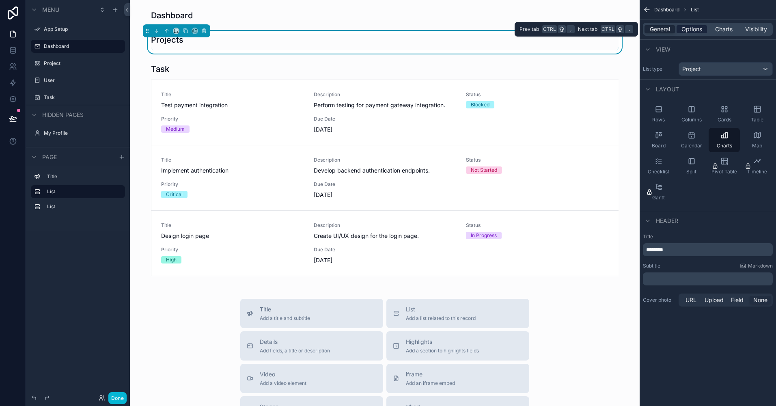
click at [559, 26] on span "Options" at bounding box center [691, 29] width 21 height 8
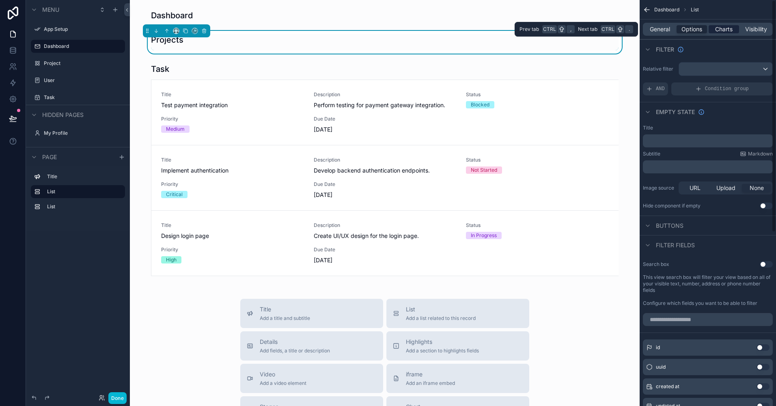
click at [559, 32] on div "Charts" at bounding box center [723, 29] width 30 height 8
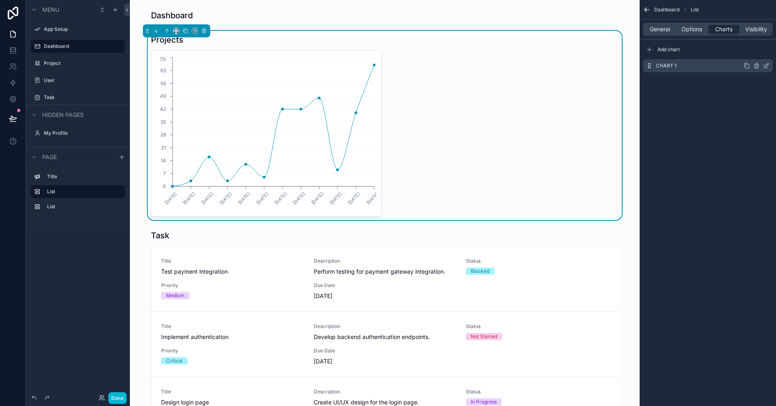
click at [559, 64] on div "Chart 1" at bounding box center [708, 65] width 130 height 13
click at [559, 64] on icon "scrollable content" at bounding box center [766, 65] width 6 height 6
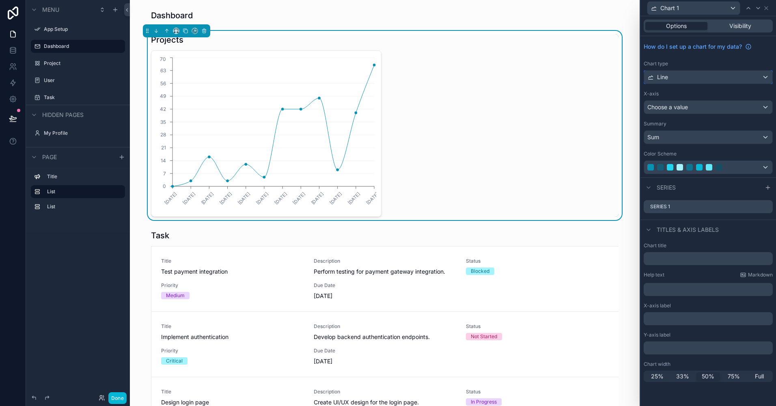
click at [559, 79] on div "Line" at bounding box center [708, 77] width 128 height 13
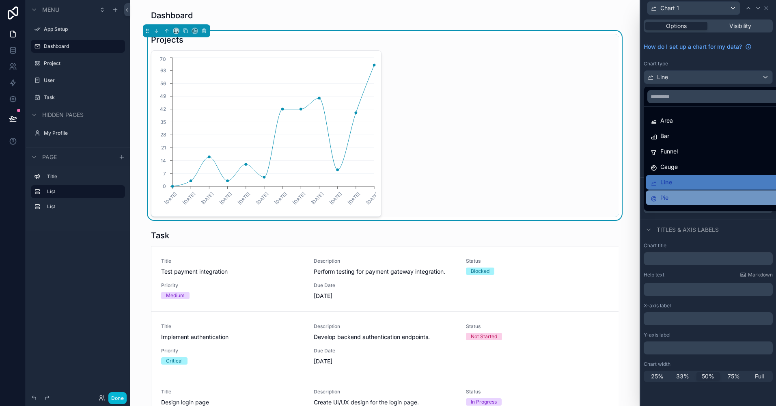
click at [559, 196] on div "Pie" at bounding box center [717, 198] width 134 height 10
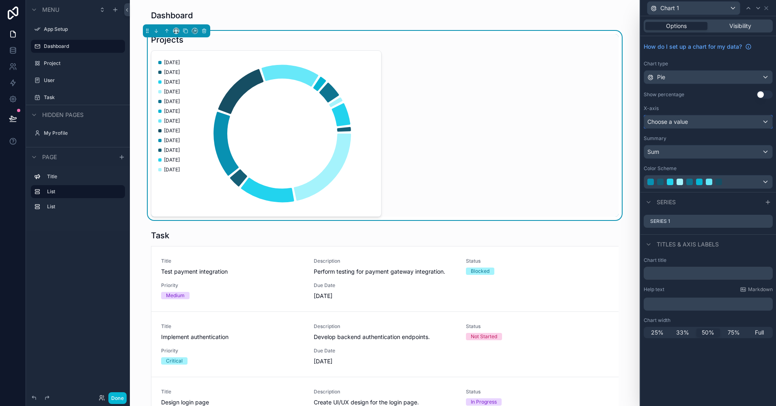
click at [559, 116] on div "Choose a value" at bounding box center [708, 121] width 128 height 13
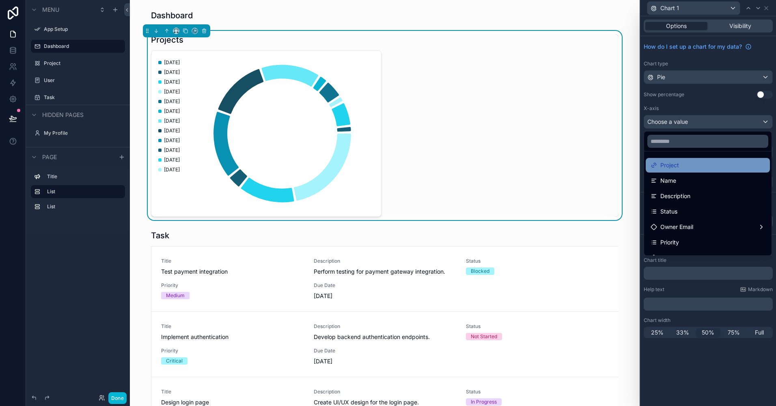
click at [559, 166] on div "Project" at bounding box center [707, 165] width 114 height 10
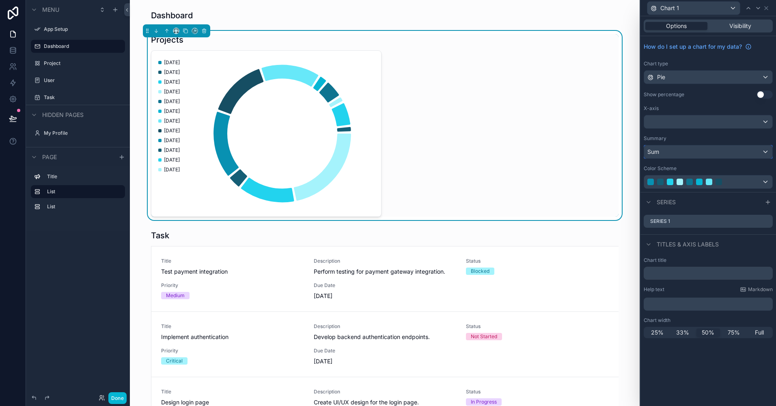
click at [559, 150] on div "Sum" at bounding box center [708, 151] width 128 height 13
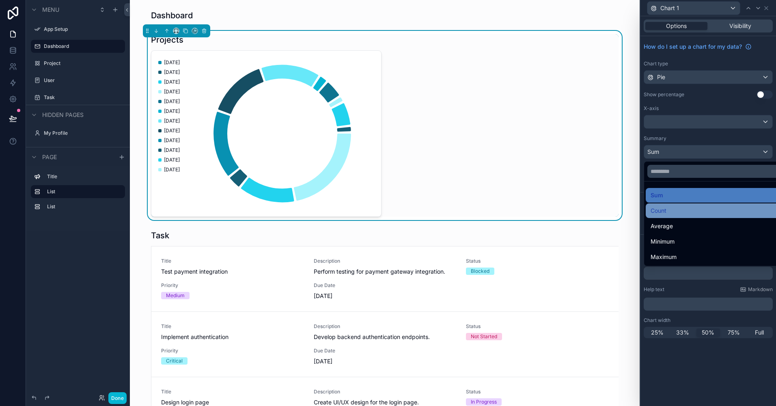
click at [559, 207] on div "Count" at bounding box center [717, 211] width 134 height 10
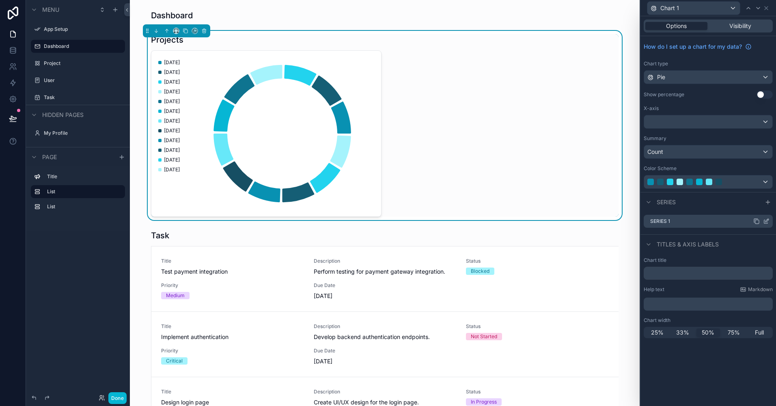
click at [559, 224] on div "Series 1" at bounding box center [707, 221] width 129 height 13
click at [559, 221] on label "Series 1" at bounding box center [660, 221] width 20 height 6
click at [559, 26] on div "Visibility" at bounding box center [740, 26] width 62 height 8
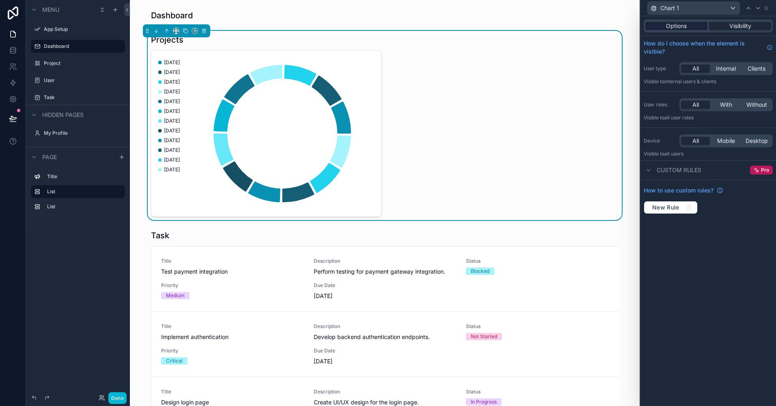
click at [559, 25] on span "Options" at bounding box center [676, 26] width 21 height 8
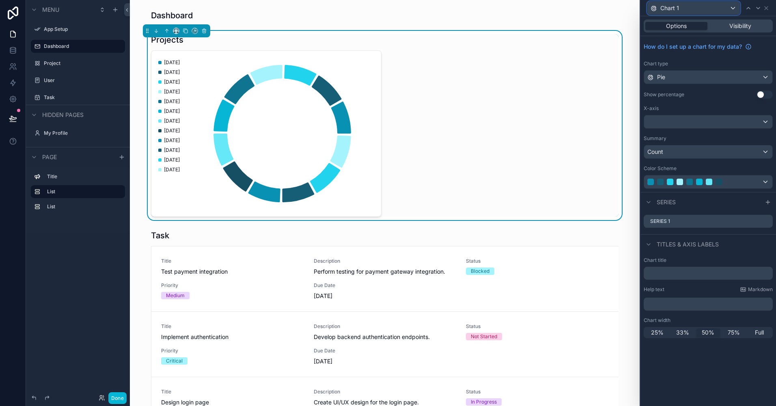
click at [559, 6] on div "Chart 1" at bounding box center [693, 8] width 92 height 13
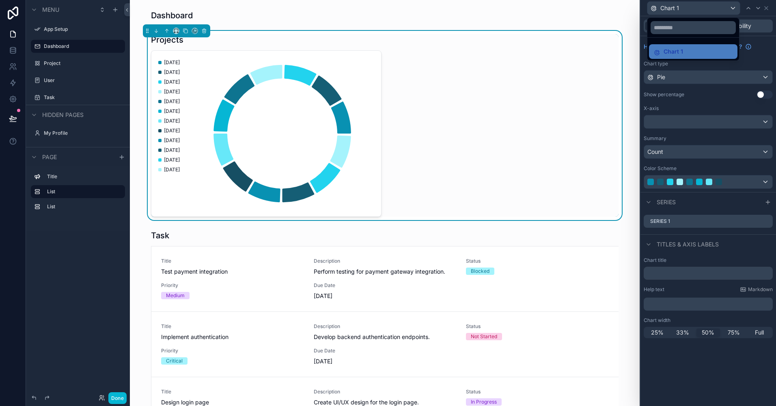
click at [559, 97] on div at bounding box center [707, 203] width 135 height 406
click at [559, 97] on button "Use setting" at bounding box center [764, 94] width 16 height 8
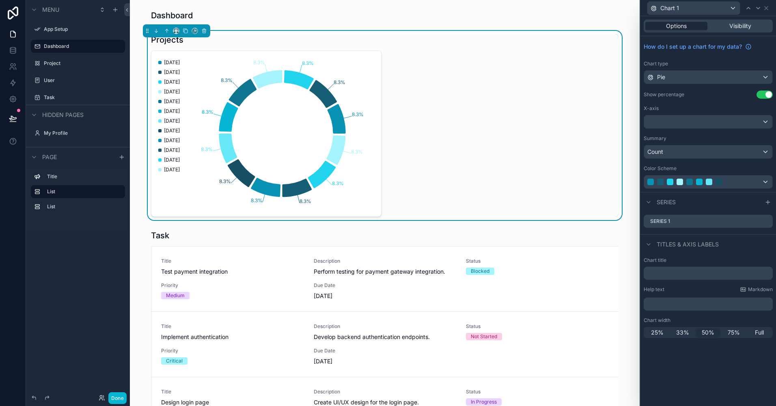
click at [559, 109] on div "X-axis" at bounding box center [707, 108] width 129 height 6
click at [121, 396] on button "Done" at bounding box center [117, 398] width 18 height 12
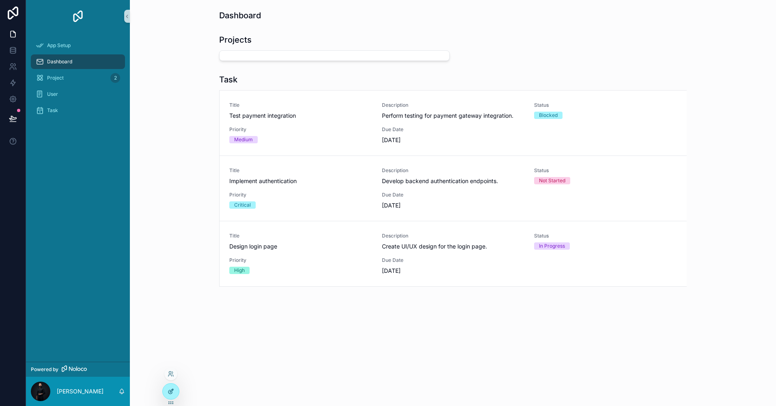
click at [171, 386] on div at bounding box center [171, 390] width 16 height 15
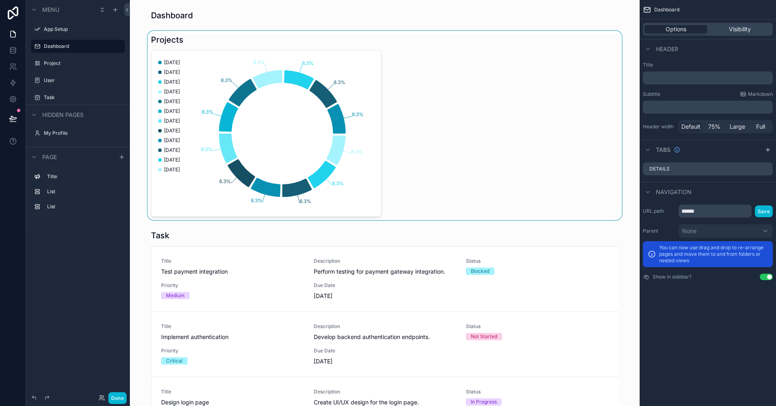
click at [274, 136] on div "scrollable content" at bounding box center [384, 125] width 497 height 189
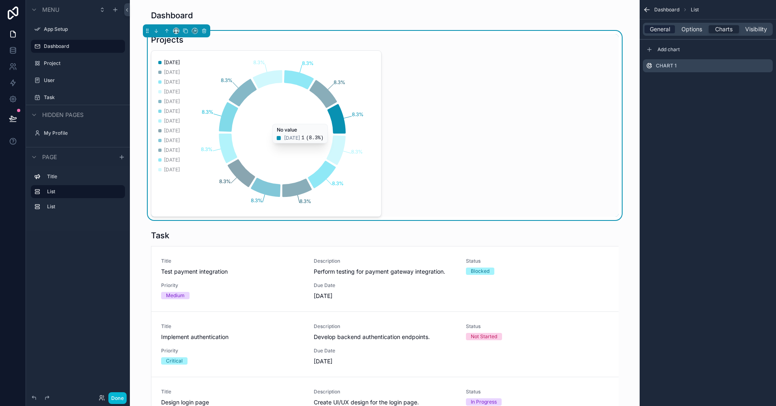
click at [559, 29] on span "General" at bounding box center [659, 29] width 20 height 8
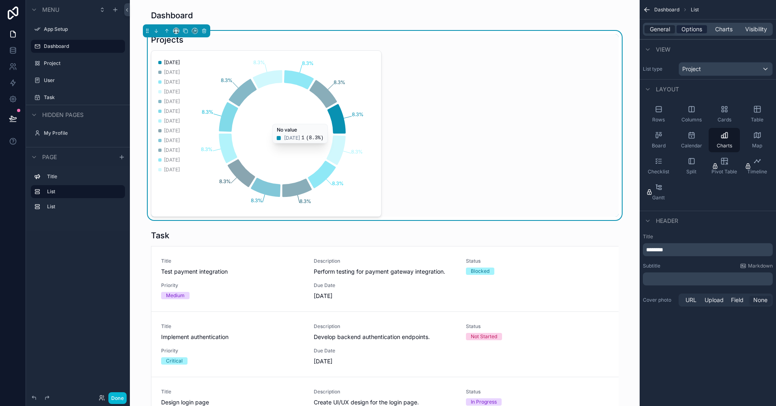
click at [559, 31] on span "Options" at bounding box center [691, 29] width 21 height 8
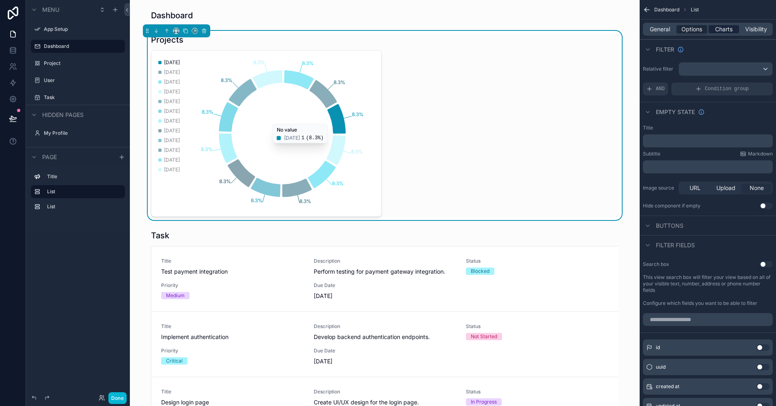
click at [559, 28] on div "Charts" at bounding box center [723, 29] width 30 height 8
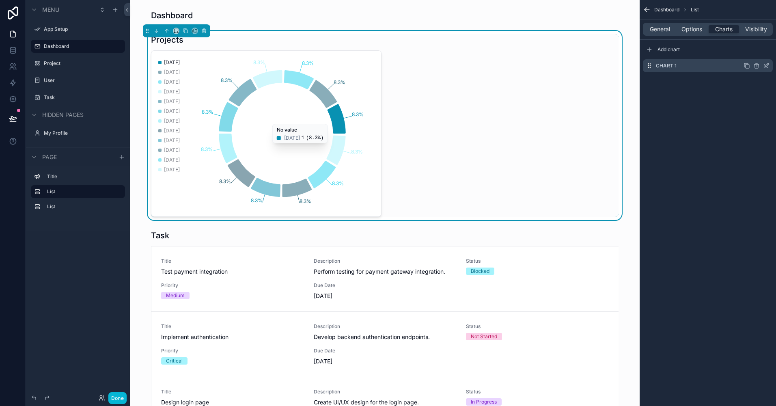
click at [559, 65] on icon "scrollable content" at bounding box center [766, 65] width 6 height 6
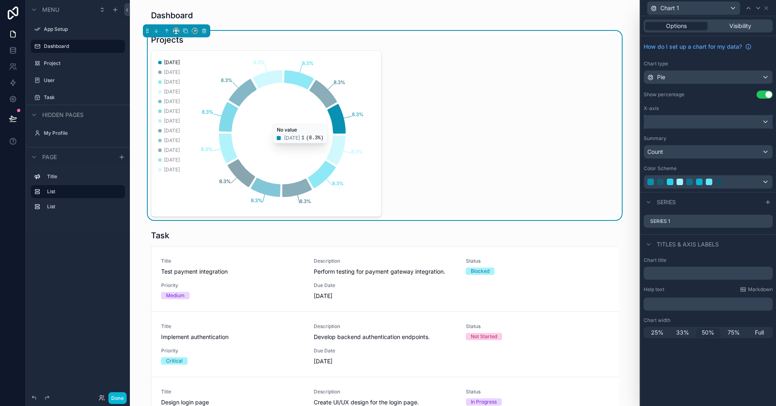
click at [559, 127] on div at bounding box center [708, 121] width 128 height 13
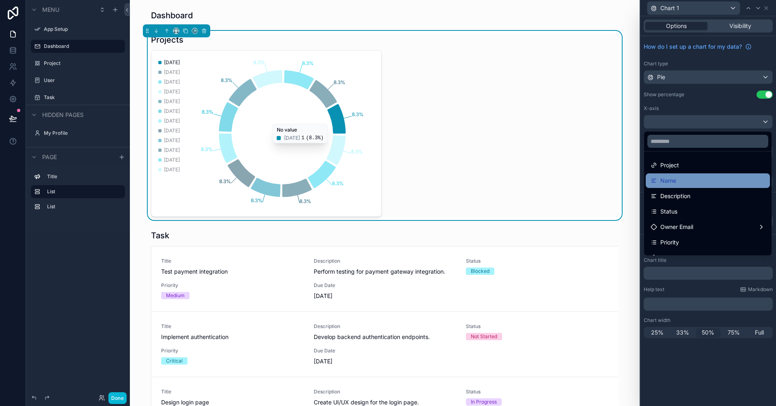
click at [559, 175] on div "Name" at bounding box center [707, 180] width 124 height 15
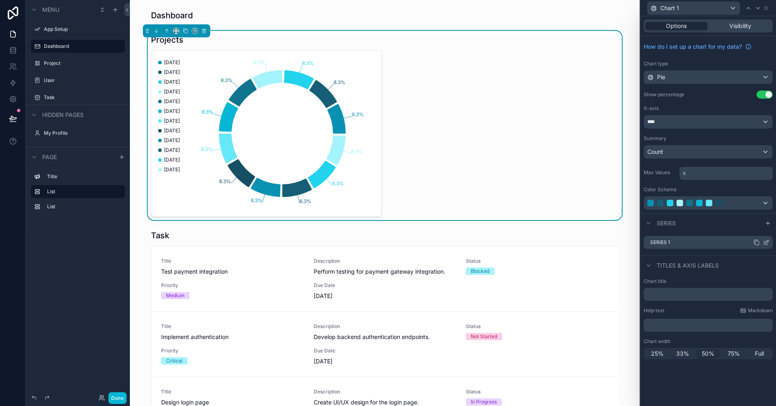
click at [559, 242] on icon at bounding box center [766, 242] width 6 height 6
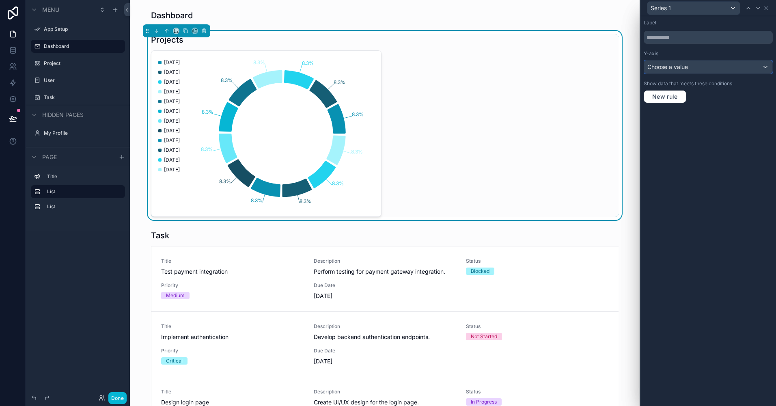
click at [559, 67] on div "Choose a value" at bounding box center [708, 66] width 128 height 13
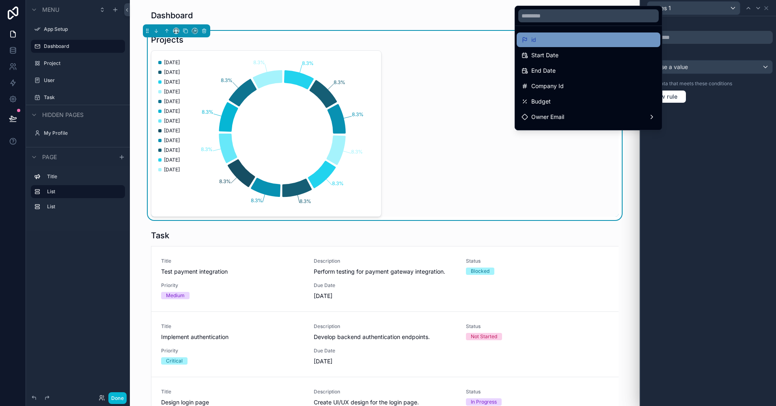
click at [559, 42] on div "id" at bounding box center [588, 40] width 134 height 10
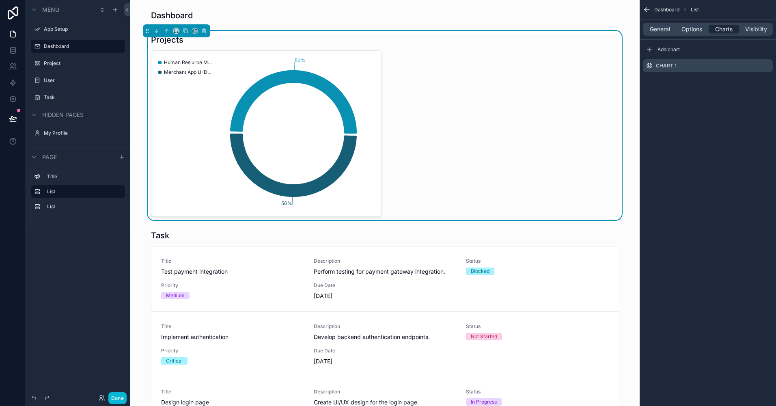
click at [559, 12] on icon "scrollable content" at bounding box center [647, 10] width 8 height 8
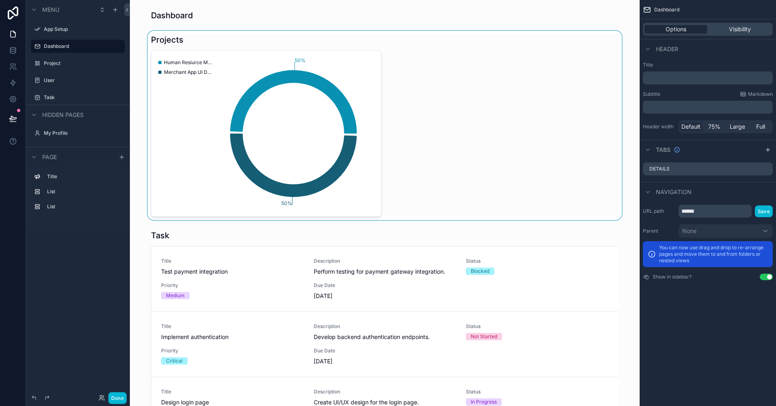
click at [495, 133] on div "scrollable content" at bounding box center [384, 125] width 497 height 189
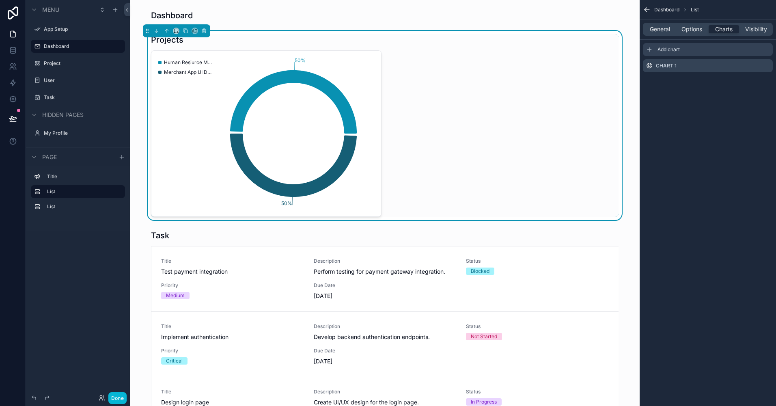
click at [559, 50] on span "Add chart" at bounding box center [668, 49] width 22 height 6
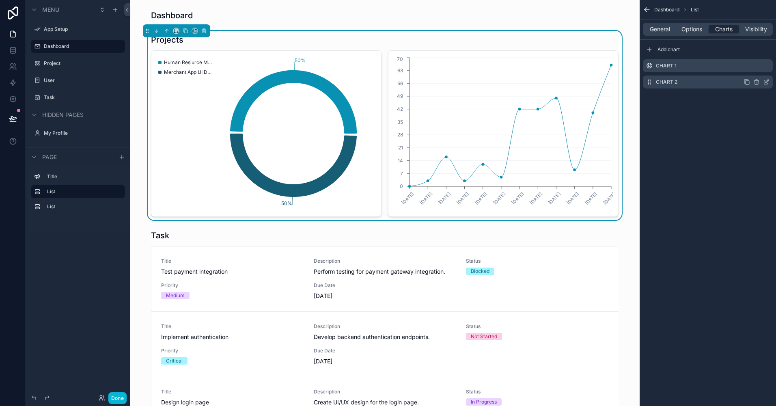
click at [559, 84] on icon "scrollable content" at bounding box center [766, 82] width 6 height 6
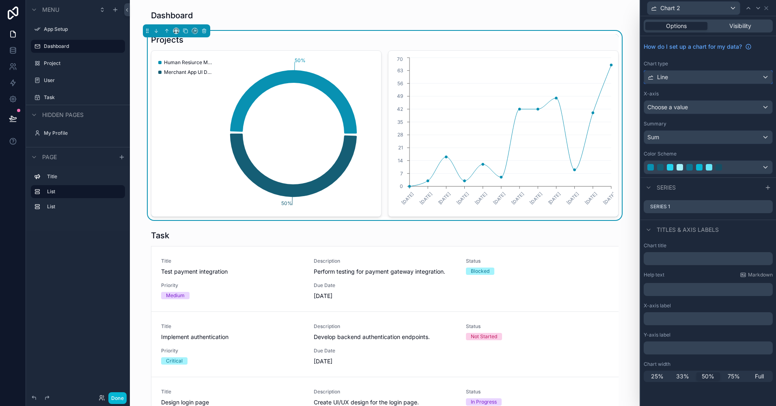
click at [559, 81] on div "Line" at bounding box center [708, 77] width 128 height 13
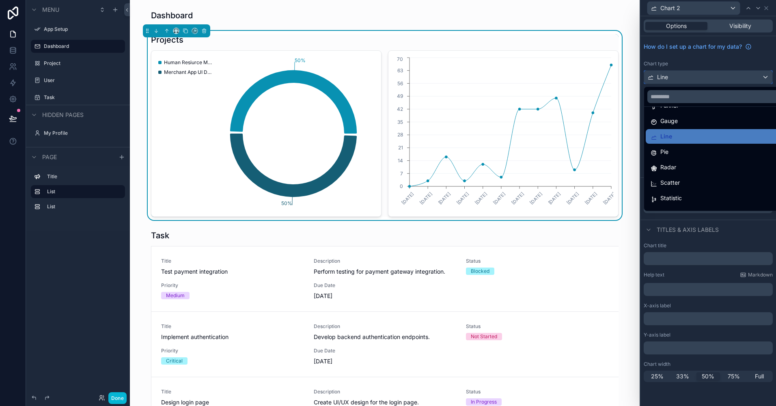
scroll to position [58, 0]
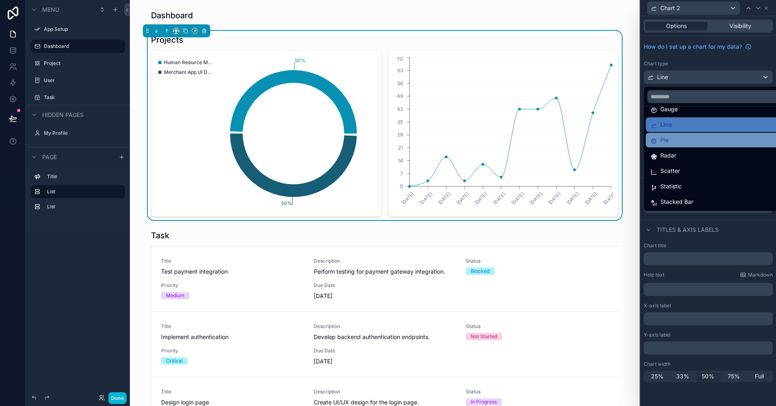
click at [559, 138] on div "Pie" at bounding box center [717, 140] width 134 height 10
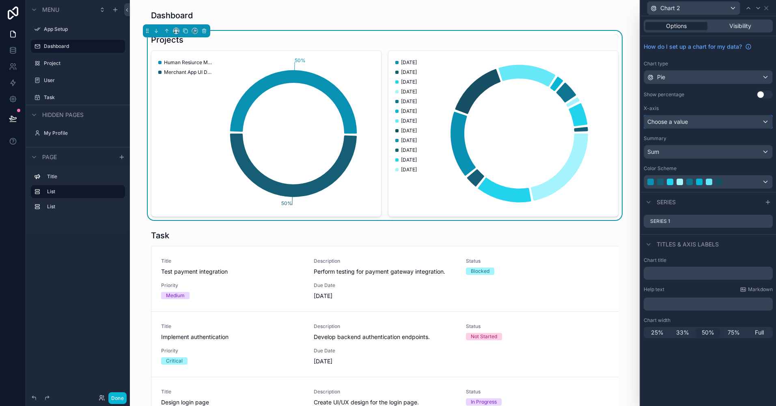
click at [559, 120] on div "Choose a value" at bounding box center [708, 121] width 128 height 13
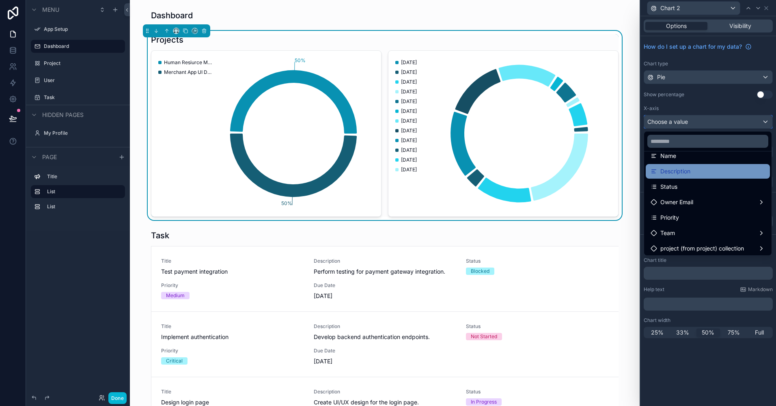
scroll to position [20, 0]
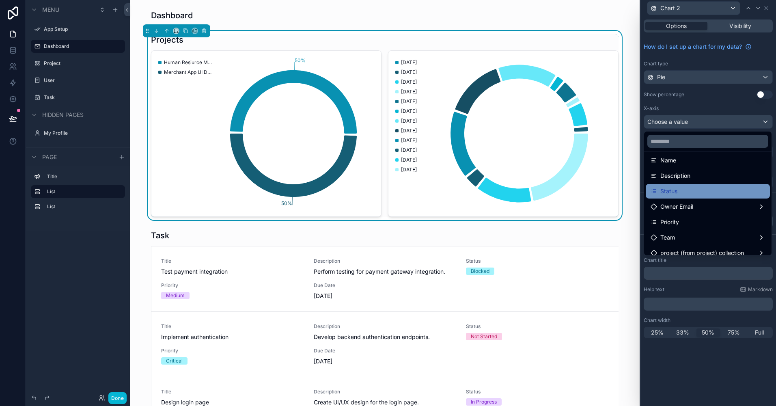
click at [559, 197] on div "Status" at bounding box center [707, 191] width 124 height 15
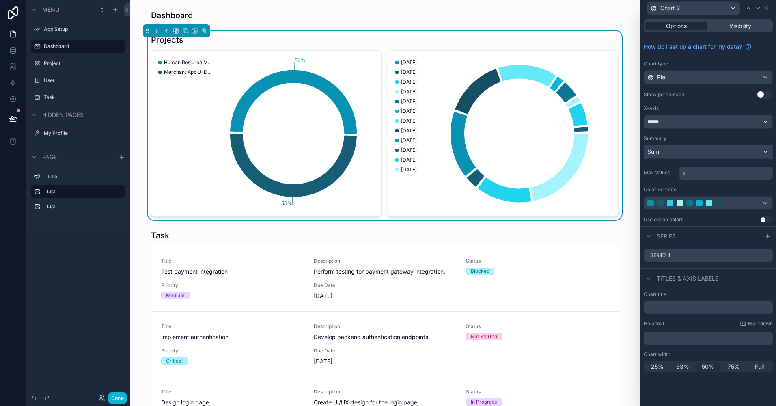
click at [559, 149] on div "Sum" at bounding box center [708, 151] width 128 height 13
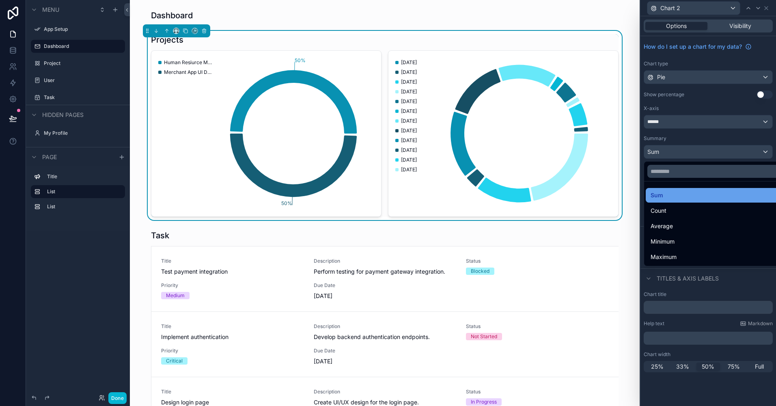
click at [559, 198] on div "Sum" at bounding box center [717, 195] width 134 height 10
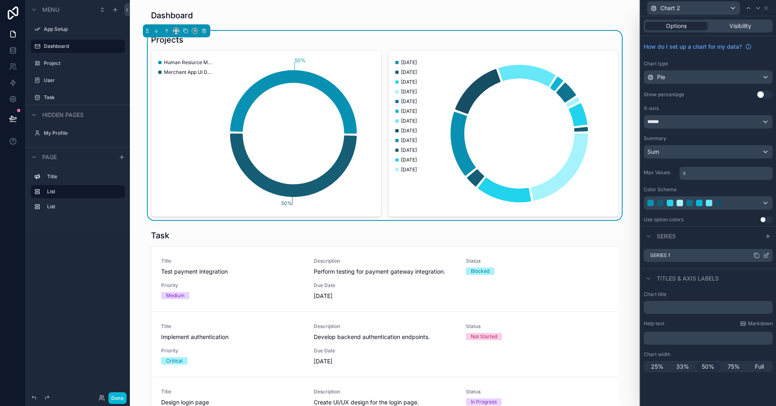
click at [559, 255] on icon at bounding box center [766, 255] width 6 height 6
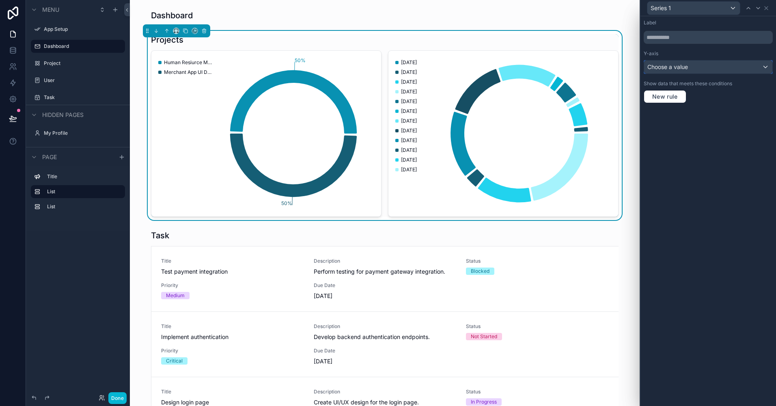
click at [559, 64] on div "Choose a value" at bounding box center [708, 66] width 128 height 13
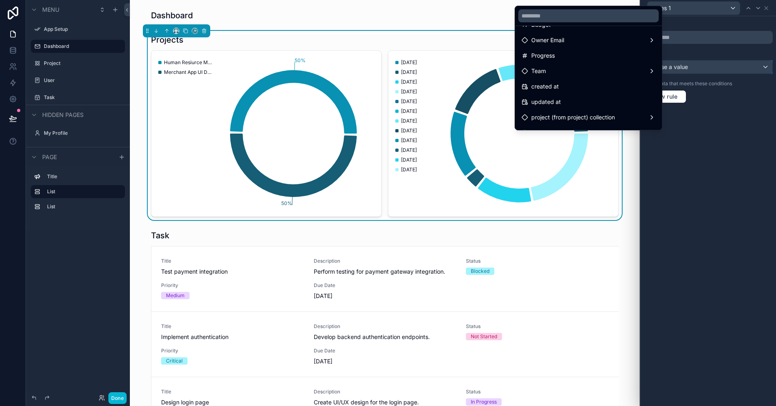
scroll to position [77, 0]
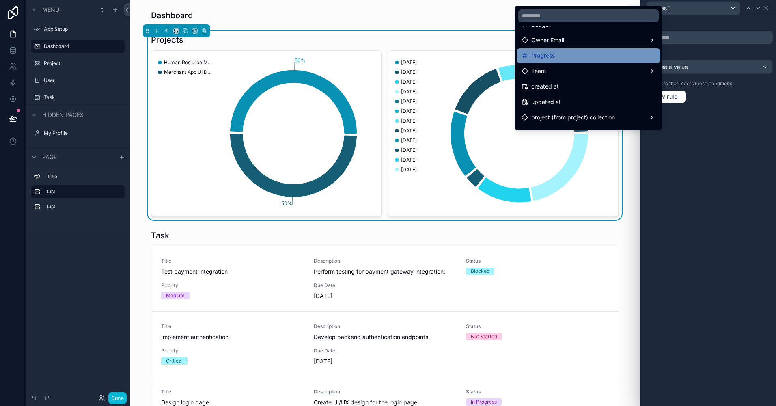
click at [559, 62] on div "Progress" at bounding box center [588, 55] width 144 height 15
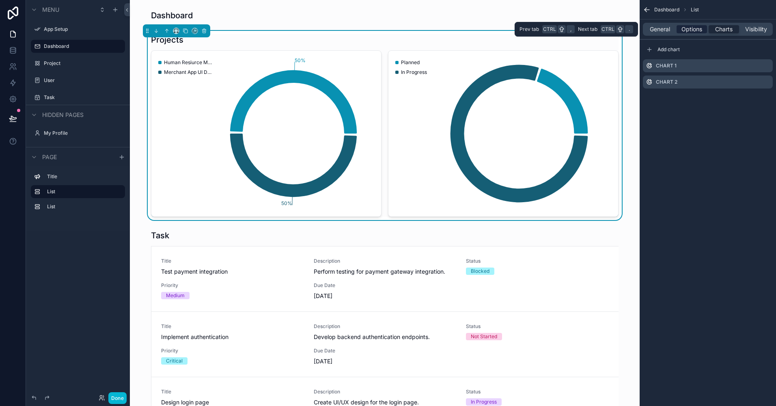
click at [559, 30] on span "Options" at bounding box center [691, 29] width 21 height 8
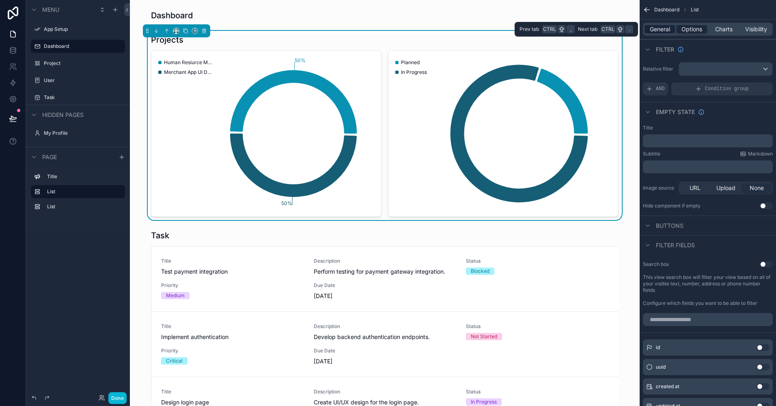
click at [559, 32] on span "General" at bounding box center [659, 29] width 20 height 8
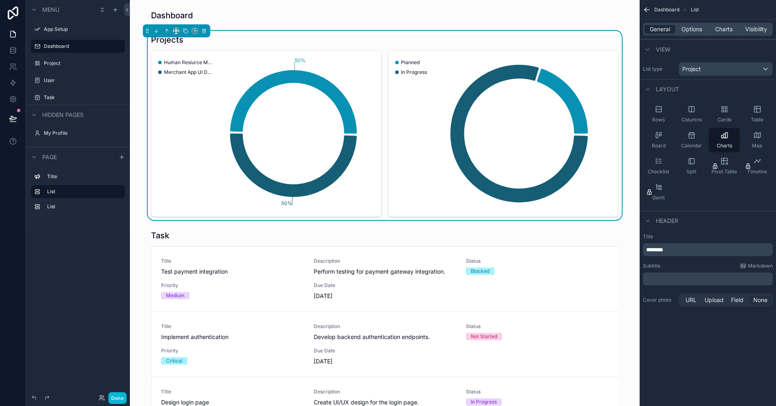
click at [559, 11] on icon "scrollable content" at bounding box center [647, 10] width 8 height 8
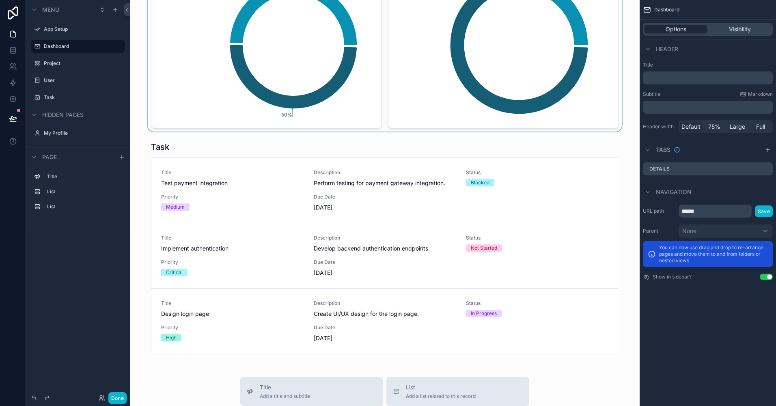
scroll to position [89, 0]
click at [452, 203] on div "scrollable content" at bounding box center [384, 247] width 497 height 219
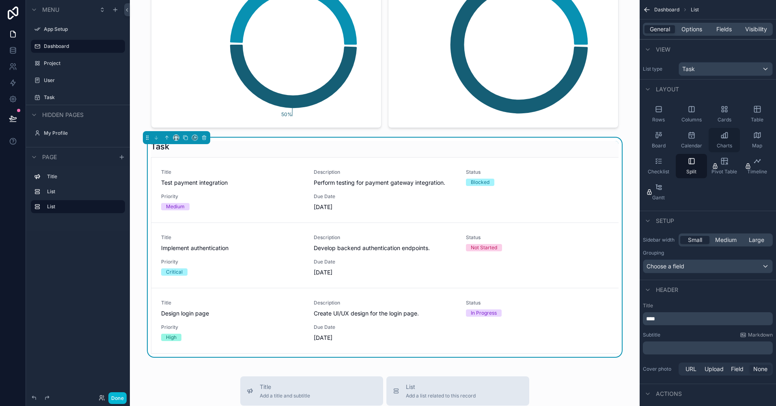
click at [559, 136] on icon "scrollable content" at bounding box center [724, 135] width 8 height 8
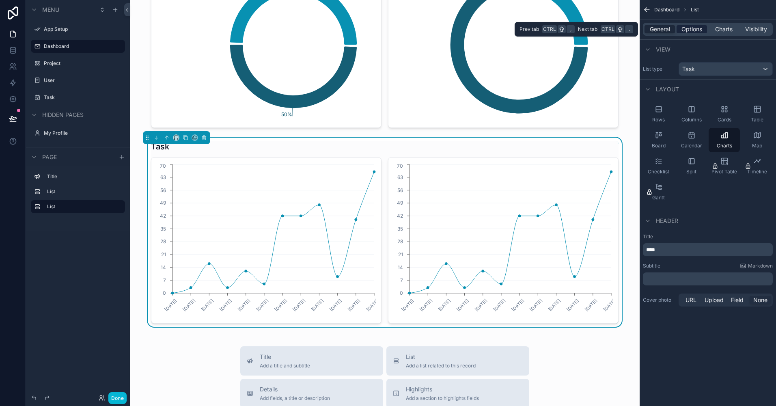
click at [559, 32] on span "Options" at bounding box center [691, 29] width 21 height 8
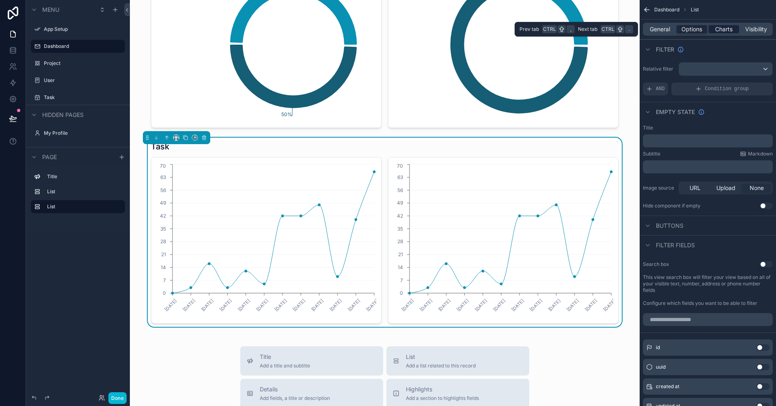
click at [559, 31] on span "Charts" at bounding box center [723, 29] width 17 height 8
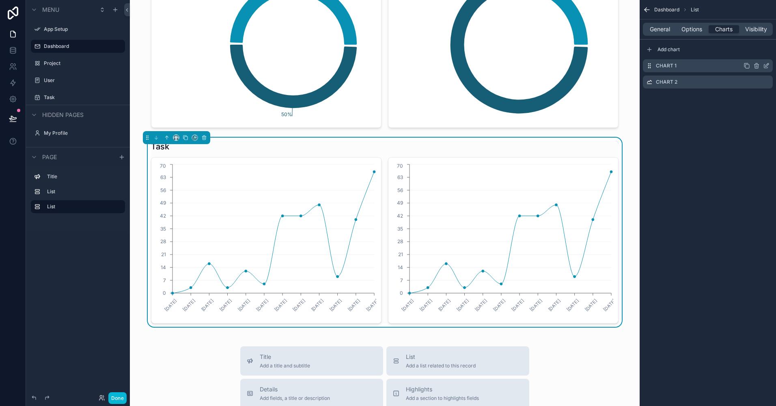
click at [559, 67] on icon "scrollable content" at bounding box center [766, 67] width 4 height 4
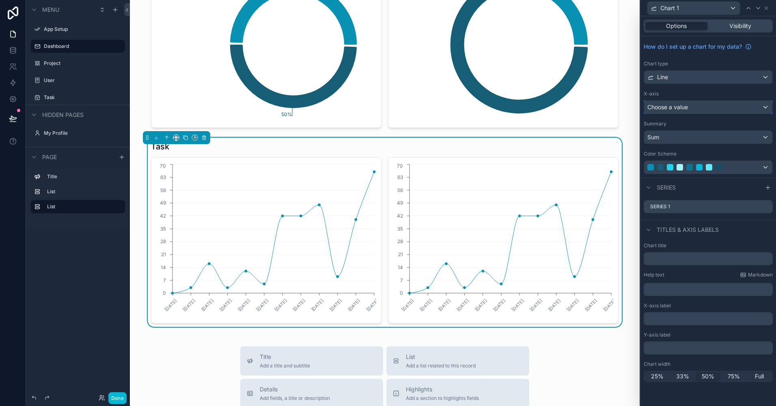
click at [559, 106] on div "Choose a value" at bounding box center [708, 107] width 128 height 13
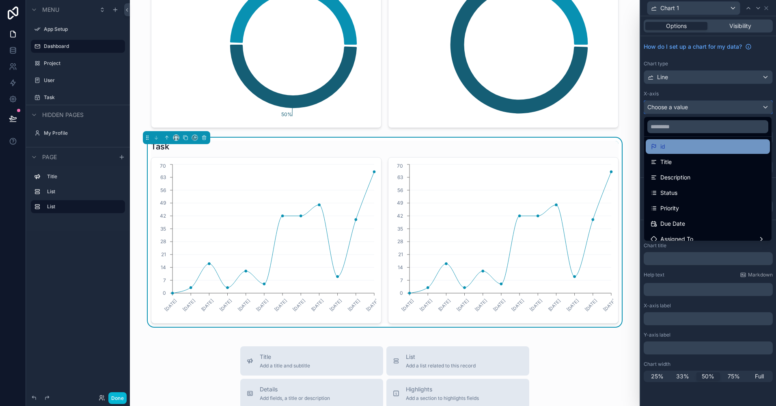
scroll to position [20, 0]
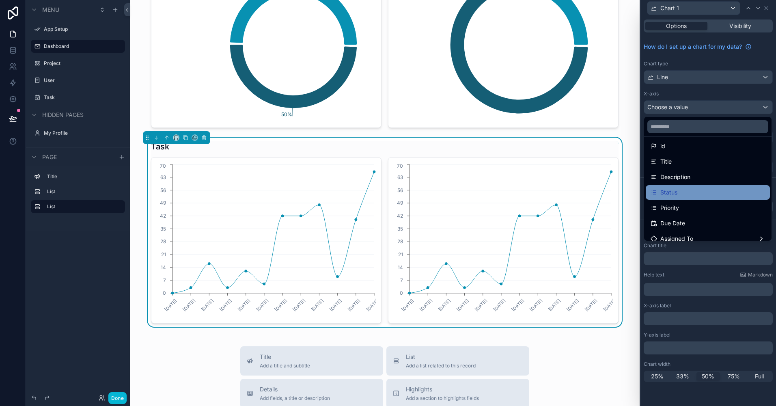
click at [559, 189] on div "Status" at bounding box center [707, 192] width 114 height 10
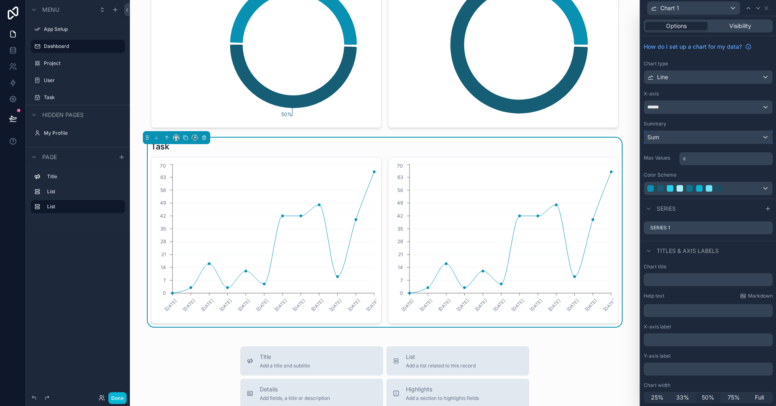
click at [559, 136] on div "Sum" at bounding box center [708, 137] width 128 height 13
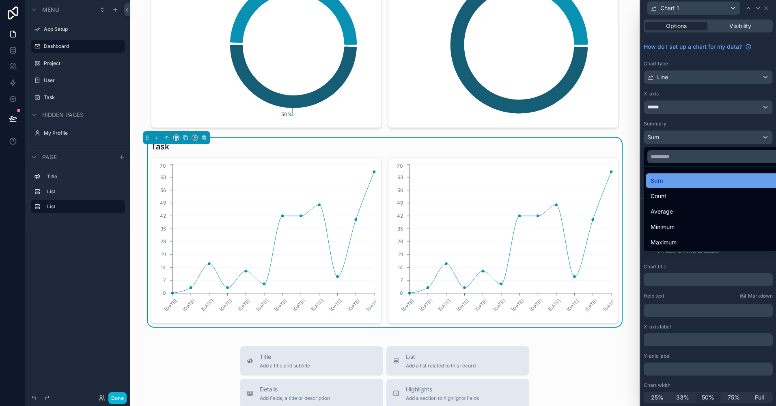
click at [559, 178] on div "Sum" at bounding box center [714, 181] width 128 height 10
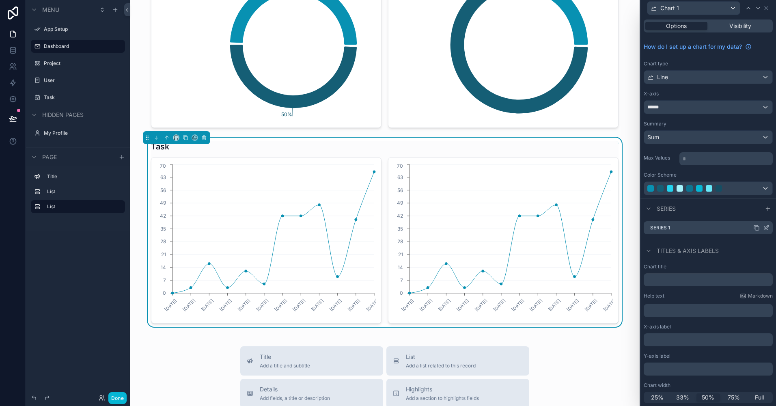
click at [559, 228] on icon at bounding box center [766, 227] width 6 height 6
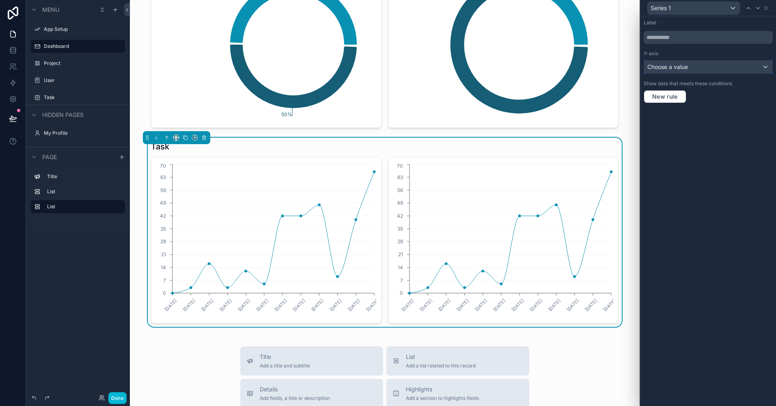
click at [559, 71] on div "Choose a value" at bounding box center [708, 66] width 128 height 13
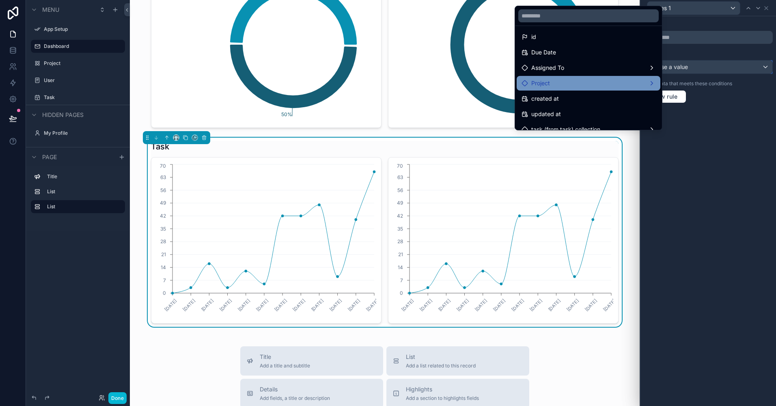
scroll to position [0, 0]
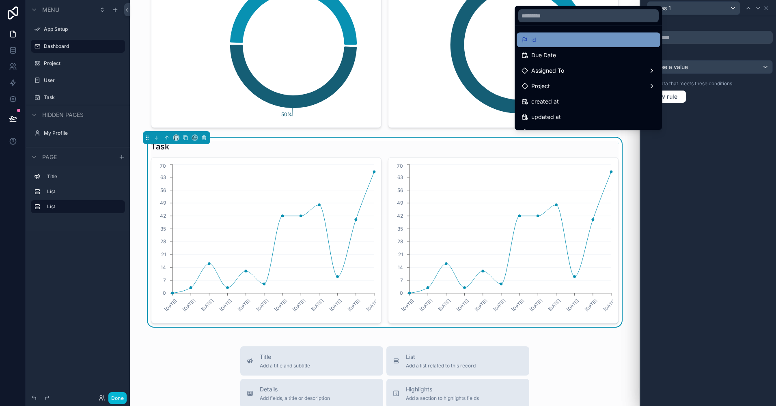
click at [559, 39] on div "id" at bounding box center [588, 40] width 134 height 10
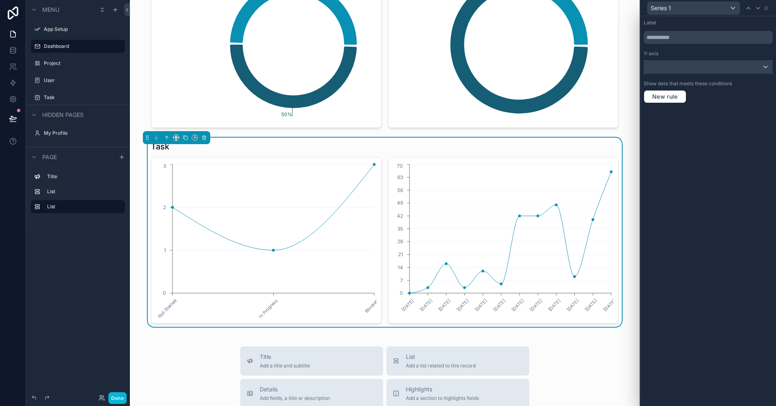
click at [559, 73] on div at bounding box center [708, 66] width 128 height 13
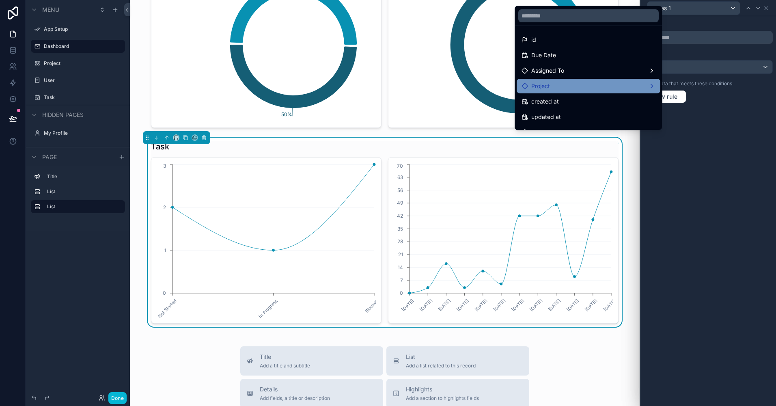
click at [559, 90] on div "Project" at bounding box center [588, 86] width 134 height 10
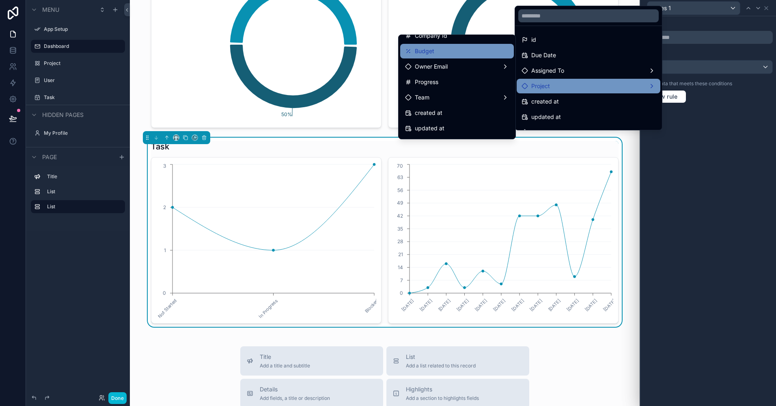
scroll to position [55, 0]
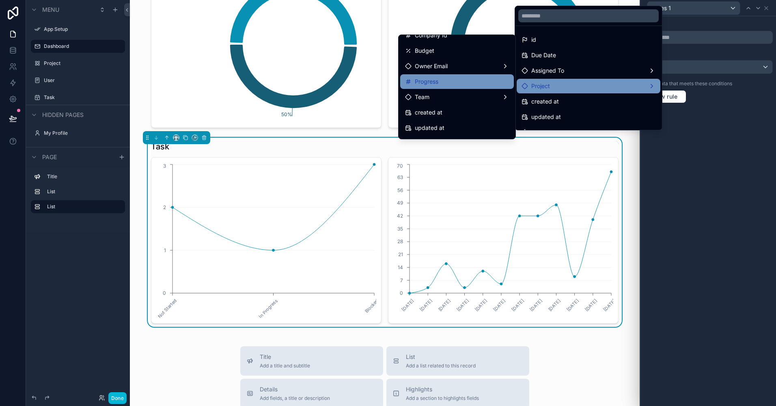
click at [452, 84] on div "Progress" at bounding box center [457, 82] width 104 height 10
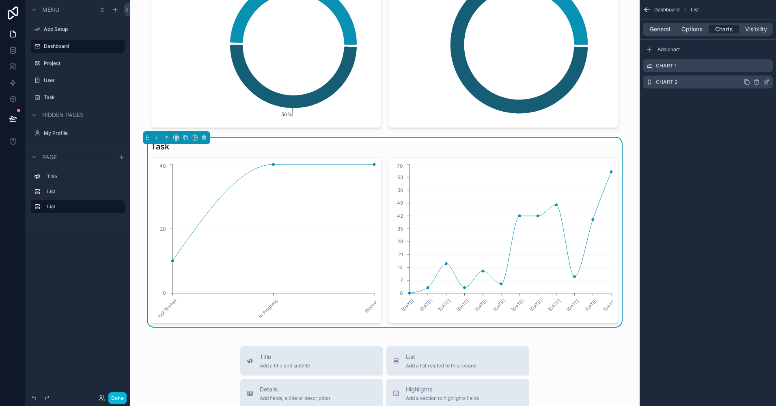
click at [559, 81] on icon "scrollable content" at bounding box center [766, 82] width 6 height 6
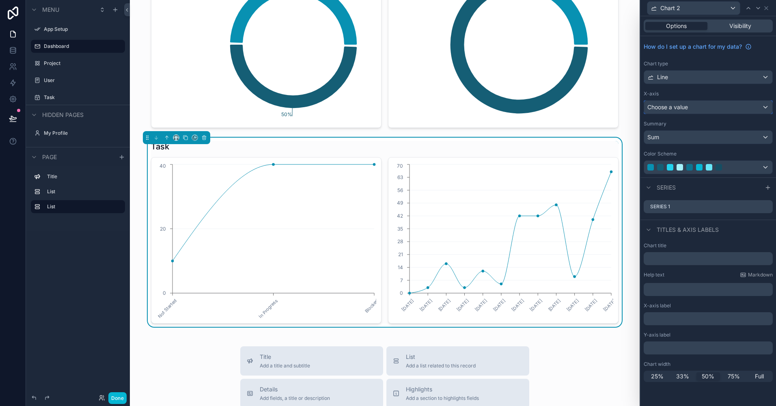
click at [559, 111] on div "Choose a value" at bounding box center [708, 107] width 128 height 13
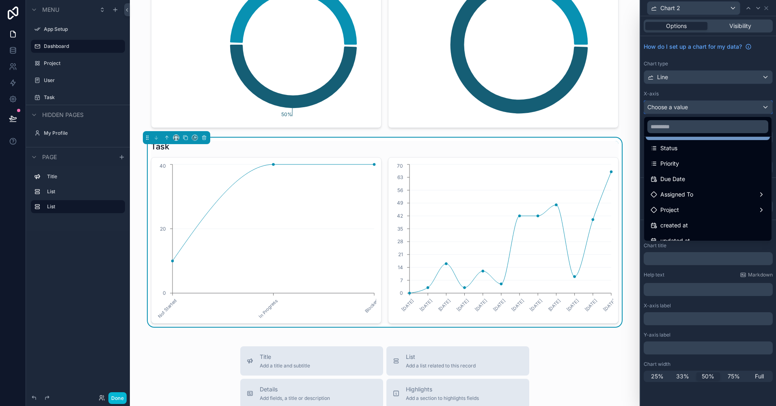
scroll to position [65, 0]
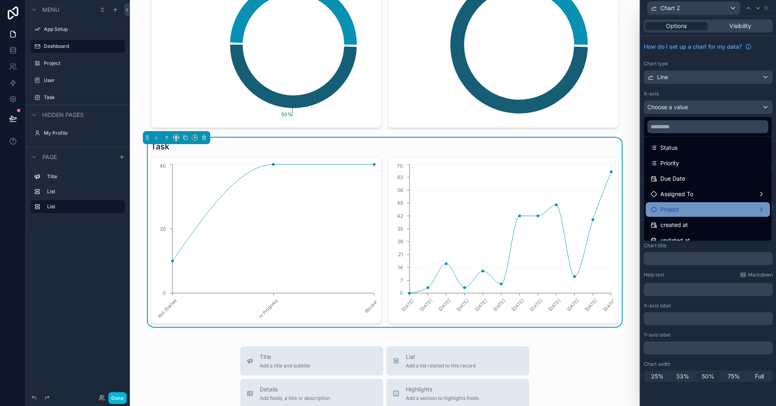
click at [559, 205] on div "Project" at bounding box center [707, 209] width 114 height 10
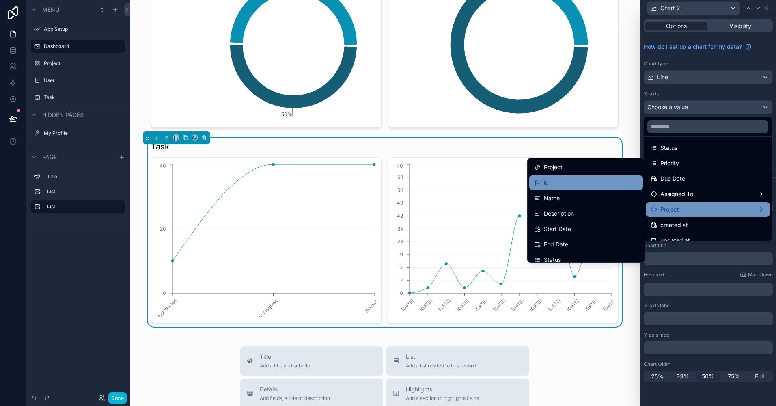
click at [559, 188] on div "id" at bounding box center [586, 182] width 114 height 15
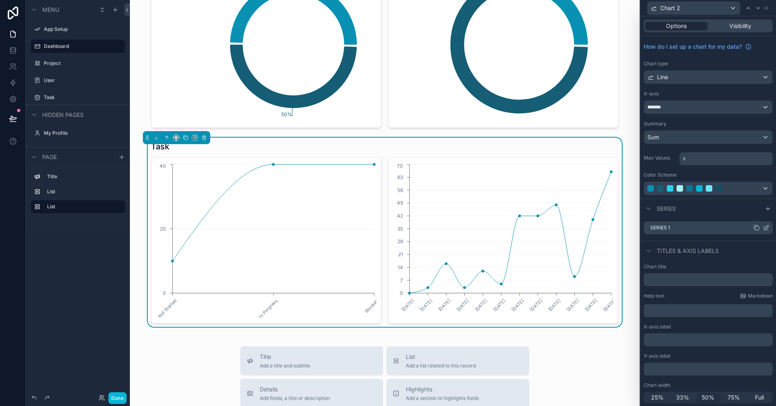
click at [559, 227] on icon at bounding box center [766, 228] width 4 height 4
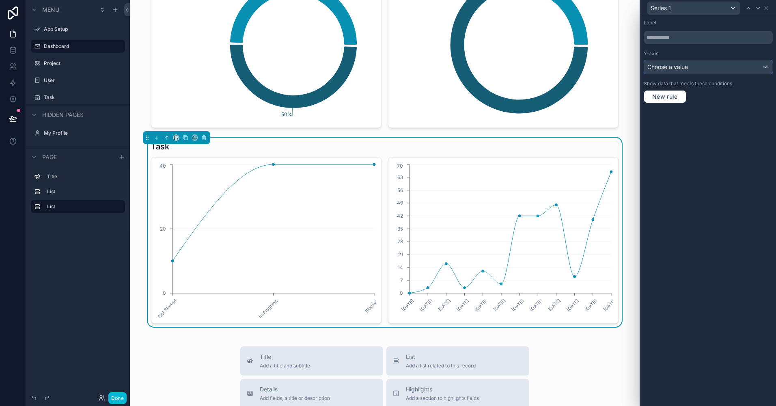
click at [559, 70] on div "Choose a value" at bounding box center [708, 66] width 128 height 13
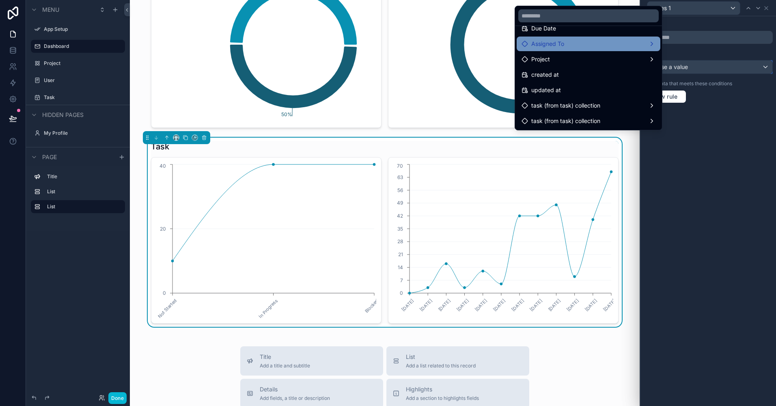
scroll to position [0, 0]
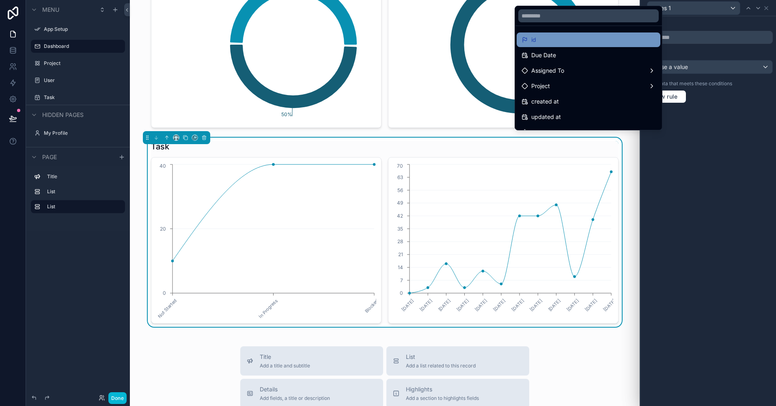
click at [559, 42] on div "id" at bounding box center [588, 40] width 134 height 10
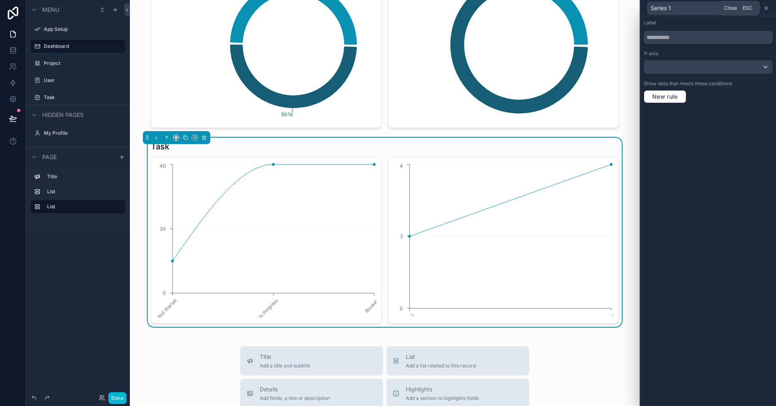
click at [559, 8] on icon at bounding box center [766, 8] width 6 height 6
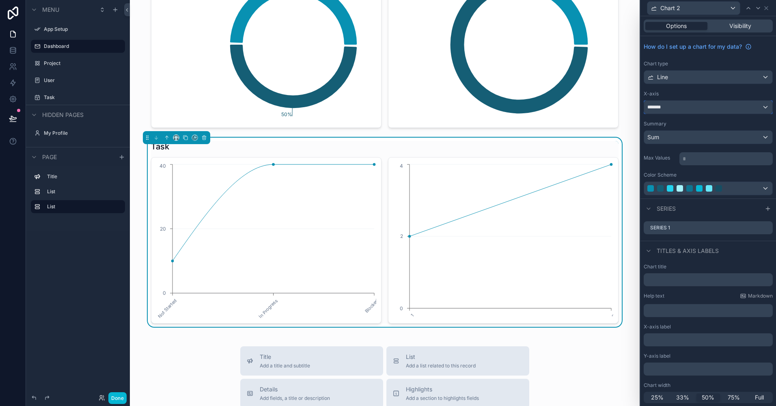
click at [559, 105] on div "*******" at bounding box center [708, 107] width 128 height 13
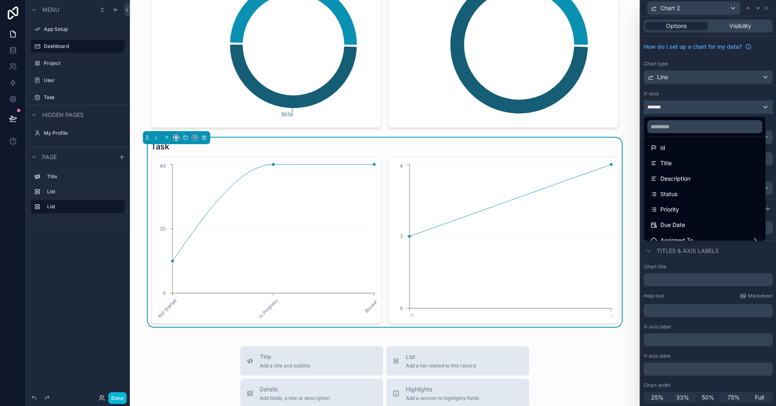
scroll to position [17, 0]
click at [559, 157] on div "Title" at bounding box center [704, 164] width 118 height 15
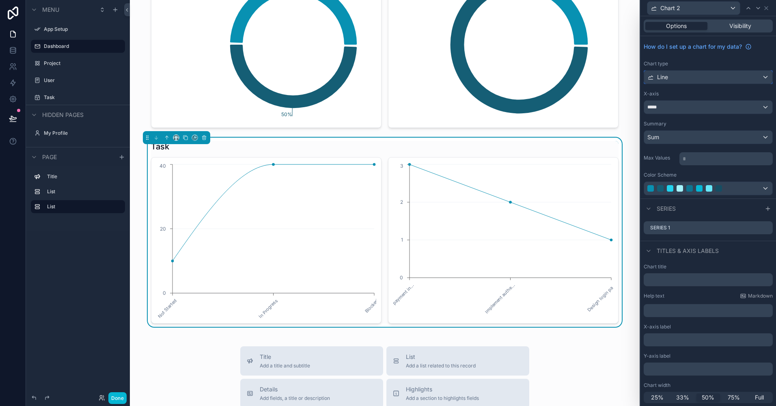
click at [559, 79] on div "Line" at bounding box center [708, 77] width 128 height 13
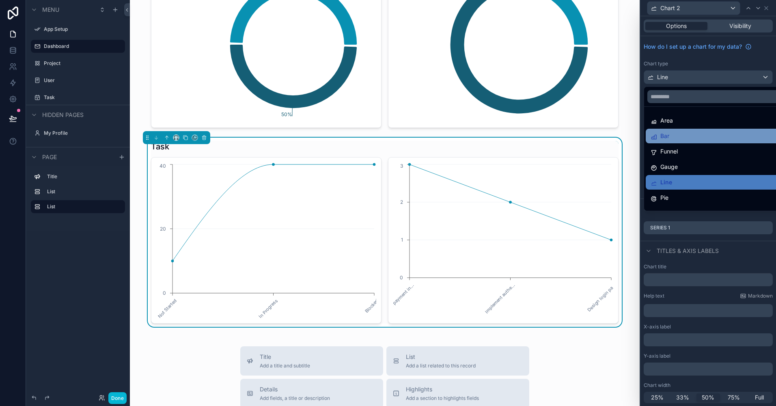
click at [559, 138] on div "Bar" at bounding box center [714, 136] width 128 height 10
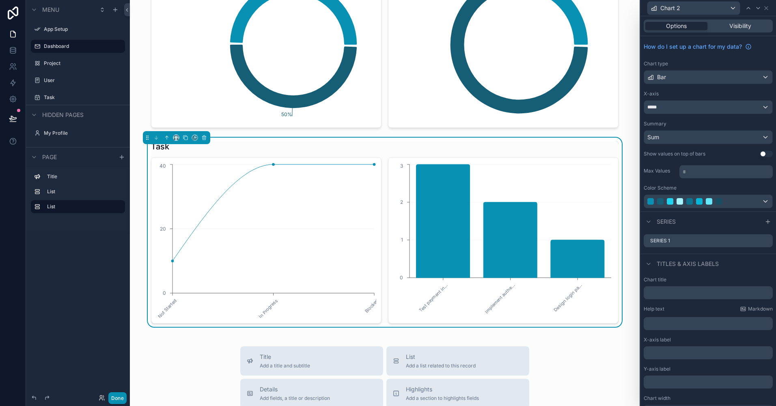
click at [124, 398] on button "Done" at bounding box center [117, 398] width 18 height 12
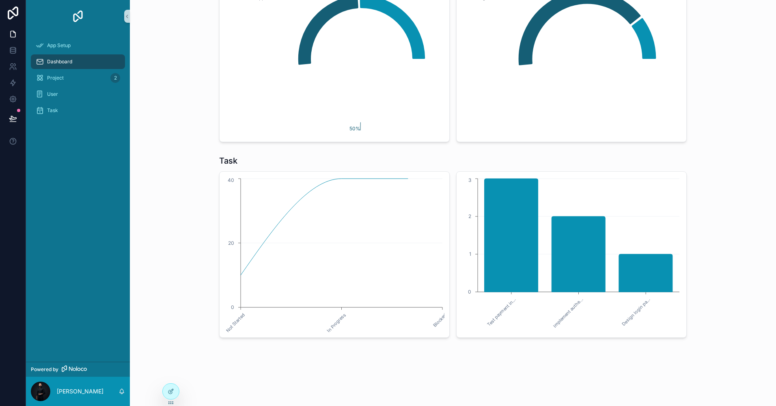
scroll to position [0, 0]
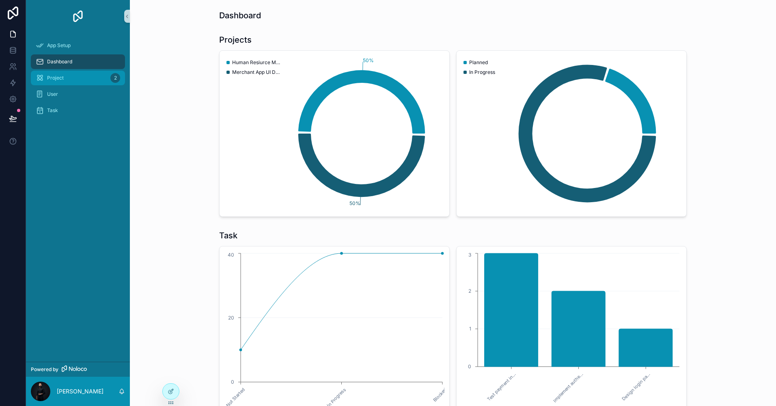
click at [91, 82] on div "Project 2" at bounding box center [78, 77] width 84 height 13
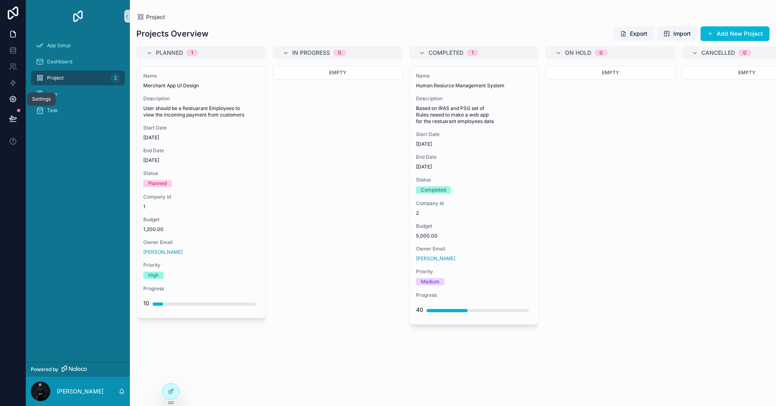
click at [10, 98] on icon at bounding box center [13, 99] width 8 height 8
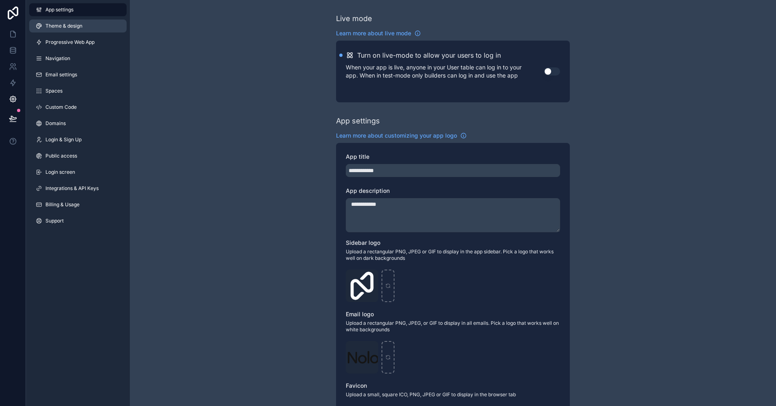
click at [71, 28] on span "Theme & design" at bounding box center [63, 26] width 37 height 6
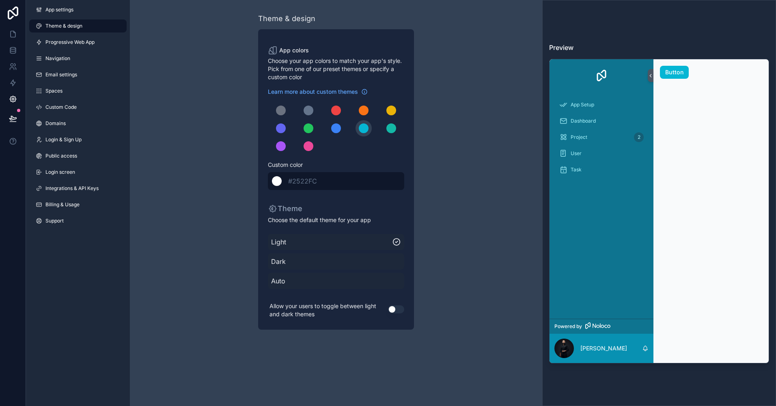
click at [302, 184] on span "#2522FC" at bounding box center [302, 181] width 29 height 8
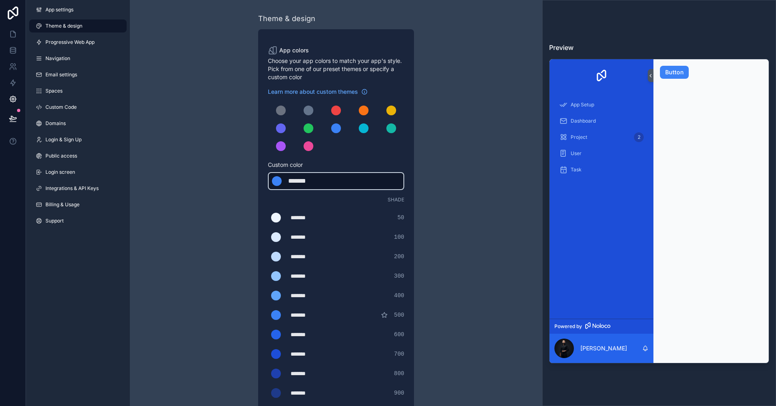
click at [297, 296] on div "*******" at bounding box center [310, 295] width 41 height 8
click at [277, 313] on div "scrollable content" at bounding box center [276, 315] width 10 height 10
click at [268, 315] on input "*******" at bounding box center [268, 315] width 0 height 0
click at [400, 314] on span "500" at bounding box center [399, 315] width 10 height 8
click at [427, 279] on div "Theme & design App colors Choose your app colors to match your app's style. Pic…" at bounding box center [336, 276] width 234 height 553
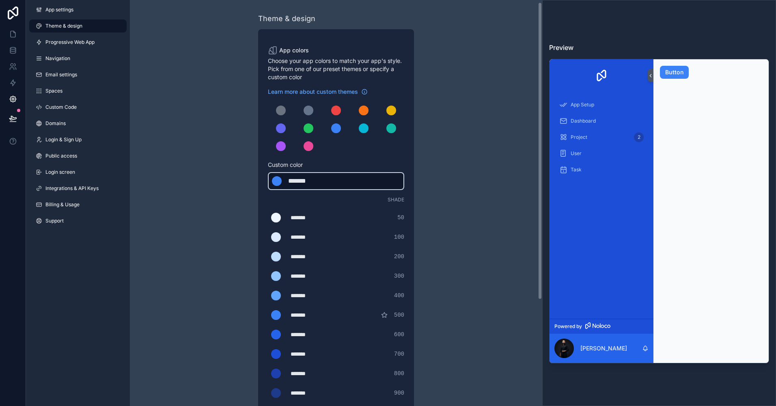
scroll to position [148, 0]
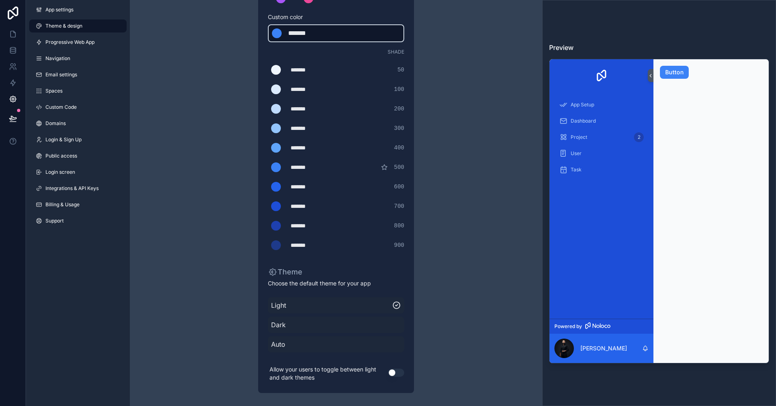
click at [331, 346] on span "Auto" at bounding box center [336, 344] width 130 height 10
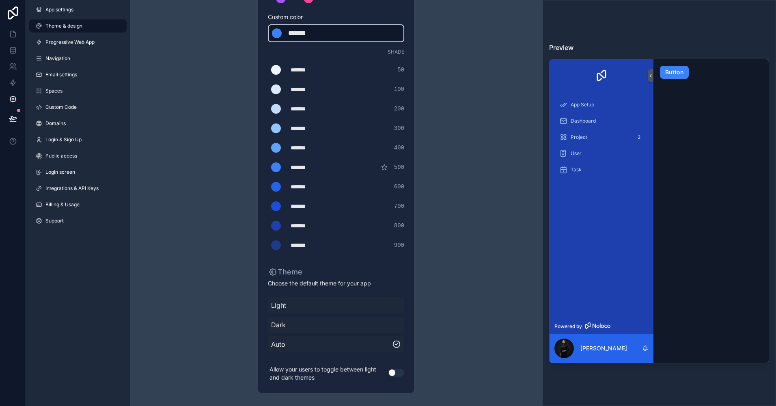
click at [399, 370] on button "Use setting" at bounding box center [396, 372] width 16 height 8
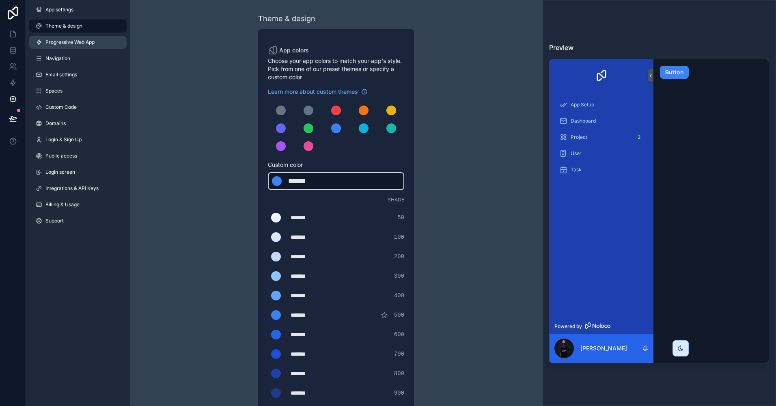
click at [75, 46] on link "Progressive Web App" at bounding box center [77, 42] width 97 height 13
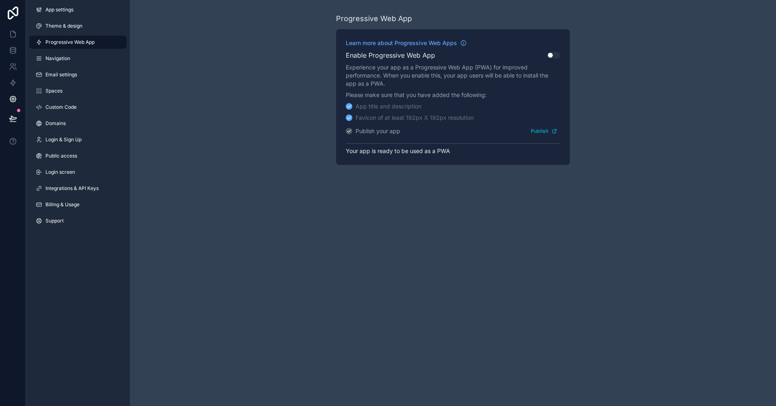
click at [554, 49] on div "Learn more about Progressive Web Apps" at bounding box center [453, 44] width 214 height 11
click at [553, 54] on button "Use setting" at bounding box center [553, 55] width 13 height 6
click at [103, 60] on link "Navigation" at bounding box center [77, 58] width 97 height 13
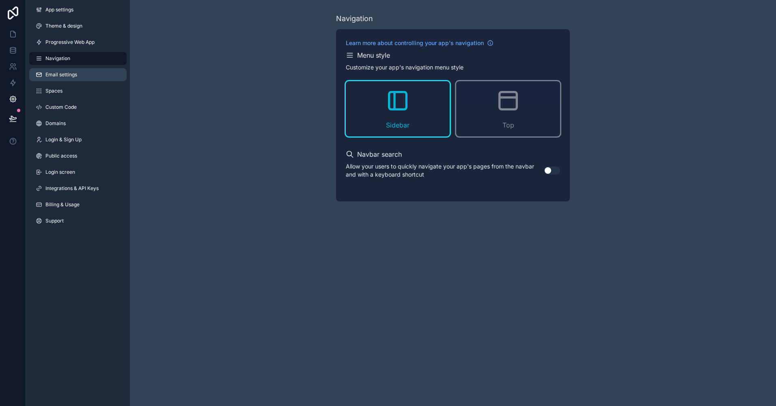
click at [95, 74] on link "Email settings" at bounding box center [77, 74] width 97 height 13
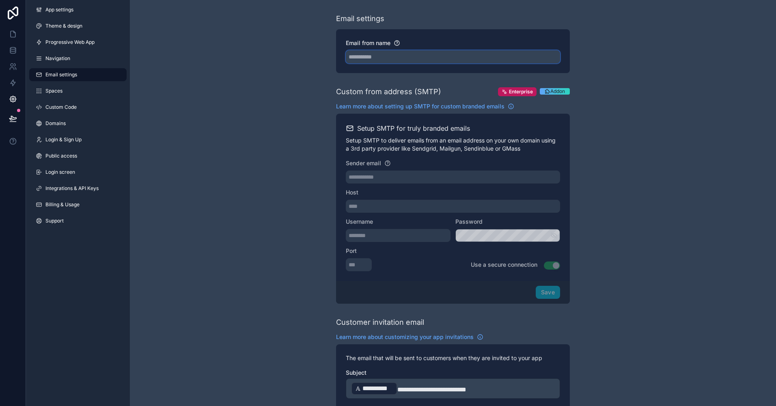
click at [370, 59] on input "Email from name" at bounding box center [453, 56] width 214 height 13
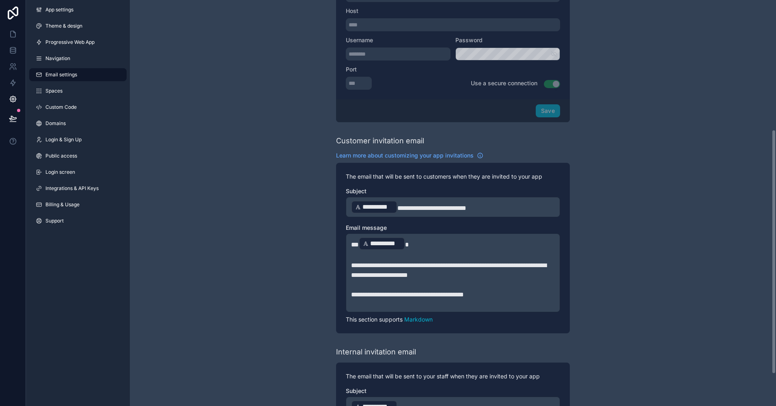
scroll to position [268, 0]
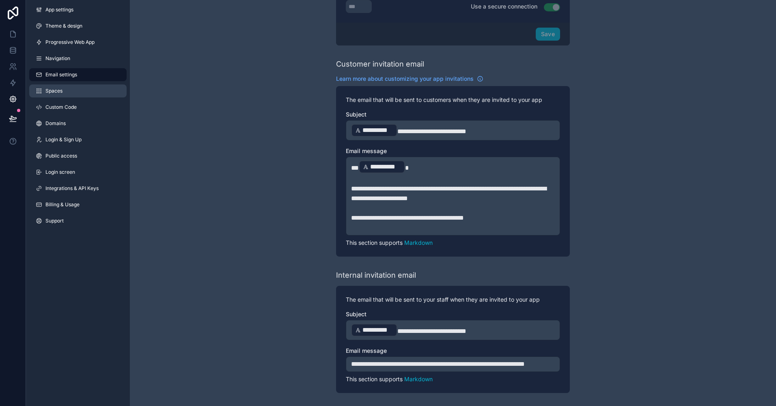
type input "**********"
click at [60, 95] on link "Spaces" at bounding box center [77, 90] width 97 height 13
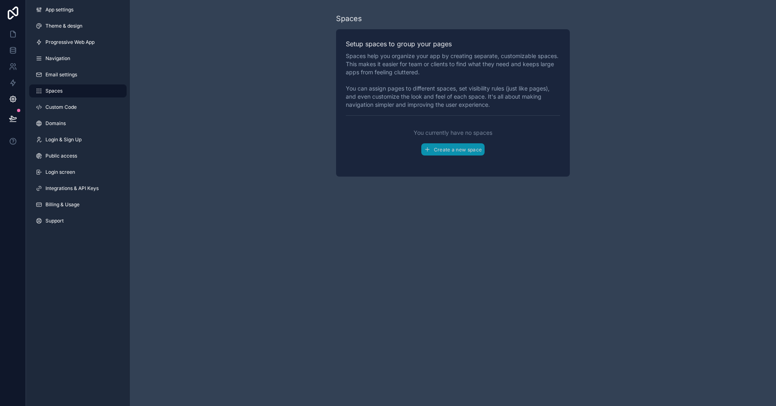
click at [77, 114] on div "App settings Theme & design Progressive Web App Navigation Email settings Space…" at bounding box center [78, 117] width 104 height 234
click at [66, 120] on link "Domains" at bounding box center [77, 123] width 97 height 13
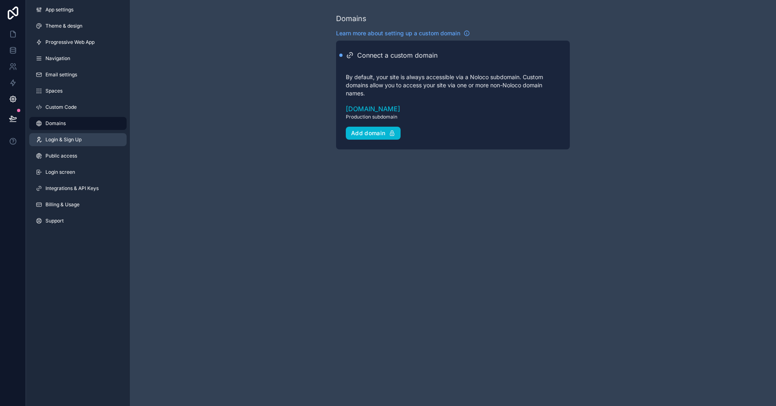
click at [67, 138] on span "Login & Sign Up" at bounding box center [63, 139] width 36 height 6
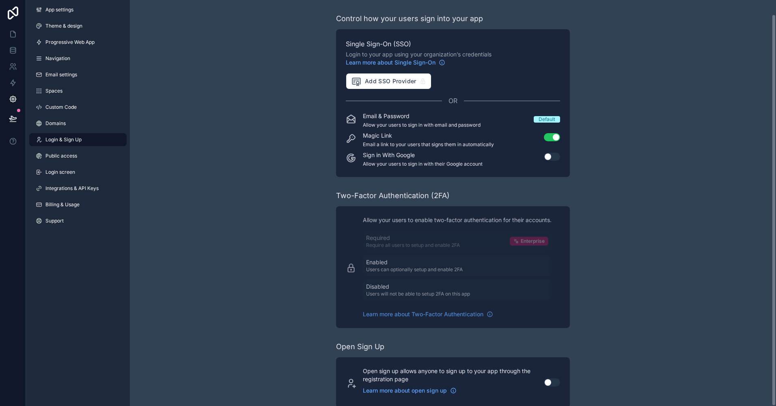
scroll to position [15, 0]
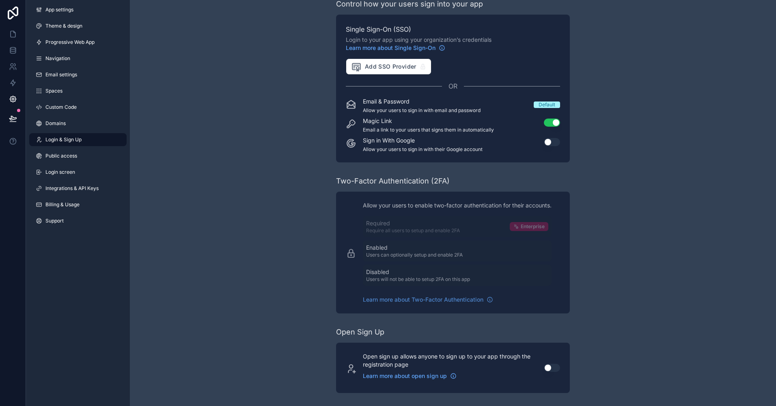
click at [546, 140] on button "Use setting" at bounding box center [552, 142] width 16 height 8
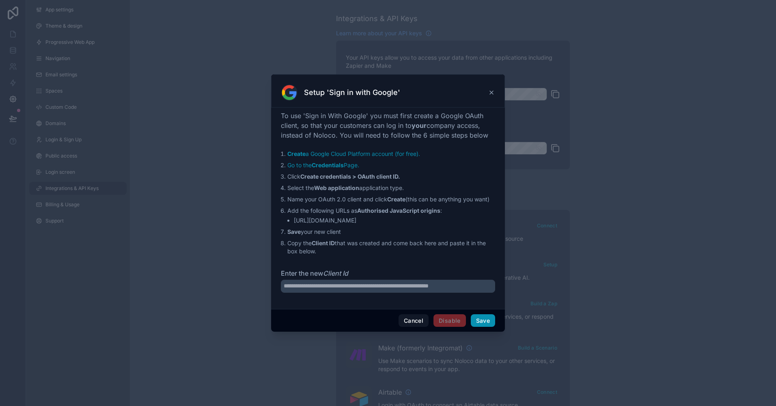
click at [482, 320] on button "Save" at bounding box center [483, 320] width 24 height 13
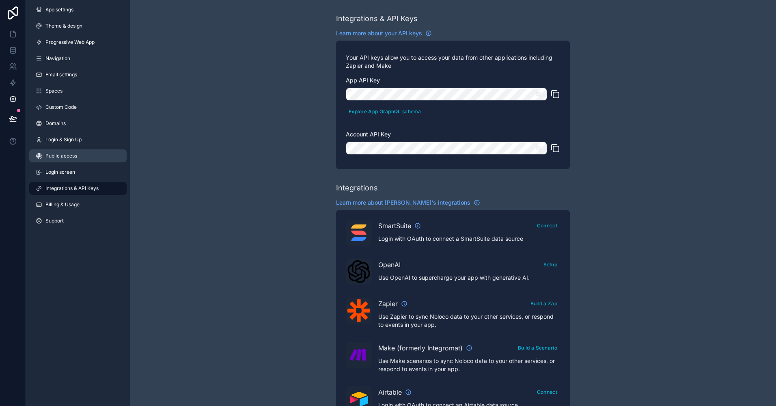
click at [65, 154] on span "Public access" at bounding box center [61, 156] width 32 height 6
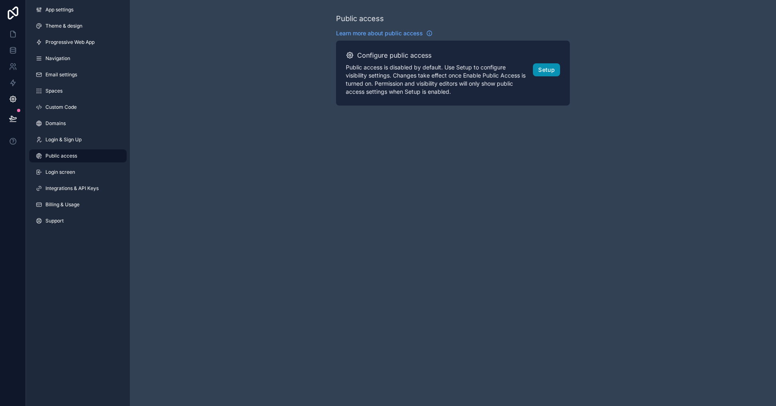
click at [540, 65] on button "Setup" at bounding box center [546, 69] width 27 height 13
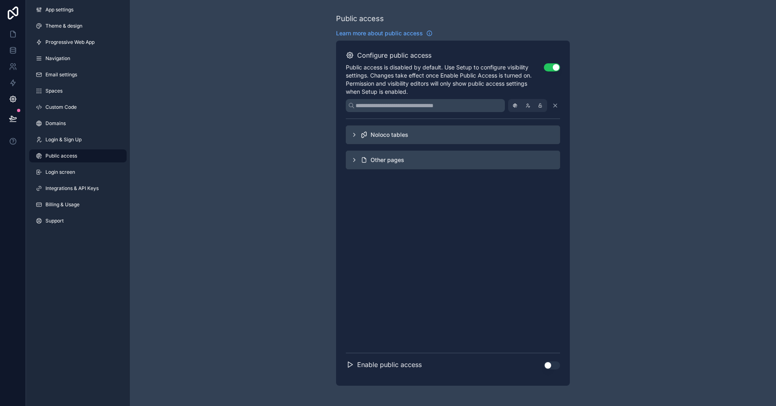
click at [355, 160] on icon "scrollable content" at bounding box center [354, 160] width 6 height 6
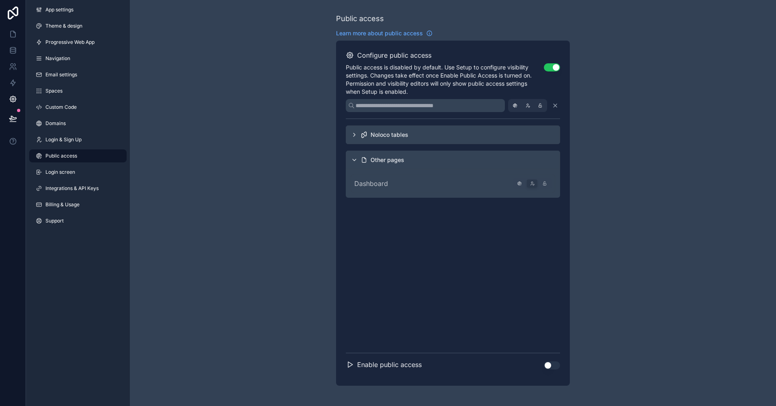
click at [551, 365] on button "Use setting" at bounding box center [552, 365] width 16 height 8
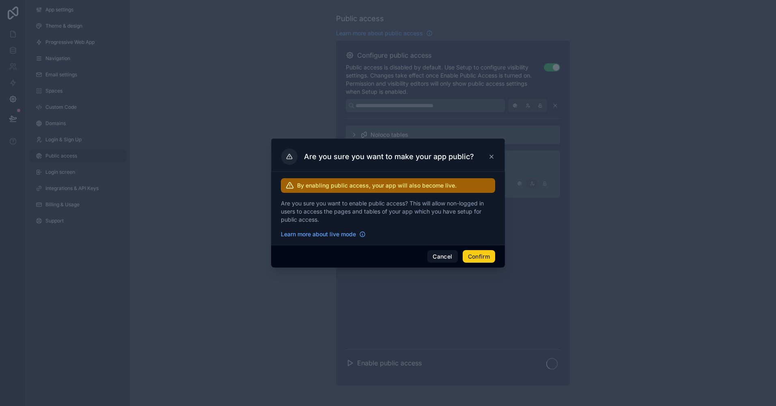
click at [467, 253] on button "Confirm" at bounding box center [478, 256] width 32 height 13
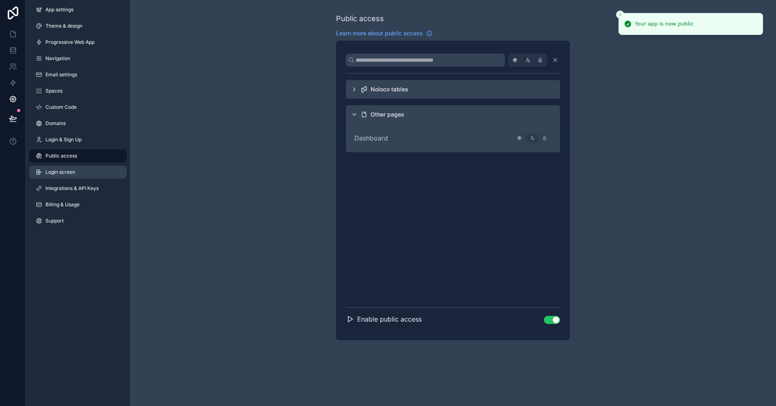
click at [72, 169] on span "Login screen" at bounding box center [60, 172] width 30 height 6
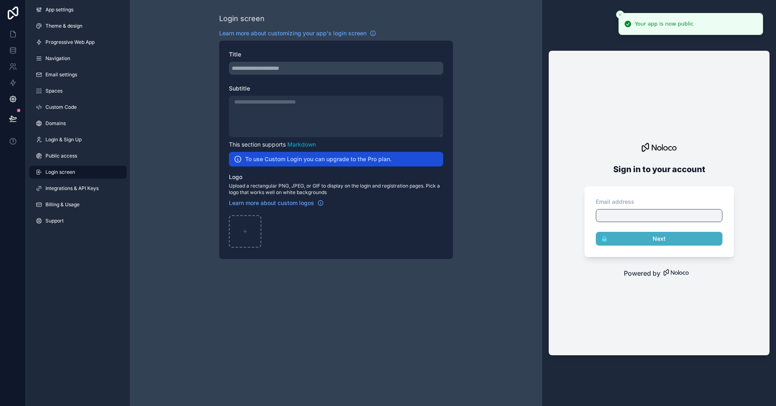
click at [301, 68] on div "scrollable content" at bounding box center [336, 68] width 214 height 13
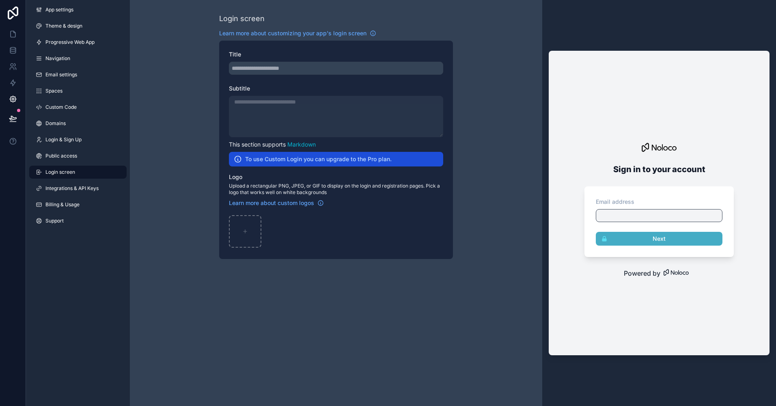
click at [271, 110] on div "scrollable content" at bounding box center [336, 116] width 214 height 41
click at [247, 226] on div "scrollable content" at bounding box center [245, 231] width 32 height 32
type input "**********"
click at [74, 188] on span "Integrations & API Keys" at bounding box center [71, 188] width 53 height 6
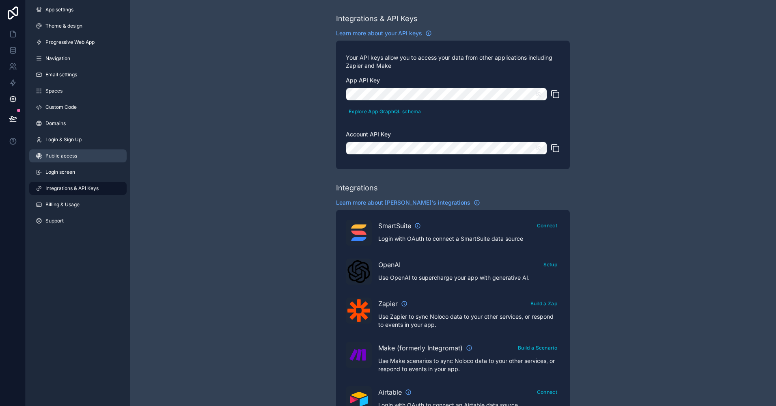
click at [78, 161] on link "Public access" at bounding box center [77, 155] width 97 height 13
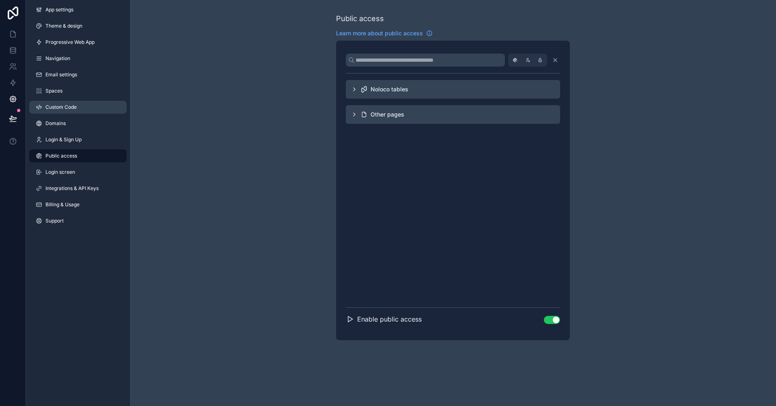
click at [67, 109] on span "Custom Code" at bounding box center [60, 107] width 31 height 6
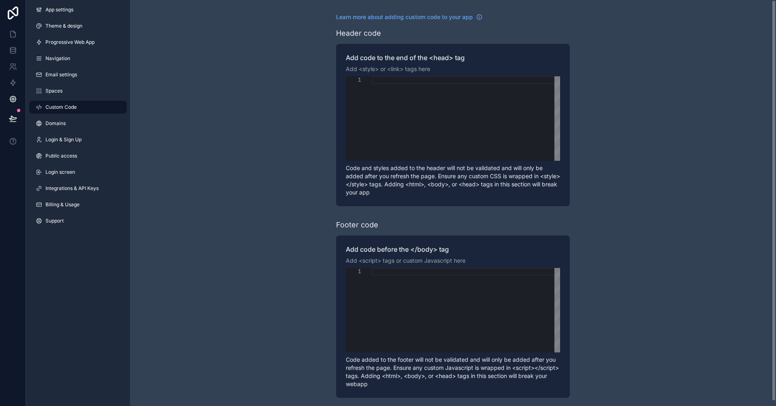
scroll to position [5, 0]
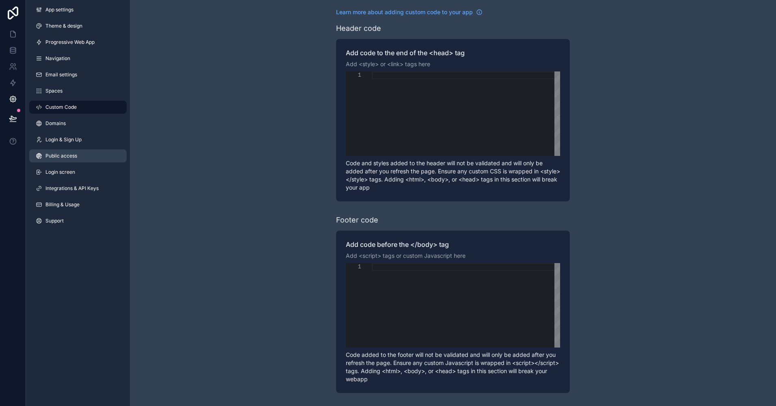
click at [73, 155] on span "Public access" at bounding box center [61, 156] width 32 height 6
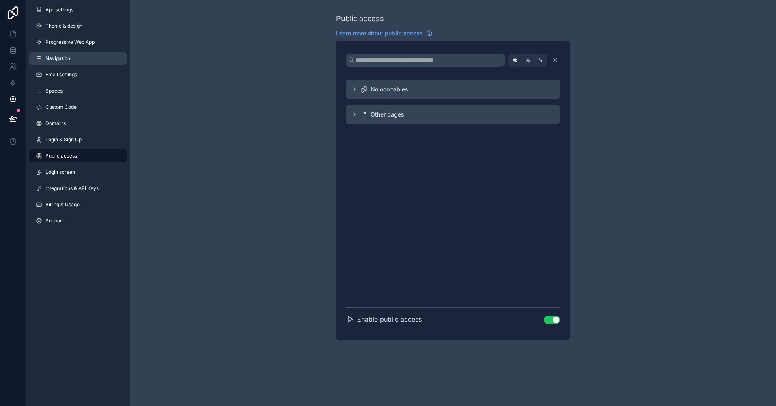
click at [80, 58] on link "Navigation" at bounding box center [77, 58] width 97 height 13
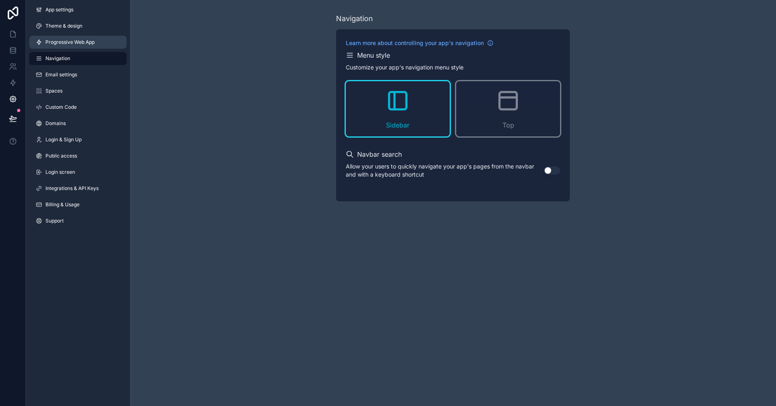
click at [96, 45] on link "Progressive Web App" at bounding box center [77, 42] width 97 height 13
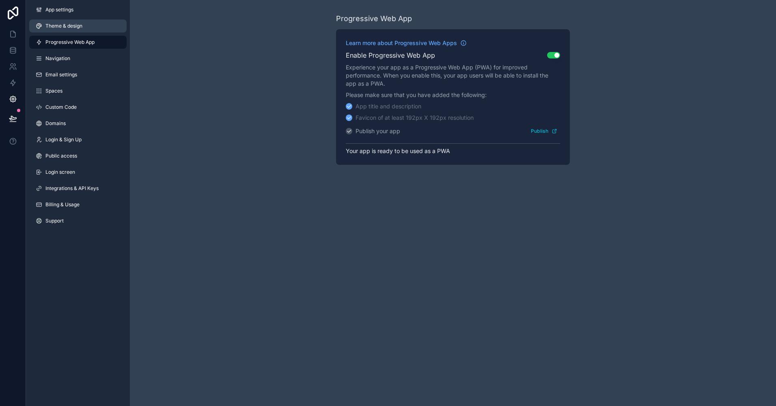
click at [88, 24] on link "Theme & design" at bounding box center [77, 25] width 97 height 13
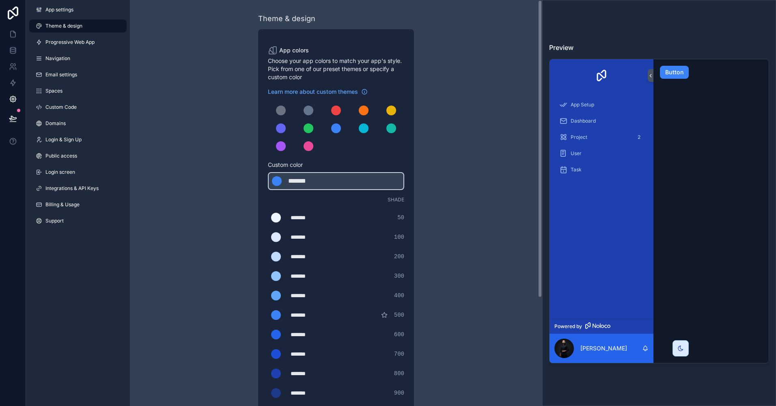
scroll to position [148, 0]
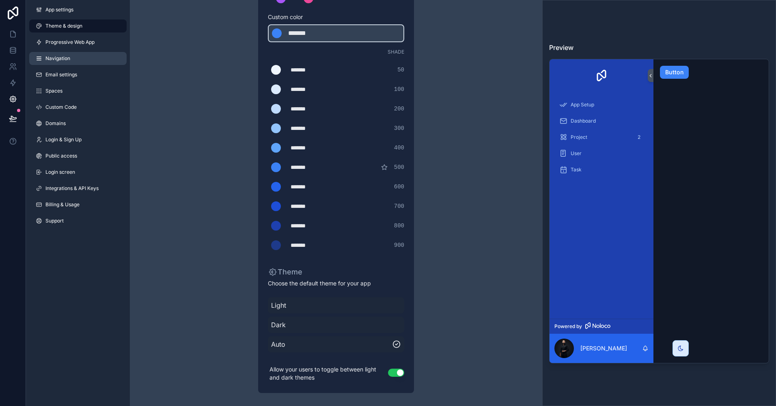
click at [68, 60] on span "Navigation" at bounding box center [57, 58] width 25 height 6
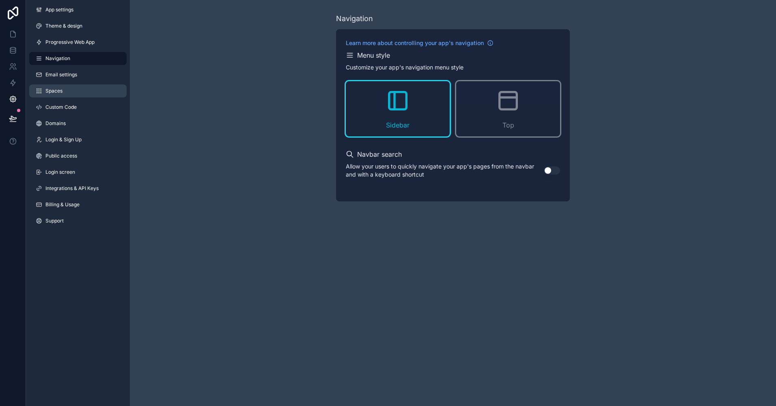
click at [98, 88] on link "Spaces" at bounding box center [77, 90] width 97 height 13
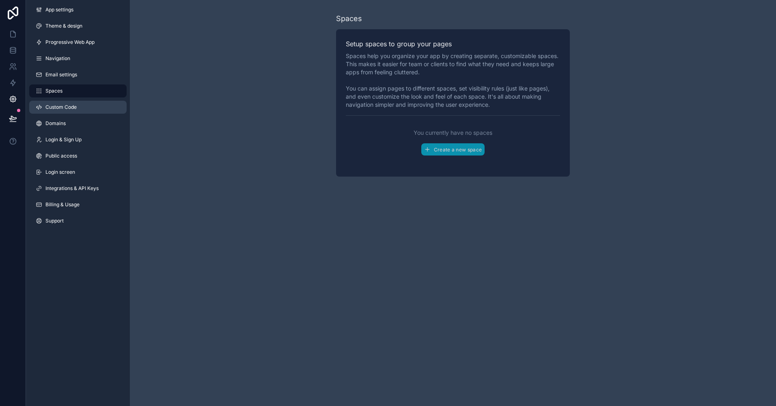
click at [81, 110] on link "Custom Code" at bounding box center [77, 107] width 97 height 13
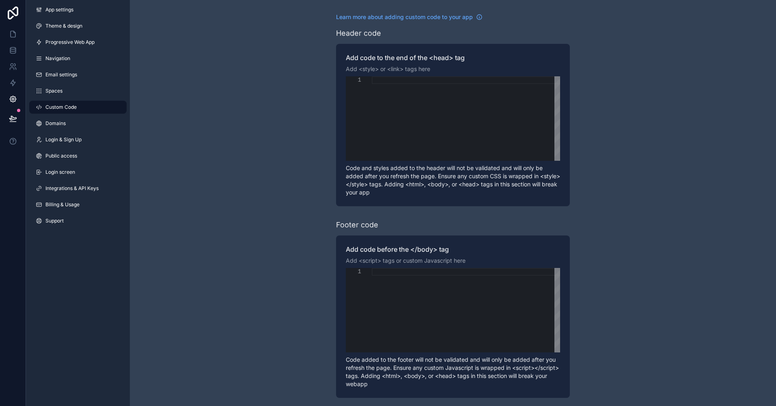
click at [73, 133] on div "App settings Theme & design Progressive Web App Navigation Email settings Space…" at bounding box center [78, 117] width 104 height 234
click at [72, 157] on span "Public access" at bounding box center [61, 156] width 32 height 6
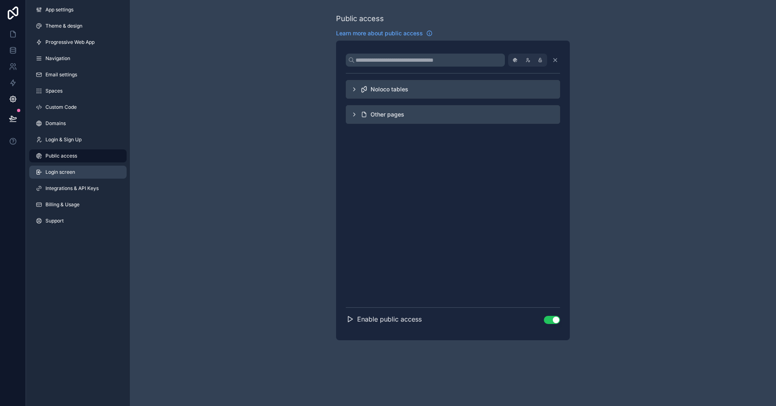
click at [67, 173] on span "Login screen" at bounding box center [60, 172] width 30 height 6
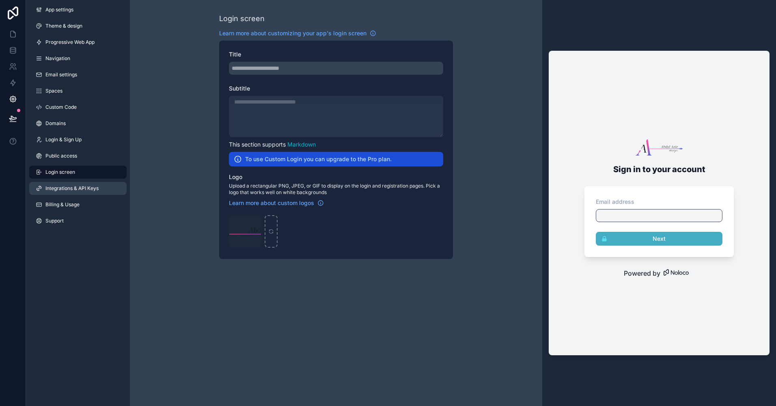
click at [67, 189] on span "Integrations & API Keys" at bounding box center [71, 188] width 53 height 6
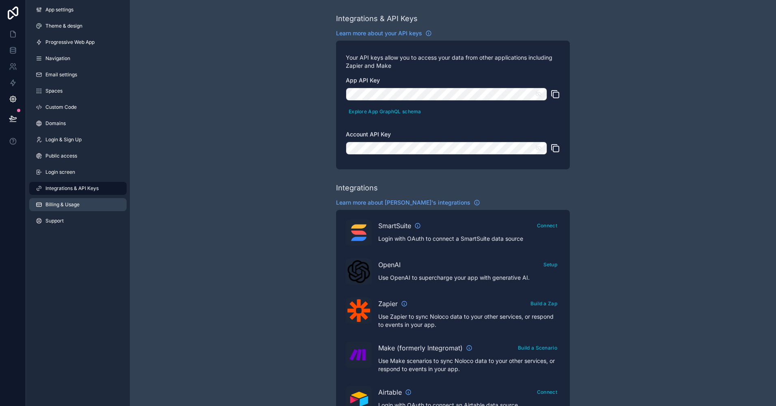
click at [71, 202] on span "Billing & Usage" at bounding box center [62, 204] width 34 height 6
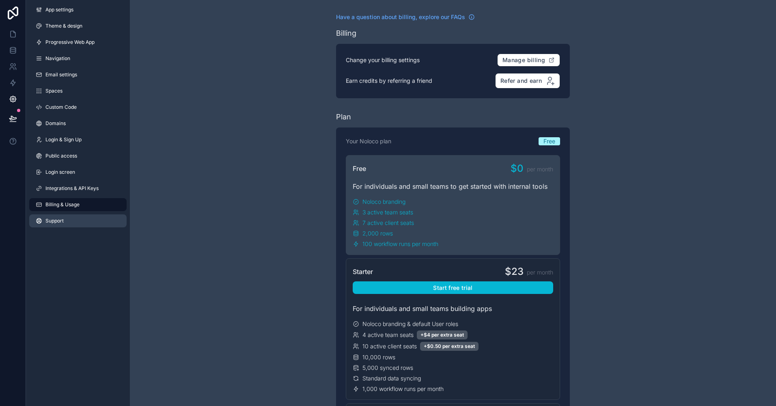
click at [45, 219] on link "Support" at bounding box center [77, 220] width 97 height 13
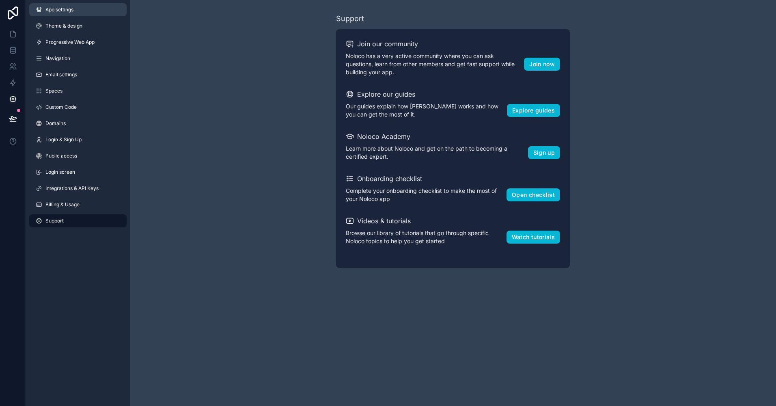
click at [61, 11] on span "App settings" at bounding box center [59, 9] width 28 height 6
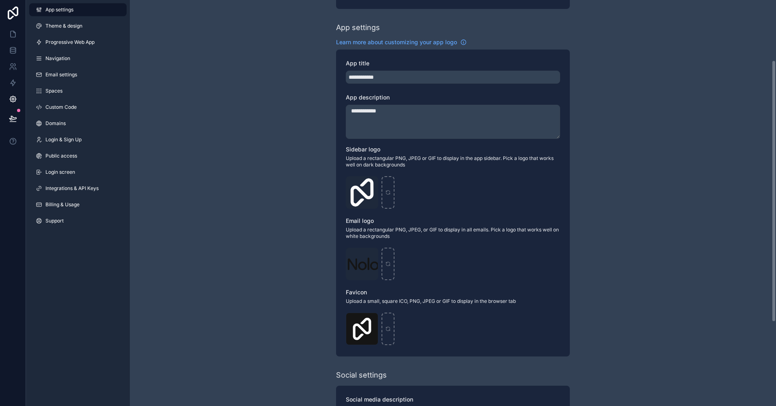
scroll to position [109, 0]
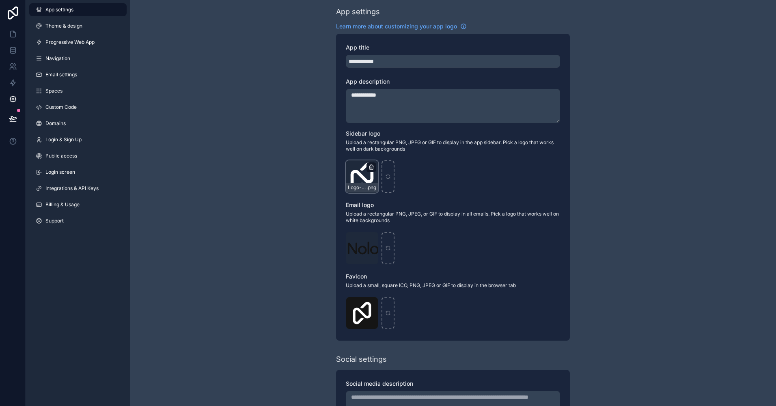
click at [372, 164] on icon "scrollable content" at bounding box center [371, 167] width 6 height 6
click at [387, 154] on icon "button" at bounding box center [388, 152] width 6 height 6
click at [358, 179] on div "scrollable content" at bounding box center [362, 176] width 32 height 32
type input "**********"
click at [372, 237] on icon "scrollable content" at bounding box center [371, 237] width 4 height 0
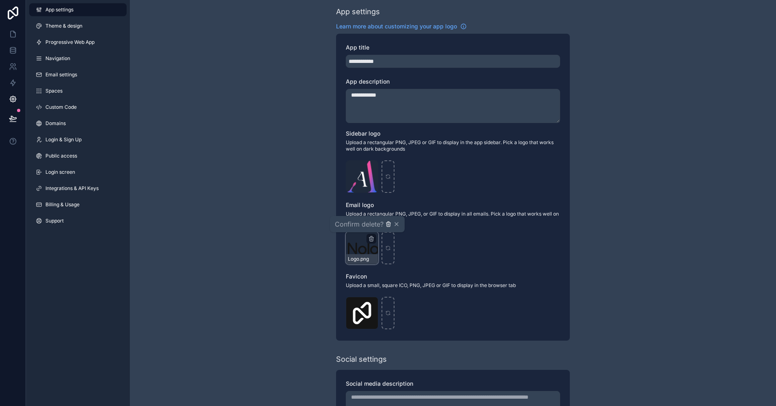
click at [387, 225] on icon "button" at bounding box center [388, 224] width 6 height 6
click at [366, 243] on div "scrollable content" at bounding box center [362, 248] width 32 height 32
type input "**********"
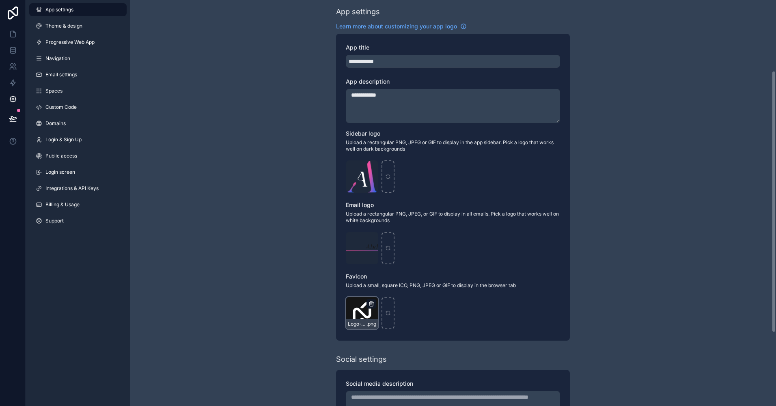
click at [370, 302] on icon "scrollable content" at bounding box center [371, 304] width 4 height 4
click at [387, 290] on icon "button" at bounding box center [388, 289] width 6 height 6
click at [366, 312] on div "scrollable content" at bounding box center [362, 313] width 32 height 32
type input "**********"
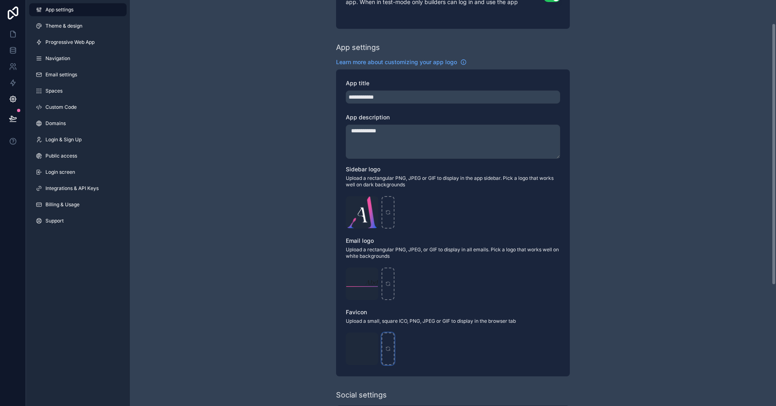
scroll to position [0, 0]
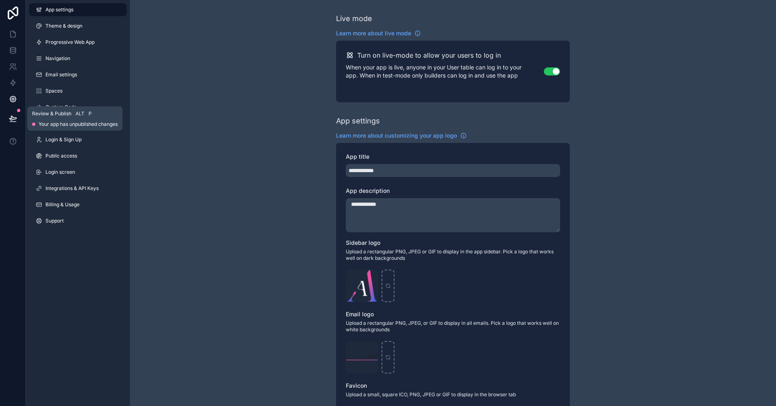
click at [14, 117] on icon at bounding box center [13, 118] width 8 height 8
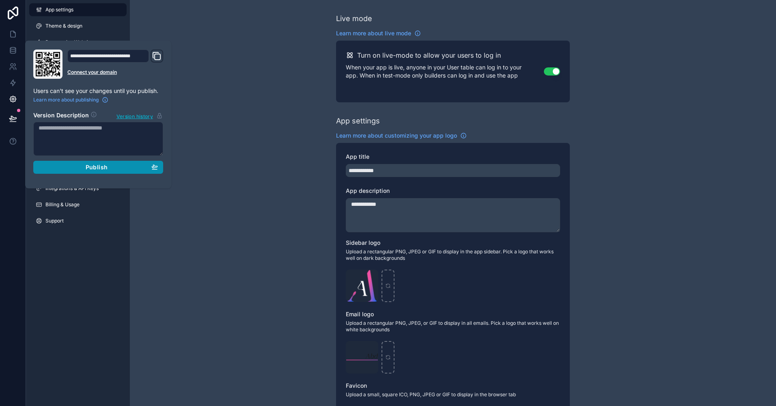
click at [90, 165] on span "Publish" at bounding box center [97, 166] width 22 height 7
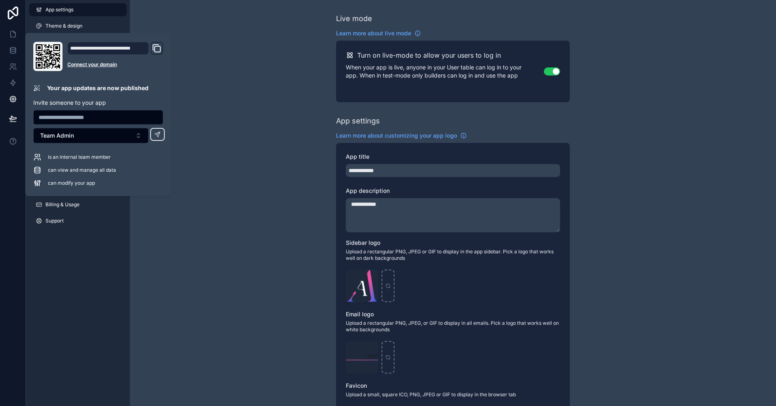
click at [155, 48] on icon "Domain and Custom Link" at bounding box center [158, 49] width 6 height 6
click at [189, 217] on div "**********" at bounding box center [453, 314] width 646 height 628
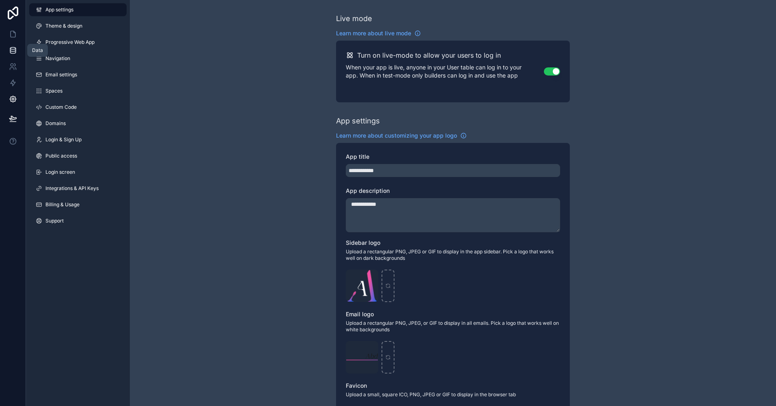
click at [16, 47] on icon at bounding box center [13, 50] width 8 height 8
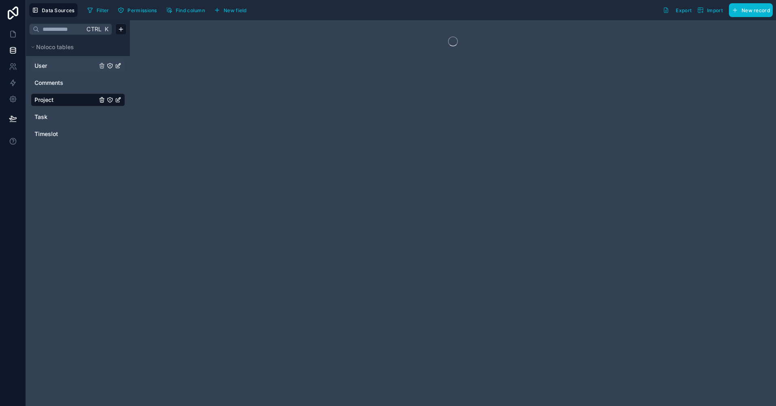
click at [47, 67] on span "User" at bounding box center [40, 66] width 13 height 8
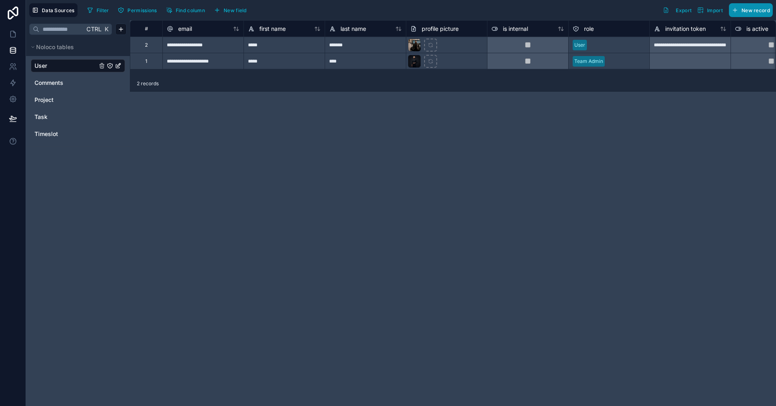
click at [559, 10] on span "New record" at bounding box center [755, 10] width 28 height 6
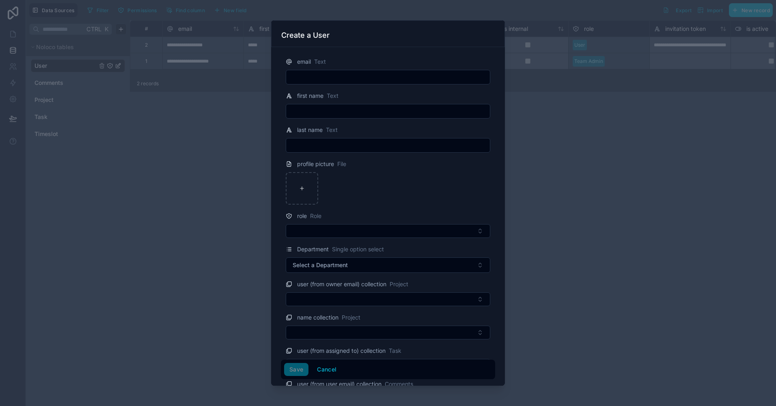
click at [317, 79] on input "text" at bounding box center [388, 76] width 204 height 11
paste input "**********"
type input "**********"
click at [314, 111] on input "text" at bounding box center [388, 110] width 204 height 11
type input "****"
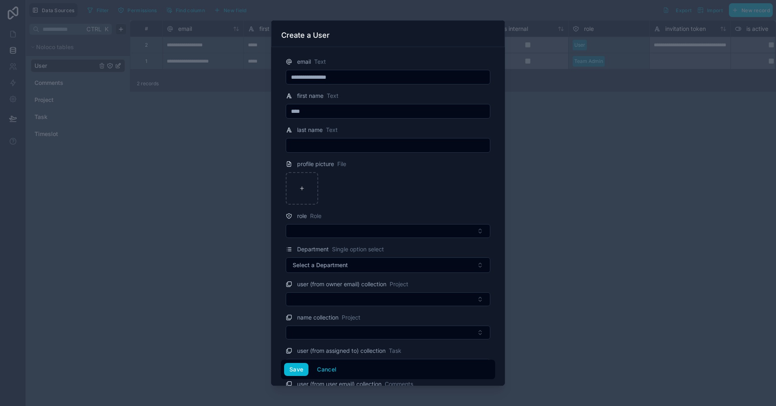
click at [310, 141] on input "text" at bounding box center [388, 145] width 204 height 11
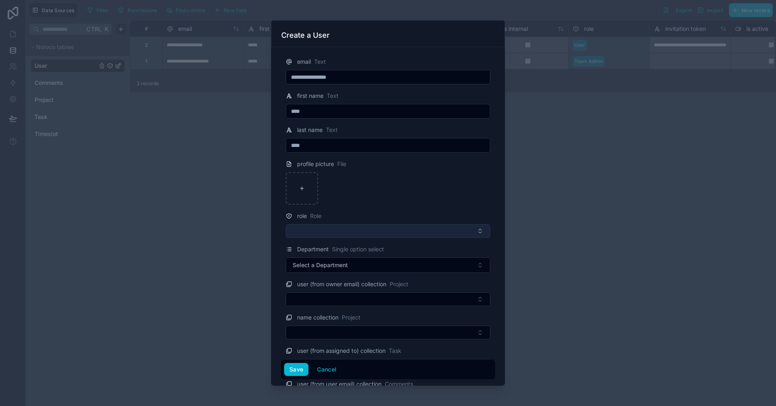
type input "****"
click at [312, 229] on button "Select Button" at bounding box center [388, 231] width 204 height 14
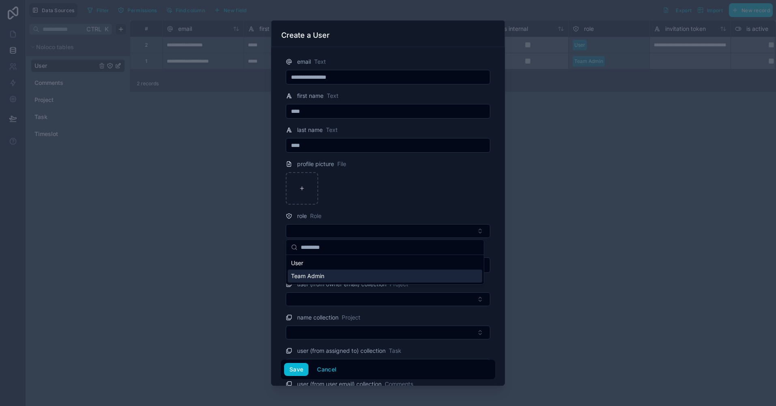
click at [315, 276] on span "Team Admin" at bounding box center [307, 276] width 33 height 8
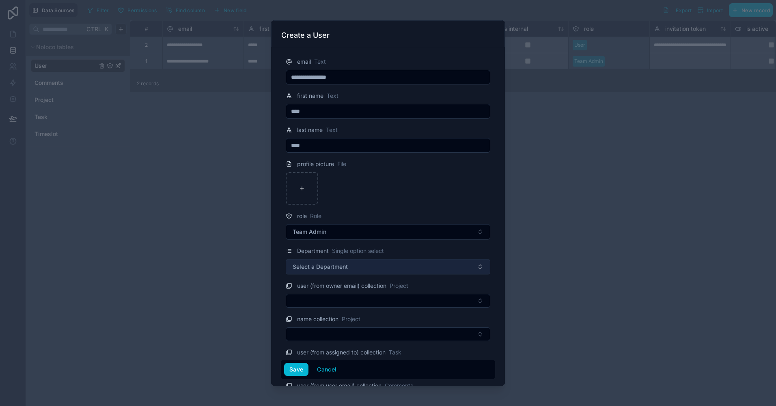
click at [331, 268] on span "Select a Department" at bounding box center [319, 266] width 55 height 8
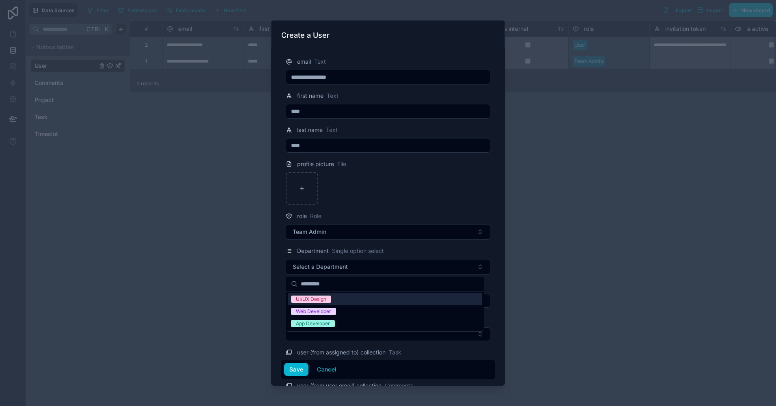
click at [314, 300] on div "UI/UX Design" at bounding box center [311, 298] width 30 height 7
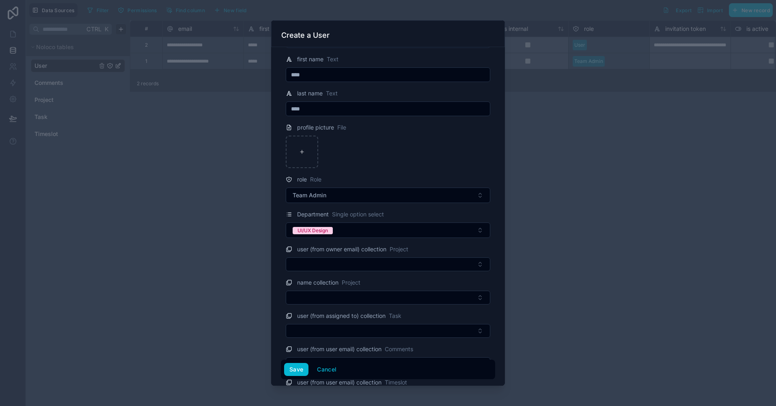
scroll to position [37, 0]
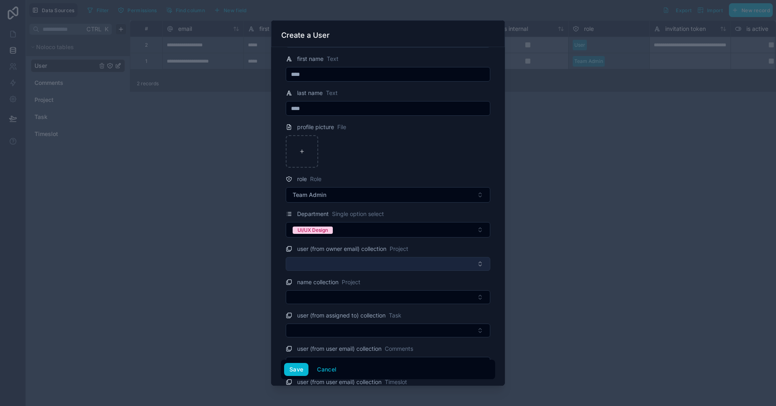
click at [322, 265] on button "Select Button" at bounding box center [388, 264] width 204 height 14
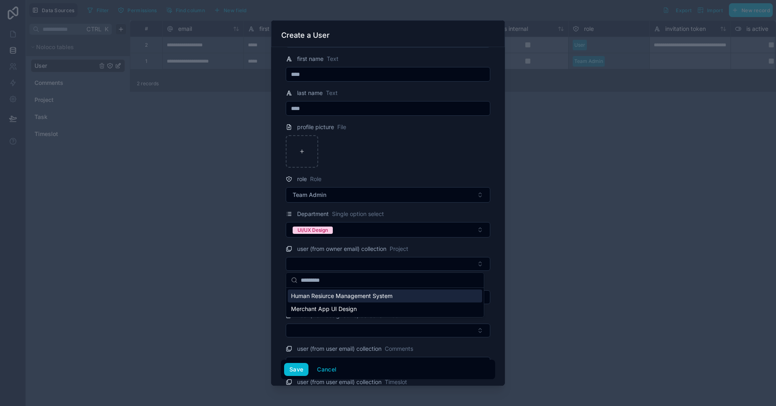
click at [310, 301] on div "Human Resiurce Management System" at bounding box center [385, 295] width 194 height 13
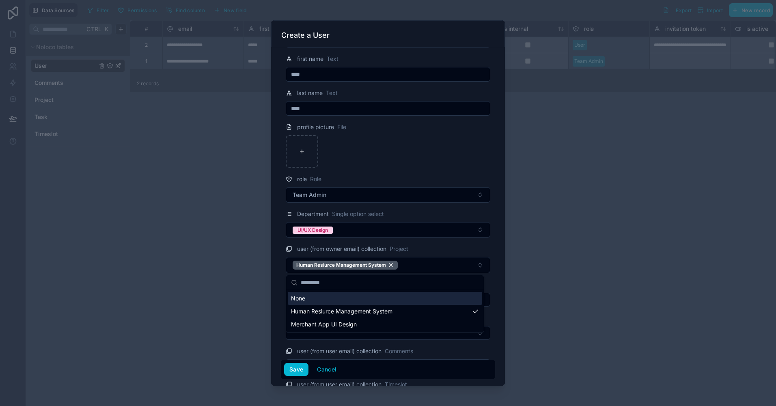
click at [278, 277] on div "**********" at bounding box center [388, 216] width 234 height 338
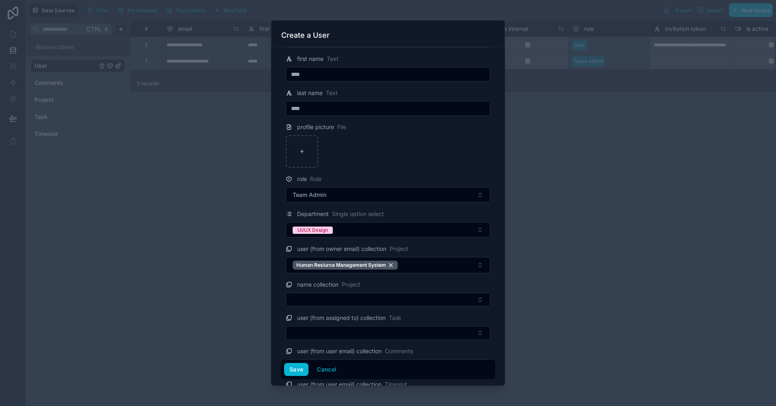
scroll to position [90, 0]
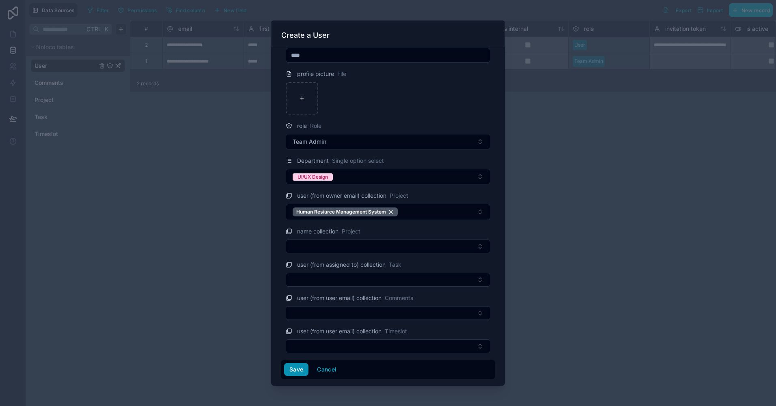
click at [290, 369] on button "Save" at bounding box center [296, 369] width 24 height 13
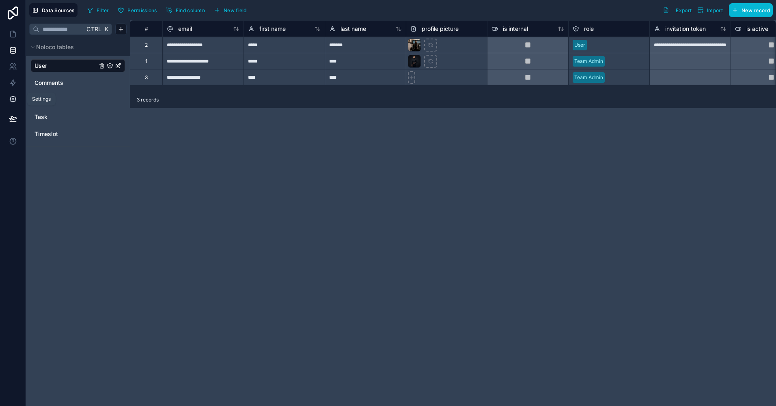
click at [12, 101] on icon at bounding box center [13, 99] width 8 height 8
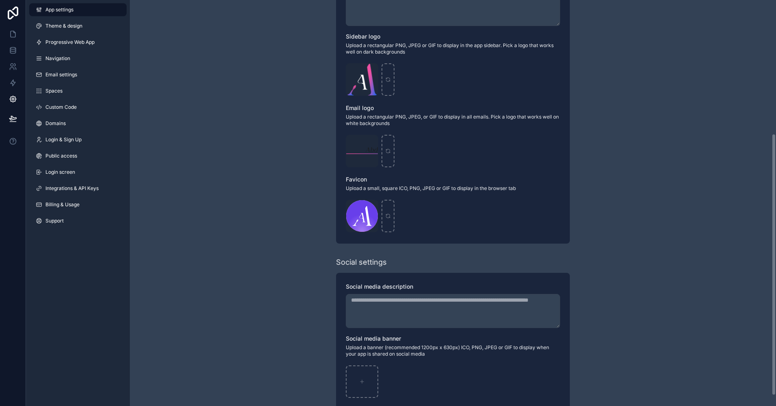
scroll to position [222, 0]
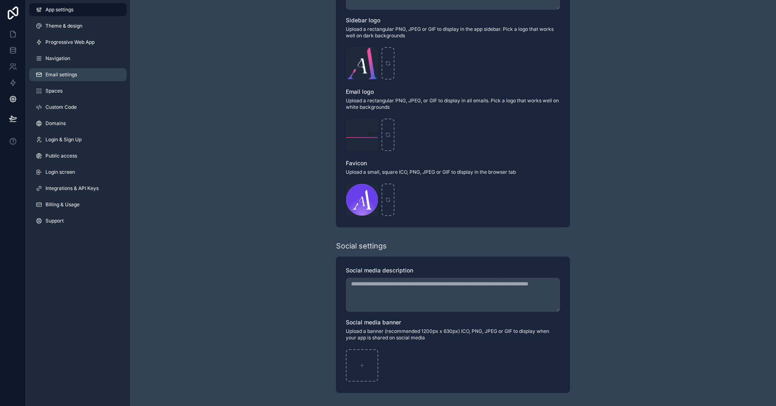
click at [62, 69] on link "Email settings" at bounding box center [77, 74] width 97 height 13
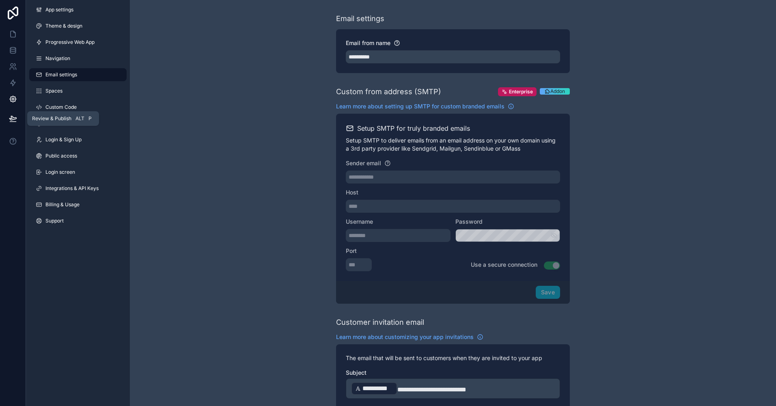
click at [19, 116] on button at bounding box center [13, 118] width 18 height 23
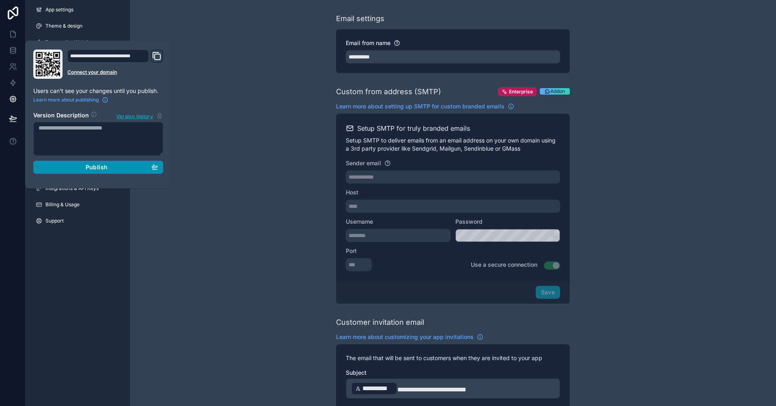
click at [111, 170] on div "Publish" at bounding box center [98, 166] width 119 height 7
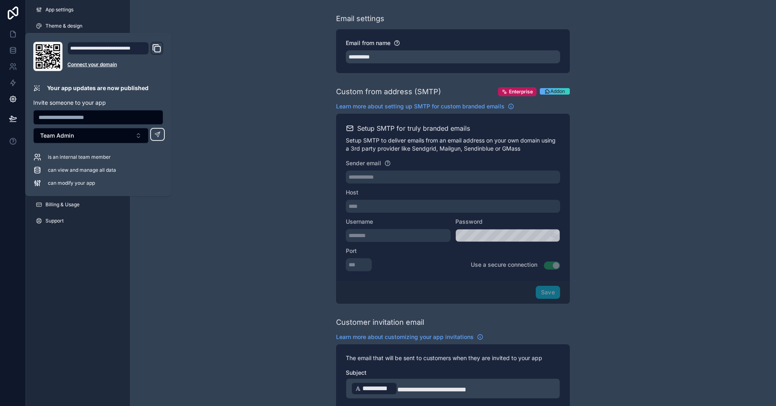
click at [102, 117] on input "text" at bounding box center [98, 117] width 129 height 11
click at [79, 112] on input "text" at bounding box center [98, 117] width 129 height 11
paste input "**********"
type input "**********"
click at [152, 93] on div "**********" at bounding box center [98, 114] width 136 height 145
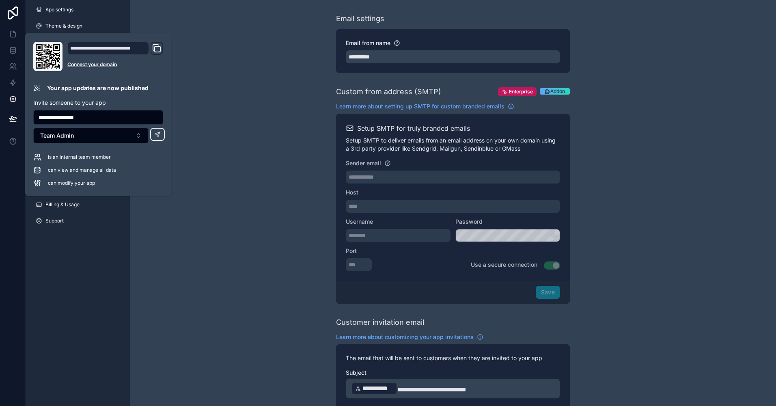
click at [156, 45] on icon "Domain and Custom Link" at bounding box center [157, 48] width 10 height 10
click at [157, 131] on icon at bounding box center [157, 134] width 6 height 6
